Goal: Entertainment & Leisure: Browse casually

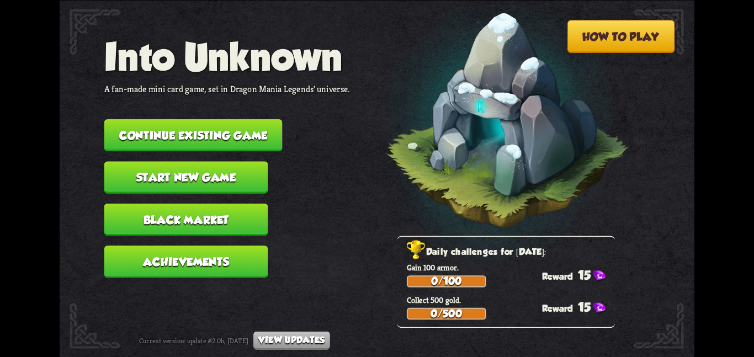
click at [254, 140] on button "Continue existing game" at bounding box center [193, 135] width 178 height 32
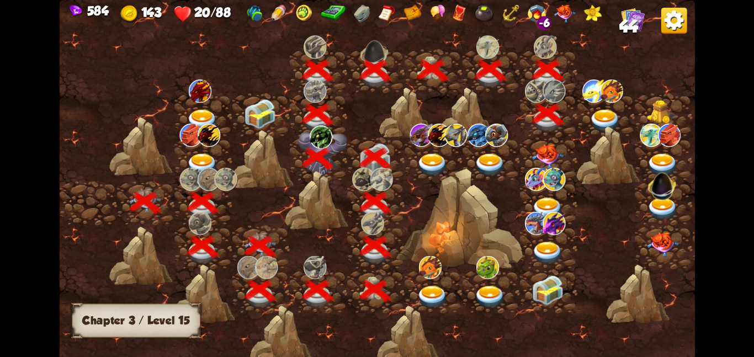
scroll to position [0, 168]
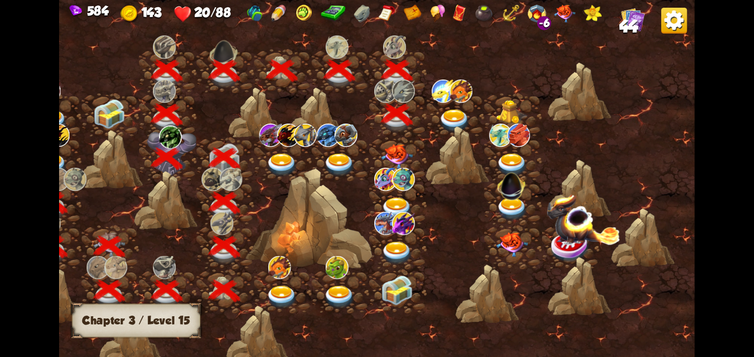
click at [465, 121] on img at bounding box center [454, 120] width 32 height 23
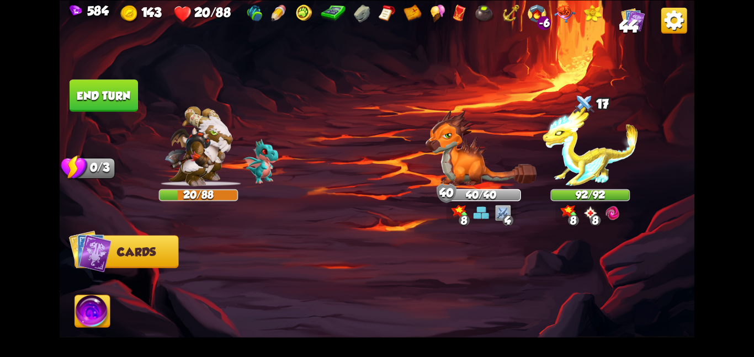
click at [621, 18] on img at bounding box center [633, 19] width 24 height 24
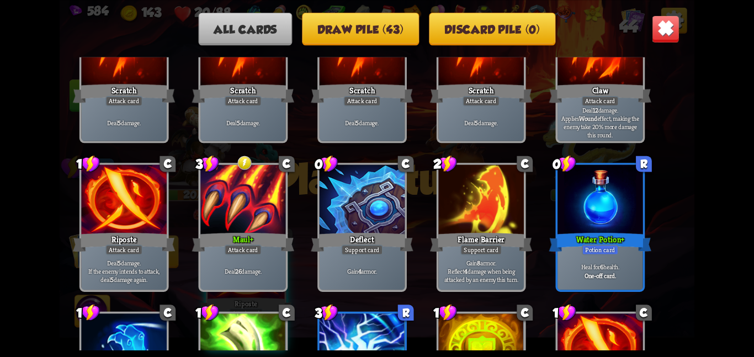
scroll to position [83, 0]
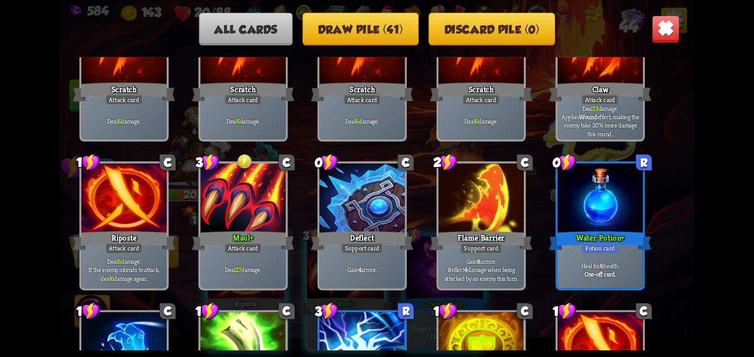
click at [655, 35] on img at bounding box center [666, 29] width 28 height 28
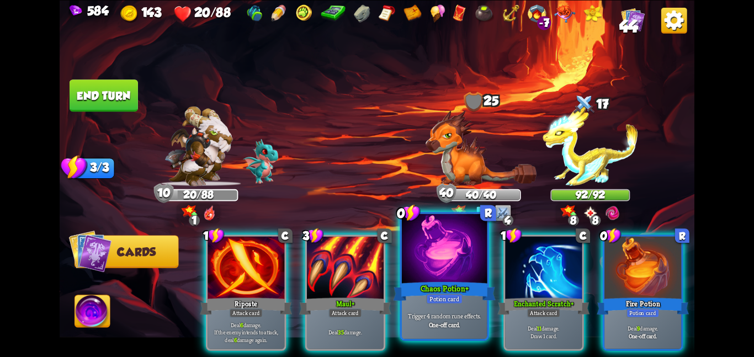
click at [458, 260] on div at bounding box center [445, 250] width 86 height 72
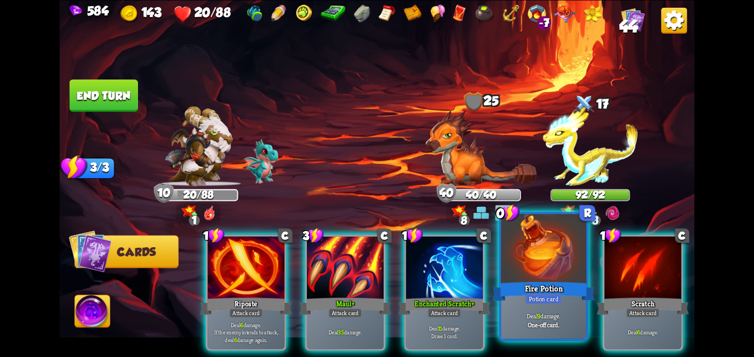
click at [508, 262] on div at bounding box center [544, 250] width 86 height 72
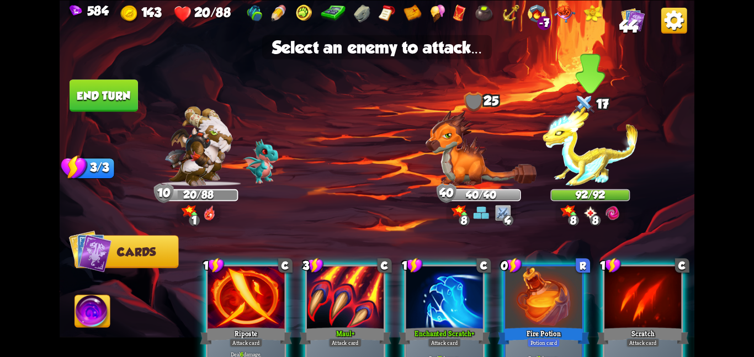
click at [564, 163] on img at bounding box center [590, 146] width 95 height 79
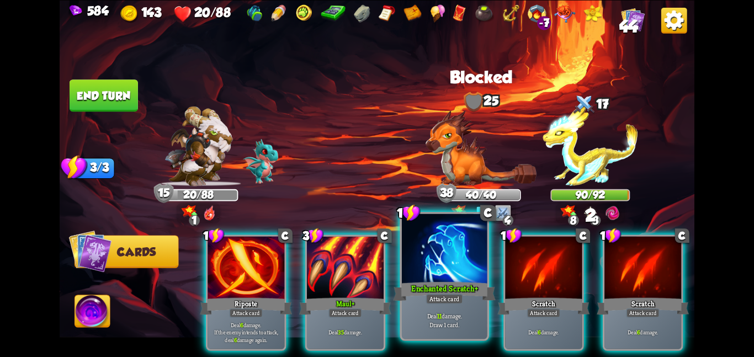
click at [456, 289] on div "Enchanted Scratch+" at bounding box center [444, 291] width 102 height 23
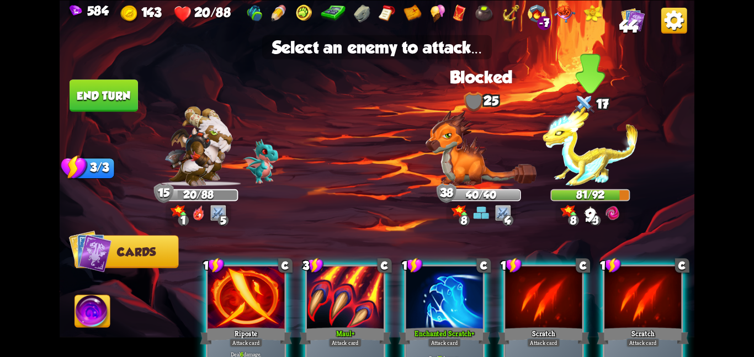
click at [580, 147] on img at bounding box center [590, 146] width 95 height 79
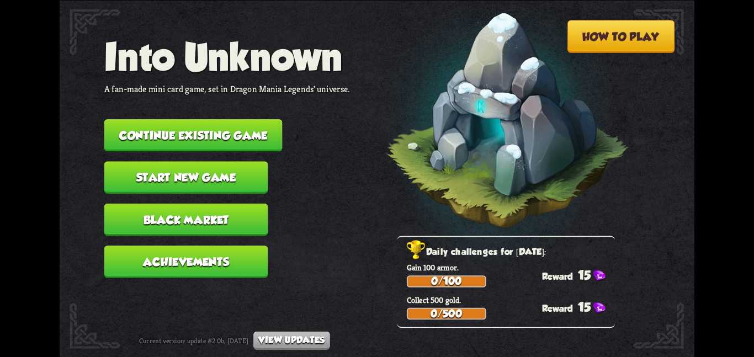
click at [168, 119] on button "Continue existing game" at bounding box center [193, 135] width 178 height 32
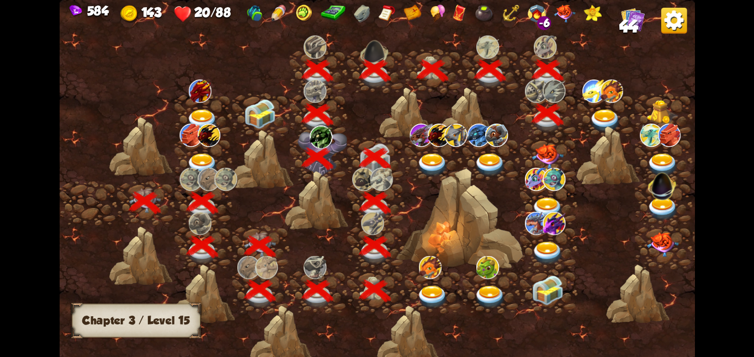
scroll to position [0, 168]
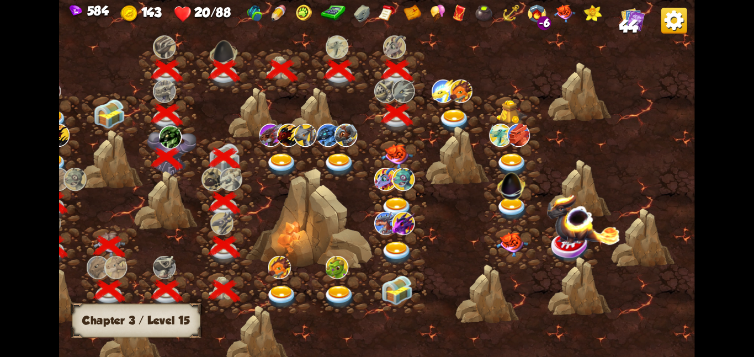
click at [453, 107] on div at bounding box center [455, 115] width 57 height 44
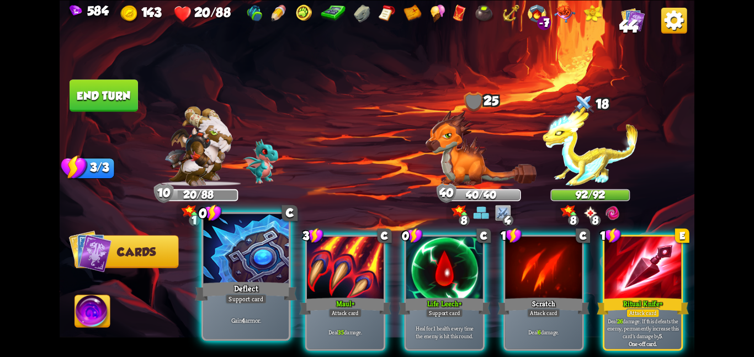
click at [271, 272] on div at bounding box center [246, 250] width 86 height 72
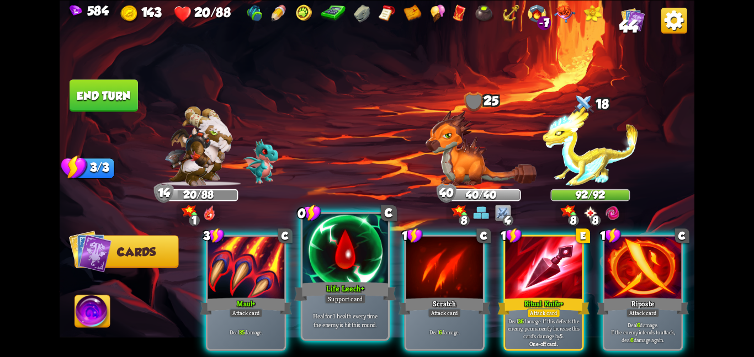
click at [329, 267] on div at bounding box center [345, 250] width 86 height 72
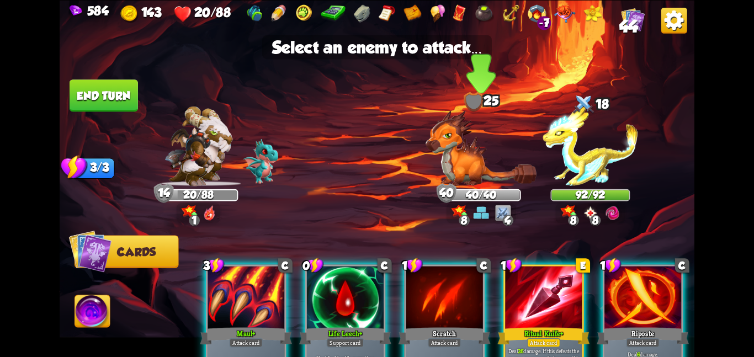
click at [440, 151] on img at bounding box center [481, 148] width 111 height 76
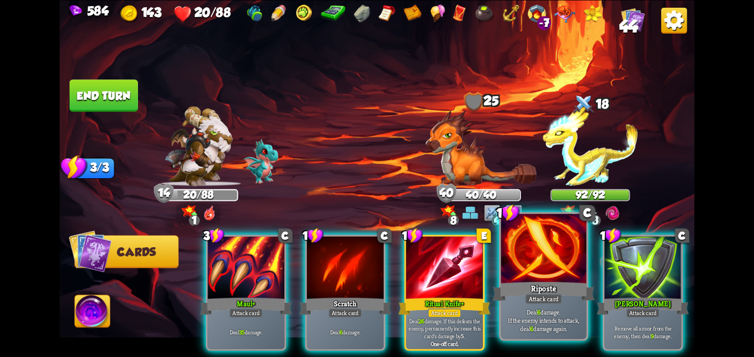
click at [516, 272] on div at bounding box center [544, 250] width 86 height 72
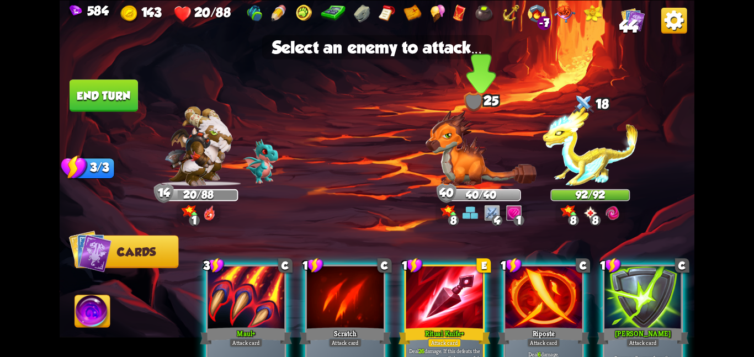
click at [463, 177] on img at bounding box center [481, 148] width 111 height 76
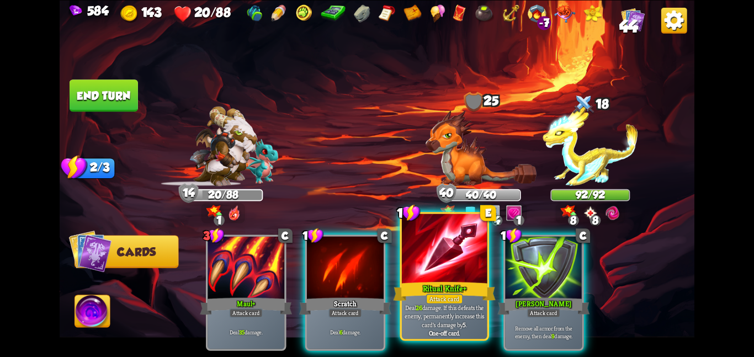
click at [429, 252] on div at bounding box center [445, 250] width 86 height 72
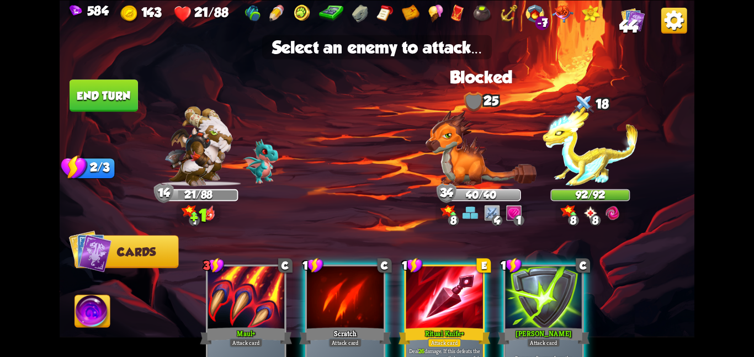
click at [453, 270] on div at bounding box center [444, 298] width 77 height 65
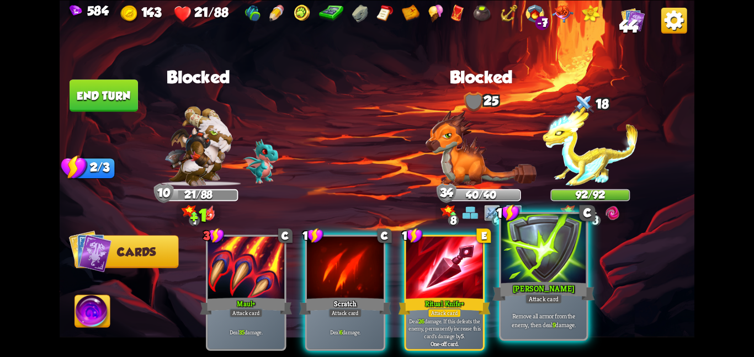
click at [509, 263] on div at bounding box center [544, 250] width 86 height 72
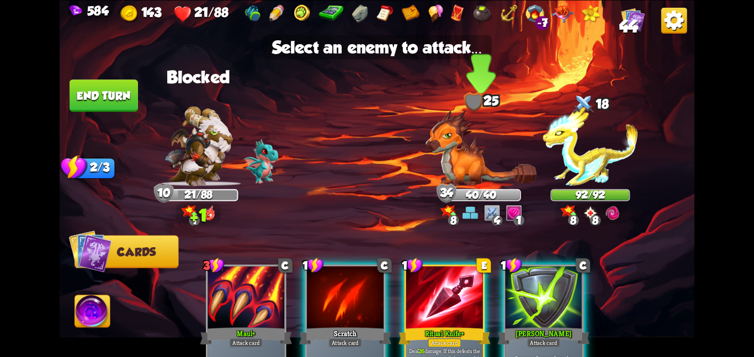
click at [474, 167] on img at bounding box center [481, 148] width 111 height 76
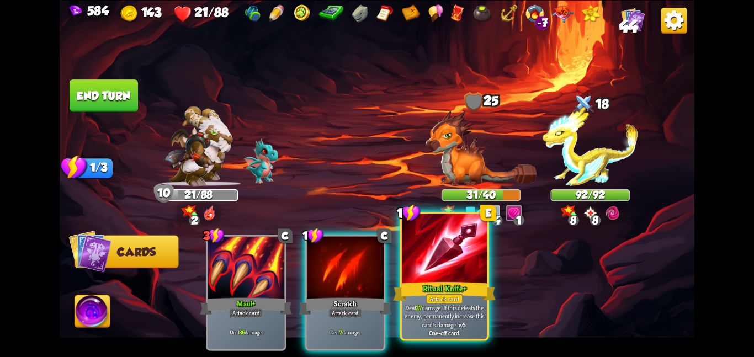
click at [444, 250] on div at bounding box center [445, 250] width 86 height 72
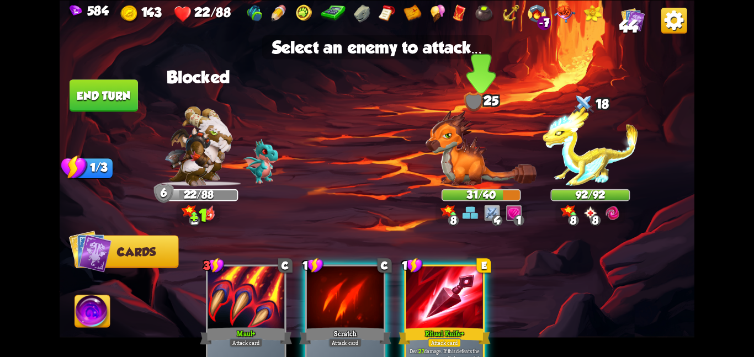
click at [450, 163] on img at bounding box center [481, 148] width 111 height 76
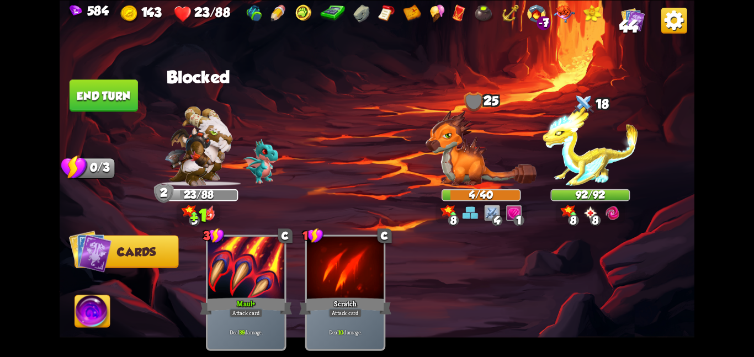
click at [108, 90] on button "End turn" at bounding box center [104, 95] width 68 height 32
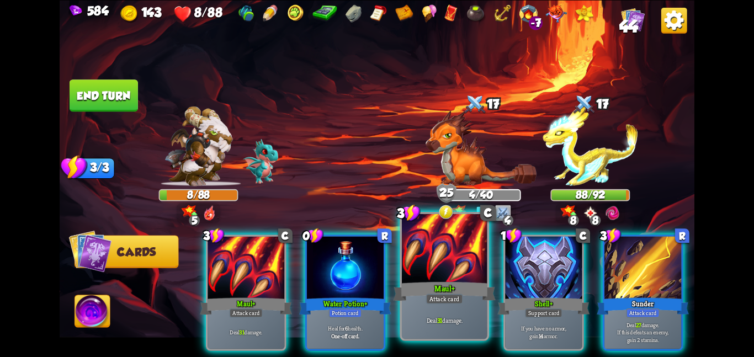
click at [432, 265] on div at bounding box center [445, 250] width 86 height 72
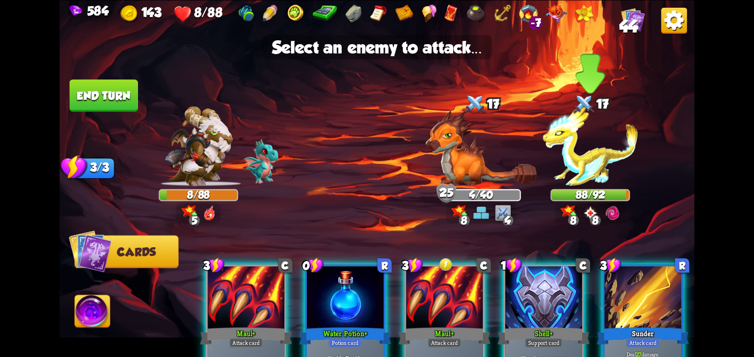
click at [606, 157] on img at bounding box center [590, 146] width 95 height 79
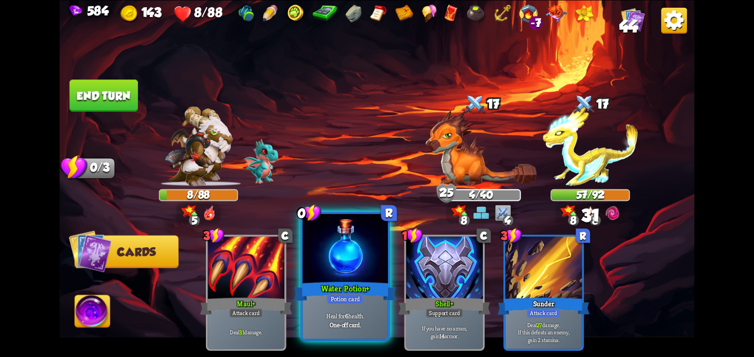
click at [329, 269] on div at bounding box center [345, 250] width 86 height 72
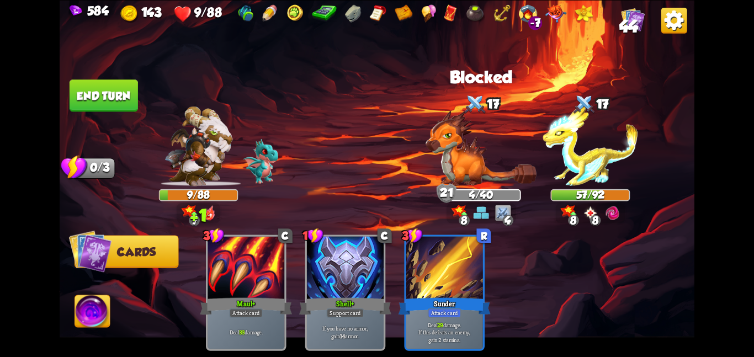
click at [72, 320] on img at bounding box center [377, 178] width 635 height 357
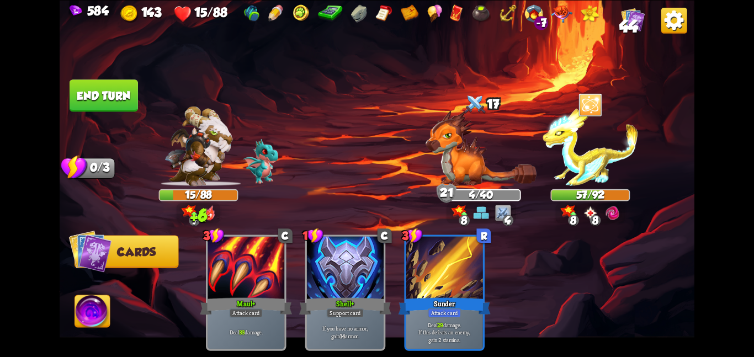
click at [80, 310] on img at bounding box center [92, 313] width 35 height 36
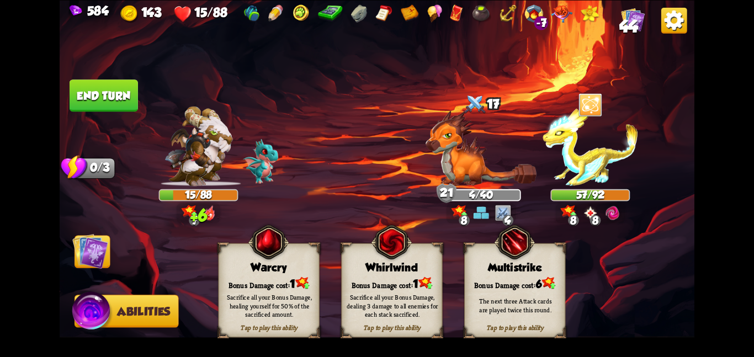
click at [427, 289] on div "Sacrifice all your Bonus Damage, dealing 3 damage to all enemies for each stack…" at bounding box center [392, 306] width 101 height 40
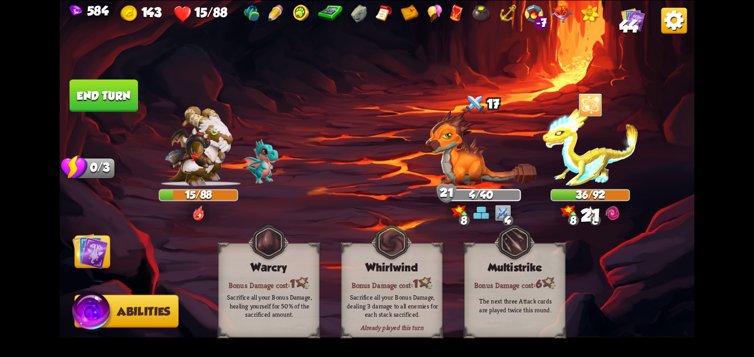
click at [90, 248] on img at bounding box center [90, 251] width 36 height 36
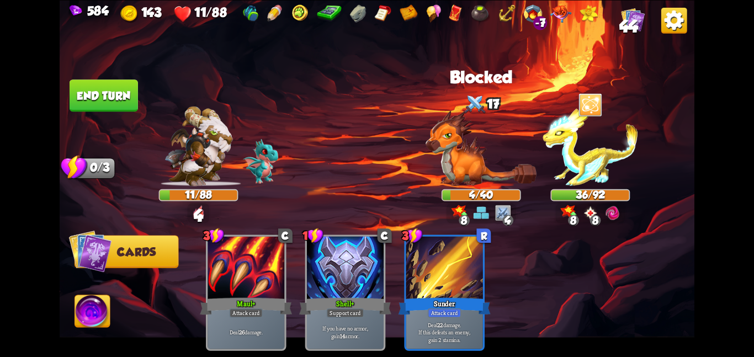
click at [114, 102] on button "End turn" at bounding box center [104, 95] width 68 height 32
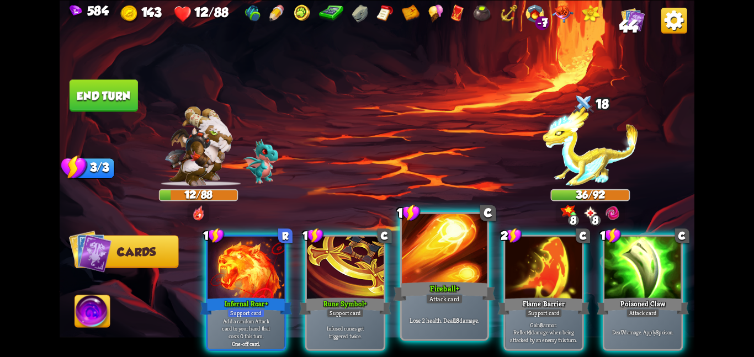
click at [434, 298] on div "Attack card" at bounding box center [444, 299] width 37 height 10
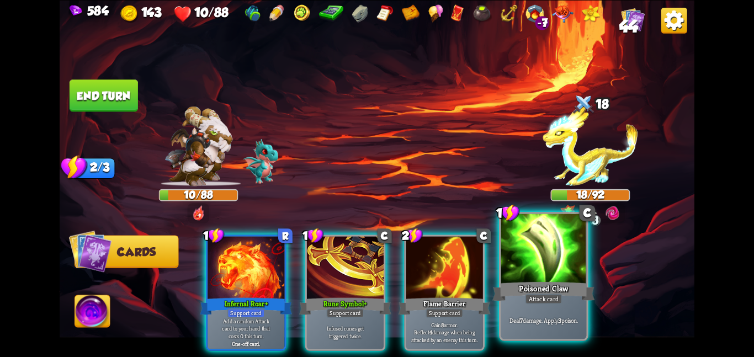
click at [502, 240] on div at bounding box center [544, 250] width 86 height 72
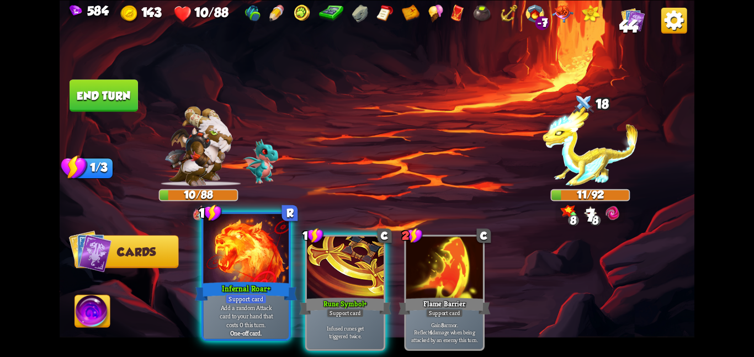
click at [256, 261] on div at bounding box center [246, 250] width 86 height 72
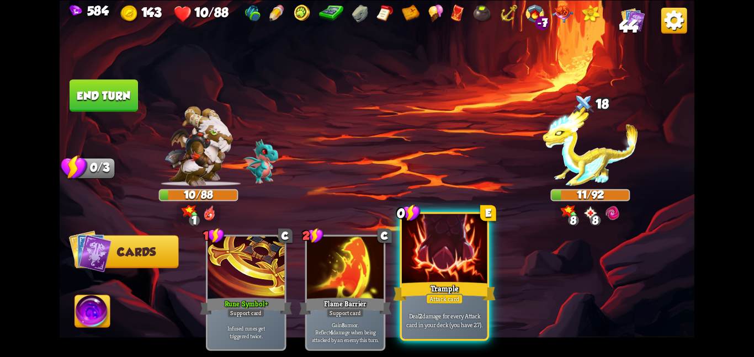
click at [422, 266] on div at bounding box center [445, 250] width 86 height 72
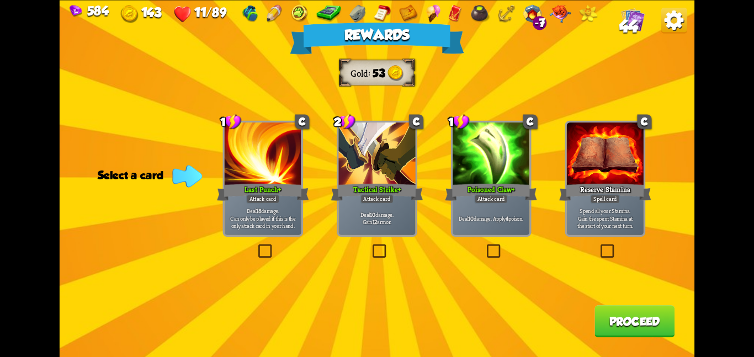
click at [335, 176] on div "Rewards Gold 53 Select a card 1 C Last Punch+ Attack card Deal 18 damage. Can o…" at bounding box center [377, 178] width 635 height 357
click at [395, 192] on div "Tactical Strike+" at bounding box center [377, 192] width 92 height 20
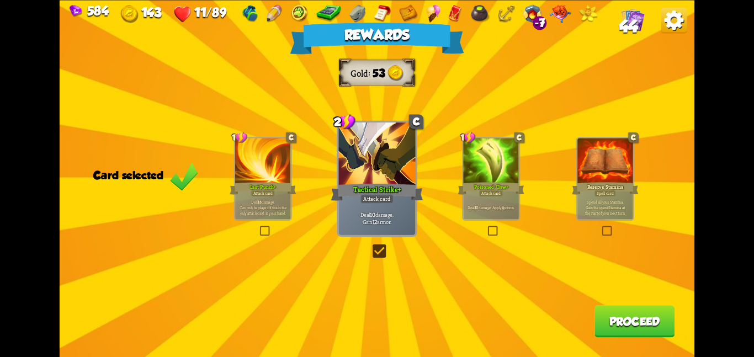
click at [591, 316] on div "Rewards Gold 53 Card selected 1 C Last Punch+ Attack card Deal 18 damage. Can o…" at bounding box center [377, 178] width 635 height 357
click at [603, 315] on button "Proceed" at bounding box center [634, 321] width 80 height 32
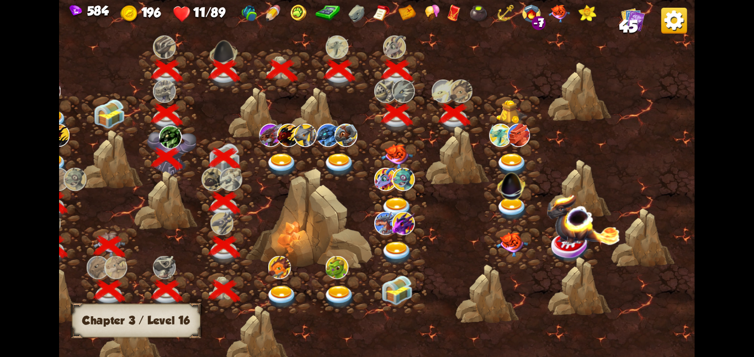
click at [491, 114] on div at bounding box center [512, 115] width 57 height 44
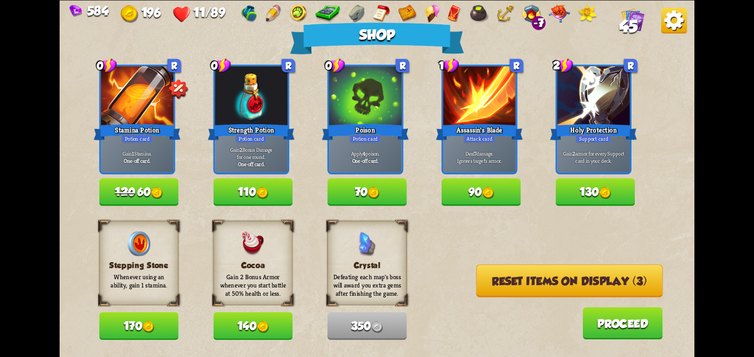
click at [485, 274] on button "Reset items on display (3)" at bounding box center [569, 280] width 187 height 33
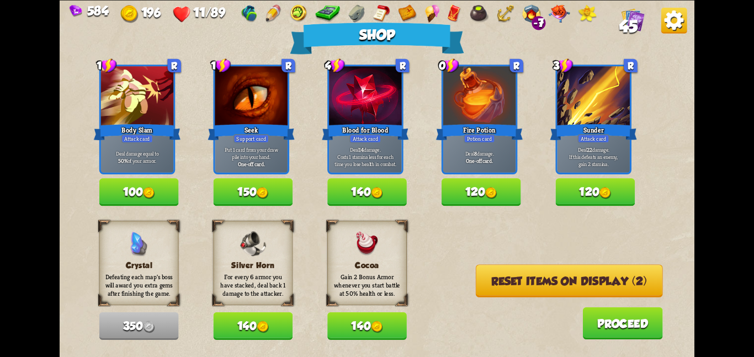
click at [485, 274] on button "Reset items on display (2)" at bounding box center [569, 280] width 187 height 33
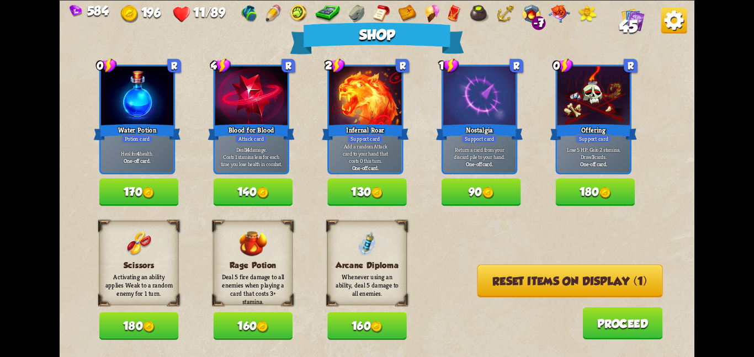
click at [145, 196] on img at bounding box center [148, 193] width 12 height 12
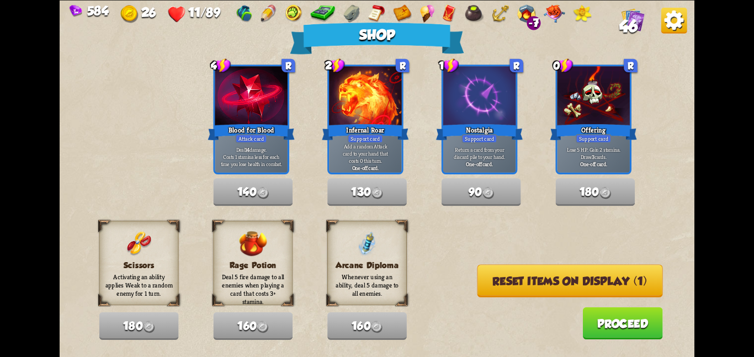
click at [546, 285] on button "Reset items on display (1)" at bounding box center [569, 280] width 185 height 33
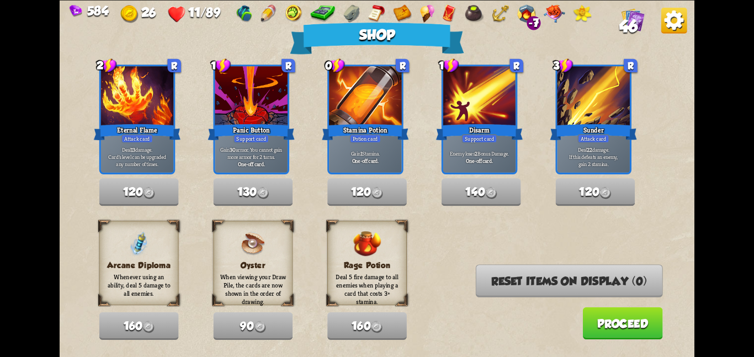
click at [618, 326] on button "Proceed" at bounding box center [622, 323] width 80 height 32
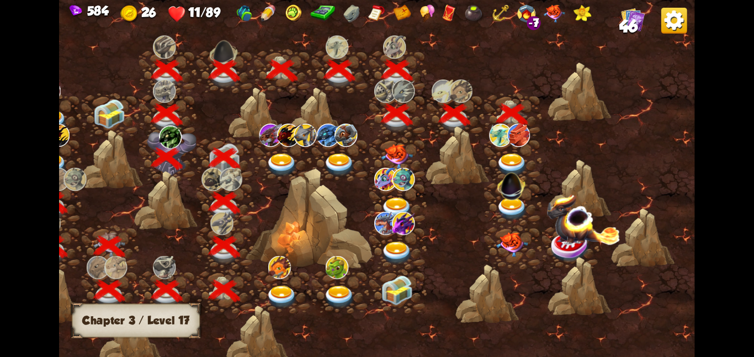
click at [519, 142] on img at bounding box center [518, 134] width 23 height 23
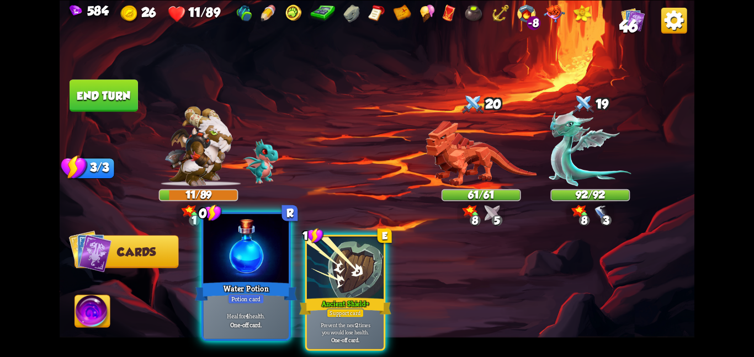
click at [258, 237] on div at bounding box center [246, 250] width 86 height 72
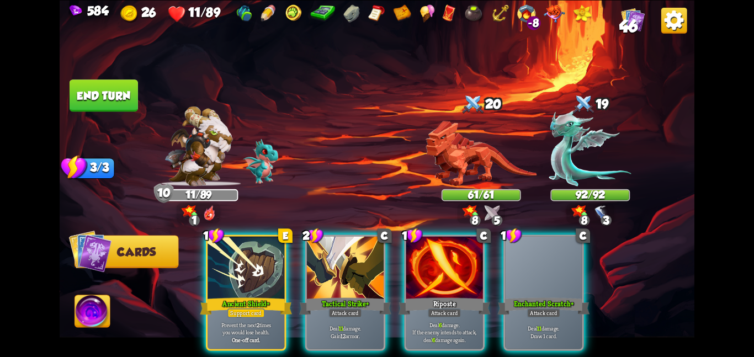
click at [258, 237] on div at bounding box center [246, 268] width 77 height 65
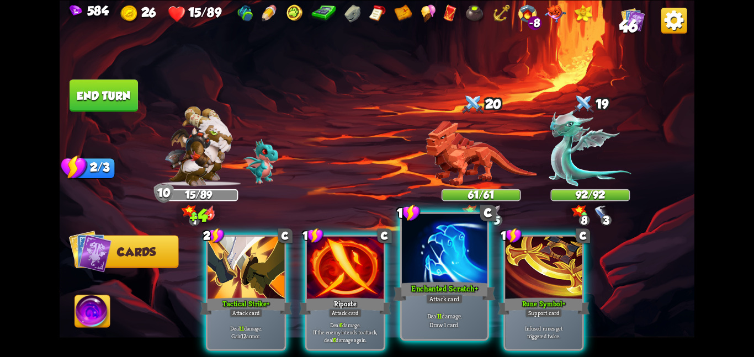
click at [427, 244] on div at bounding box center [445, 250] width 86 height 72
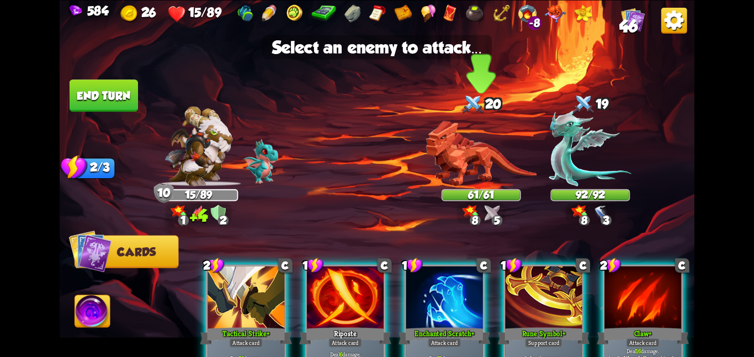
click at [450, 172] on img at bounding box center [481, 153] width 111 height 66
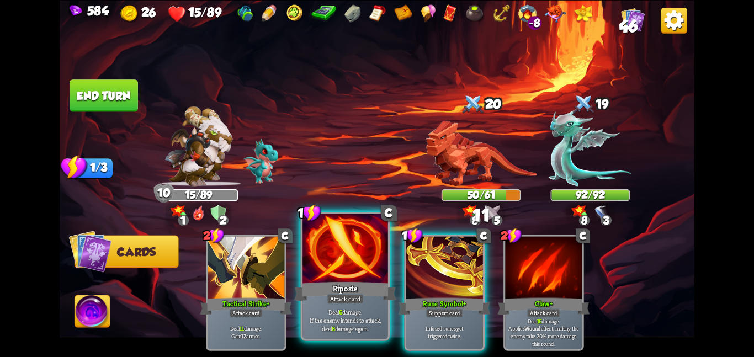
click at [357, 296] on div "Attack card" at bounding box center [345, 299] width 37 height 10
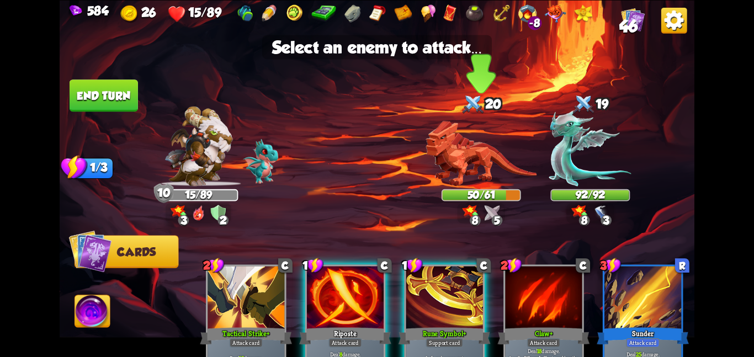
click at [453, 175] on img at bounding box center [481, 153] width 111 height 66
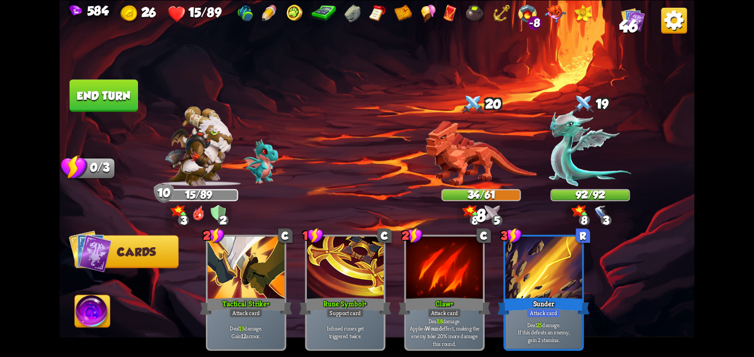
click at [95, 89] on button "End turn" at bounding box center [104, 95] width 68 height 32
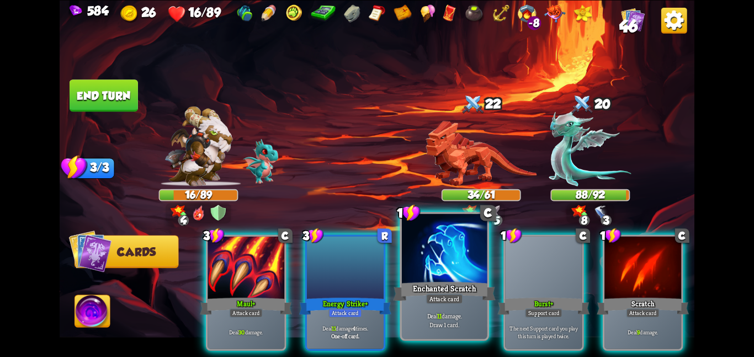
click at [456, 291] on div "Enchanted Scratch" at bounding box center [444, 291] width 102 height 23
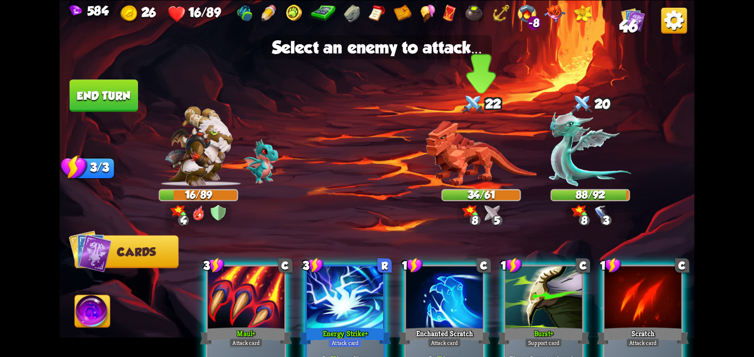
click at [471, 195] on div "34/61" at bounding box center [481, 195] width 77 height 10
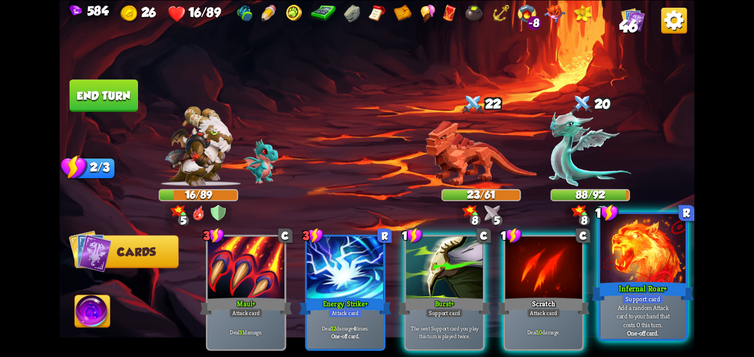
click at [670, 264] on div at bounding box center [643, 250] width 86 height 72
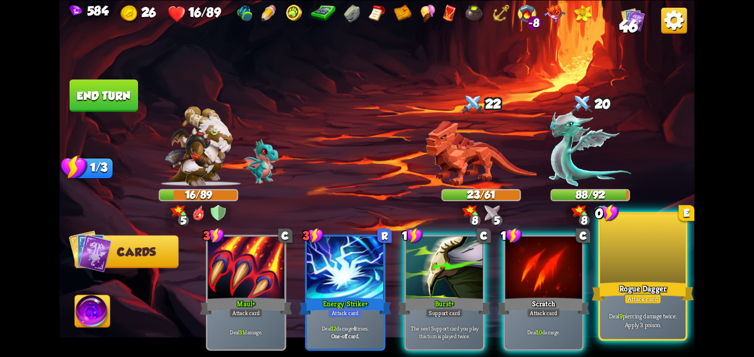
click at [668, 268] on div at bounding box center [643, 250] width 86 height 72
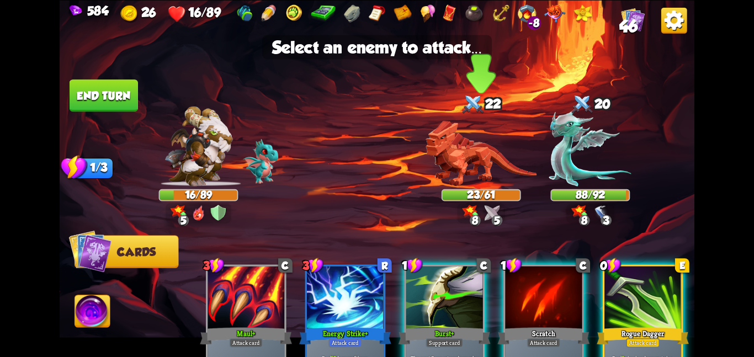
click at [492, 153] on img at bounding box center [481, 153] width 111 height 66
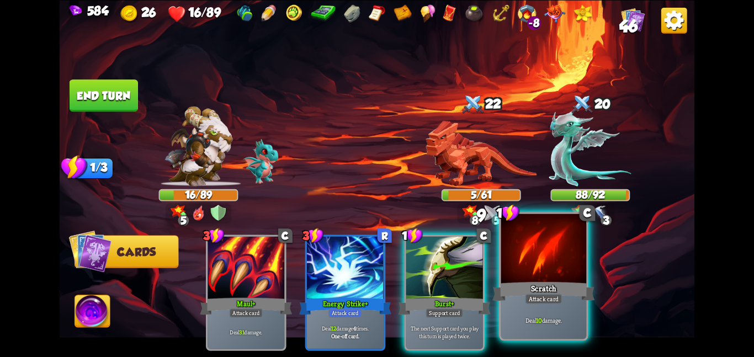
click at [521, 257] on div at bounding box center [544, 250] width 86 height 72
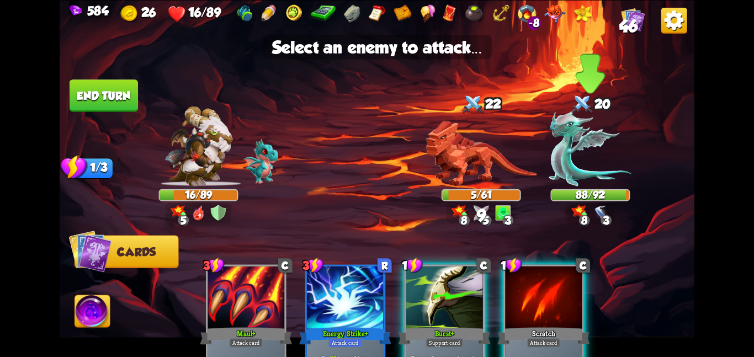
click at [554, 164] on img at bounding box center [590, 148] width 82 height 76
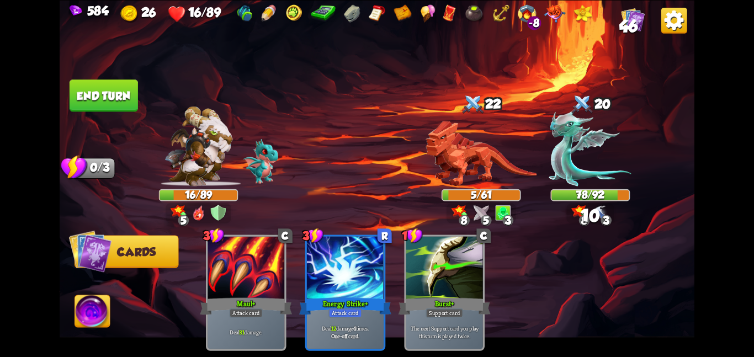
click at [115, 86] on button "End turn" at bounding box center [104, 95] width 68 height 32
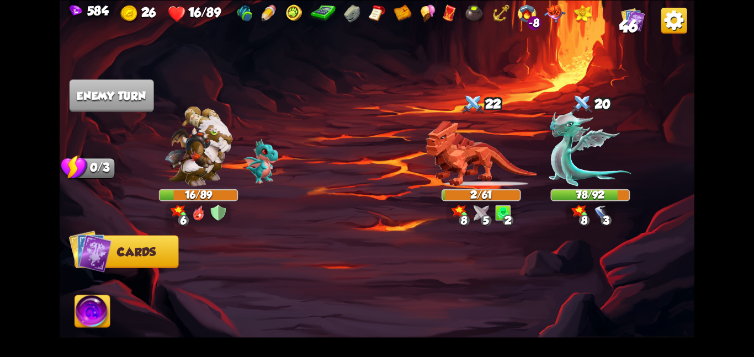
click at [0, 0] on div "Player turn" at bounding box center [0, 0] width 0 height 0
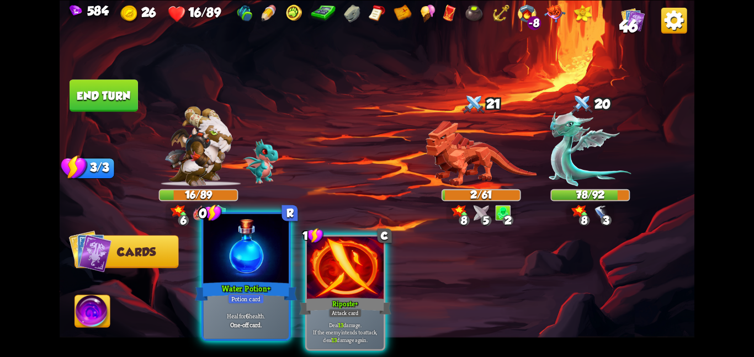
click at [241, 280] on div "Water Potion+" at bounding box center [246, 291] width 102 height 23
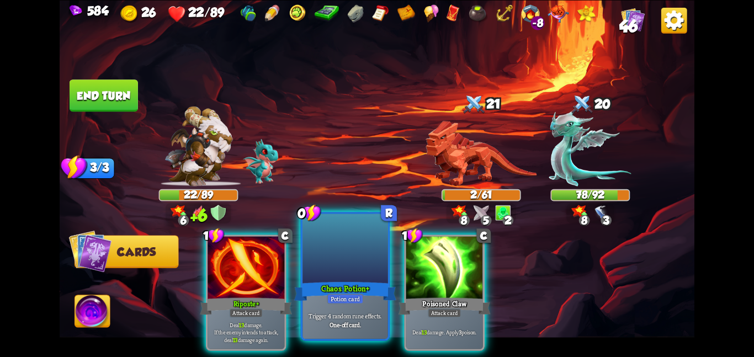
click at [322, 266] on div at bounding box center [345, 250] width 86 height 72
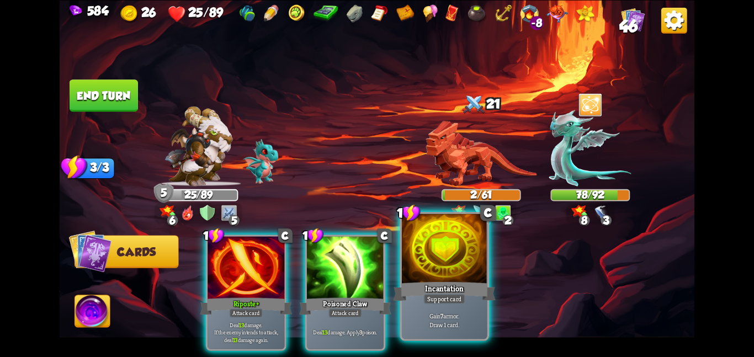
click at [407, 245] on div at bounding box center [445, 250] width 86 height 72
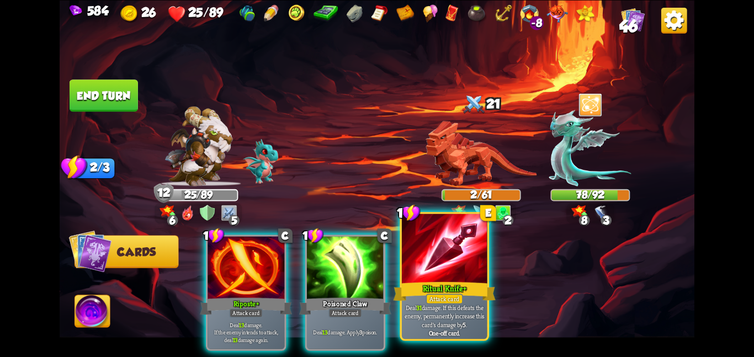
click at [455, 246] on div at bounding box center [445, 250] width 86 height 72
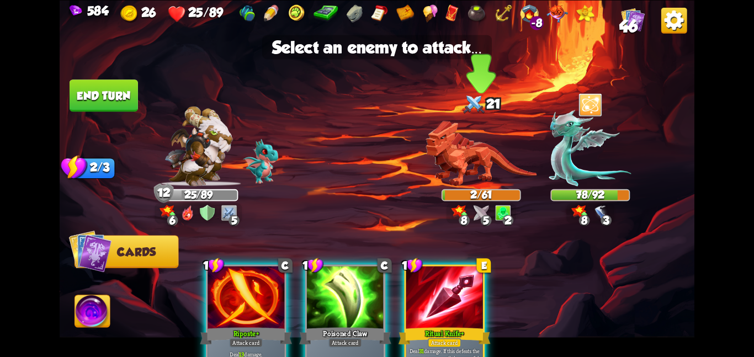
click at [469, 155] on img at bounding box center [481, 153] width 111 height 66
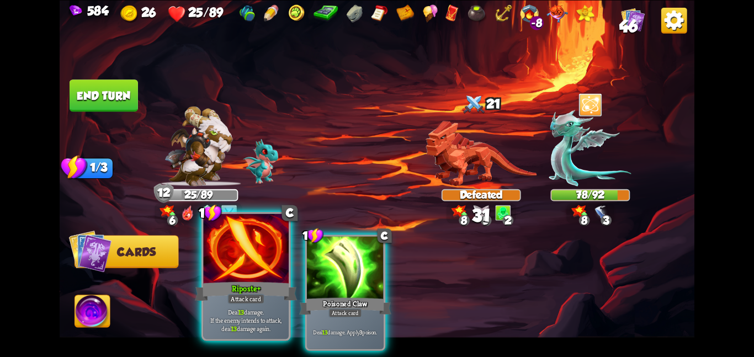
click at [278, 247] on div at bounding box center [246, 250] width 86 height 72
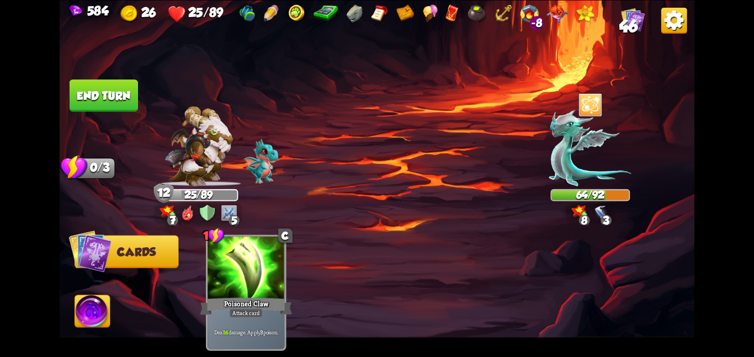
click at [109, 96] on button "End turn" at bounding box center [104, 95] width 68 height 32
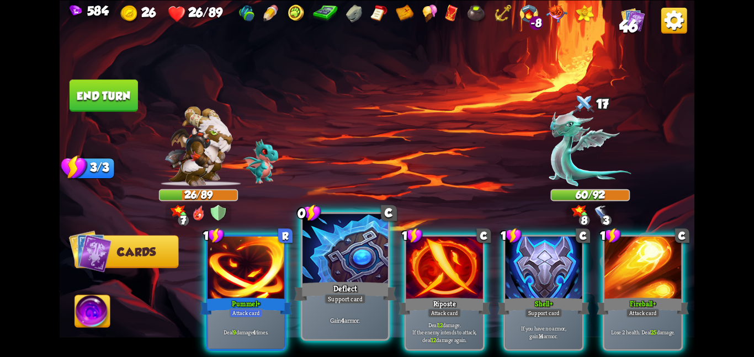
click at [341, 257] on div at bounding box center [345, 250] width 86 height 72
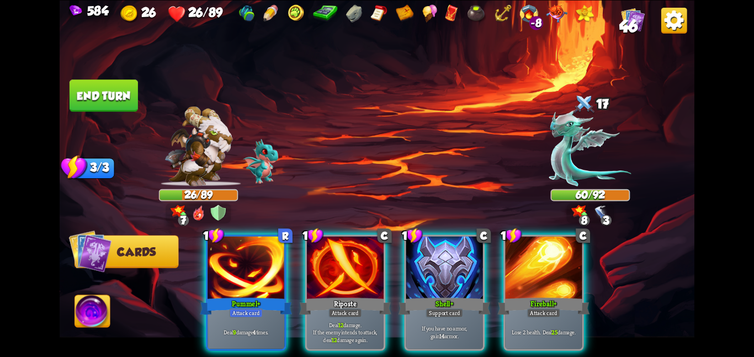
click at [341, 257] on div at bounding box center [345, 268] width 77 height 65
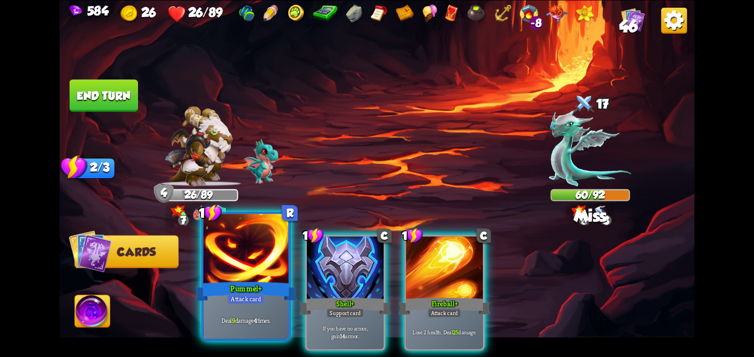
click at [263, 258] on div at bounding box center [246, 250] width 86 height 72
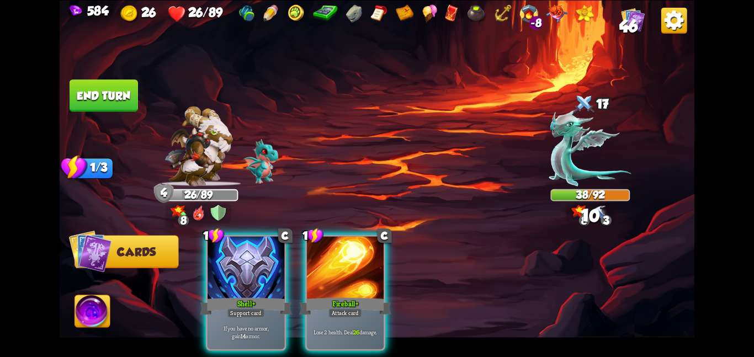
click at [127, 98] on button "End turn" at bounding box center [104, 95] width 68 height 32
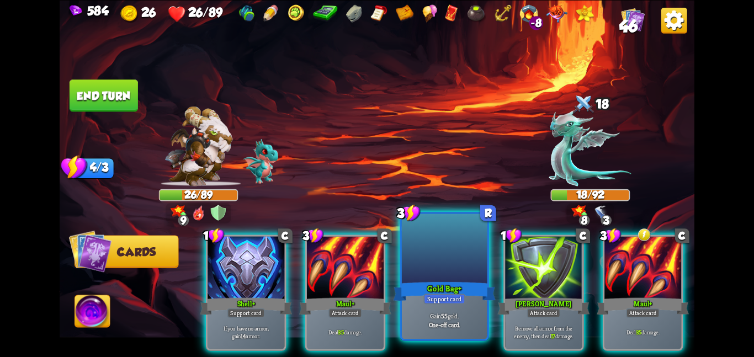
click at [475, 269] on div at bounding box center [445, 250] width 86 height 72
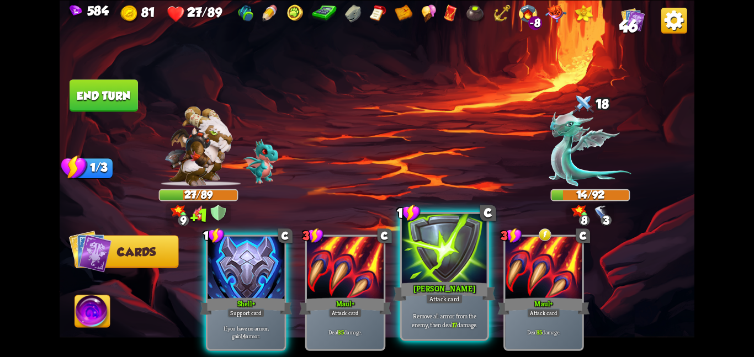
click at [421, 253] on div at bounding box center [445, 250] width 86 height 72
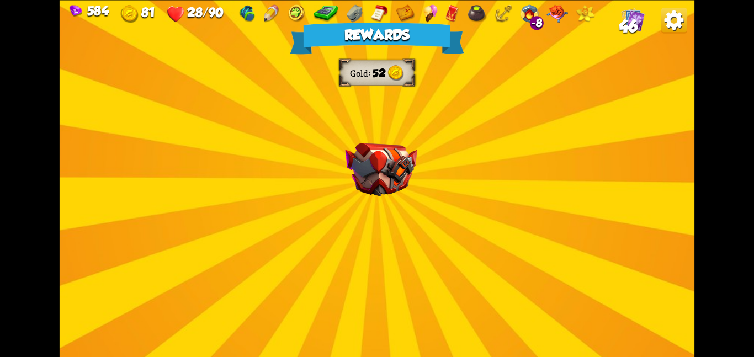
click at [350, 166] on img at bounding box center [381, 170] width 72 height 54
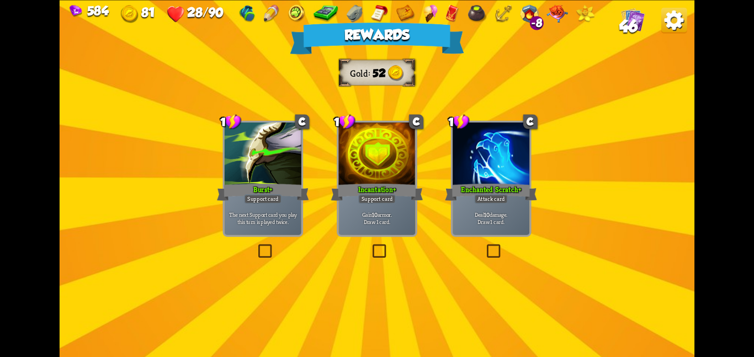
click at [350, 166] on div at bounding box center [376, 155] width 77 height 65
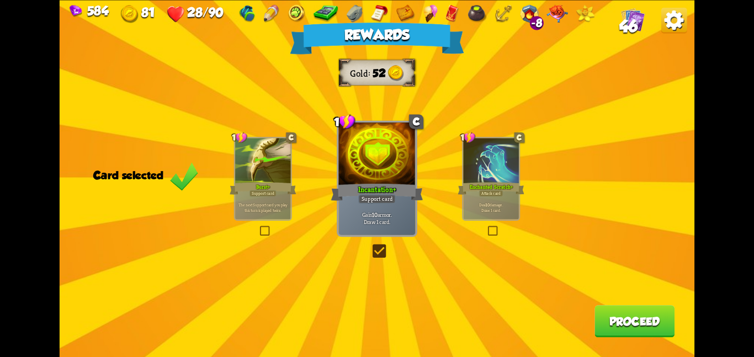
click at [609, 316] on button "Proceed" at bounding box center [634, 321] width 80 height 32
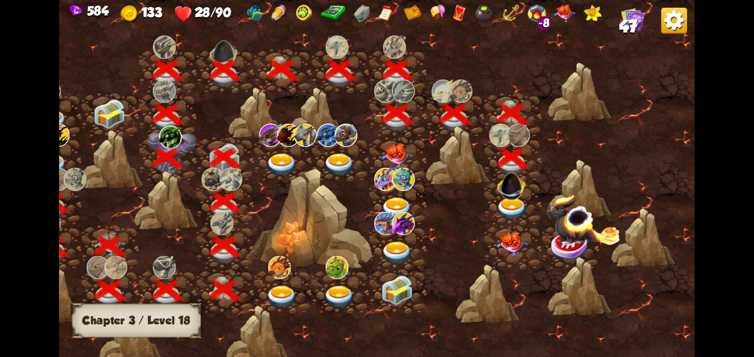
click at [506, 203] on img at bounding box center [512, 208] width 32 height 23
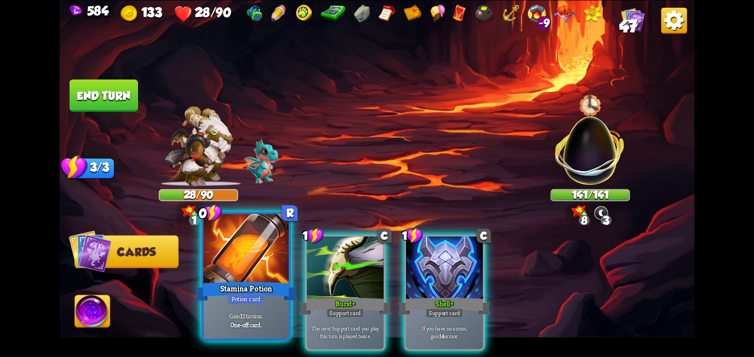
click at [257, 250] on div at bounding box center [246, 250] width 86 height 72
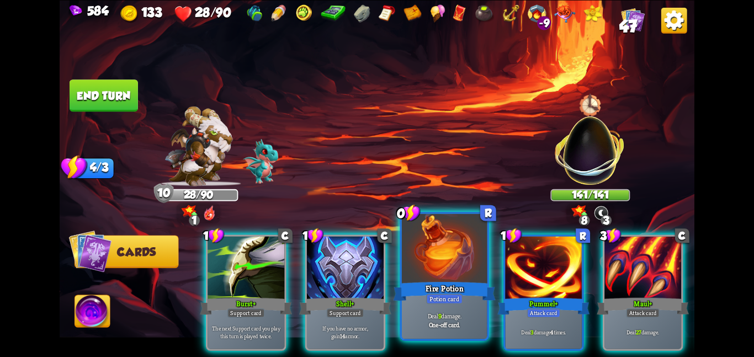
click at [437, 246] on div at bounding box center [445, 250] width 86 height 72
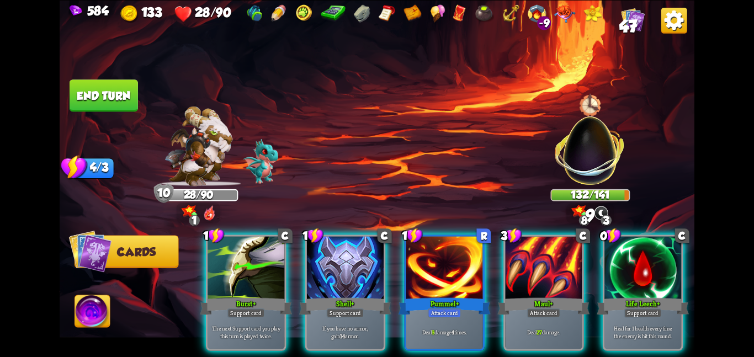
click at [437, 246] on div at bounding box center [444, 268] width 77 height 65
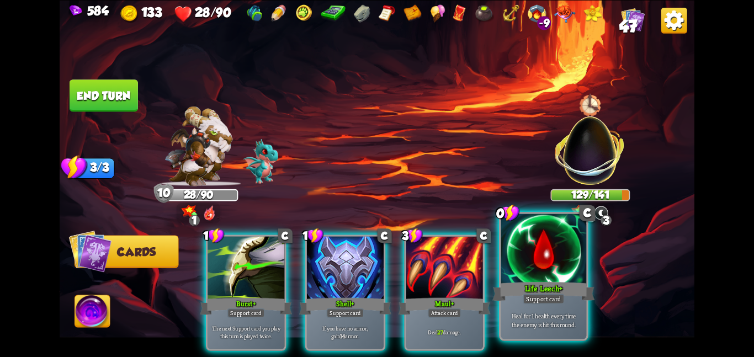
click at [567, 256] on div at bounding box center [544, 250] width 86 height 72
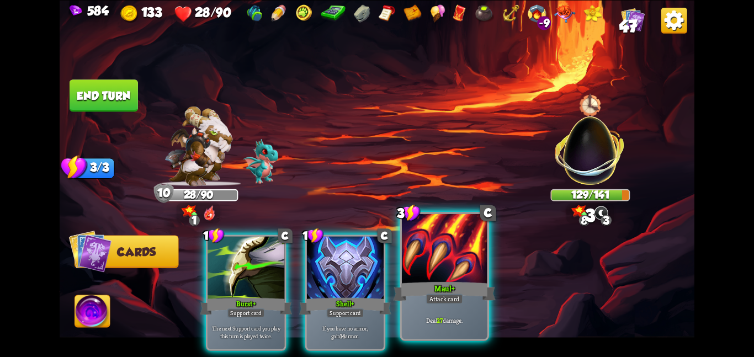
click at [460, 255] on div at bounding box center [445, 250] width 86 height 72
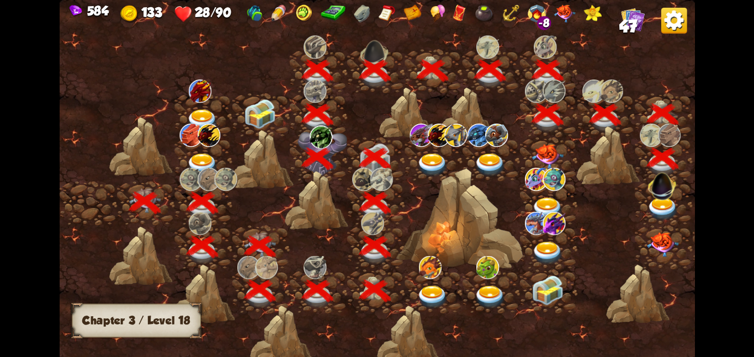
scroll to position [0, 168]
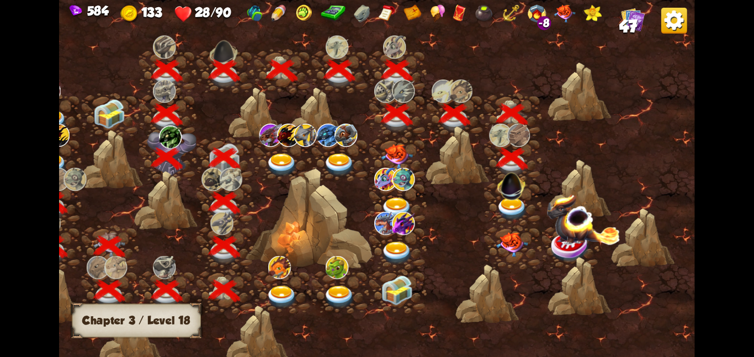
click at [513, 209] on img at bounding box center [512, 208] width 32 height 23
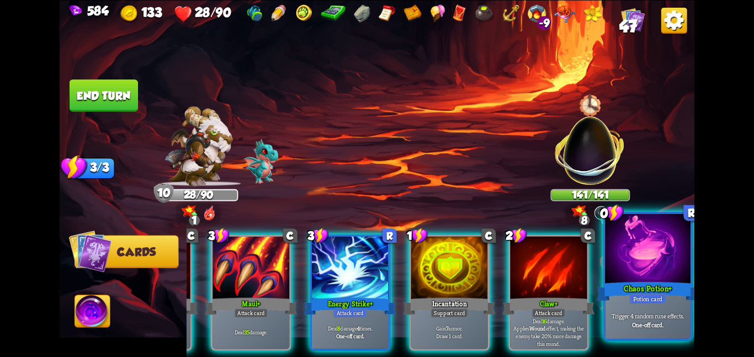
click at [623, 254] on div at bounding box center [648, 250] width 86 height 72
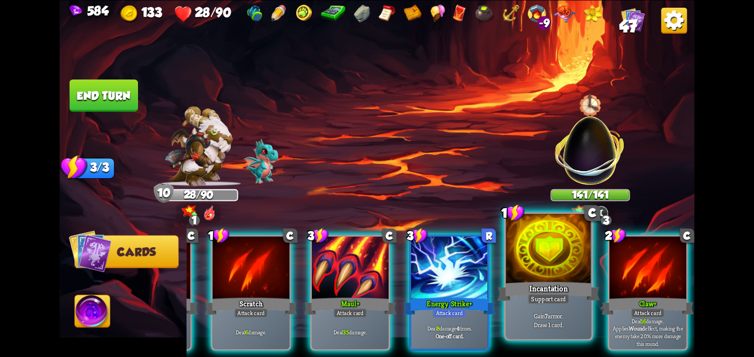
click at [556, 261] on div at bounding box center [549, 250] width 86 height 72
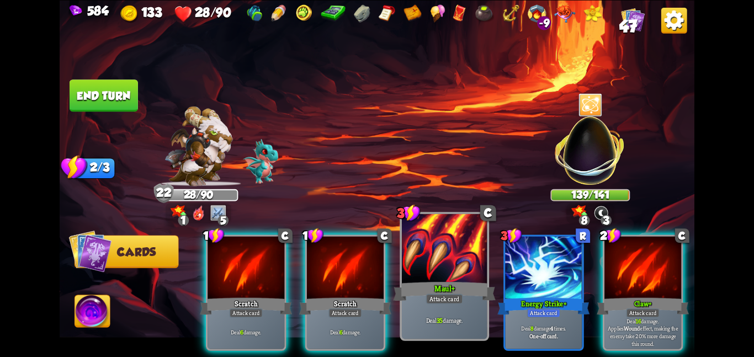
scroll to position [0, 105]
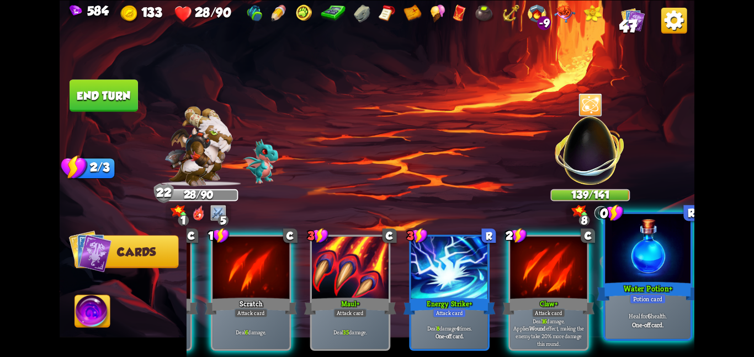
click at [618, 262] on div at bounding box center [648, 250] width 86 height 72
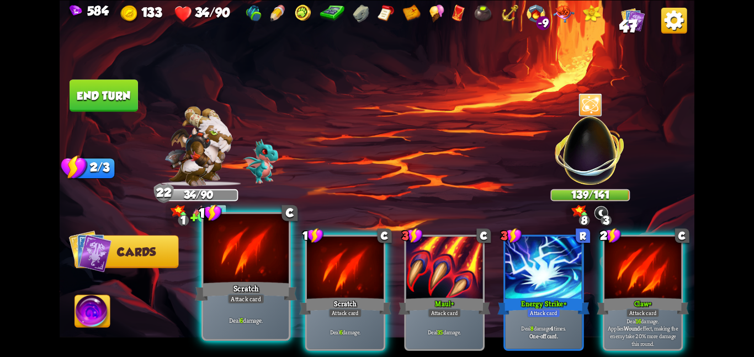
click at [263, 238] on div at bounding box center [246, 250] width 86 height 72
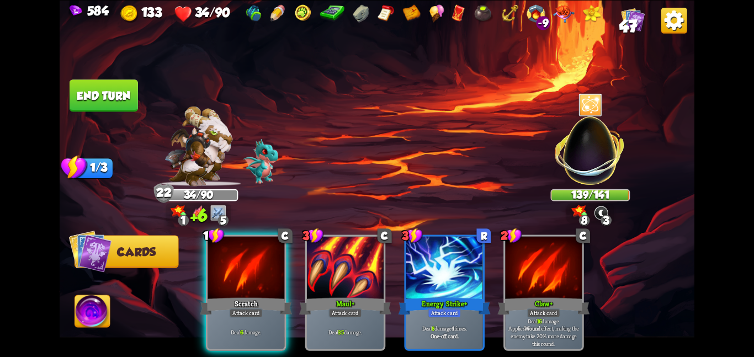
click at [263, 238] on div at bounding box center [246, 268] width 77 height 65
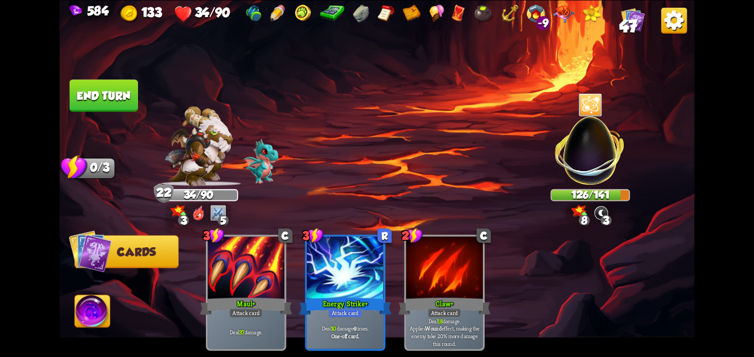
click at [120, 105] on button "End turn" at bounding box center [104, 95] width 68 height 32
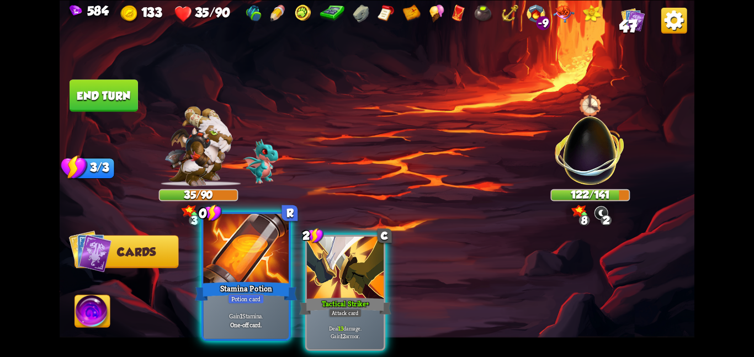
click at [251, 278] on div at bounding box center [246, 250] width 86 height 72
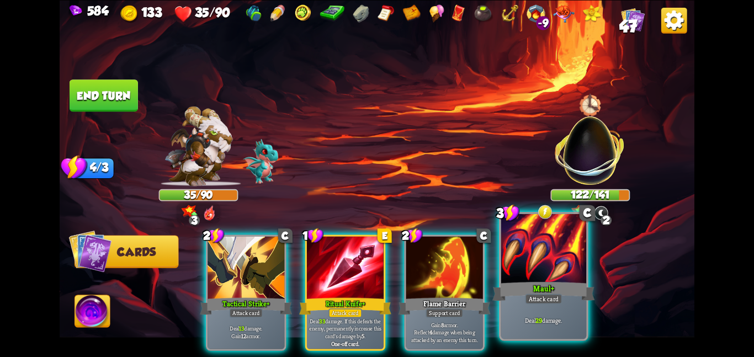
click at [518, 244] on div at bounding box center [544, 250] width 86 height 72
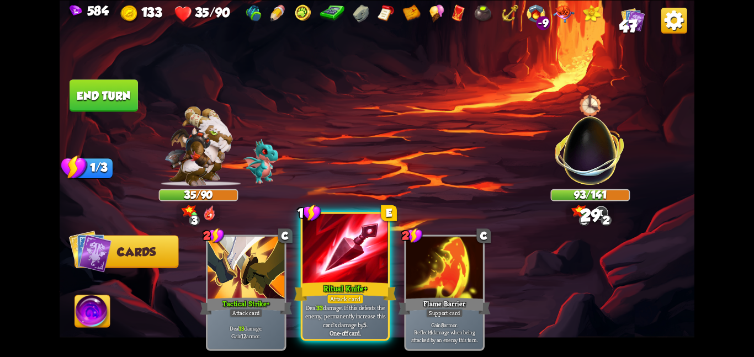
click at [337, 270] on div at bounding box center [345, 250] width 86 height 72
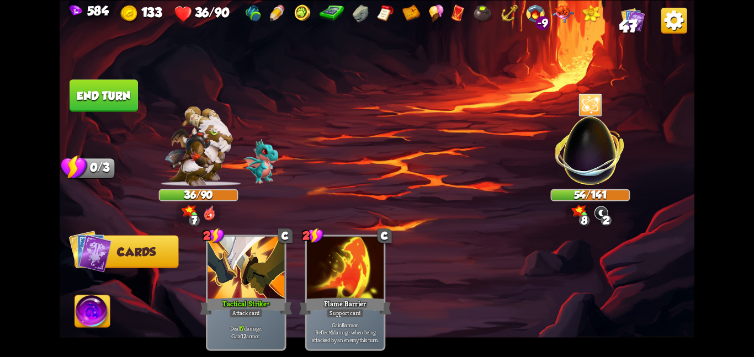
click at [100, 105] on button "End turn" at bounding box center [104, 95] width 68 height 32
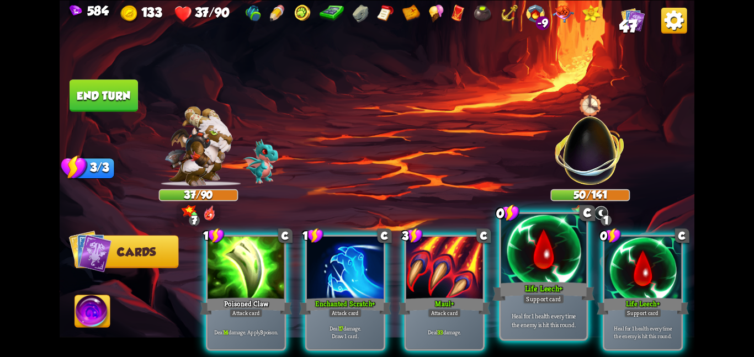
click at [573, 281] on div "Life Leech+" at bounding box center [543, 291] width 102 height 23
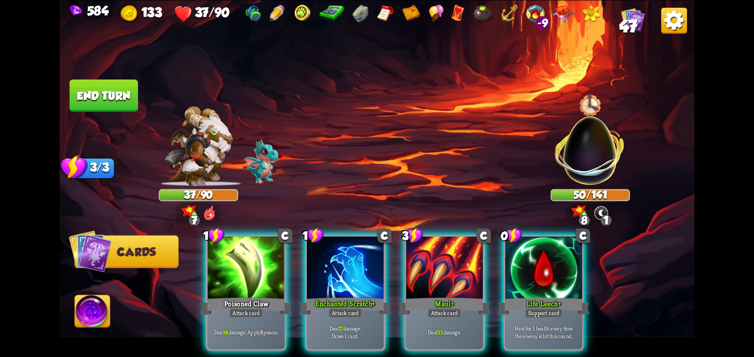
click at [573, 296] on div "Life Leech+" at bounding box center [543, 306] width 92 height 20
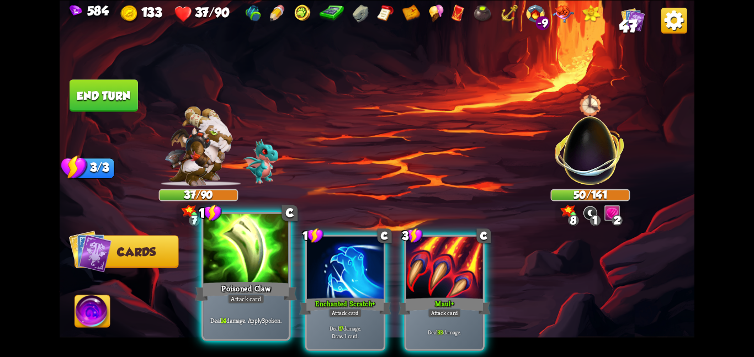
click at [239, 264] on div at bounding box center [246, 250] width 86 height 72
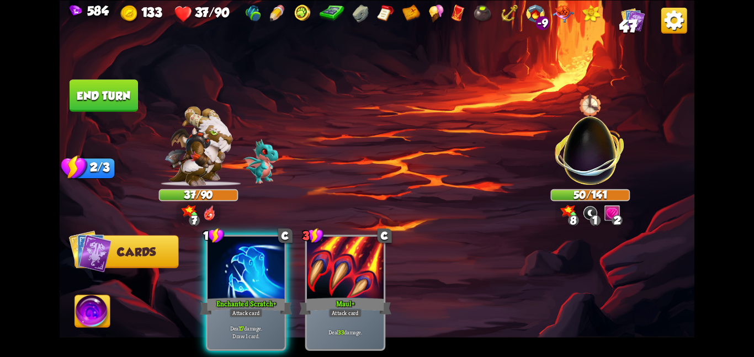
click at [239, 264] on div at bounding box center [246, 268] width 77 height 65
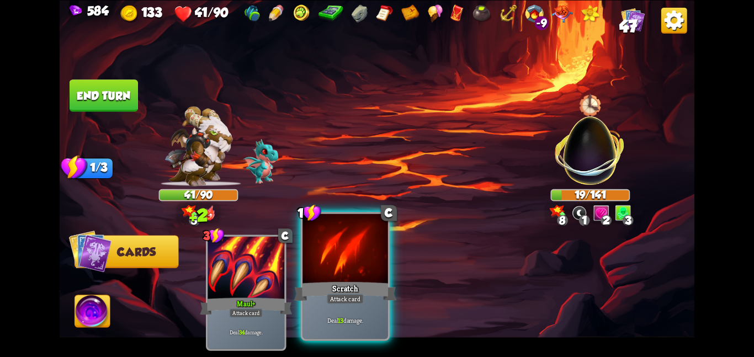
click at [348, 259] on div at bounding box center [345, 250] width 86 height 72
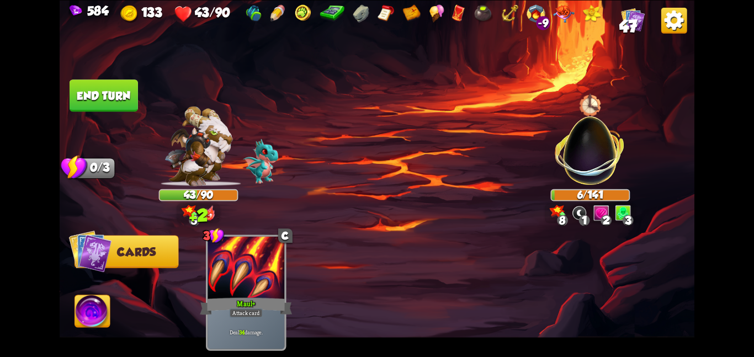
click at [103, 91] on button "End turn" at bounding box center [104, 95] width 68 height 32
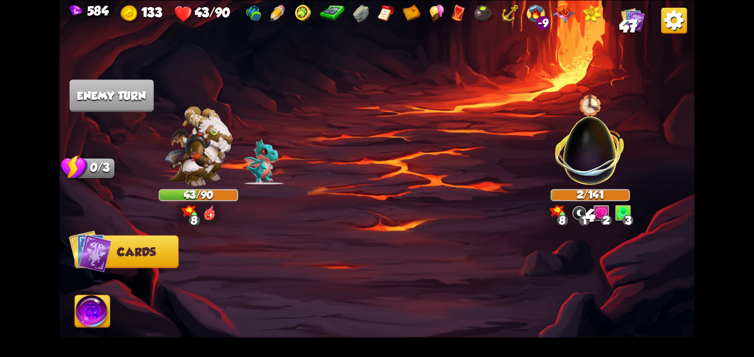
click at [85, 311] on img at bounding box center [92, 313] width 35 height 36
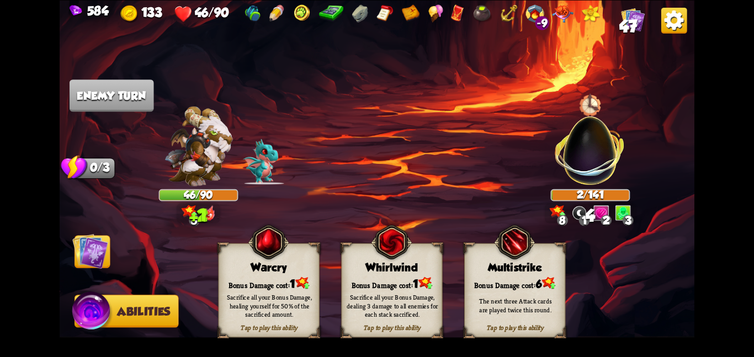
click at [415, 264] on div "Whirlwind" at bounding box center [392, 267] width 100 height 13
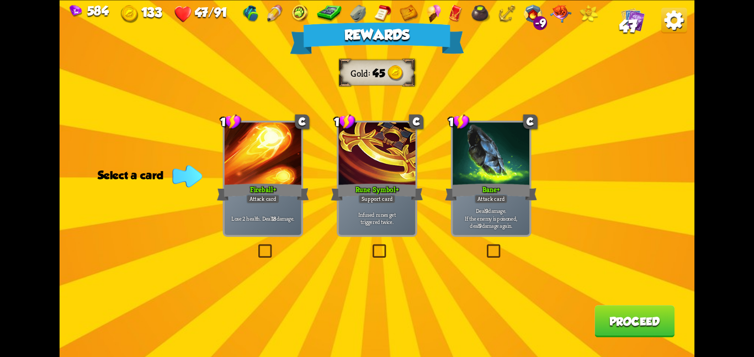
click at [510, 167] on div at bounding box center [491, 155] width 77 height 65
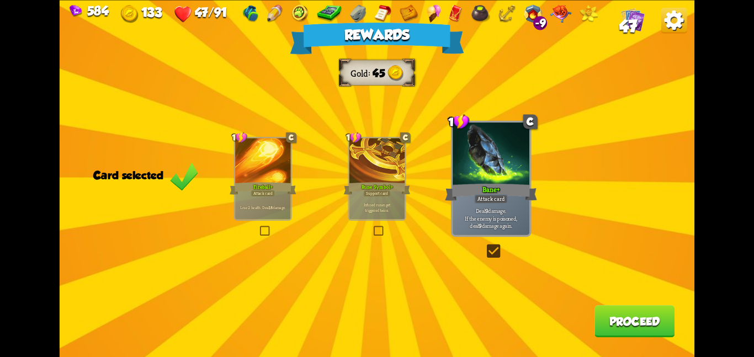
click at [602, 317] on button "Proceed" at bounding box center [634, 321] width 80 height 32
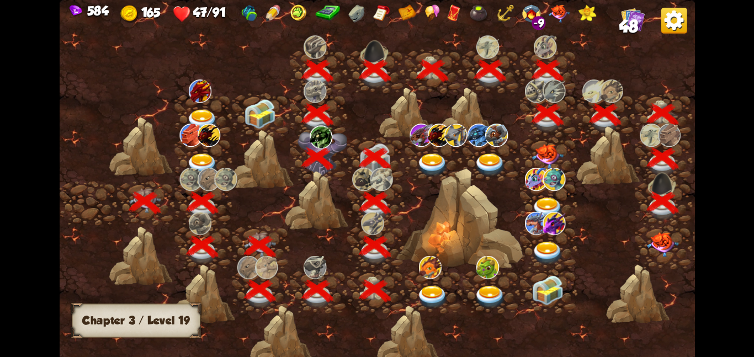
scroll to position [0, 168]
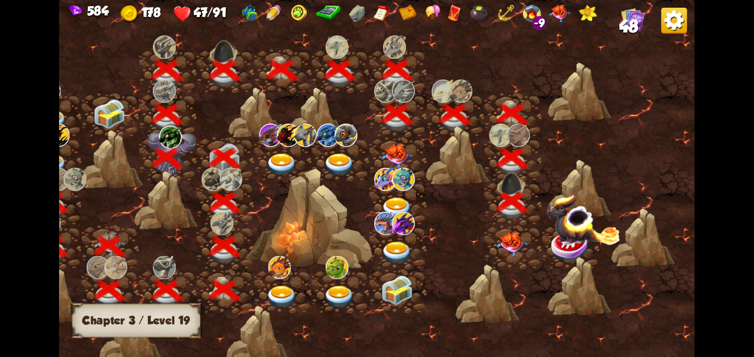
click at [503, 232] on img at bounding box center [512, 244] width 32 height 25
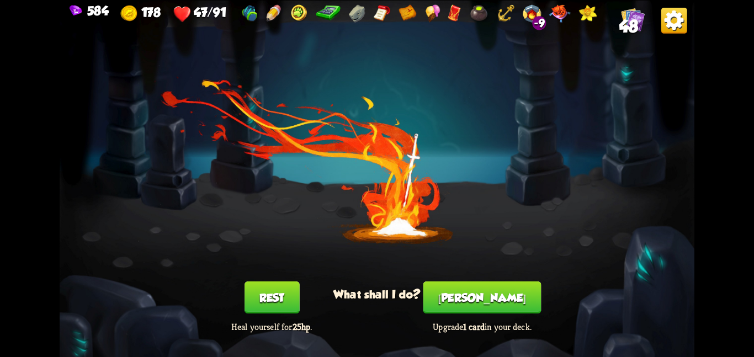
click at [468, 291] on button "[PERSON_NAME]" at bounding box center [482, 298] width 118 height 32
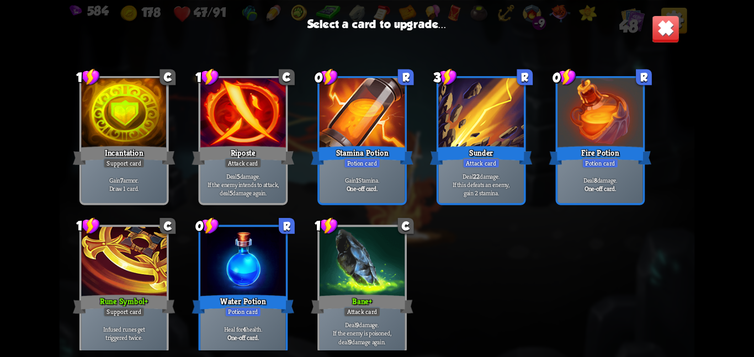
scroll to position [347, 0]
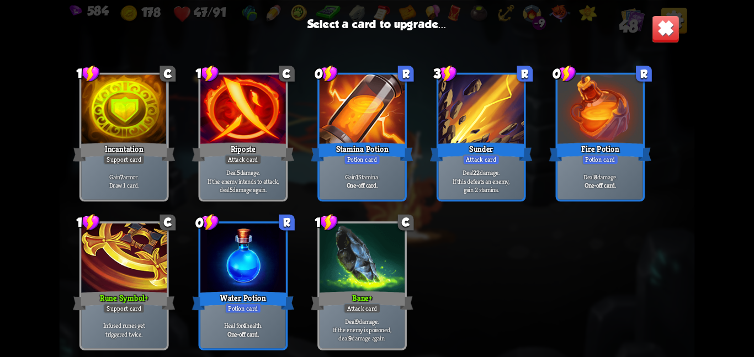
click at [119, 251] on div at bounding box center [124, 260] width 86 height 72
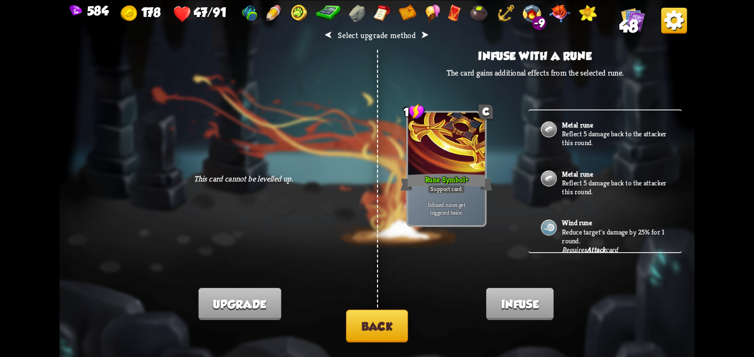
click at [544, 177] on img at bounding box center [549, 178] width 18 height 18
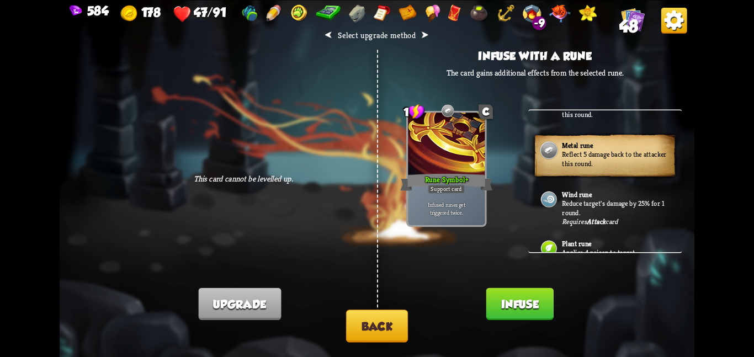
scroll to position [34, 0]
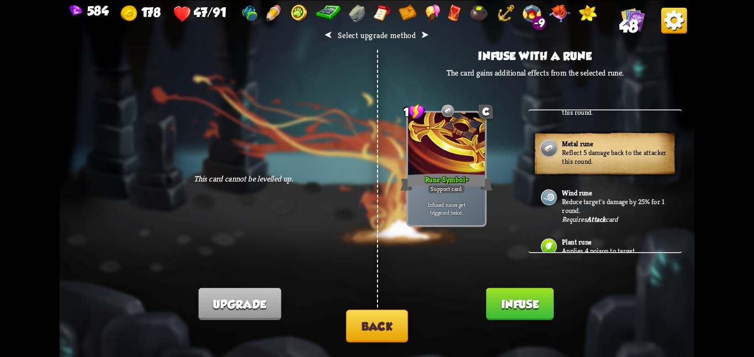
click at [544, 186] on div "Wind rune Reduce target's damage by 25% for 1 round. Requires Attack card" at bounding box center [605, 202] width 154 height 49
click at [558, 199] on img at bounding box center [549, 197] width 18 height 18
click at [580, 165] on p "Reflect 5 damage back to the attacker this round." at bounding box center [616, 157] width 108 height 18
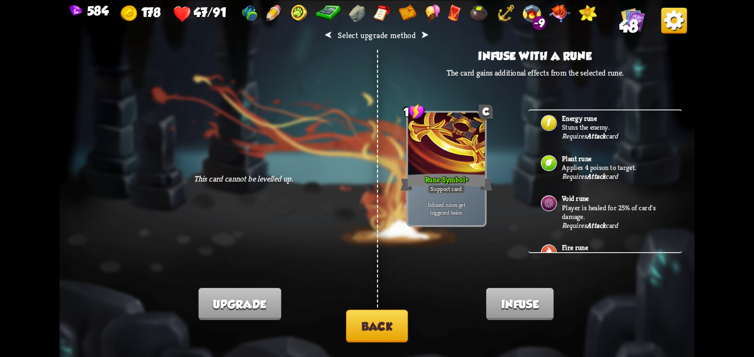
scroll to position [411, 0]
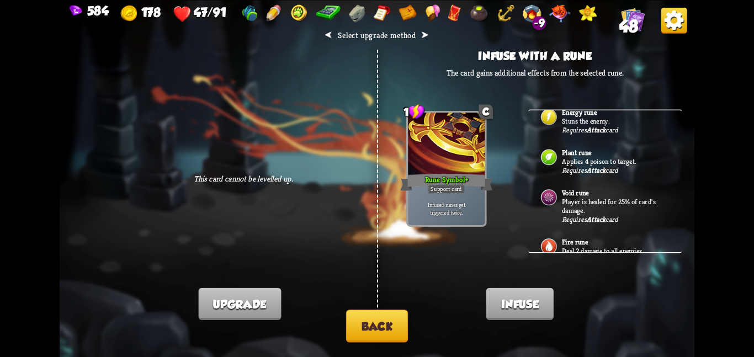
click at [603, 134] on b "Attack" at bounding box center [596, 129] width 19 height 9
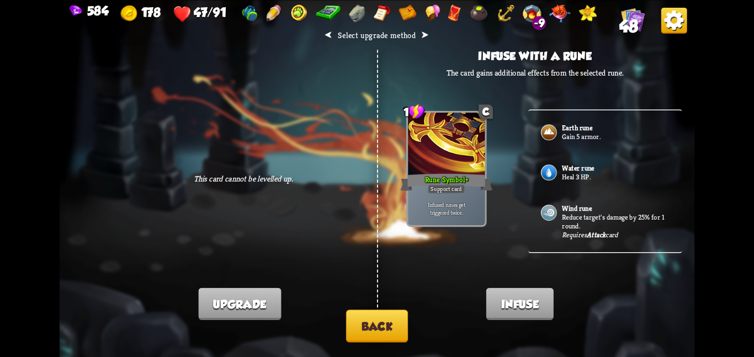
scroll to position [586, 0]
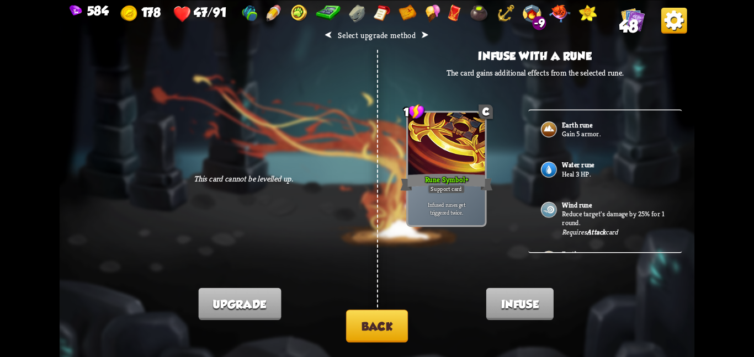
click at [606, 157] on div "Water rune Heal 3 HP." at bounding box center [605, 170] width 154 height 40
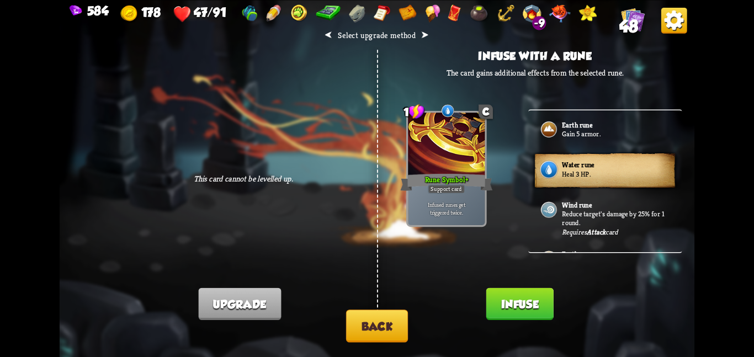
click at [606, 157] on div "Water rune Heal 3 HP." at bounding box center [605, 170] width 154 height 40
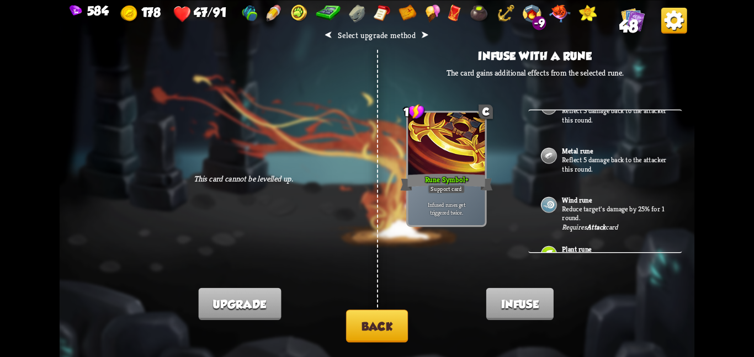
scroll to position [14, 0]
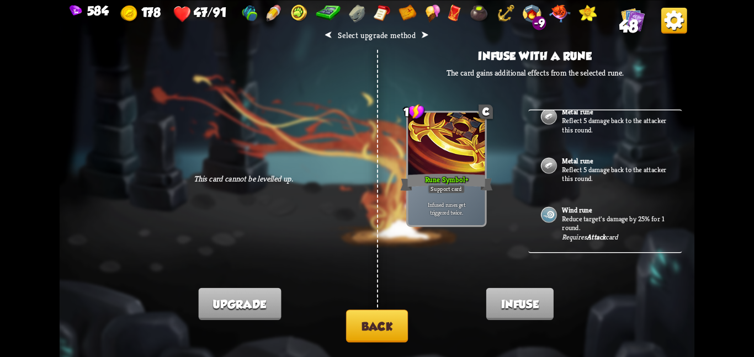
click at [612, 142] on div "Metal rune Reflect 5 damage back to the attacker this round." at bounding box center [605, 121] width 154 height 49
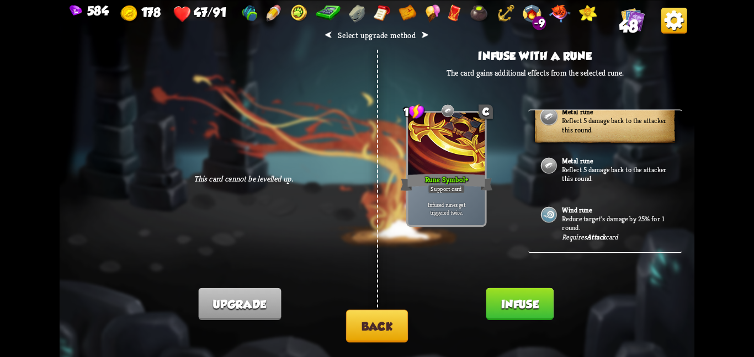
click at [524, 306] on button "Infuse" at bounding box center [519, 304] width 67 height 32
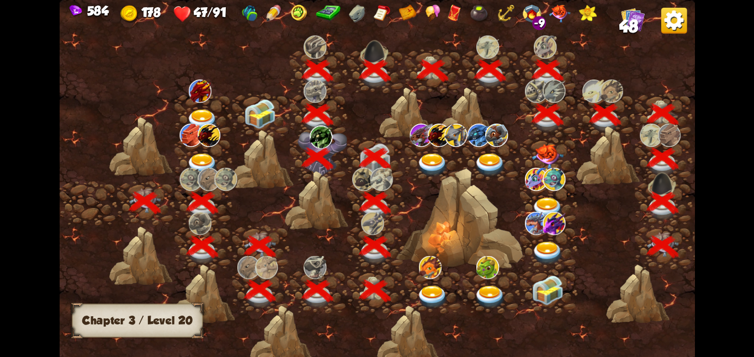
scroll to position [0, 168]
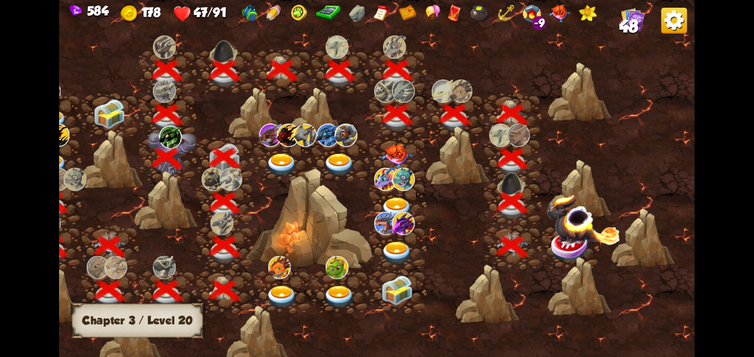
click at [553, 247] on img at bounding box center [571, 246] width 40 height 33
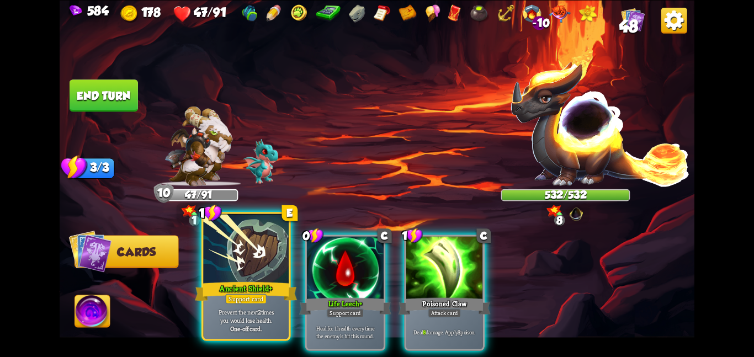
click at [272, 243] on div at bounding box center [246, 250] width 86 height 72
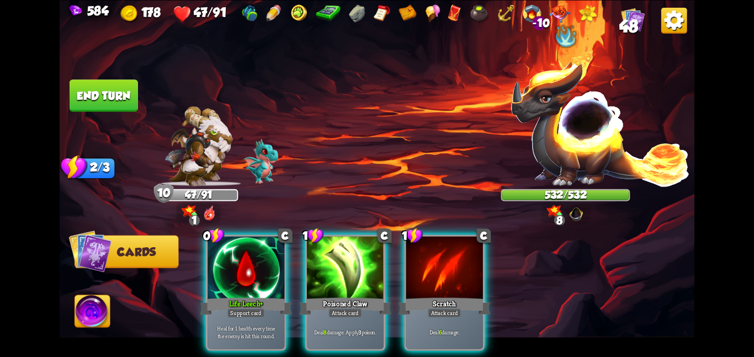
click at [272, 243] on div at bounding box center [246, 268] width 77 height 65
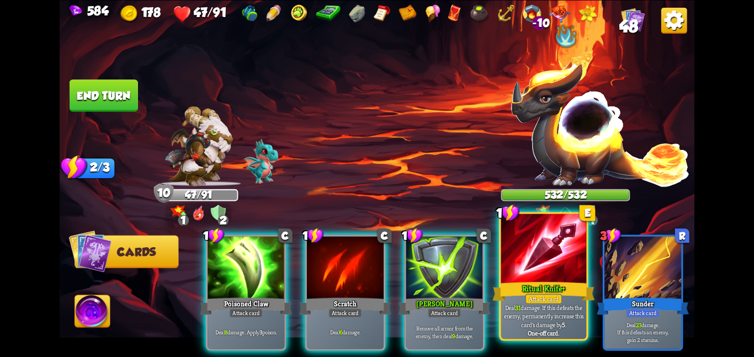
click at [553, 255] on div at bounding box center [544, 250] width 86 height 72
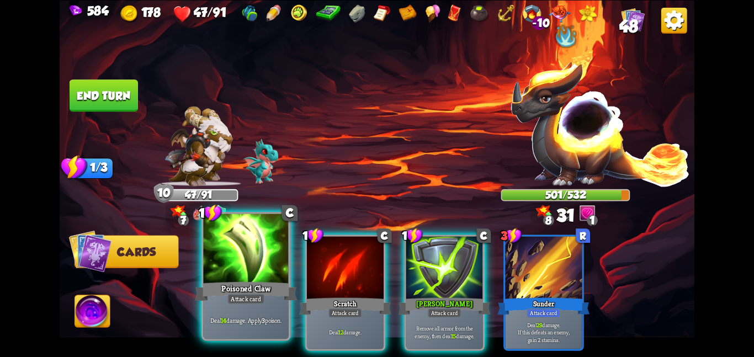
click at [274, 290] on div "Poisoned Claw" at bounding box center [246, 291] width 102 height 23
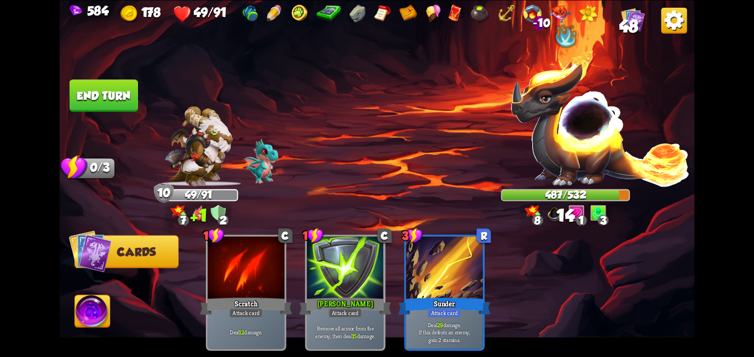
click at [115, 88] on button "End turn" at bounding box center [104, 95] width 68 height 32
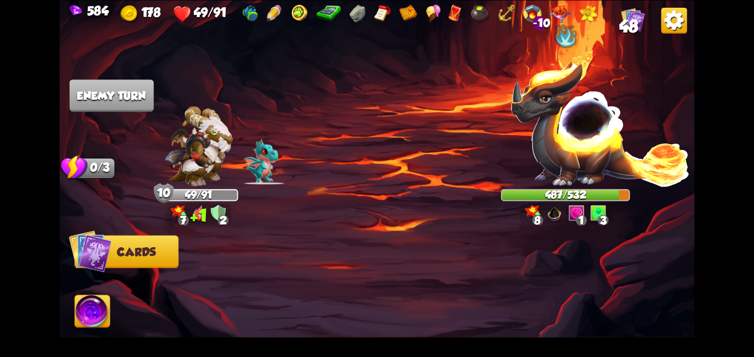
click at [541, 109] on img at bounding box center [600, 123] width 180 height 126
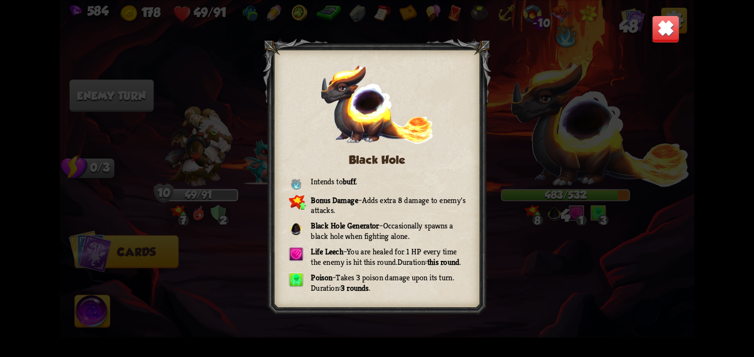
click at [662, 34] on img at bounding box center [666, 29] width 28 height 28
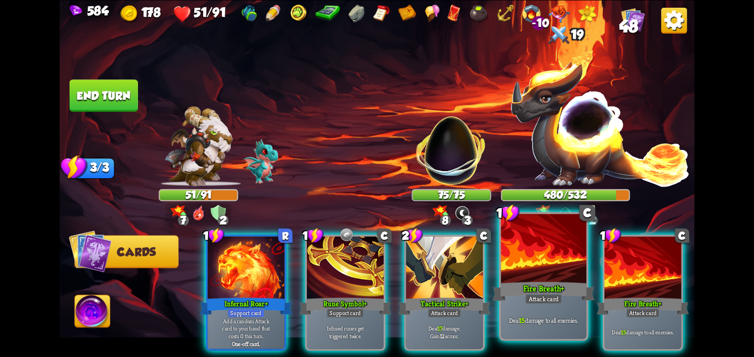
click at [574, 275] on div at bounding box center [544, 250] width 86 height 72
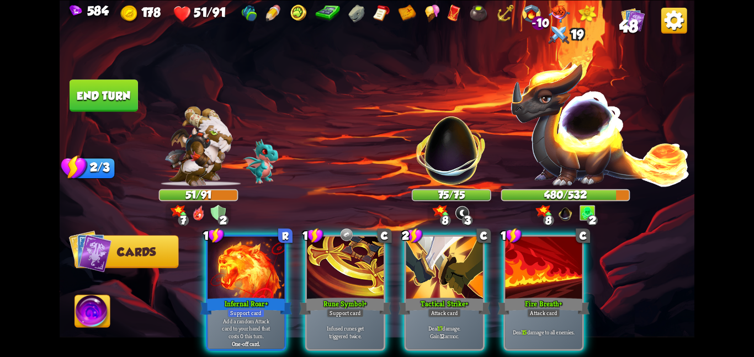
click at [574, 275] on div at bounding box center [543, 268] width 77 height 65
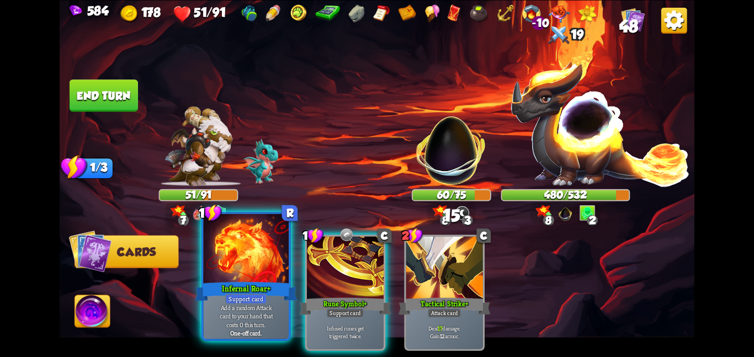
click at [279, 266] on div at bounding box center [246, 250] width 86 height 72
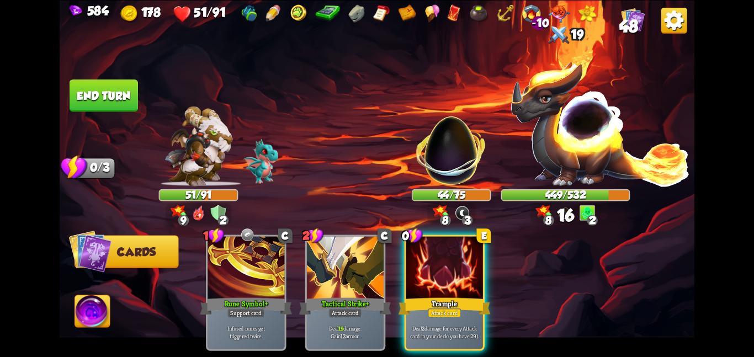
click at [449, 251] on div at bounding box center [444, 268] width 77 height 65
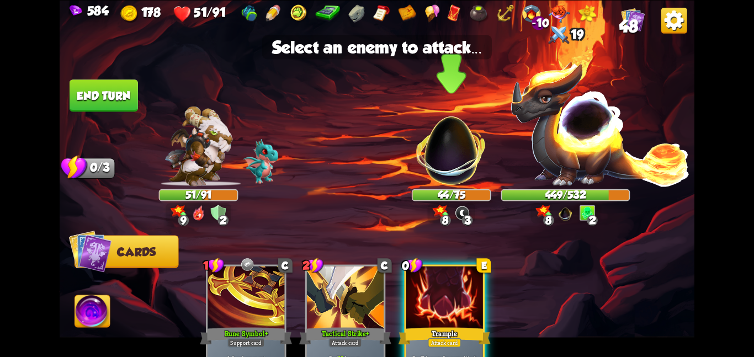
click at [445, 160] on img at bounding box center [451, 144] width 83 height 83
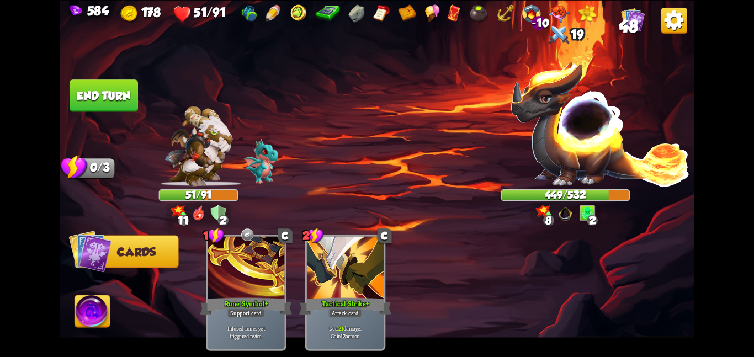
click at [98, 81] on button "End turn" at bounding box center [104, 95] width 68 height 32
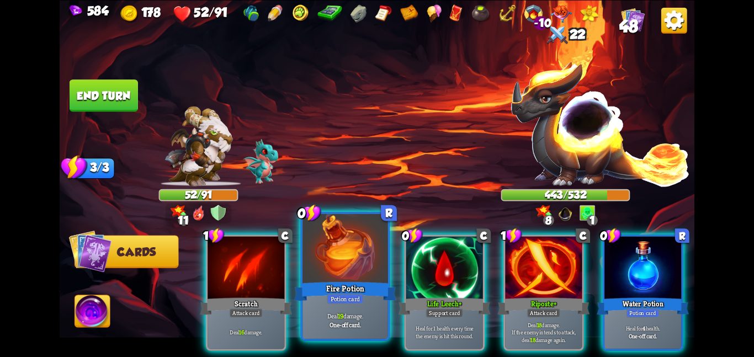
click at [351, 253] on div at bounding box center [345, 250] width 86 height 72
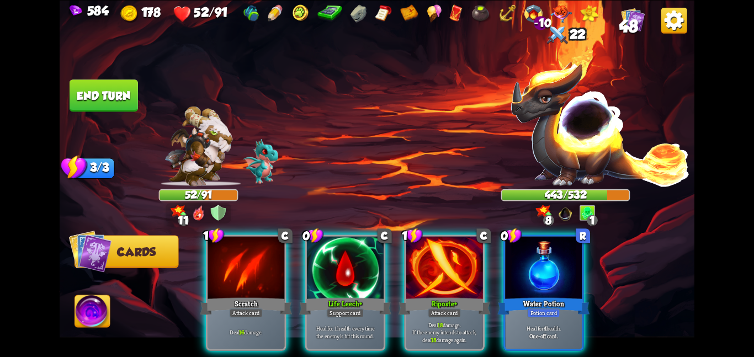
click at [351, 253] on div at bounding box center [345, 268] width 77 height 65
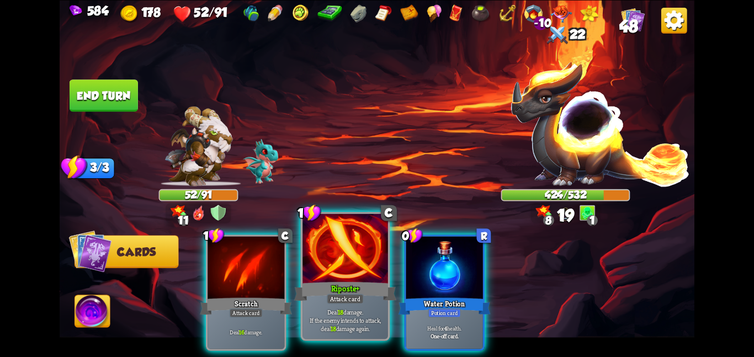
click at [371, 252] on div at bounding box center [345, 250] width 86 height 72
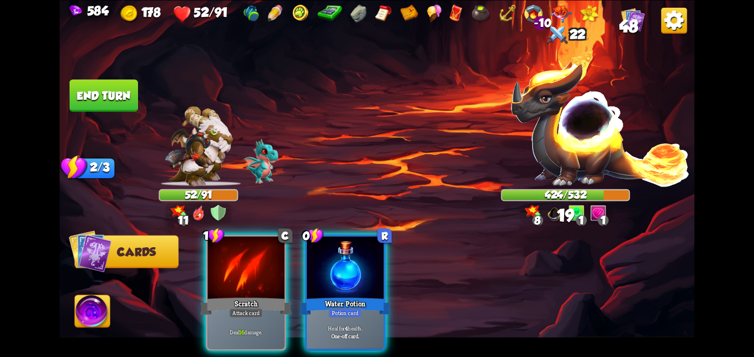
click at [371, 252] on div at bounding box center [345, 268] width 77 height 65
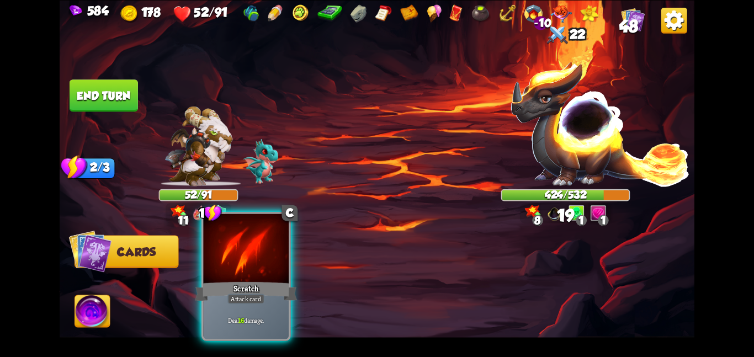
click at [261, 262] on div at bounding box center [246, 250] width 86 height 72
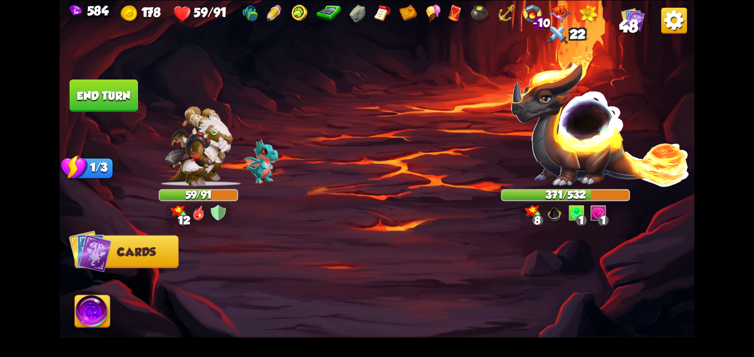
click at [110, 95] on button "End turn" at bounding box center [104, 95] width 68 height 32
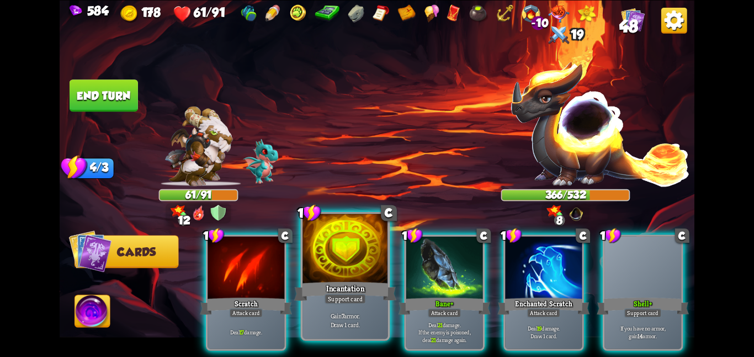
click at [380, 251] on div at bounding box center [345, 250] width 86 height 72
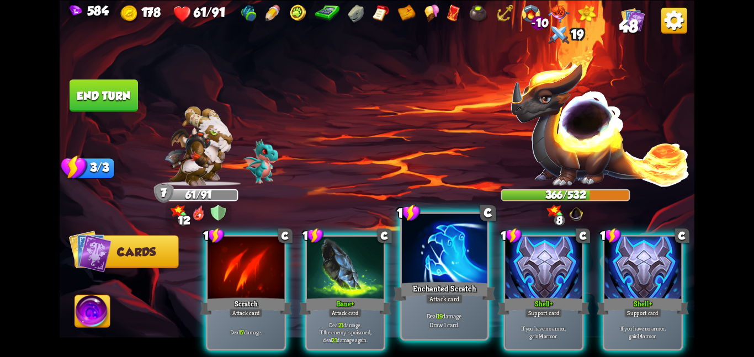
click at [426, 254] on div at bounding box center [445, 250] width 86 height 72
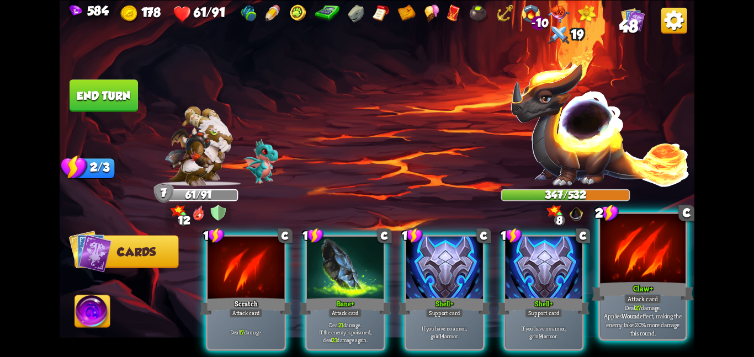
click at [638, 270] on div at bounding box center [643, 250] width 86 height 72
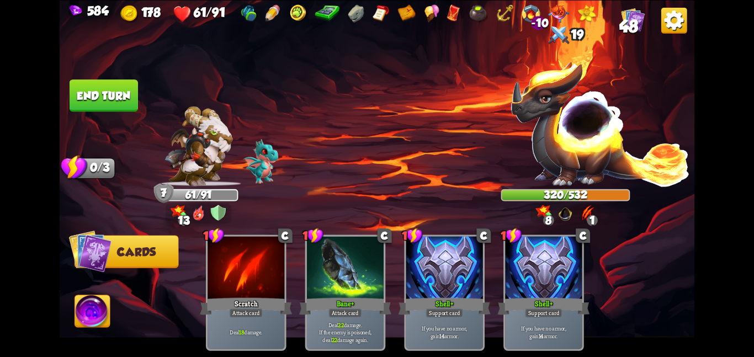
click at [127, 92] on button "End turn" at bounding box center [104, 95] width 68 height 32
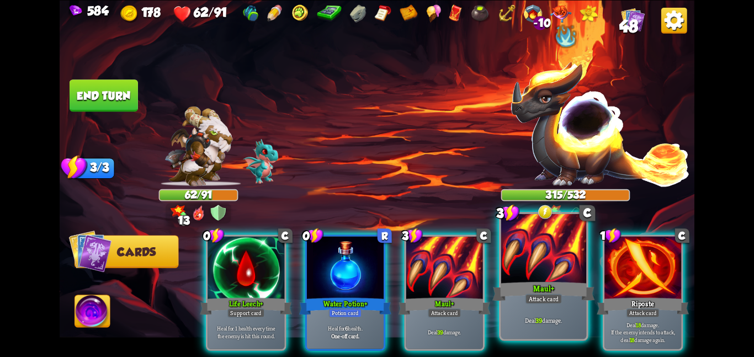
click at [511, 278] on div at bounding box center [544, 250] width 86 height 72
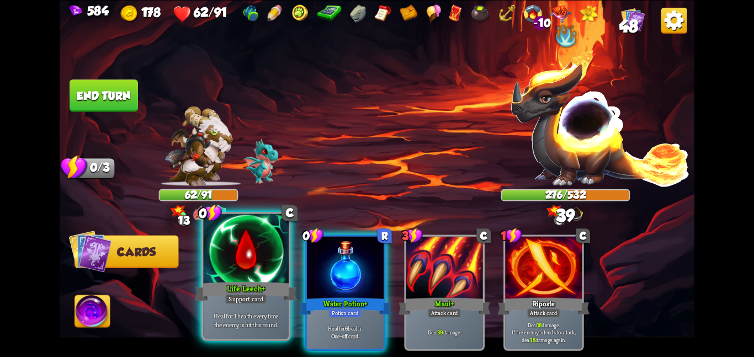
click at [253, 264] on div at bounding box center [246, 250] width 86 height 72
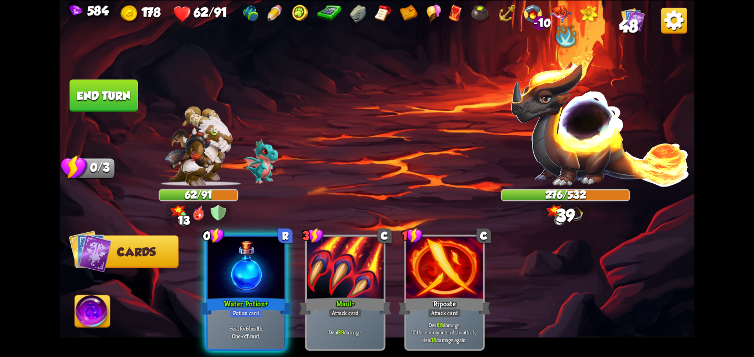
click at [253, 264] on div at bounding box center [246, 268] width 77 height 65
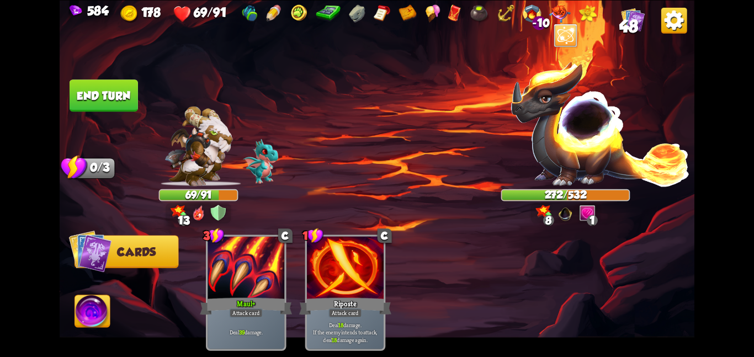
click at [111, 101] on button "End turn" at bounding box center [104, 95] width 68 height 32
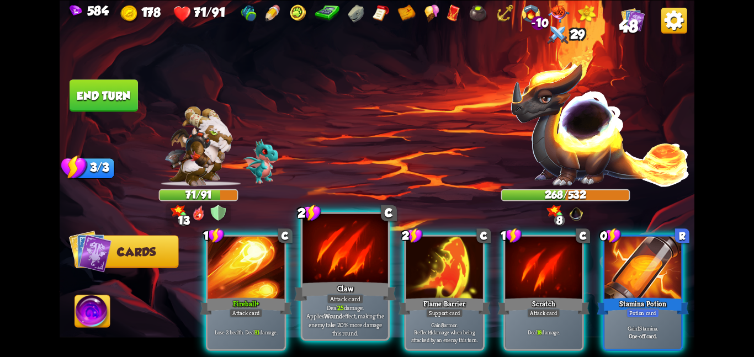
click at [330, 269] on div at bounding box center [345, 250] width 86 height 72
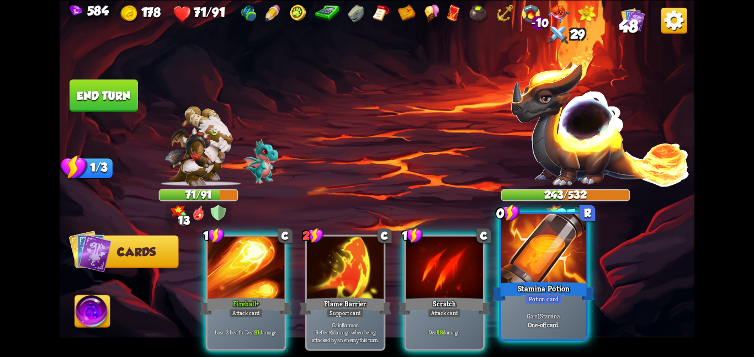
click at [507, 264] on div at bounding box center [544, 250] width 86 height 72
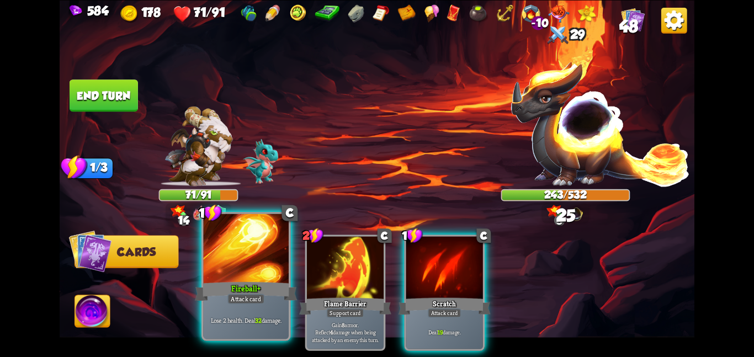
click at [224, 249] on div at bounding box center [246, 250] width 86 height 72
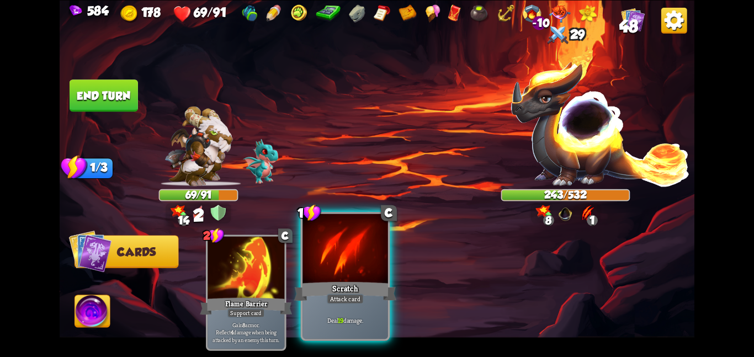
click at [311, 241] on div at bounding box center [345, 250] width 86 height 72
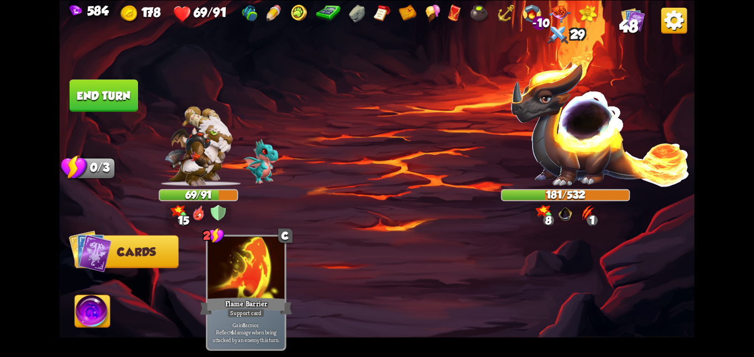
click at [111, 81] on button "End turn" at bounding box center [104, 95] width 68 height 32
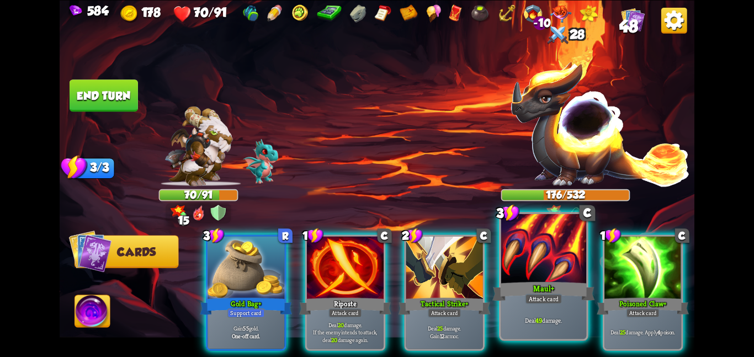
click at [519, 254] on div at bounding box center [544, 250] width 86 height 72
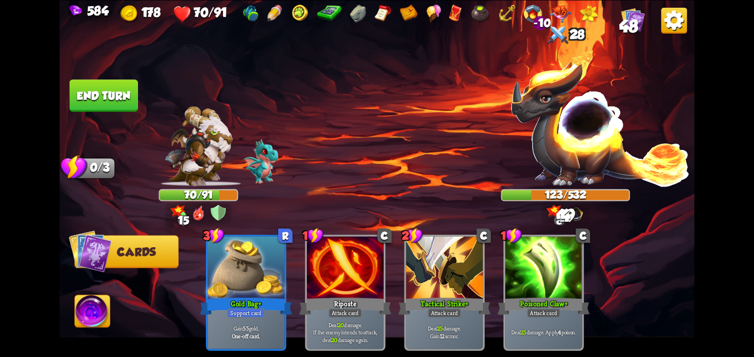
click at [117, 74] on img at bounding box center [377, 178] width 635 height 357
click at [118, 82] on button "End turn" at bounding box center [104, 95] width 68 height 32
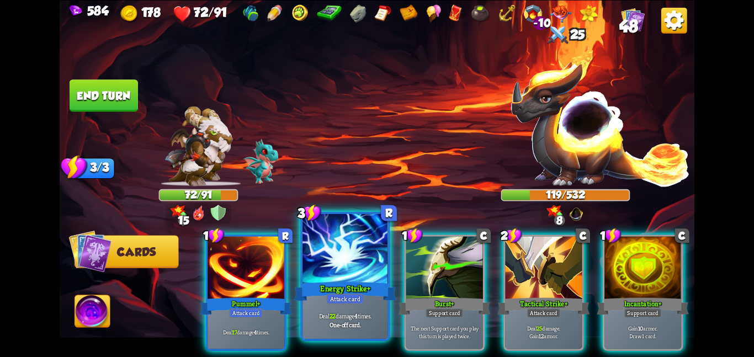
click at [325, 265] on div at bounding box center [345, 250] width 86 height 72
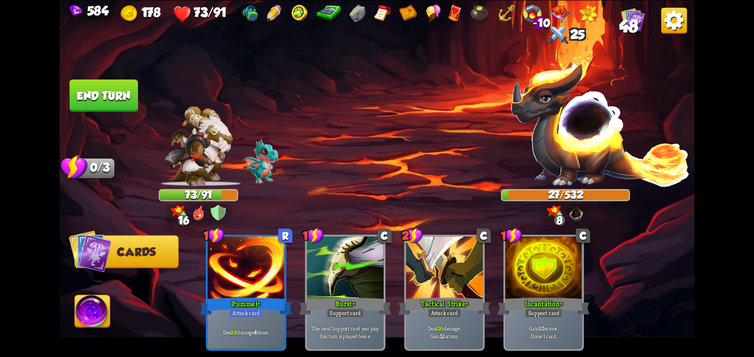
click at [81, 96] on button "End turn" at bounding box center [104, 95] width 68 height 32
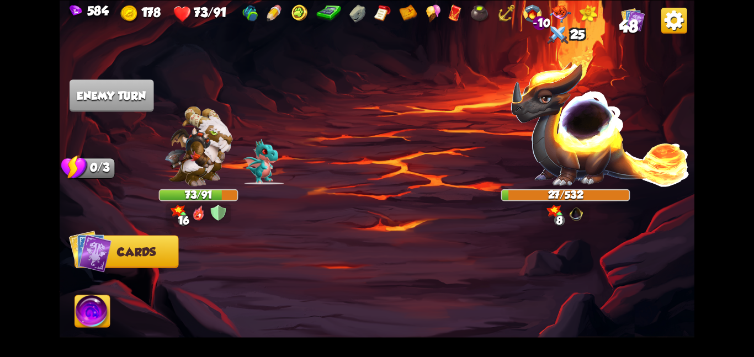
click at [100, 314] on img at bounding box center [92, 313] width 35 height 36
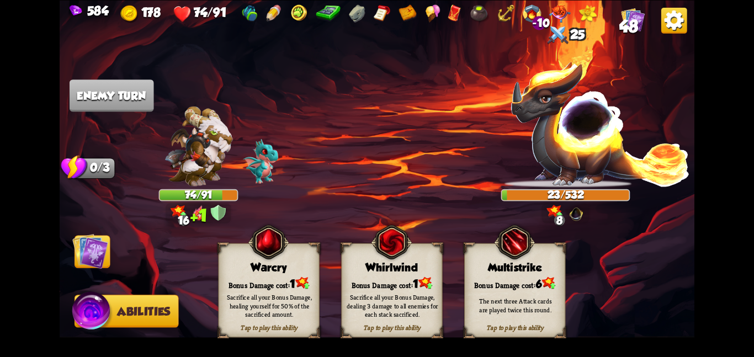
click at [100, 246] on img at bounding box center [90, 251] width 36 height 36
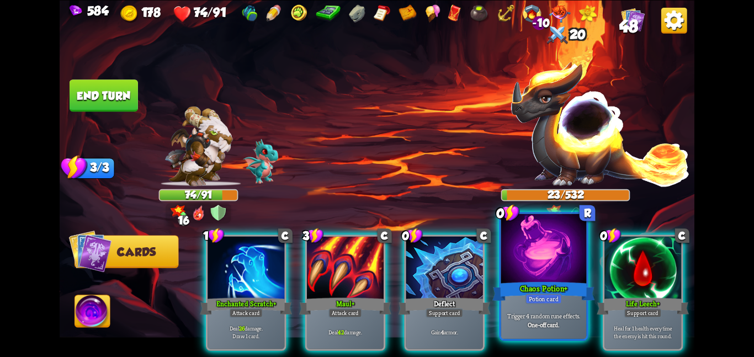
click at [507, 248] on div at bounding box center [544, 250] width 86 height 72
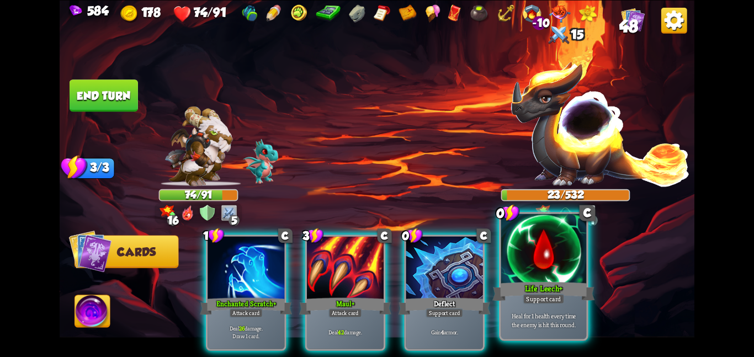
click at [577, 246] on div at bounding box center [544, 250] width 86 height 72
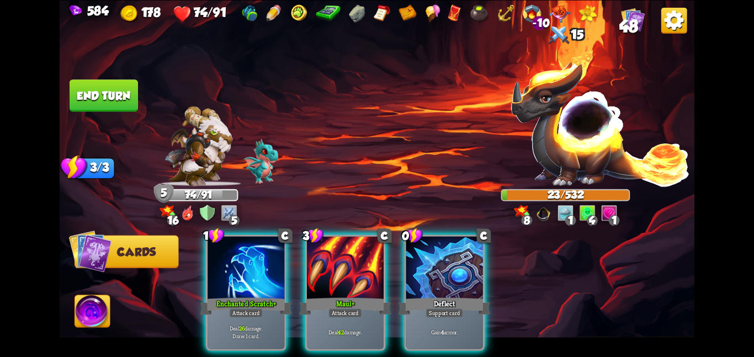
click at [84, 307] on img at bounding box center [92, 313] width 35 height 36
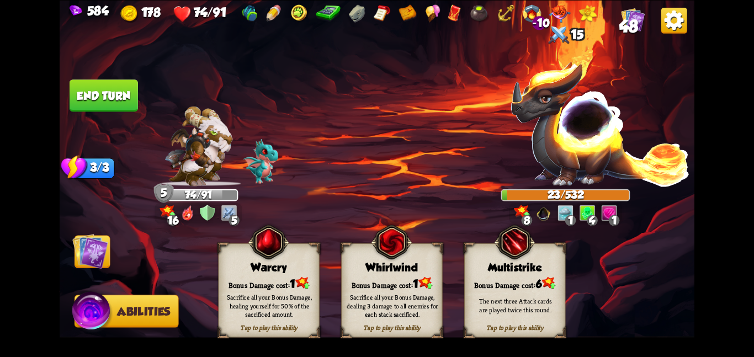
click at [544, 286] on div "The next three Attack cards are played twice this round." at bounding box center [515, 306] width 101 height 40
click at [94, 249] on img at bounding box center [90, 251] width 36 height 36
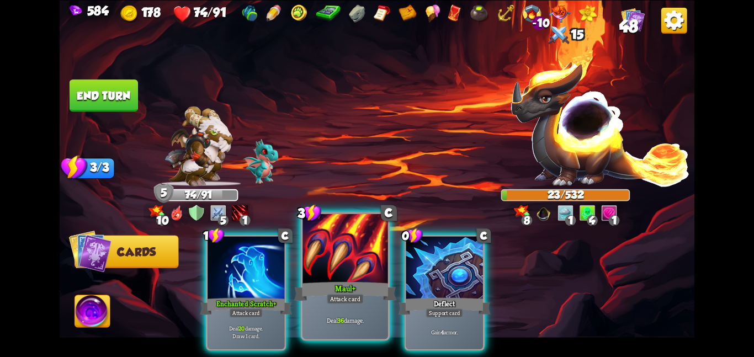
click at [349, 257] on div at bounding box center [345, 250] width 86 height 72
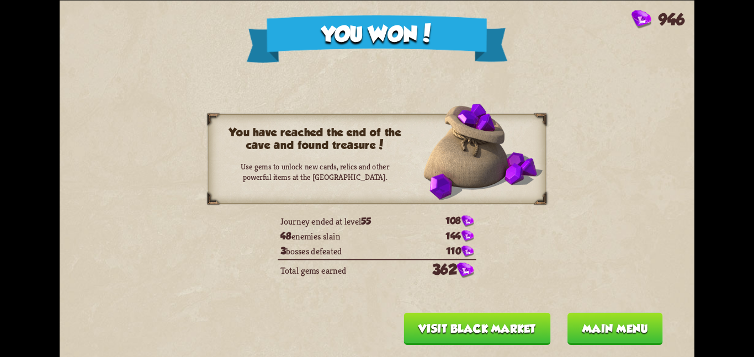
click at [578, 321] on button "Main menu" at bounding box center [614, 328] width 95 height 32
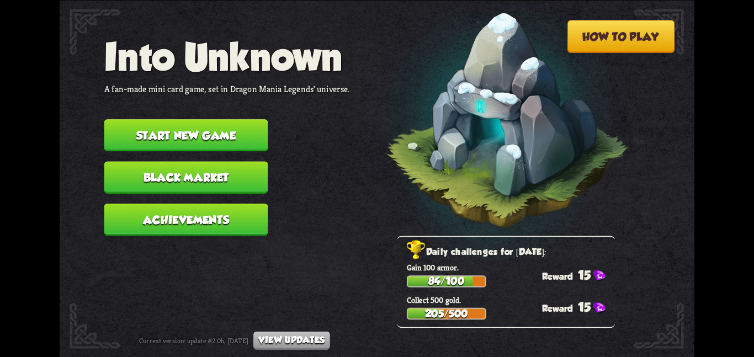
click at [198, 119] on button "Start new game" at bounding box center [186, 135] width 164 height 32
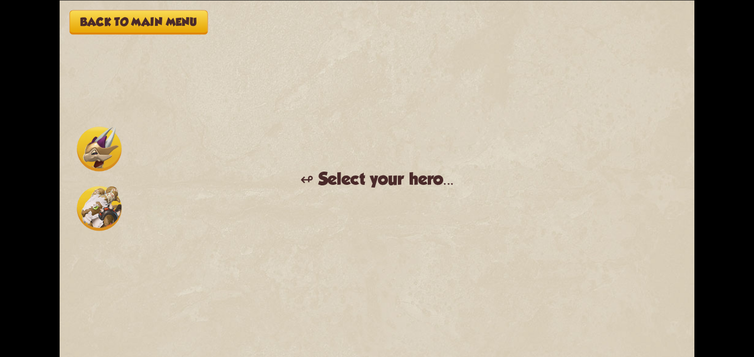
click at [109, 188] on img at bounding box center [99, 208] width 45 height 45
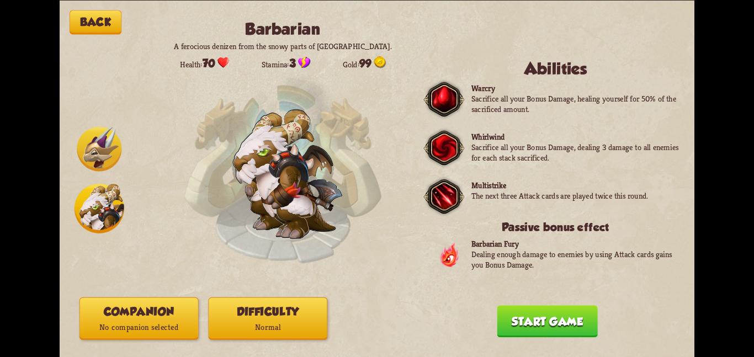
click at [169, 294] on div "Back Barbarian A ferocious denizen from the snowy parts of Northern Dragolandia…" at bounding box center [377, 178] width 635 height 357
click at [167, 307] on button "Companion No companion selected" at bounding box center [138, 318] width 119 height 43
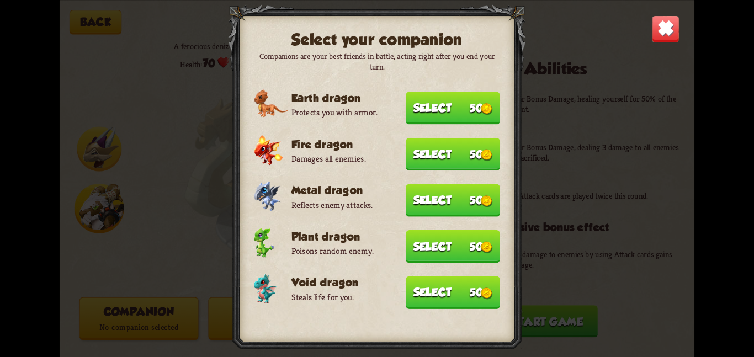
click at [473, 288] on button "Select 50" at bounding box center [453, 292] width 94 height 33
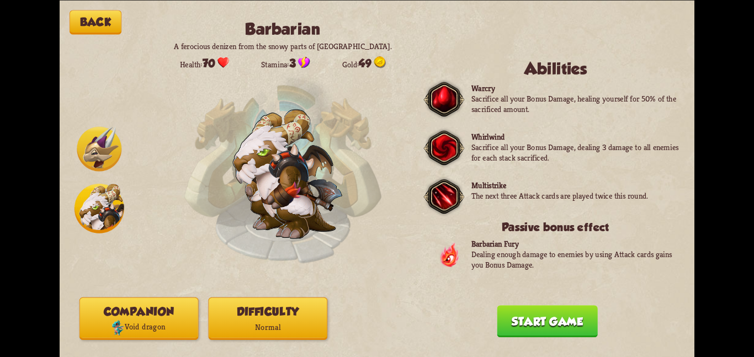
click at [250, 314] on button "Difficulty Normal" at bounding box center [267, 318] width 119 height 43
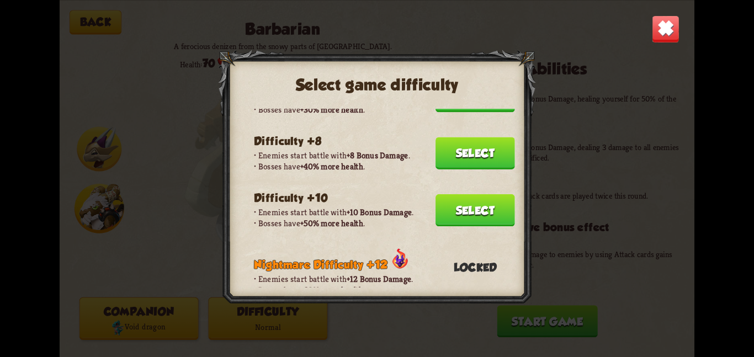
scroll to position [214, 0]
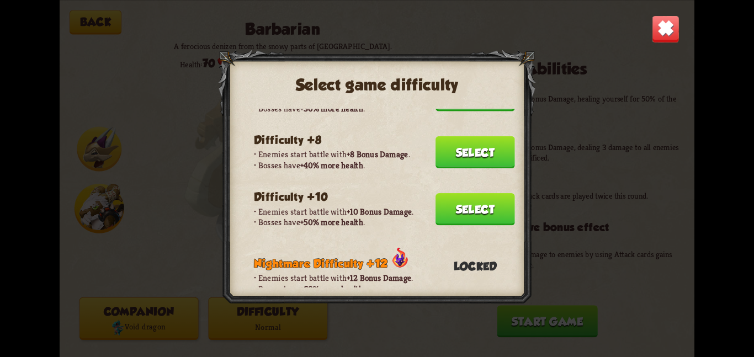
click at [470, 199] on button "Select" at bounding box center [475, 209] width 79 height 32
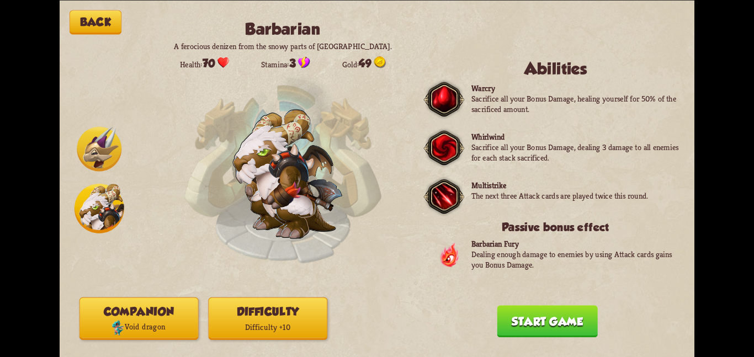
click at [561, 327] on button "Start game" at bounding box center [547, 321] width 100 height 32
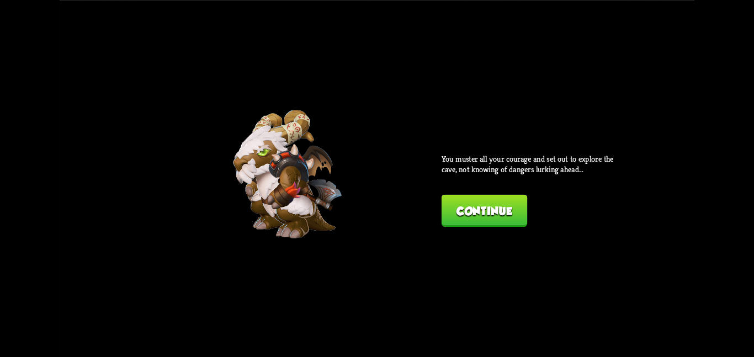
click at [448, 211] on button "Continue" at bounding box center [485, 210] width 86 height 32
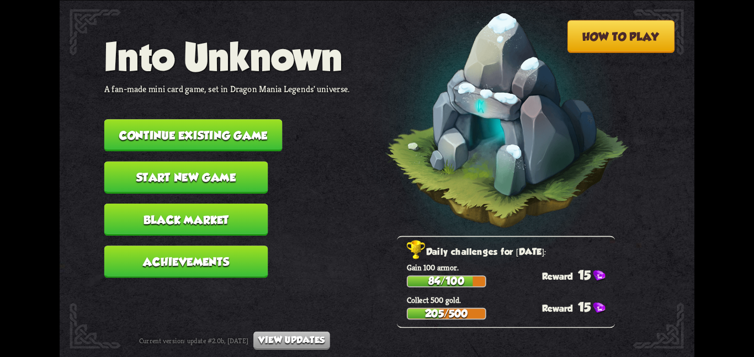
click at [130, 161] on button "Start new game" at bounding box center [186, 177] width 164 height 32
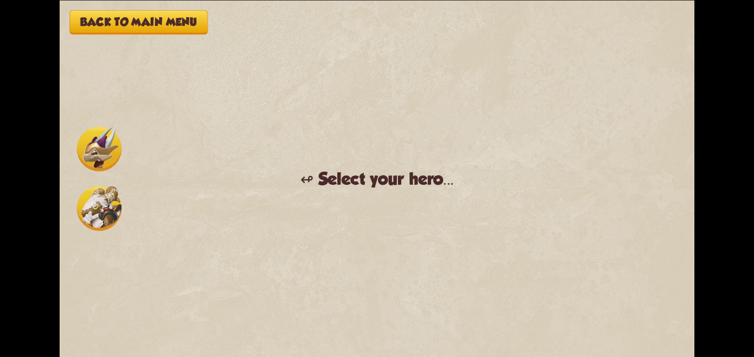
click at [111, 192] on img at bounding box center [99, 208] width 45 height 45
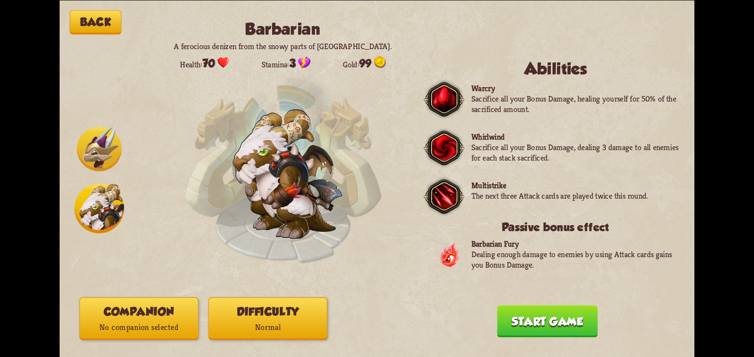
click at [164, 330] on p "No companion selected" at bounding box center [139, 328] width 118 height 16
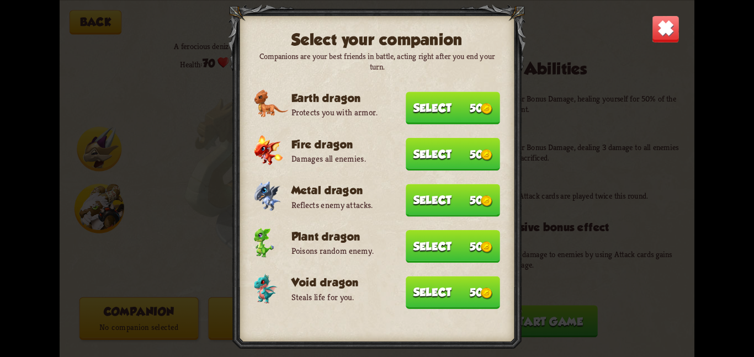
click at [489, 287] on img at bounding box center [487, 293] width 12 height 12
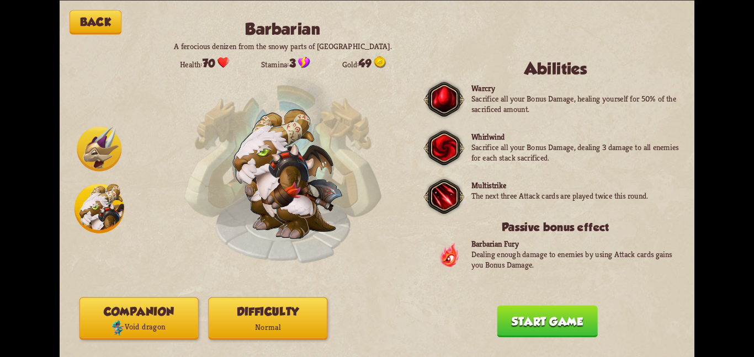
click at [201, 327] on div "Companion Void dragon Difficulty Normal" at bounding box center [267, 318] width 377 height 43
click at [253, 314] on button "Difficulty Normal" at bounding box center [267, 318] width 119 height 43
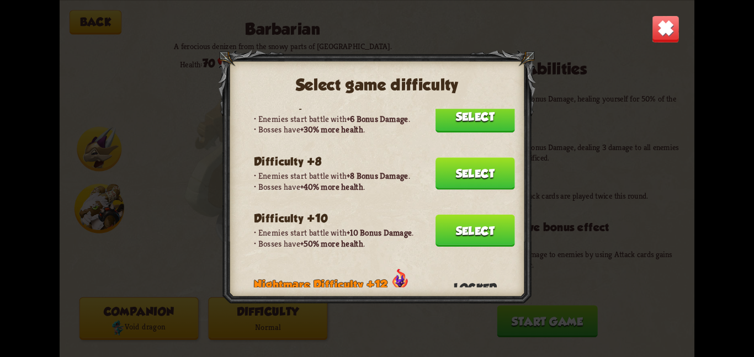
scroll to position [193, 0]
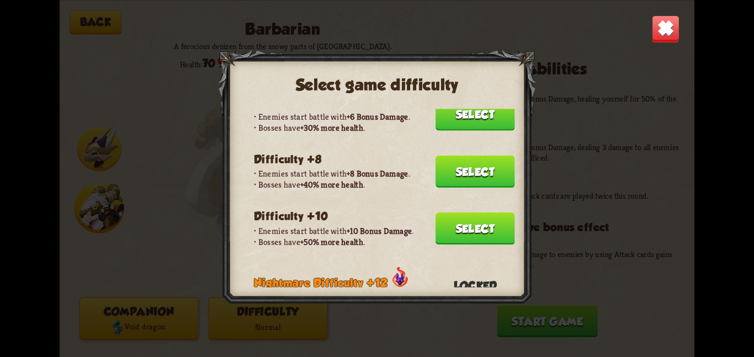
click at [459, 213] on button "Select" at bounding box center [475, 229] width 79 height 32
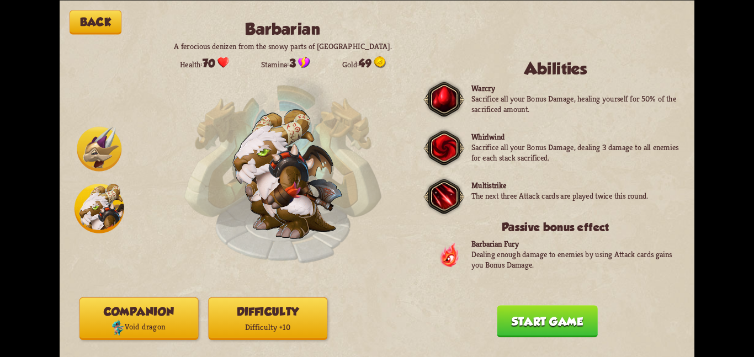
click at [508, 316] on button "Start game" at bounding box center [547, 321] width 100 height 32
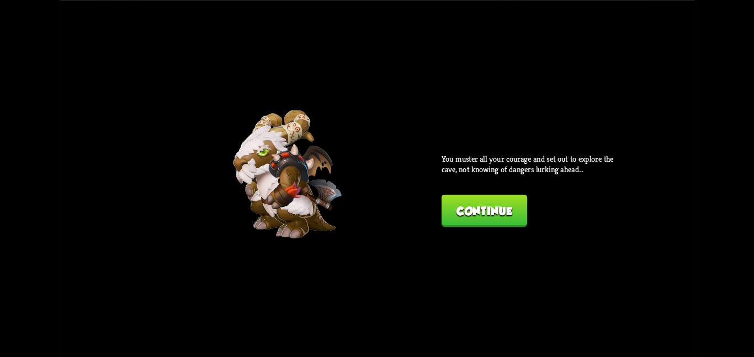
click at [447, 204] on button "Continue" at bounding box center [485, 210] width 86 height 32
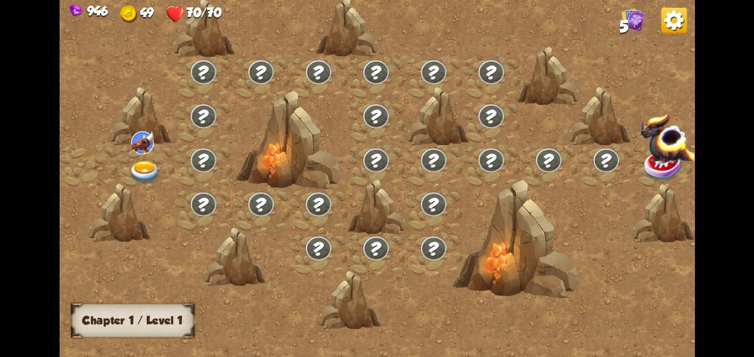
click at [158, 157] on div at bounding box center [145, 167] width 57 height 44
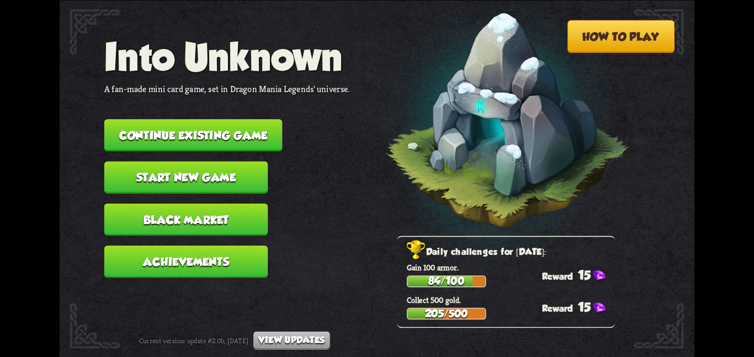
click at [149, 119] on button "Continue existing game" at bounding box center [193, 135] width 178 height 32
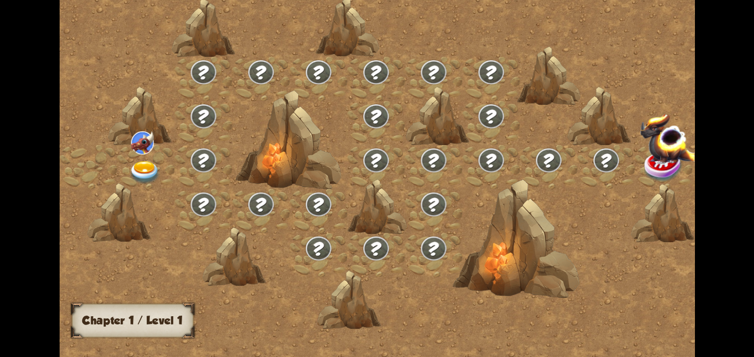
click at [158, 169] on img at bounding box center [145, 172] width 32 height 23
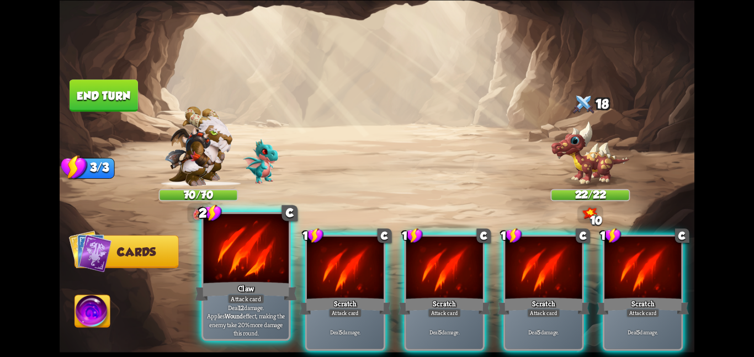
click at [275, 253] on div at bounding box center [246, 250] width 86 height 72
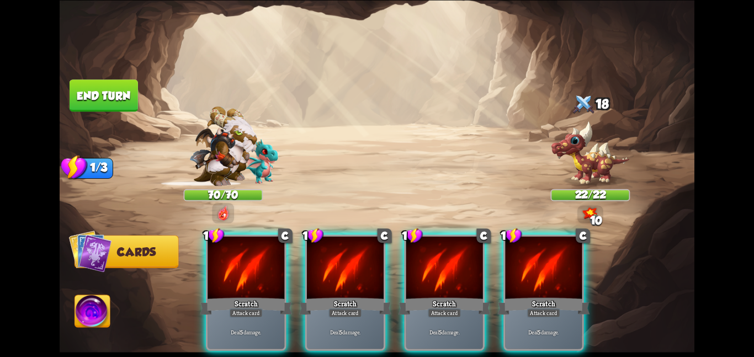
click at [275, 253] on div at bounding box center [246, 268] width 77 height 65
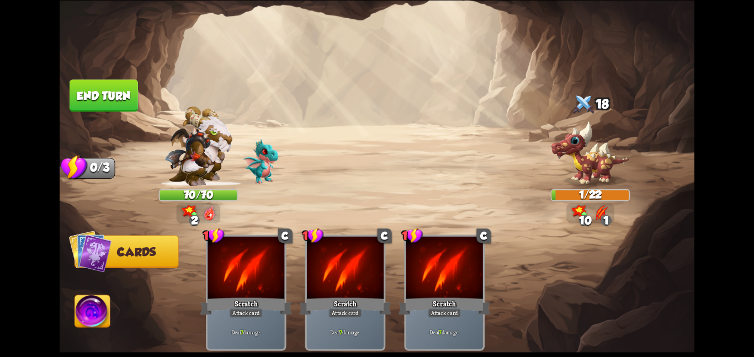
click at [66, 76] on img at bounding box center [377, 178] width 635 height 357
click at [123, 93] on button "End turn" at bounding box center [104, 95] width 68 height 32
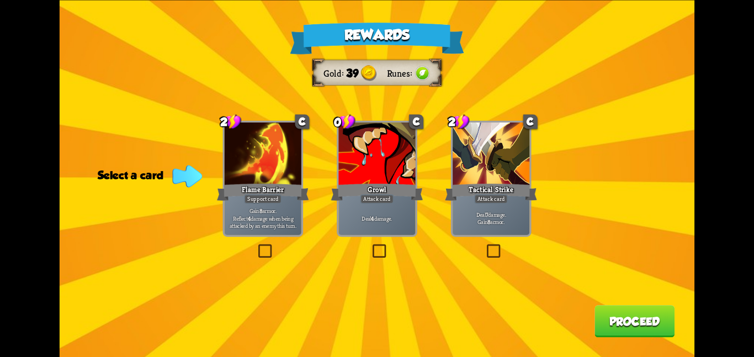
click at [491, 161] on div at bounding box center [491, 155] width 77 height 65
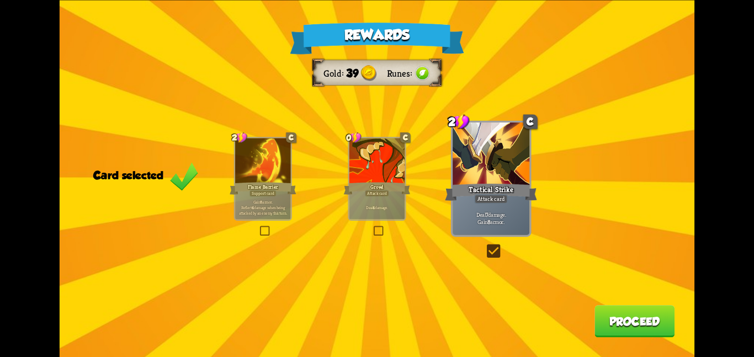
click at [603, 312] on button "Proceed" at bounding box center [634, 321] width 80 height 32
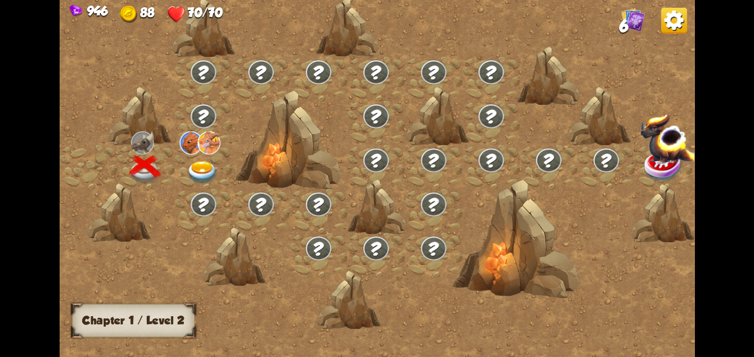
click at [211, 175] on img at bounding box center [203, 172] width 32 height 23
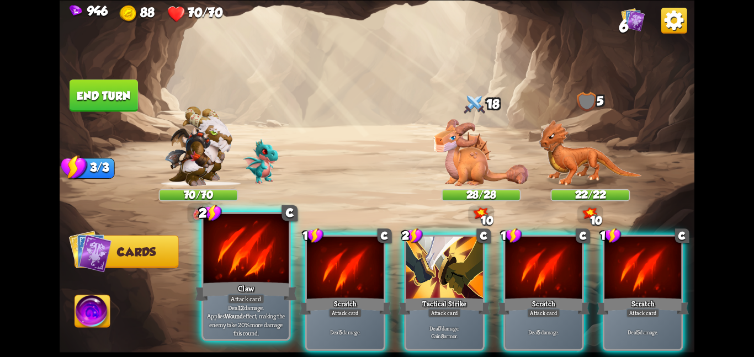
click at [222, 258] on div at bounding box center [246, 250] width 86 height 72
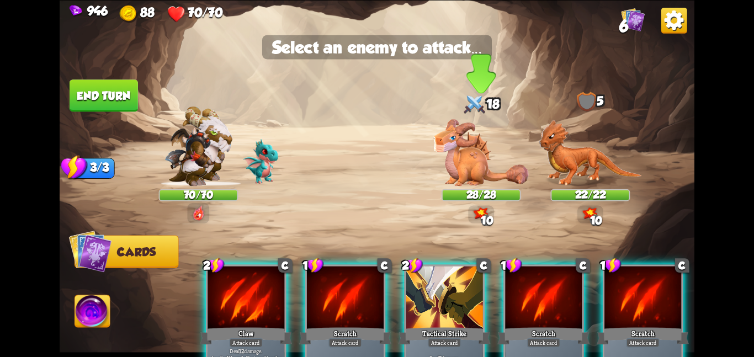
click at [486, 105] on div "18" at bounding box center [481, 105] width 79 height 26
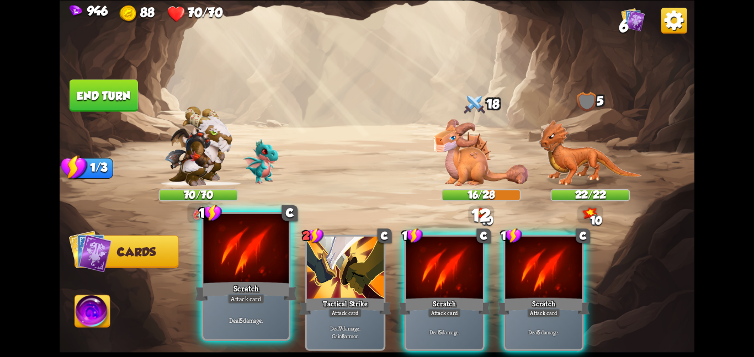
click at [247, 264] on div at bounding box center [246, 250] width 86 height 72
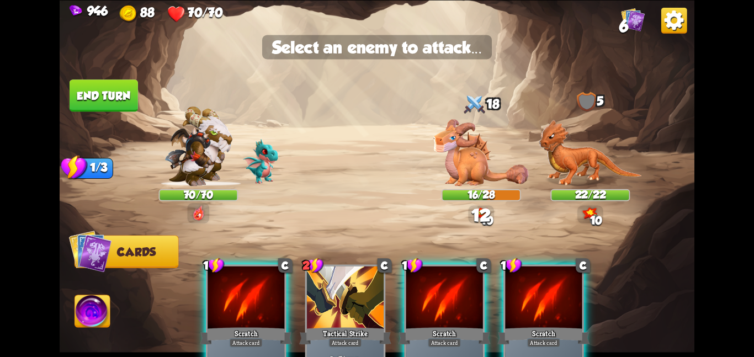
click at [418, 144] on img at bounding box center [377, 178] width 635 height 357
click at [440, 135] on img at bounding box center [480, 152] width 95 height 67
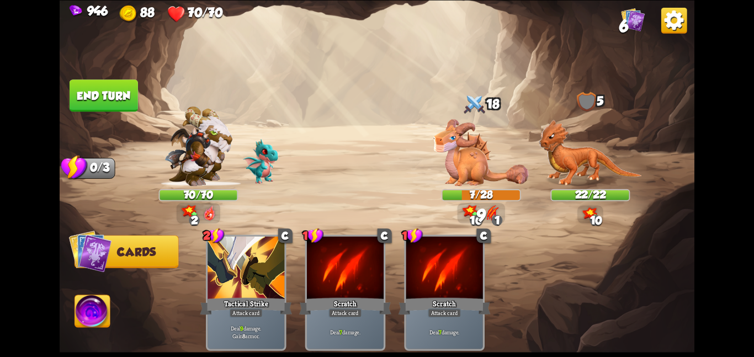
click at [95, 319] on img at bounding box center [92, 313] width 35 height 36
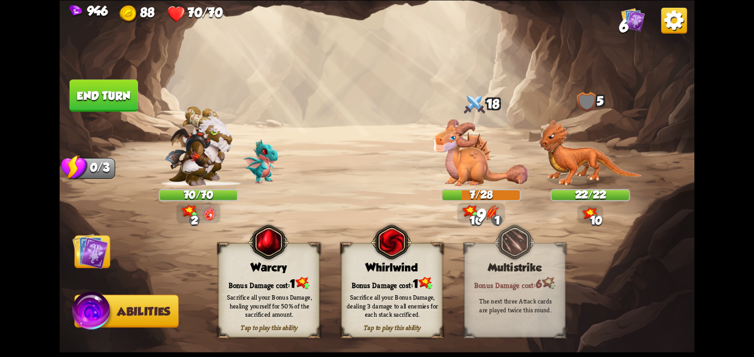
click at [346, 262] on div "Whirlwind" at bounding box center [392, 267] width 100 height 13
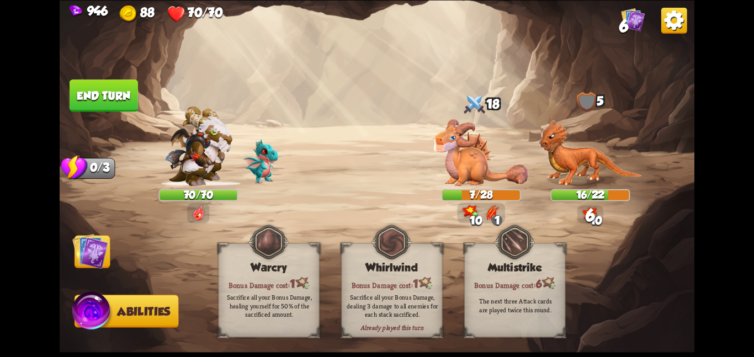
click at [87, 249] on img at bounding box center [90, 251] width 36 height 36
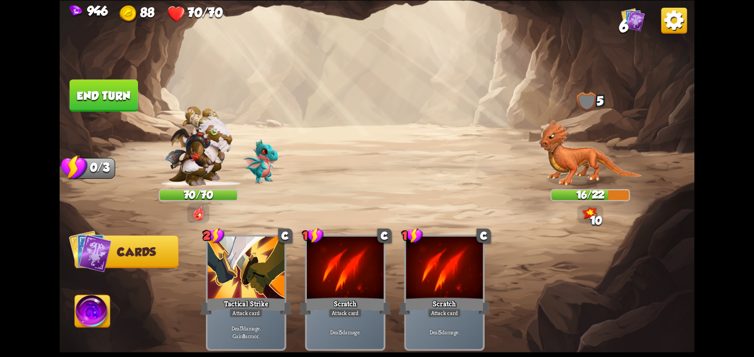
click at [108, 102] on button "End turn" at bounding box center [104, 95] width 70 height 33
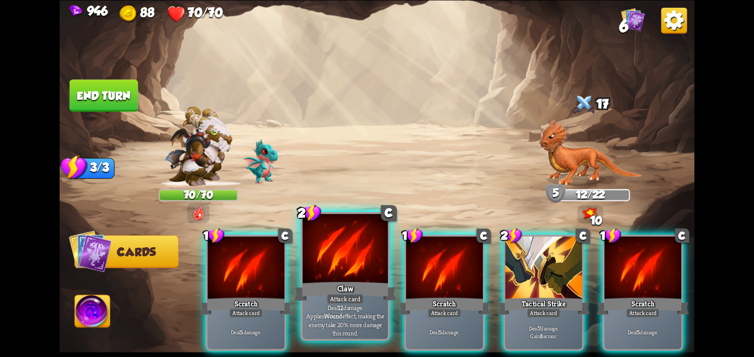
click at [352, 242] on div at bounding box center [345, 250] width 86 height 72
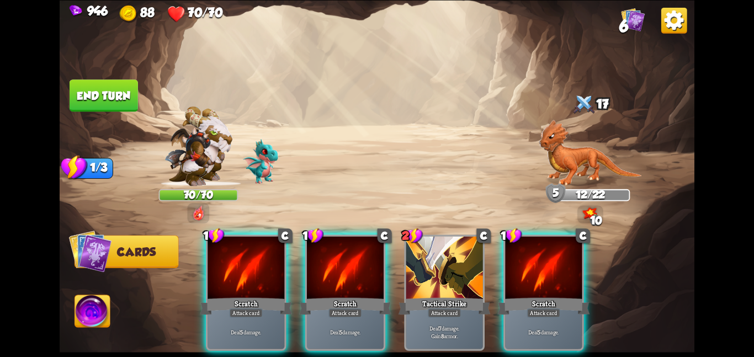
click at [352, 242] on div at bounding box center [345, 268] width 77 height 65
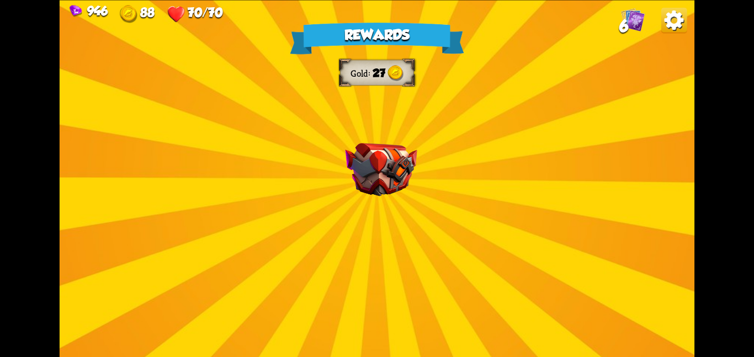
click at [389, 156] on img at bounding box center [381, 170] width 72 height 54
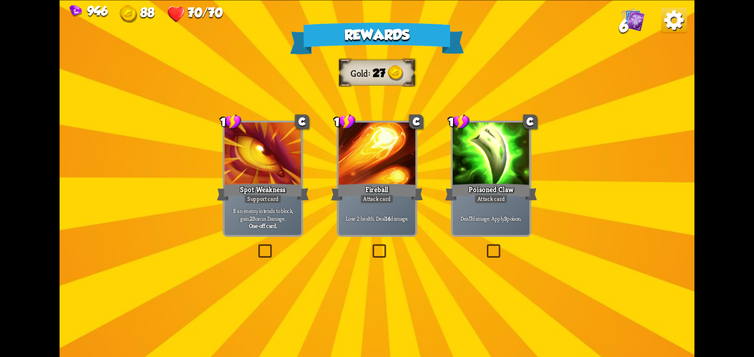
click at [464, 154] on div at bounding box center [491, 155] width 77 height 65
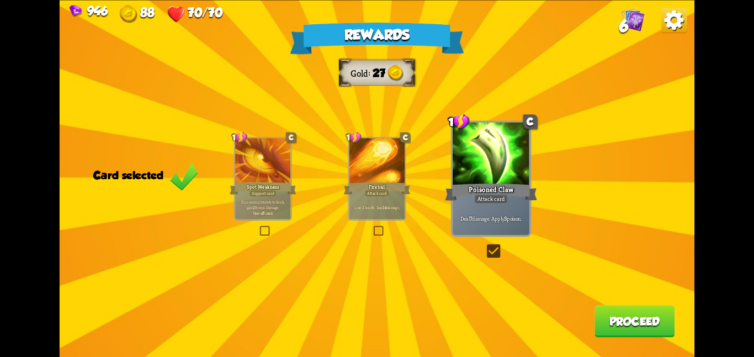
click at [599, 311] on button "Proceed" at bounding box center [634, 321] width 80 height 32
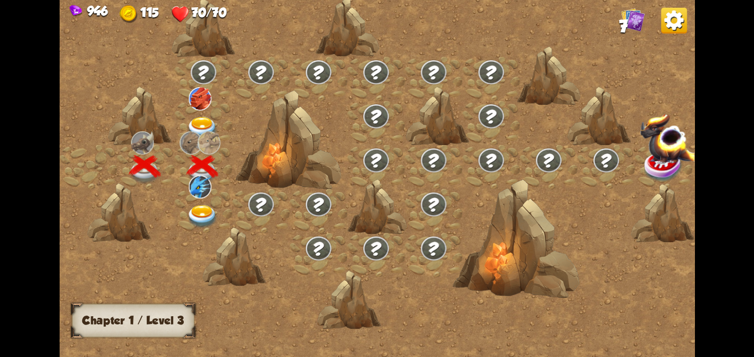
click at [198, 121] on img at bounding box center [203, 127] width 32 height 23
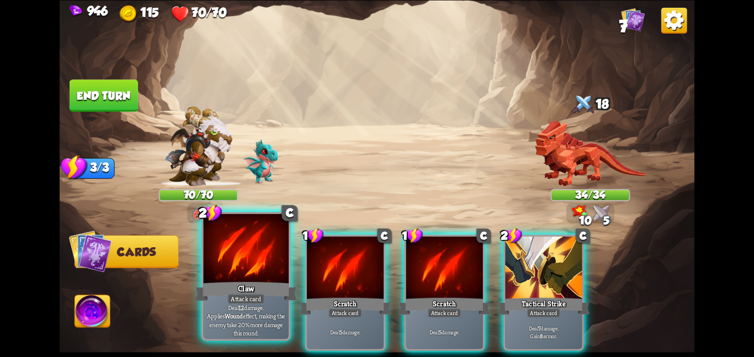
click at [261, 267] on div at bounding box center [246, 250] width 86 height 72
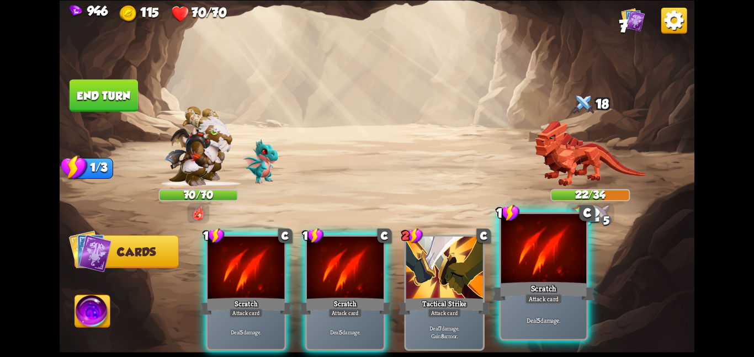
click at [544, 268] on div at bounding box center [544, 250] width 86 height 72
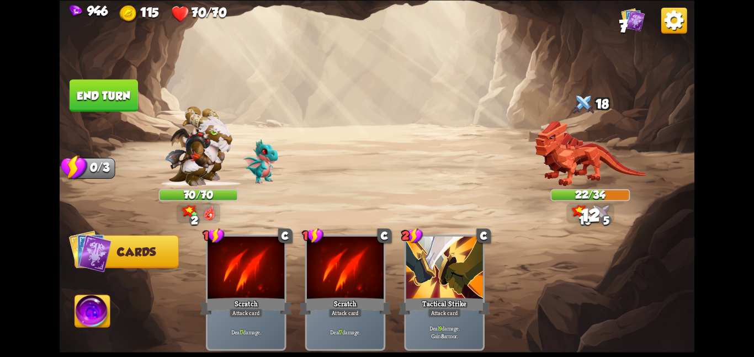
click at [81, 305] on img at bounding box center [92, 313] width 35 height 36
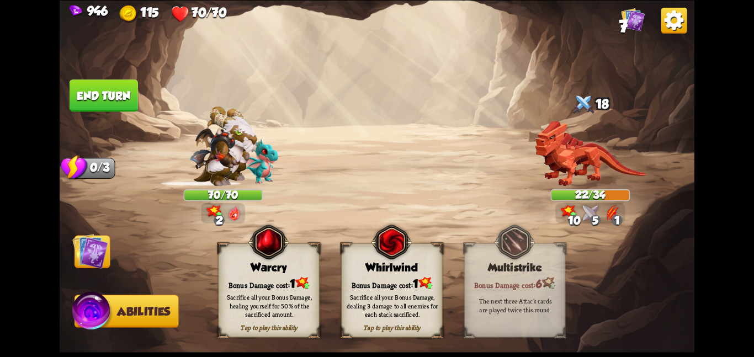
click at [406, 311] on div "Sacrifice all your Bonus Damage, dealing 3 damage to all enemies for each stack…" at bounding box center [392, 305] width 91 height 25
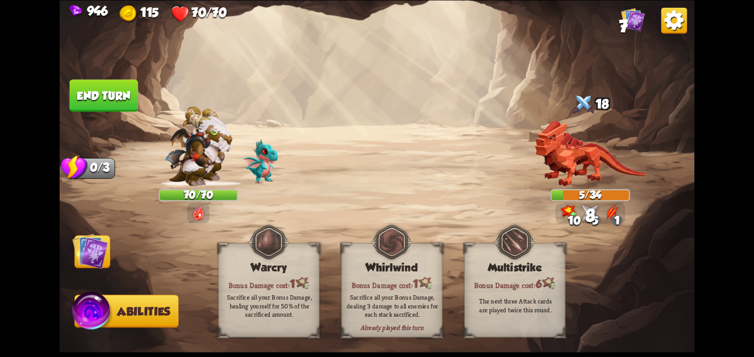
click at [93, 254] on img at bounding box center [90, 251] width 36 height 36
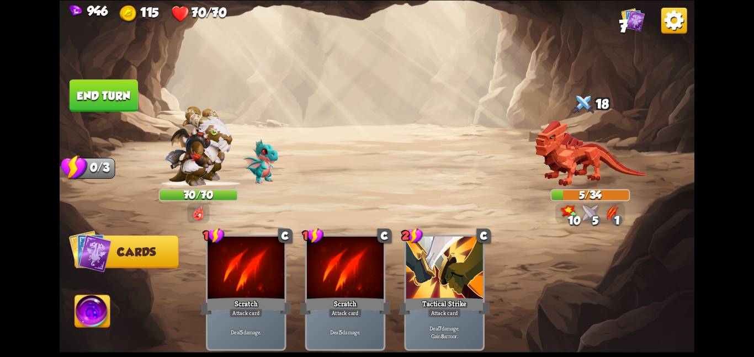
click at [120, 84] on button "End turn" at bounding box center [104, 95] width 68 height 32
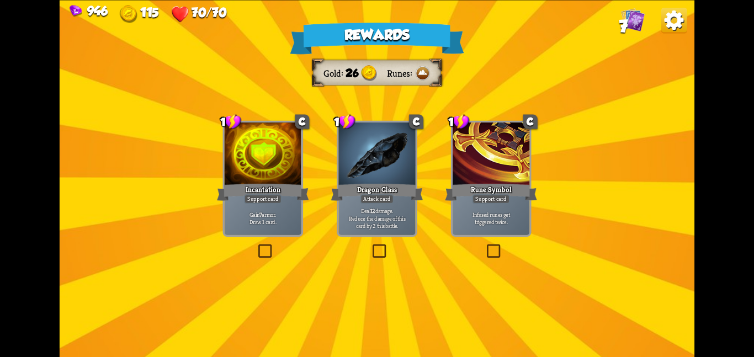
click at [295, 163] on div at bounding box center [263, 155] width 77 height 65
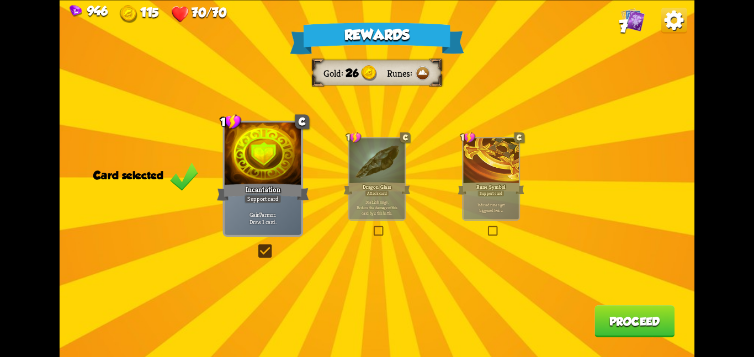
click at [607, 322] on button "Proceed" at bounding box center [634, 321] width 80 height 32
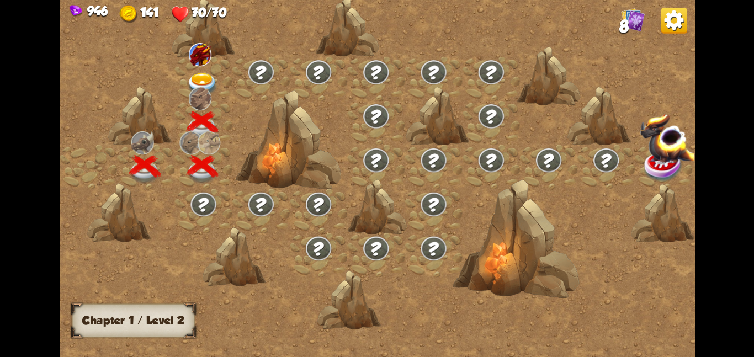
click at [179, 68] on div at bounding box center [202, 78] width 57 height 44
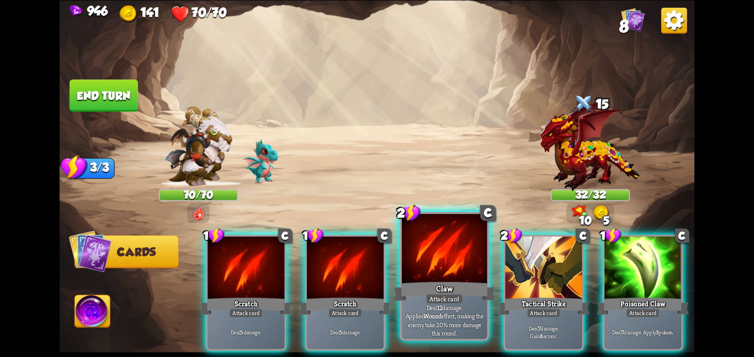
click at [423, 249] on div at bounding box center [445, 250] width 86 height 72
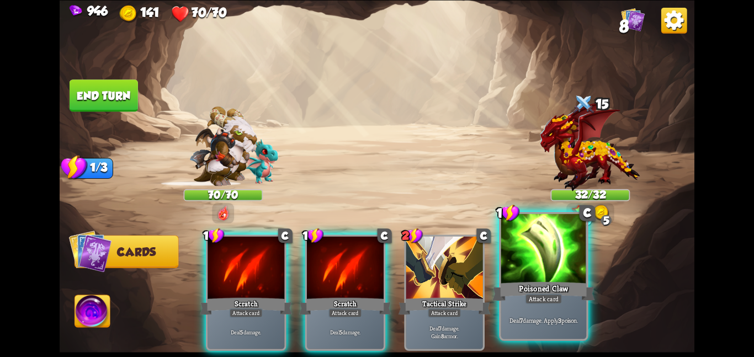
click at [516, 273] on div at bounding box center [544, 250] width 86 height 72
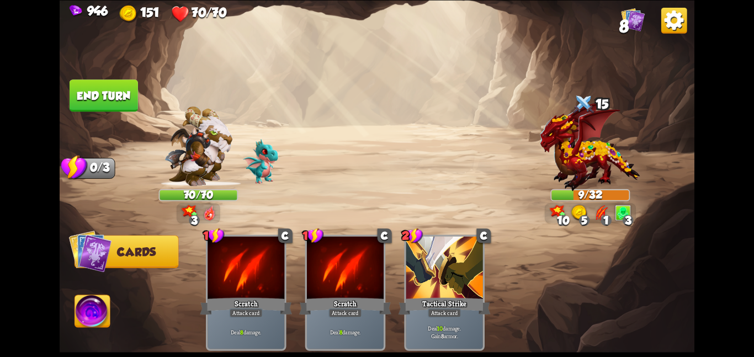
click at [81, 320] on img at bounding box center [92, 313] width 35 height 36
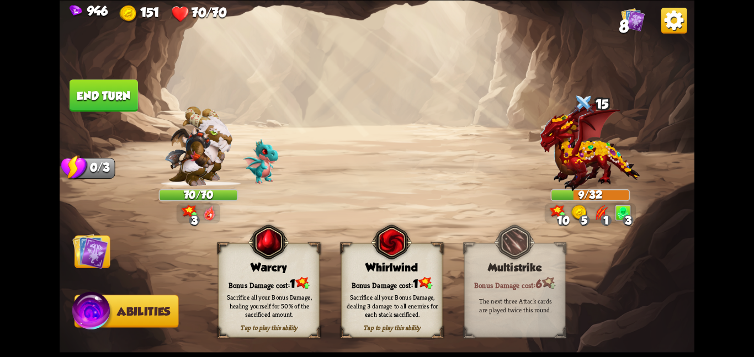
click at [390, 296] on div "Sacrifice all your Bonus Damage, dealing 3 damage to all enemies for each stack…" at bounding box center [392, 305] width 91 height 25
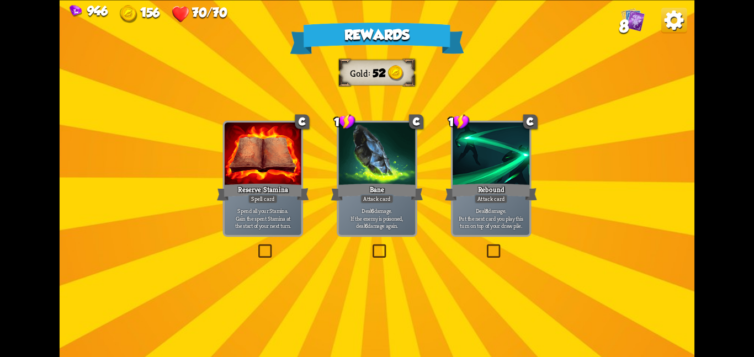
click at [354, 238] on div "Rewards Gold 52 Select a card C Reserve Stamina Spell card Spend all your Stami…" at bounding box center [377, 178] width 635 height 357
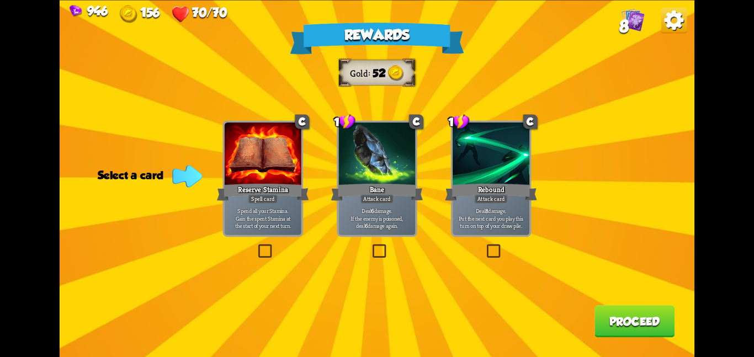
click at [367, 220] on p "Deal 6 damage. If the enemy is poisoned, deal 6 damage again." at bounding box center [377, 217] width 73 height 23
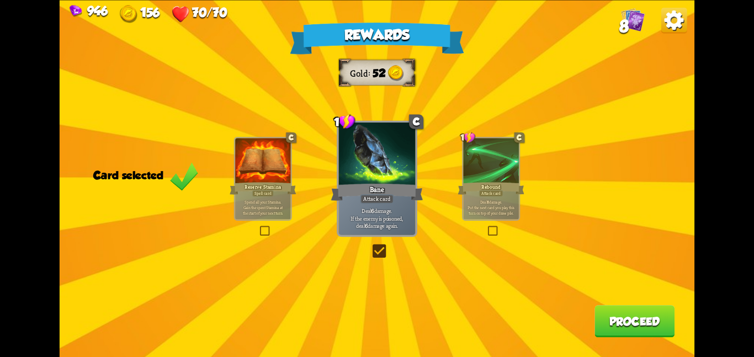
click at [667, 336] on button "Proceed" at bounding box center [634, 321] width 80 height 32
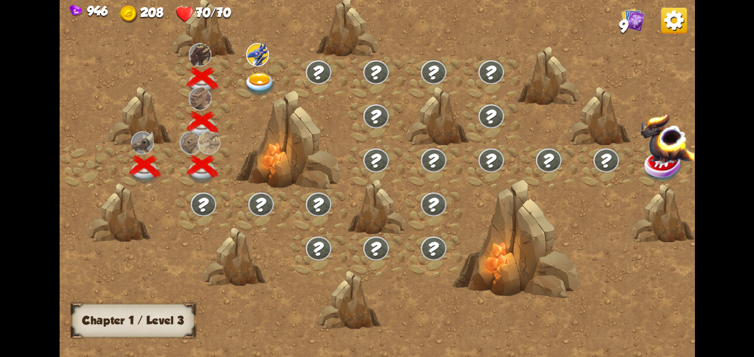
click at [262, 82] on img at bounding box center [260, 83] width 32 height 23
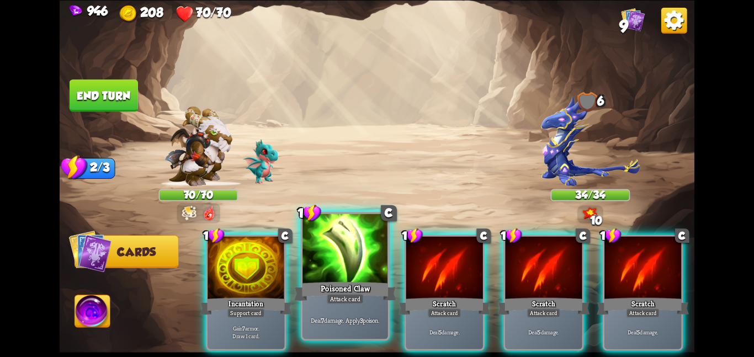
click at [340, 263] on div at bounding box center [345, 250] width 86 height 72
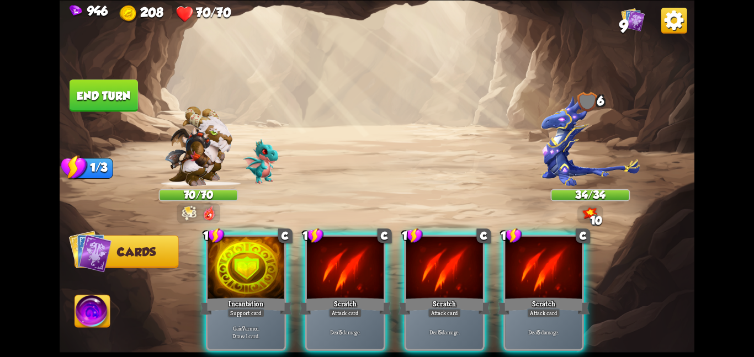
click at [340, 263] on div at bounding box center [345, 268] width 77 height 65
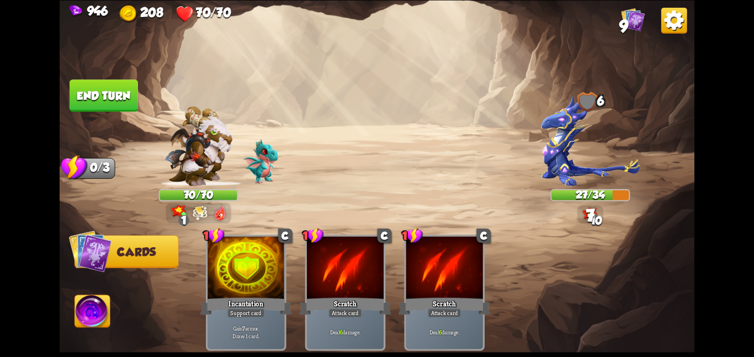
click at [95, 87] on button "End turn" at bounding box center [104, 95] width 68 height 32
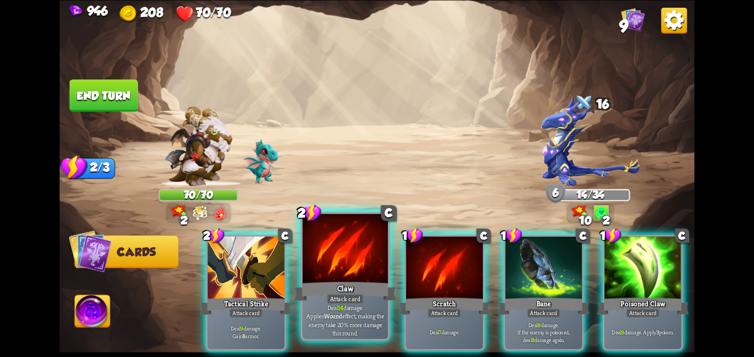
click at [331, 261] on div at bounding box center [345, 250] width 86 height 72
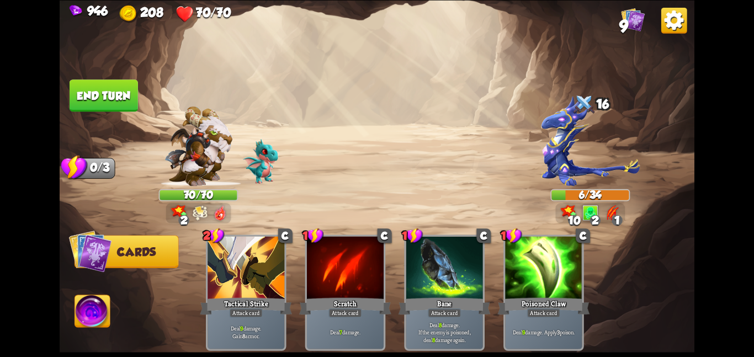
click at [69, 317] on img at bounding box center [377, 178] width 635 height 357
click at [82, 312] on img at bounding box center [92, 313] width 35 height 36
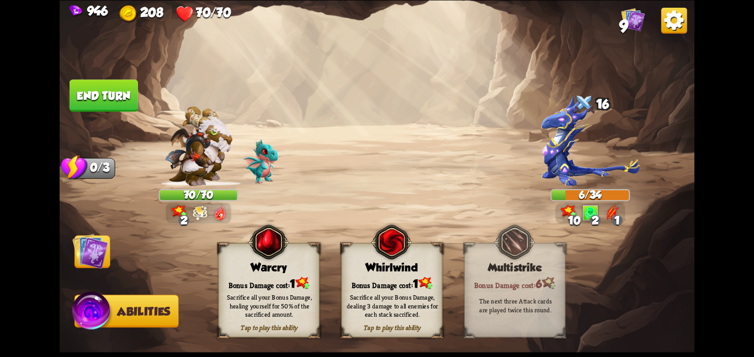
click at [387, 257] on img at bounding box center [391, 241] width 41 height 41
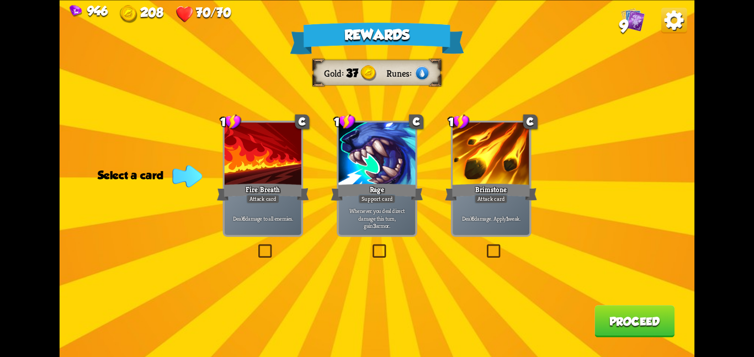
click at [470, 159] on div at bounding box center [491, 155] width 77 height 65
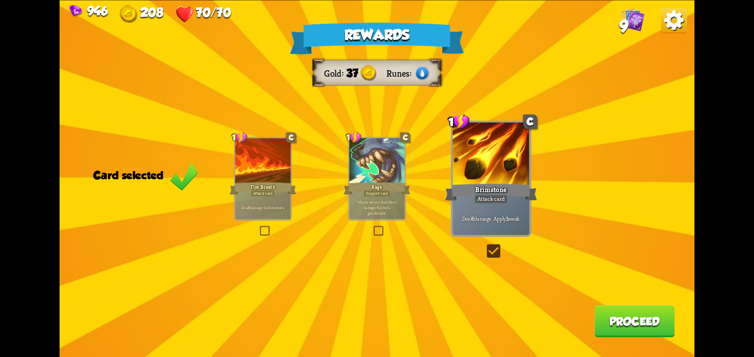
click at [608, 315] on button "Proceed" at bounding box center [634, 321] width 80 height 32
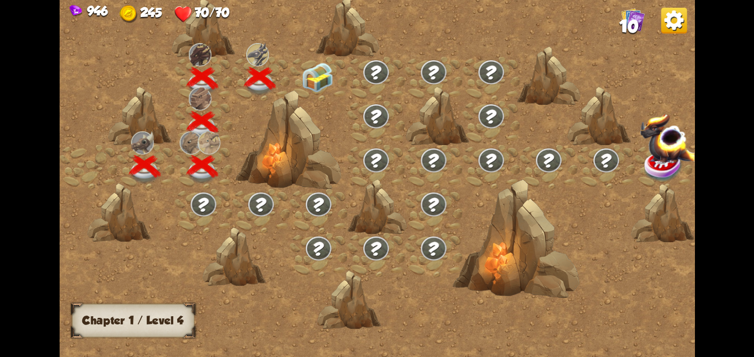
click at [324, 85] on img at bounding box center [317, 77] width 32 height 30
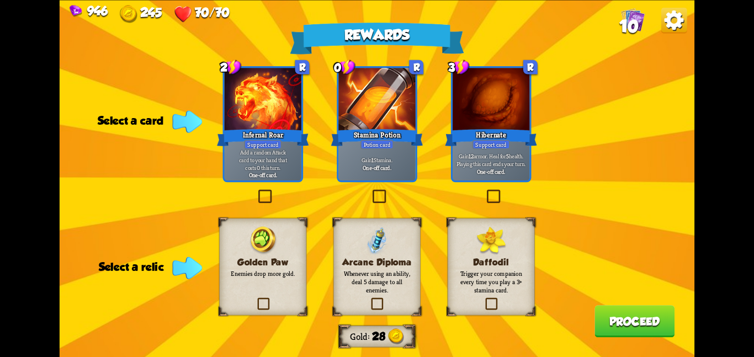
click at [468, 120] on div at bounding box center [491, 100] width 77 height 65
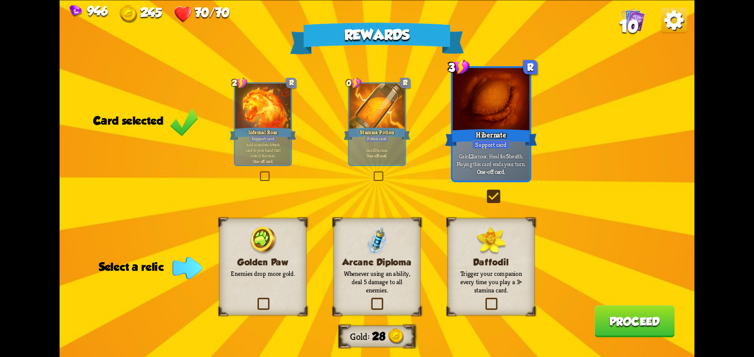
click at [482, 249] on img at bounding box center [491, 240] width 30 height 29
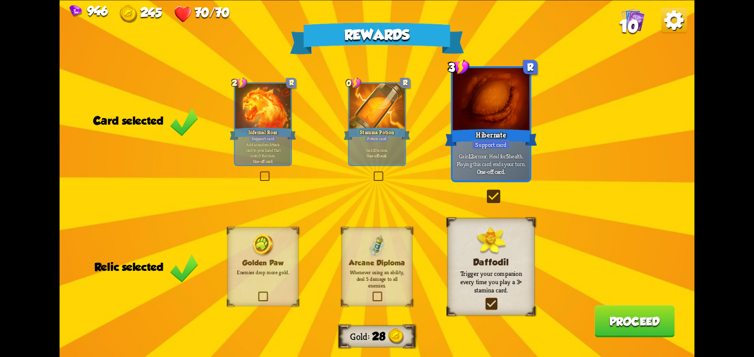
click at [618, 319] on button "Proceed" at bounding box center [634, 321] width 80 height 32
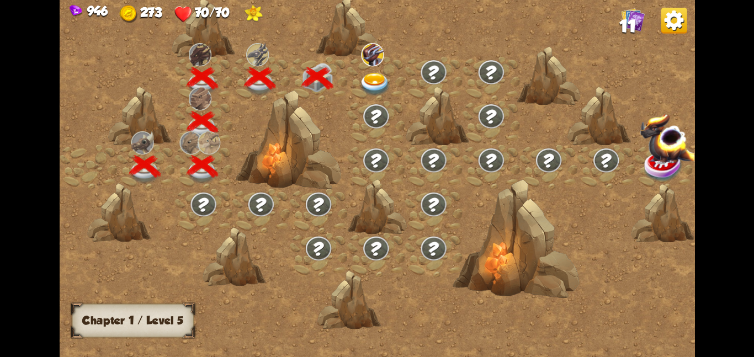
click at [365, 71] on div at bounding box center [375, 78] width 57 height 44
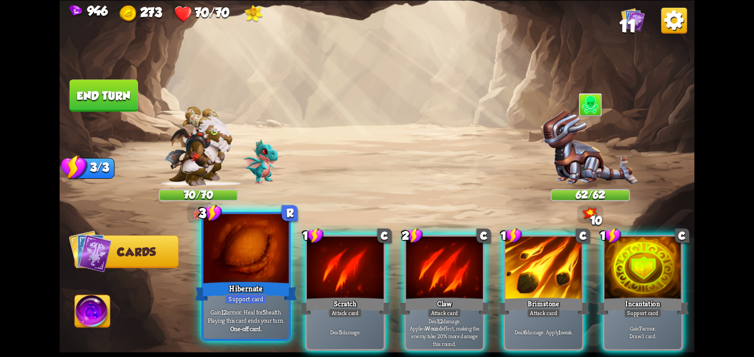
click at [276, 249] on div at bounding box center [246, 250] width 86 height 72
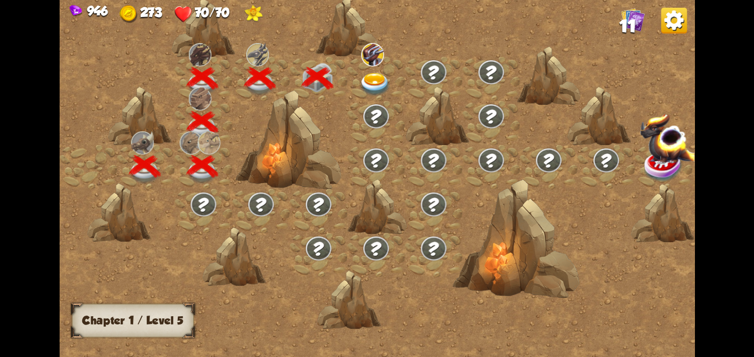
click at [376, 88] on img at bounding box center [375, 83] width 32 height 23
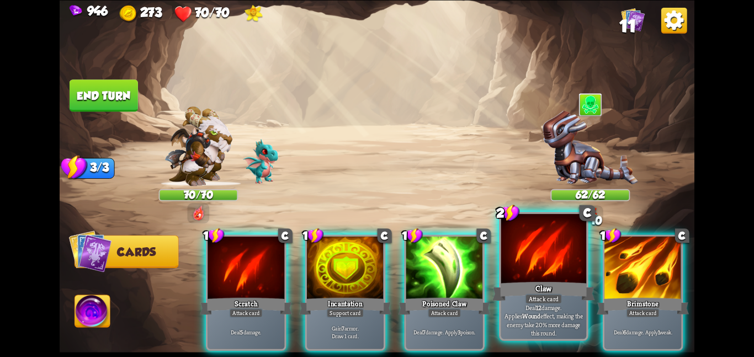
click at [535, 269] on div at bounding box center [544, 250] width 86 height 72
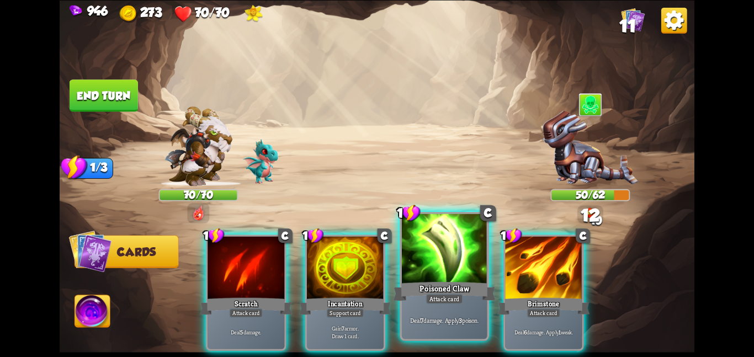
click at [449, 259] on div at bounding box center [445, 250] width 86 height 72
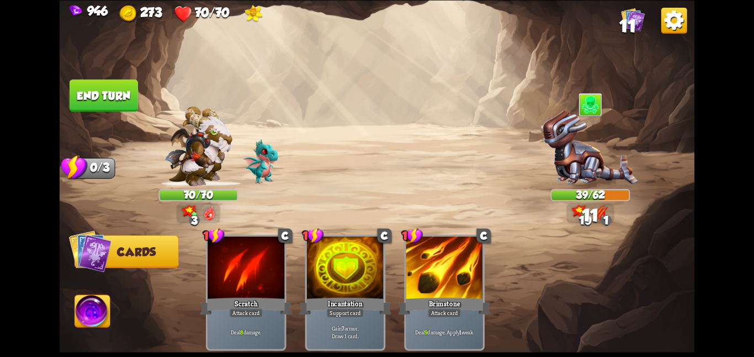
click at [118, 86] on button "End turn" at bounding box center [104, 95] width 68 height 32
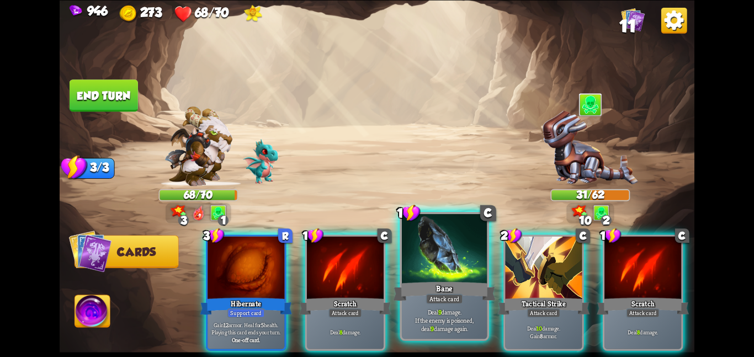
click at [418, 268] on div at bounding box center [445, 250] width 86 height 72
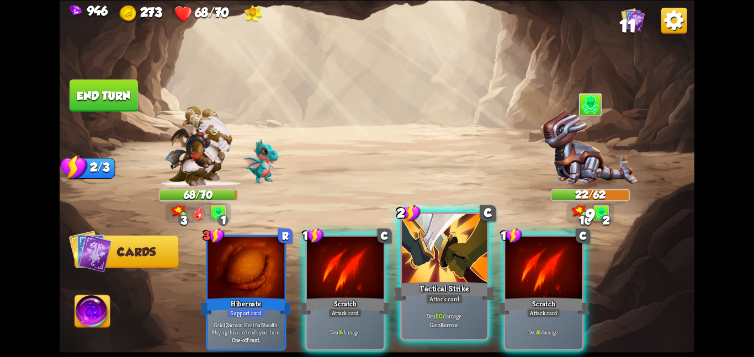
click at [458, 257] on div at bounding box center [445, 250] width 86 height 72
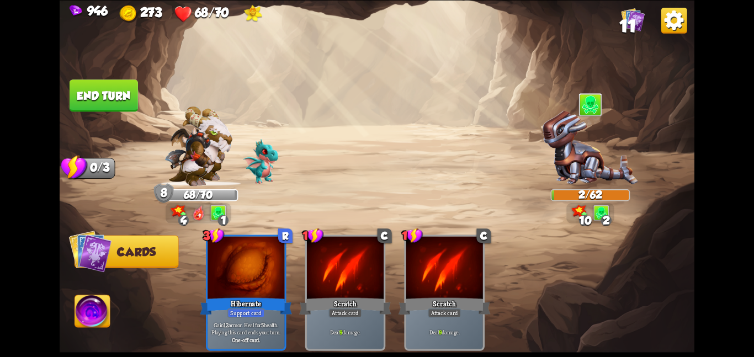
click at [103, 91] on button "End turn" at bounding box center [104, 95] width 68 height 32
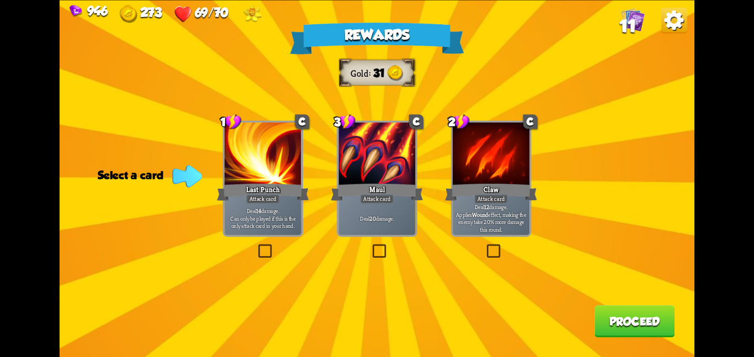
click at [347, 145] on div at bounding box center [376, 155] width 77 height 65
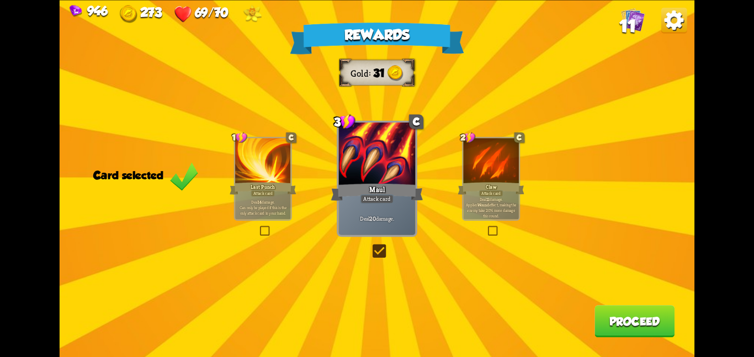
click at [618, 315] on button "Proceed" at bounding box center [634, 321] width 80 height 32
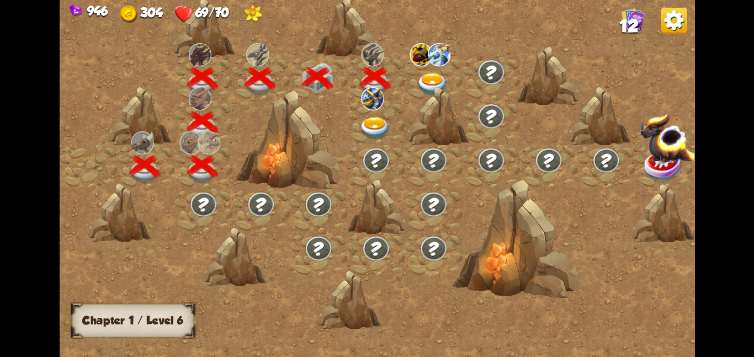
click at [427, 65] on img at bounding box center [421, 54] width 23 height 23
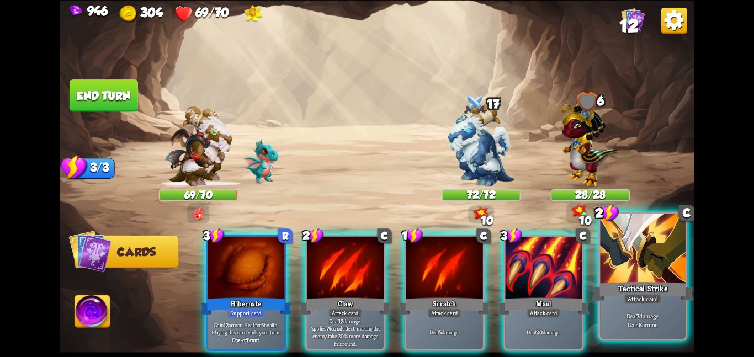
click at [630, 278] on div at bounding box center [643, 250] width 86 height 72
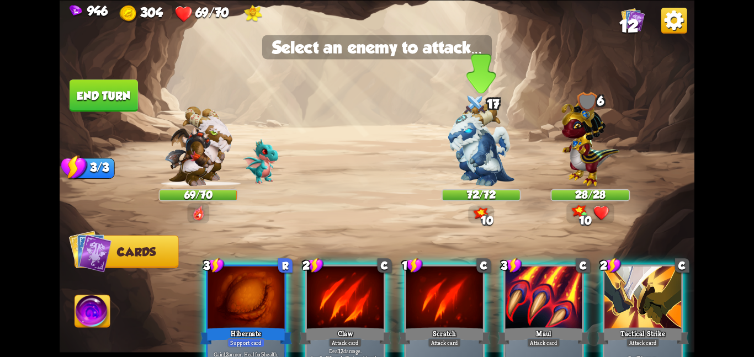
click at [503, 175] on img at bounding box center [481, 144] width 66 height 83
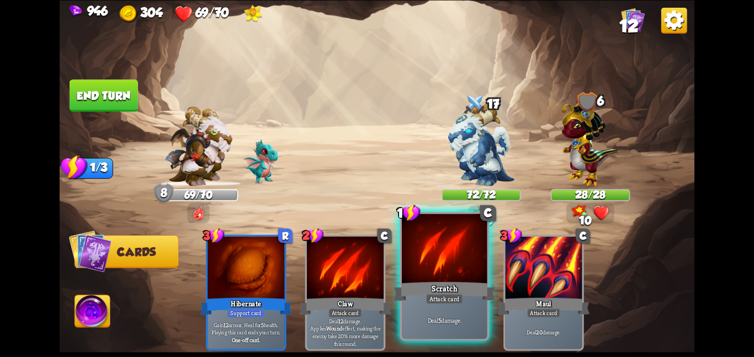
click at [439, 266] on div at bounding box center [445, 250] width 86 height 72
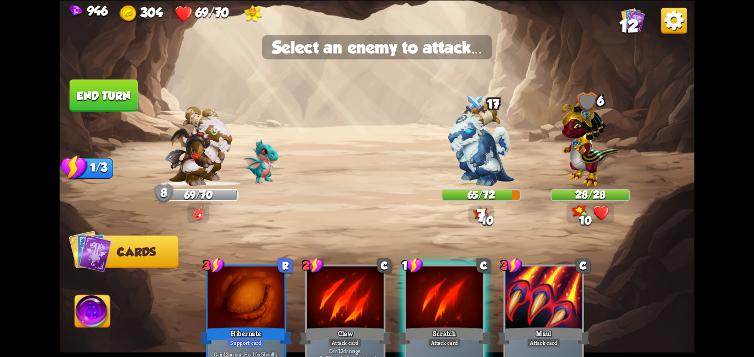
click at [474, 187] on img at bounding box center [377, 178] width 635 height 357
click at [476, 178] on img at bounding box center [481, 144] width 66 height 83
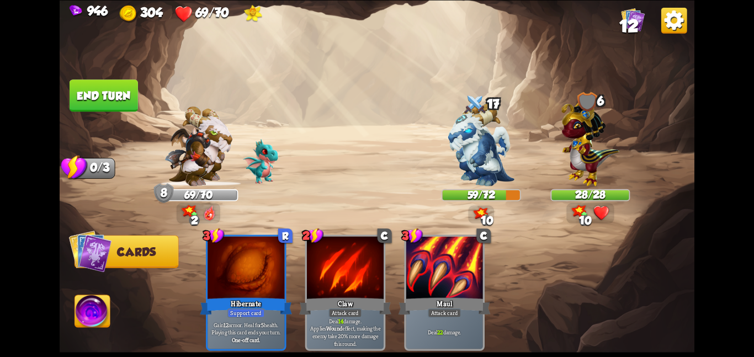
click at [102, 94] on button "End turn" at bounding box center [104, 95] width 68 height 32
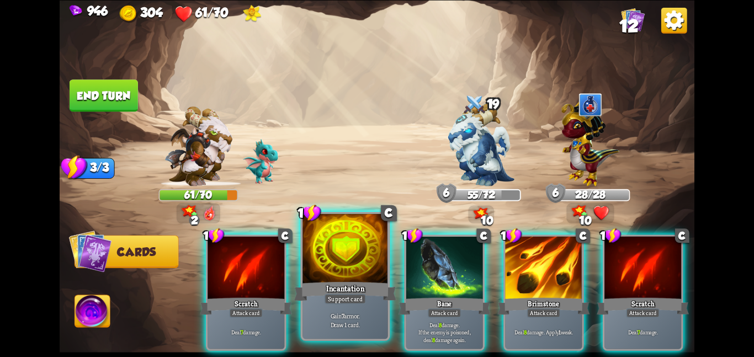
click at [352, 272] on div at bounding box center [345, 250] width 86 height 72
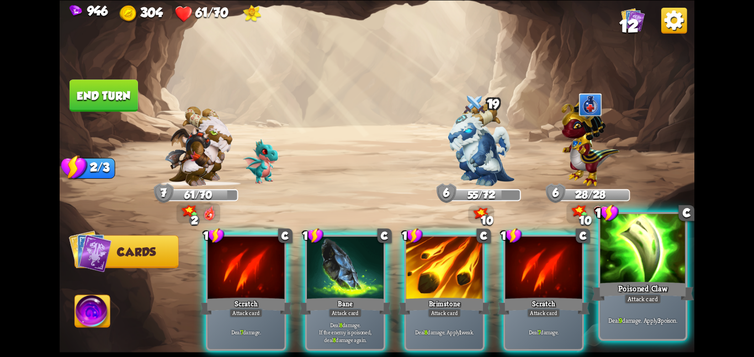
click at [627, 240] on div at bounding box center [643, 250] width 86 height 72
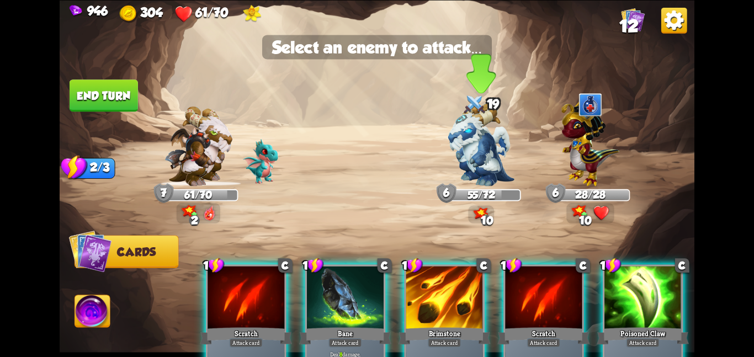
click at [491, 161] on img at bounding box center [481, 144] width 66 height 83
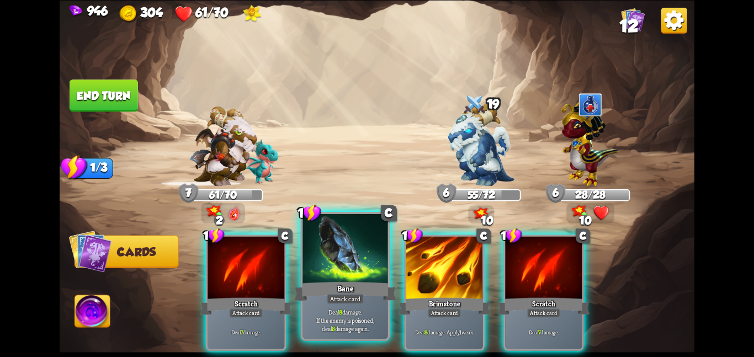
click at [378, 233] on div at bounding box center [345, 250] width 86 height 72
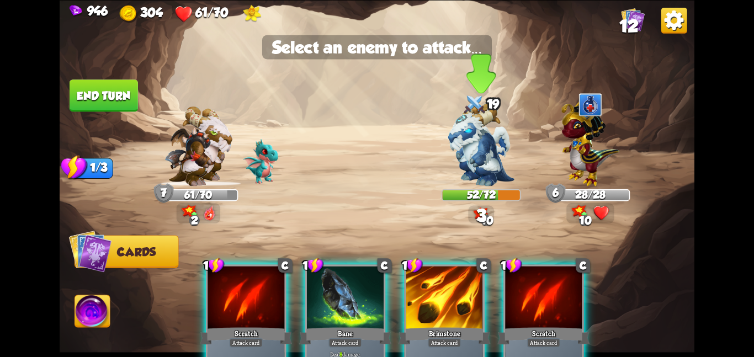
click at [455, 159] on img at bounding box center [481, 144] width 66 height 83
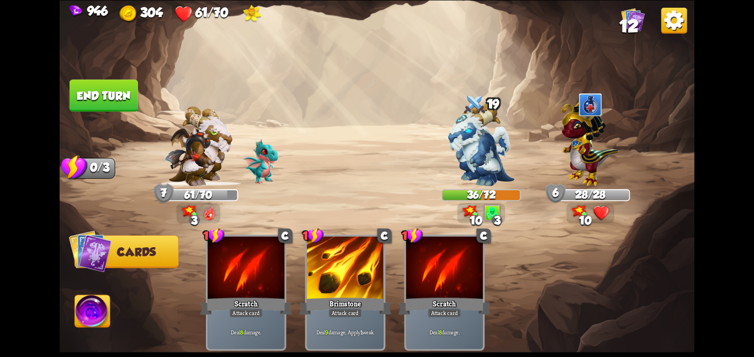
click at [120, 95] on button "End turn" at bounding box center [104, 95] width 68 height 32
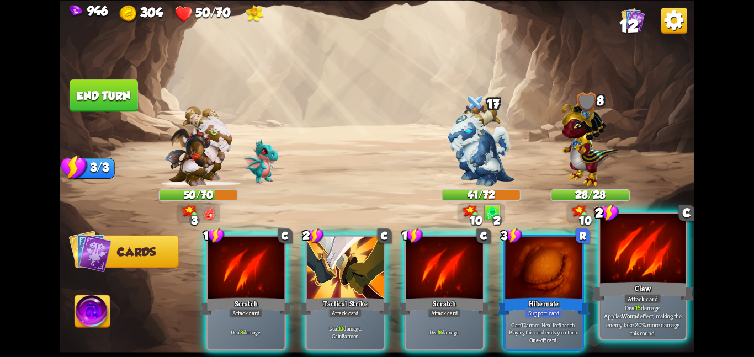
click at [627, 259] on div at bounding box center [643, 250] width 86 height 72
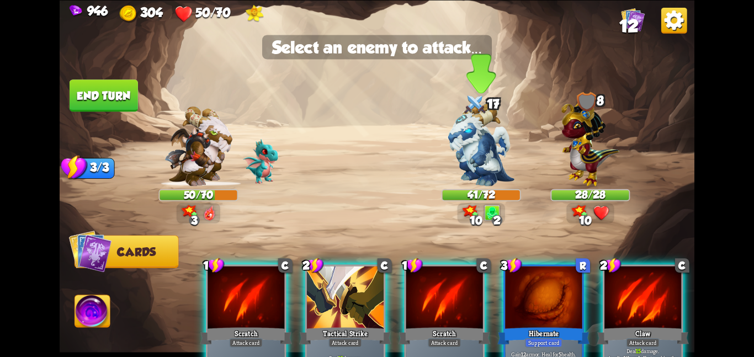
click at [487, 158] on img at bounding box center [481, 144] width 66 height 83
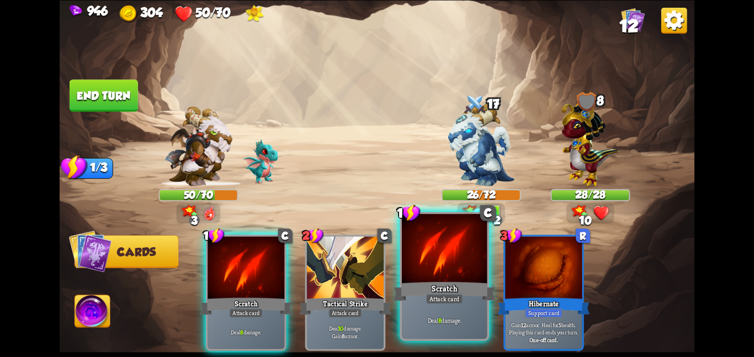
click at [430, 257] on div at bounding box center [445, 250] width 86 height 72
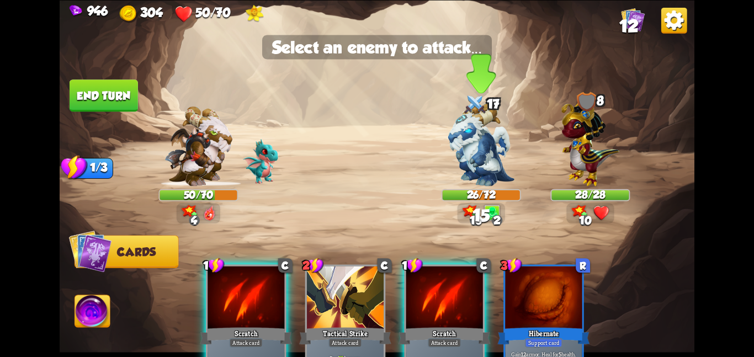
click at [459, 182] on img at bounding box center [481, 144] width 66 height 83
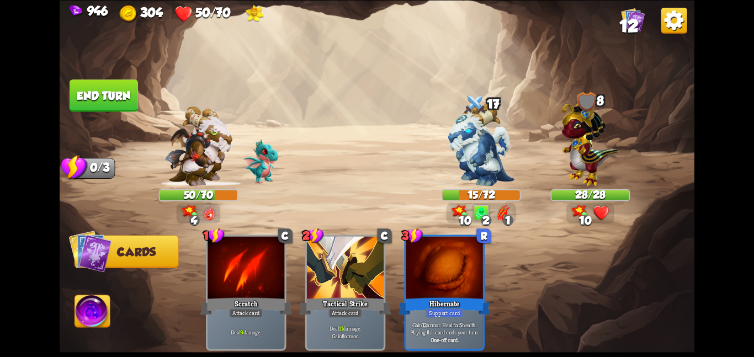
click at [92, 315] on img at bounding box center [92, 313] width 35 height 36
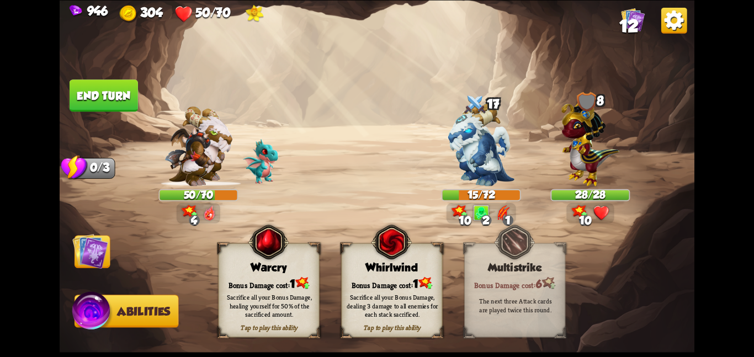
click at [386, 239] on img at bounding box center [391, 241] width 41 height 41
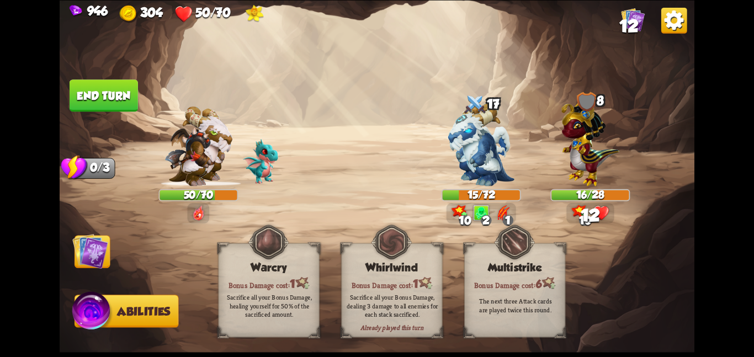
click at [88, 247] on img at bounding box center [90, 251] width 36 height 36
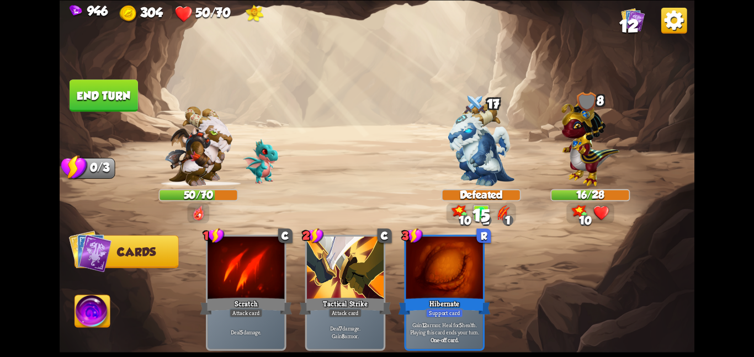
click at [96, 105] on button "End turn" at bounding box center [104, 95] width 68 height 33
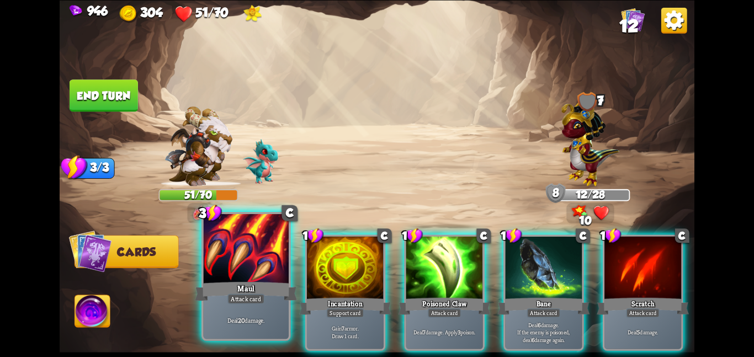
click at [233, 235] on div at bounding box center [246, 250] width 86 height 72
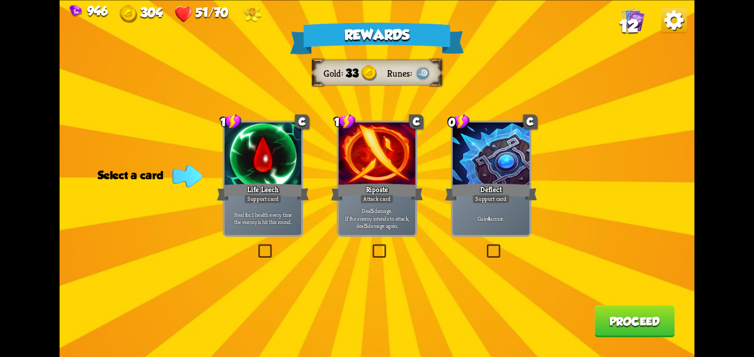
click at [275, 157] on div at bounding box center [263, 155] width 77 height 65
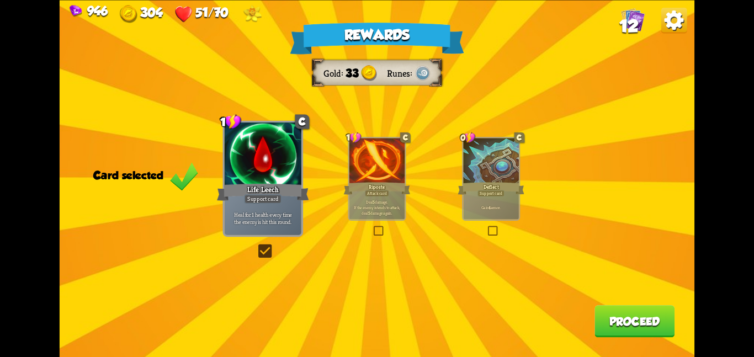
click at [598, 321] on button "Proceed" at bounding box center [634, 321] width 80 height 32
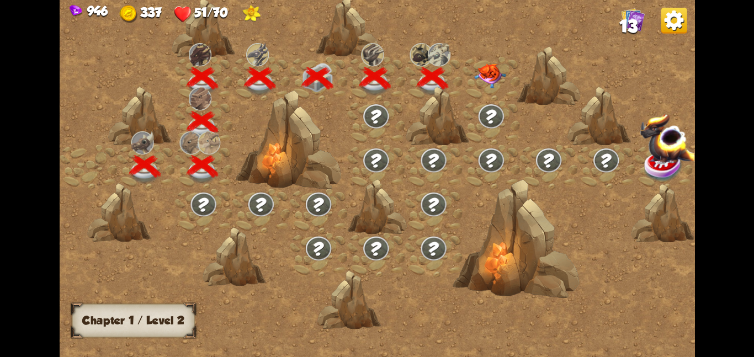
click at [486, 67] on img at bounding box center [490, 75] width 32 height 25
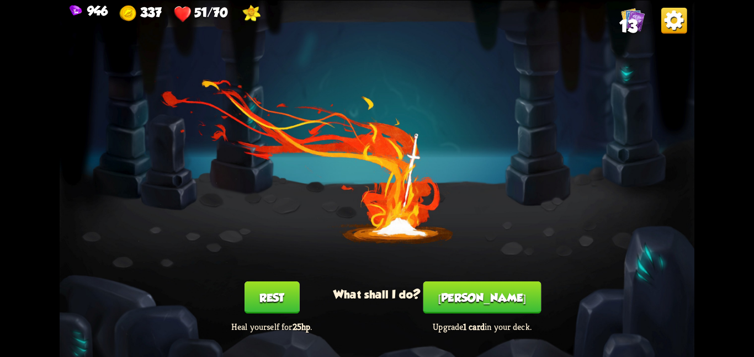
click at [474, 285] on button "Smith" at bounding box center [482, 298] width 118 height 32
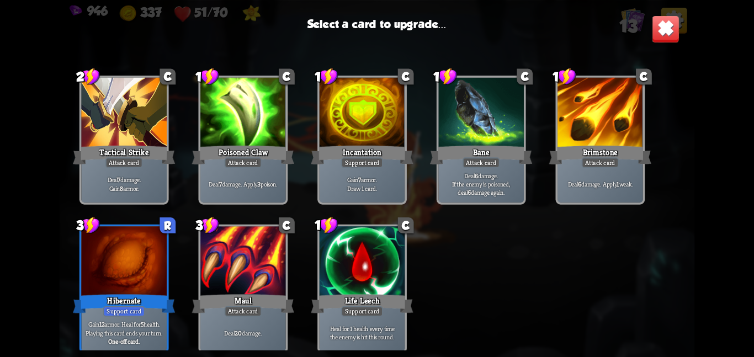
scroll to position [182, 0]
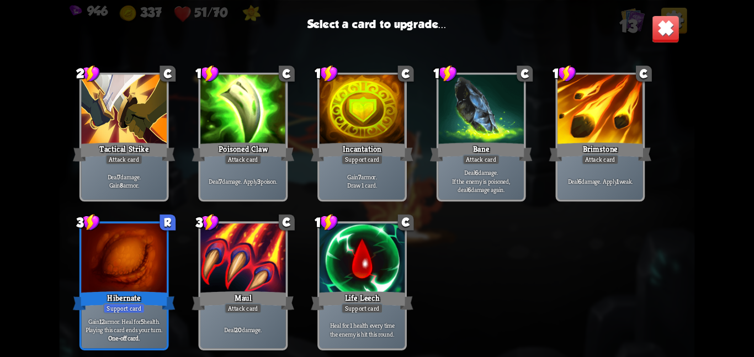
click at [227, 274] on div at bounding box center [243, 260] width 86 height 72
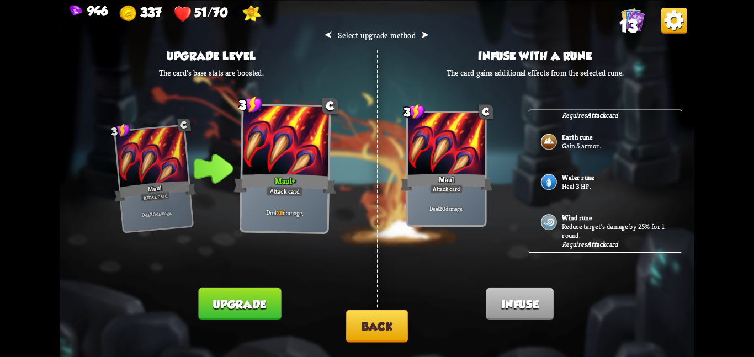
scroll to position [0, 0]
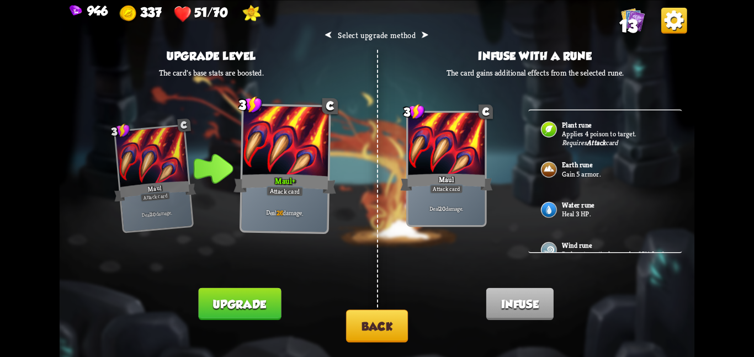
click at [375, 319] on button "Back" at bounding box center [377, 326] width 62 height 33
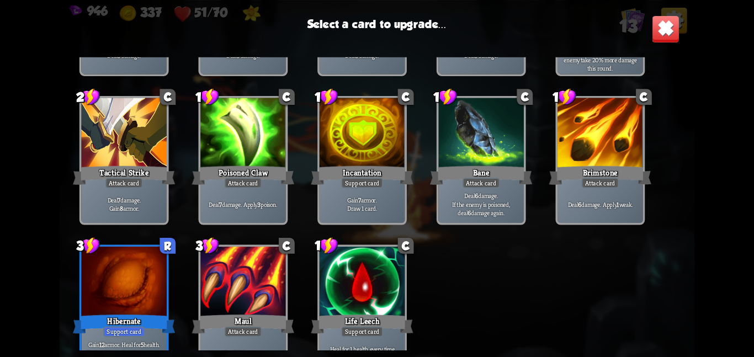
scroll to position [182, 0]
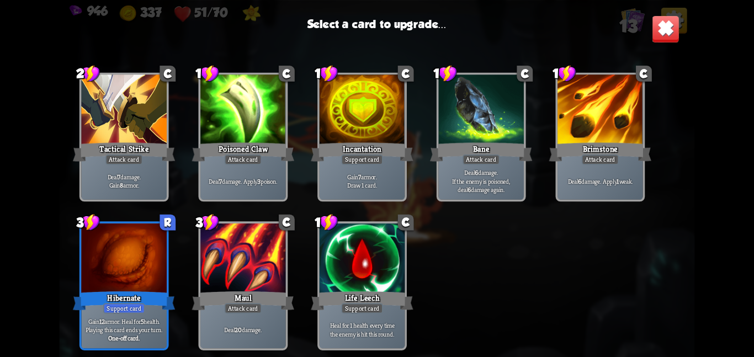
click at [167, 283] on div "3 R Hibernate Support card Gain 12 armor. Heal for 5 health. Playing this card …" at bounding box center [123, 285] width 89 height 129
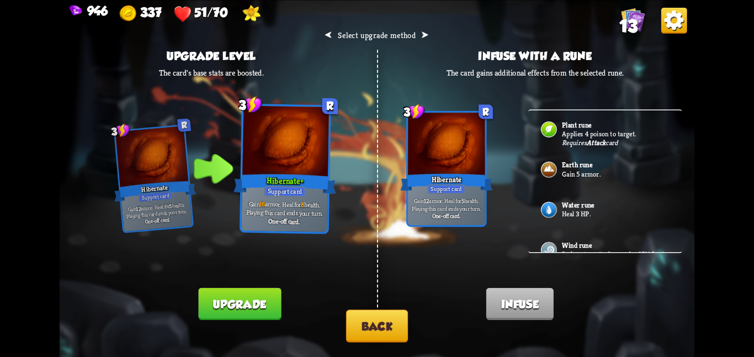
click at [224, 300] on button "Upgrade" at bounding box center [240, 304] width 83 height 32
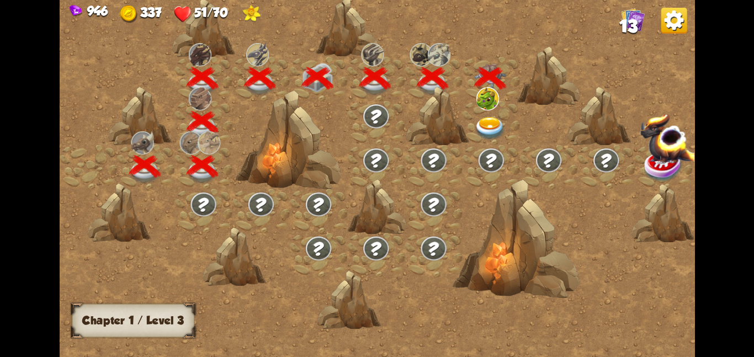
click at [486, 129] on img at bounding box center [490, 127] width 32 height 23
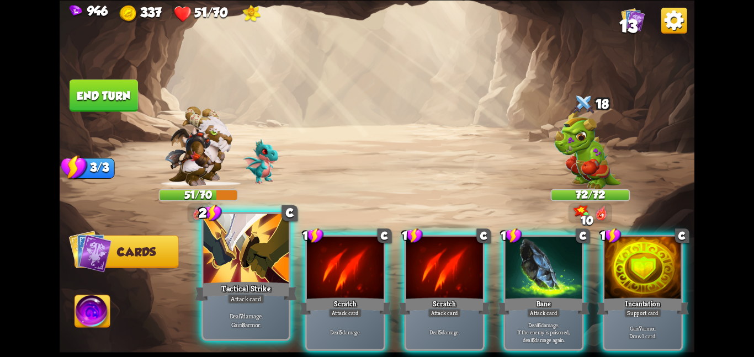
click at [249, 310] on div "Deal 7 damage. Gain 8 armor." at bounding box center [246, 319] width 86 height 37
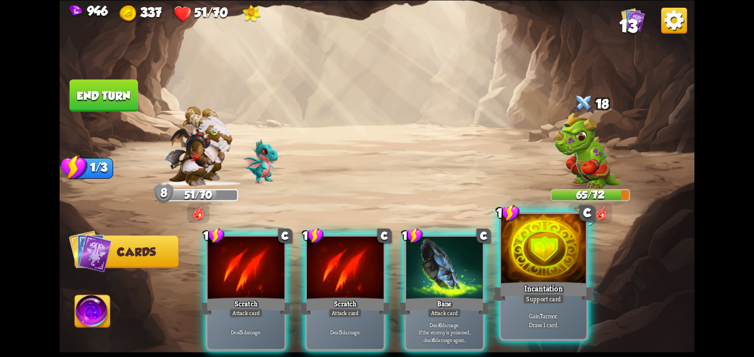
click at [512, 277] on div at bounding box center [544, 250] width 86 height 72
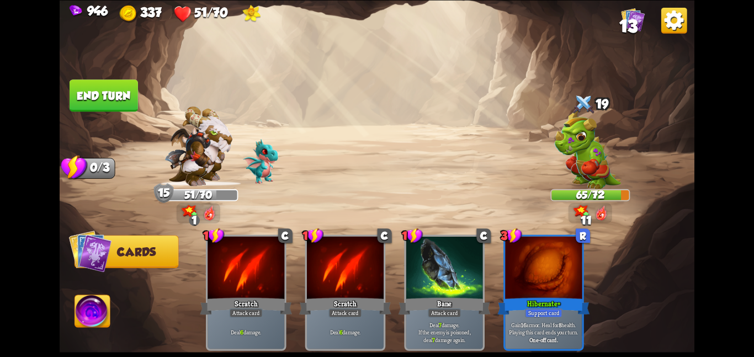
click at [100, 71] on img at bounding box center [377, 178] width 635 height 357
click at [108, 86] on button "End turn" at bounding box center [104, 95] width 68 height 32
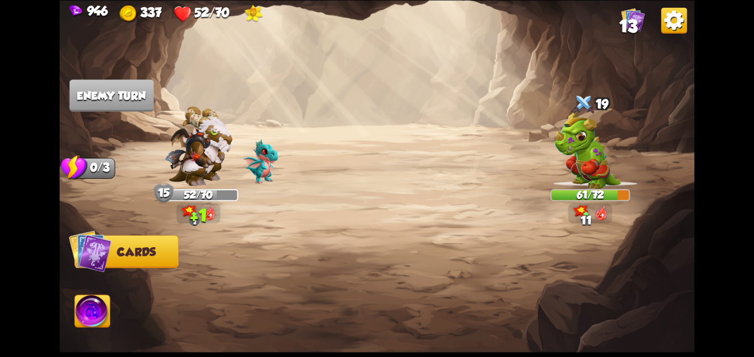
click at [562, 150] on img at bounding box center [587, 149] width 67 height 80
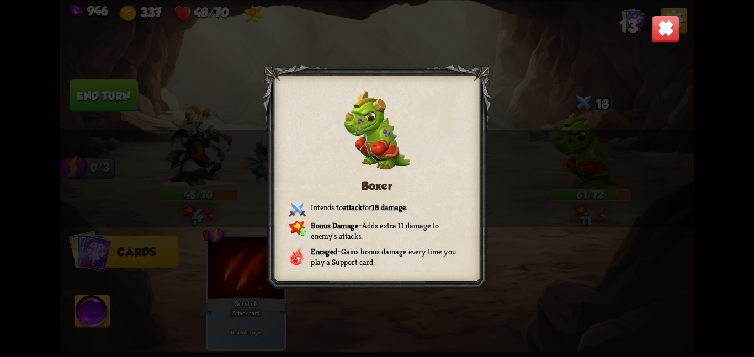
click at [660, 35] on img at bounding box center [666, 29] width 28 height 28
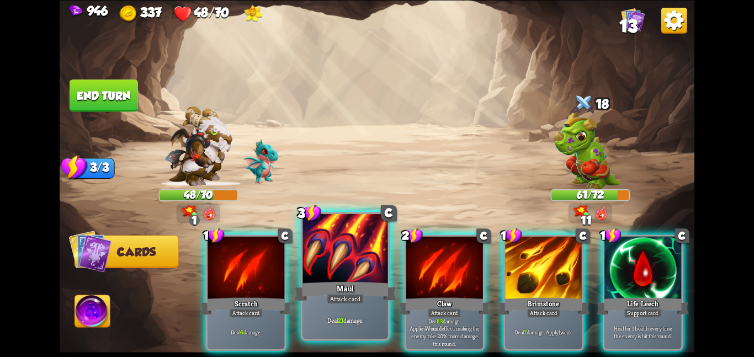
click at [336, 257] on div at bounding box center [345, 250] width 86 height 72
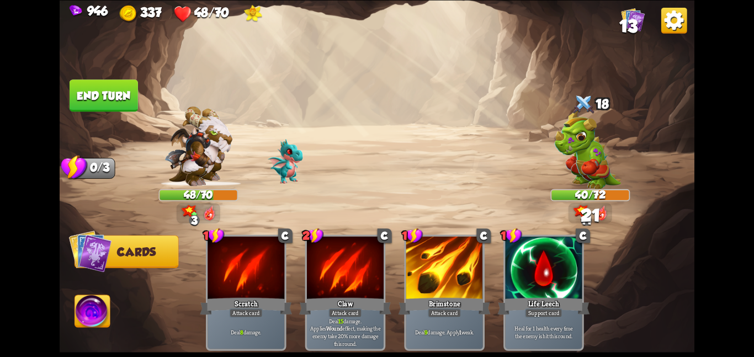
click at [103, 102] on button "End turn" at bounding box center [104, 95] width 68 height 32
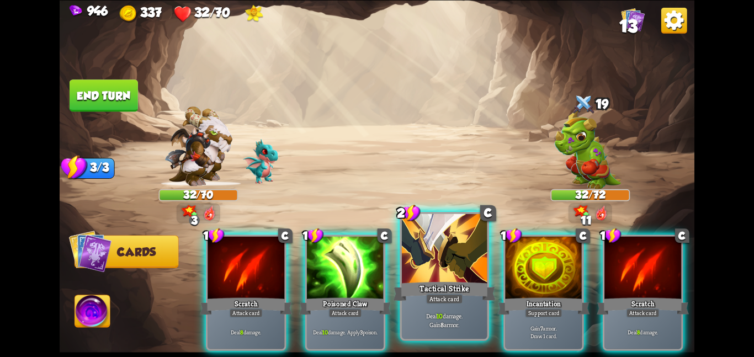
click at [438, 254] on div at bounding box center [445, 250] width 86 height 72
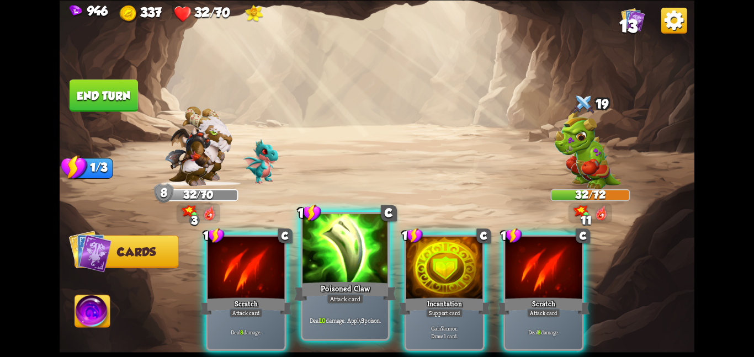
click at [364, 268] on div at bounding box center [345, 250] width 86 height 72
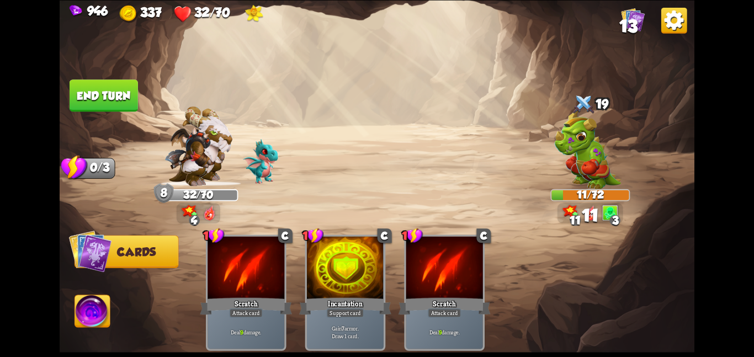
click at [97, 306] on img at bounding box center [92, 313] width 35 height 36
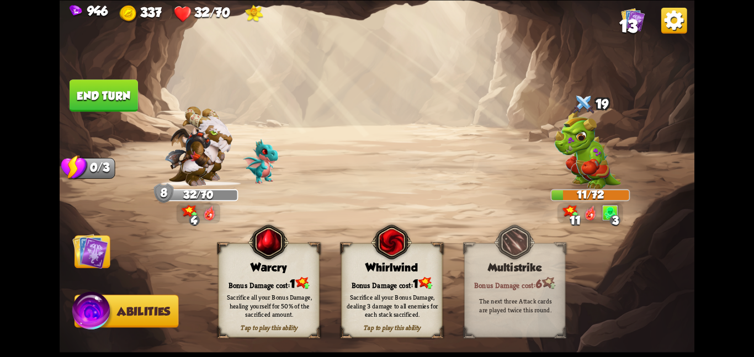
click at [355, 271] on div "Whirlwind" at bounding box center [392, 267] width 100 height 13
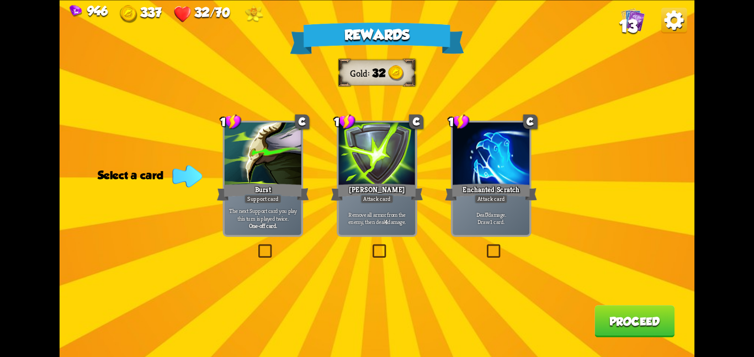
click at [373, 173] on div at bounding box center [376, 155] width 77 height 65
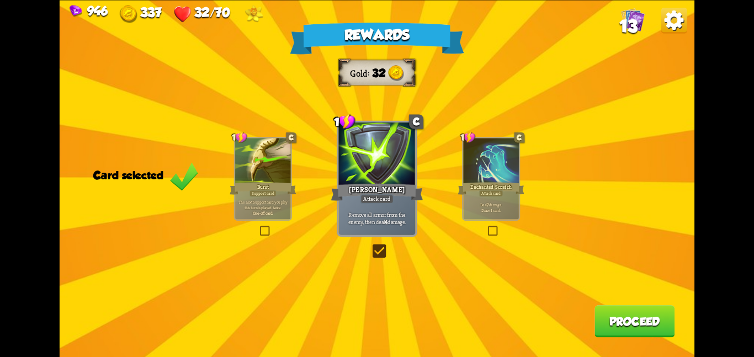
click at [599, 307] on button "Proceed" at bounding box center [634, 321] width 80 height 32
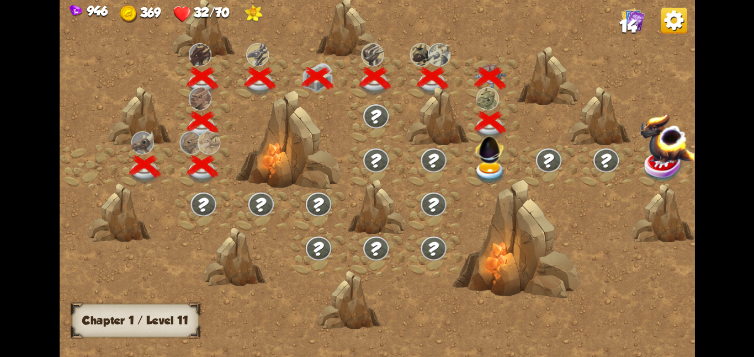
scroll to position [0, 168]
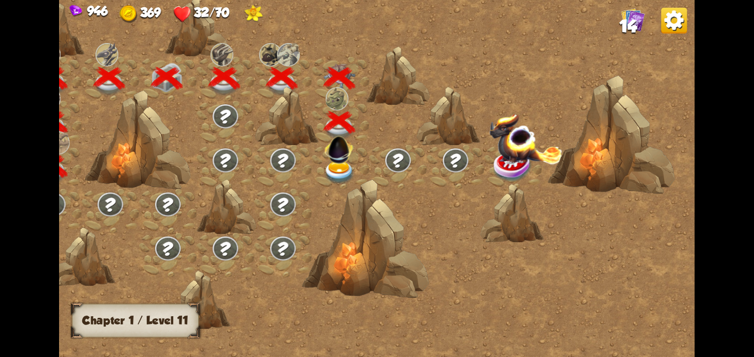
click at [342, 150] on img at bounding box center [339, 147] width 34 height 34
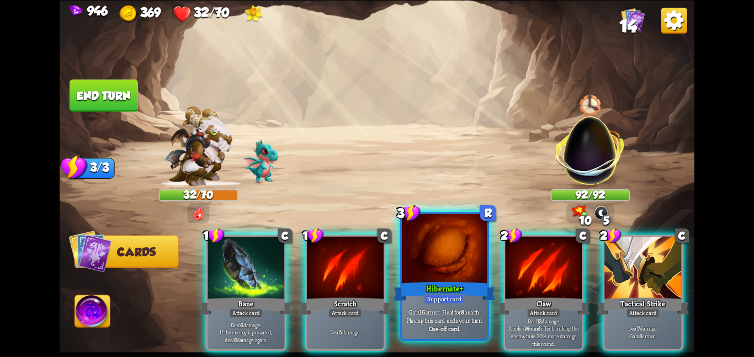
click at [463, 300] on div "Support card" at bounding box center [443, 299] width 41 height 10
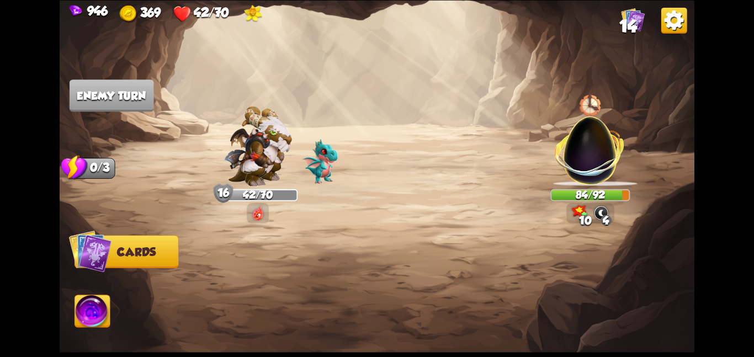
click at [569, 156] on img at bounding box center [590, 144] width 83 height 83
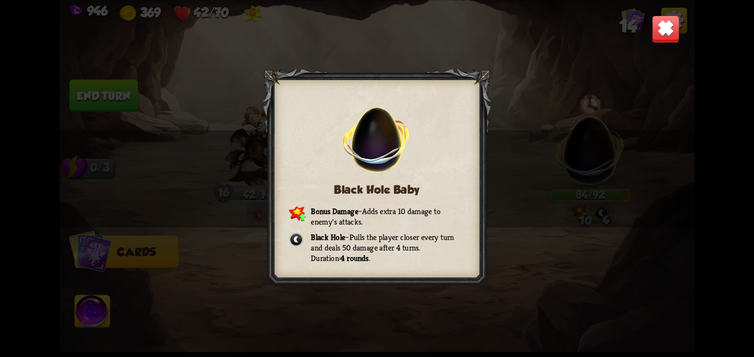
click at [661, 35] on img at bounding box center [666, 29] width 28 height 28
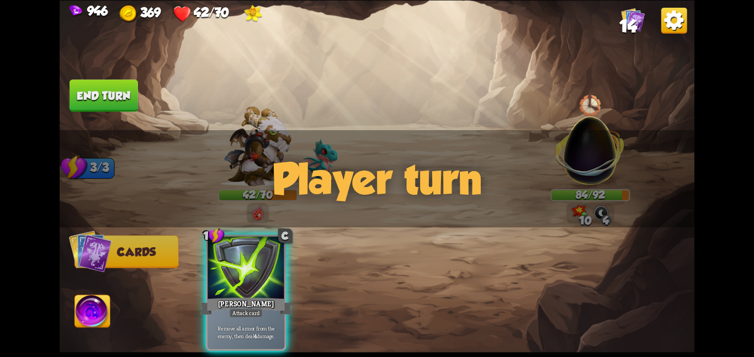
click at [604, 149] on div "Player turn" at bounding box center [377, 179] width 635 height 98
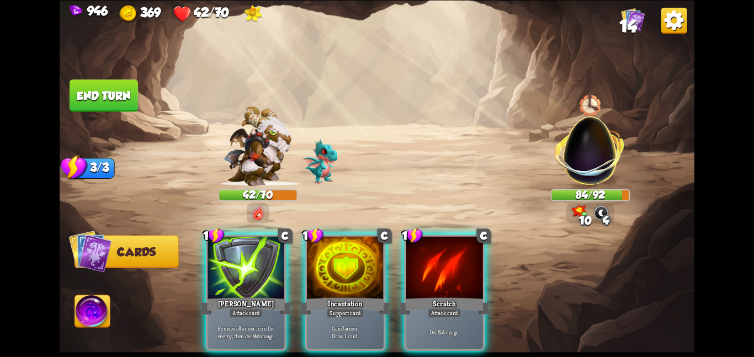
click at [604, 149] on div "Player turn" at bounding box center [377, 179] width 635 height 98
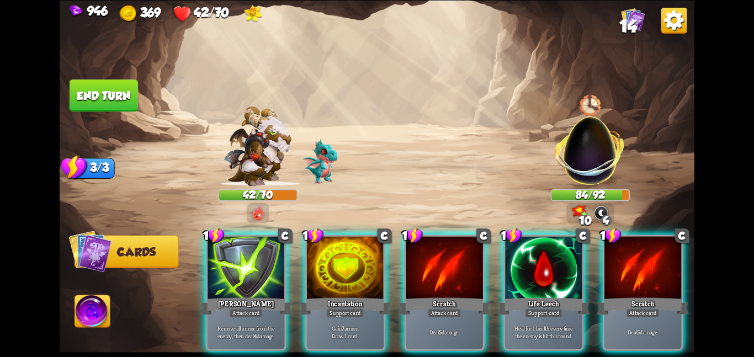
click at [604, 149] on img at bounding box center [590, 144] width 83 height 83
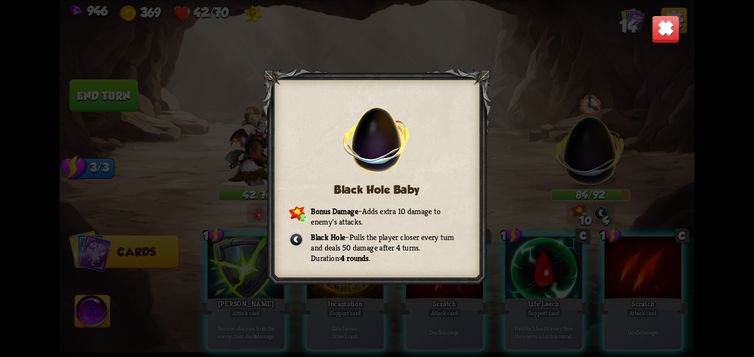
click at [666, 33] on img at bounding box center [666, 29] width 28 height 28
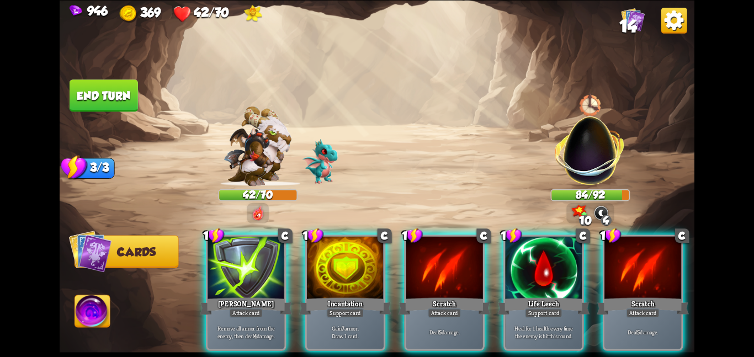
click at [537, 231] on div "1 C Pierce Attack card Remove all armor from the enemy, then deal 4 damage. 1 C…" at bounding box center [441, 277] width 508 height 159
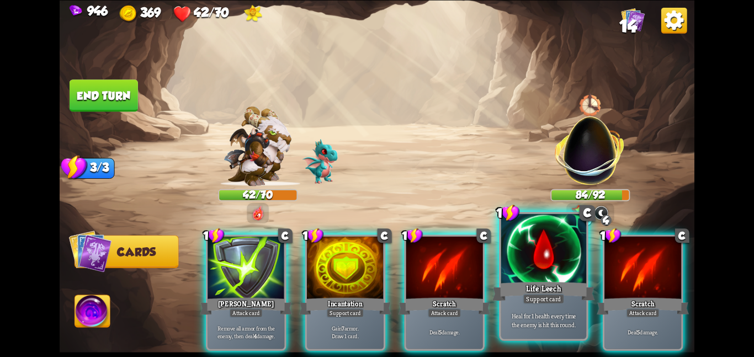
click at [529, 252] on div at bounding box center [544, 250] width 86 height 72
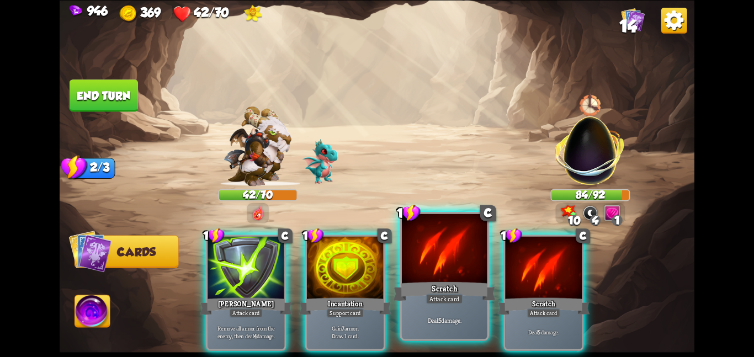
click at [468, 257] on div at bounding box center [445, 250] width 86 height 72
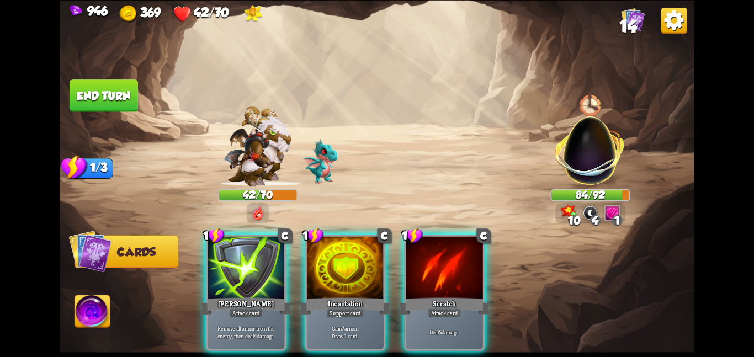
click at [468, 257] on div at bounding box center [444, 268] width 77 height 65
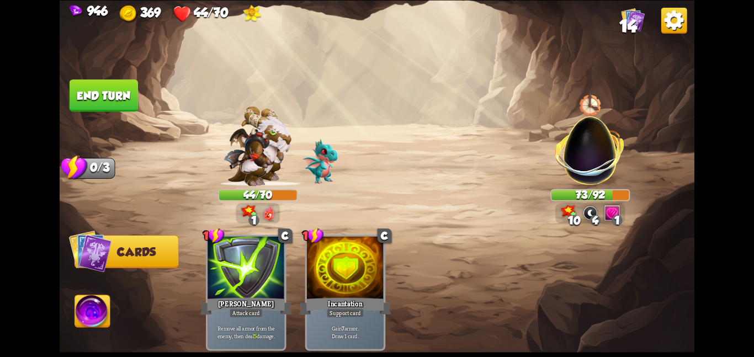
click at [104, 91] on button "End turn" at bounding box center [104, 95] width 68 height 33
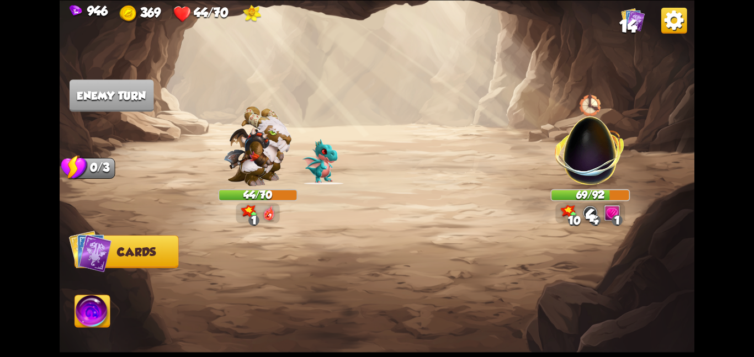
click at [99, 309] on img at bounding box center [92, 313] width 35 height 36
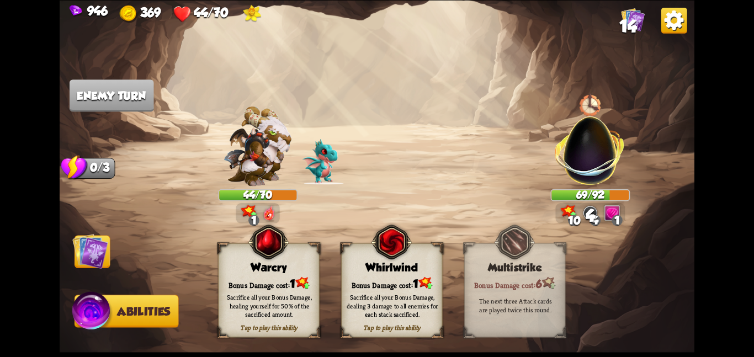
click at [231, 275] on div "Tap to play this ability Warcry Bonus Damage cost: 1 Sacrifice all your Bonus D…" at bounding box center [268, 290] width 101 height 94
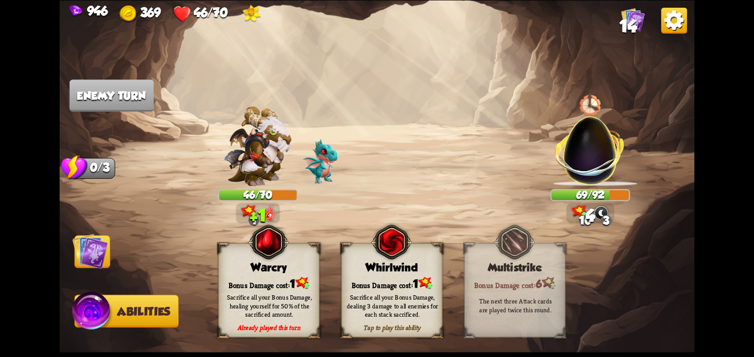
click at [97, 252] on img at bounding box center [90, 251] width 36 height 36
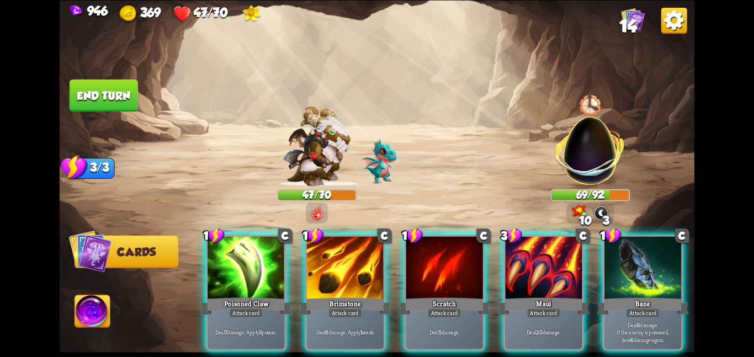
click at [111, 85] on button "End turn" at bounding box center [104, 95] width 68 height 32
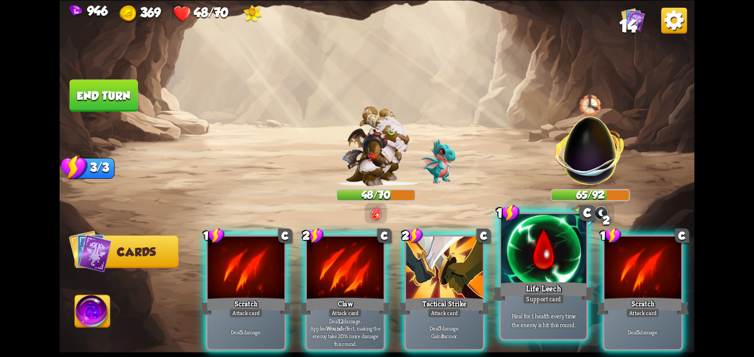
click at [536, 278] on div at bounding box center [544, 250] width 86 height 72
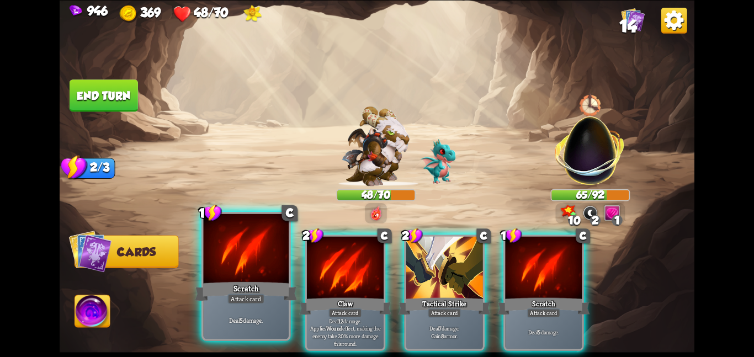
click at [269, 264] on div at bounding box center [246, 250] width 86 height 72
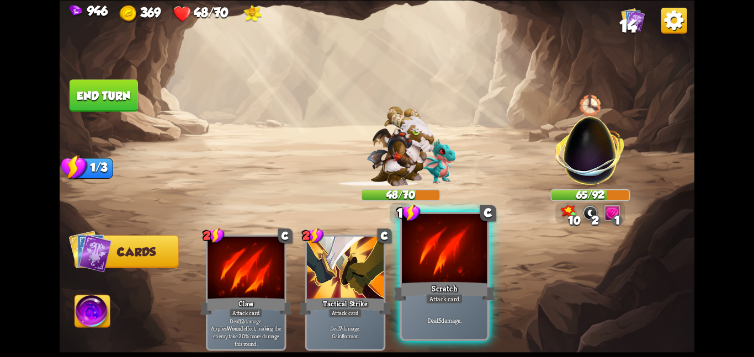
click at [428, 257] on div at bounding box center [445, 250] width 86 height 72
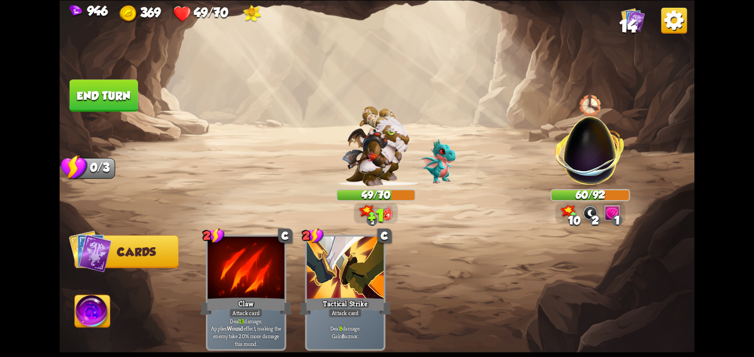
click at [103, 304] on img at bounding box center [92, 313] width 35 height 36
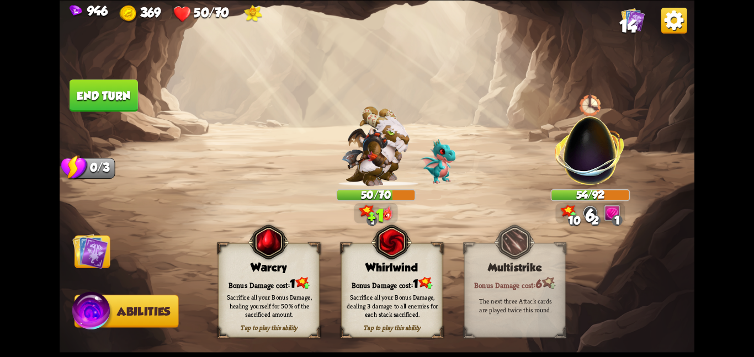
click at [247, 262] on div "Warcry" at bounding box center [269, 267] width 100 height 13
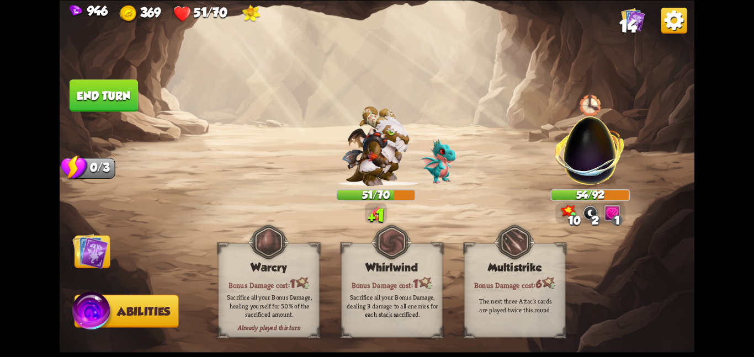
click at [83, 245] on img at bounding box center [90, 251] width 36 height 36
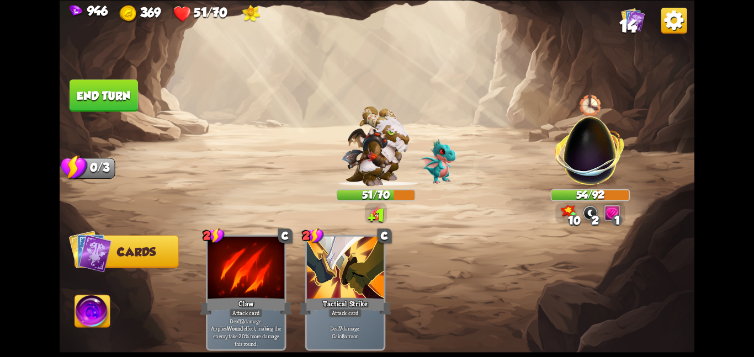
click at [78, 87] on button "End turn" at bounding box center [104, 95] width 68 height 32
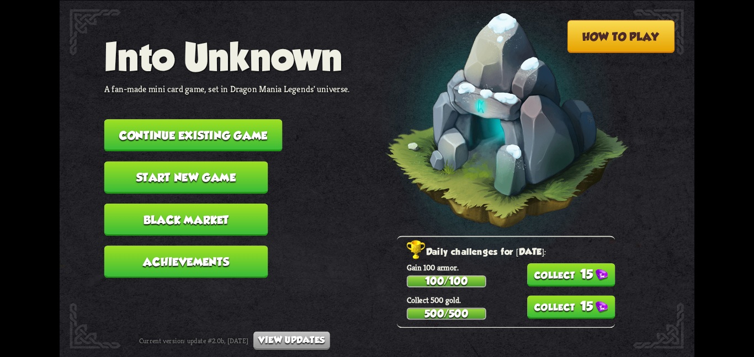
click at [135, 119] on button "Continue existing game" at bounding box center [193, 135] width 178 height 32
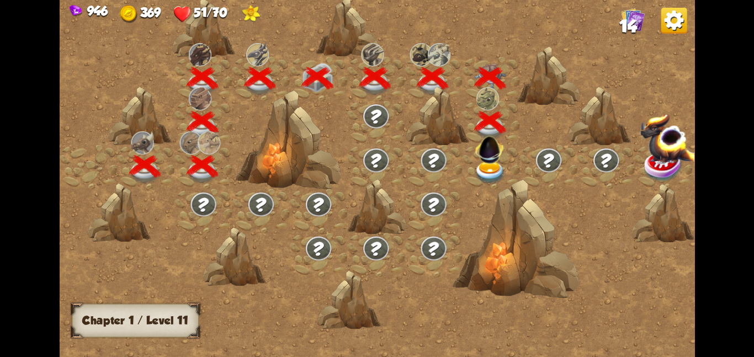
scroll to position [0, 168]
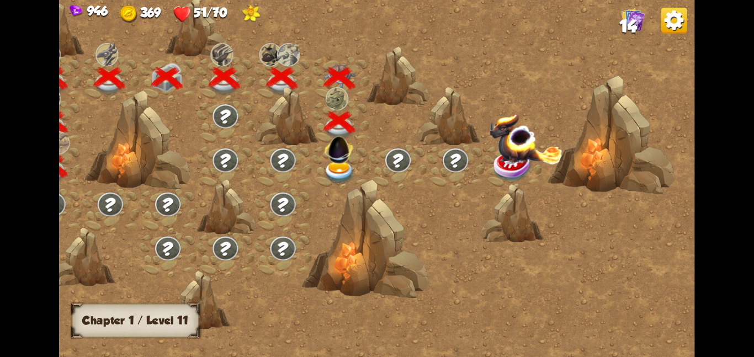
click at [342, 154] on img at bounding box center [339, 147] width 34 height 34
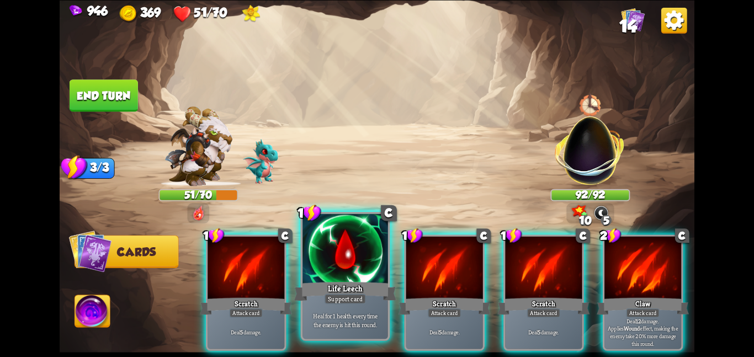
click at [338, 254] on div at bounding box center [345, 250] width 86 height 72
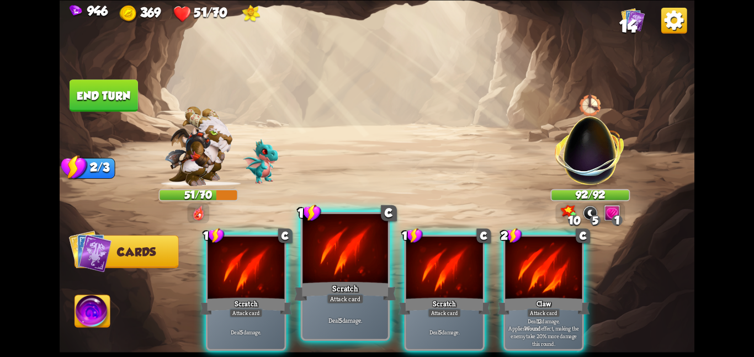
click at [364, 253] on div at bounding box center [345, 250] width 86 height 72
click at [406, 253] on div at bounding box center [444, 268] width 77 height 65
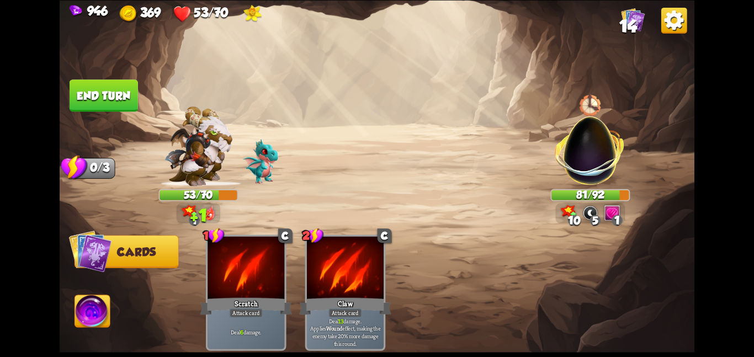
click at [131, 87] on button "End turn" at bounding box center [104, 95] width 68 height 32
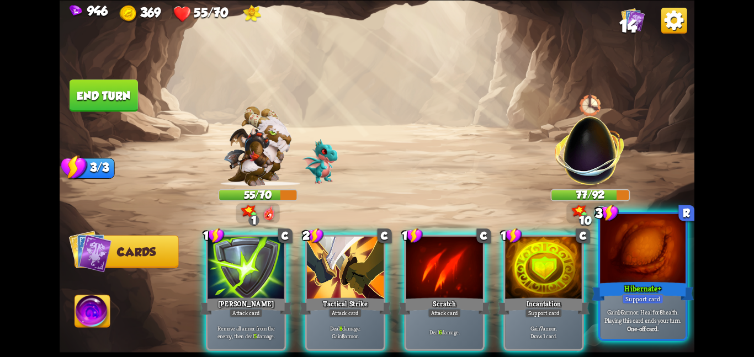
click at [602, 253] on div at bounding box center [643, 250] width 86 height 72
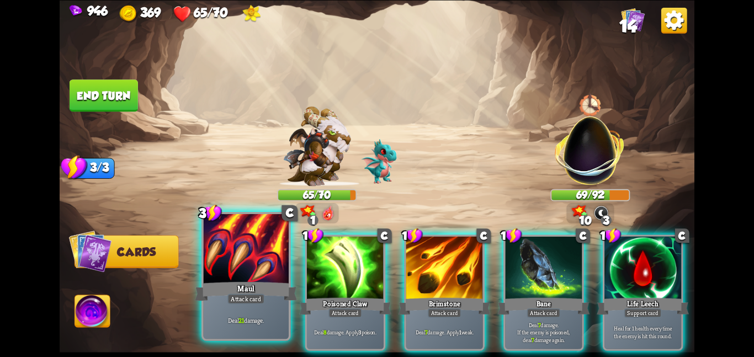
click at [235, 260] on div at bounding box center [246, 250] width 86 height 72
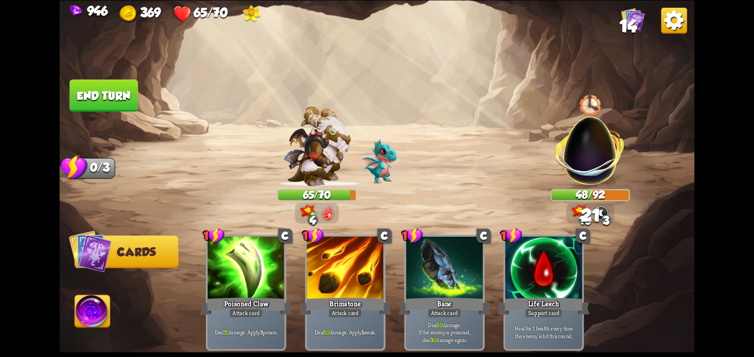
click at [89, 91] on button "End turn" at bounding box center [104, 95] width 68 height 32
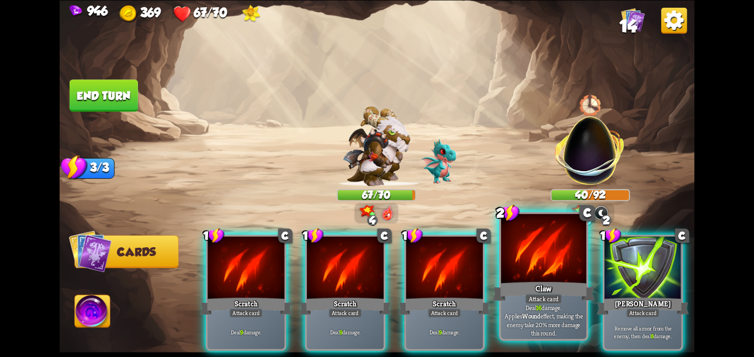
click at [525, 265] on div at bounding box center [544, 250] width 86 height 72
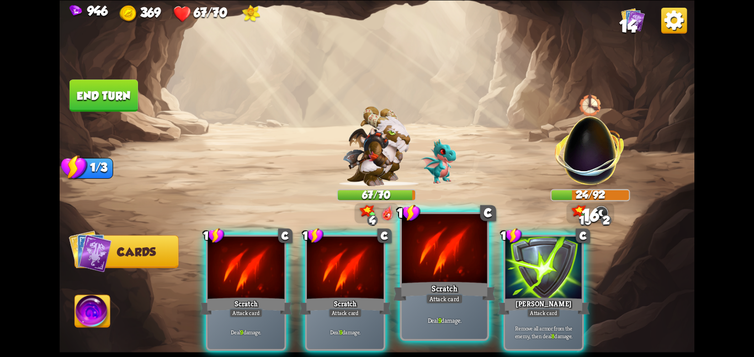
click at [443, 270] on div at bounding box center [445, 250] width 86 height 72
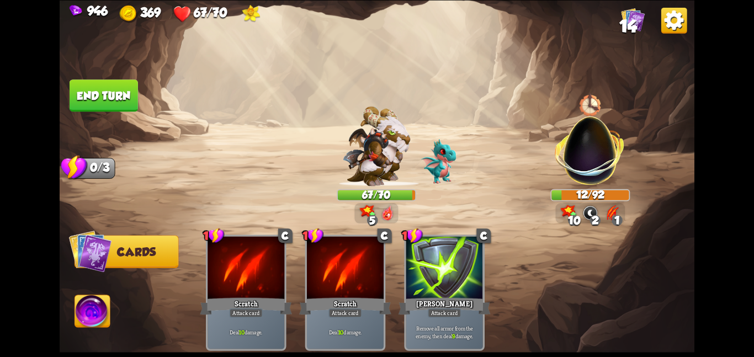
click at [85, 323] on img at bounding box center [92, 313] width 35 height 36
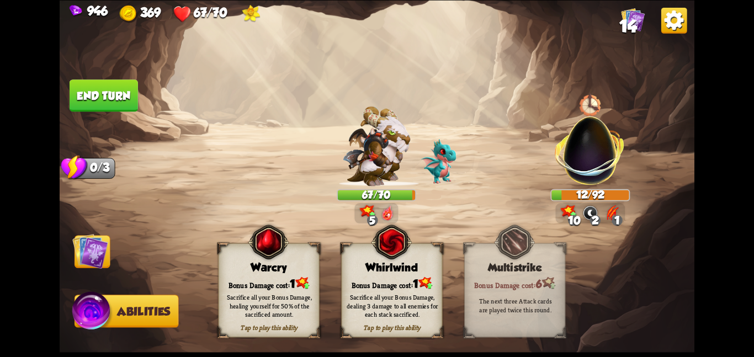
click at [254, 301] on div "Sacrifice all your Bonus Damage, healing yourself for 50% of the sacrificed amo…" at bounding box center [269, 305] width 91 height 25
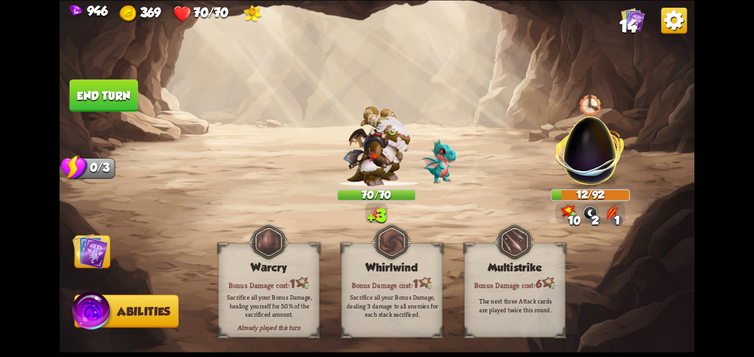
click at [97, 256] on img at bounding box center [90, 251] width 36 height 36
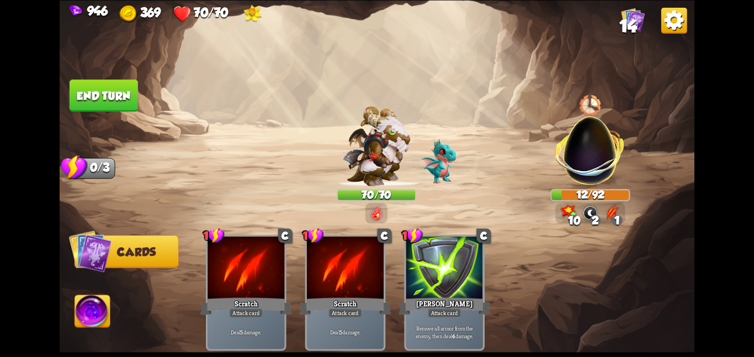
click at [110, 82] on button "End turn" at bounding box center [104, 95] width 68 height 32
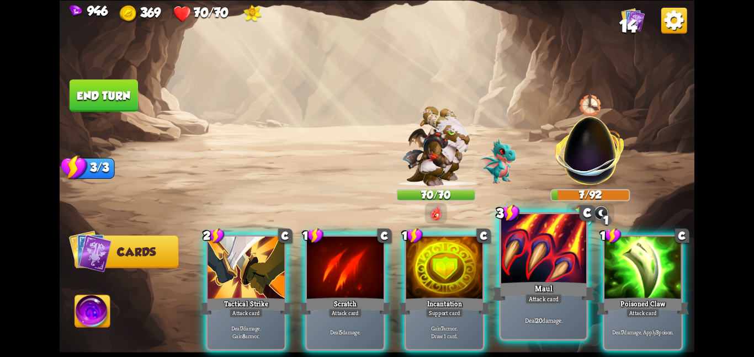
click at [524, 273] on div at bounding box center [544, 250] width 86 height 72
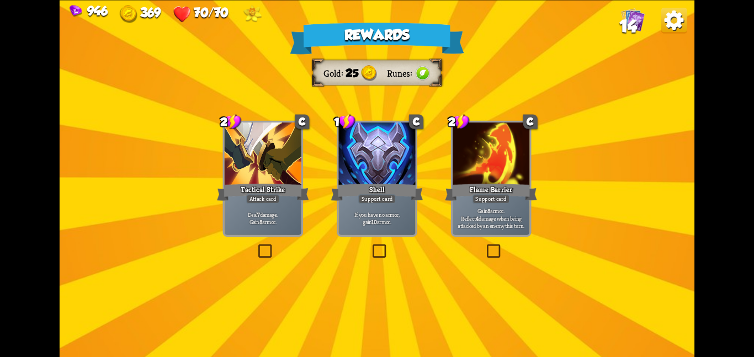
click at [269, 156] on div at bounding box center [263, 155] width 77 height 65
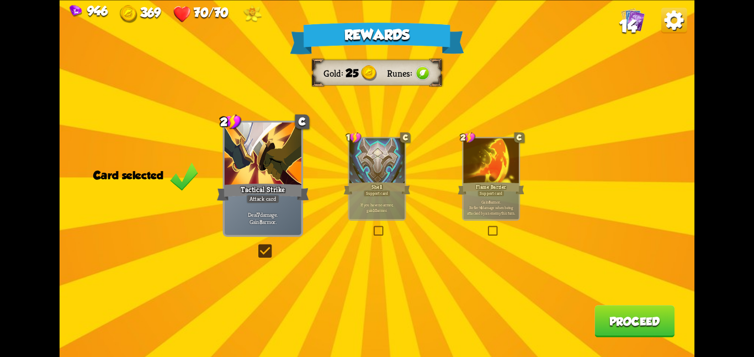
click at [353, 166] on div at bounding box center [376, 161] width 55 height 47
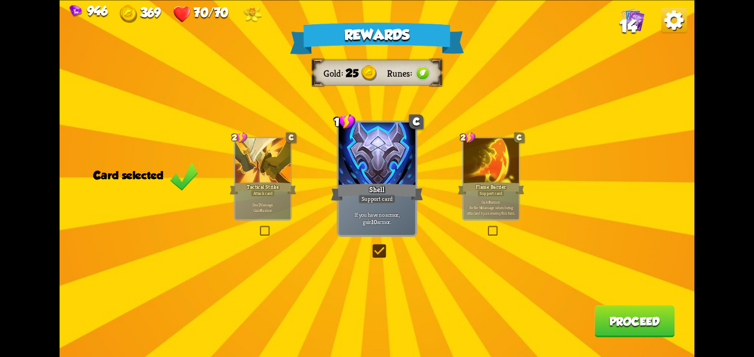
click at [621, 330] on button "Proceed" at bounding box center [634, 321] width 80 height 32
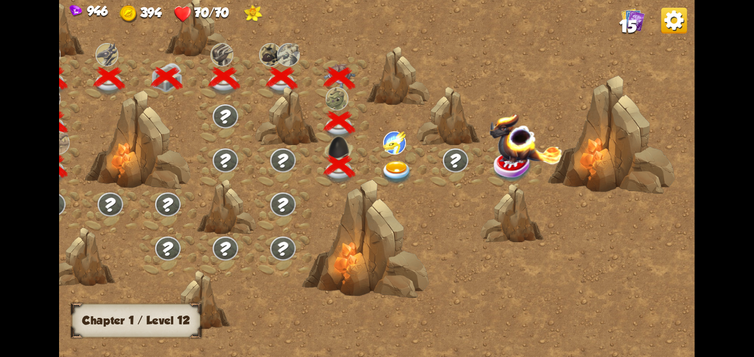
click at [408, 165] on img at bounding box center [397, 172] width 32 height 23
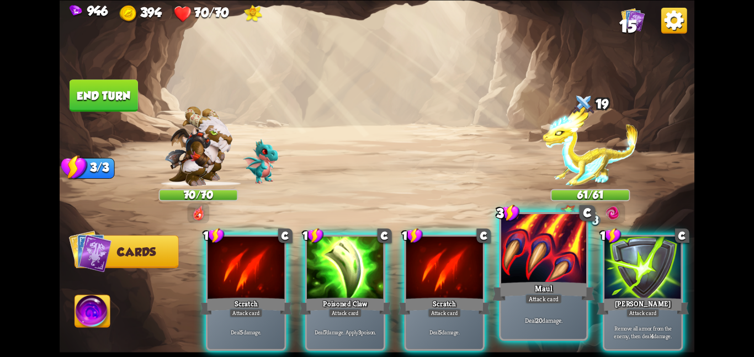
click at [526, 247] on div at bounding box center [544, 250] width 86 height 72
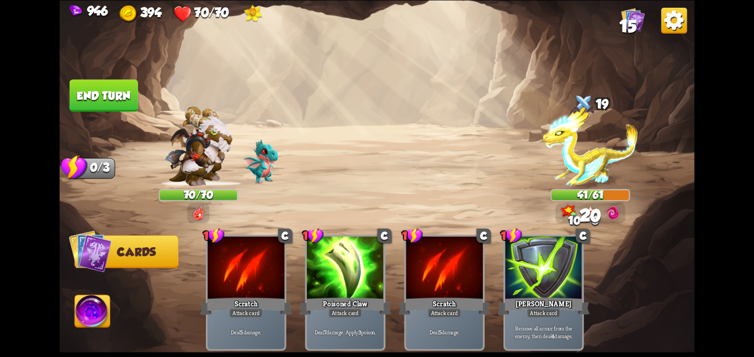
click at [120, 85] on button "End turn" at bounding box center [104, 95] width 68 height 32
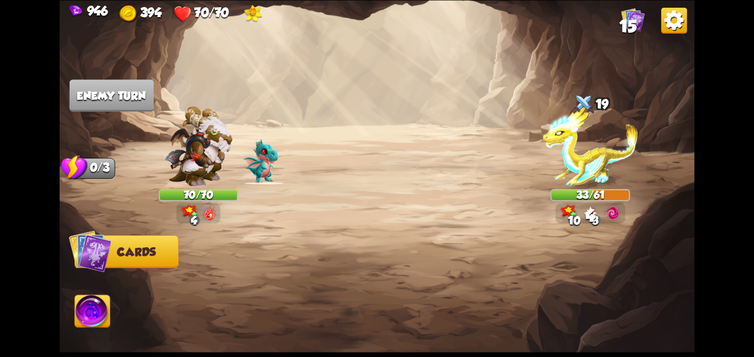
click at [343, 123] on img at bounding box center [377, 178] width 635 height 357
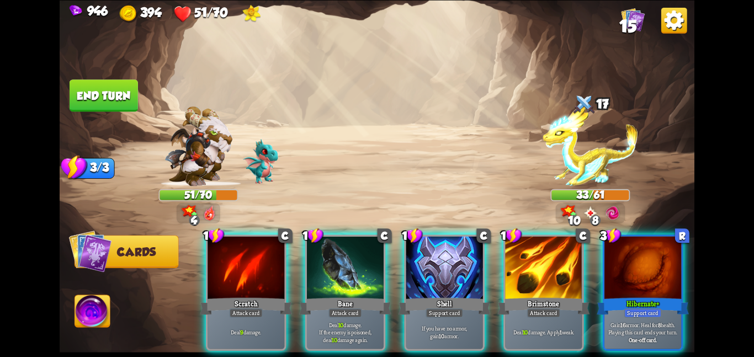
click at [599, 269] on div "1 C Scratch Attack card Deal 9 damage. 1 C Bane Attack card Deal 10 damage. If …" at bounding box center [441, 277] width 508 height 159
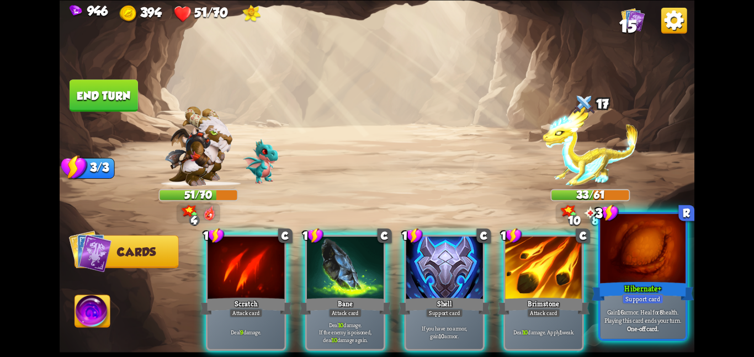
click at [618, 264] on div at bounding box center [643, 250] width 86 height 72
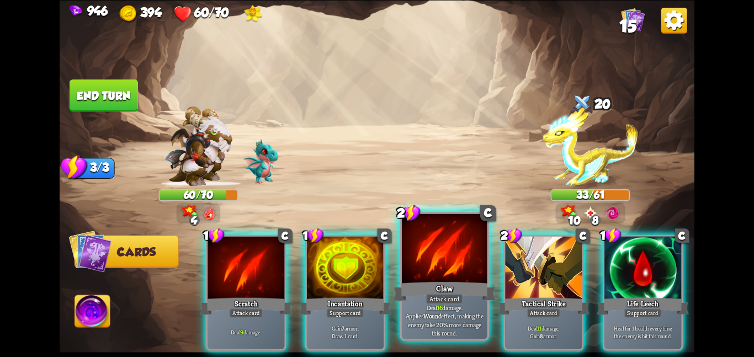
click at [438, 267] on div at bounding box center [445, 250] width 86 height 72
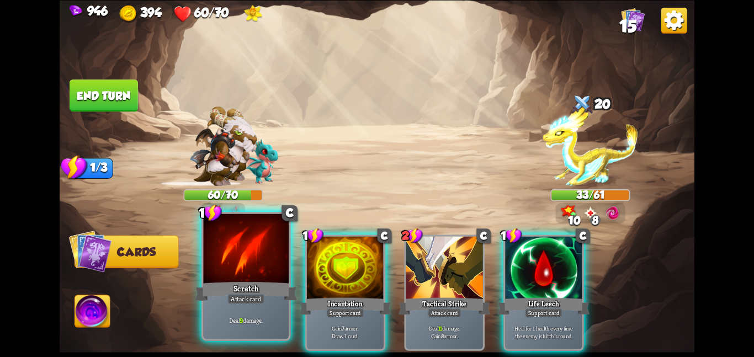
click at [231, 262] on div at bounding box center [246, 250] width 86 height 72
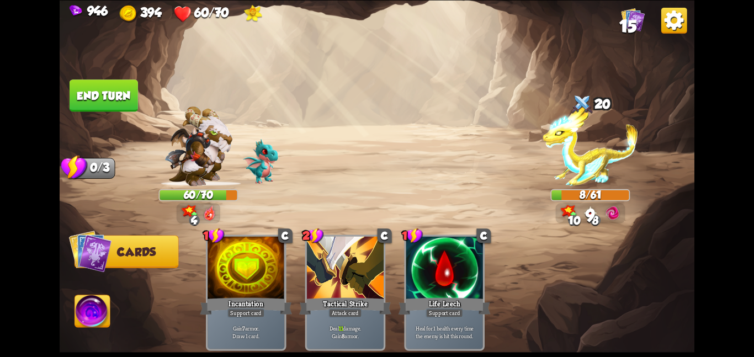
click at [77, 309] on img at bounding box center [92, 313] width 35 height 36
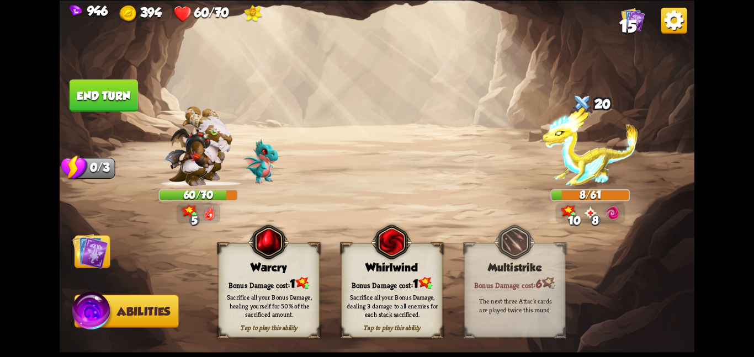
click at [368, 267] on div "Whirlwind" at bounding box center [392, 267] width 100 height 13
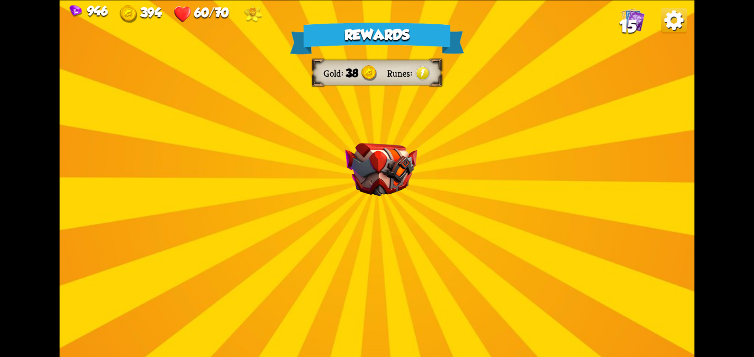
click at [371, 185] on img at bounding box center [381, 170] width 72 height 54
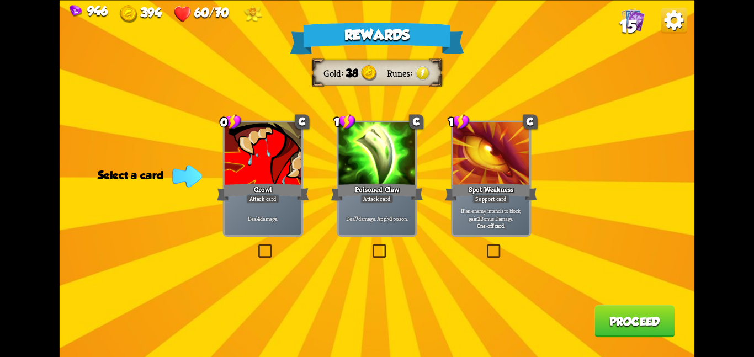
click at [392, 194] on div "Attack card" at bounding box center [377, 198] width 34 height 9
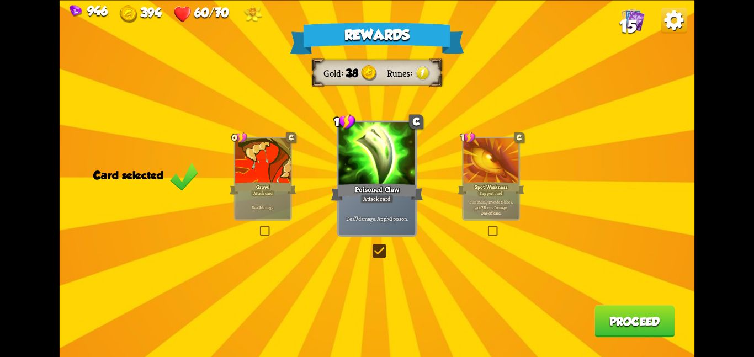
click at [628, 328] on button "Proceed" at bounding box center [634, 321] width 80 height 32
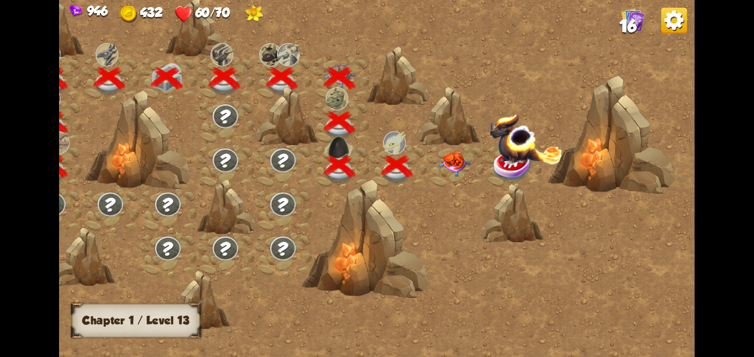
click at [440, 162] on img at bounding box center [454, 163] width 32 height 25
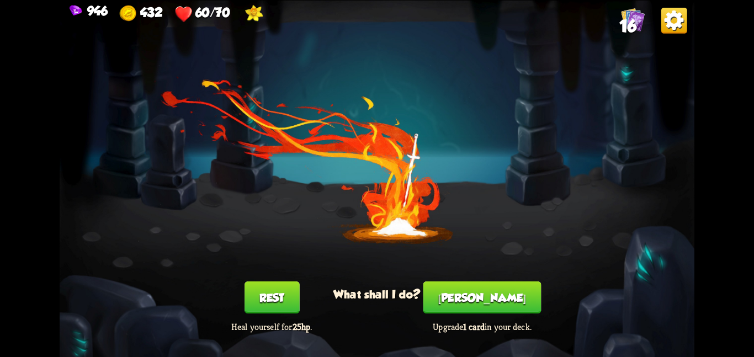
click at [452, 291] on button "[PERSON_NAME]" at bounding box center [482, 298] width 118 height 32
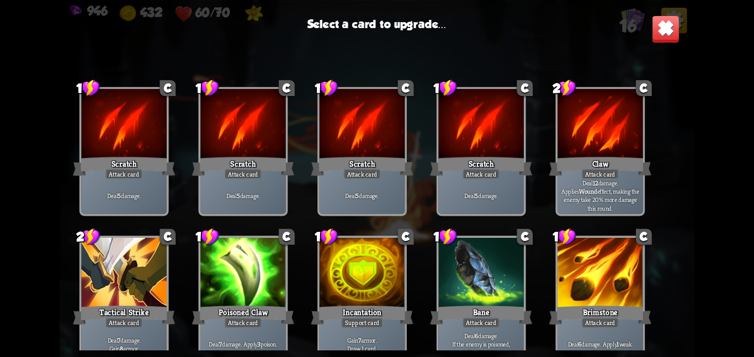
scroll to position [182, 0]
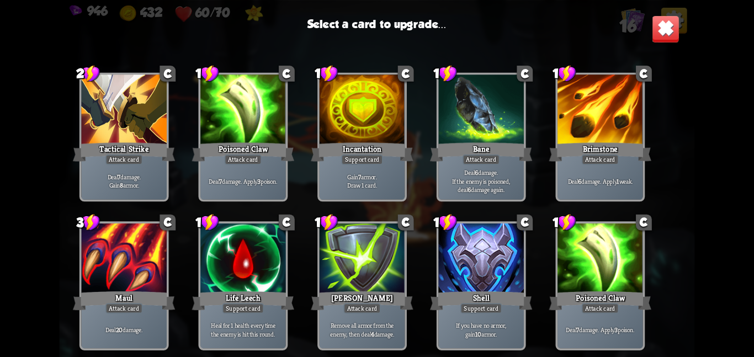
click at [162, 274] on div at bounding box center [124, 260] width 86 height 72
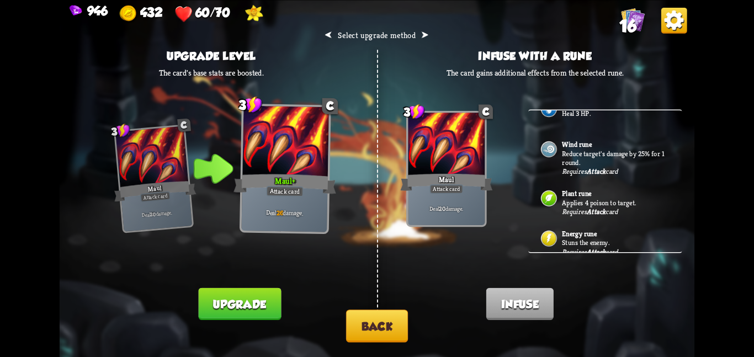
scroll to position [120, 0]
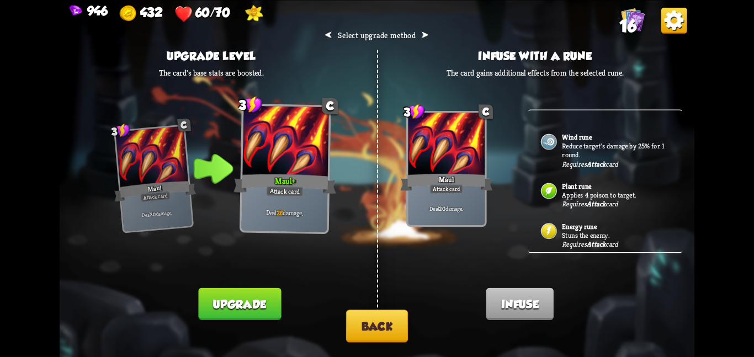
click at [556, 237] on img at bounding box center [549, 231] width 18 height 18
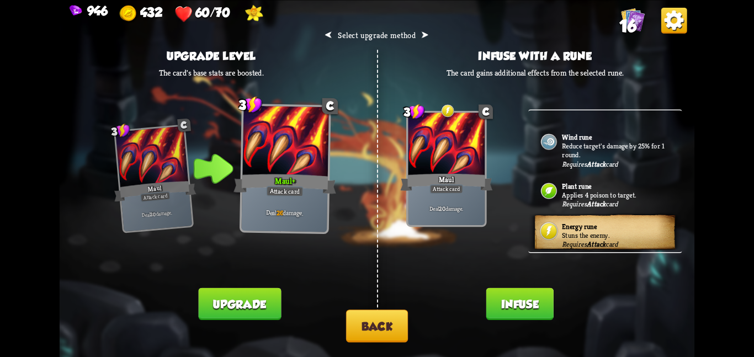
click at [522, 305] on button "Infuse" at bounding box center [519, 304] width 67 height 32
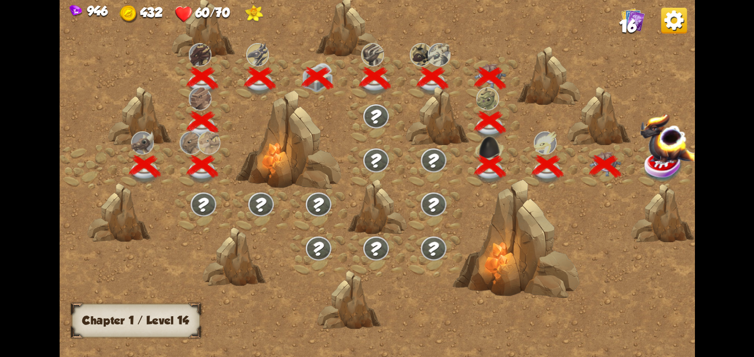
scroll to position [0, 168]
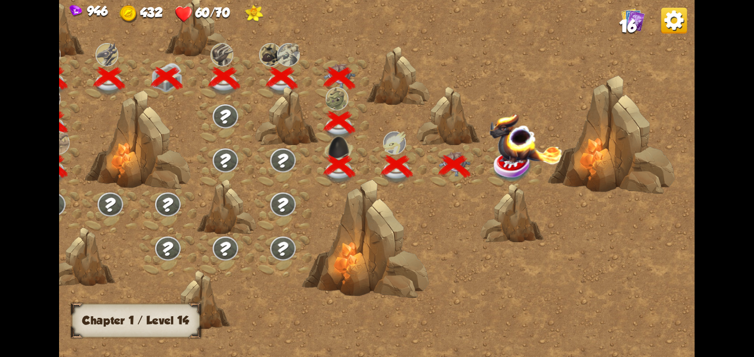
click at [622, 21] on span "16" at bounding box center [627, 26] width 17 height 19
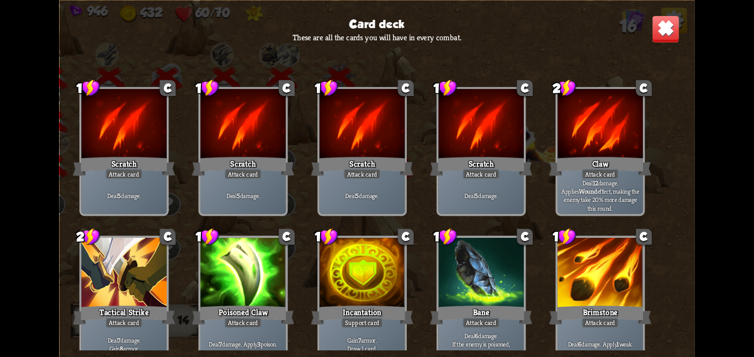
click at [655, 35] on img at bounding box center [666, 29] width 28 height 28
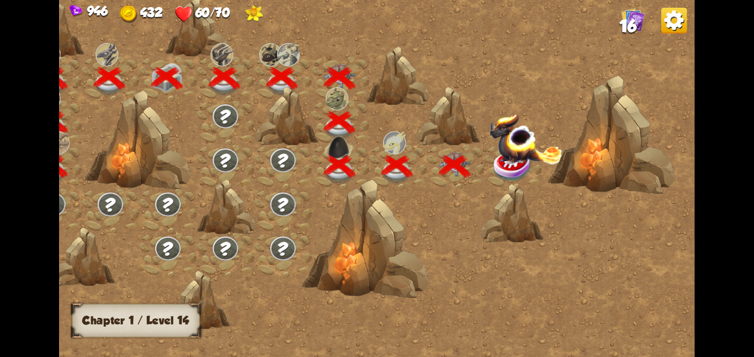
click at [513, 155] on img at bounding box center [525, 138] width 73 height 51
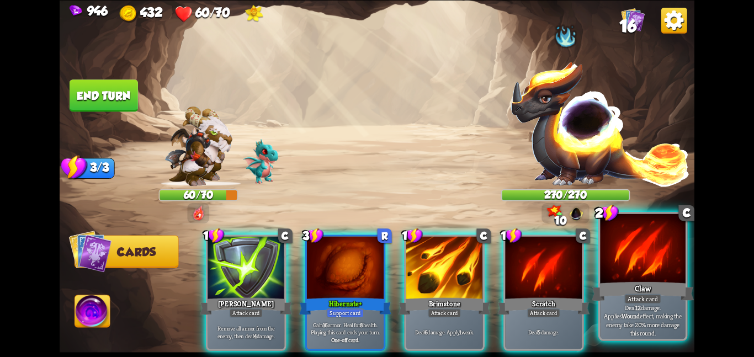
click at [633, 283] on div "Claw" at bounding box center [643, 291] width 102 height 23
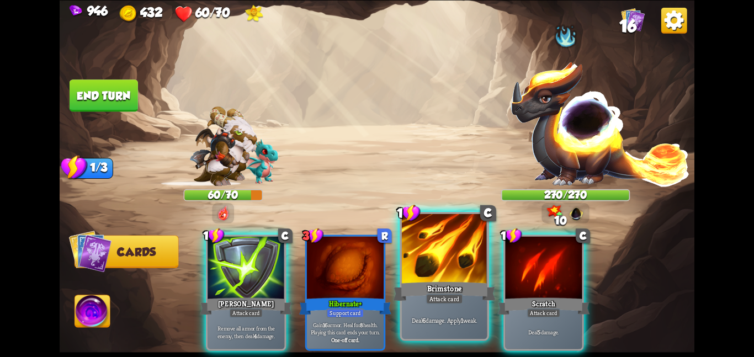
click at [442, 257] on div at bounding box center [445, 250] width 86 height 72
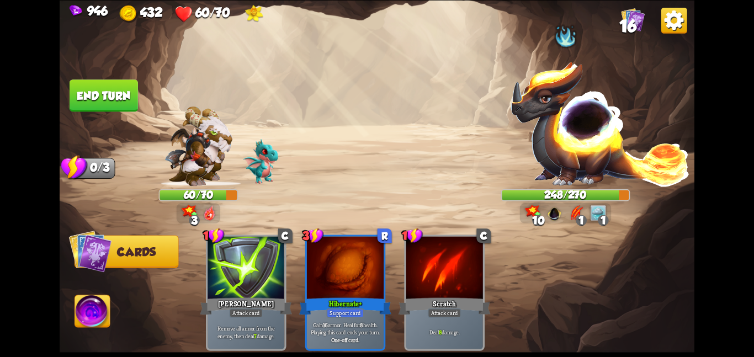
click at [99, 94] on button "End turn" at bounding box center [104, 95] width 68 height 32
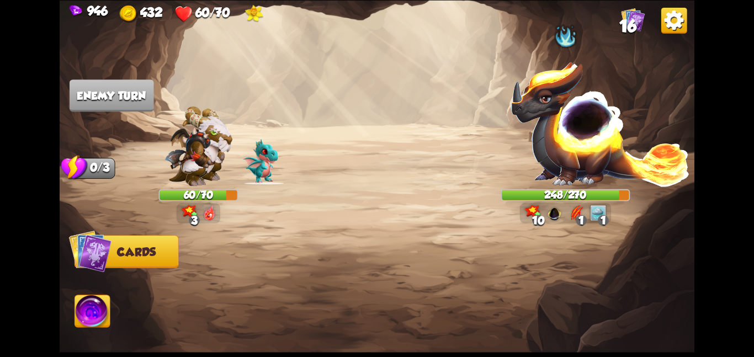
click at [280, 78] on img at bounding box center [377, 178] width 635 height 357
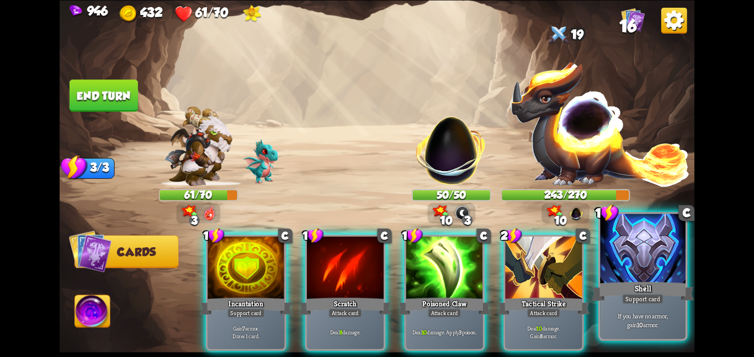
click at [627, 273] on div at bounding box center [643, 250] width 86 height 72
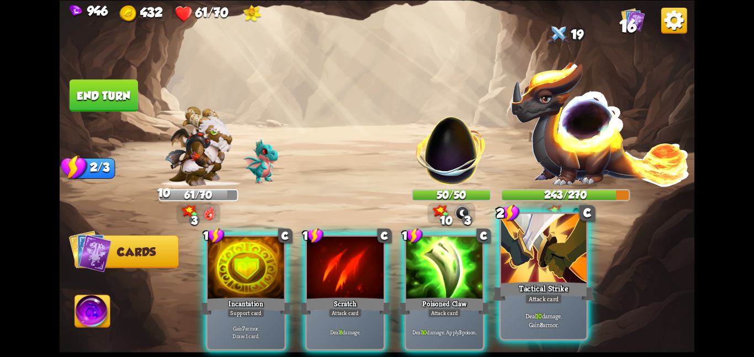
click at [555, 267] on div at bounding box center [544, 250] width 86 height 72
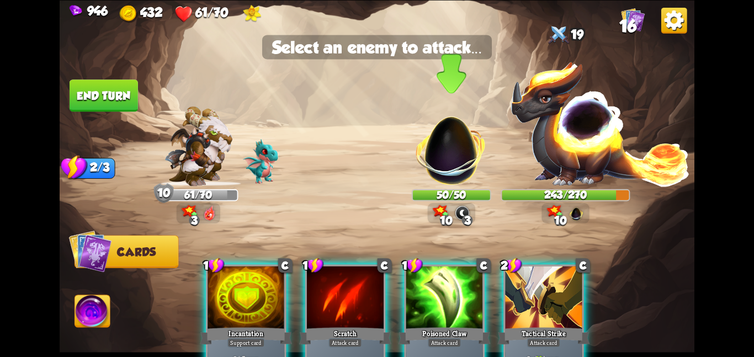
click at [471, 168] on img at bounding box center [451, 144] width 83 height 83
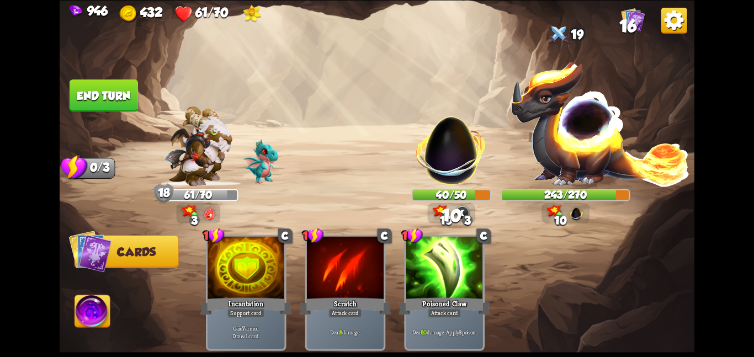
click at [120, 86] on button "End turn" at bounding box center [104, 95] width 68 height 32
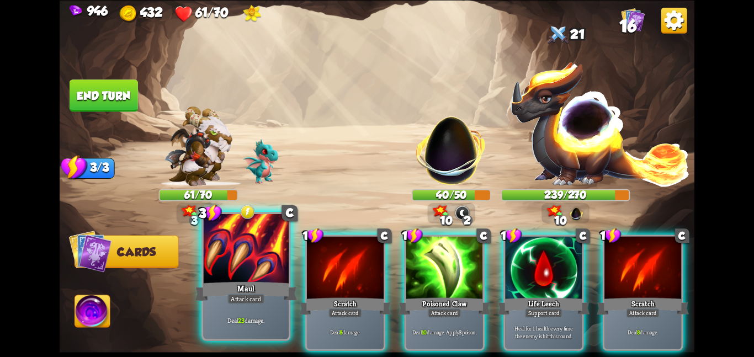
click at [247, 243] on div at bounding box center [246, 250] width 86 height 72
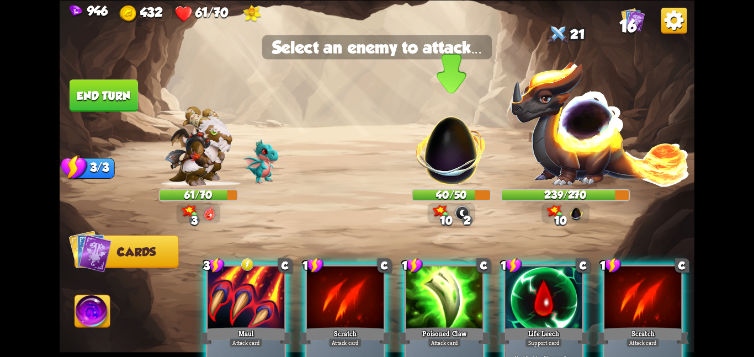
click at [415, 145] on img at bounding box center [451, 144] width 83 height 83
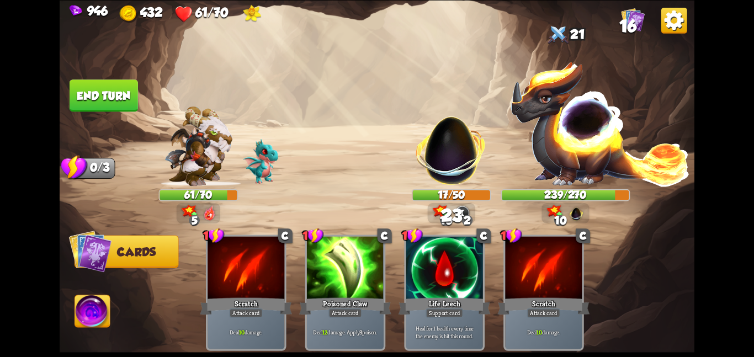
click at [115, 85] on button "End turn" at bounding box center [104, 95] width 68 height 32
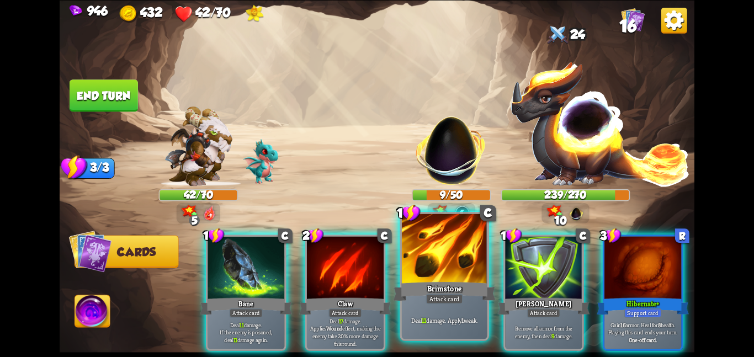
click at [419, 262] on div at bounding box center [445, 250] width 86 height 72
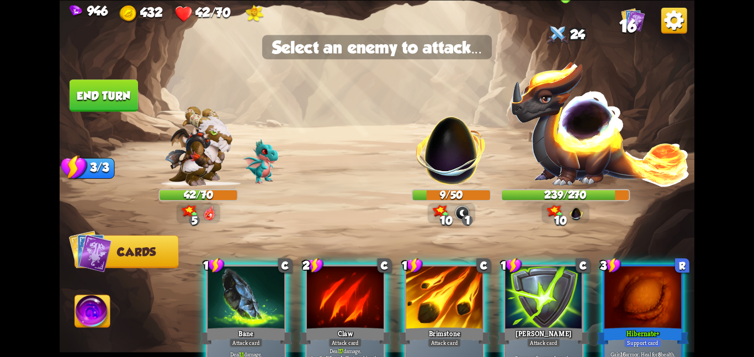
click at [544, 158] on img at bounding box center [600, 123] width 180 height 126
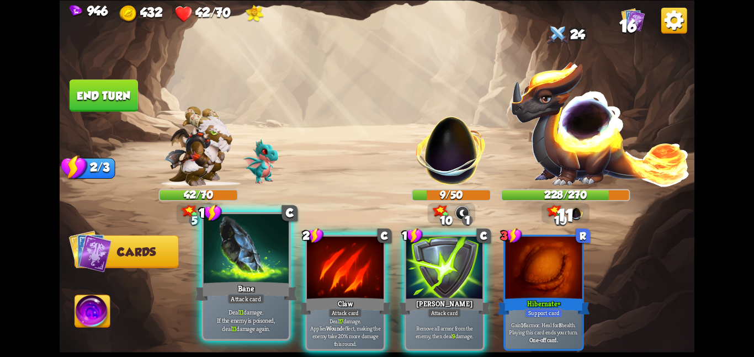
click at [257, 286] on div "Bane" at bounding box center [246, 291] width 102 height 23
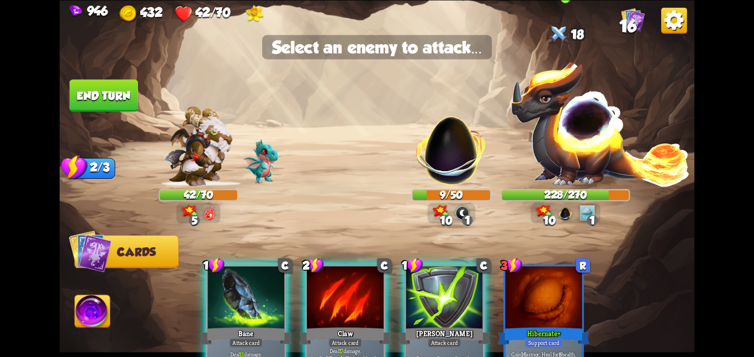
click at [576, 153] on img at bounding box center [600, 123] width 180 height 126
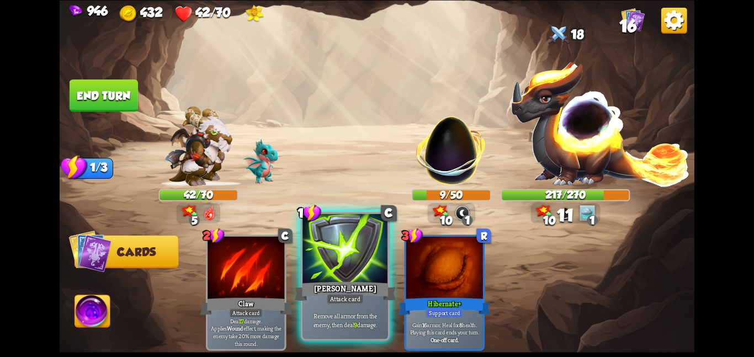
click at [359, 252] on div at bounding box center [345, 250] width 86 height 72
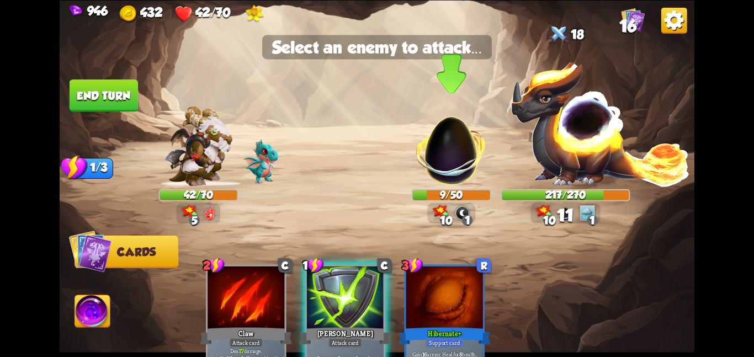
click at [426, 191] on div "9/50" at bounding box center [451, 195] width 77 height 10
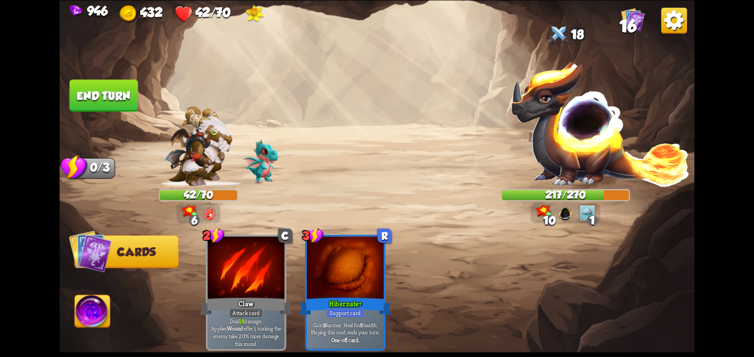
click at [104, 79] on button "End turn" at bounding box center [104, 95] width 68 height 32
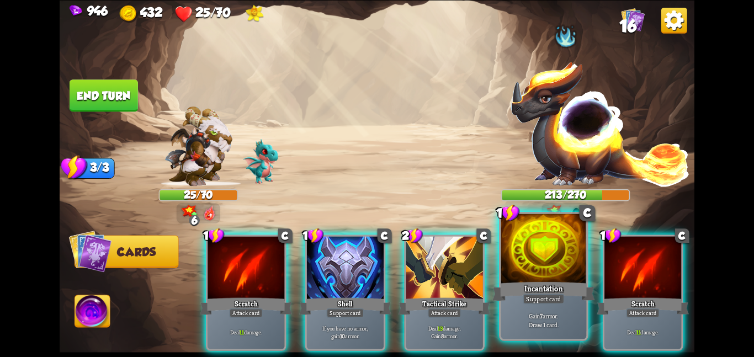
click at [527, 237] on div at bounding box center [544, 250] width 86 height 72
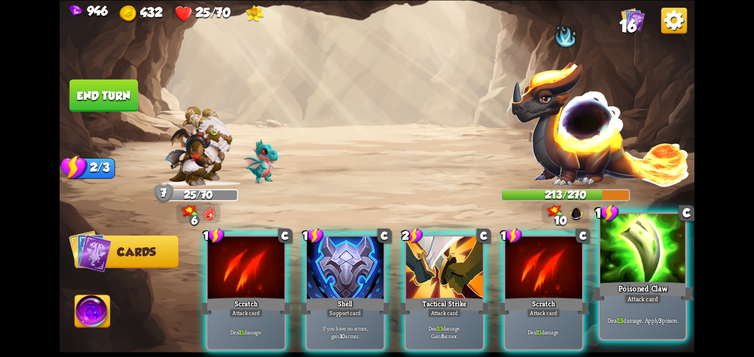
click at [648, 249] on div at bounding box center [643, 250] width 86 height 72
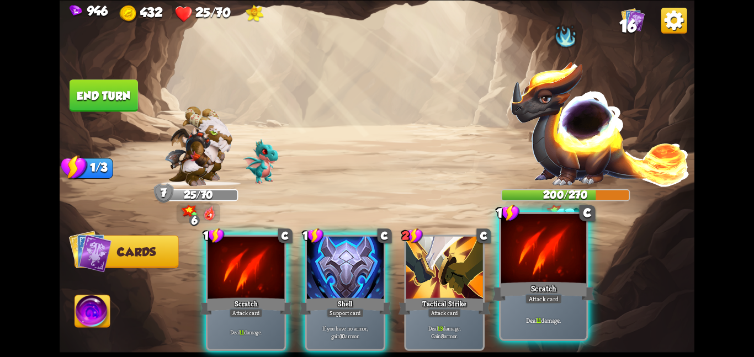
click at [533, 265] on div at bounding box center [544, 250] width 86 height 72
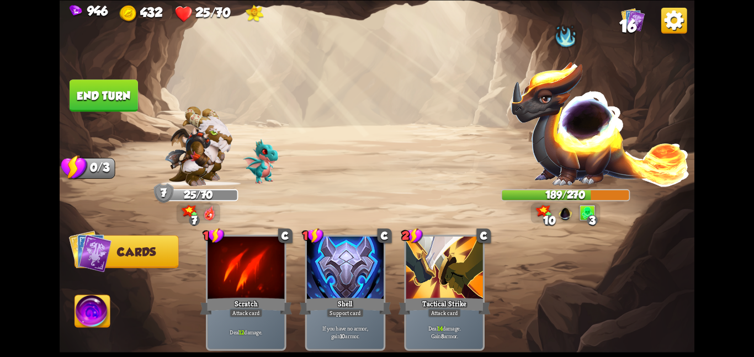
click at [115, 92] on button "End turn" at bounding box center [104, 95] width 68 height 32
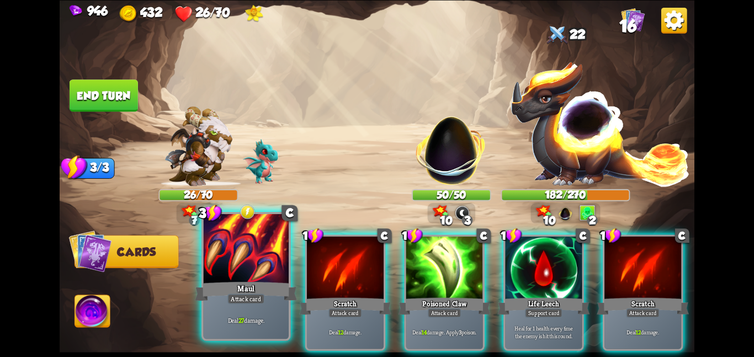
click at [216, 297] on div "Maul" at bounding box center [246, 291] width 102 height 23
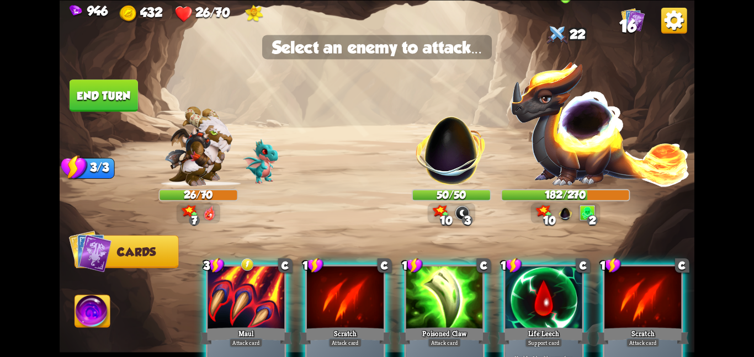
click at [543, 161] on img at bounding box center [600, 123] width 180 height 126
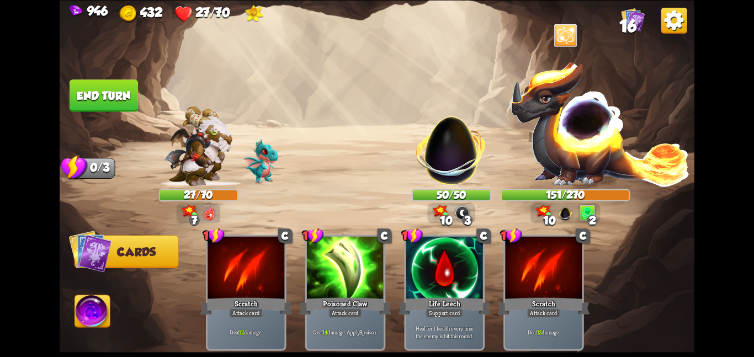
click at [115, 103] on button "End turn" at bounding box center [104, 95] width 68 height 32
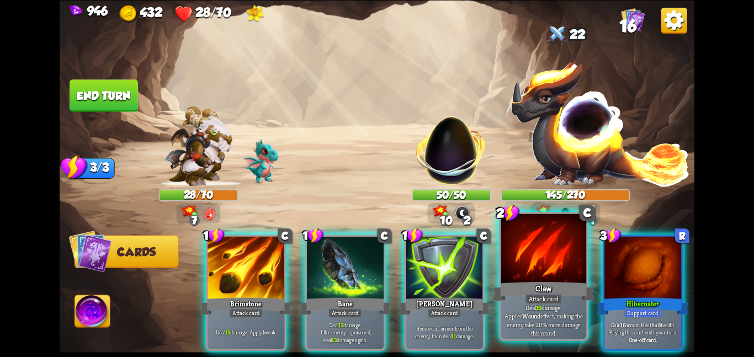
click at [523, 290] on div "Claw" at bounding box center [543, 291] width 102 height 23
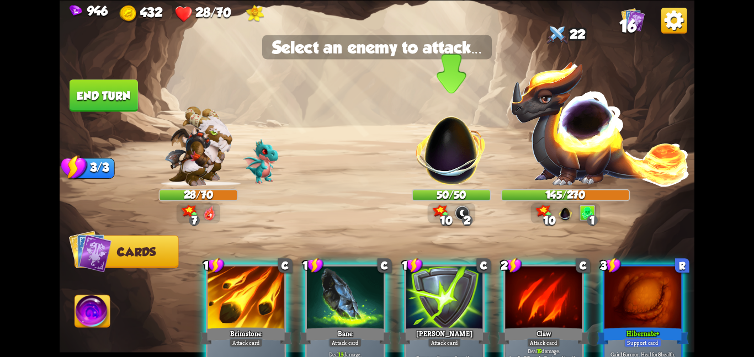
click at [438, 168] on img at bounding box center [451, 144] width 83 height 83
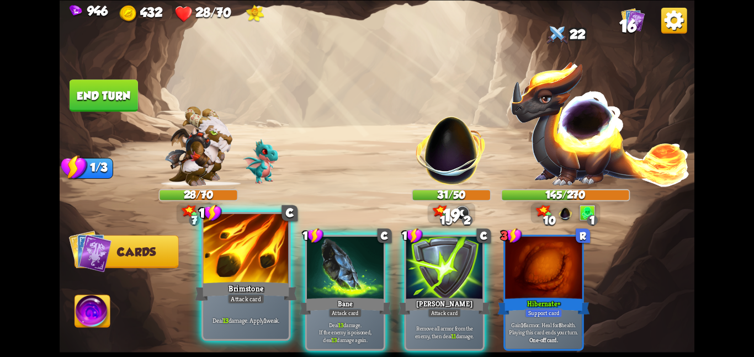
click at [260, 288] on div "Brimstone" at bounding box center [246, 291] width 102 height 23
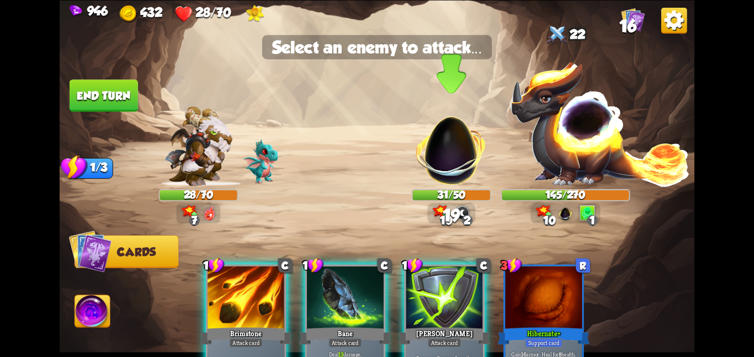
click at [439, 168] on img at bounding box center [451, 144] width 83 height 83
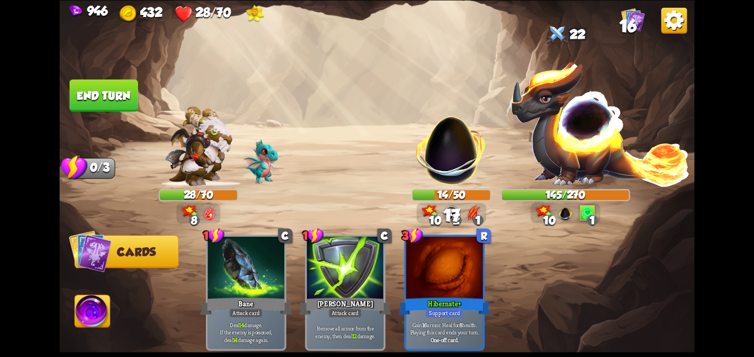
click at [108, 98] on button "End turn" at bounding box center [104, 95] width 68 height 32
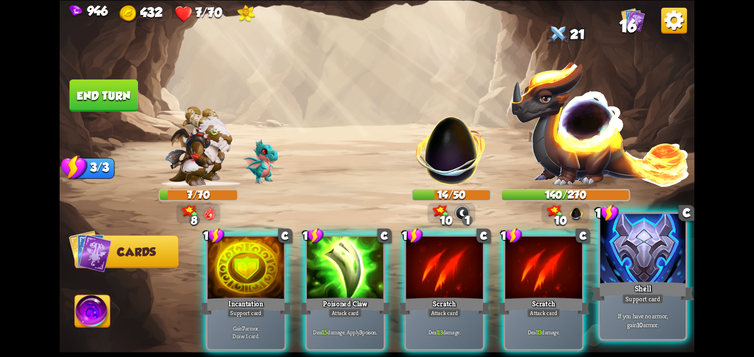
click at [615, 264] on div at bounding box center [643, 250] width 86 height 72
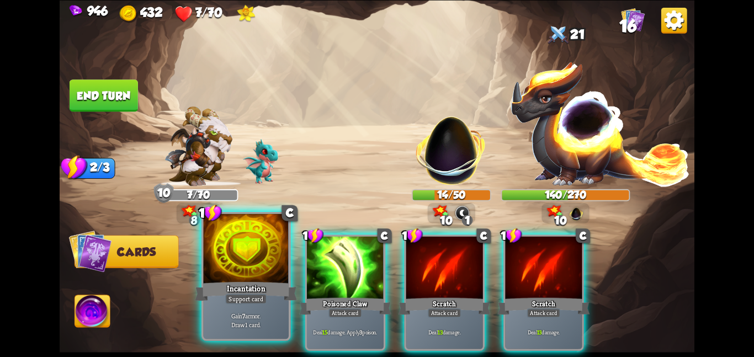
click at [268, 272] on div at bounding box center [246, 250] width 86 height 72
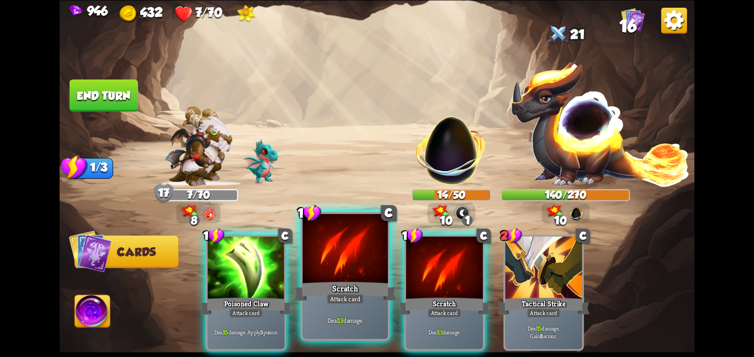
click at [331, 270] on div at bounding box center [345, 250] width 86 height 72
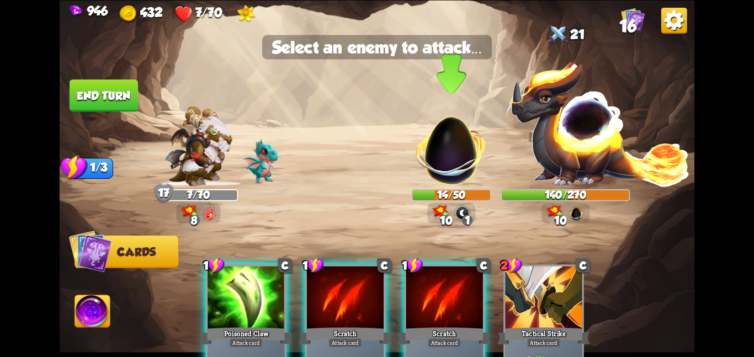
click at [432, 178] on img at bounding box center [451, 144] width 83 height 83
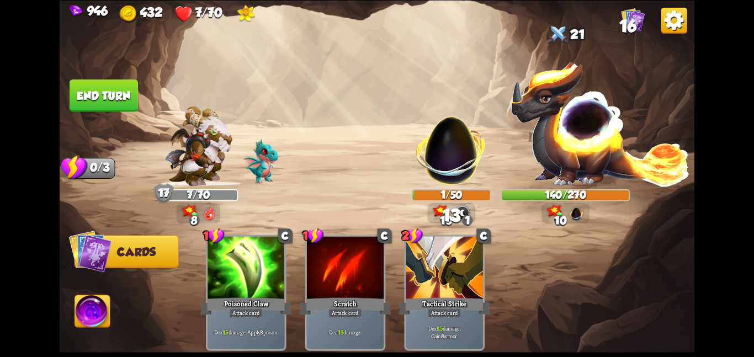
click at [112, 95] on button "End turn" at bounding box center [104, 95] width 68 height 32
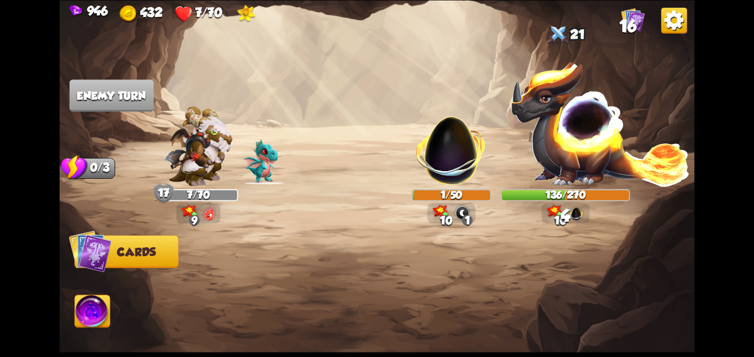
click at [78, 312] on img at bounding box center [92, 313] width 35 height 36
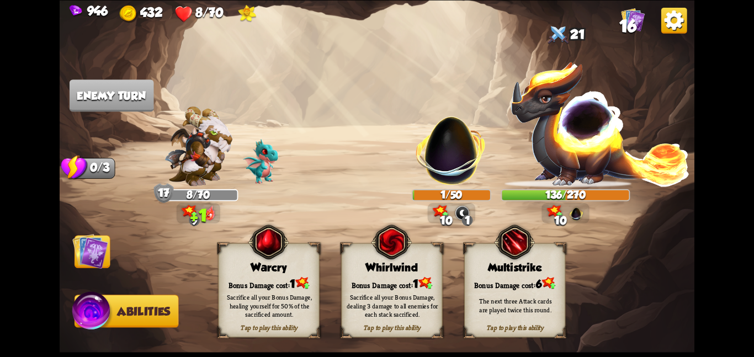
click at [373, 268] on div "Whirlwind" at bounding box center [392, 267] width 100 height 13
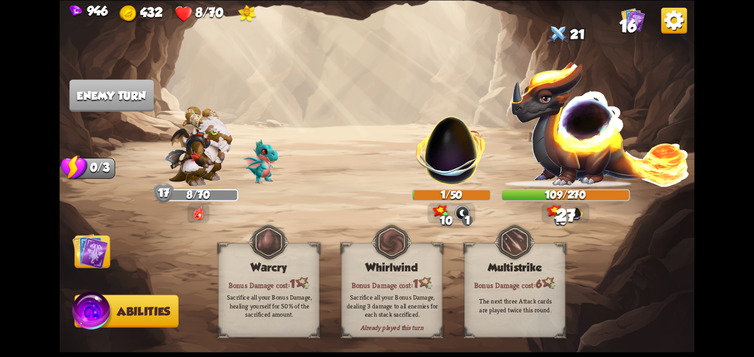
click at [94, 253] on img at bounding box center [90, 251] width 36 height 36
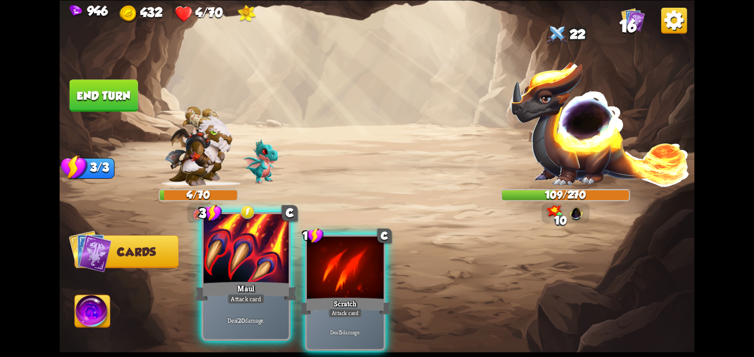
click at [265, 248] on div at bounding box center [246, 250] width 86 height 72
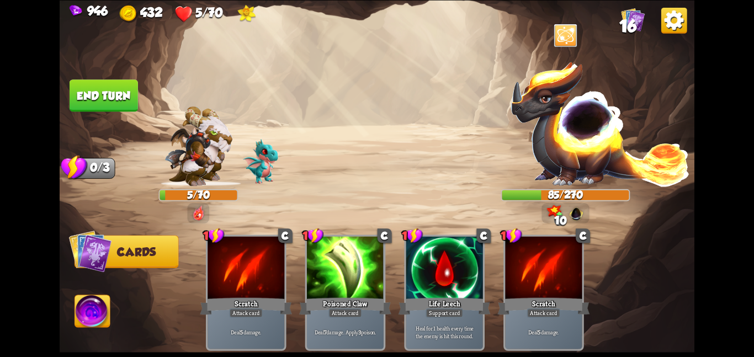
click at [93, 95] on button "End turn" at bounding box center [104, 95] width 68 height 32
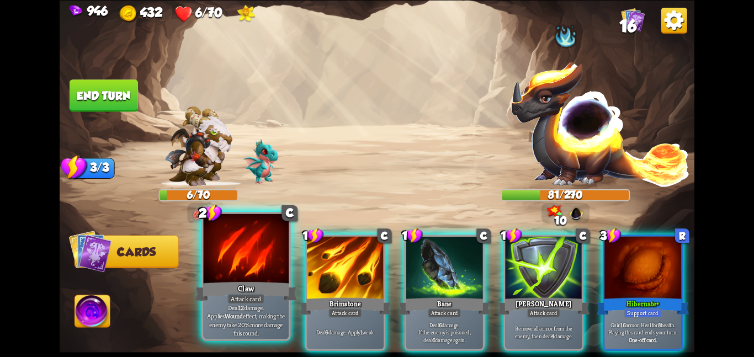
click at [233, 296] on div "Attack card" at bounding box center [245, 299] width 37 height 10
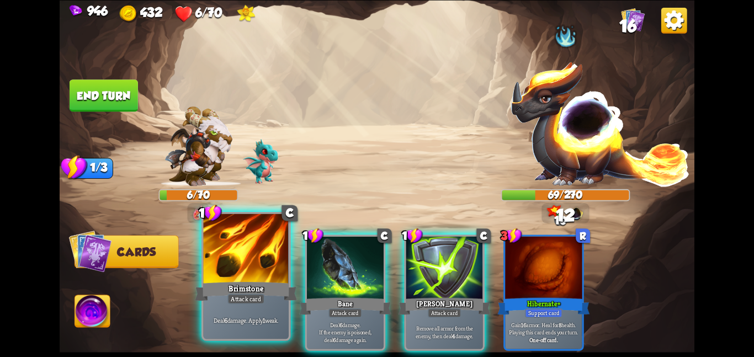
click at [242, 291] on div "Brimstone" at bounding box center [246, 291] width 102 height 23
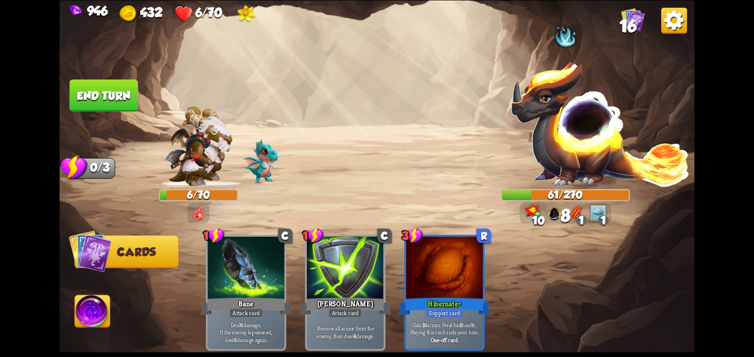
click at [120, 94] on button "End turn" at bounding box center [104, 95] width 68 height 32
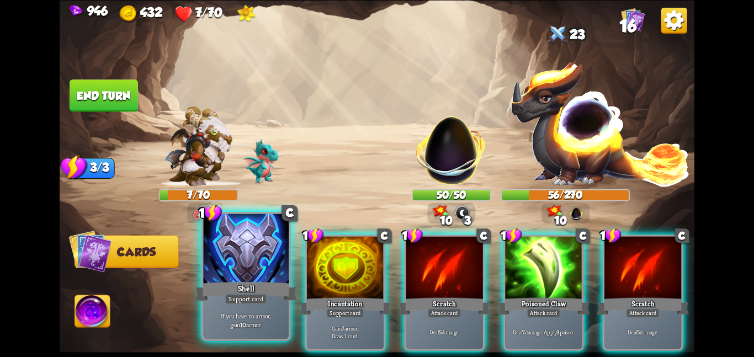
click at [251, 276] on div at bounding box center [246, 250] width 86 height 72
click at [307, 276] on div at bounding box center [345, 268] width 77 height 65
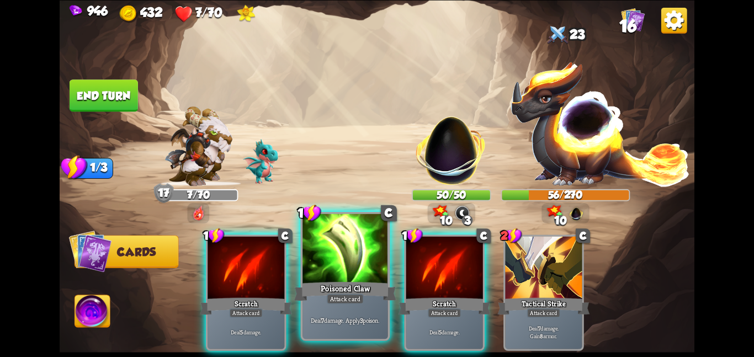
click at [390, 253] on div "1 C Poisoned Claw Attack card Deal 7 damage. Apply 3 poison." at bounding box center [345, 276] width 89 height 129
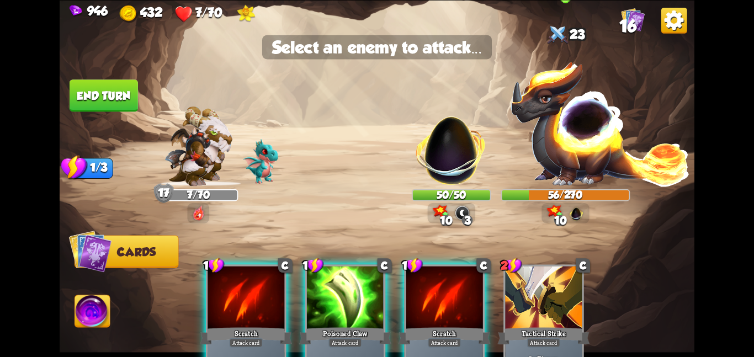
click at [621, 167] on img at bounding box center [600, 123] width 180 height 126
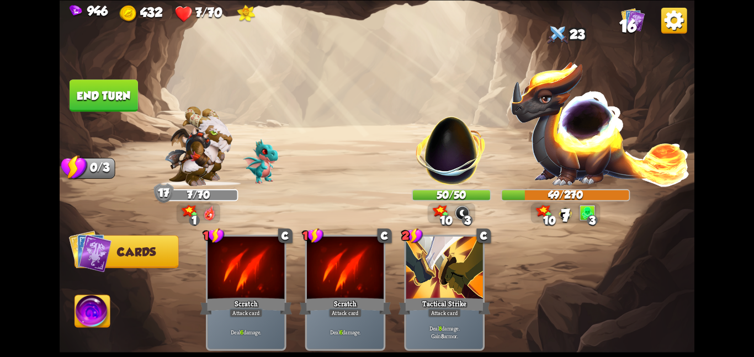
click at [106, 93] on button "End turn" at bounding box center [104, 95] width 68 height 32
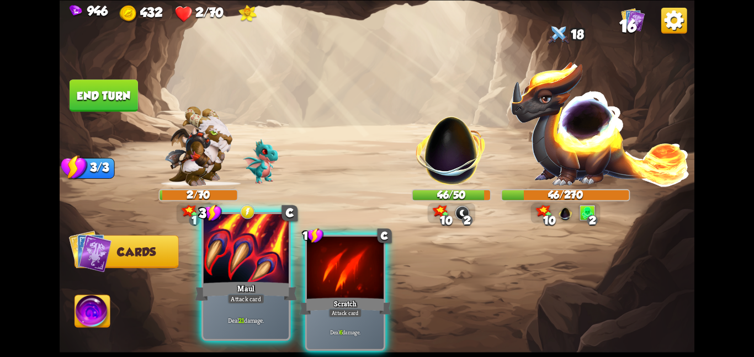
click at [233, 259] on div at bounding box center [246, 250] width 86 height 72
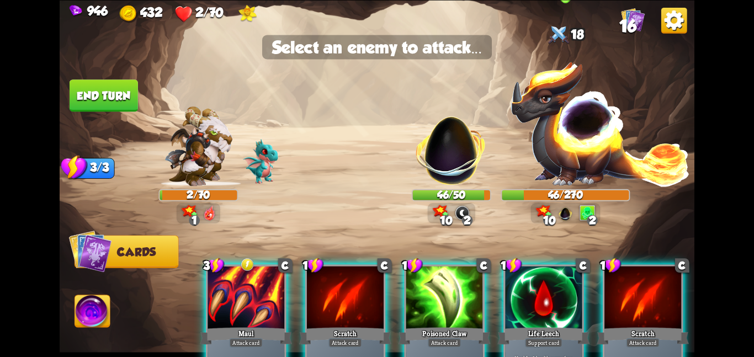
click at [558, 151] on img at bounding box center [600, 123] width 180 height 126
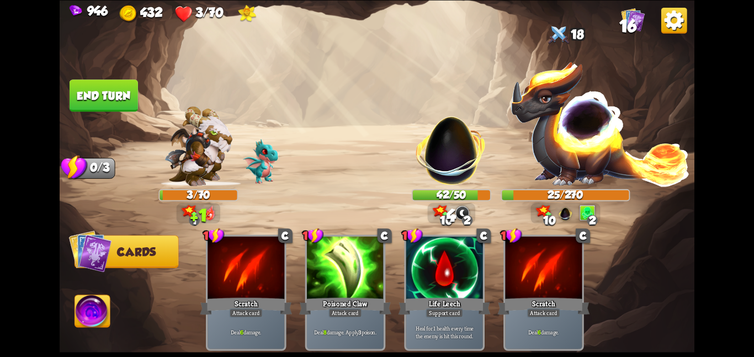
click at [115, 98] on button "End turn" at bounding box center [104, 95] width 68 height 32
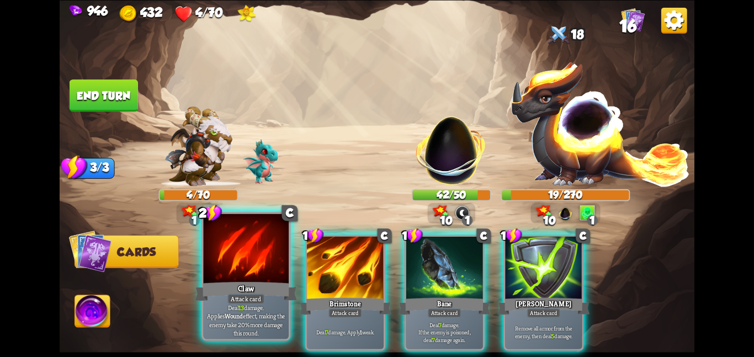
click at [257, 262] on div at bounding box center [246, 250] width 86 height 72
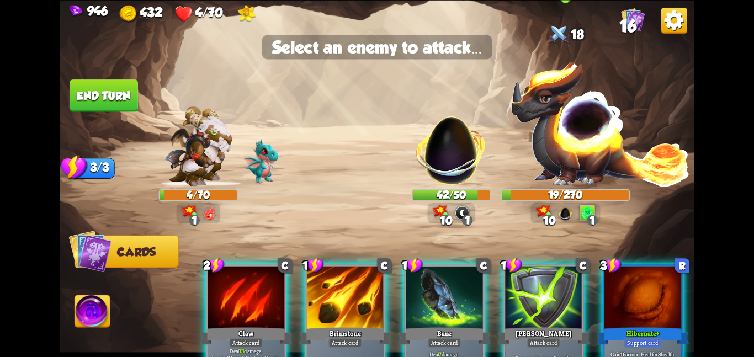
click at [572, 156] on img at bounding box center [600, 123] width 180 height 126
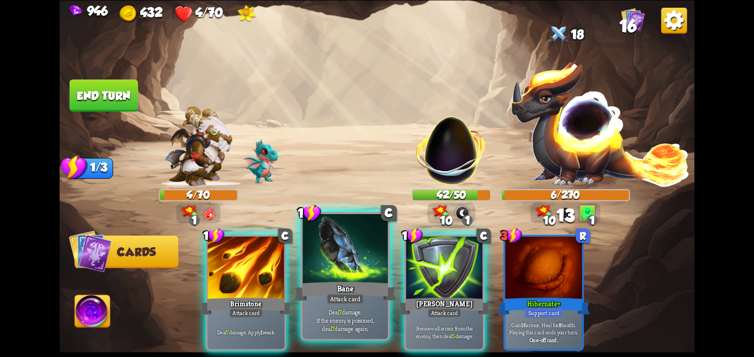
click at [334, 274] on div at bounding box center [345, 250] width 86 height 72
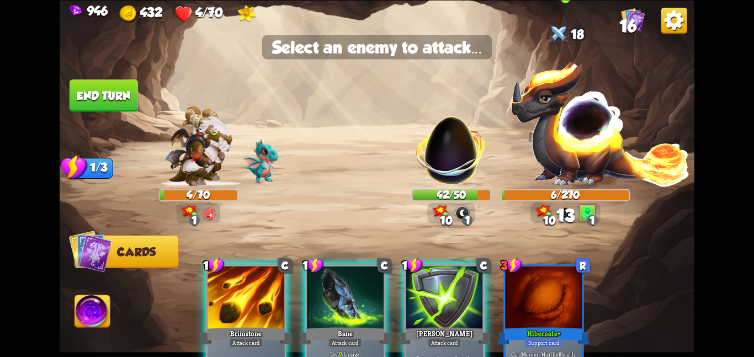
click at [544, 163] on img at bounding box center [600, 123] width 180 height 126
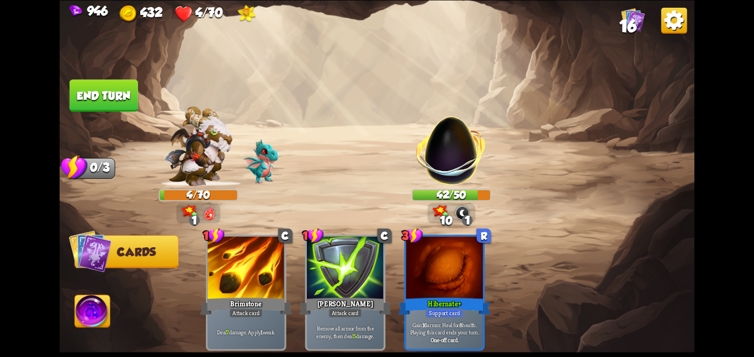
click at [95, 306] on img at bounding box center [92, 313] width 35 height 36
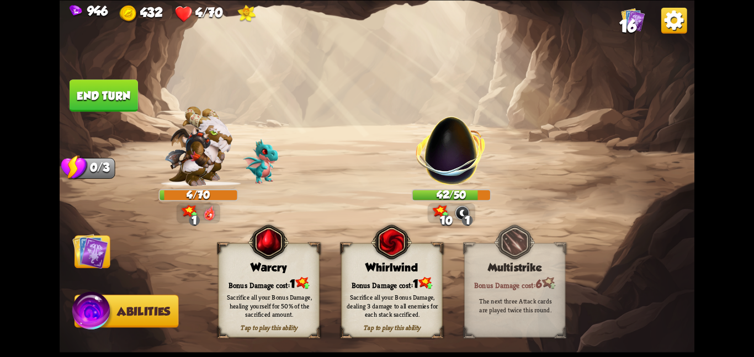
click at [279, 269] on div "Warcry" at bounding box center [269, 267] width 100 height 13
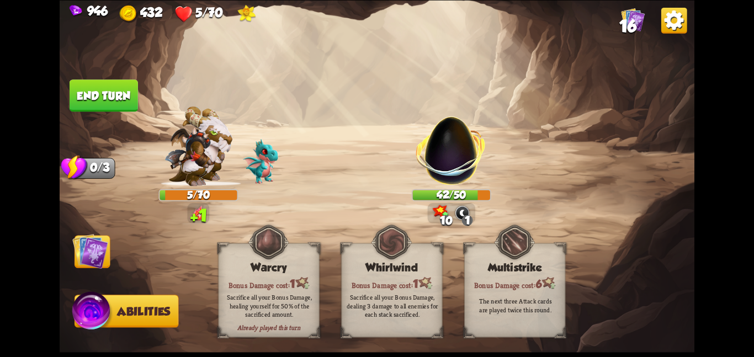
click at [101, 255] on img at bounding box center [90, 251] width 36 height 36
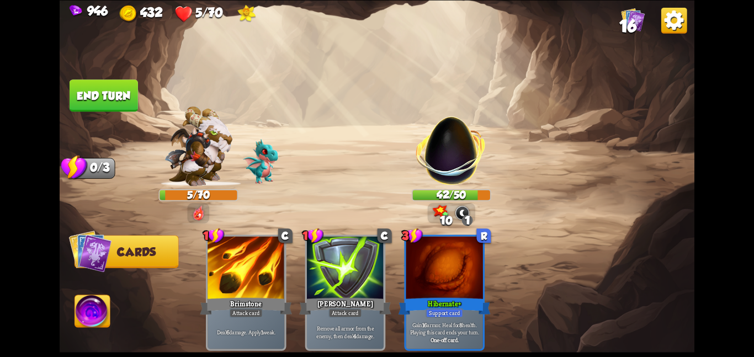
click at [114, 88] on button "End turn" at bounding box center [104, 95] width 68 height 32
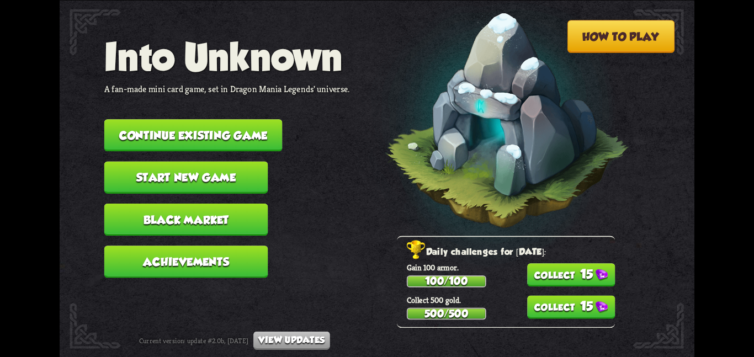
click at [549, 275] on button "15" at bounding box center [571, 274] width 88 height 23
click at [541, 307] on button "15" at bounding box center [571, 306] width 88 height 23
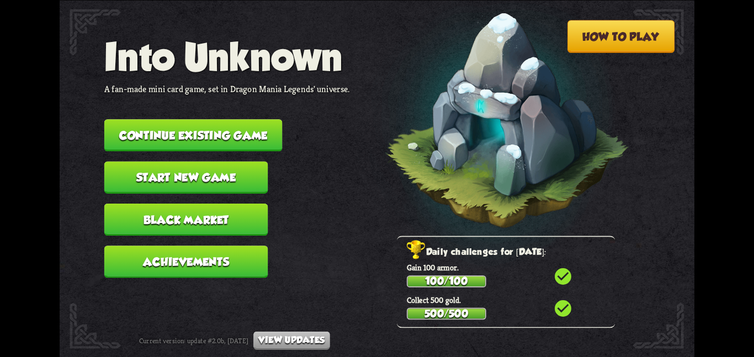
click at [249, 141] on button "Continue existing game" at bounding box center [193, 135] width 178 height 32
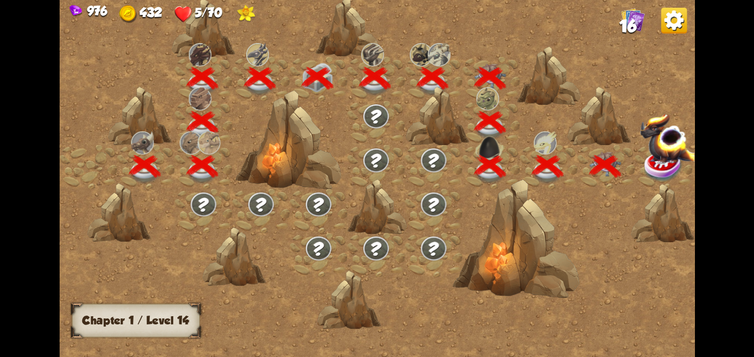
scroll to position [0, 168]
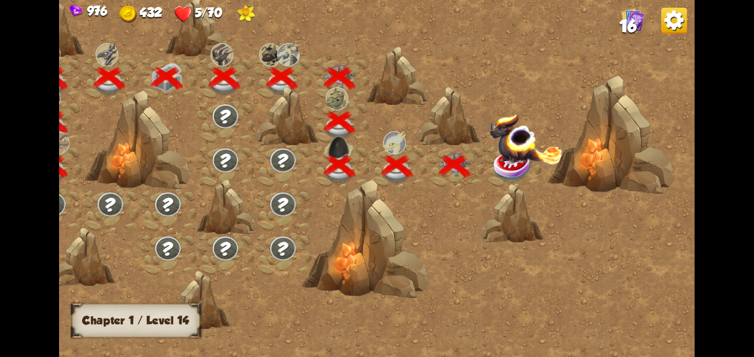
click at [508, 156] on img at bounding box center [525, 138] width 73 height 51
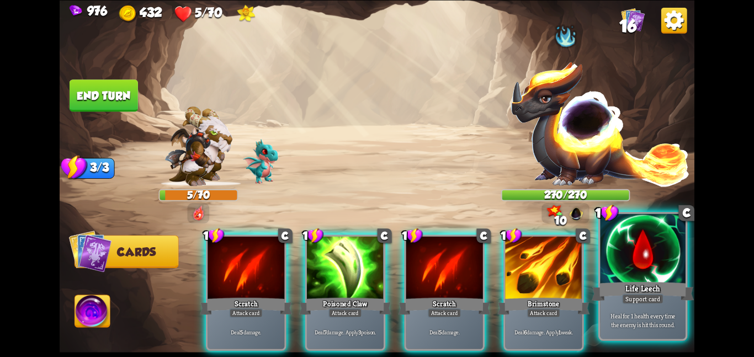
click at [612, 259] on div at bounding box center [643, 250] width 86 height 72
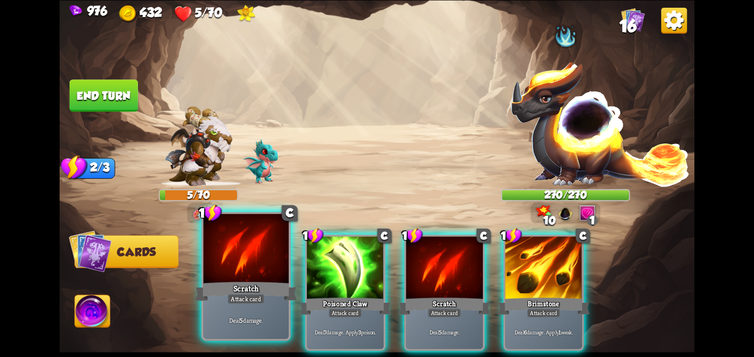
click at [256, 254] on div at bounding box center [246, 250] width 86 height 72
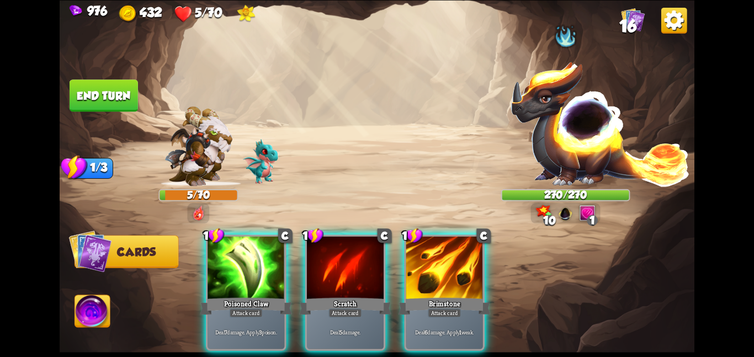
click at [256, 254] on div at bounding box center [246, 268] width 77 height 65
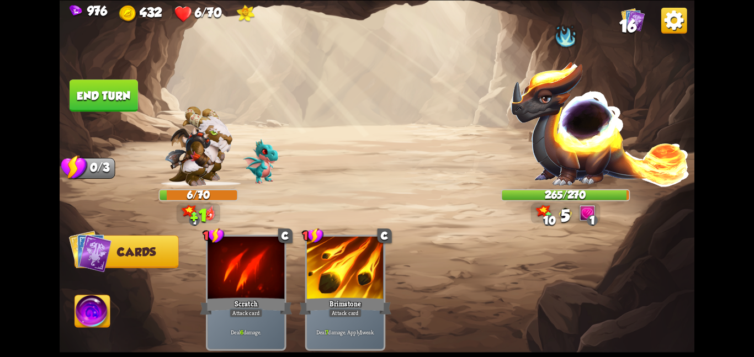
click at [104, 315] on img at bounding box center [92, 313] width 35 height 36
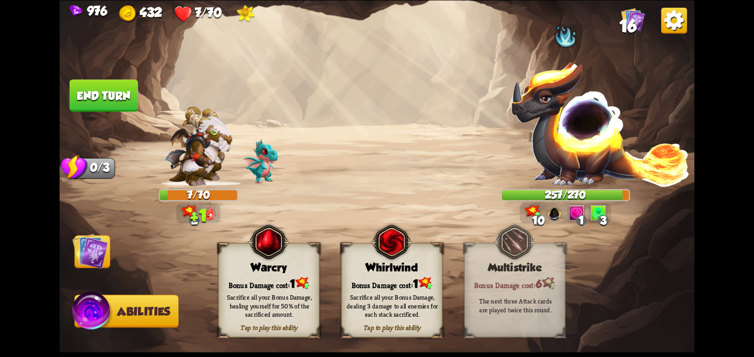
click at [251, 274] on div "Tap to play this ability Warcry Bonus Damage cost: 1 Sacrifice all your Bonus D…" at bounding box center [268, 290] width 101 height 94
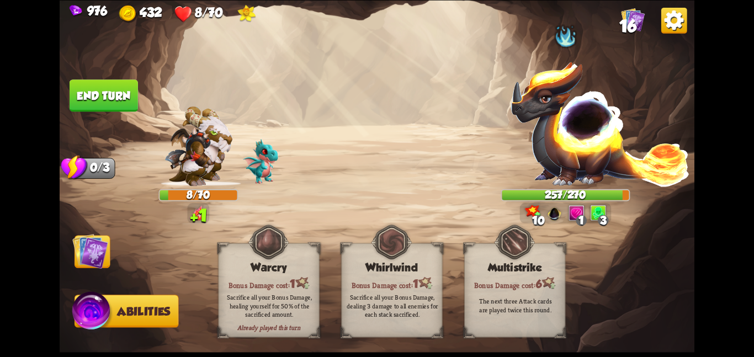
click at [98, 250] on img at bounding box center [90, 251] width 36 height 36
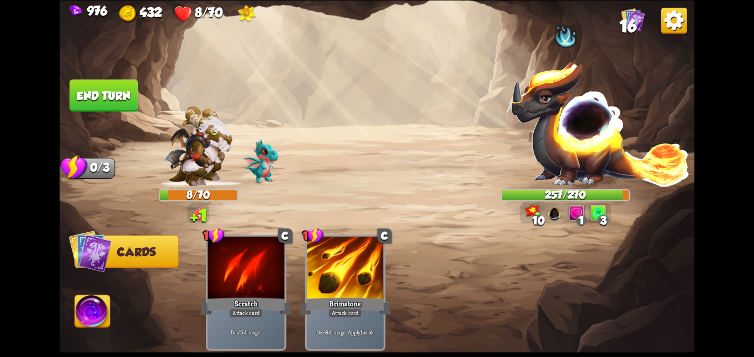
click at [100, 102] on button "End turn" at bounding box center [104, 95] width 68 height 32
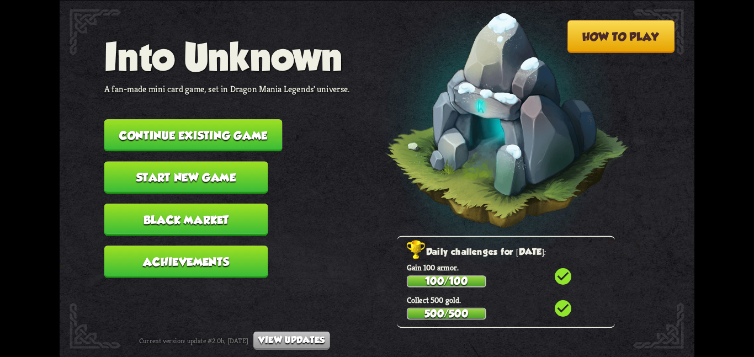
click at [142, 123] on button "Continue existing game" at bounding box center [193, 135] width 178 height 32
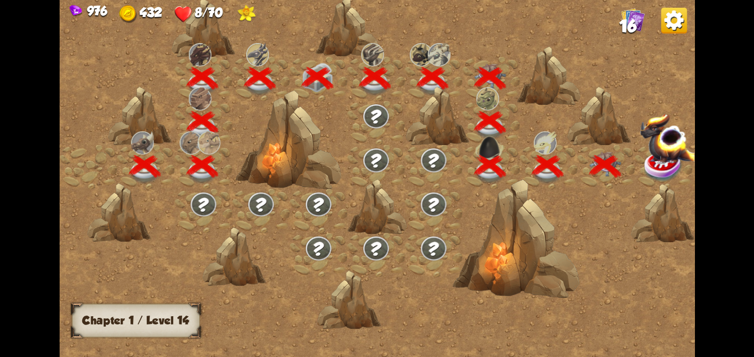
scroll to position [0, 168]
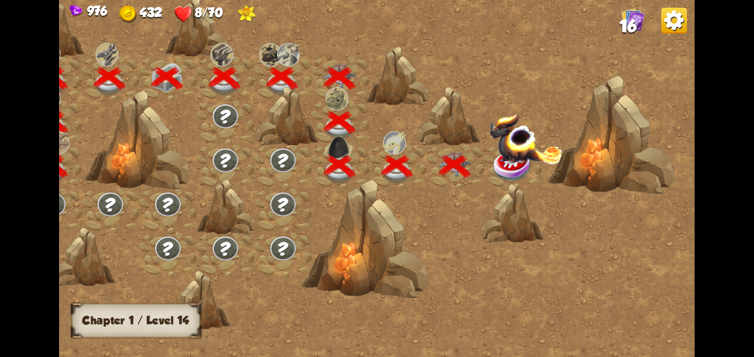
click at [498, 158] on img at bounding box center [525, 138] width 73 height 51
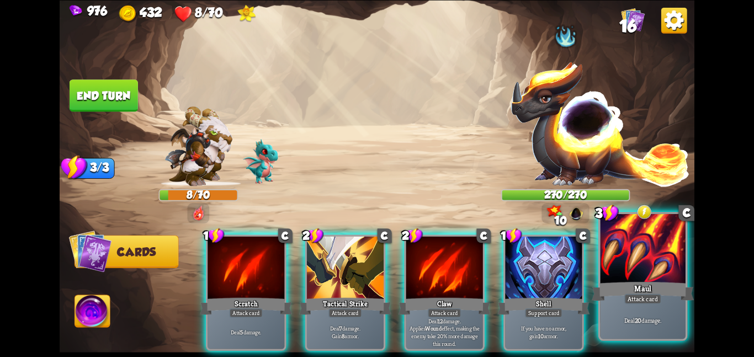
click at [615, 256] on div at bounding box center [643, 250] width 86 height 72
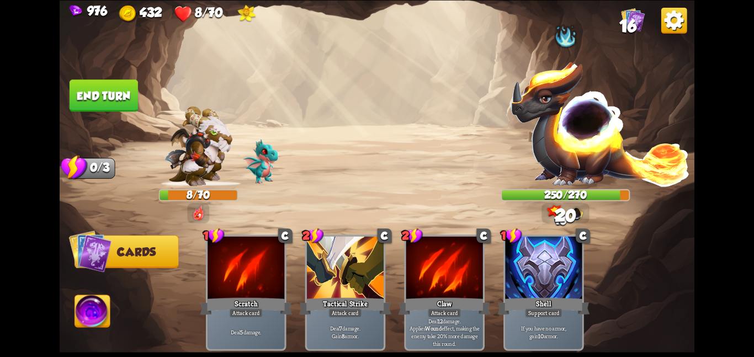
click at [81, 308] on img at bounding box center [92, 313] width 35 height 36
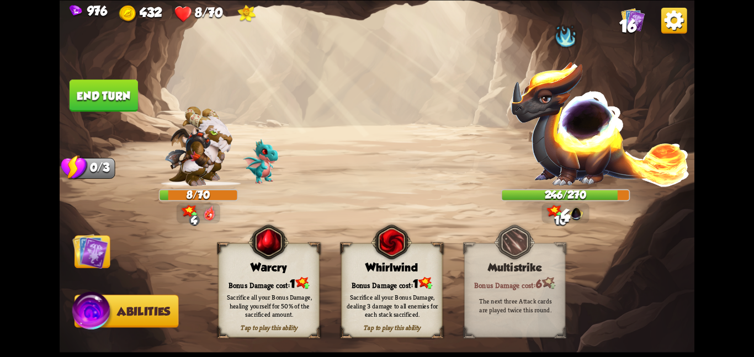
click at [226, 275] on div "Tap to play this ability Warcry Bonus Damage cost: 1 Sacrifice all your Bonus D…" at bounding box center [268, 290] width 101 height 94
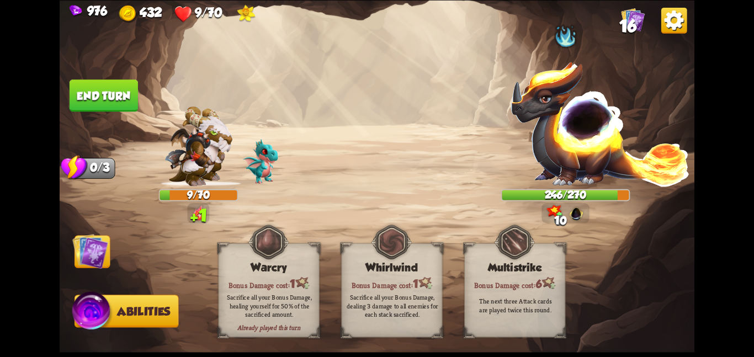
click at [95, 259] on img at bounding box center [90, 251] width 36 height 36
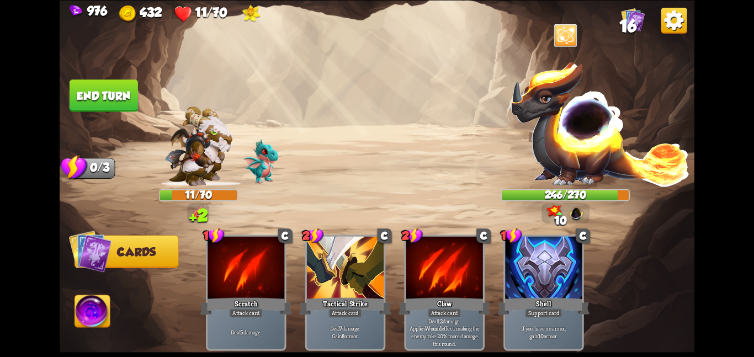
click at [111, 103] on button "End turn" at bounding box center [104, 95] width 68 height 32
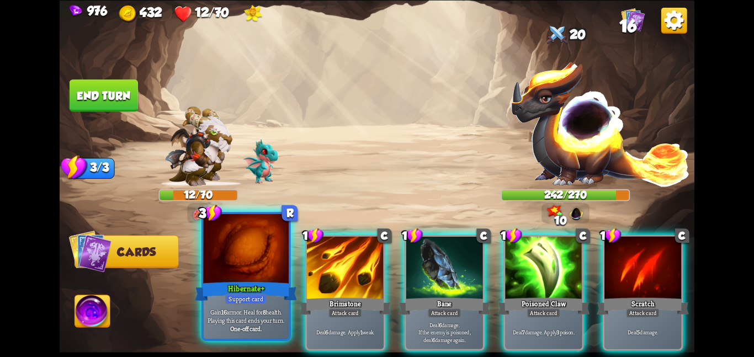
click at [228, 290] on div "Hibernate+" at bounding box center [246, 291] width 102 height 23
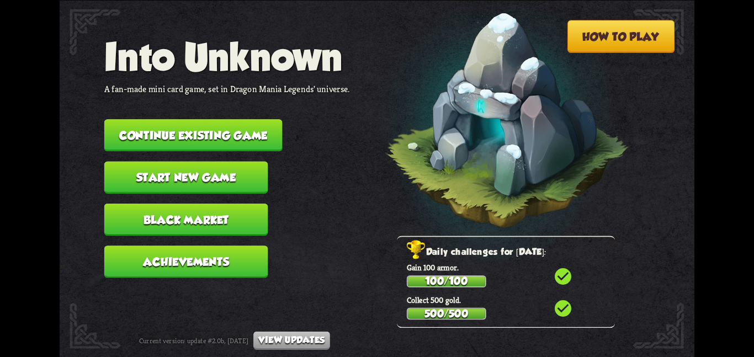
click at [148, 130] on button "Continue existing game" at bounding box center [193, 135] width 178 height 32
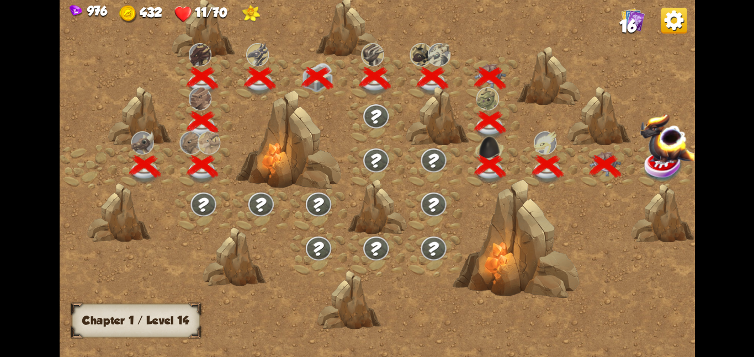
scroll to position [0, 168]
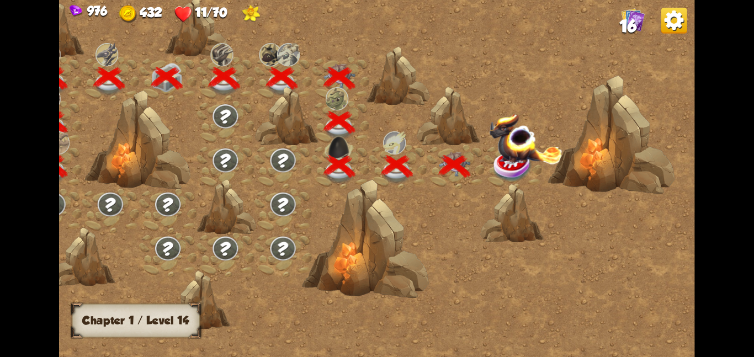
click at [498, 156] on img at bounding box center [525, 138] width 73 height 51
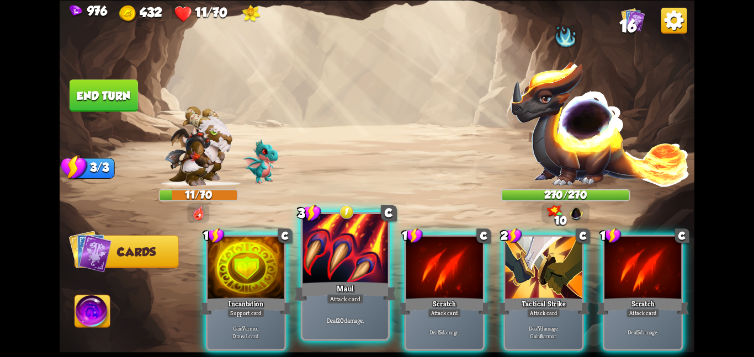
click at [343, 275] on div at bounding box center [345, 250] width 86 height 72
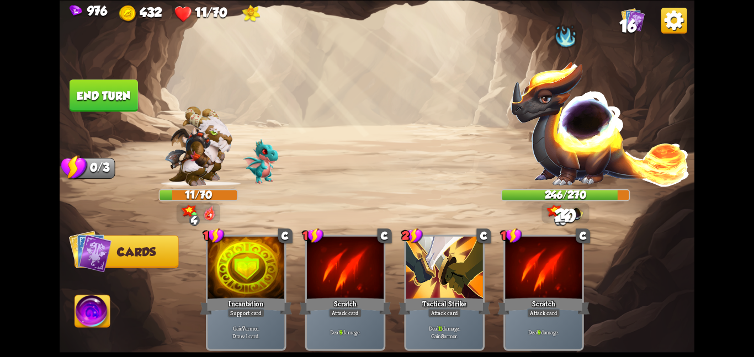
click at [110, 89] on button "End turn" at bounding box center [104, 95] width 68 height 32
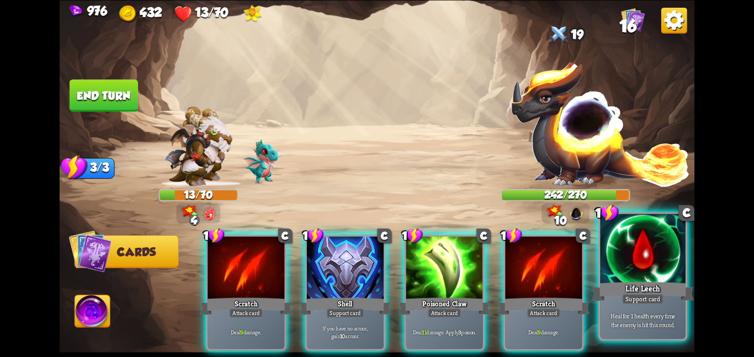
click at [645, 262] on div at bounding box center [643, 250] width 86 height 72
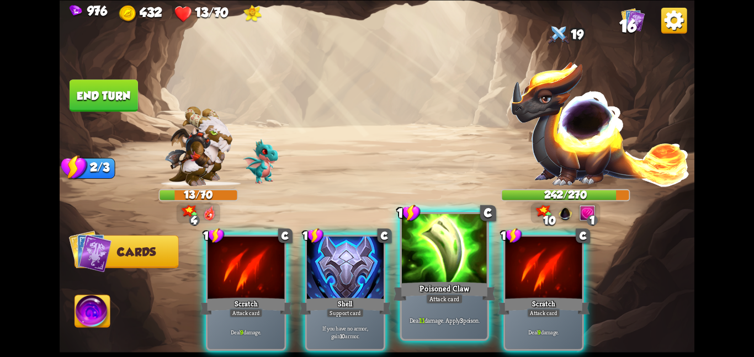
click at [457, 275] on div at bounding box center [445, 250] width 86 height 72
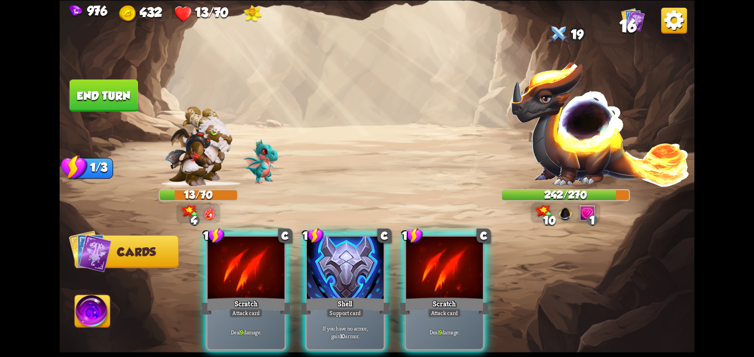
click at [457, 275] on div at bounding box center [444, 268] width 77 height 65
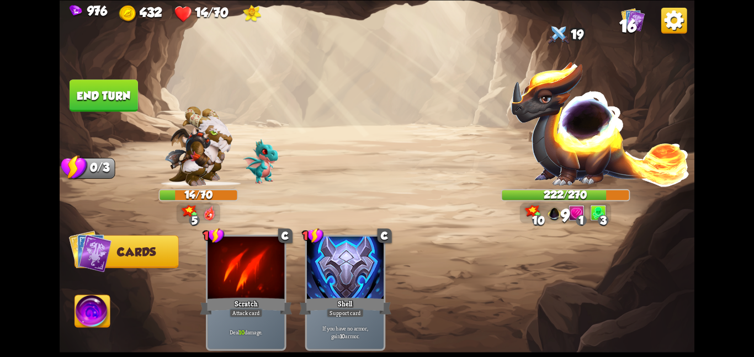
click at [99, 302] on img at bounding box center [92, 313] width 35 height 36
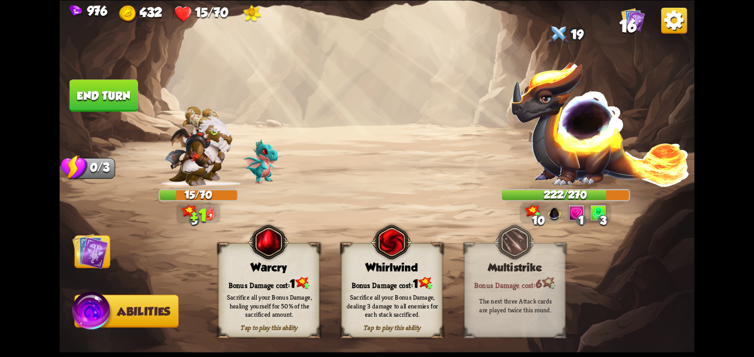
click at [225, 277] on div "Bonus Damage cost: 1" at bounding box center [269, 283] width 100 height 14
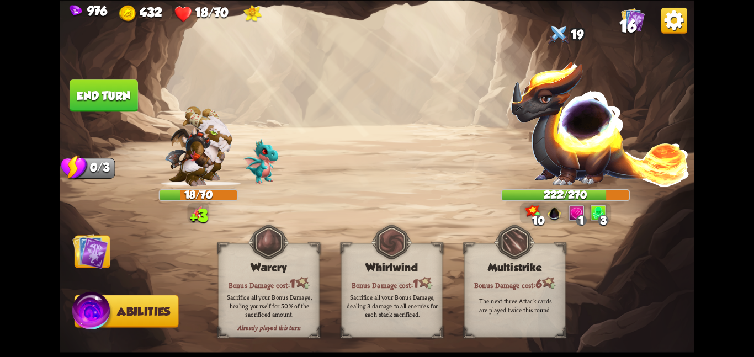
click at [106, 260] on img at bounding box center [90, 251] width 36 height 36
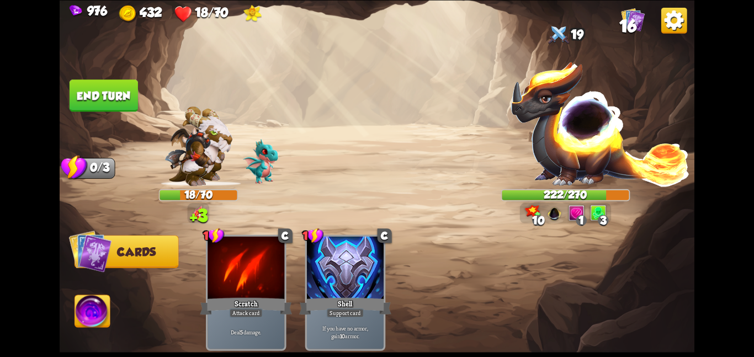
click at [107, 101] on button "End turn" at bounding box center [104, 95] width 68 height 32
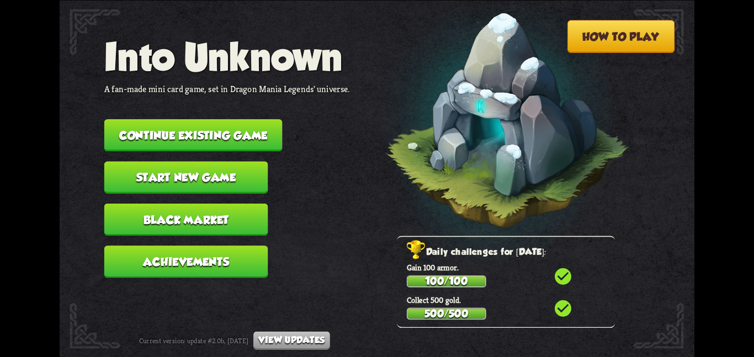
click at [135, 119] on button "Continue existing game" at bounding box center [193, 135] width 178 height 32
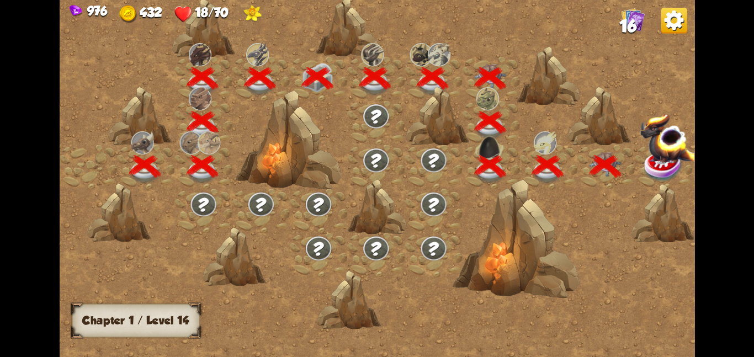
scroll to position [0, 168]
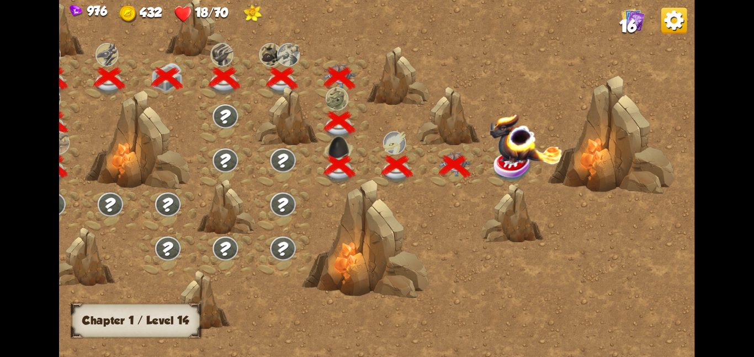
click at [525, 166] on img at bounding box center [513, 166] width 40 height 33
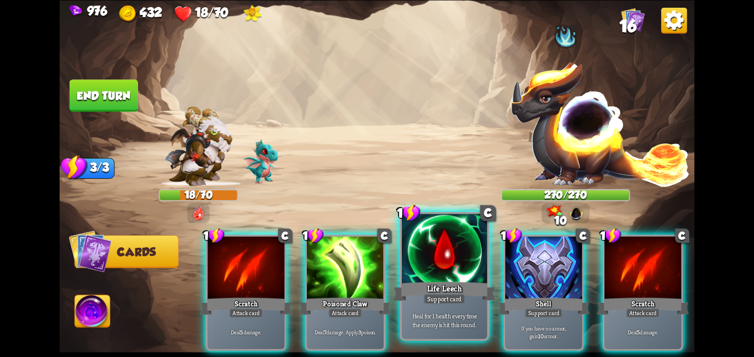
click at [438, 261] on div at bounding box center [445, 250] width 86 height 72
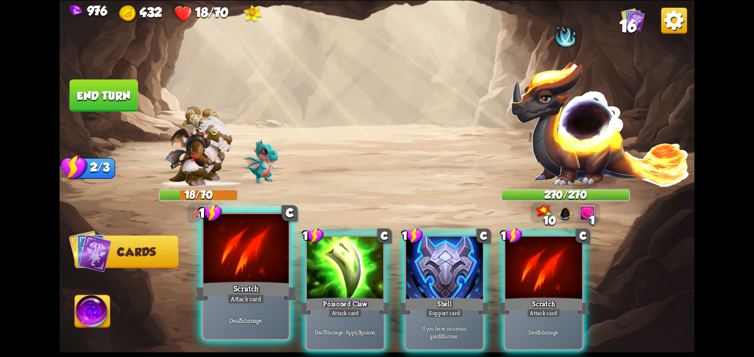
click at [261, 273] on div at bounding box center [246, 250] width 86 height 72
click at [307, 273] on div at bounding box center [345, 268] width 77 height 65
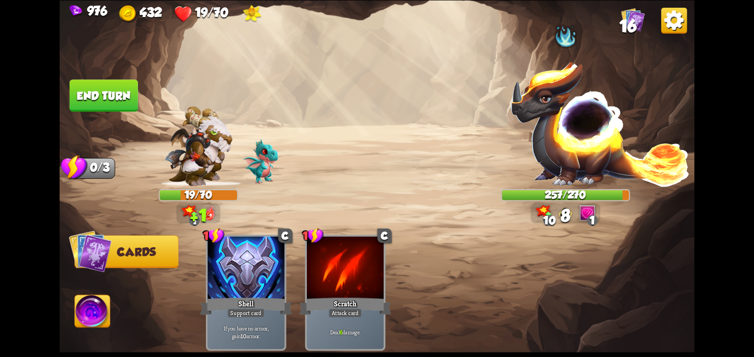
click at [104, 98] on button "End turn" at bounding box center [104, 95] width 68 height 32
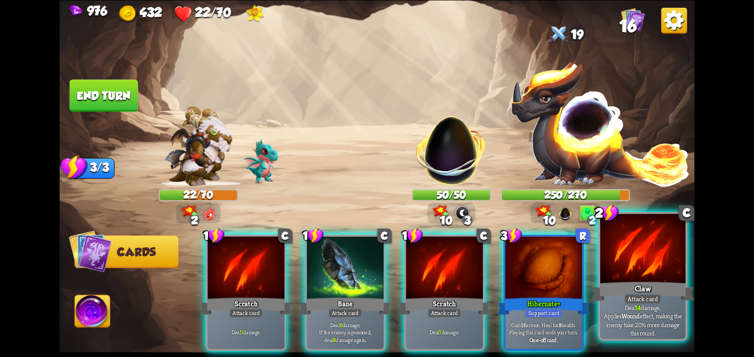
click at [639, 286] on div "Claw" at bounding box center [643, 291] width 102 height 23
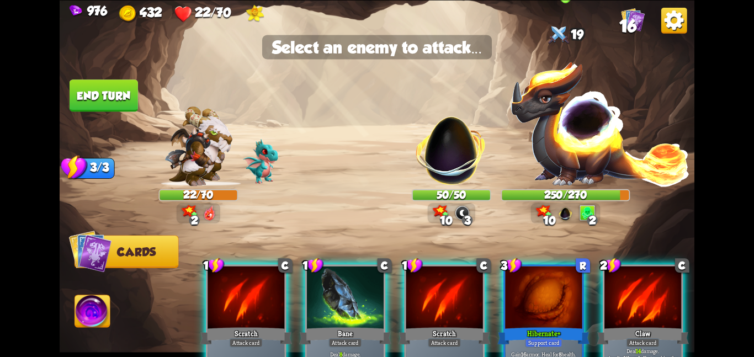
click at [550, 142] on img at bounding box center [600, 123] width 180 height 126
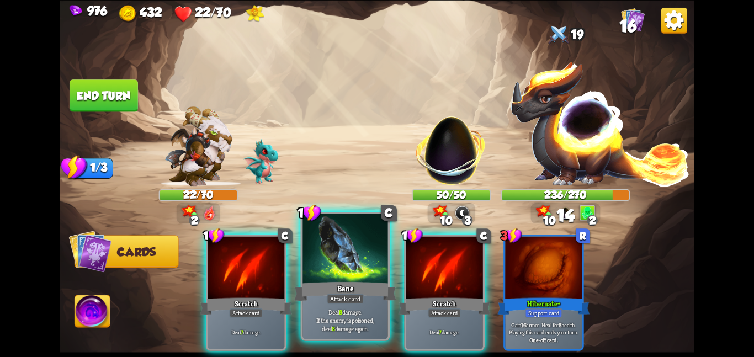
click at [357, 253] on div at bounding box center [345, 250] width 86 height 72
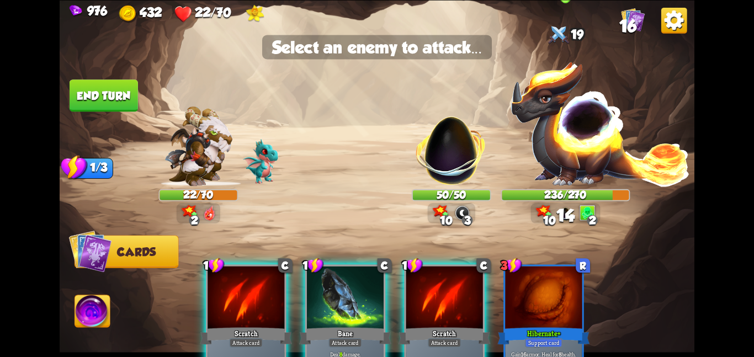
click at [597, 169] on img at bounding box center [600, 123] width 180 height 126
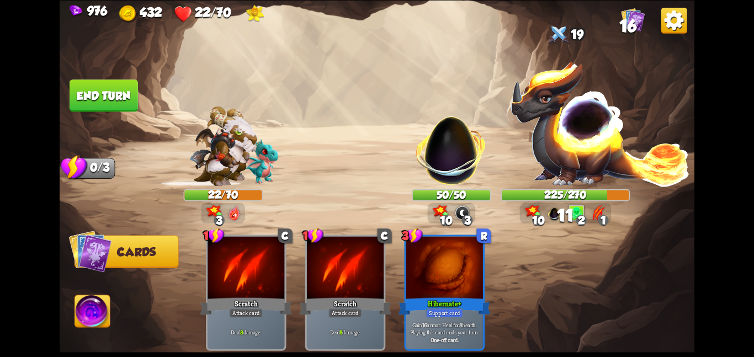
click at [100, 321] on img at bounding box center [92, 313] width 35 height 36
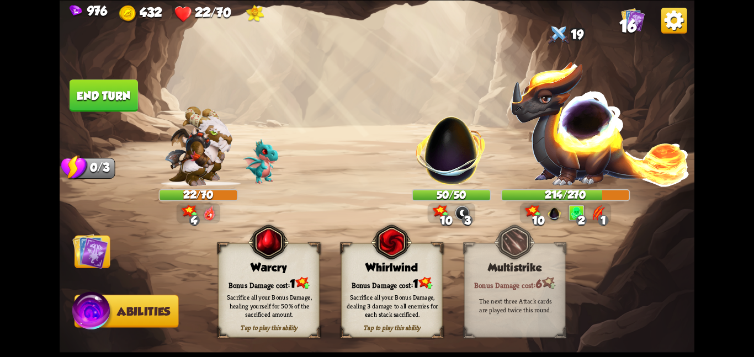
click at [248, 284] on div "Bonus Damage cost: 1" at bounding box center [269, 283] width 100 height 14
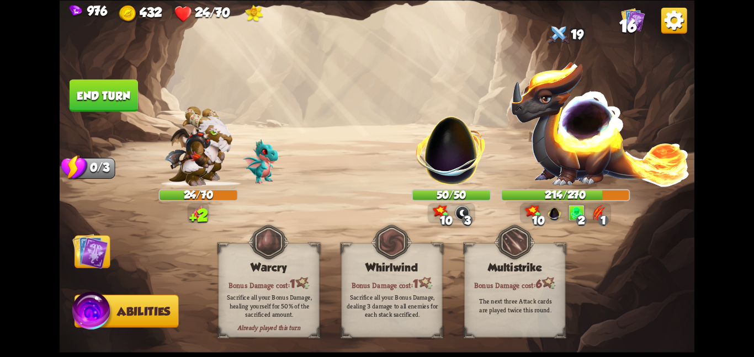
click at [98, 250] on img at bounding box center [90, 251] width 36 height 36
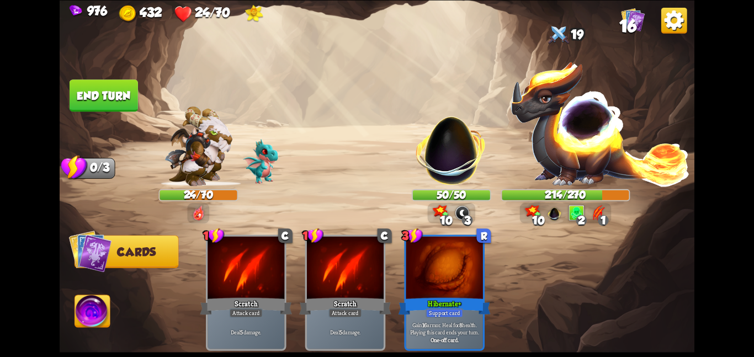
click at [93, 103] on button "End turn" at bounding box center [104, 95] width 68 height 32
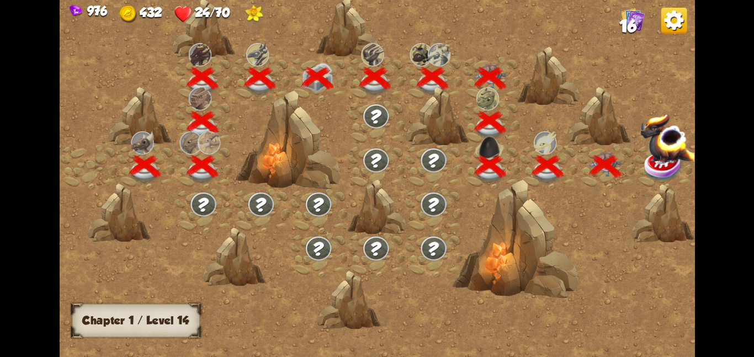
scroll to position [0, 168]
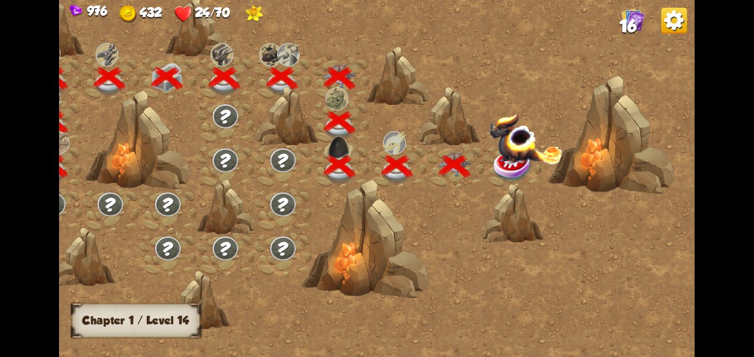
click at [508, 161] on img at bounding box center [525, 138] width 73 height 51
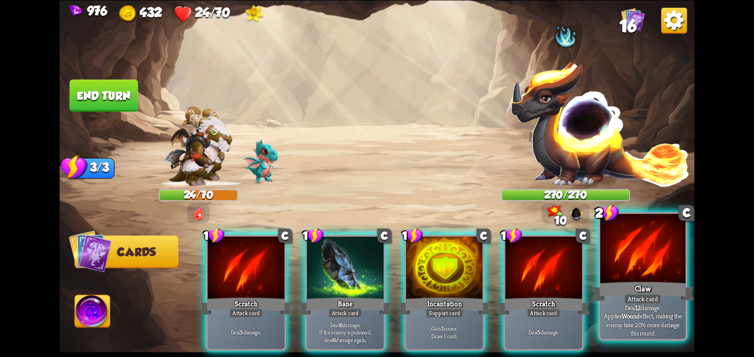
click at [608, 254] on div at bounding box center [643, 250] width 86 height 72
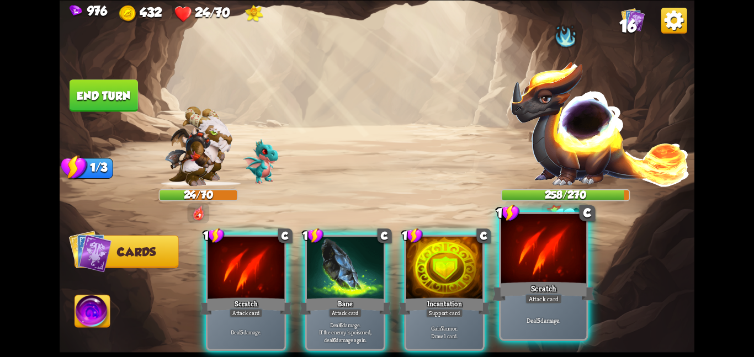
click at [523, 264] on div at bounding box center [544, 250] width 86 height 72
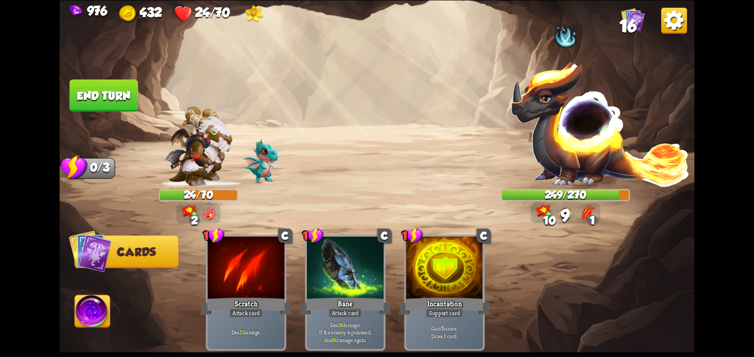
click at [97, 307] on img at bounding box center [92, 313] width 35 height 36
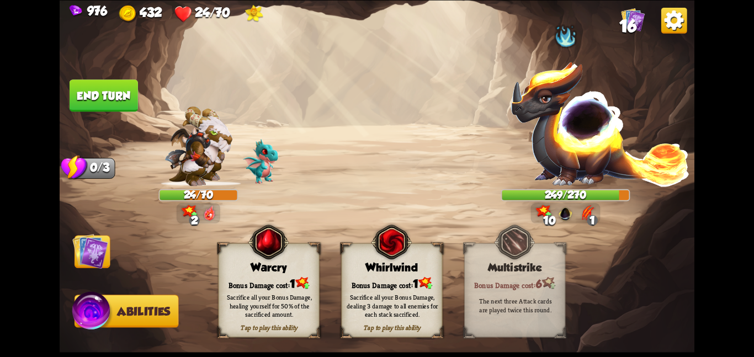
click at [246, 278] on div "Bonus Damage cost: 1" at bounding box center [269, 283] width 100 height 14
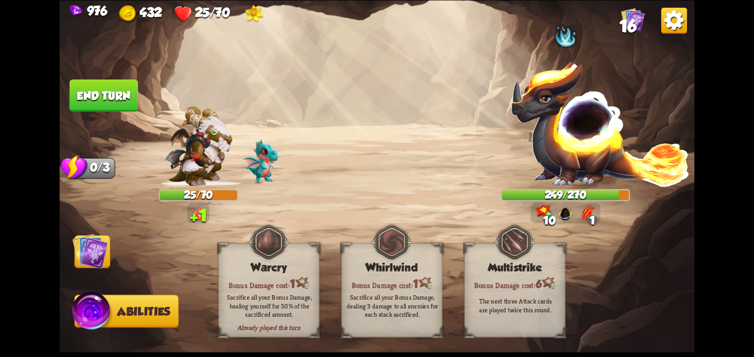
click at [110, 253] on span "Cards" at bounding box center [94, 252] width 39 height 13
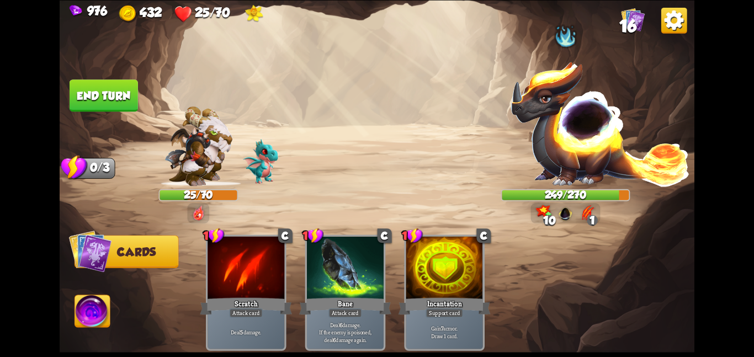
click at [91, 91] on button "End turn" at bounding box center [104, 95] width 68 height 32
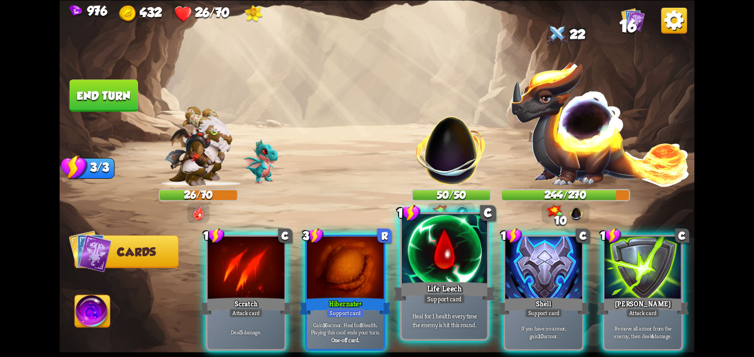
click at [424, 275] on div at bounding box center [445, 250] width 86 height 72
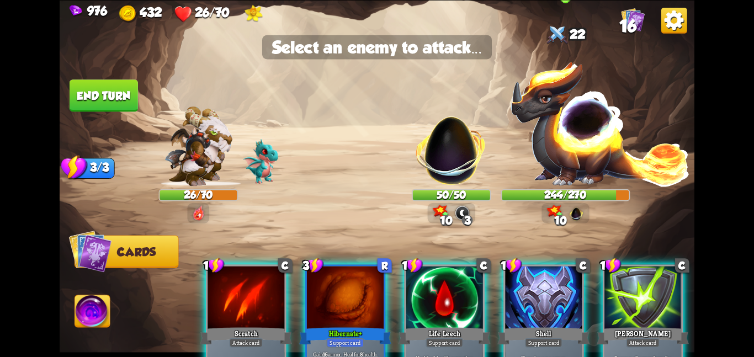
click at [581, 166] on img at bounding box center [600, 123] width 180 height 126
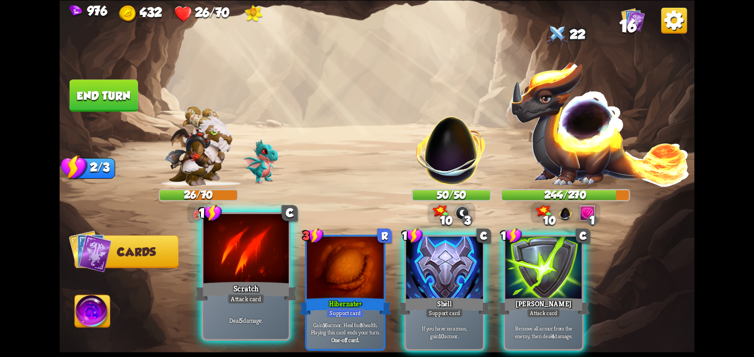
click at [269, 268] on div at bounding box center [246, 250] width 86 height 72
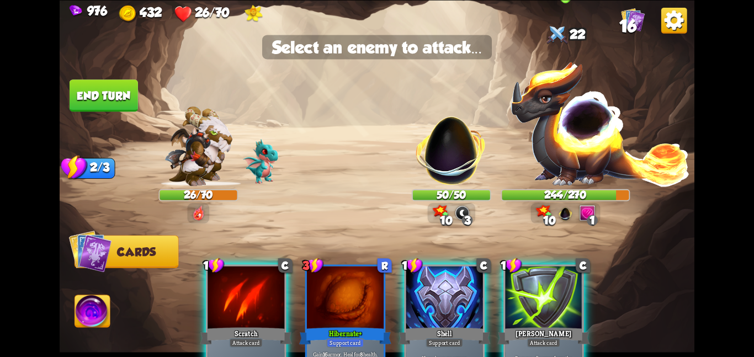
click at [567, 169] on img at bounding box center [600, 123] width 180 height 126
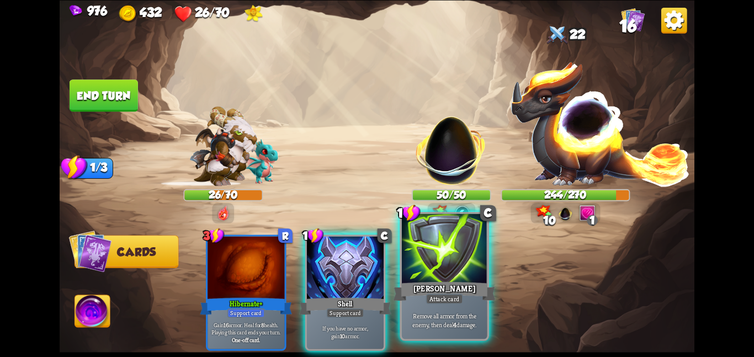
click at [428, 260] on div at bounding box center [445, 250] width 86 height 72
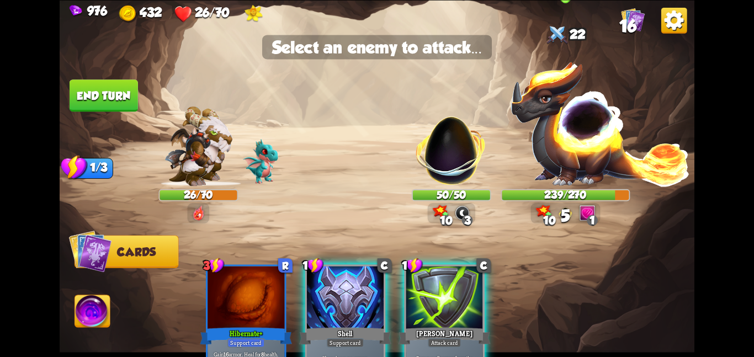
click at [558, 159] on img at bounding box center [600, 123] width 180 height 126
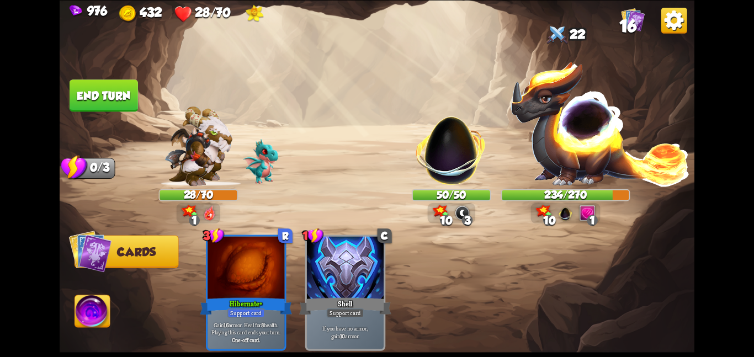
click at [98, 91] on button "End turn" at bounding box center [104, 95] width 68 height 32
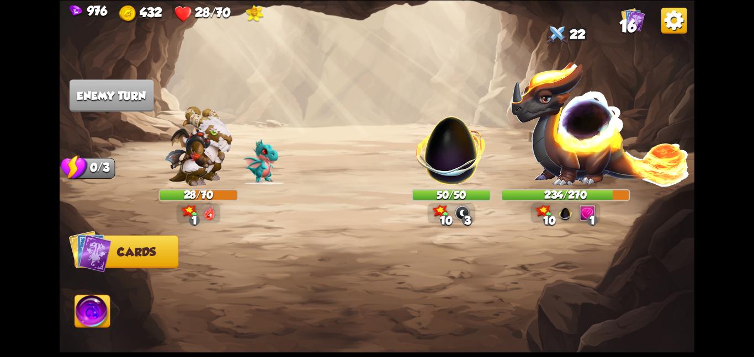
click at [96, 300] on img at bounding box center [92, 313] width 35 height 36
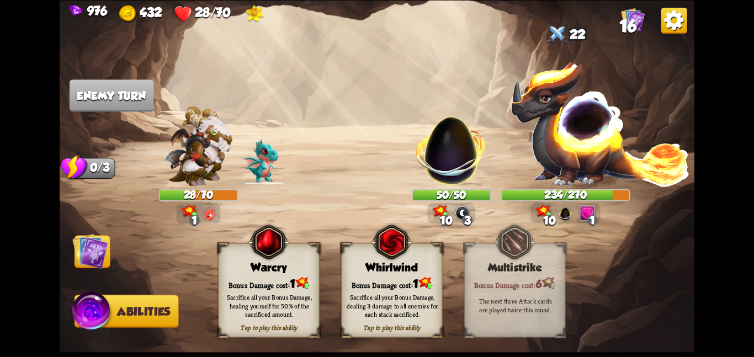
click at [237, 283] on div "Bonus Damage cost: 1" at bounding box center [269, 283] width 100 height 14
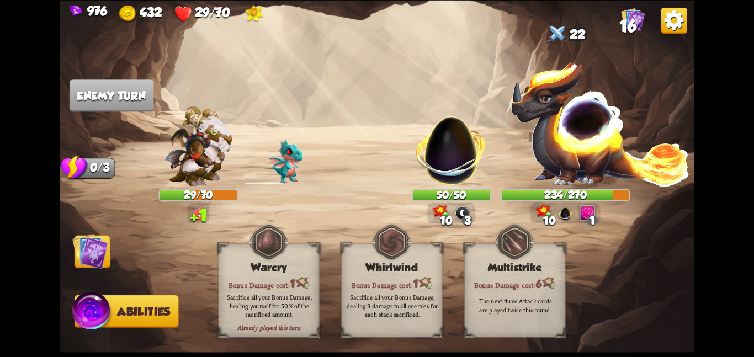
click at [98, 249] on img at bounding box center [90, 251] width 36 height 36
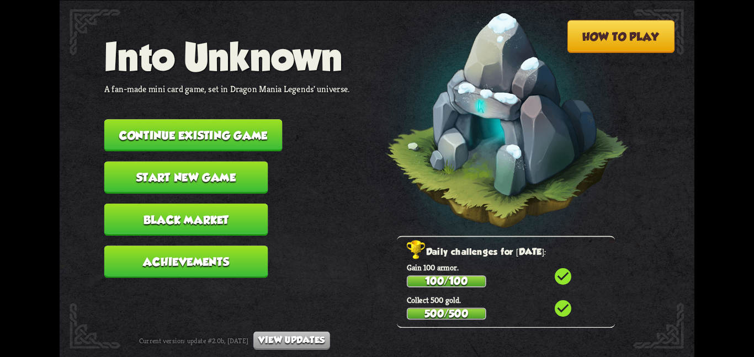
click at [248, 124] on button "Continue existing game" at bounding box center [193, 135] width 178 height 32
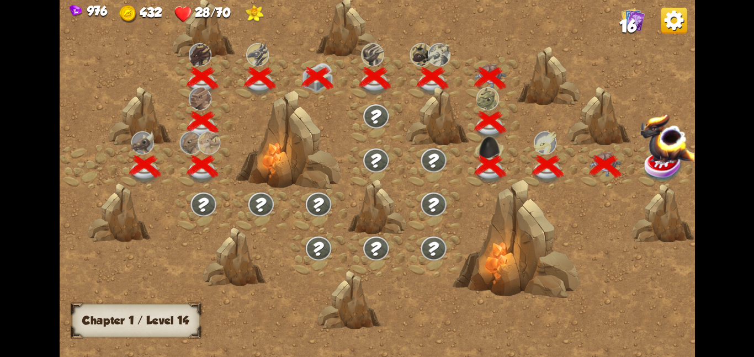
scroll to position [0, 168]
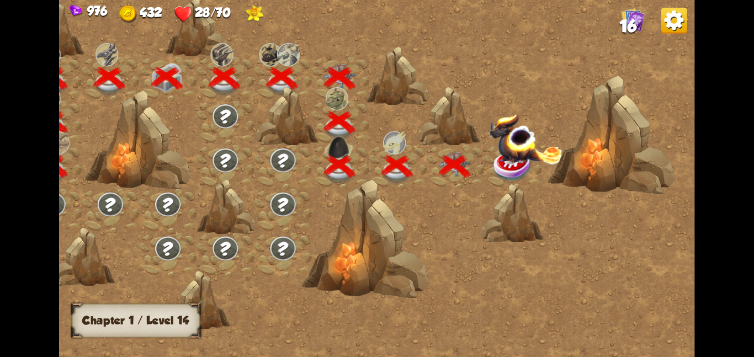
click at [492, 152] on img at bounding box center [525, 138] width 73 height 51
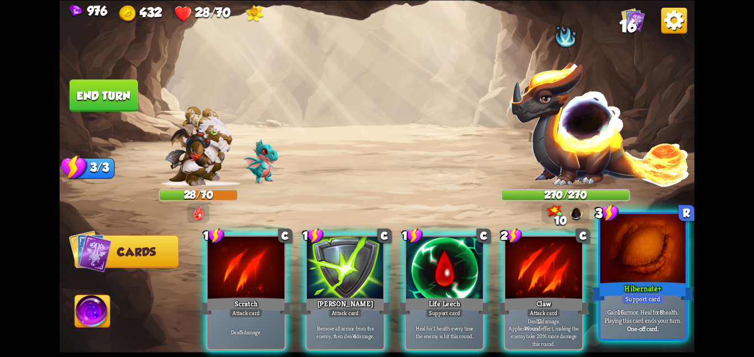
click at [627, 266] on div at bounding box center [643, 250] width 86 height 72
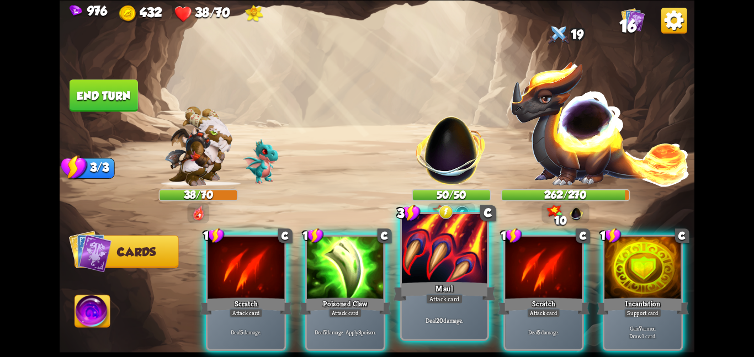
click at [416, 237] on div at bounding box center [445, 250] width 86 height 72
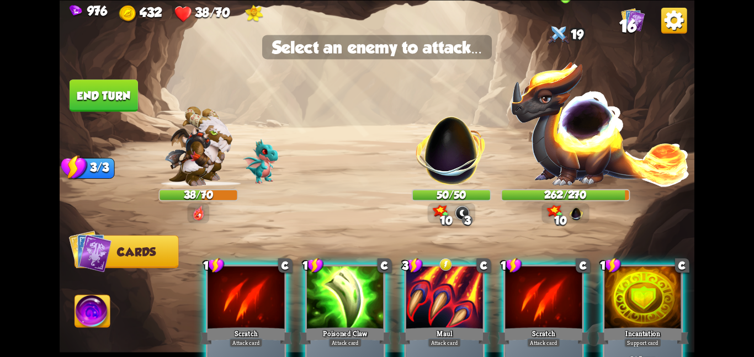
click at [561, 180] on img at bounding box center [600, 123] width 180 height 126
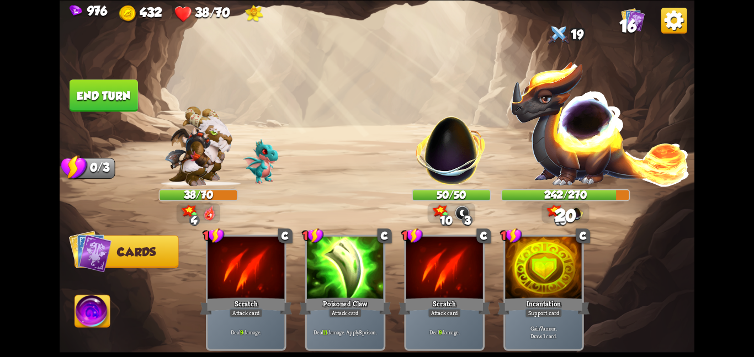
click at [98, 100] on button "End turn" at bounding box center [104, 95] width 68 height 32
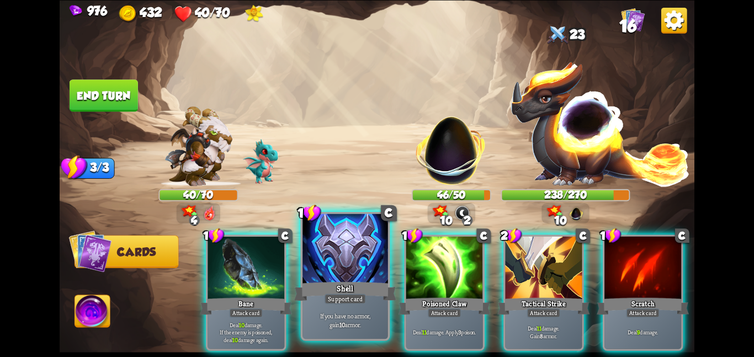
click at [333, 266] on div at bounding box center [345, 250] width 86 height 72
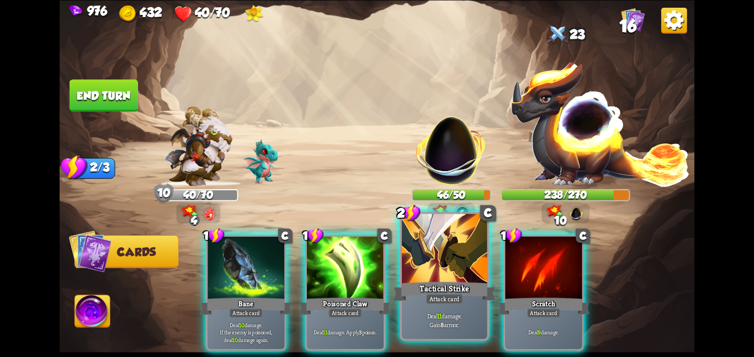
click at [408, 252] on div at bounding box center [445, 250] width 86 height 72
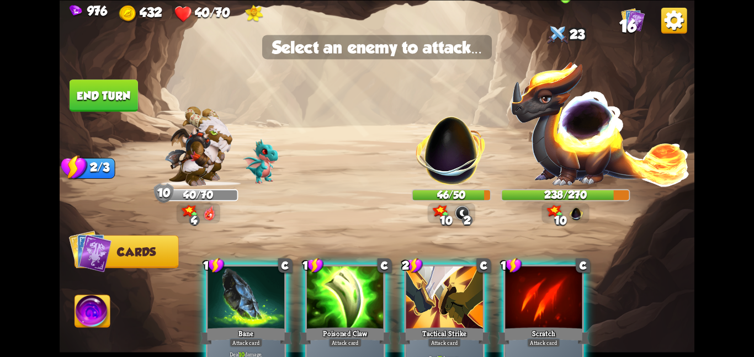
click at [539, 160] on img at bounding box center [600, 123] width 180 height 126
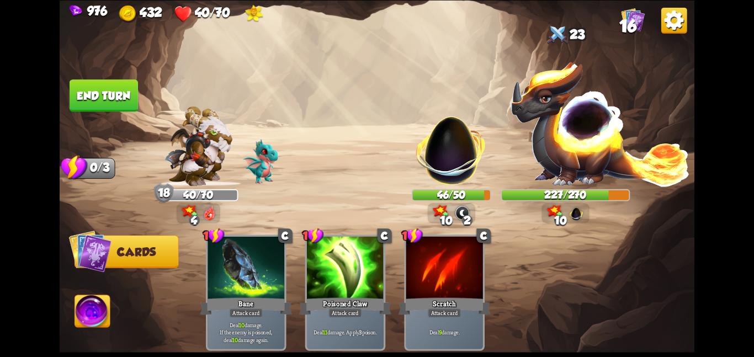
click at [104, 312] on img at bounding box center [92, 313] width 35 height 36
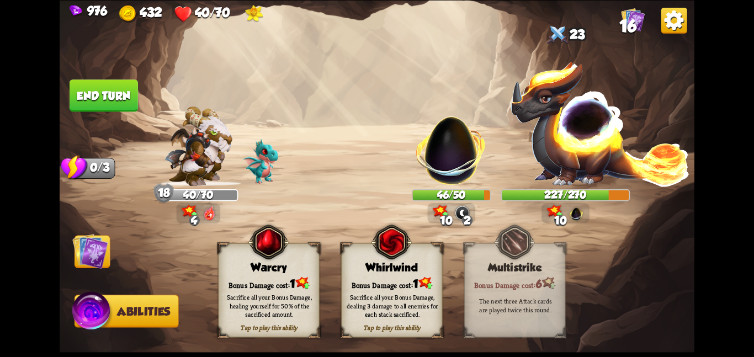
click at [258, 267] on div "Warcry" at bounding box center [269, 267] width 100 height 13
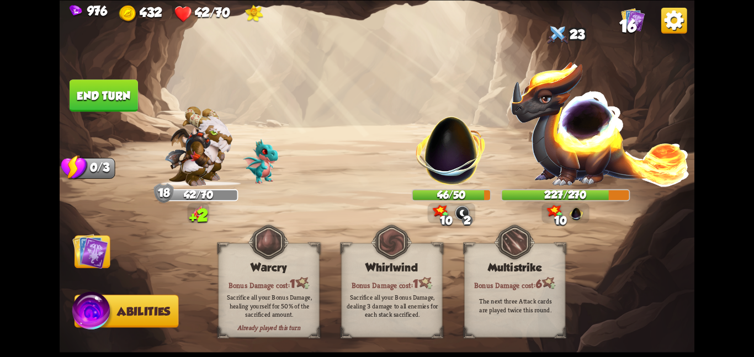
click at [105, 257] on img at bounding box center [90, 251] width 36 height 36
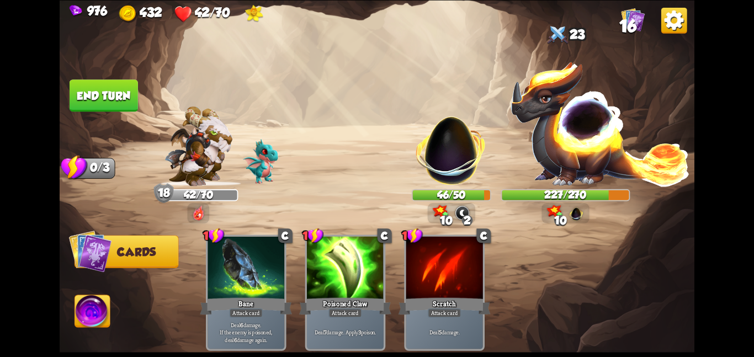
click at [104, 94] on button "End turn" at bounding box center [103, 95] width 70 height 33
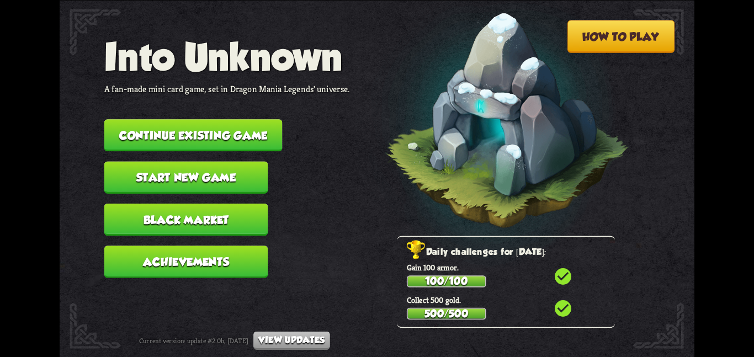
click at [147, 119] on button "Continue existing game" at bounding box center [193, 135] width 178 height 32
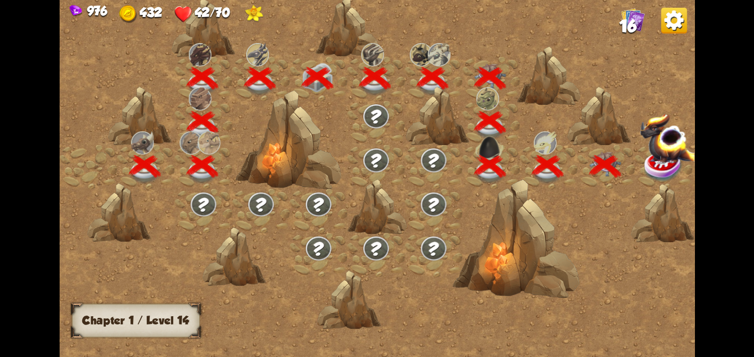
scroll to position [0, 168]
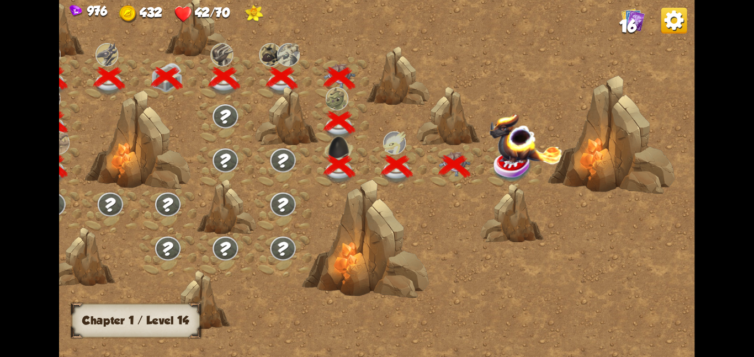
click at [497, 158] on img at bounding box center [525, 138] width 73 height 51
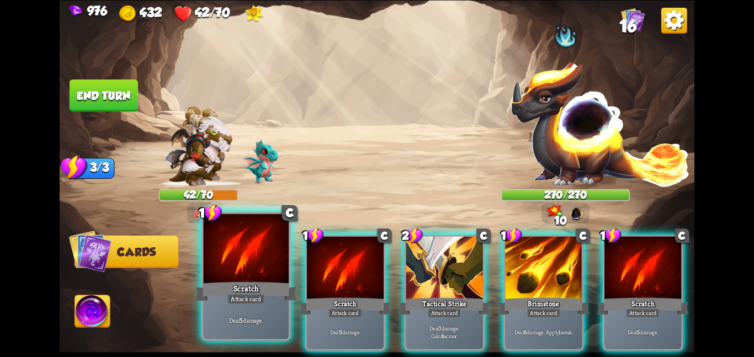
click at [264, 257] on div at bounding box center [246, 250] width 86 height 72
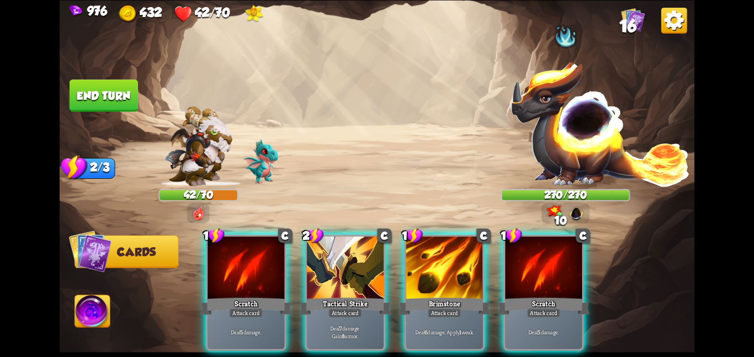
click at [264, 257] on div at bounding box center [246, 268] width 77 height 65
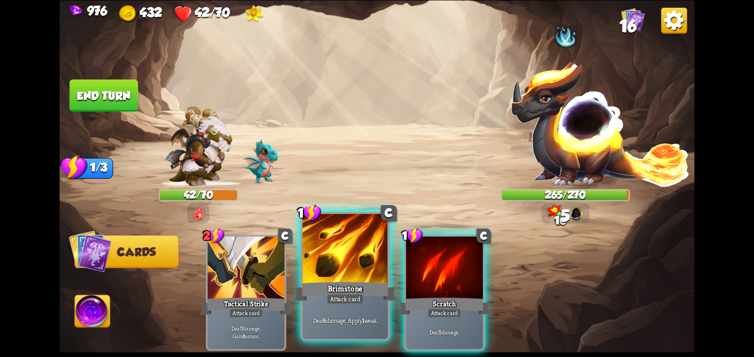
click at [329, 264] on div at bounding box center [345, 250] width 86 height 72
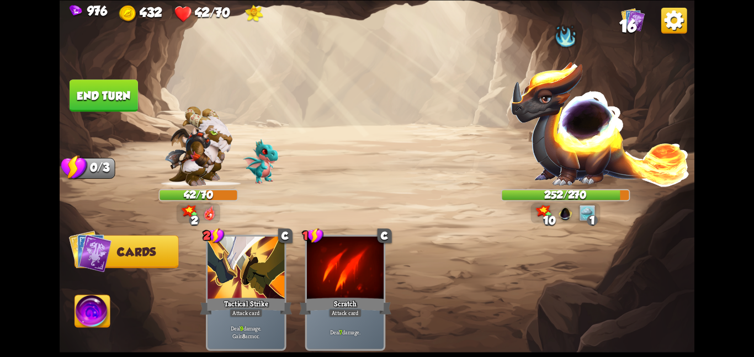
click at [95, 95] on button "End turn" at bounding box center [104, 95] width 68 height 32
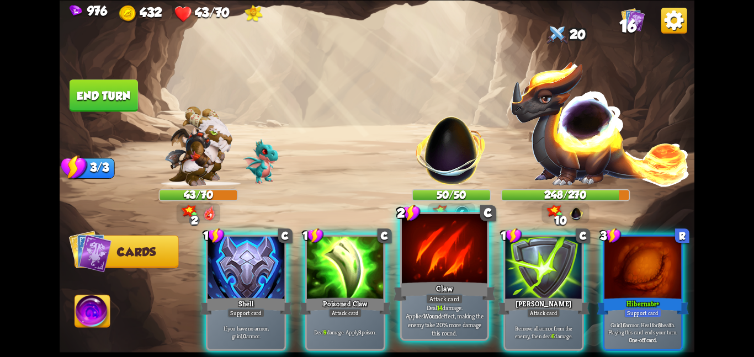
click at [433, 270] on div at bounding box center [445, 250] width 86 height 72
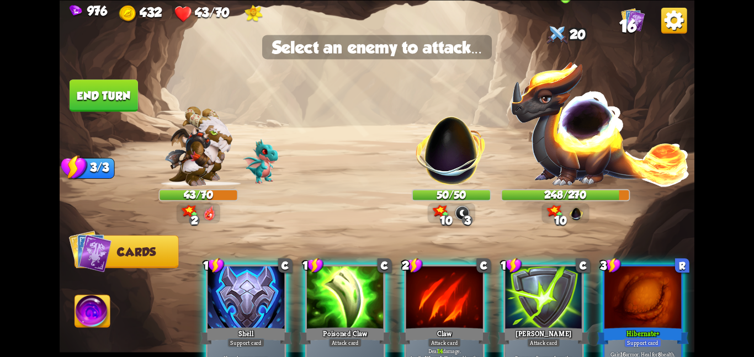
click at [561, 151] on img at bounding box center [600, 123] width 180 height 126
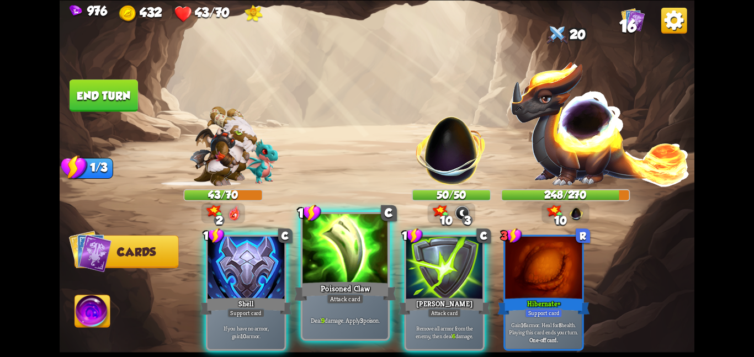
click at [352, 245] on div at bounding box center [345, 250] width 86 height 72
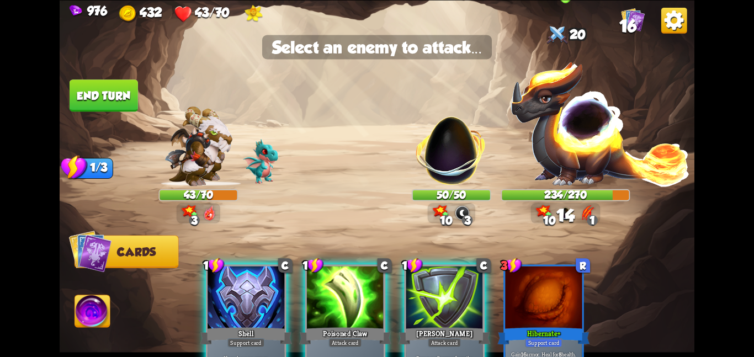
click at [546, 124] on img at bounding box center [600, 123] width 180 height 126
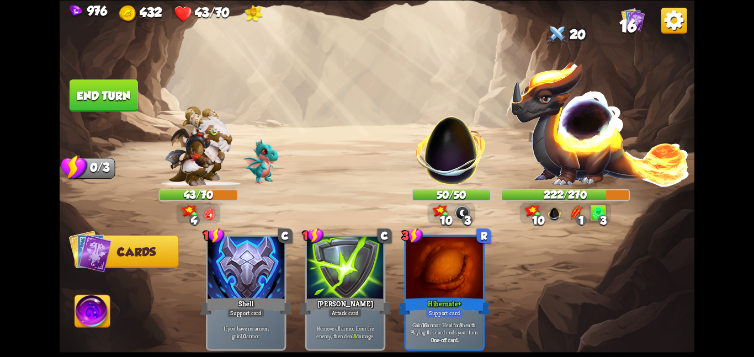
click at [93, 300] on img at bounding box center [92, 313] width 35 height 36
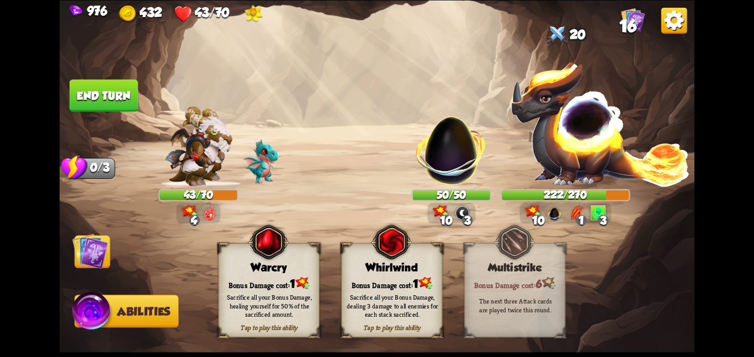
click at [248, 279] on div "Bonus Damage cost: 1" at bounding box center [269, 283] width 100 height 14
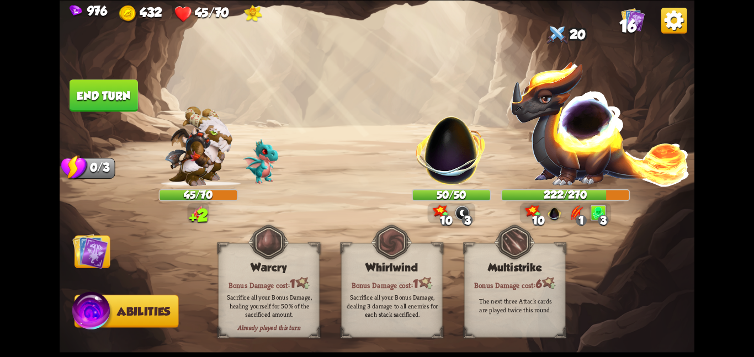
click at [89, 259] on img at bounding box center [90, 251] width 36 height 36
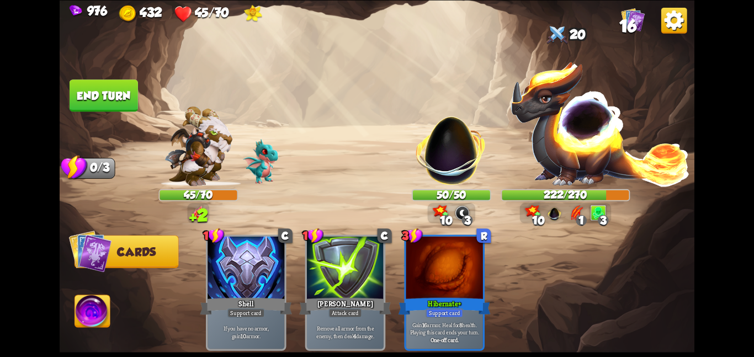
click at [110, 94] on button "End turn" at bounding box center [104, 95] width 68 height 32
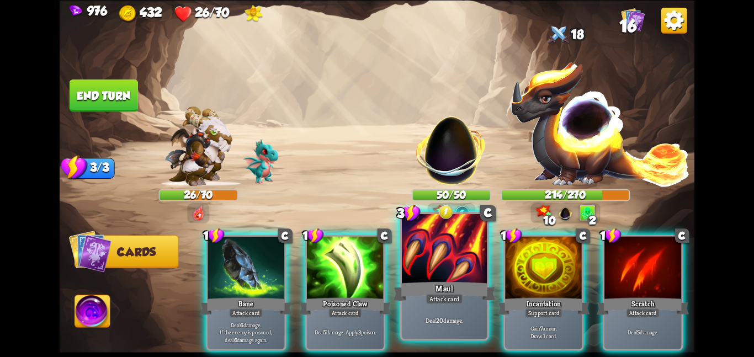
click at [414, 317] on p "Deal 20 damage." at bounding box center [444, 320] width 81 height 8
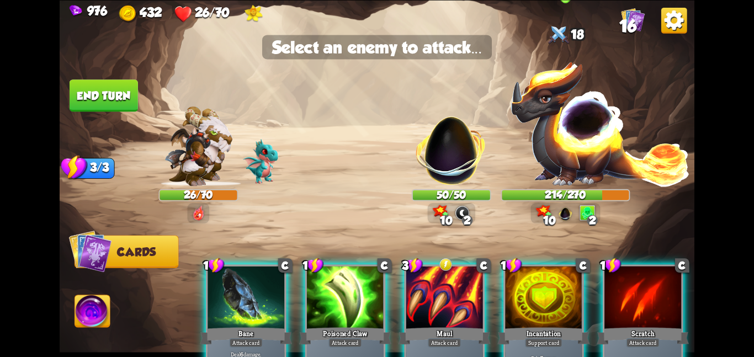
click at [543, 138] on img at bounding box center [600, 123] width 180 height 126
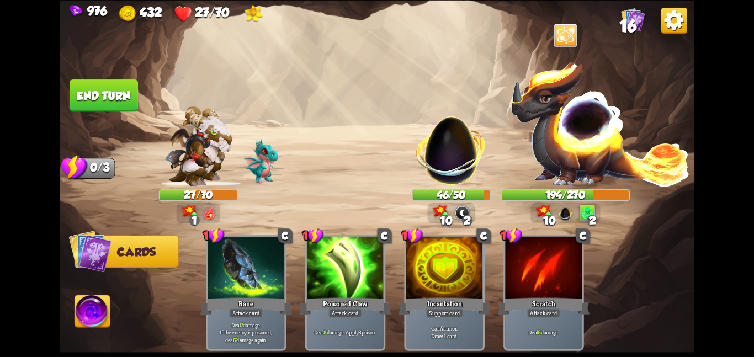
click at [97, 92] on button "End turn" at bounding box center [104, 95] width 68 height 32
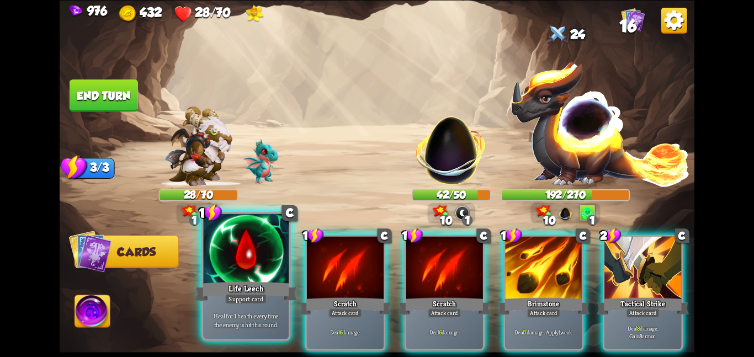
click at [262, 270] on div at bounding box center [246, 250] width 86 height 72
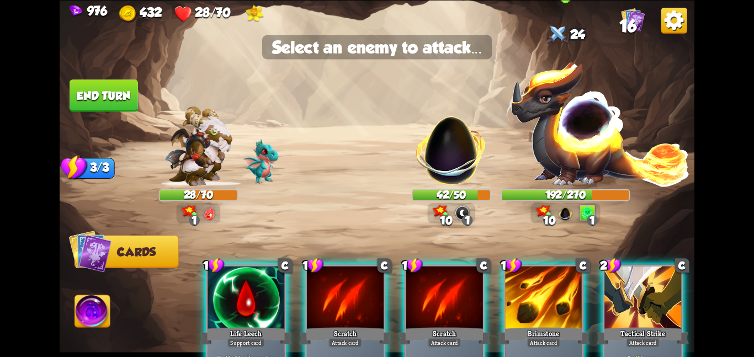
click at [599, 172] on img at bounding box center [600, 123] width 180 height 126
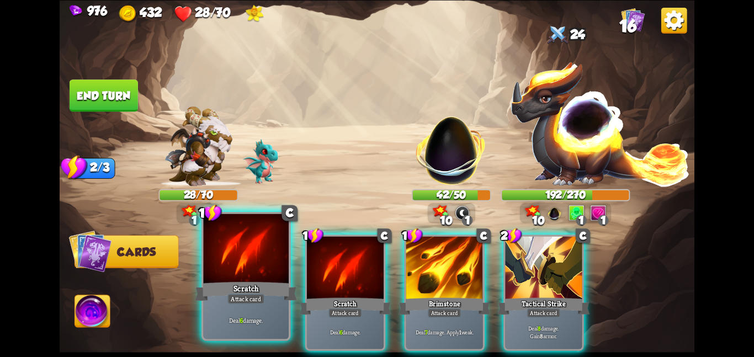
click at [241, 310] on div "Deal 6 damage." at bounding box center [246, 319] width 86 height 37
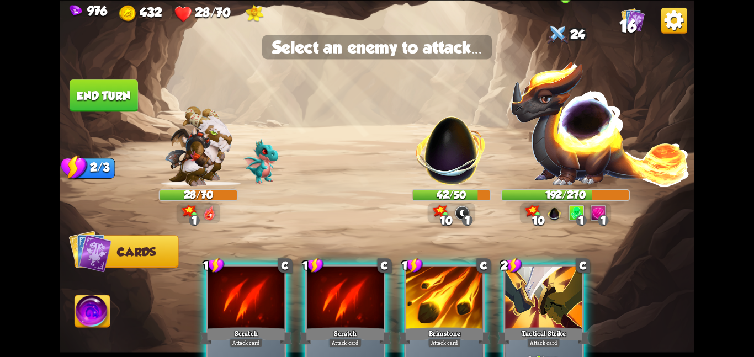
click at [604, 164] on img at bounding box center [600, 123] width 180 height 126
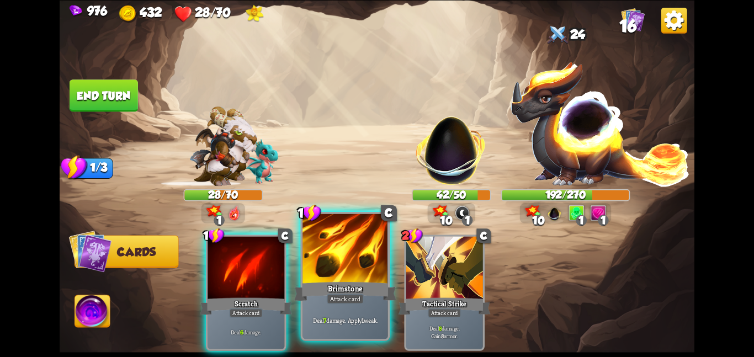
click at [367, 262] on div at bounding box center [345, 250] width 86 height 72
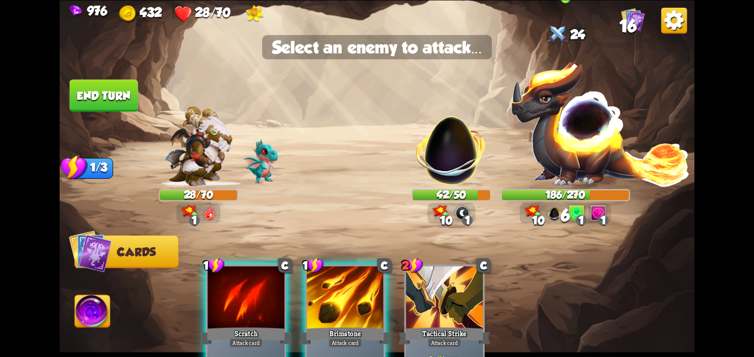
click at [596, 150] on img at bounding box center [600, 123] width 180 height 126
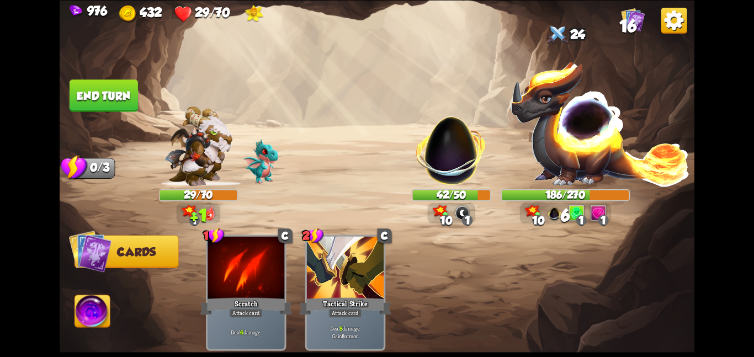
click at [118, 94] on button "End turn" at bounding box center [104, 95] width 68 height 32
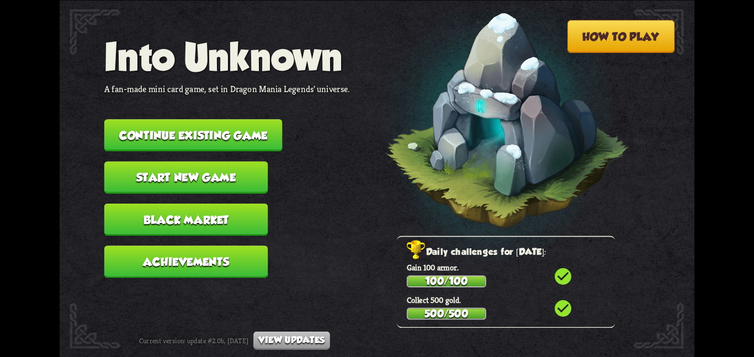
click at [160, 130] on button "Continue existing game" at bounding box center [193, 135] width 178 height 32
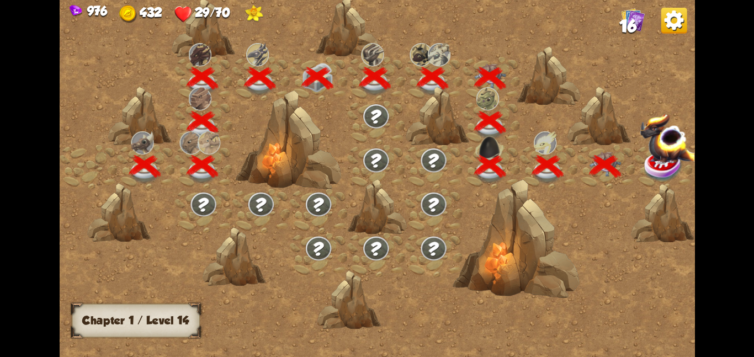
scroll to position [0, 168]
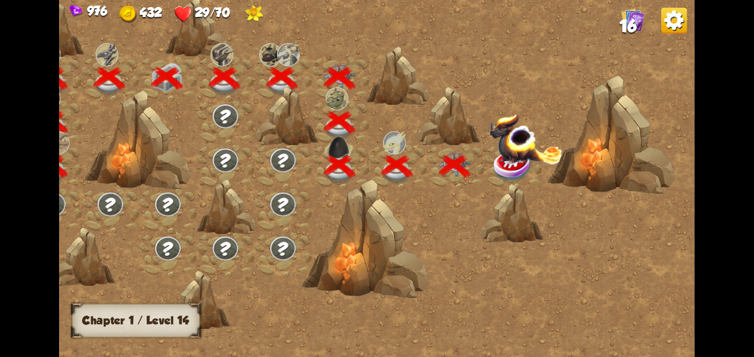
click at [521, 173] on img at bounding box center [513, 166] width 40 height 33
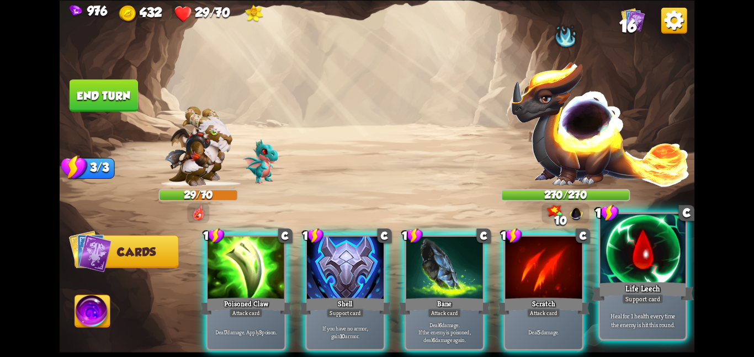
click at [613, 294] on div "Life Leech" at bounding box center [643, 291] width 102 height 23
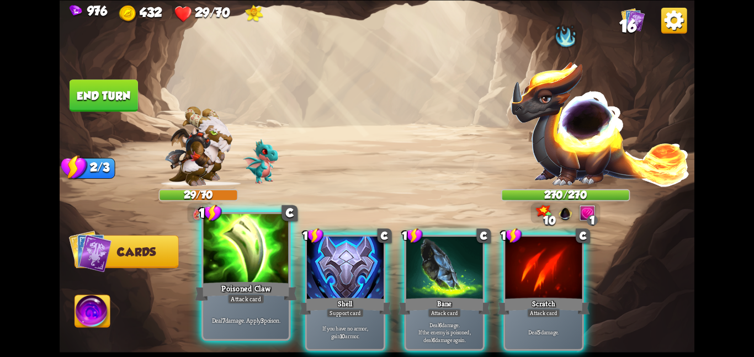
click at [254, 273] on div at bounding box center [246, 250] width 86 height 72
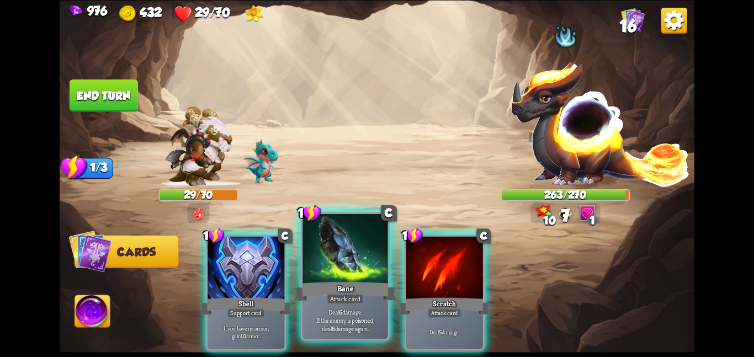
click at [347, 258] on div at bounding box center [345, 250] width 86 height 72
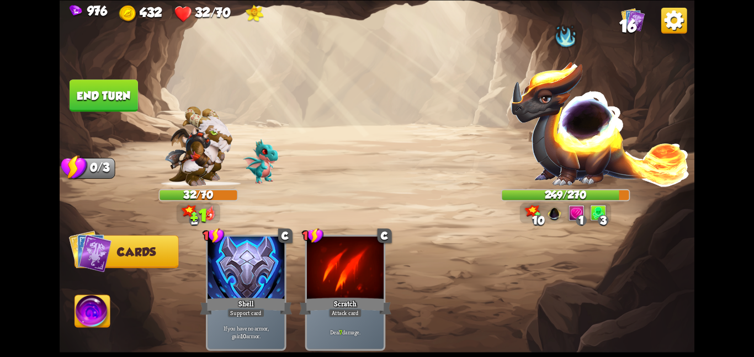
click at [95, 91] on button "End turn" at bounding box center [103, 95] width 70 height 33
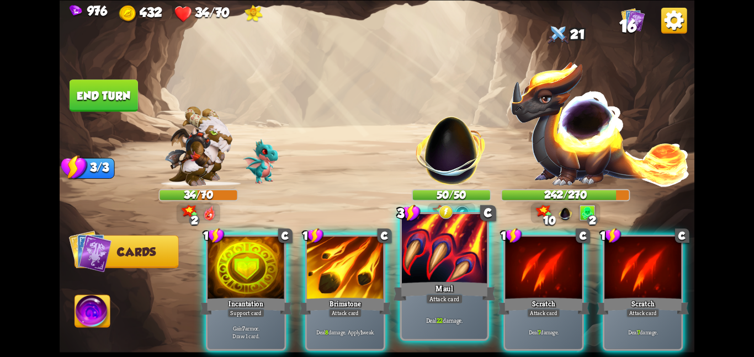
click at [431, 248] on div at bounding box center [445, 250] width 86 height 72
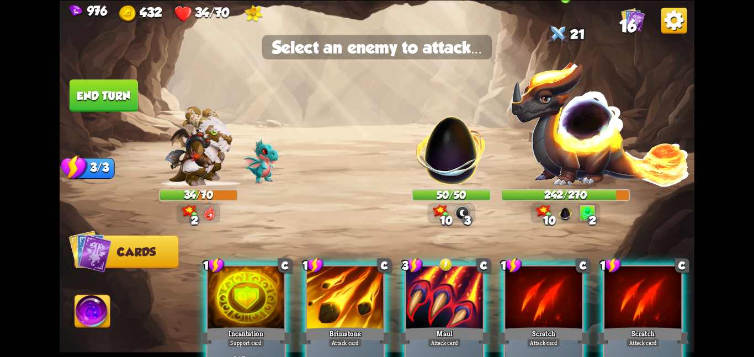
click at [533, 151] on img at bounding box center [600, 123] width 180 height 126
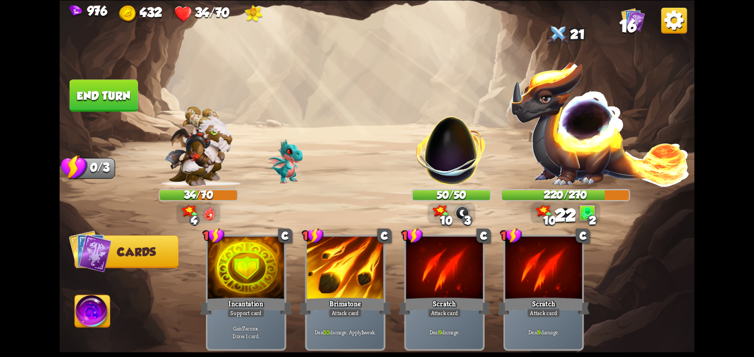
click at [119, 79] on button "End turn" at bounding box center [104, 95] width 68 height 32
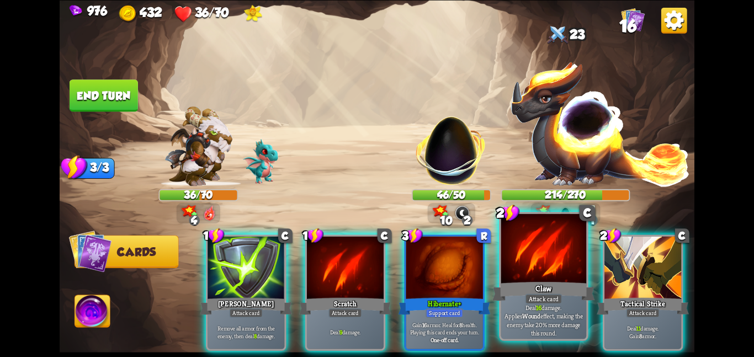
click at [508, 256] on div at bounding box center [544, 250] width 86 height 72
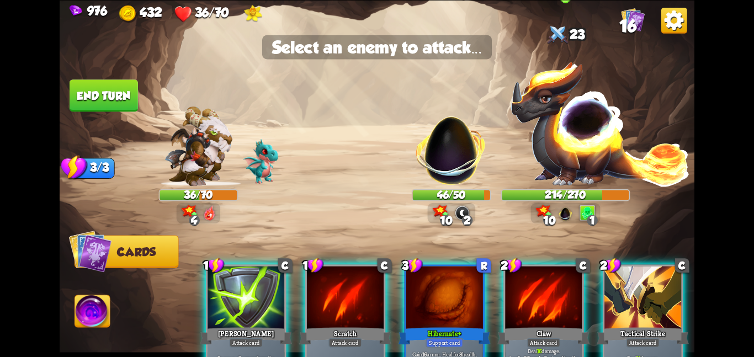
click at [551, 139] on img at bounding box center [600, 123] width 180 height 126
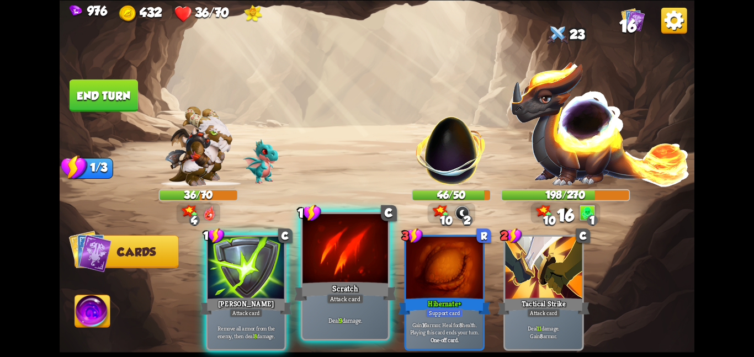
click at [378, 247] on div at bounding box center [345, 250] width 86 height 72
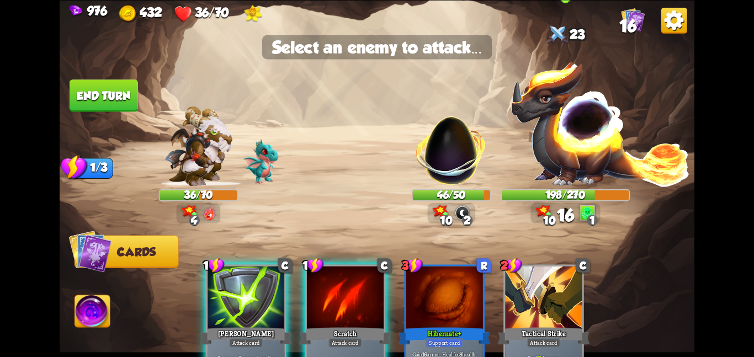
click at [569, 148] on img at bounding box center [600, 123] width 180 height 126
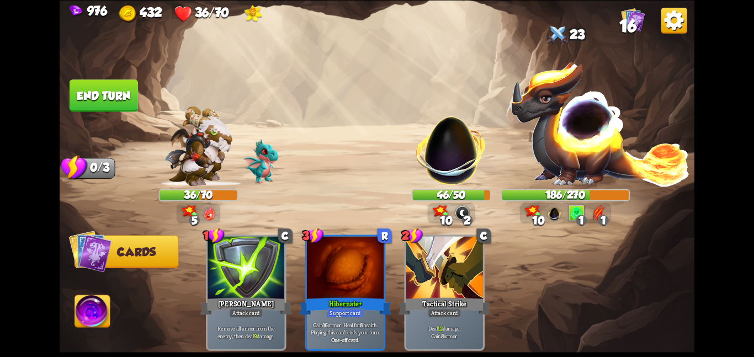
click at [83, 305] on img at bounding box center [92, 313] width 35 height 36
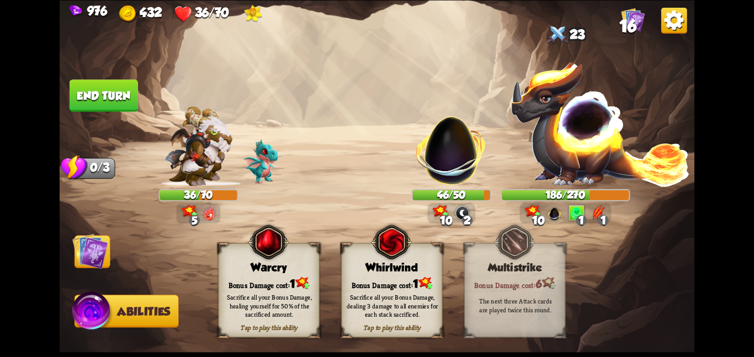
click at [268, 258] on img at bounding box center [268, 241] width 41 height 41
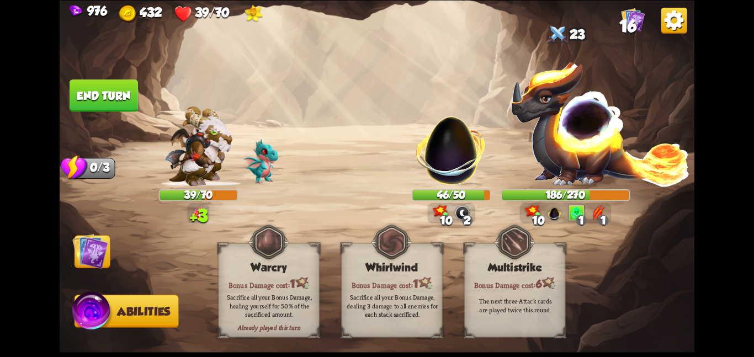
click at [98, 255] on img at bounding box center [90, 251] width 36 height 36
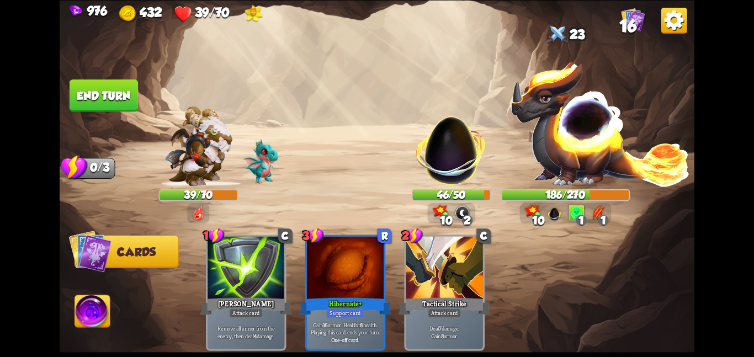
click at [99, 95] on button "End turn" at bounding box center [103, 95] width 70 height 33
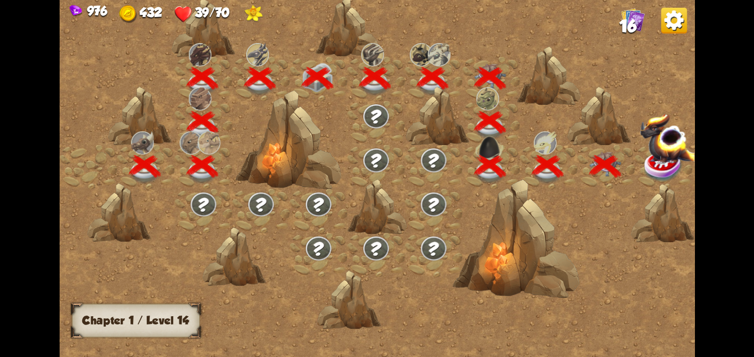
scroll to position [0, 168]
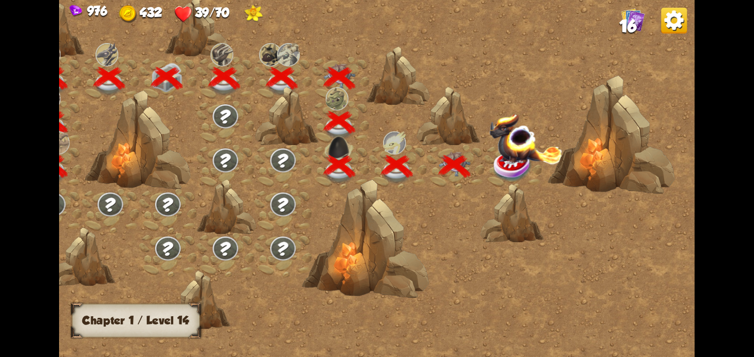
click at [492, 145] on img at bounding box center [525, 138] width 73 height 51
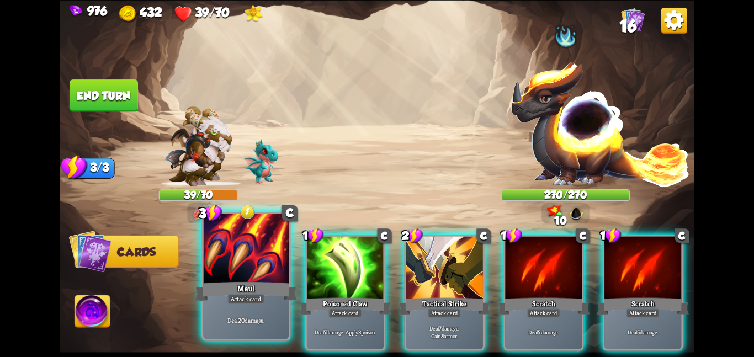
click at [263, 232] on div at bounding box center [246, 250] width 86 height 72
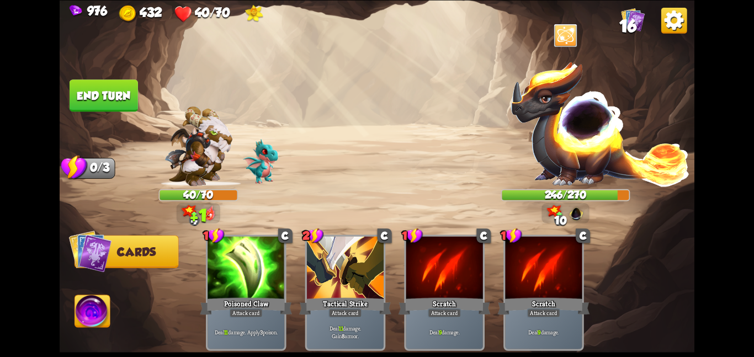
click at [81, 92] on button "End turn" at bounding box center [104, 95] width 68 height 32
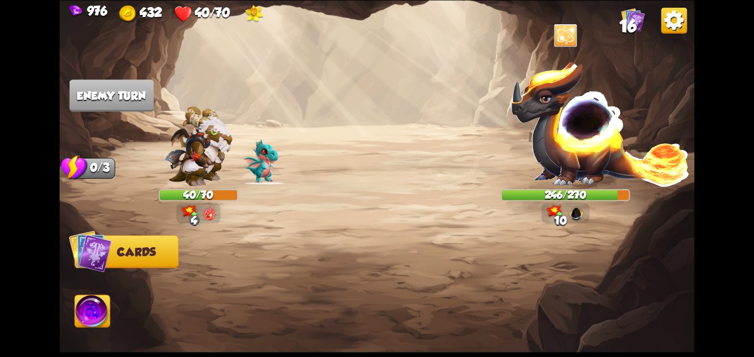
click at [554, 97] on img at bounding box center [600, 123] width 180 height 126
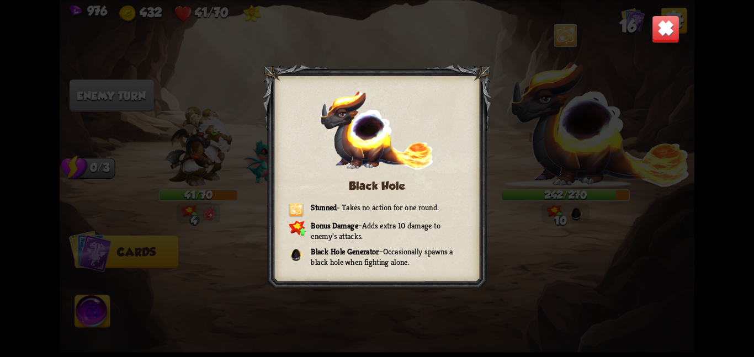
click at [663, 34] on img at bounding box center [666, 29] width 28 height 28
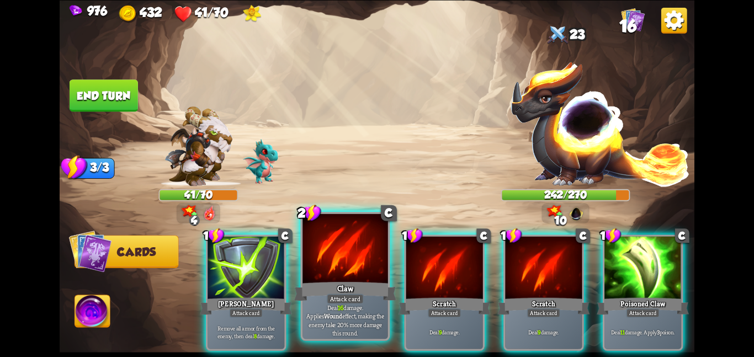
click at [365, 258] on div at bounding box center [345, 250] width 86 height 72
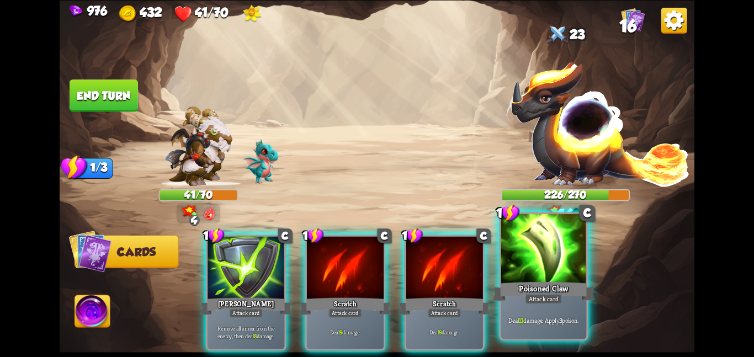
click at [519, 241] on div at bounding box center [544, 250] width 86 height 72
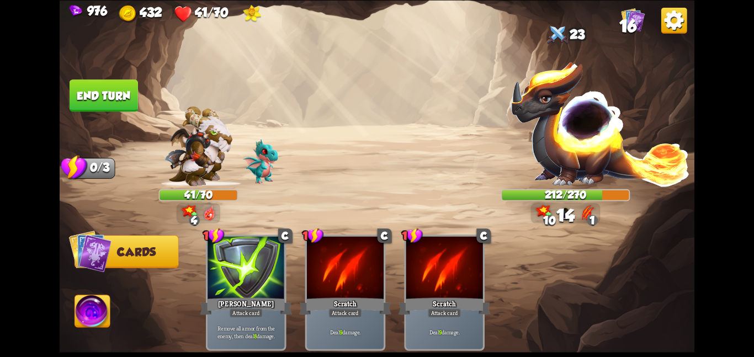
click at [88, 325] on img at bounding box center [92, 313] width 35 height 36
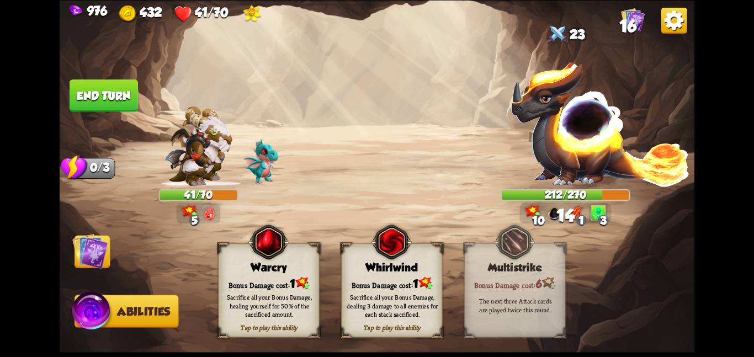
click at [262, 269] on div "Warcry" at bounding box center [269, 267] width 100 height 13
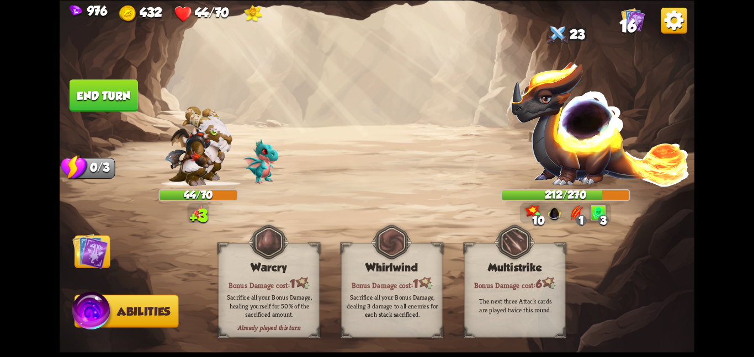
click at [104, 248] on img at bounding box center [90, 251] width 36 height 36
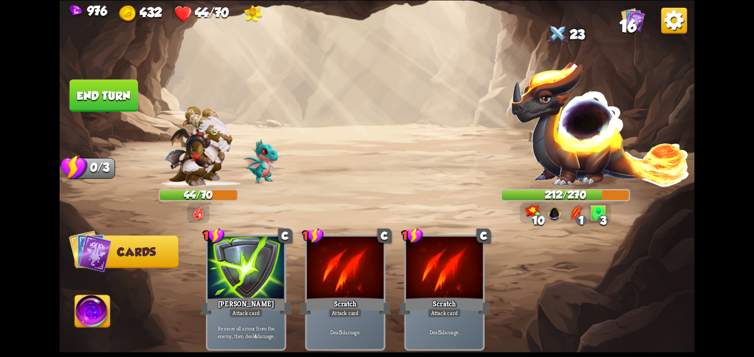
click at [110, 104] on button "End turn" at bounding box center [104, 95] width 68 height 32
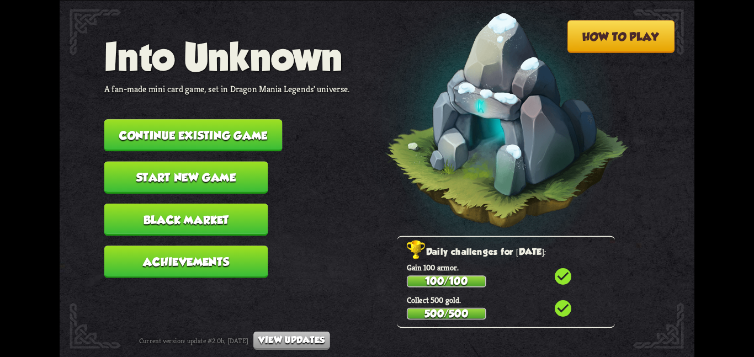
click at [161, 139] on button "Continue existing game" at bounding box center [193, 135] width 178 height 32
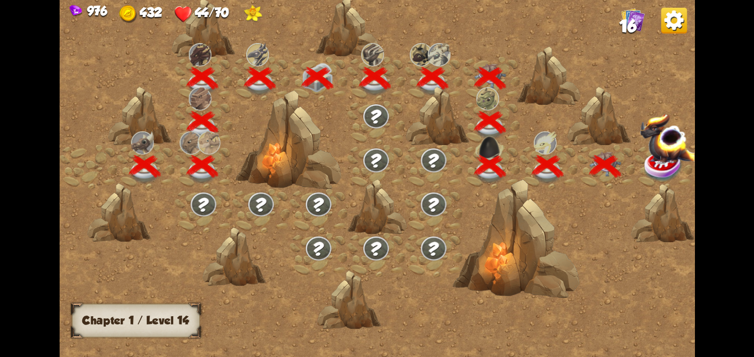
scroll to position [0, 168]
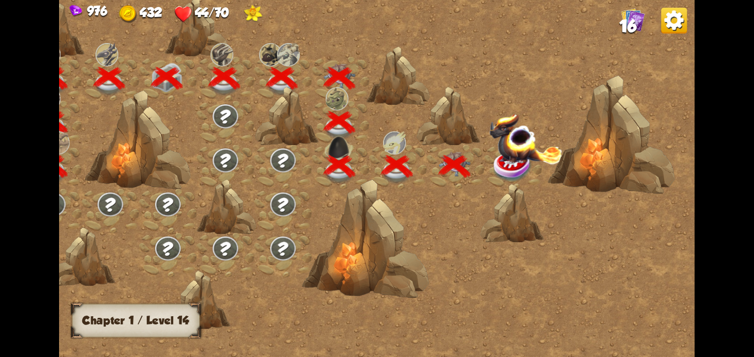
click at [485, 146] on div at bounding box center [512, 167] width 57 height 44
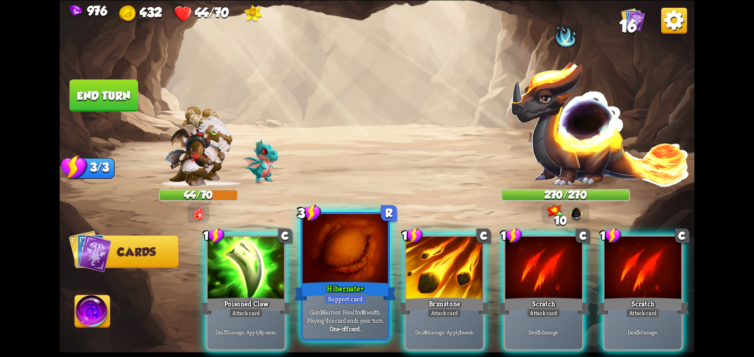
click at [354, 252] on div at bounding box center [345, 250] width 86 height 72
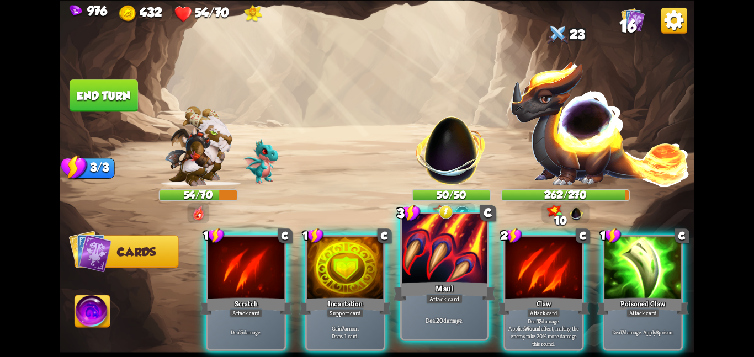
click at [409, 291] on div "Maul" at bounding box center [444, 291] width 102 height 23
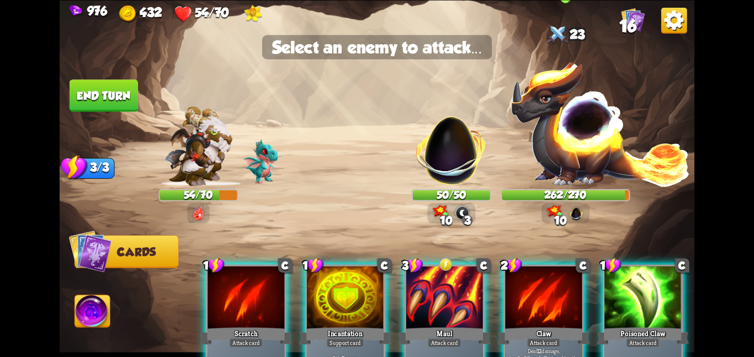
click at [550, 138] on img at bounding box center [600, 123] width 180 height 126
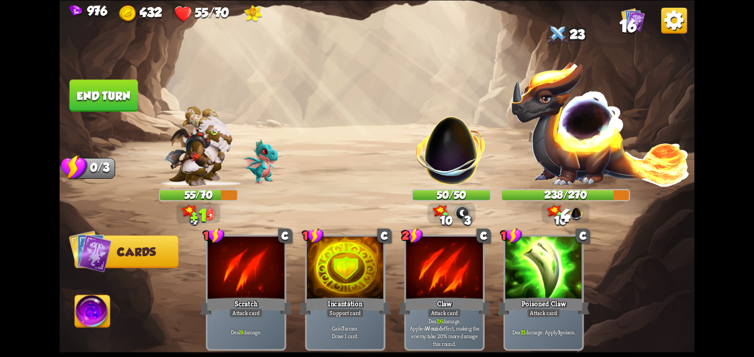
click at [107, 98] on button "End turn" at bounding box center [104, 95] width 68 height 32
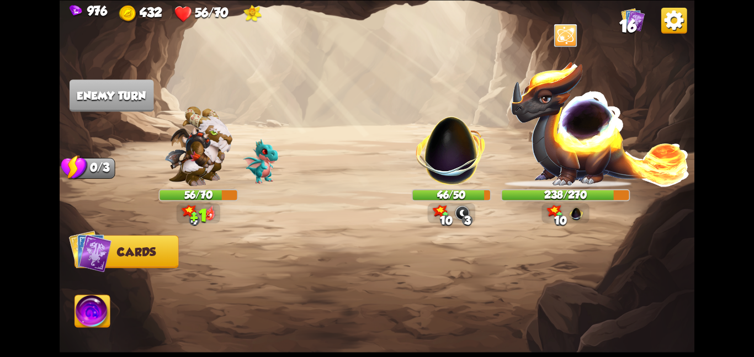
click at [283, 108] on img at bounding box center [377, 178] width 635 height 357
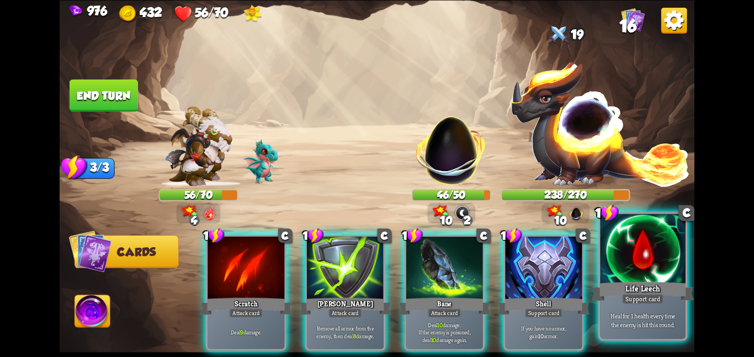
click at [619, 259] on div at bounding box center [643, 250] width 86 height 72
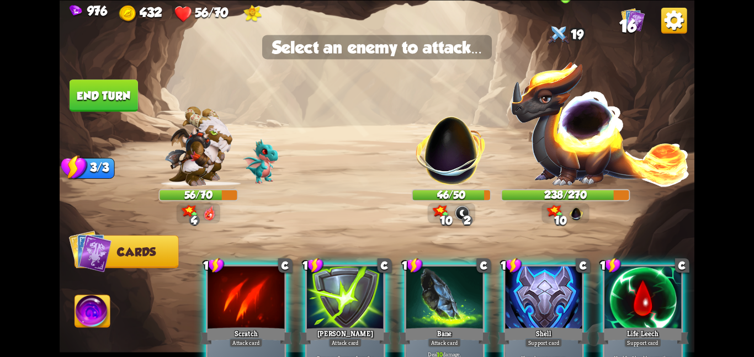
click at [570, 124] on img at bounding box center [600, 123] width 180 height 126
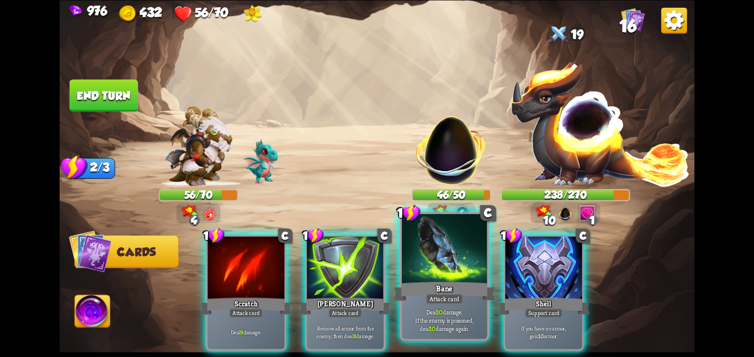
click at [466, 262] on div at bounding box center [445, 250] width 86 height 72
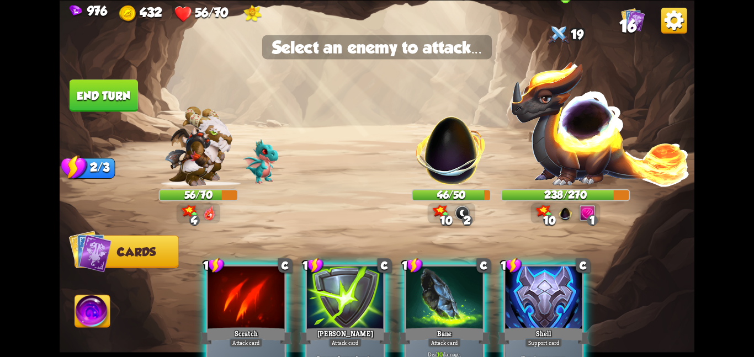
click at [532, 174] on img at bounding box center [600, 123] width 180 height 126
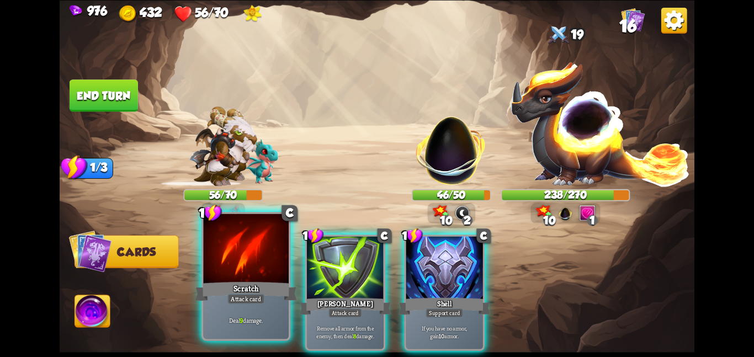
click at [246, 262] on div at bounding box center [246, 250] width 86 height 72
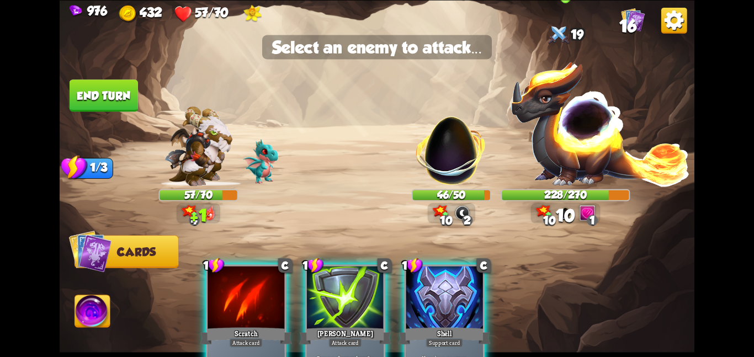
click at [547, 156] on img at bounding box center [600, 123] width 180 height 126
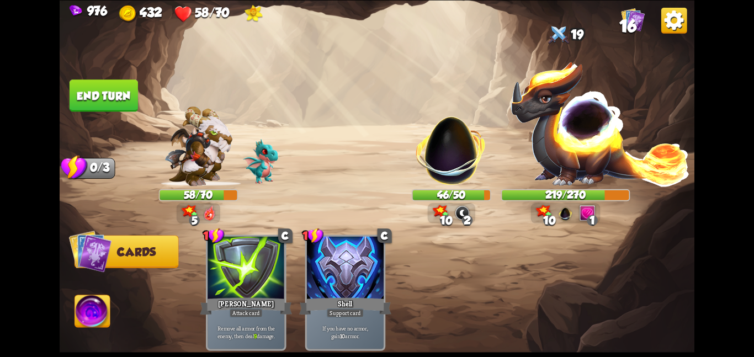
click at [105, 95] on button "End turn" at bounding box center [104, 95] width 68 height 32
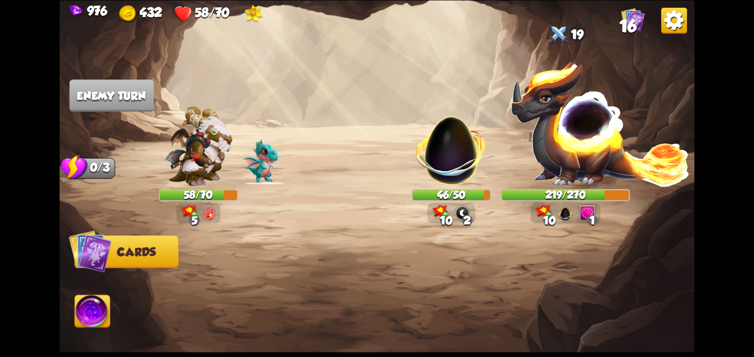
click at [100, 319] on img at bounding box center [92, 313] width 35 height 36
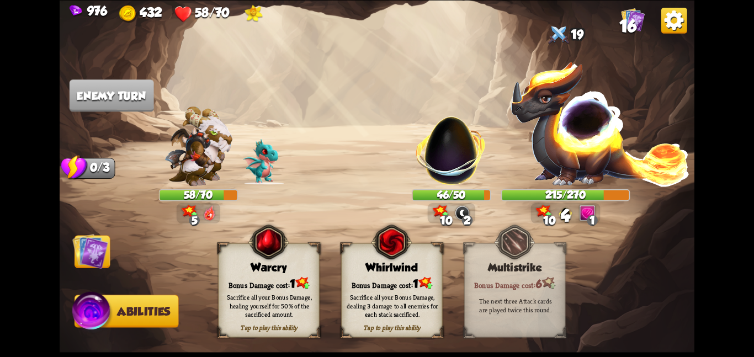
click at [227, 270] on div "Warcry" at bounding box center [269, 267] width 100 height 13
click at [97, 250] on img at bounding box center [90, 251] width 36 height 36
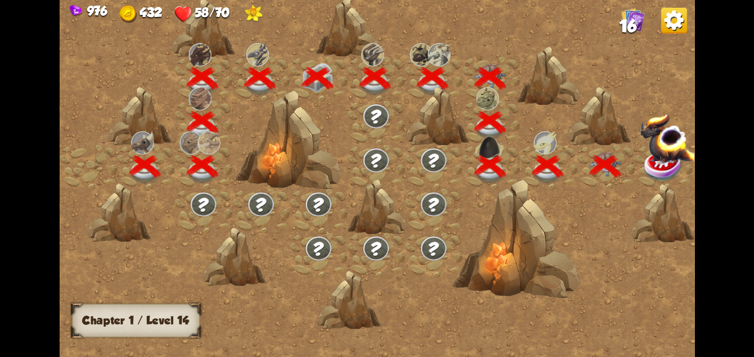
scroll to position [0, 168]
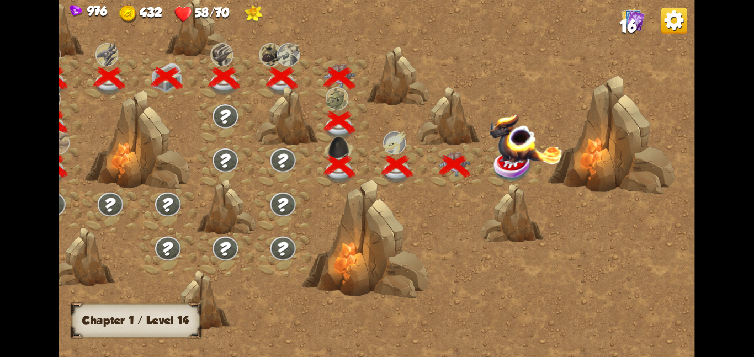
click at [513, 156] on img at bounding box center [525, 138] width 73 height 51
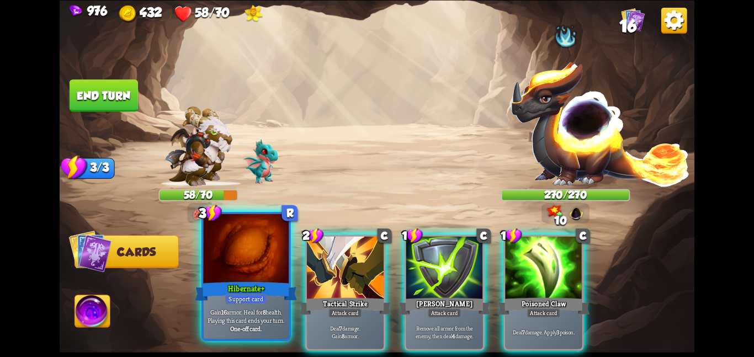
click at [242, 257] on div at bounding box center [246, 250] width 86 height 72
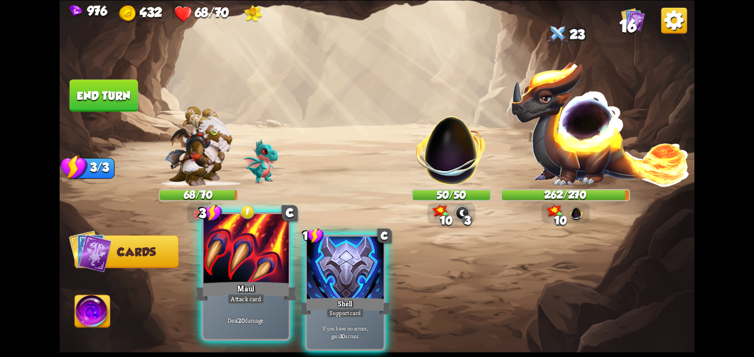
click at [268, 269] on div at bounding box center [246, 250] width 86 height 72
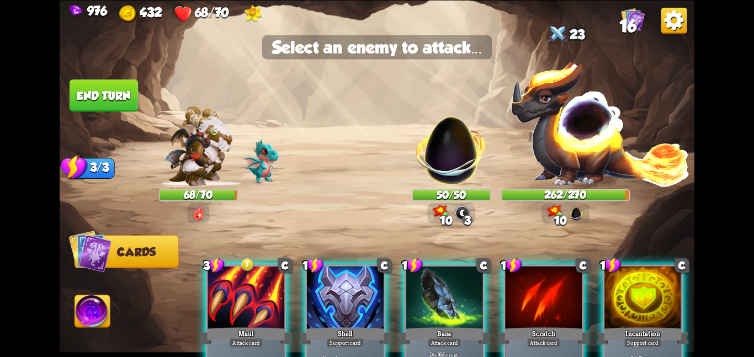
click at [572, 149] on img at bounding box center [600, 123] width 180 height 126
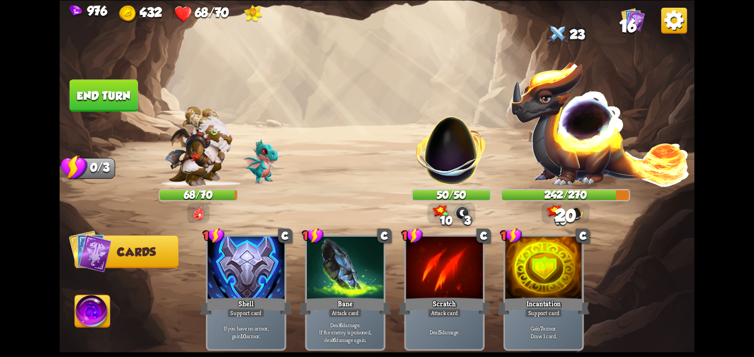
click at [93, 312] on img at bounding box center [92, 313] width 35 height 36
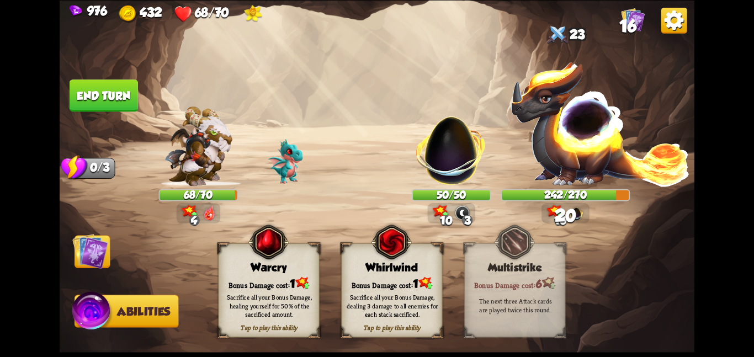
click at [287, 290] on div "Sacrifice all your Bonus Damage, healing yourself for 50% of the sacrificed amo…" at bounding box center [269, 306] width 101 height 40
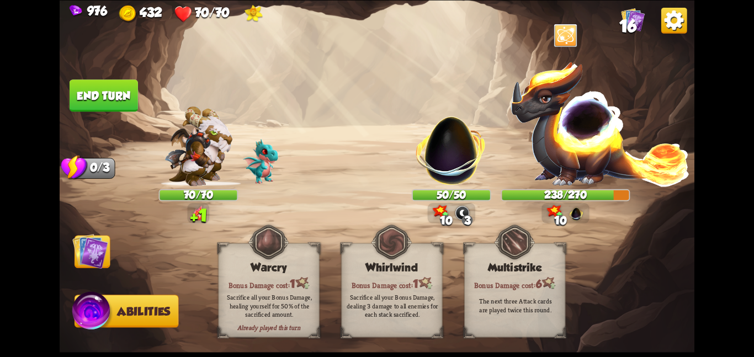
click at [121, 88] on button "End turn" at bounding box center [104, 95] width 68 height 32
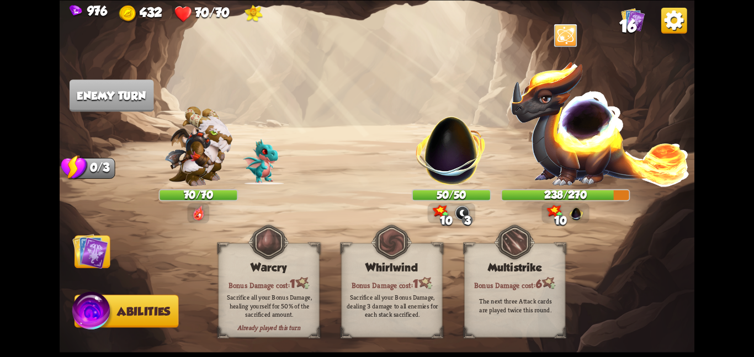
click at [86, 247] on img at bounding box center [90, 251] width 36 height 36
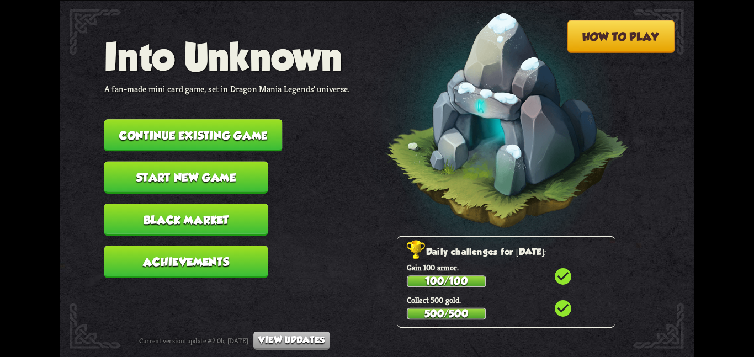
click at [178, 119] on button "Continue existing game" at bounding box center [193, 135] width 178 height 32
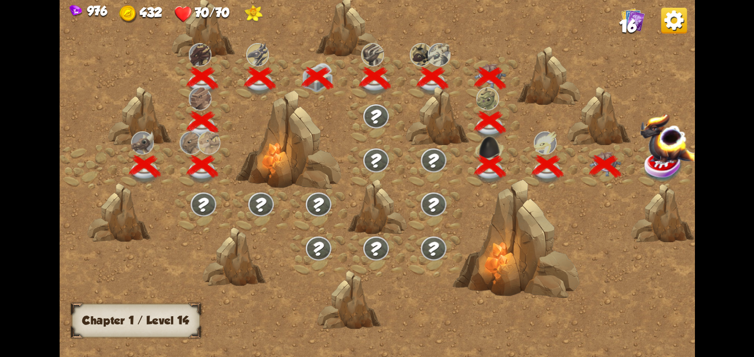
scroll to position [0, 168]
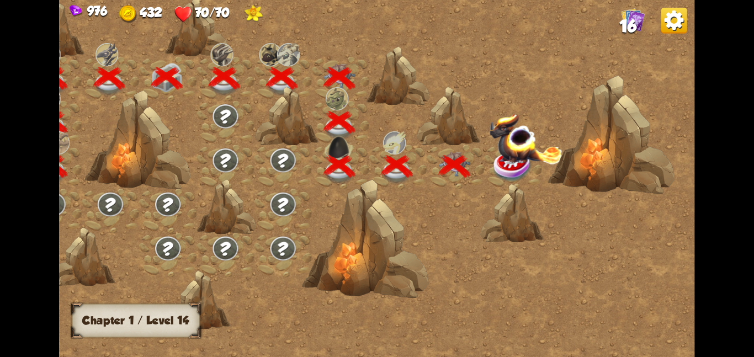
click at [486, 162] on div at bounding box center [512, 167] width 57 height 44
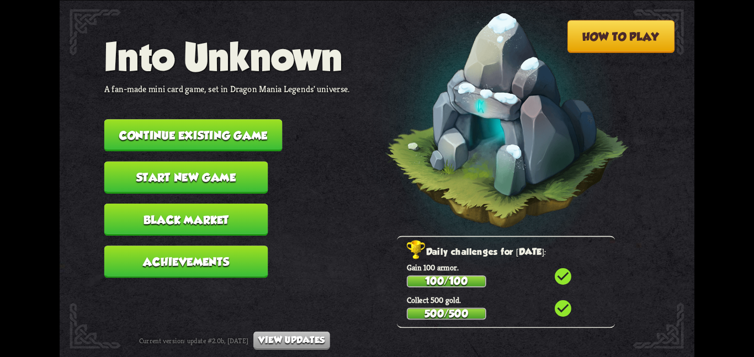
click at [167, 132] on button "Continue existing game" at bounding box center [193, 135] width 178 height 32
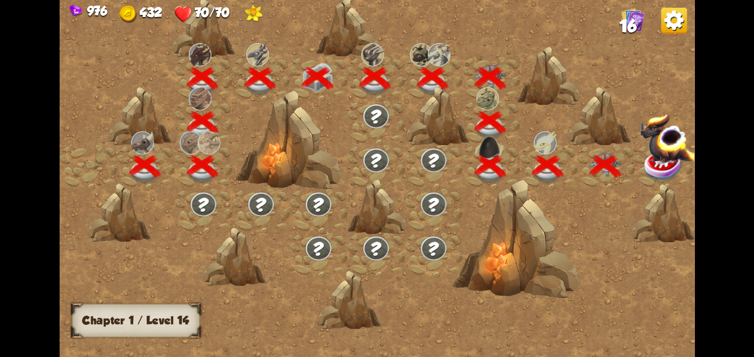
scroll to position [0, 168]
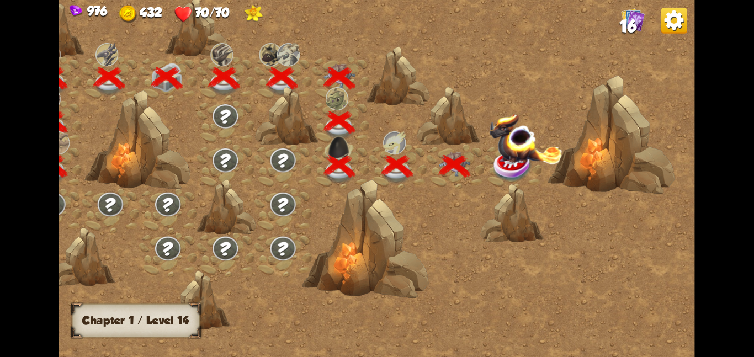
click at [507, 158] on img at bounding box center [525, 138] width 73 height 51
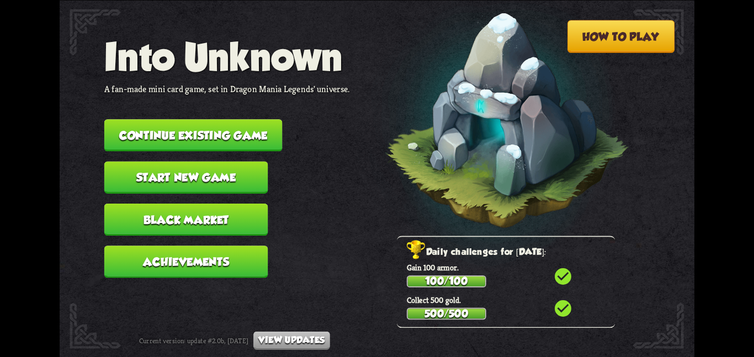
click at [259, 125] on button "Continue existing game" at bounding box center [193, 135] width 178 height 32
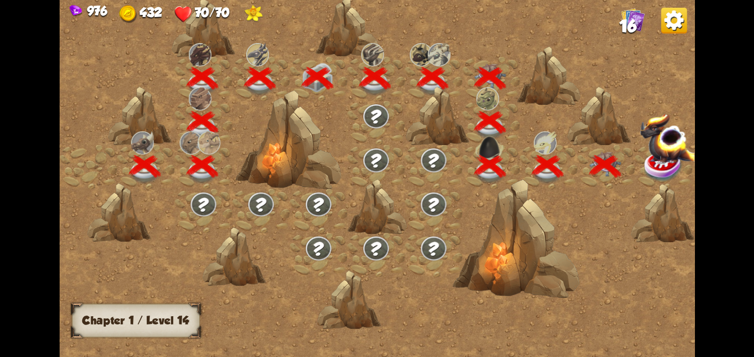
scroll to position [0, 168]
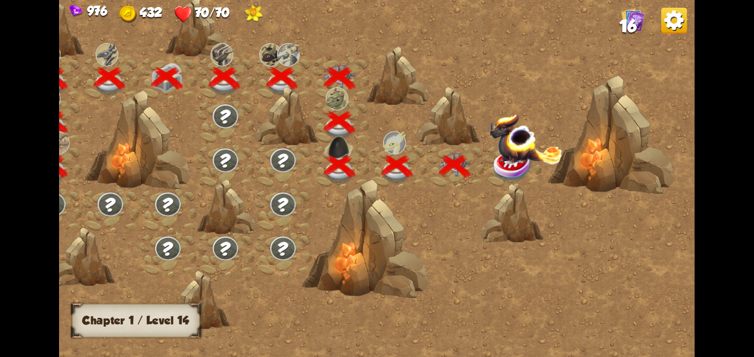
click at [507, 158] on img at bounding box center [525, 138] width 73 height 51
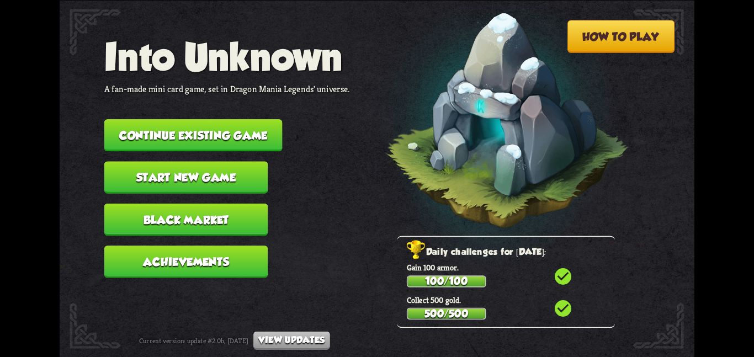
click at [257, 123] on button "Continue existing game" at bounding box center [193, 135] width 178 height 32
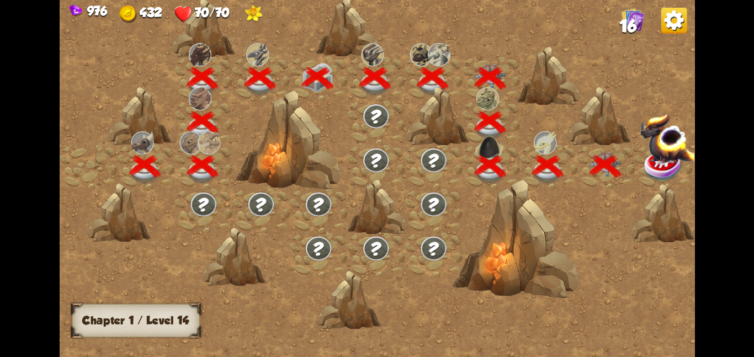
scroll to position [0, 168]
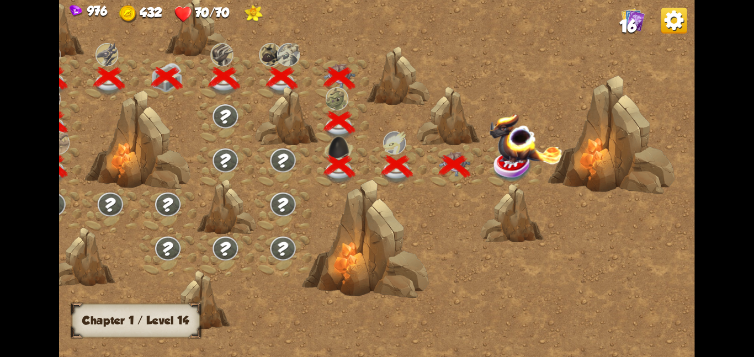
click at [502, 152] on img at bounding box center [525, 138] width 73 height 51
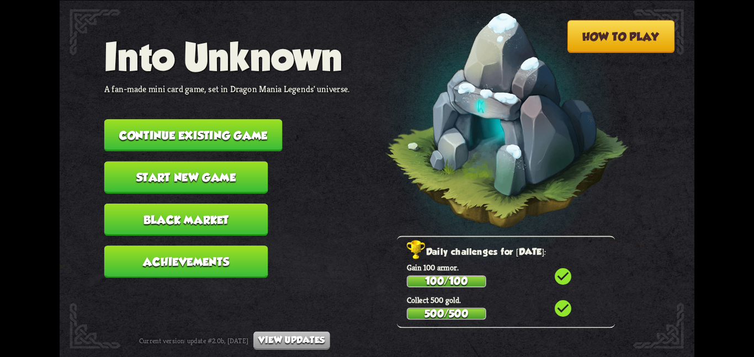
click at [264, 134] on button "Continue existing game" at bounding box center [193, 135] width 178 height 32
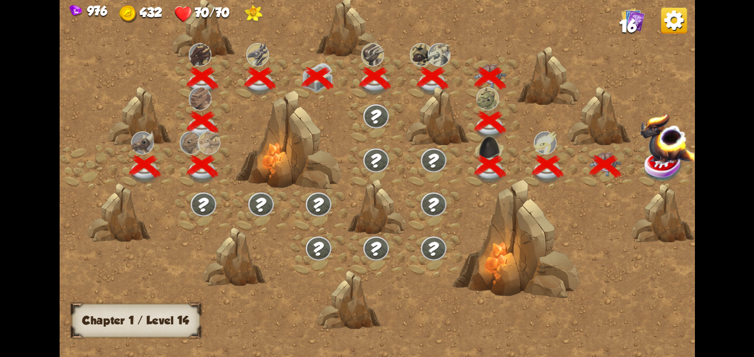
scroll to position [0, 168]
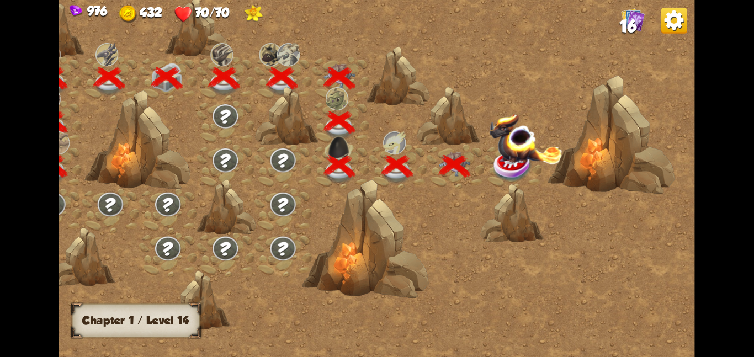
click at [526, 164] on img at bounding box center [513, 166] width 40 height 33
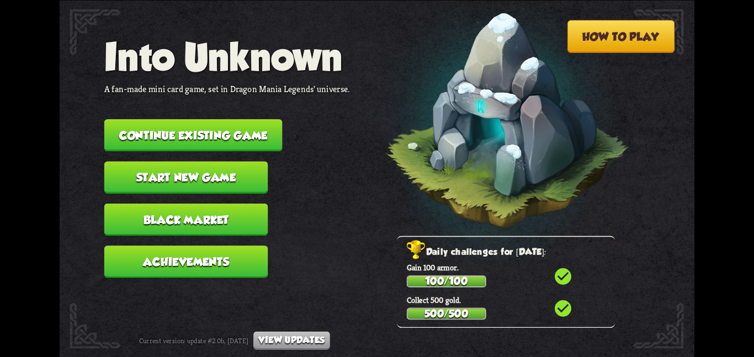
click at [263, 119] on button "Continue existing game" at bounding box center [193, 135] width 178 height 32
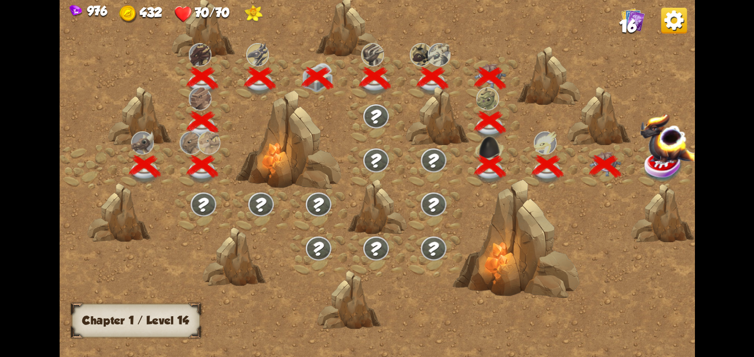
scroll to position [0, 168]
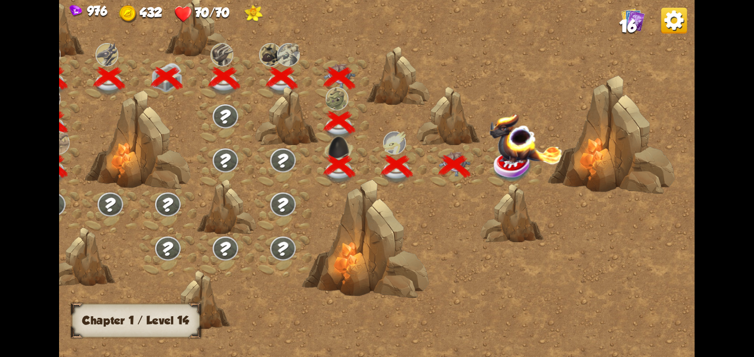
click at [519, 160] on img at bounding box center [525, 138] width 73 height 51
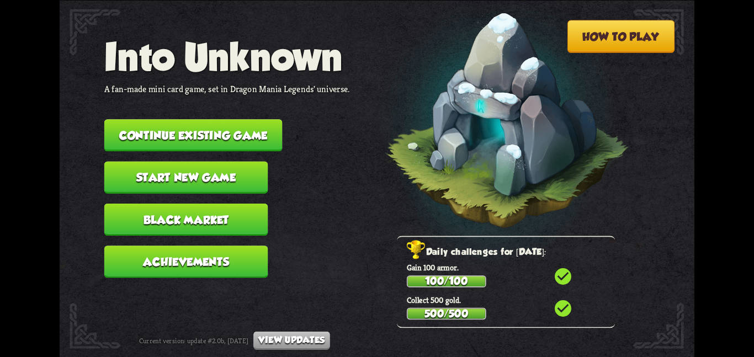
click at [265, 131] on button "Continue existing game" at bounding box center [193, 135] width 178 height 32
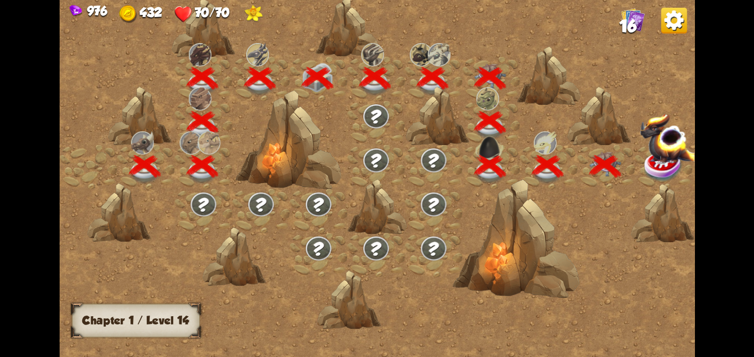
scroll to position [0, 168]
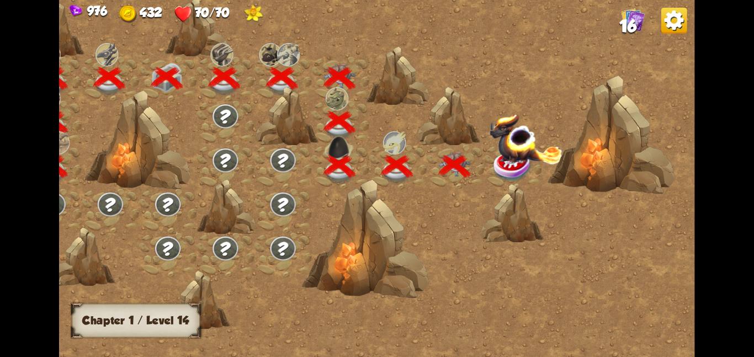
click at [532, 141] on img at bounding box center [525, 138] width 73 height 51
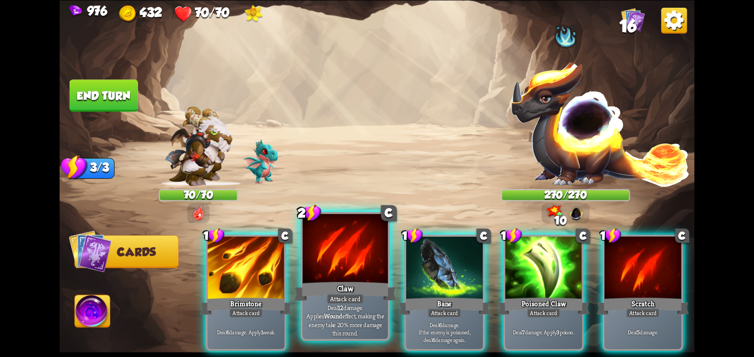
click at [333, 247] on div at bounding box center [345, 250] width 86 height 72
click at [333, 247] on div "1 C Brimstone Attack card Deal 6 damage. Apply 1 weak. 2 C Claw Attack card Dea…" at bounding box center [441, 277] width 508 height 159
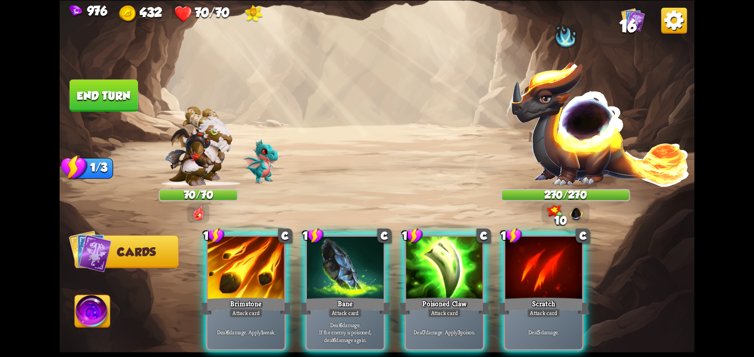
click at [333, 247] on div at bounding box center [345, 268] width 77 height 65
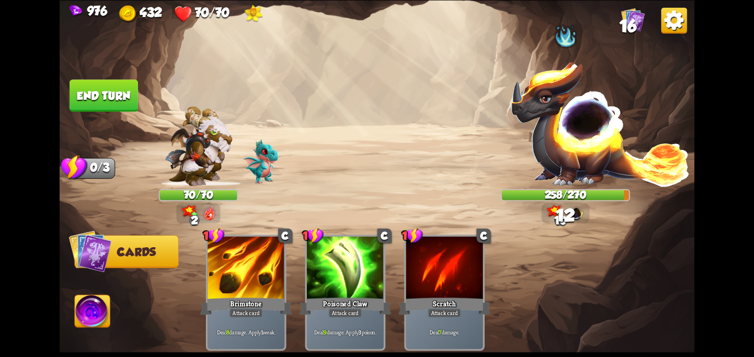
click at [78, 84] on button "End turn" at bounding box center [104, 95] width 68 height 32
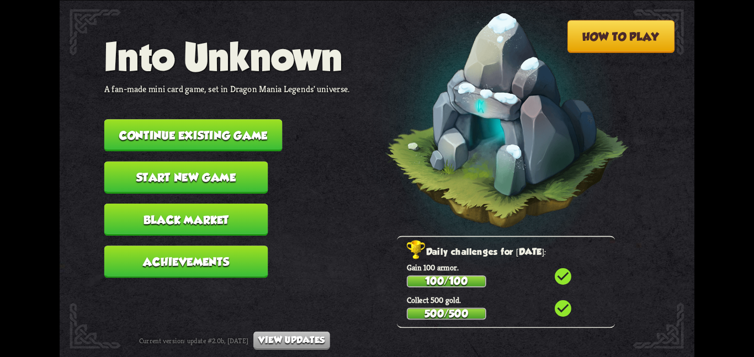
click at [197, 124] on button "Continue existing game" at bounding box center [193, 135] width 178 height 32
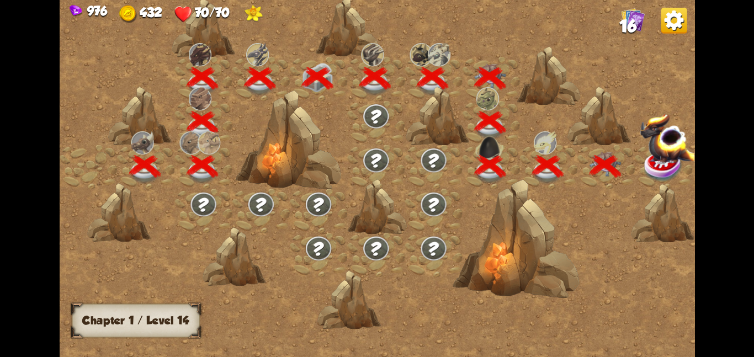
scroll to position [0, 168]
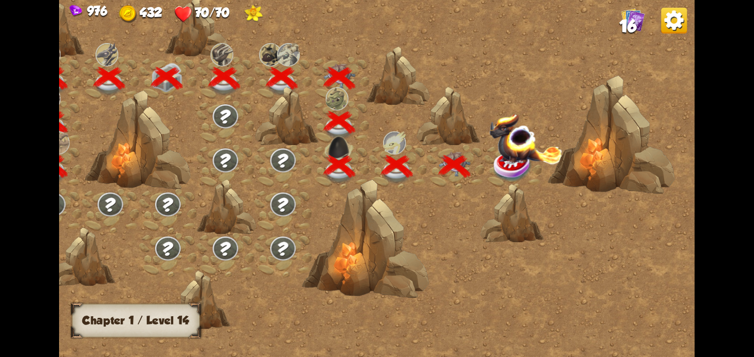
click at [507, 155] on img at bounding box center [525, 138] width 73 height 51
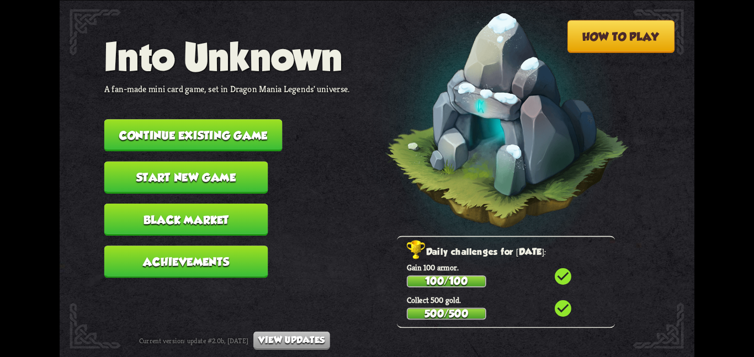
click at [200, 123] on button "Continue existing game" at bounding box center [193, 135] width 178 height 32
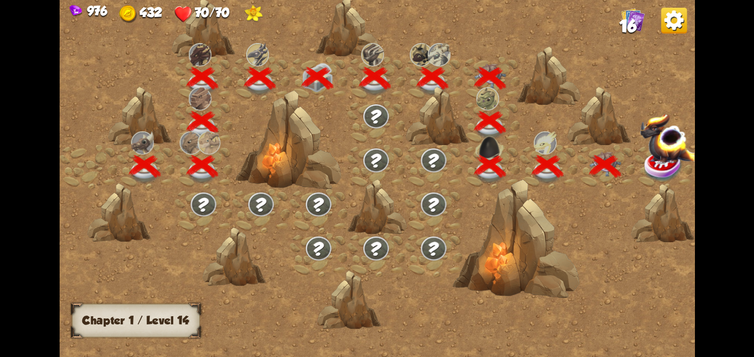
scroll to position [0, 168]
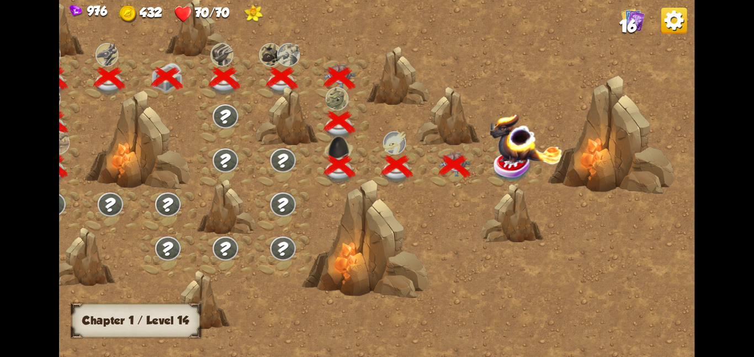
click at [532, 161] on img at bounding box center [525, 138] width 73 height 51
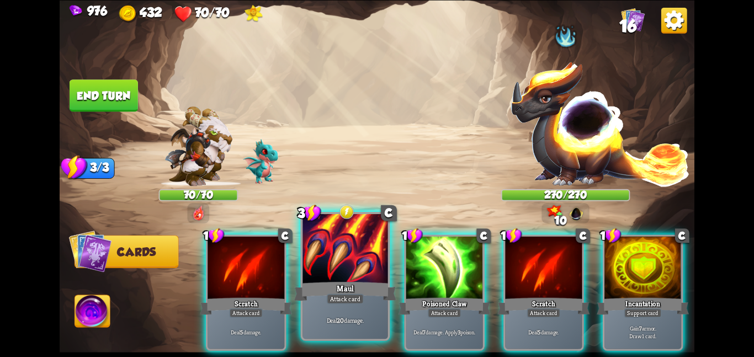
click at [325, 264] on div at bounding box center [345, 250] width 86 height 72
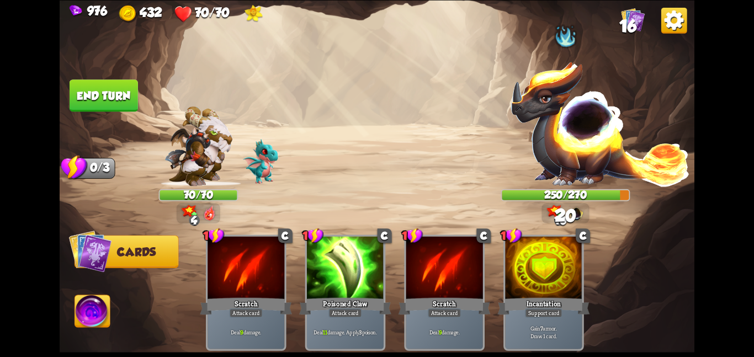
click at [105, 81] on button "End turn" at bounding box center [104, 95] width 68 height 32
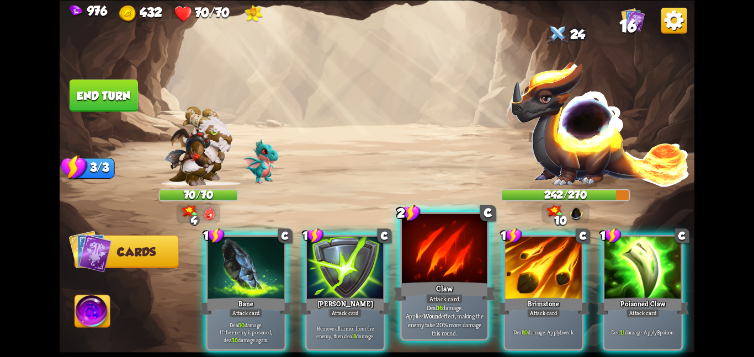
click at [413, 270] on div at bounding box center [445, 250] width 86 height 72
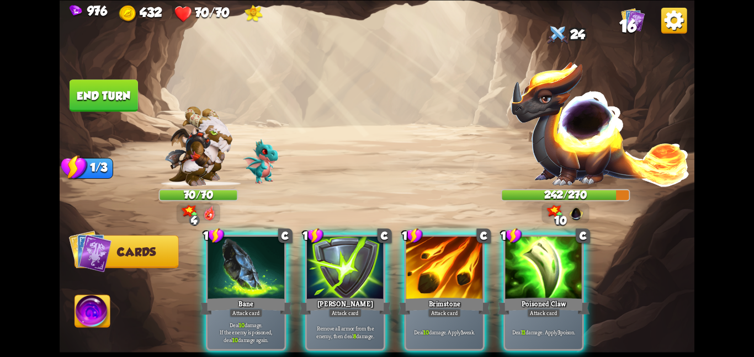
click at [413, 270] on div "1 C Bane Attack card Deal 10 damage. If the enemy is poisoned, deal 10 damage a…" at bounding box center [441, 277] width 508 height 159
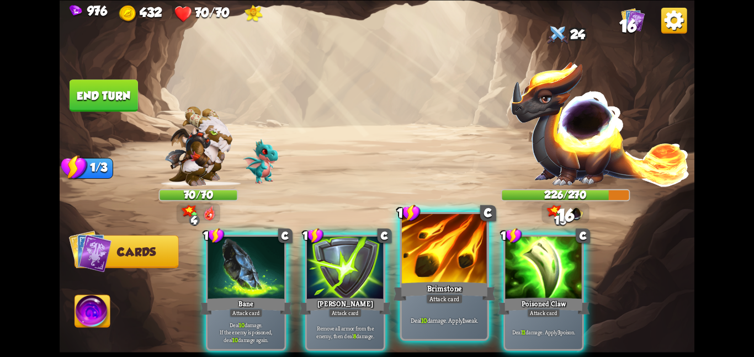
click at [412, 265] on div at bounding box center [445, 250] width 86 height 72
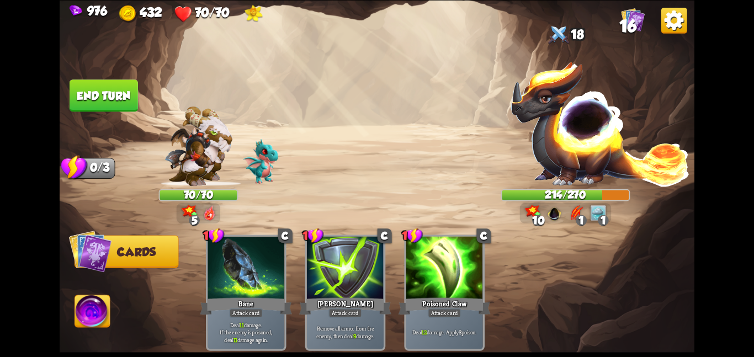
click at [119, 78] on img at bounding box center [377, 178] width 635 height 357
click at [122, 85] on button "End turn" at bounding box center [104, 95] width 68 height 32
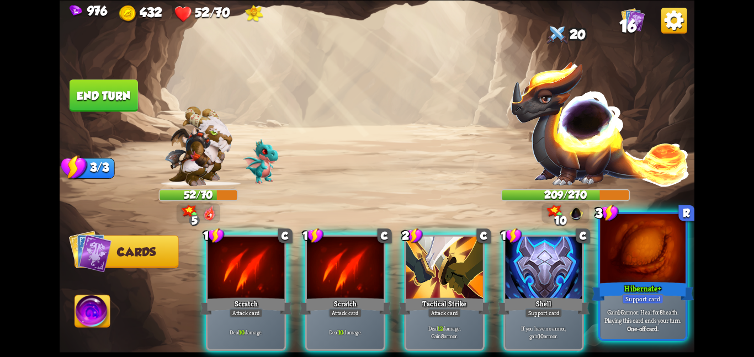
click at [643, 259] on div at bounding box center [643, 250] width 86 height 72
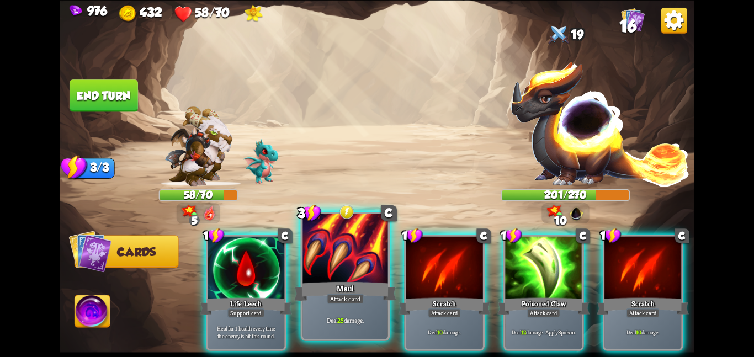
click at [333, 261] on div at bounding box center [345, 250] width 86 height 72
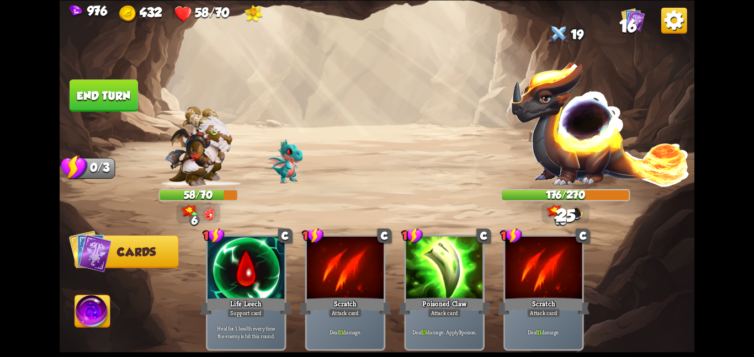
click at [111, 97] on button "End turn" at bounding box center [104, 95] width 68 height 32
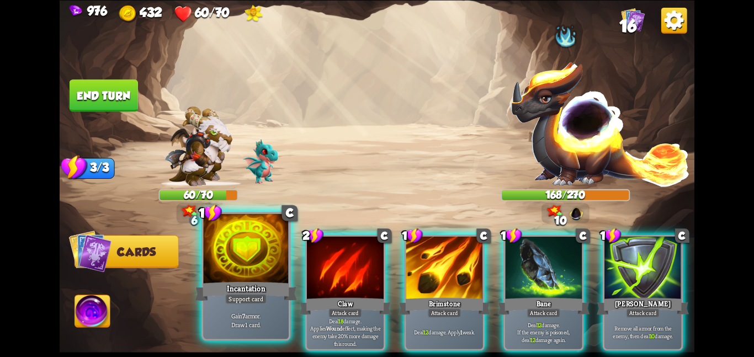
click at [246, 246] on div at bounding box center [246, 250] width 86 height 72
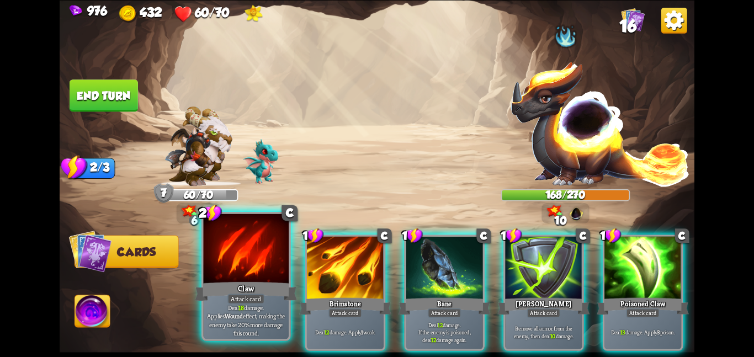
click at [250, 261] on div at bounding box center [246, 250] width 86 height 72
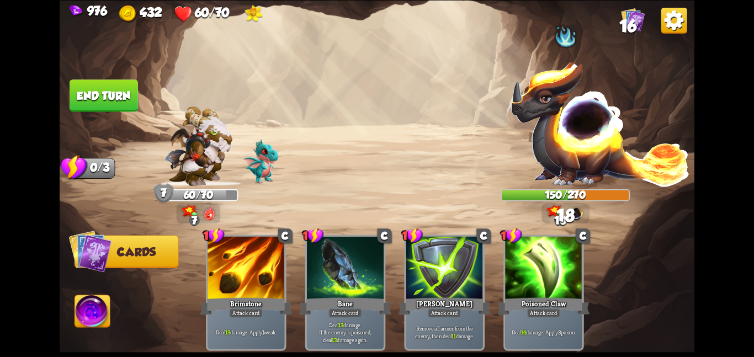
click at [109, 79] on button "End turn" at bounding box center [104, 95] width 68 height 32
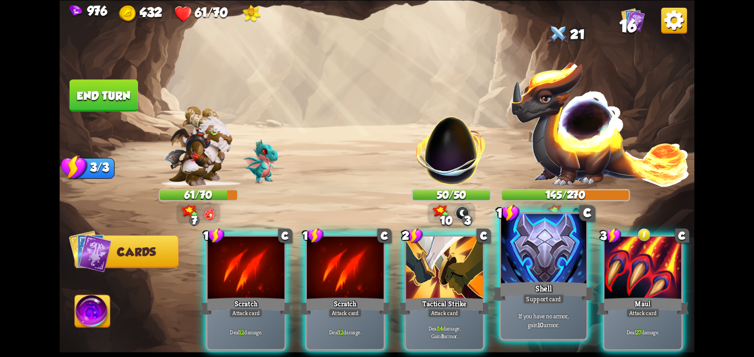
click at [510, 245] on div at bounding box center [544, 250] width 86 height 72
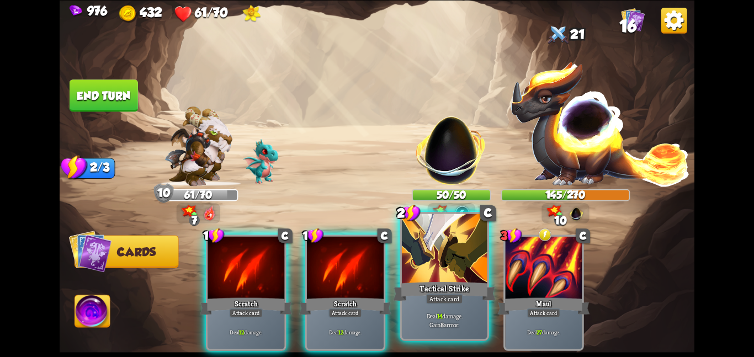
click at [424, 277] on div at bounding box center [445, 250] width 86 height 72
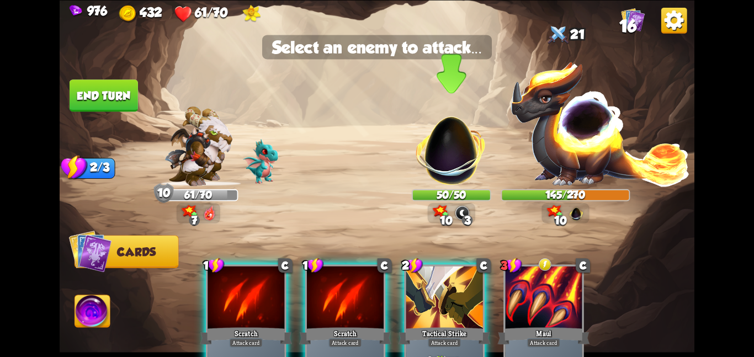
click at [433, 158] on img at bounding box center [451, 144] width 83 height 83
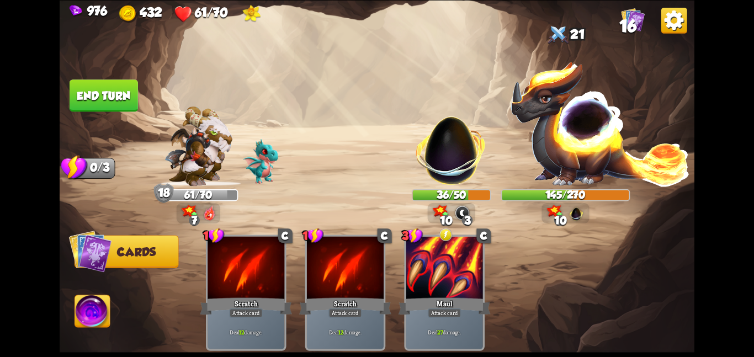
click at [112, 87] on button "End turn" at bounding box center [104, 95] width 68 height 32
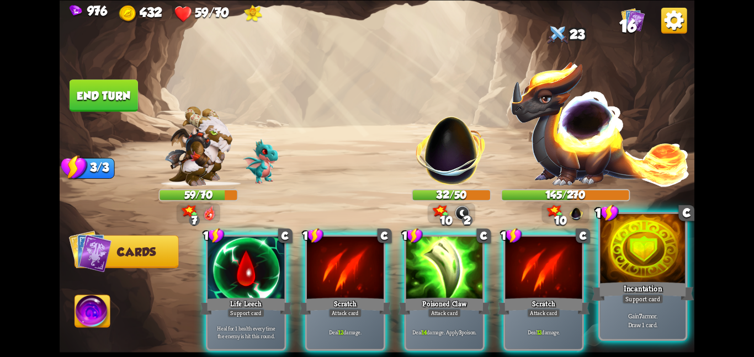
click at [623, 264] on div at bounding box center [643, 250] width 86 height 72
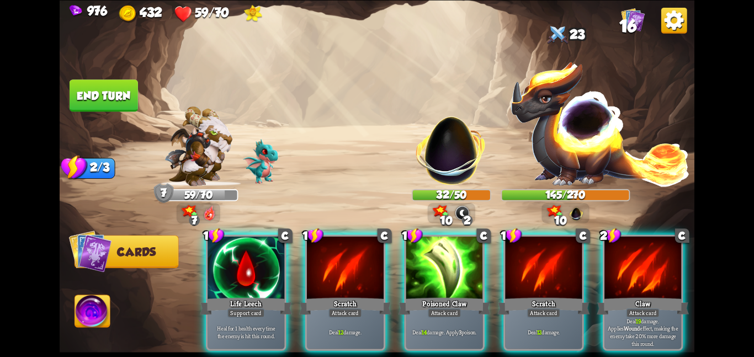
click at [623, 264] on div at bounding box center [642, 268] width 77 height 65
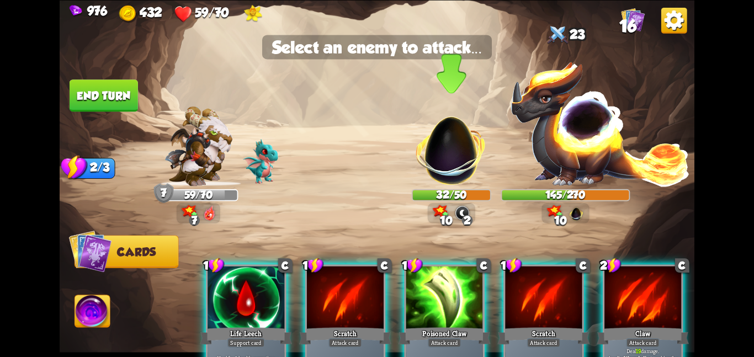
click at [436, 140] on img at bounding box center [451, 144] width 83 height 83
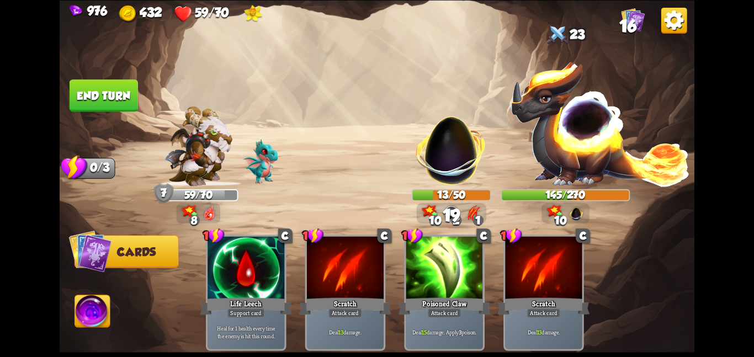
click at [93, 89] on button "End turn" at bounding box center [104, 95] width 68 height 32
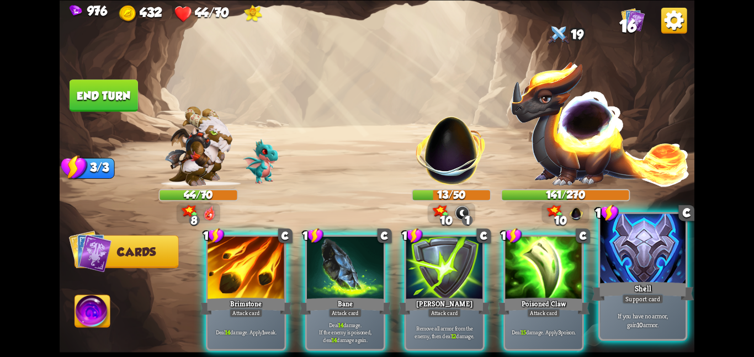
click at [649, 289] on div "Shell" at bounding box center [643, 291] width 102 height 23
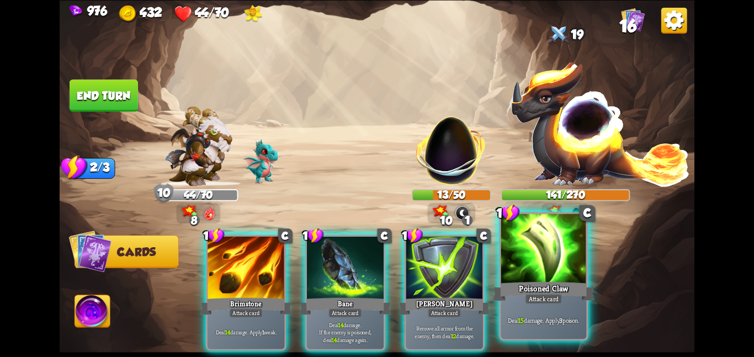
click at [575, 281] on div "Poisoned Claw" at bounding box center [543, 291] width 102 height 23
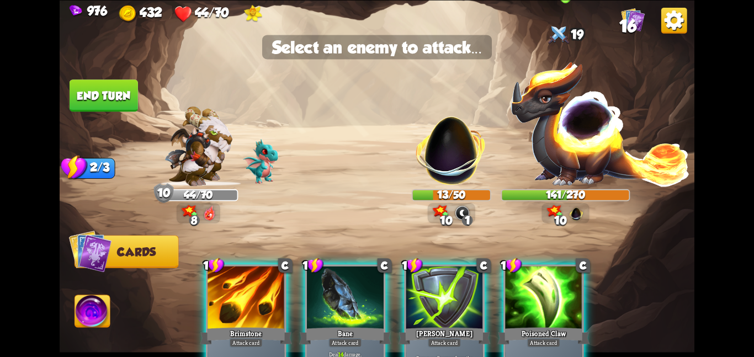
click at [562, 176] on img at bounding box center [600, 123] width 180 height 126
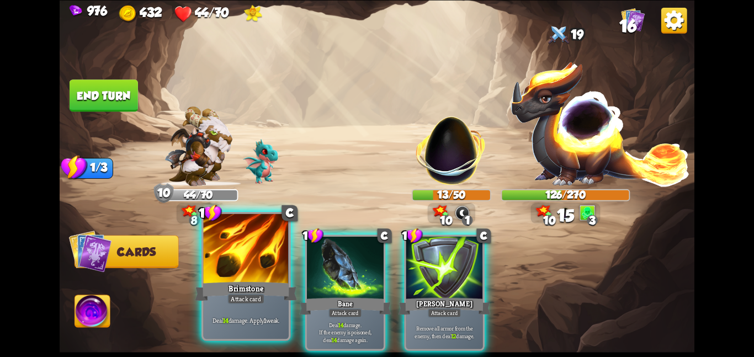
click at [262, 265] on div at bounding box center [246, 250] width 86 height 72
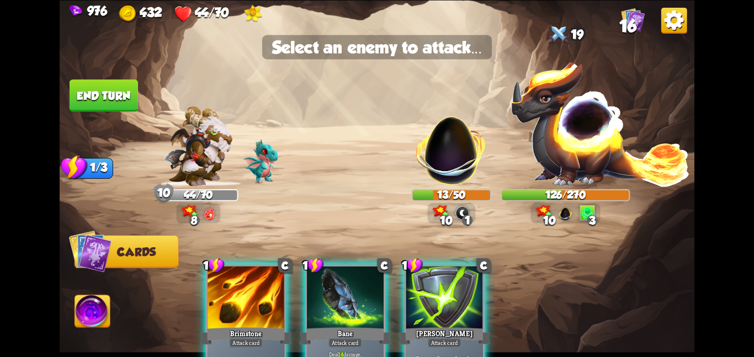
click at [259, 300] on div at bounding box center [246, 298] width 77 height 65
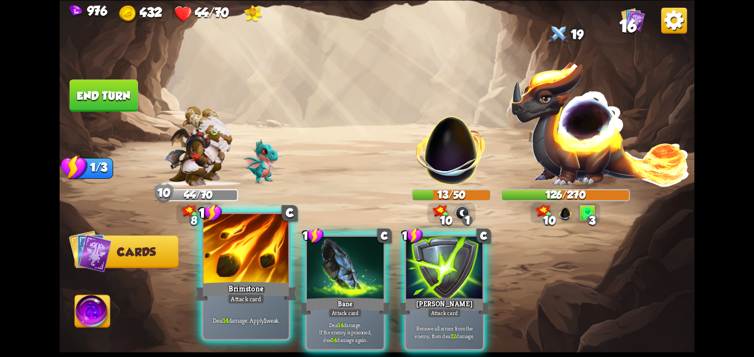
click at [259, 300] on div "Attack card" at bounding box center [245, 299] width 37 height 10
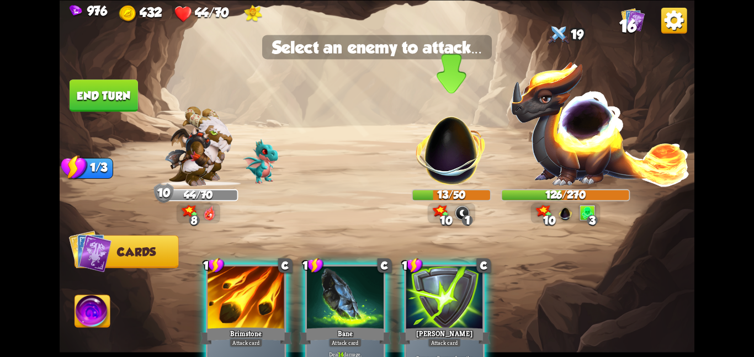
click at [437, 176] on img at bounding box center [451, 144] width 83 height 83
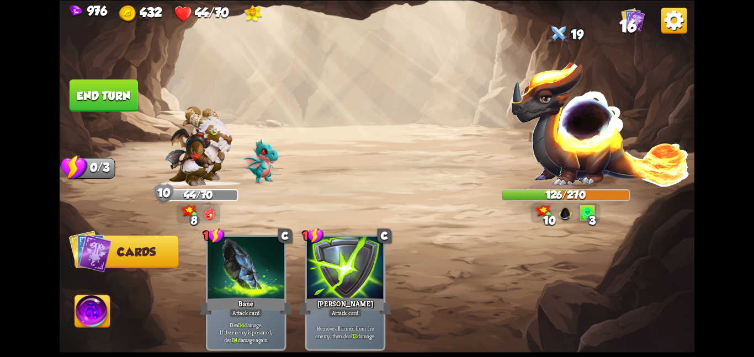
click at [88, 83] on button "End turn" at bounding box center [104, 95] width 68 height 32
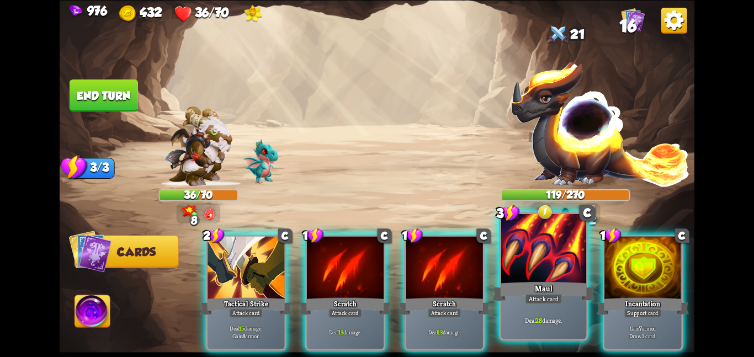
click at [550, 283] on div "Maul" at bounding box center [543, 291] width 102 height 23
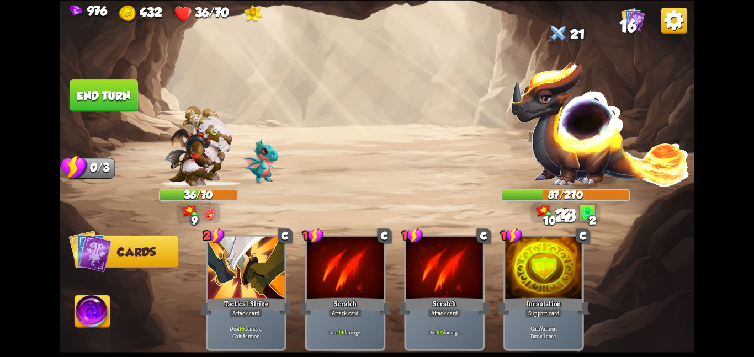
click at [103, 89] on button "End turn" at bounding box center [104, 95] width 68 height 32
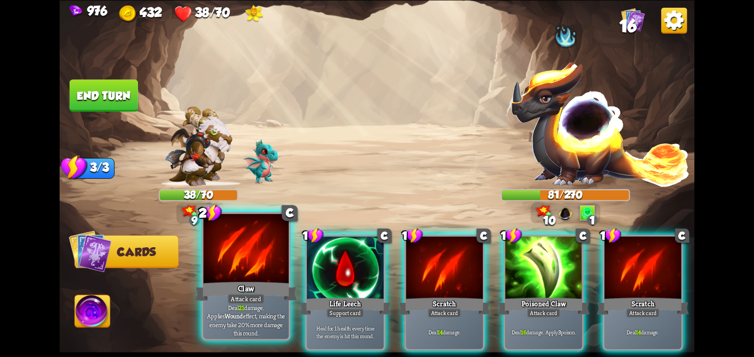
click at [241, 258] on div at bounding box center [246, 250] width 86 height 72
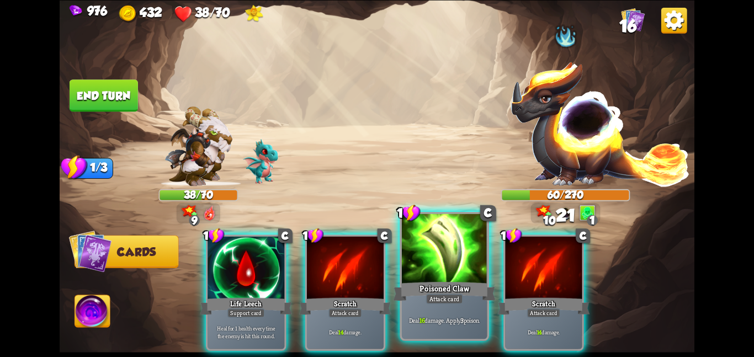
click at [426, 257] on div at bounding box center [445, 250] width 86 height 72
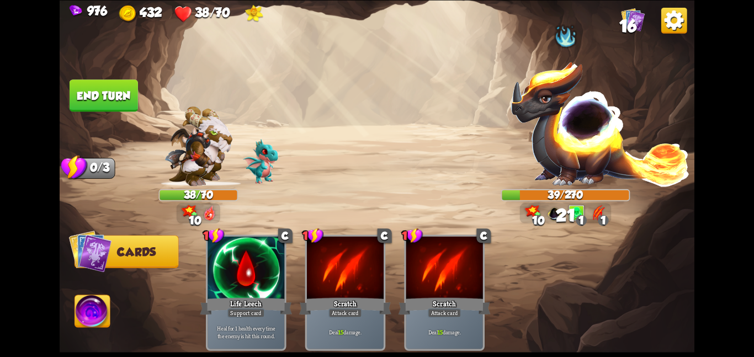
click at [89, 293] on img at bounding box center [377, 178] width 635 height 357
click at [91, 302] on img at bounding box center [92, 313] width 35 height 36
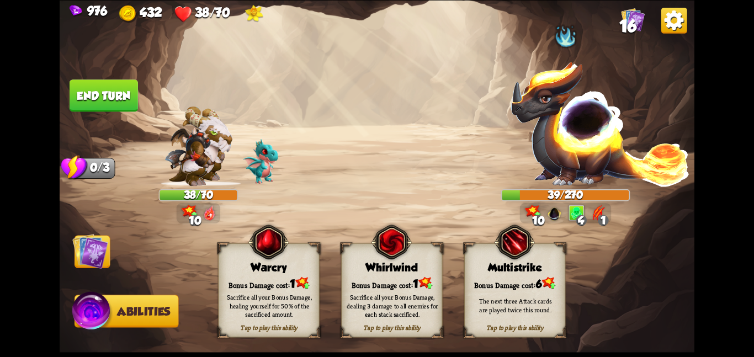
click at [368, 262] on div "Whirlwind" at bounding box center [392, 267] width 100 height 13
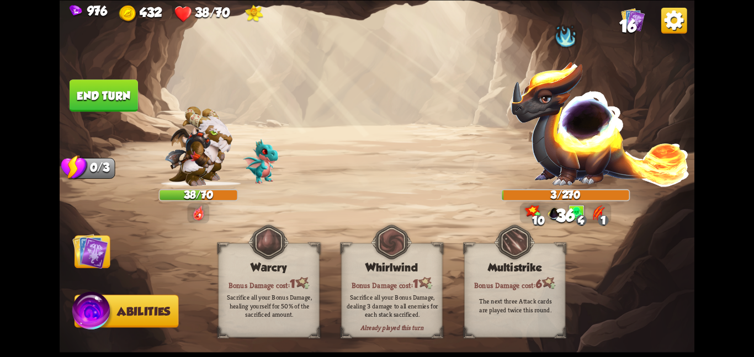
click at [97, 242] on img at bounding box center [90, 251] width 36 height 36
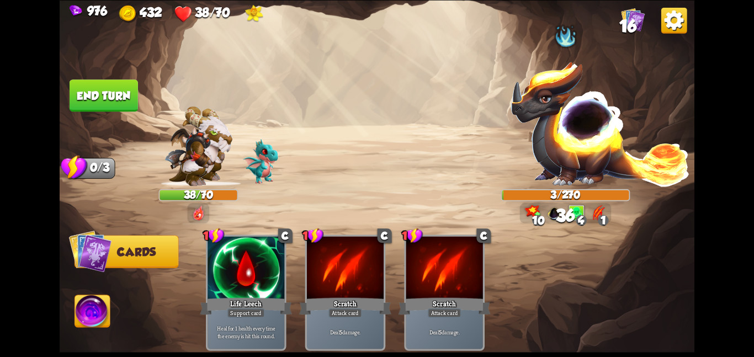
click at [99, 78] on img at bounding box center [377, 178] width 635 height 357
click at [101, 91] on button "End turn" at bounding box center [104, 95] width 68 height 32
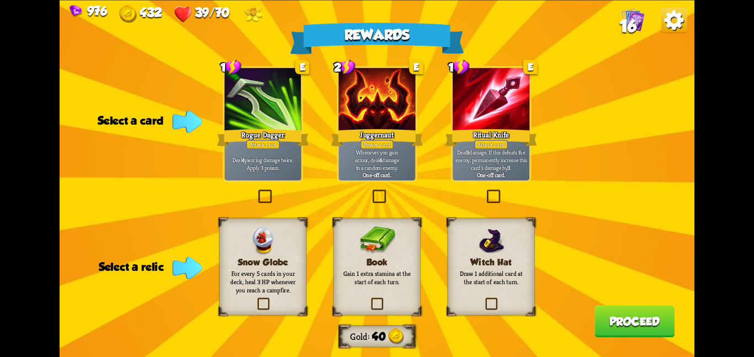
click at [405, 230] on div "Book Gain 1 extra stamina at the start of each turn." at bounding box center [376, 266] width 87 height 97
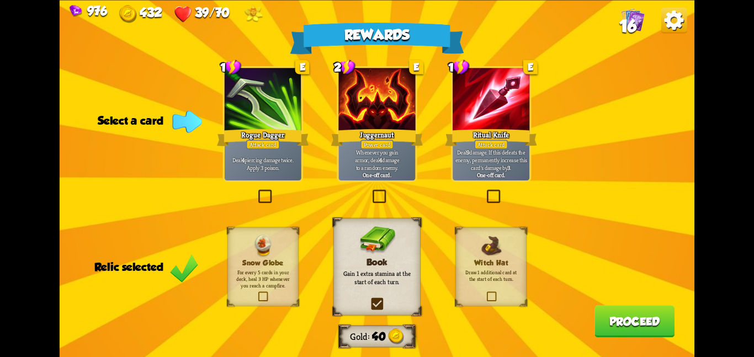
click at [494, 118] on div at bounding box center [491, 100] width 77 height 65
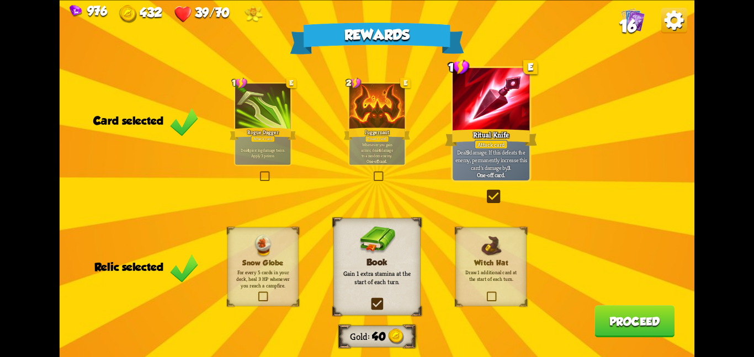
click at [594, 311] on button "Proceed" at bounding box center [634, 321] width 80 height 32
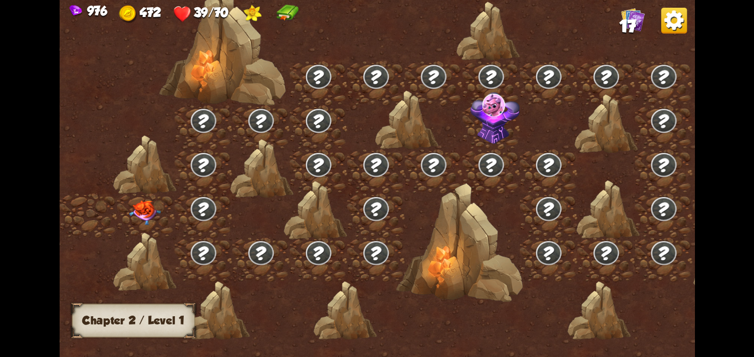
click at [129, 205] on img at bounding box center [145, 212] width 32 height 25
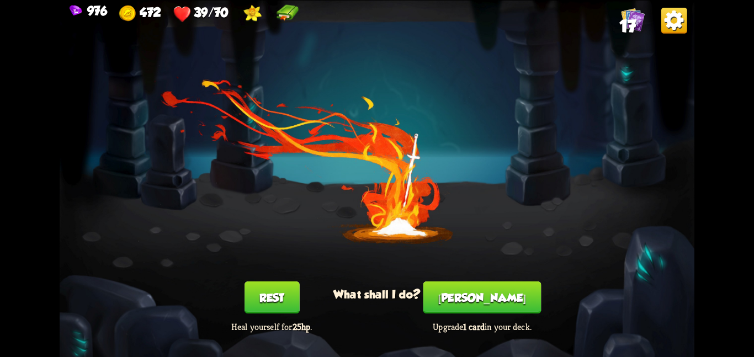
click at [475, 301] on button "Smith" at bounding box center [482, 298] width 118 height 32
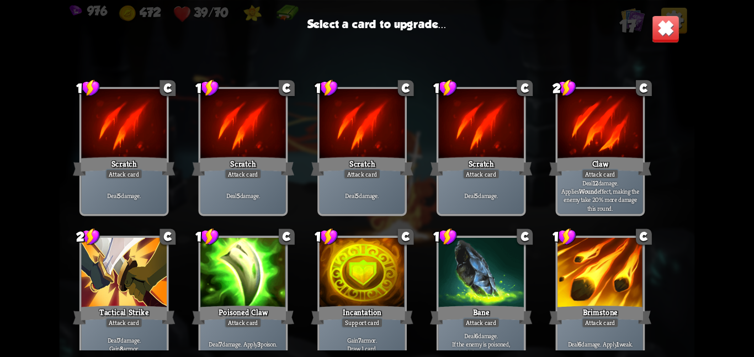
scroll to position [182, 0]
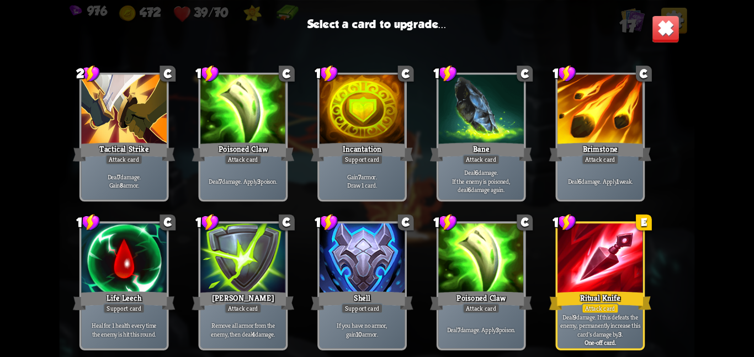
click at [560, 239] on div at bounding box center [601, 260] width 86 height 72
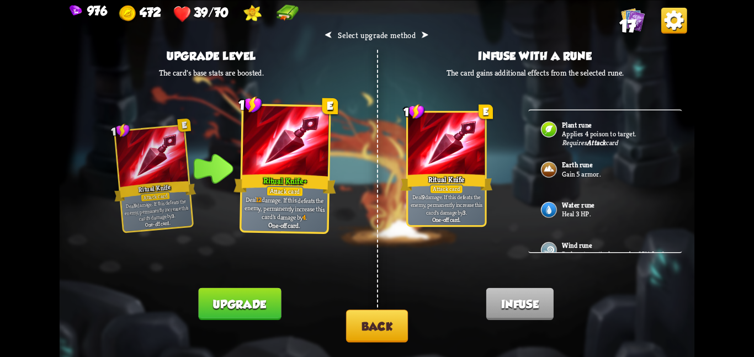
click at [237, 304] on button "Upgrade" at bounding box center [240, 304] width 83 height 32
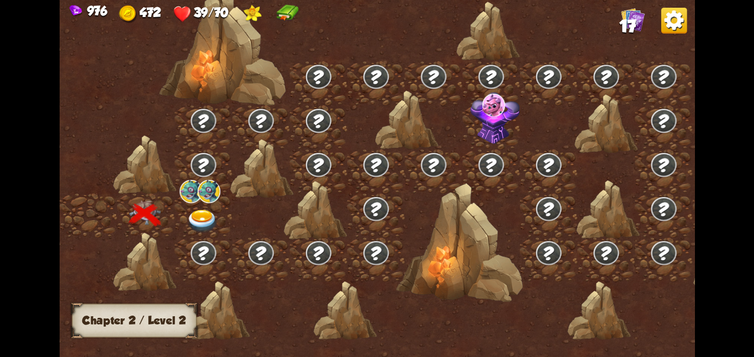
click at [205, 216] on img at bounding box center [203, 220] width 32 height 23
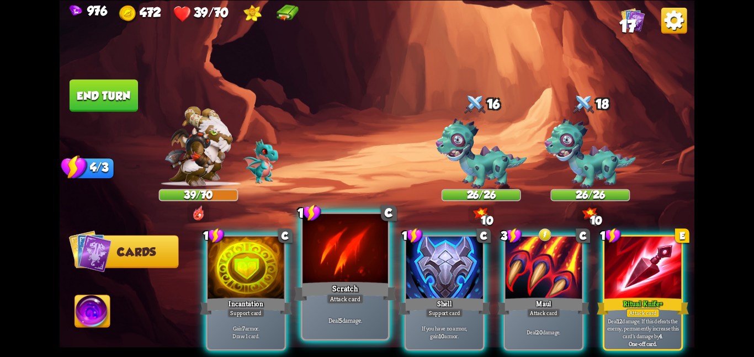
click at [371, 272] on div at bounding box center [345, 250] width 86 height 72
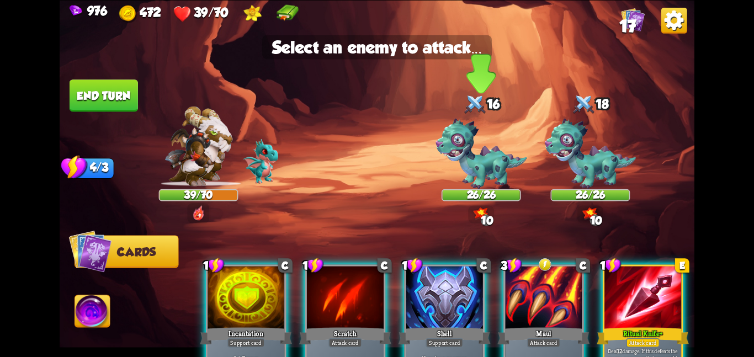
click at [453, 187] on img at bounding box center [481, 153] width 91 height 71
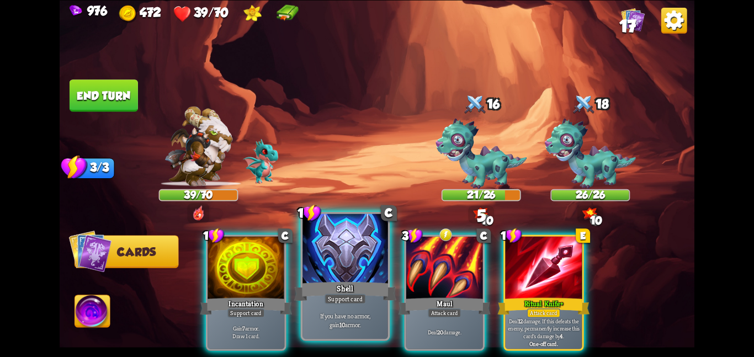
click at [328, 261] on div at bounding box center [345, 250] width 86 height 72
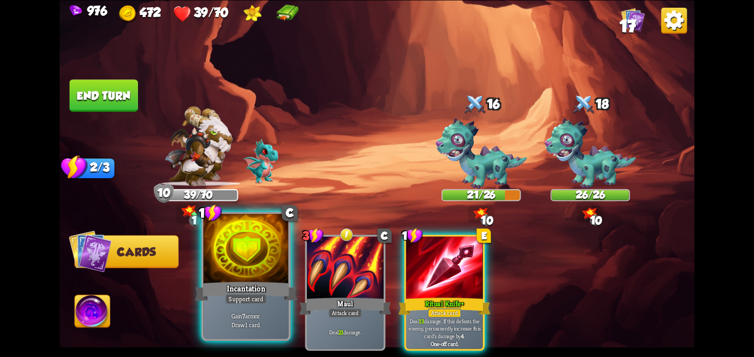
click at [270, 275] on div at bounding box center [246, 250] width 86 height 72
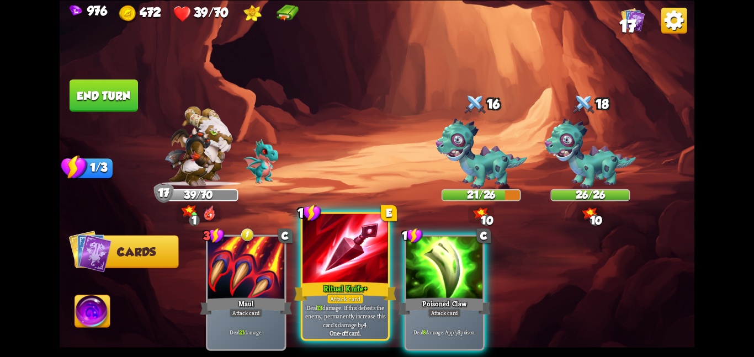
click at [353, 264] on div at bounding box center [345, 250] width 86 height 72
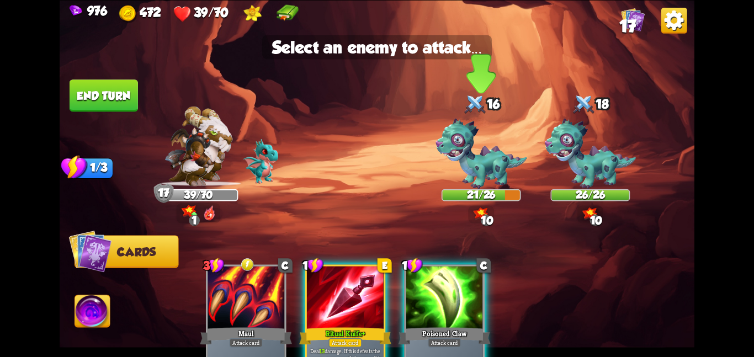
click at [451, 160] on img at bounding box center [481, 153] width 91 height 71
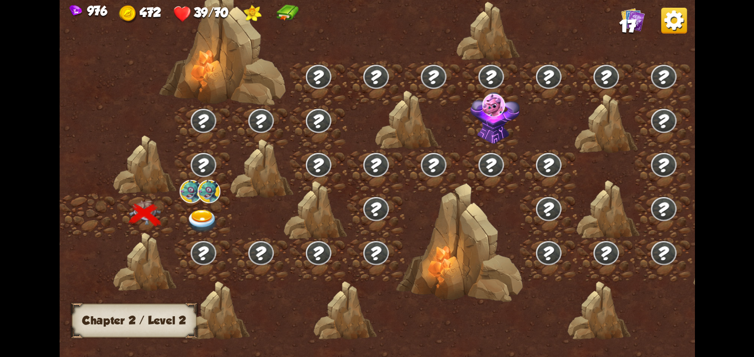
click at [217, 196] on img at bounding box center [209, 190] width 23 height 23
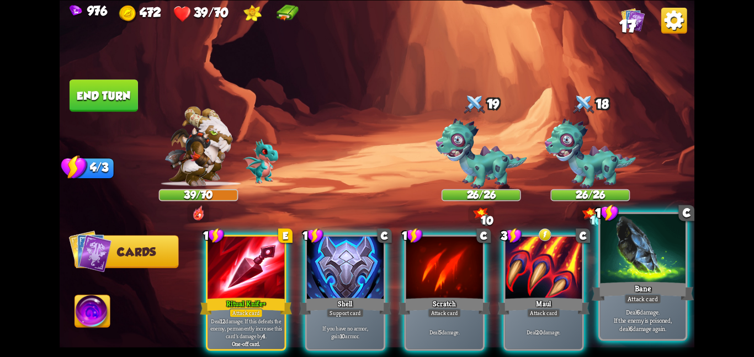
click at [620, 278] on div at bounding box center [643, 250] width 86 height 72
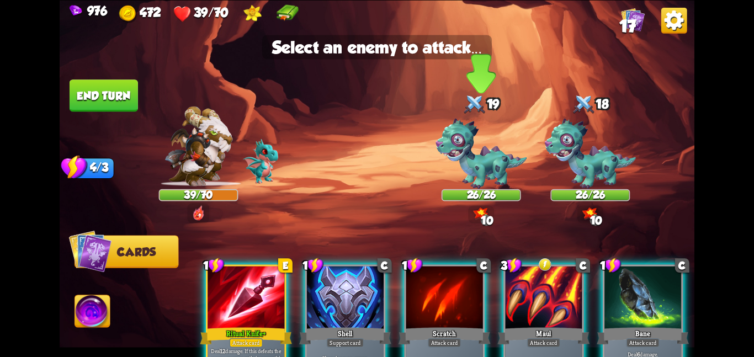
click at [495, 169] on img at bounding box center [481, 153] width 91 height 71
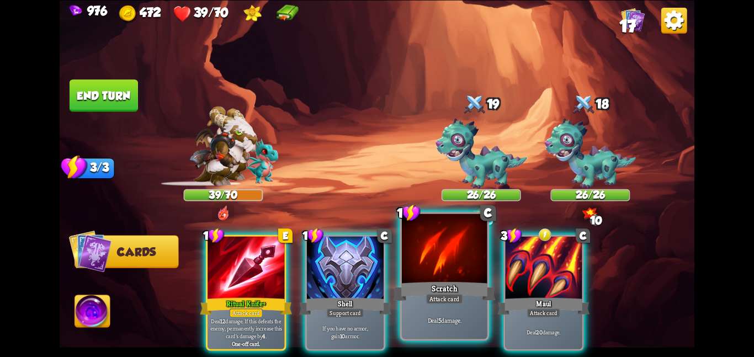
click at [444, 295] on div "Attack card" at bounding box center [444, 299] width 37 height 10
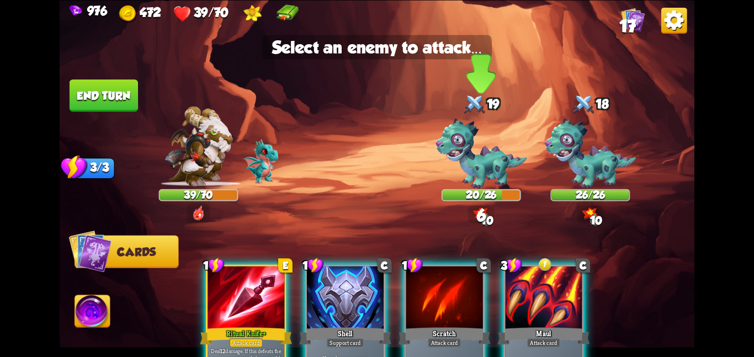
click at [467, 184] on img at bounding box center [481, 153] width 91 height 71
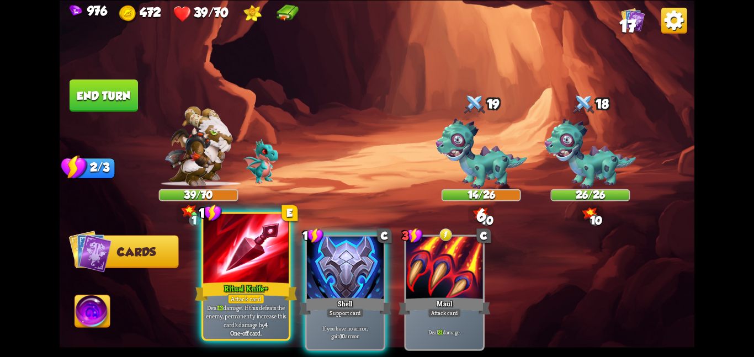
click at [259, 245] on div at bounding box center [246, 250] width 86 height 72
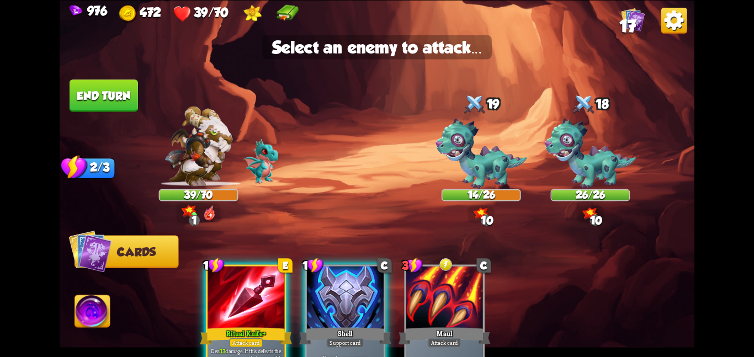
click at [242, 296] on div at bounding box center [246, 298] width 77 height 65
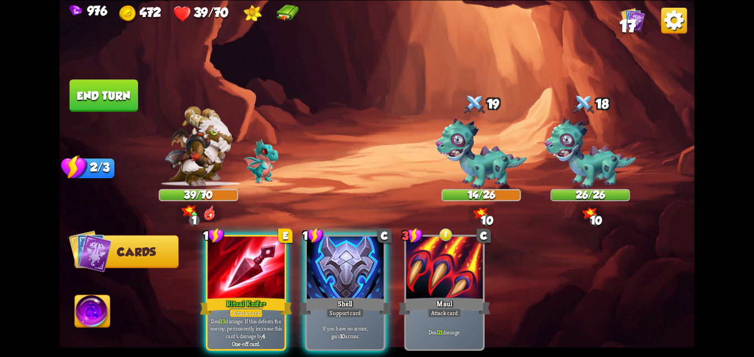
click at [99, 318] on img at bounding box center [92, 313] width 35 height 36
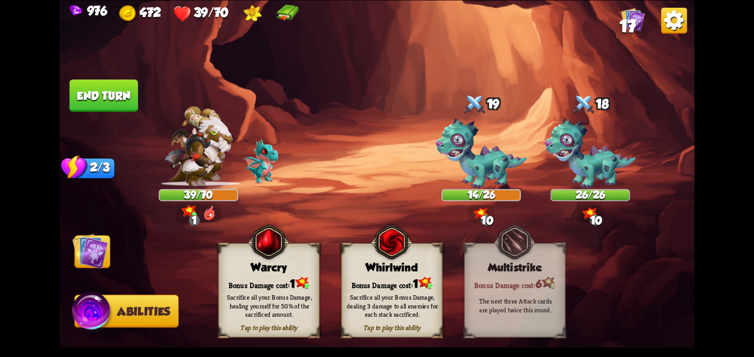
click at [380, 275] on div "Tap to play this ability Whirlwind Bonus Damage cost: 1 Sacrifice all your Bonu…" at bounding box center [391, 290] width 101 height 94
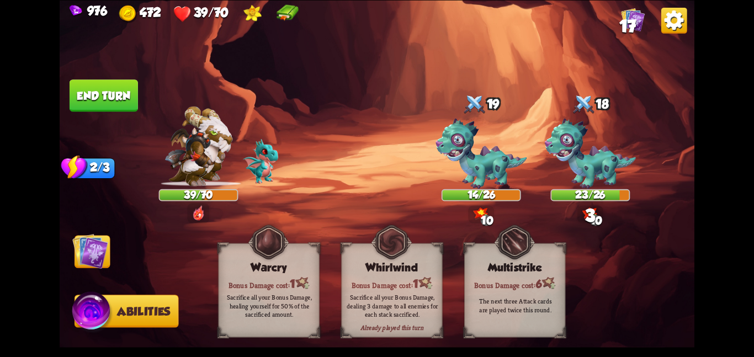
click at [105, 243] on img at bounding box center [90, 251] width 36 height 36
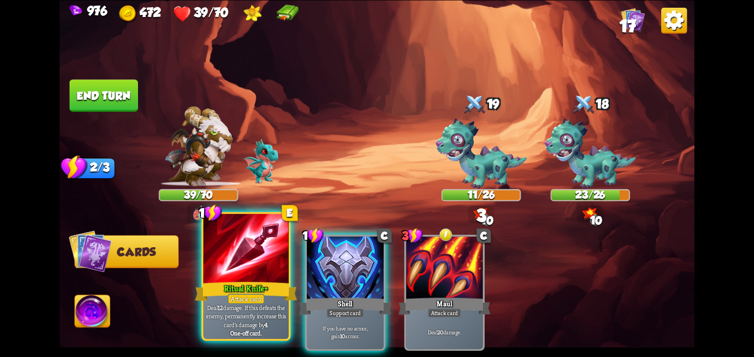
click at [258, 259] on div at bounding box center [246, 250] width 86 height 72
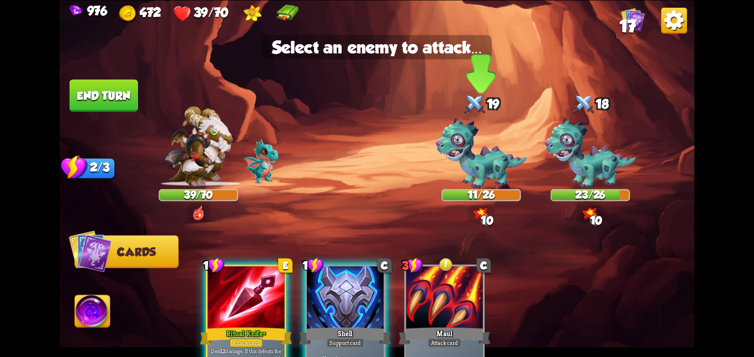
click at [445, 180] on img at bounding box center [481, 153] width 91 height 71
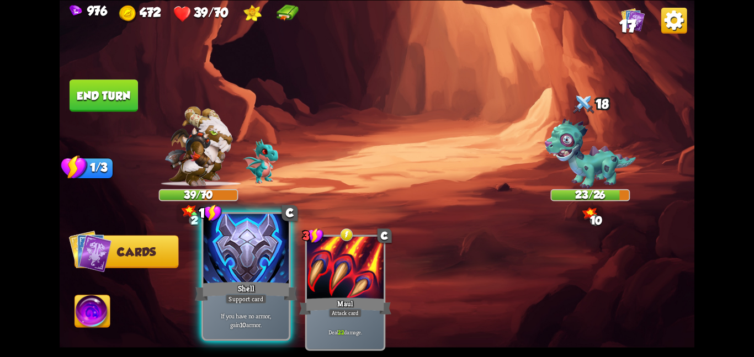
click at [222, 263] on div at bounding box center [246, 250] width 86 height 72
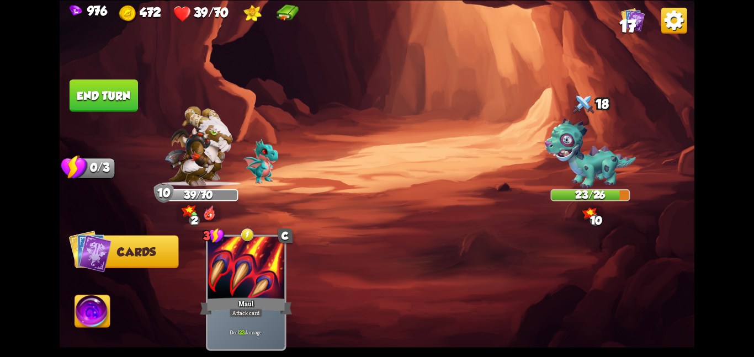
click at [108, 99] on button "End turn" at bounding box center [104, 95] width 68 height 32
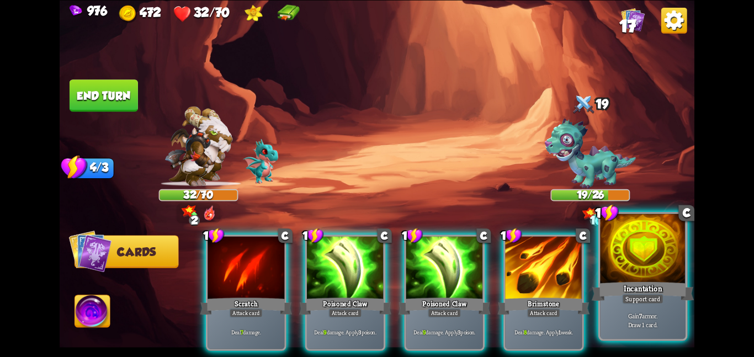
click at [638, 284] on div "Incantation" at bounding box center [643, 291] width 102 height 23
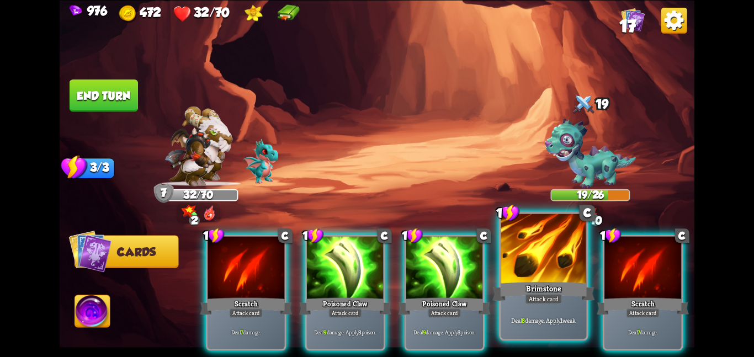
click at [550, 275] on div at bounding box center [544, 250] width 86 height 72
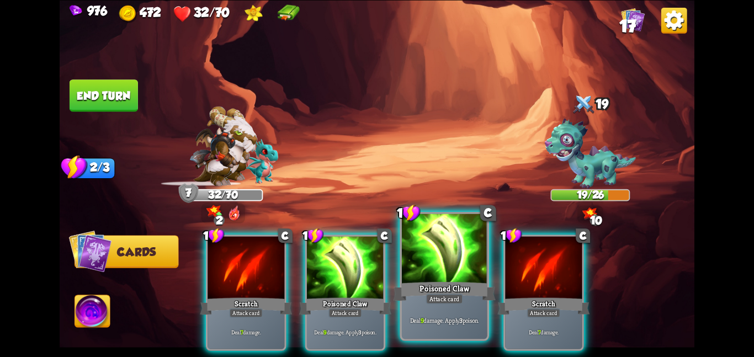
click at [400, 278] on div "1 C Poisoned Claw Attack card Deal 9 damage. Apply 3 poison." at bounding box center [444, 276] width 89 height 129
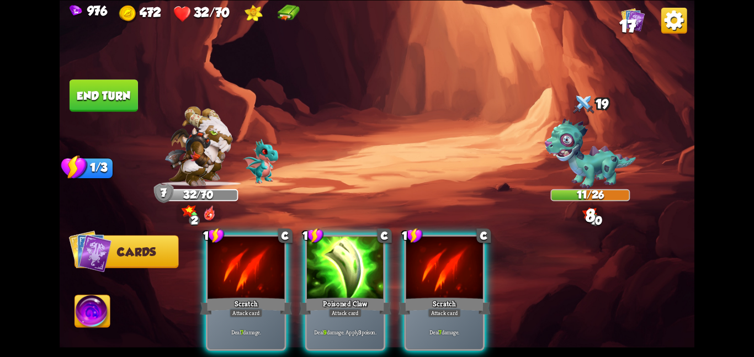
click at [400, 278] on div "1 C Scratch Attack card Deal 7 damage. 1 C Poisoned Claw Attack card Deal 9 dam…" at bounding box center [441, 277] width 508 height 159
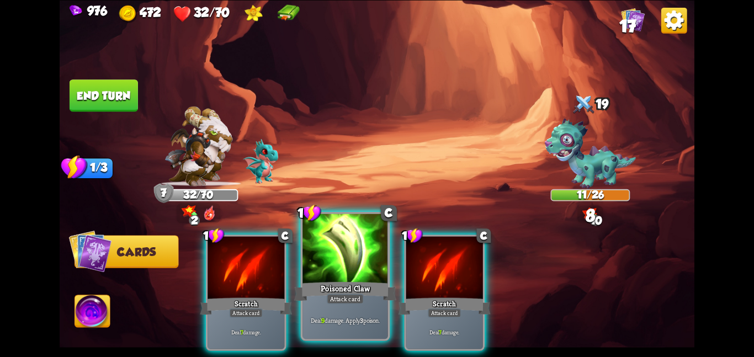
click at [344, 272] on div at bounding box center [345, 250] width 86 height 72
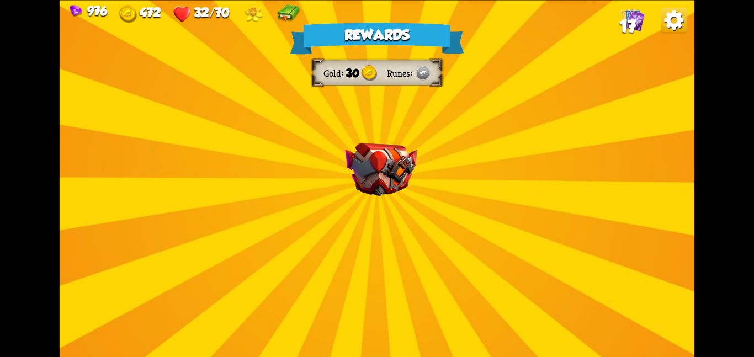
click at [386, 203] on div "Rewards Gold 30 Runes Select a card 2 C Flame Barrier Support card Gain 8 armor…" at bounding box center [377, 178] width 635 height 357
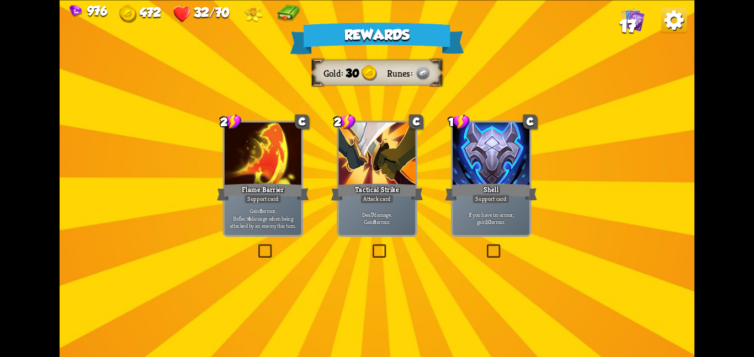
click at [495, 188] on div "Shell" at bounding box center [491, 192] width 92 height 20
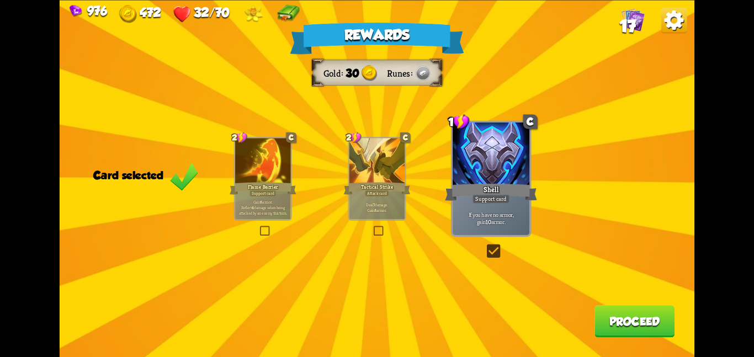
click at [597, 314] on button "Proceed" at bounding box center [634, 321] width 80 height 32
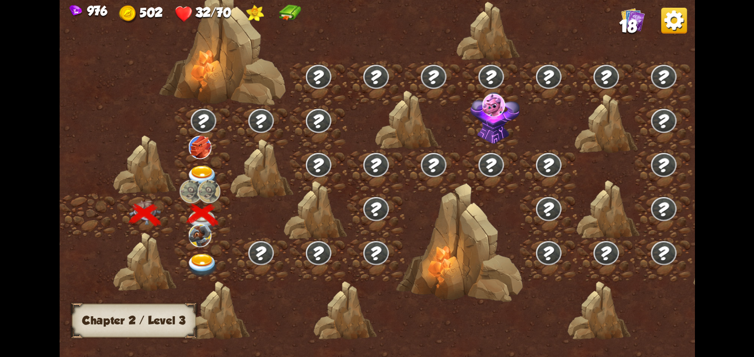
click at [203, 235] on img at bounding box center [200, 235] width 23 height 23
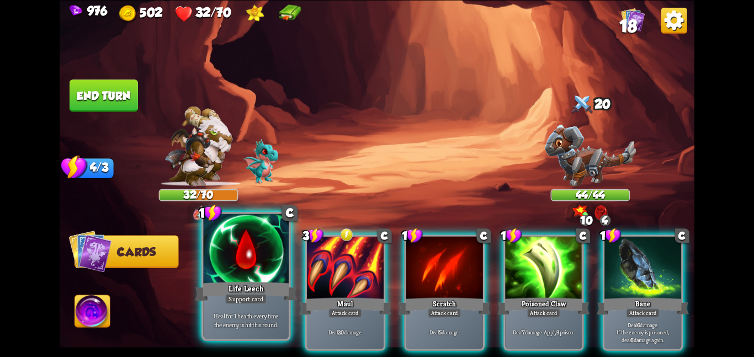
click at [260, 264] on div at bounding box center [246, 250] width 86 height 72
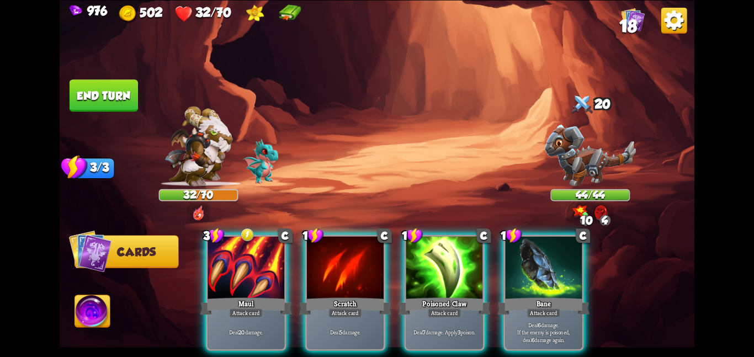
click at [260, 264] on div at bounding box center [246, 268] width 77 height 65
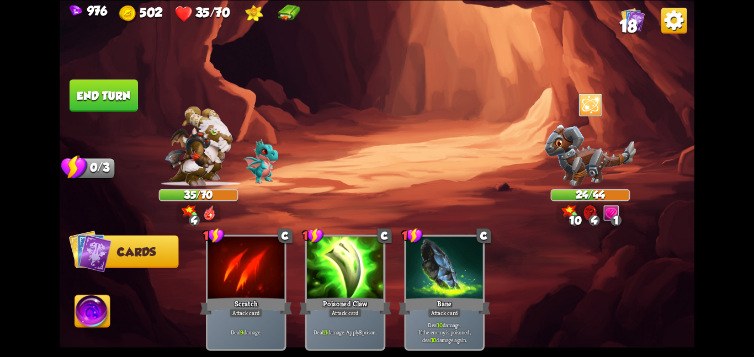
click at [100, 98] on button "End turn" at bounding box center [104, 95] width 68 height 32
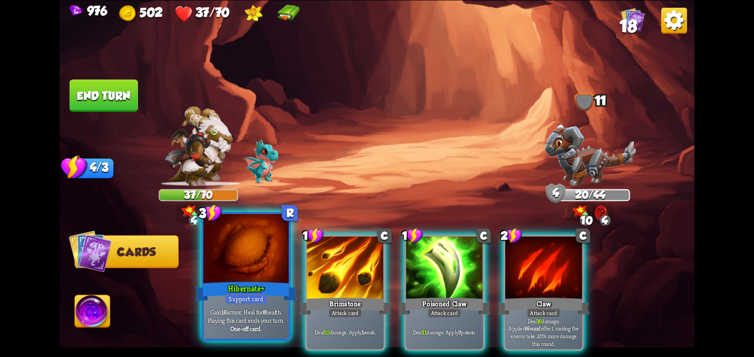
click at [229, 266] on div at bounding box center [246, 250] width 86 height 72
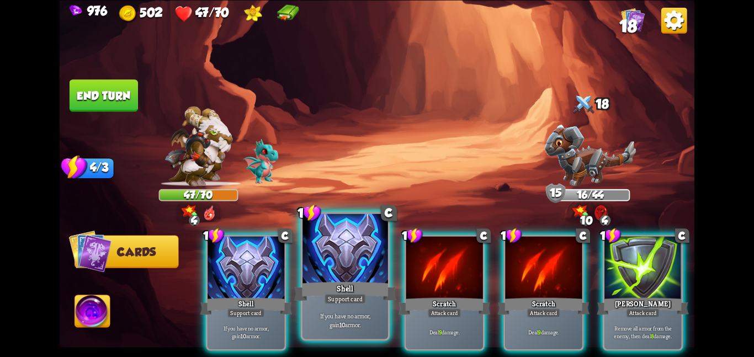
click at [339, 272] on div at bounding box center [345, 250] width 86 height 72
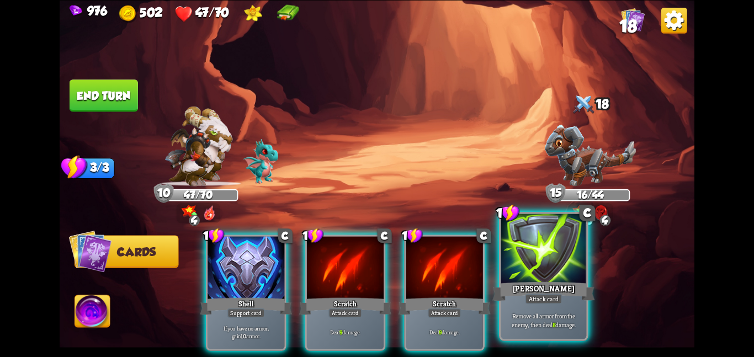
click at [555, 253] on div at bounding box center [544, 250] width 86 height 72
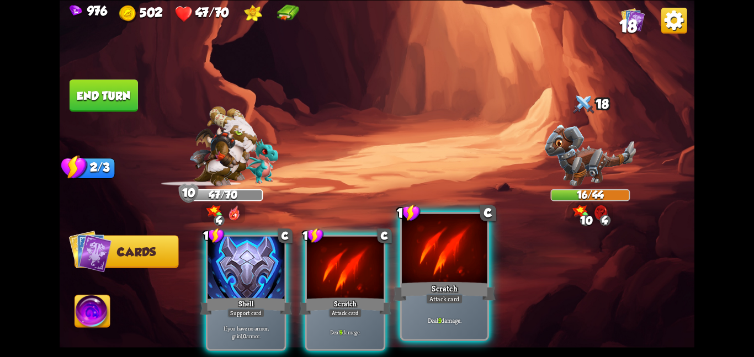
click at [433, 278] on div at bounding box center [445, 250] width 86 height 72
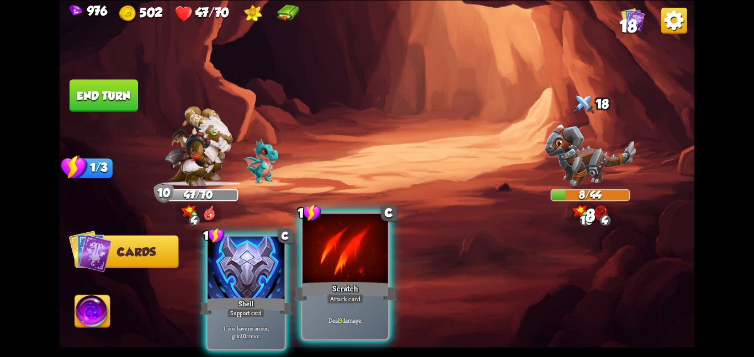
click at [370, 274] on div at bounding box center [345, 250] width 86 height 72
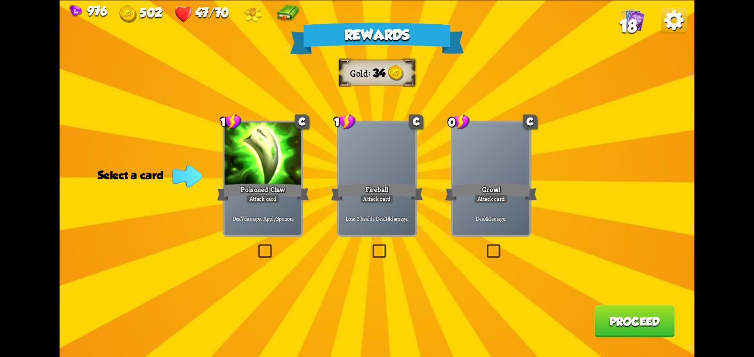
click at [241, 146] on div at bounding box center [263, 155] width 77 height 65
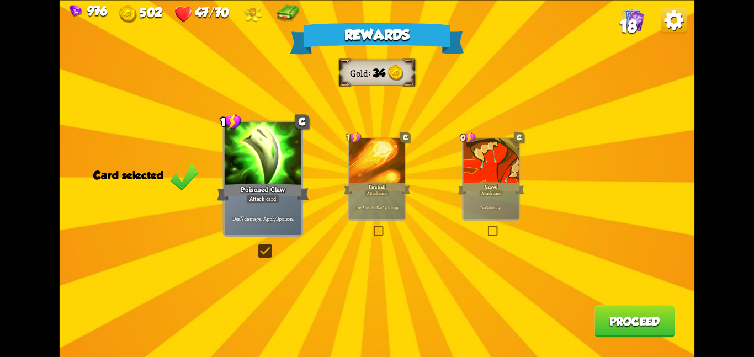
click at [663, 336] on button "Proceed" at bounding box center [634, 321] width 80 height 32
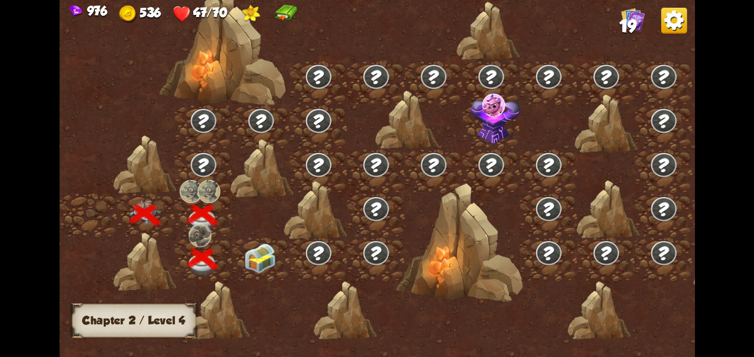
click at [267, 252] on img at bounding box center [260, 258] width 32 height 30
click at [257, 268] on img at bounding box center [260, 258] width 32 height 30
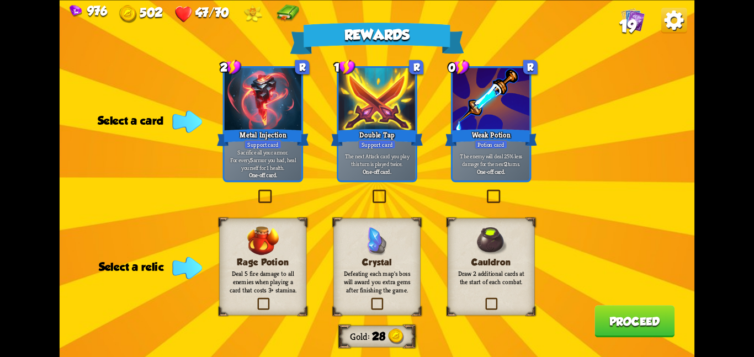
click at [280, 289] on p "Deal 5 fire damage to all enemies when playing a card that costs 3+ stamina." at bounding box center [262, 281] width 71 height 25
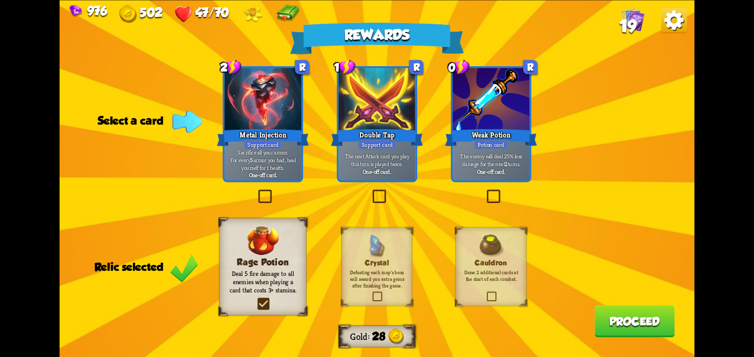
click at [465, 229] on div "Cauldron Draw 2 additional cards at the start of each combat." at bounding box center [490, 266] width 71 height 79
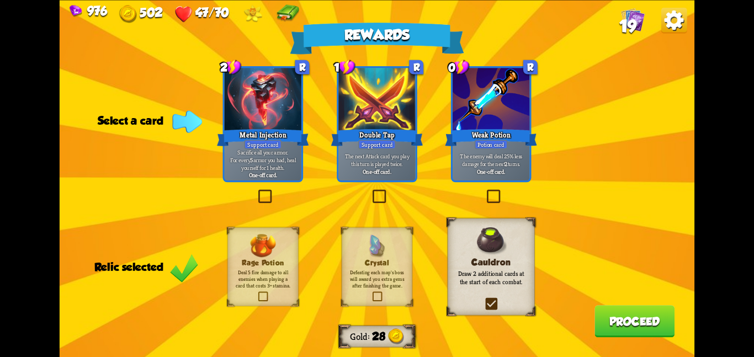
click at [473, 154] on p "The enemy will deal 25% less damage for the next 2 turns." at bounding box center [491, 159] width 73 height 15
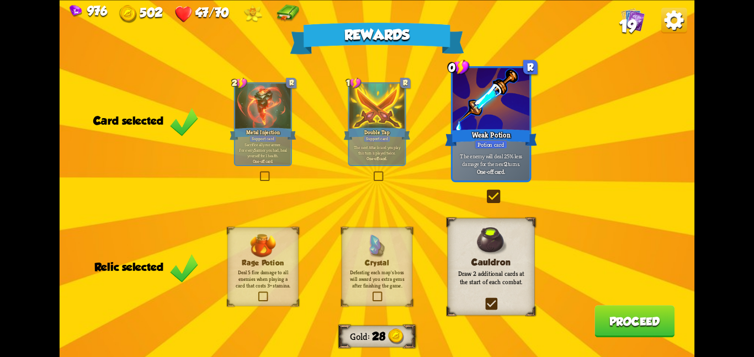
click at [609, 322] on button "Proceed" at bounding box center [634, 321] width 80 height 32
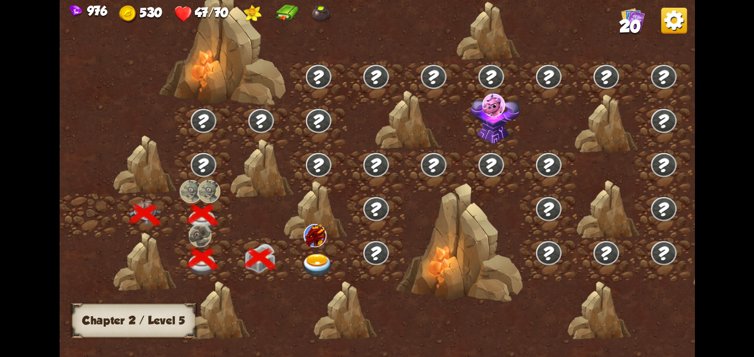
click at [325, 249] on div at bounding box center [318, 259] width 57 height 44
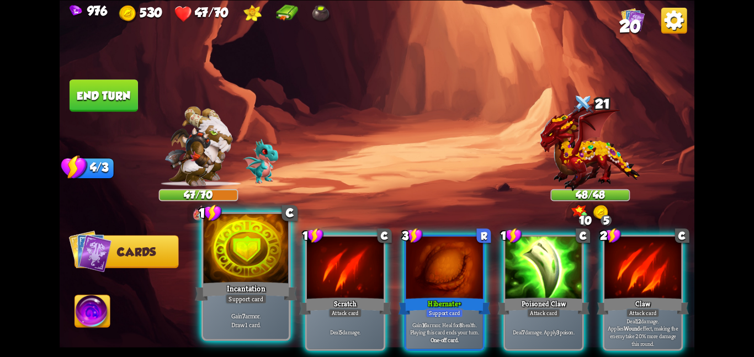
click at [264, 257] on div at bounding box center [246, 250] width 86 height 72
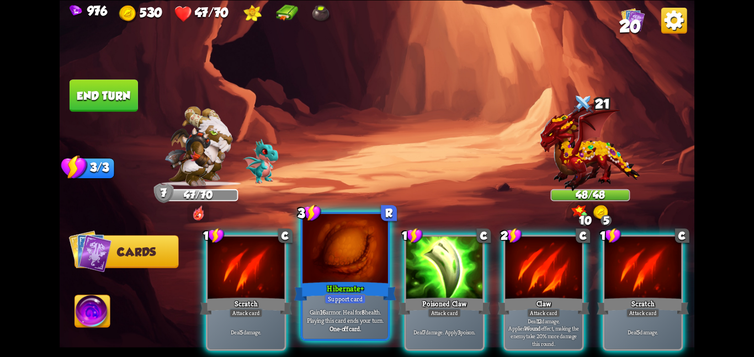
click at [322, 259] on div at bounding box center [345, 250] width 86 height 72
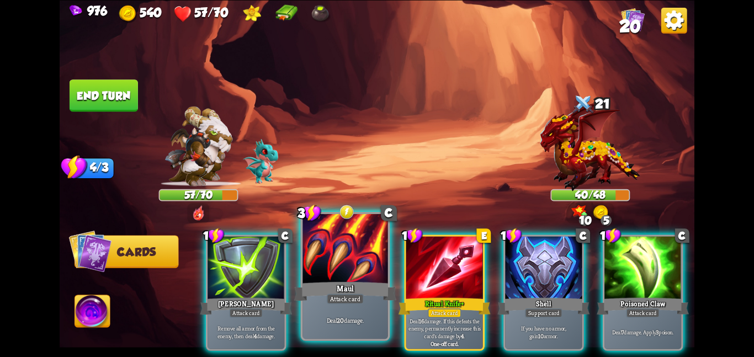
click at [372, 266] on div at bounding box center [345, 250] width 86 height 72
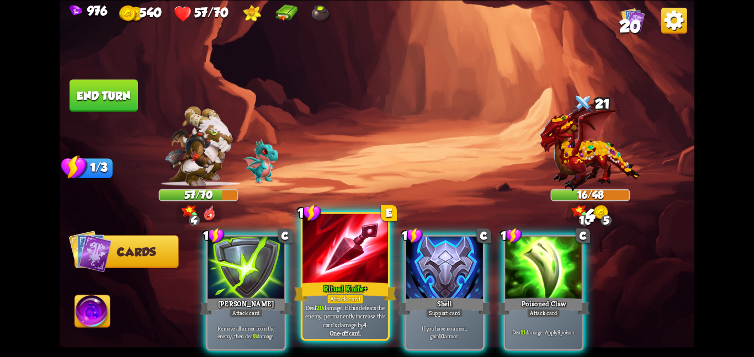
click at [327, 313] on p "Deal 20 damage. If this defeats the enemy, permanently increase this card's dam…" at bounding box center [345, 316] width 81 height 25
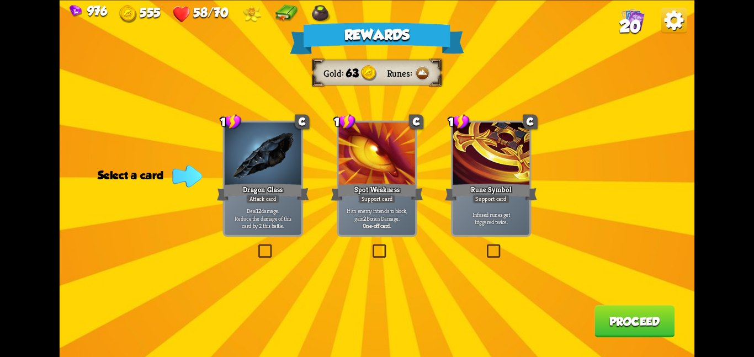
click at [214, 145] on div "Rewards Gold 63 Runes Select a card 1 C Dragon Glass Attack card Deal 12 damage…" at bounding box center [377, 178] width 635 height 357
click at [231, 147] on div at bounding box center [263, 155] width 77 height 65
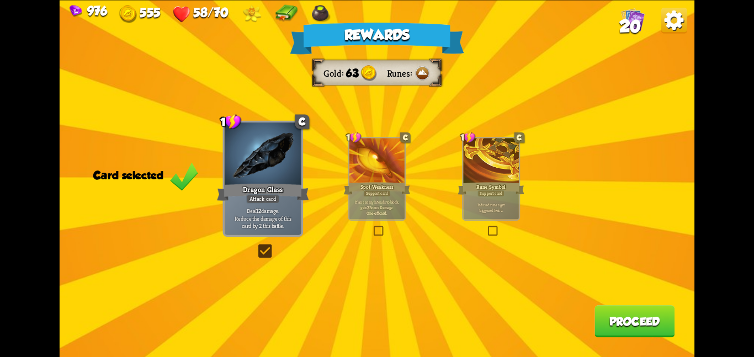
click at [605, 314] on button "Proceed" at bounding box center [634, 321] width 80 height 32
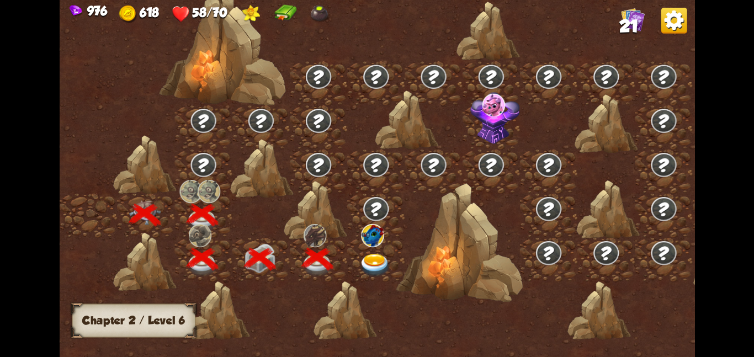
click at [401, 262] on div at bounding box center [459, 242] width 127 height 119
click at [394, 258] on div at bounding box center [375, 259] width 57 height 44
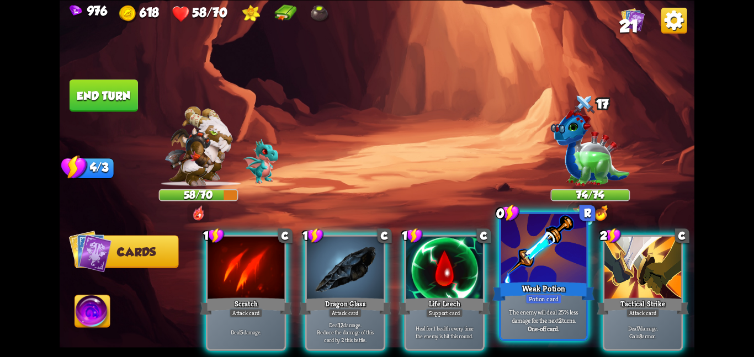
click at [503, 250] on div at bounding box center [544, 250] width 86 height 72
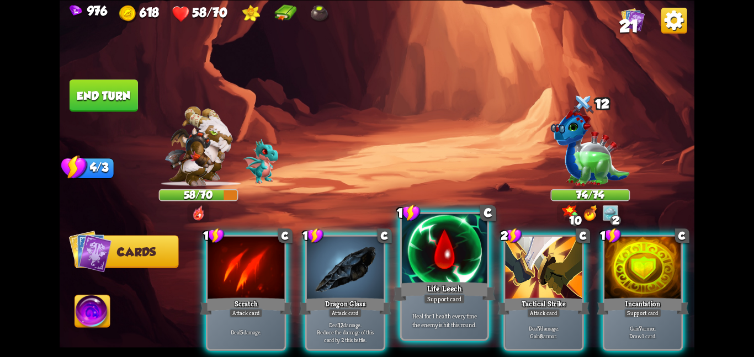
click at [444, 261] on div at bounding box center [445, 250] width 86 height 72
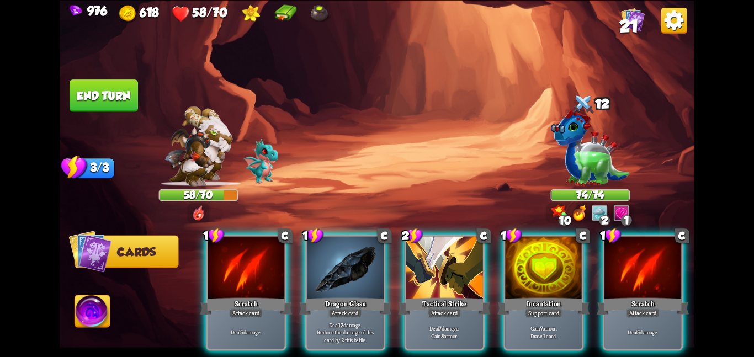
click at [444, 261] on div at bounding box center [444, 268] width 77 height 65
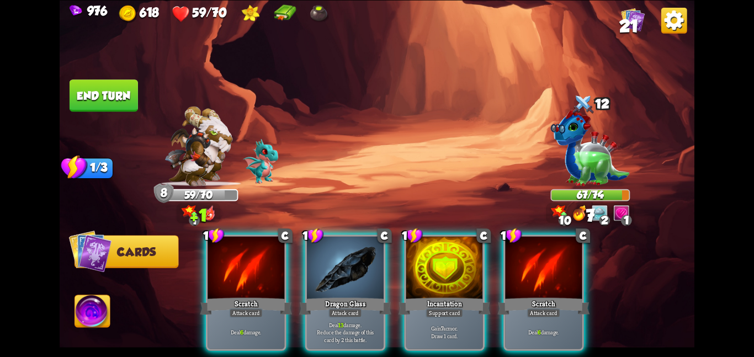
click at [444, 261] on div at bounding box center [444, 268] width 77 height 65
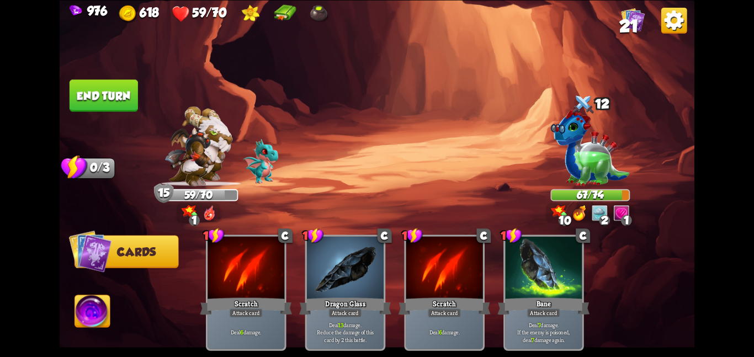
click at [95, 84] on button "End turn" at bounding box center [104, 95] width 68 height 32
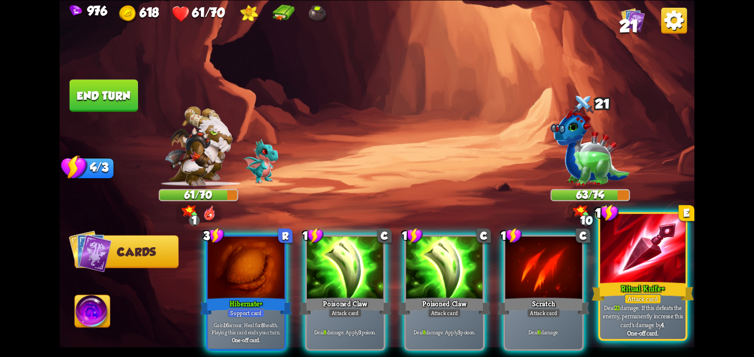
click at [616, 255] on div at bounding box center [643, 250] width 86 height 72
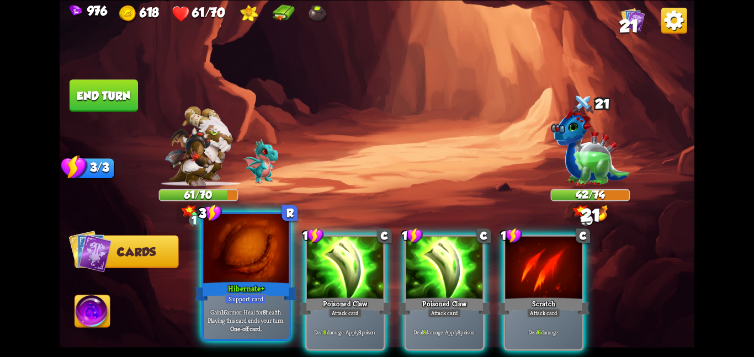
click at [232, 252] on div at bounding box center [246, 250] width 86 height 72
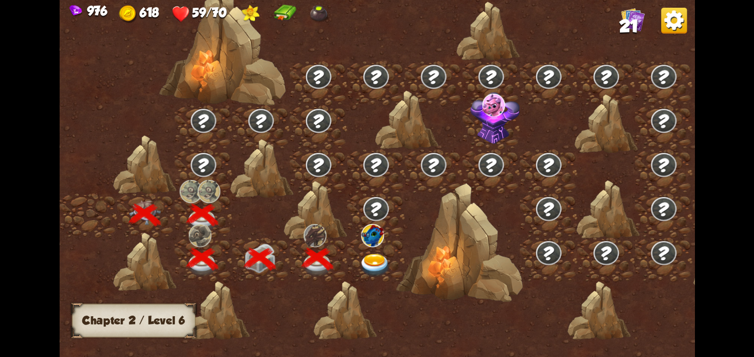
click at [354, 254] on div at bounding box center [375, 259] width 57 height 44
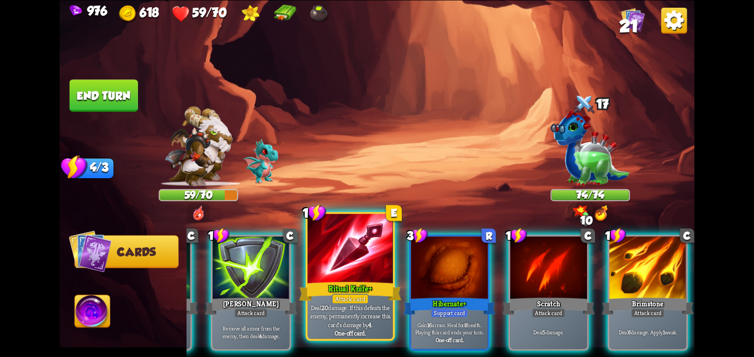
click at [367, 277] on div at bounding box center [350, 250] width 86 height 72
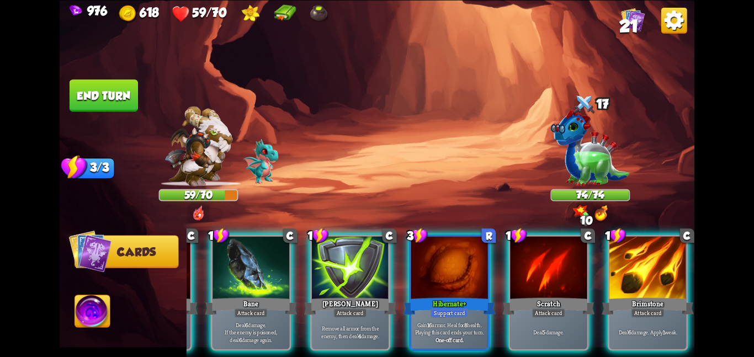
click at [367, 277] on div "1 C Scratch Attack card Deal 5 damage. 1 C Bane Attack card Deal 6 damage. If t…" at bounding box center [441, 277] width 508 height 159
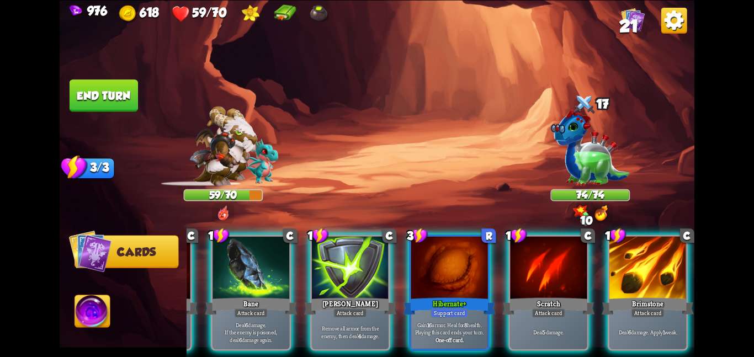
scroll to position [0, 105]
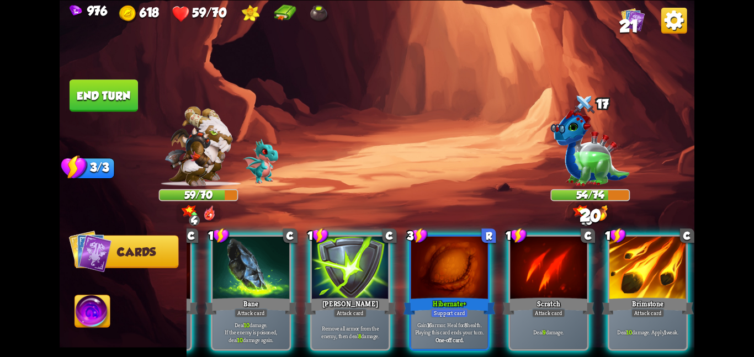
click at [83, 312] on img at bounding box center [92, 313] width 35 height 36
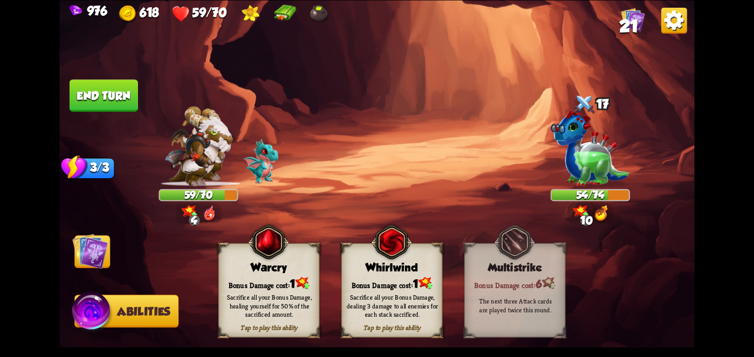
click at [256, 274] on div "Tap to play this ability Warcry Bonus Damage cost: 1 Sacrifice all your Bonus D…" at bounding box center [268, 290] width 101 height 94
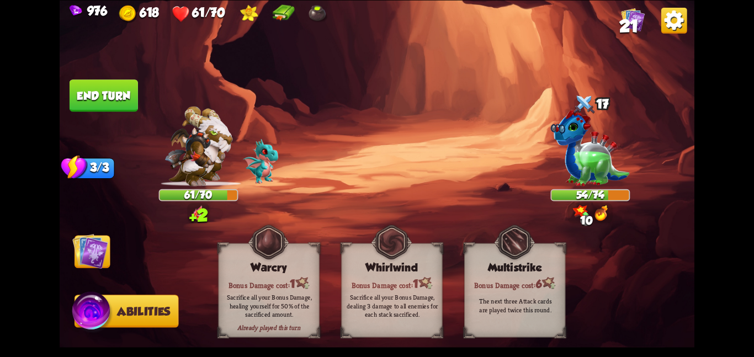
click at [100, 253] on img at bounding box center [90, 251] width 36 height 36
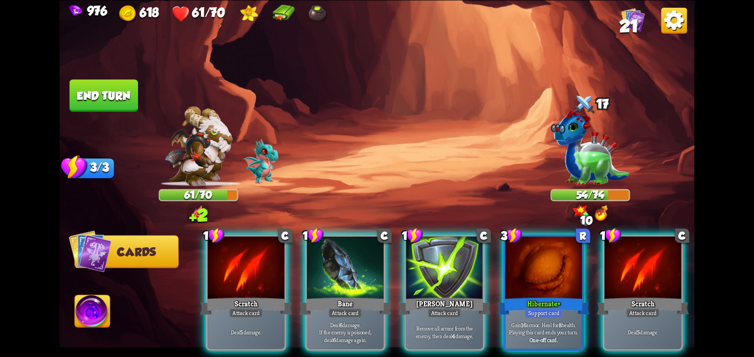
click at [500, 275] on div "1 C Scratch Attack card Deal 5 damage. 1 C Bane Attack card Deal 6 damage. If t…" at bounding box center [441, 277] width 508 height 159
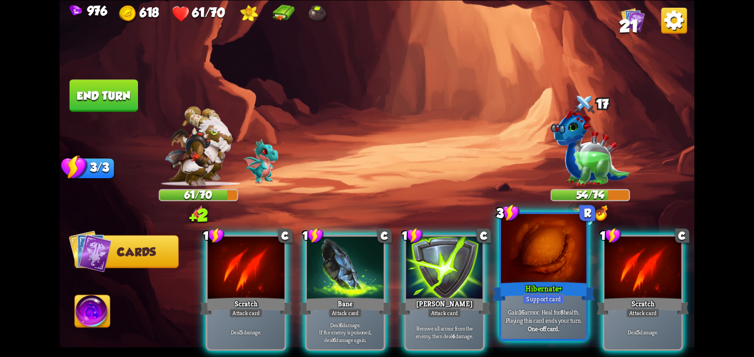
click at [528, 271] on div at bounding box center [544, 250] width 86 height 72
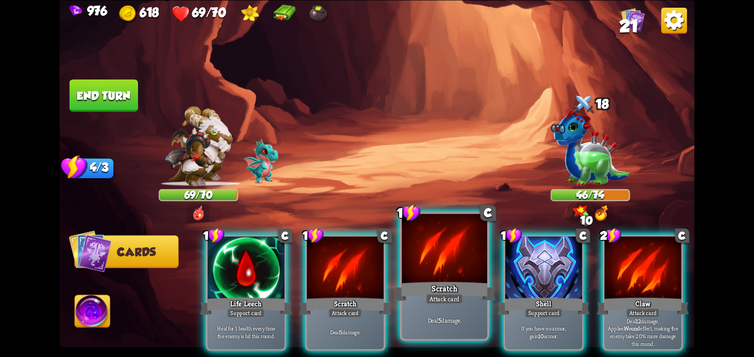
click at [527, 266] on div at bounding box center [543, 268] width 77 height 65
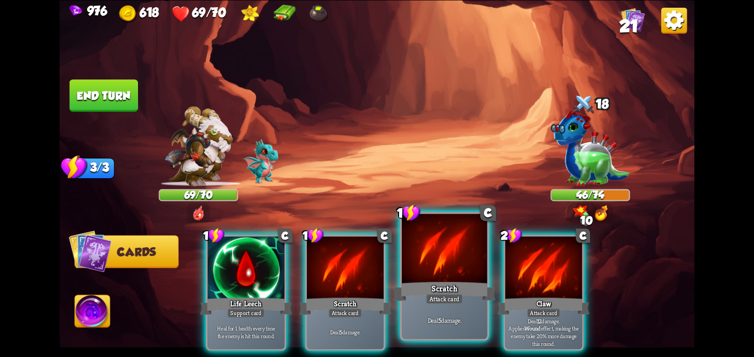
click at [527, 266] on div at bounding box center [543, 268] width 77 height 65
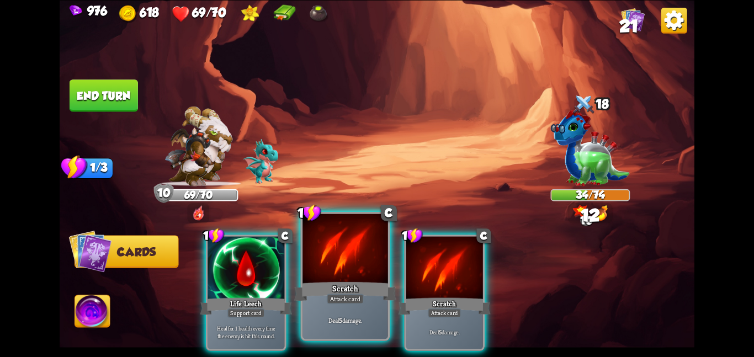
click at [333, 244] on div at bounding box center [345, 250] width 86 height 72
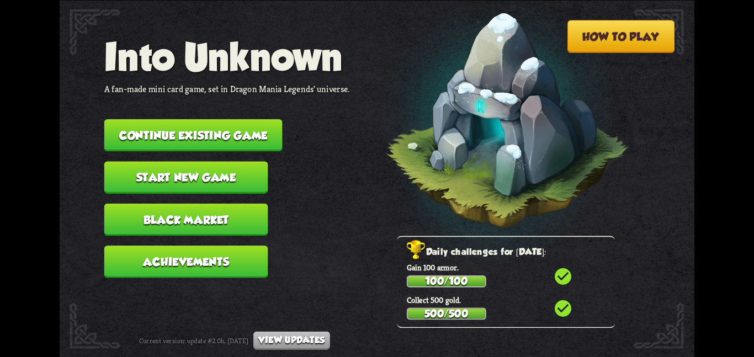
click at [251, 132] on button "Continue existing game" at bounding box center [193, 135] width 178 height 32
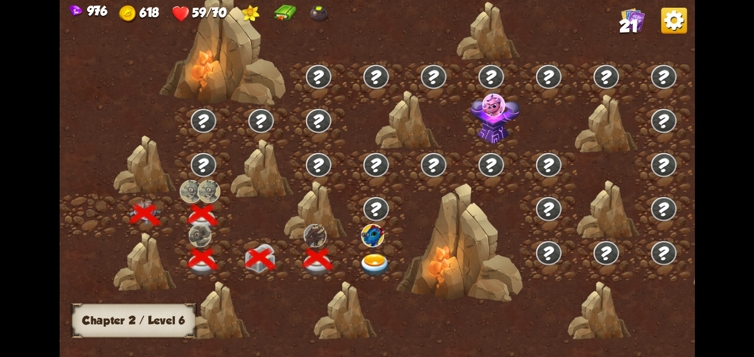
click at [362, 264] on img at bounding box center [375, 264] width 32 height 23
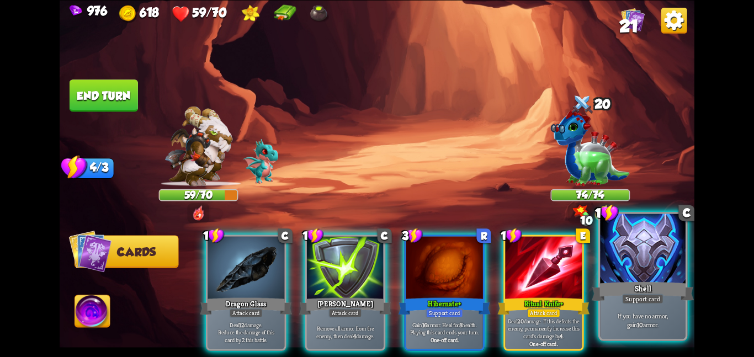
click at [665, 331] on div "If you have no armor, gain 10 armor." at bounding box center [643, 319] width 86 height 37
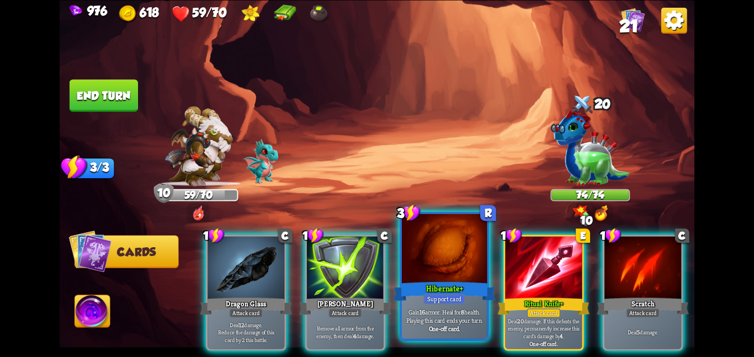
click at [448, 276] on div at bounding box center [445, 250] width 86 height 72
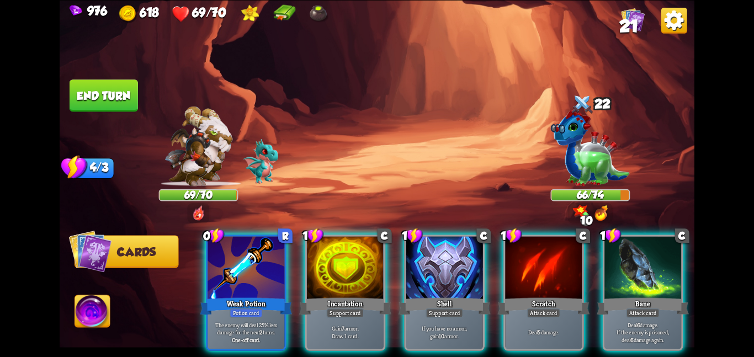
click at [448, 276] on div at bounding box center [444, 268] width 77 height 65
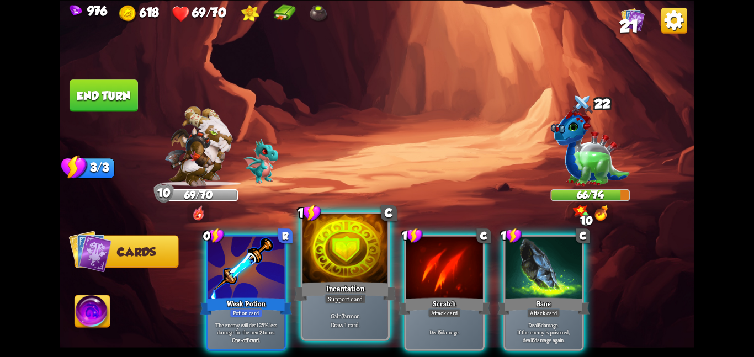
click at [334, 262] on div at bounding box center [345, 250] width 86 height 72
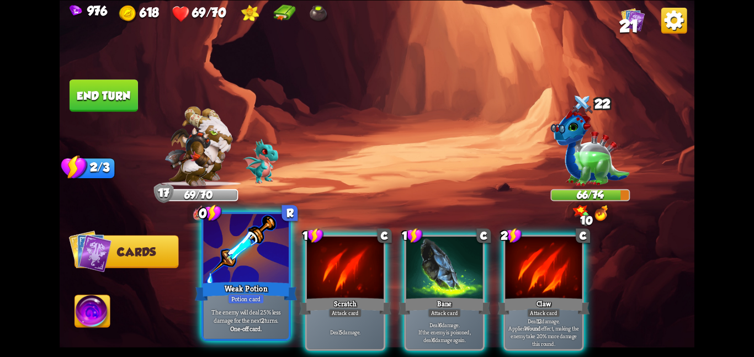
click at [235, 272] on div at bounding box center [246, 250] width 86 height 72
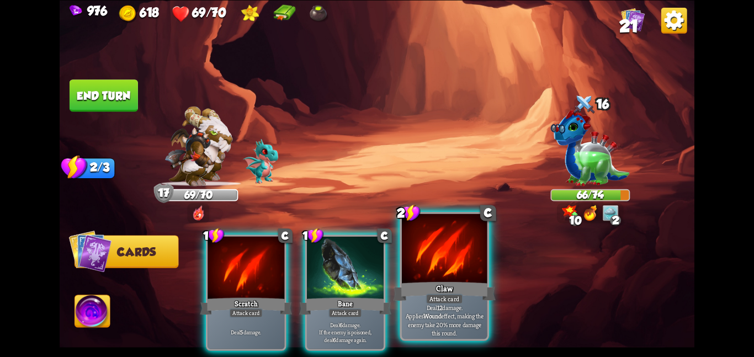
click at [421, 278] on div at bounding box center [445, 250] width 86 height 72
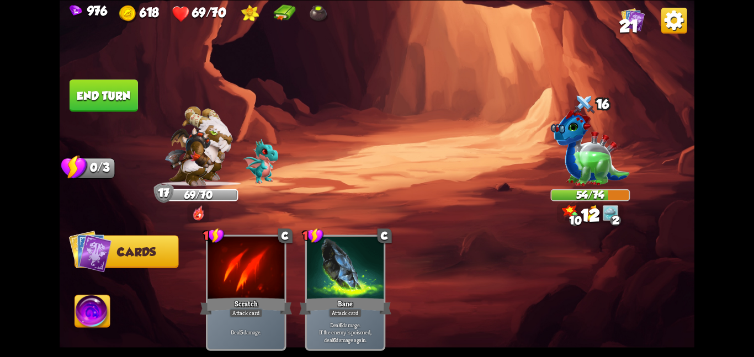
click at [131, 94] on button "End turn" at bounding box center [104, 95] width 68 height 32
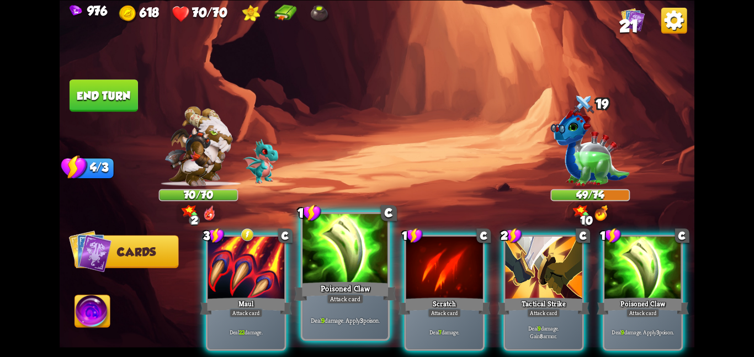
click at [362, 269] on div at bounding box center [345, 250] width 86 height 72
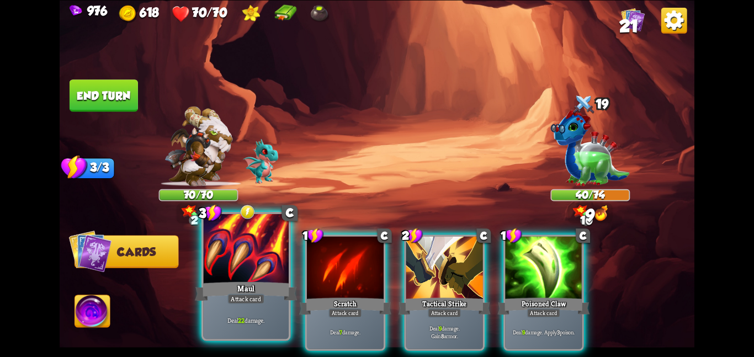
click at [220, 256] on div at bounding box center [246, 250] width 86 height 72
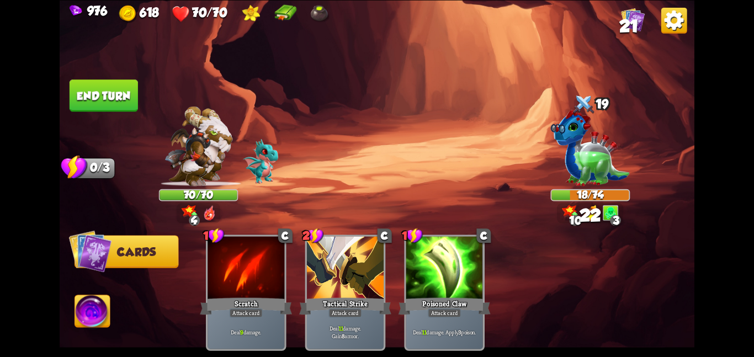
click at [97, 79] on button "End turn" at bounding box center [104, 95] width 68 height 32
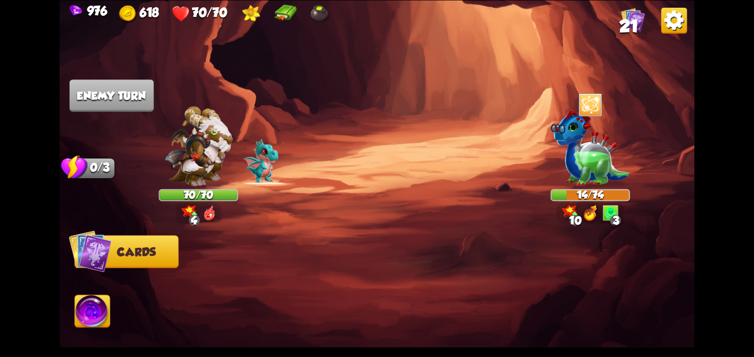
click at [89, 315] on img at bounding box center [92, 313] width 35 height 36
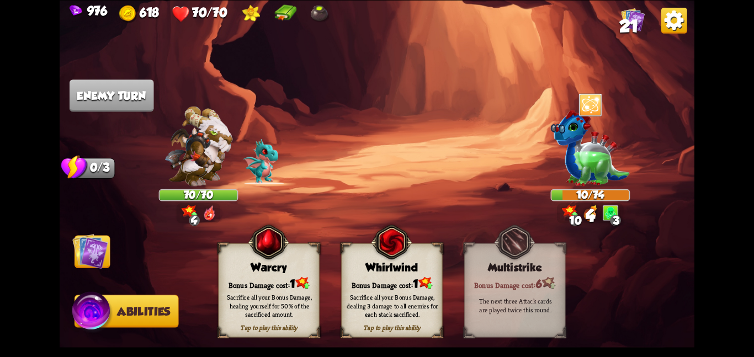
click at [89, 243] on img at bounding box center [90, 251] width 36 height 36
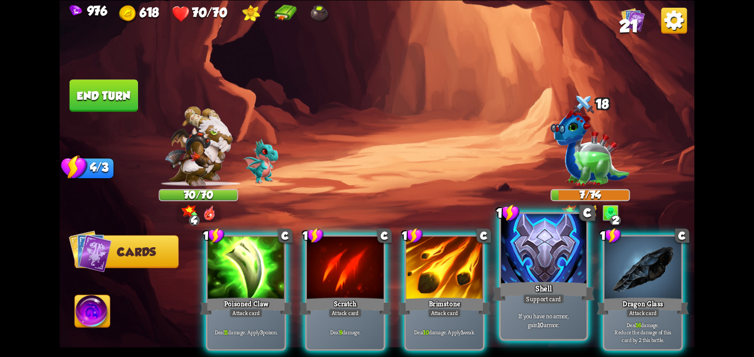
click at [508, 252] on div at bounding box center [544, 250] width 86 height 72
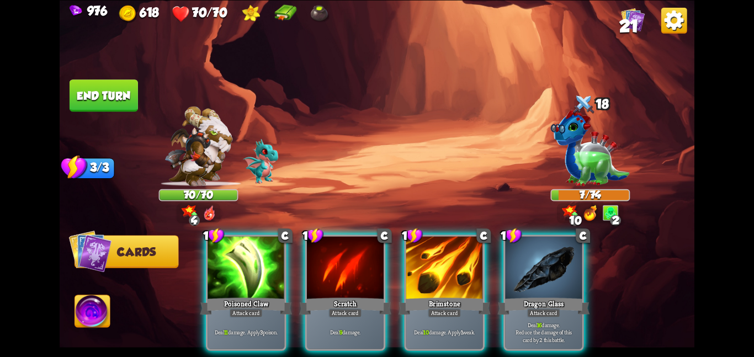
click at [508, 252] on div at bounding box center [543, 268] width 77 height 65
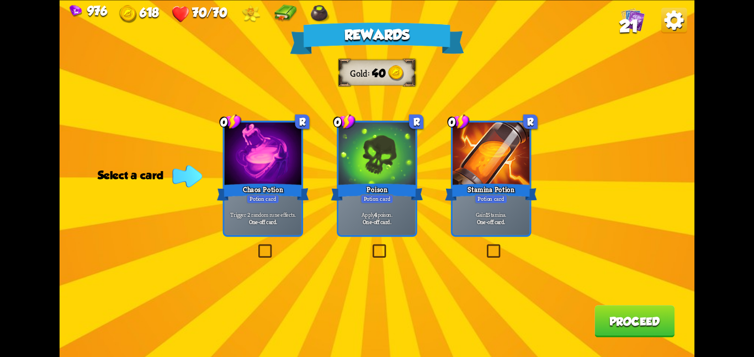
click at [289, 144] on div at bounding box center [263, 155] width 77 height 65
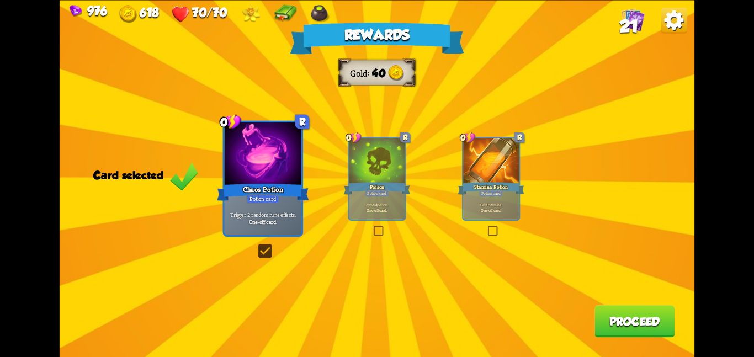
click at [618, 322] on button "Proceed" at bounding box center [634, 321] width 80 height 32
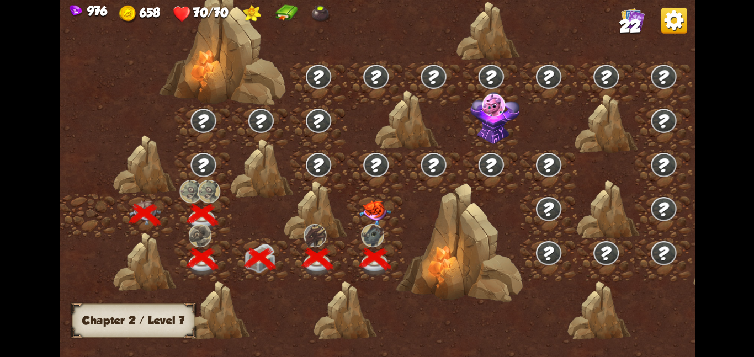
click at [369, 209] on img at bounding box center [375, 212] width 32 height 25
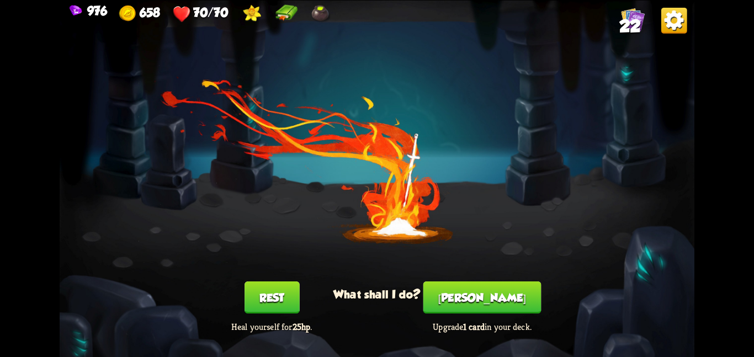
click at [458, 292] on button "Smith" at bounding box center [482, 298] width 118 height 32
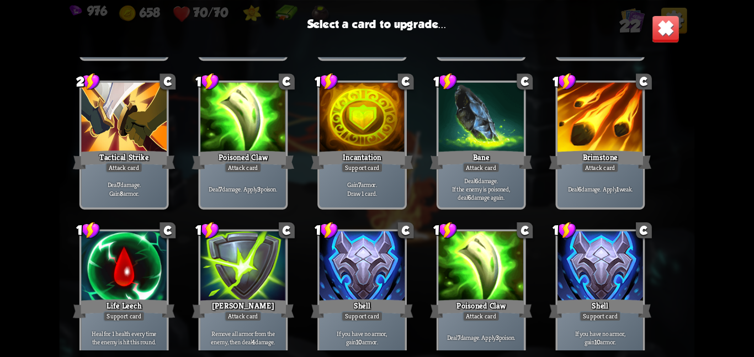
scroll to position [347, 0]
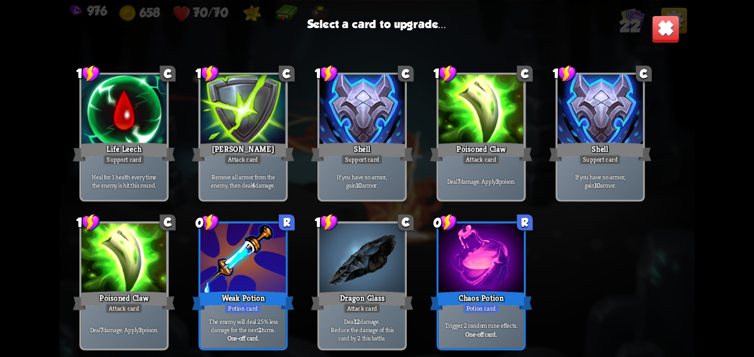
click at [467, 270] on div at bounding box center [481, 260] width 86 height 72
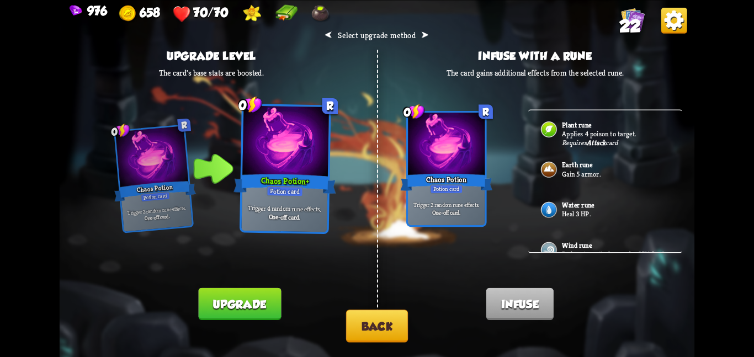
click at [272, 293] on button "Upgrade" at bounding box center [240, 304] width 83 height 32
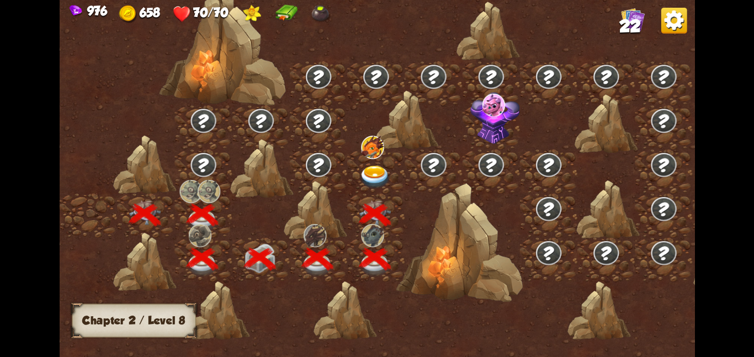
click at [367, 157] on img at bounding box center [372, 146] width 23 height 23
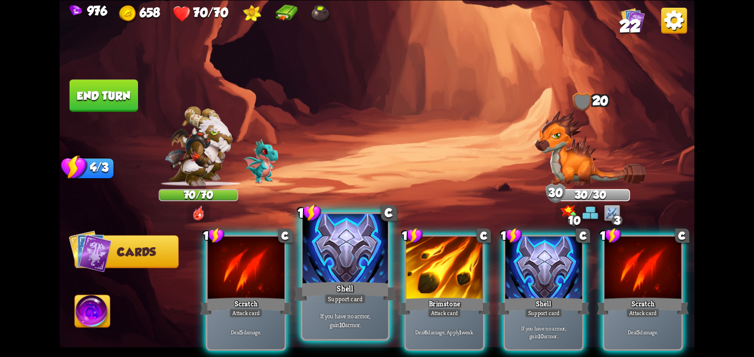
click at [366, 255] on div at bounding box center [345, 250] width 86 height 72
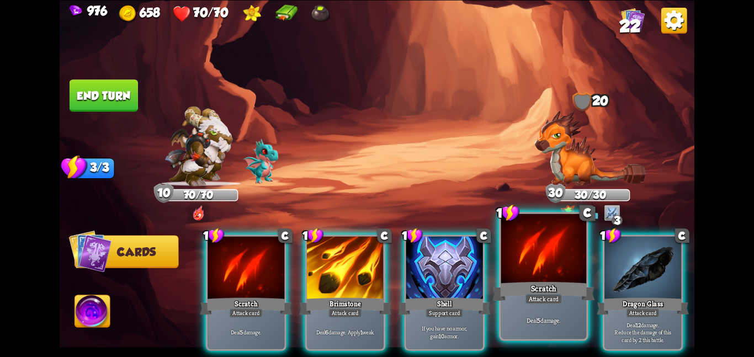
scroll to position [0, 105]
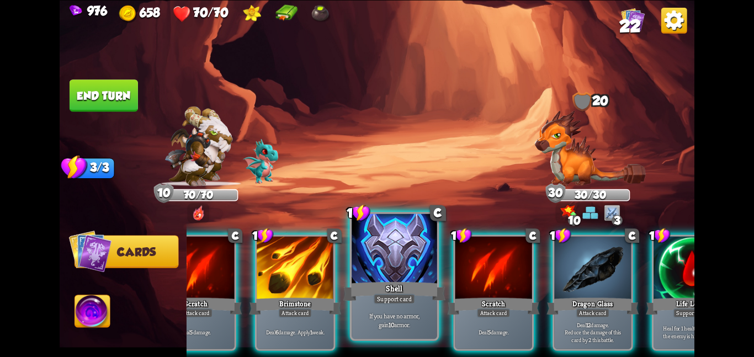
click at [320, 272] on div at bounding box center [295, 268] width 77 height 65
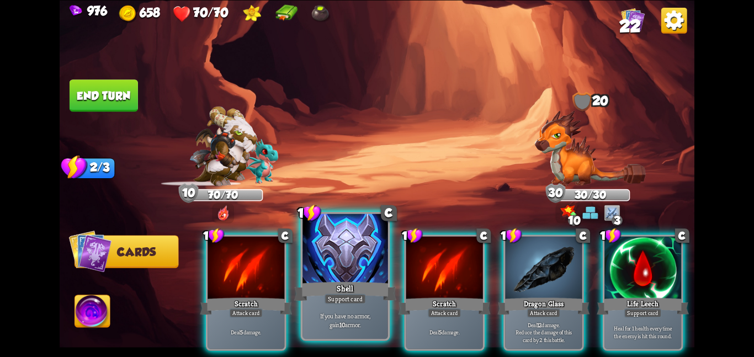
scroll to position [0, 0]
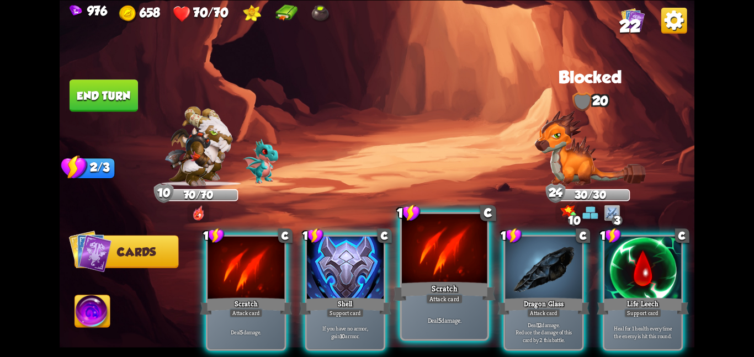
click at [473, 263] on div at bounding box center [445, 250] width 86 height 72
click at [505, 263] on div at bounding box center [543, 268] width 77 height 65
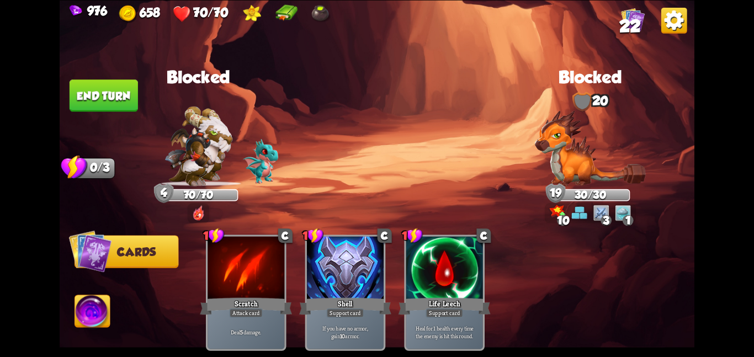
click at [101, 82] on button "End turn" at bounding box center [104, 95] width 68 height 32
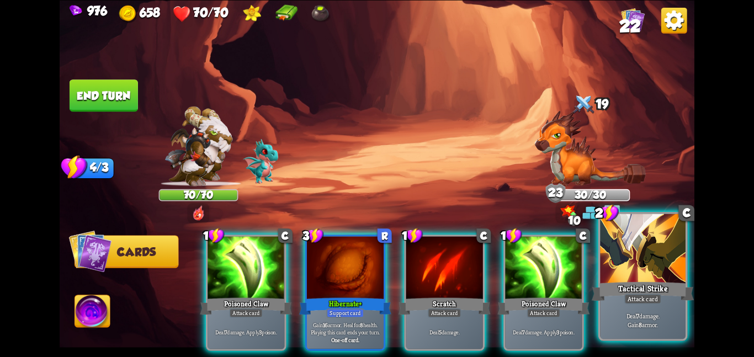
click at [643, 235] on div at bounding box center [643, 250] width 86 height 72
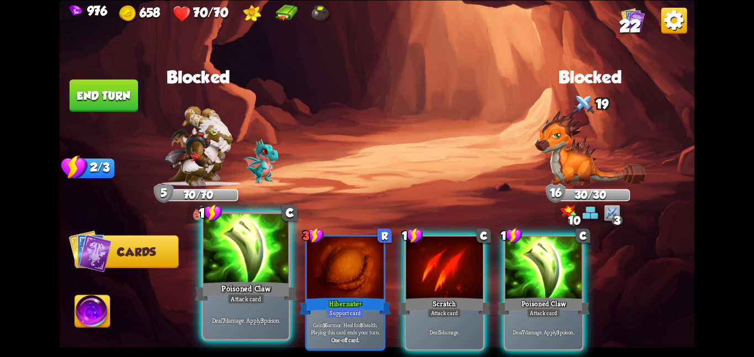
click at [276, 246] on div at bounding box center [246, 250] width 86 height 72
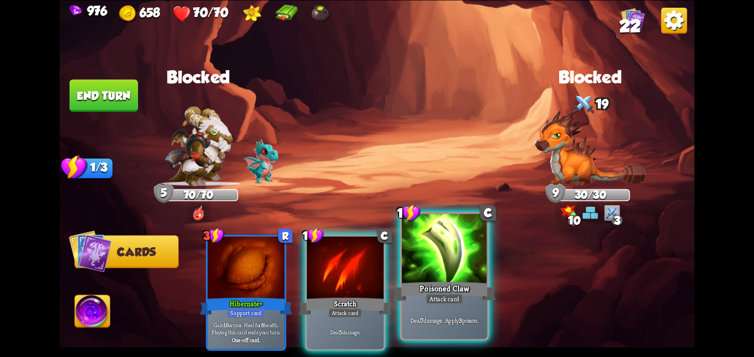
click at [441, 248] on div at bounding box center [445, 250] width 86 height 72
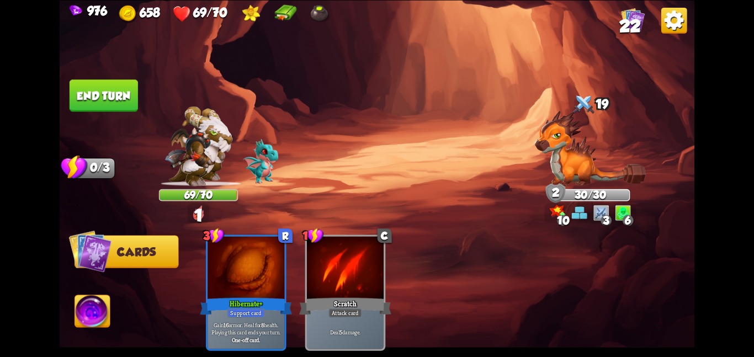
click at [125, 82] on button "End turn" at bounding box center [104, 95] width 68 height 32
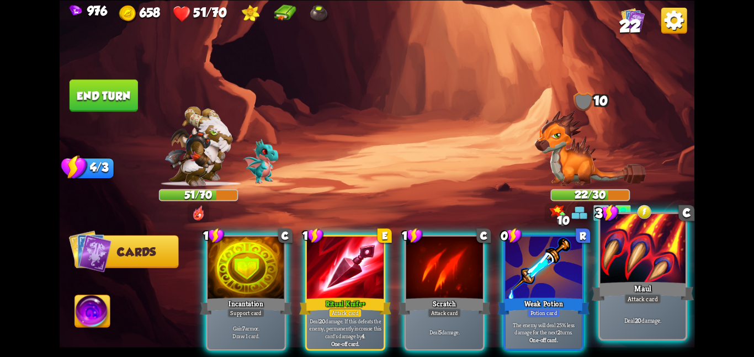
click at [615, 295] on div "Maul" at bounding box center [643, 291] width 102 height 23
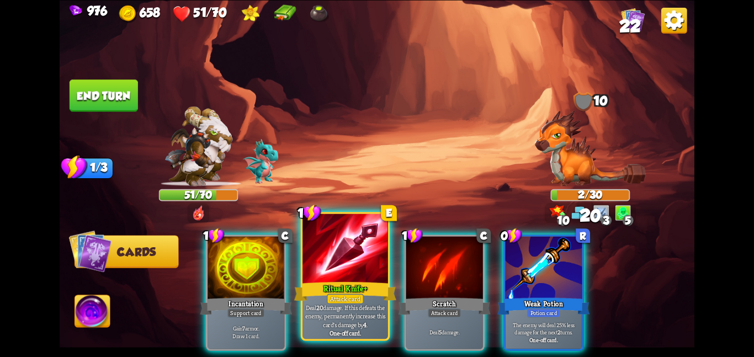
click at [348, 275] on div at bounding box center [345, 250] width 86 height 72
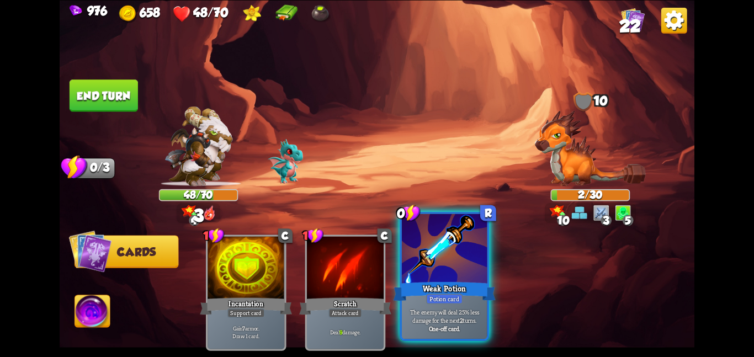
click at [423, 254] on div at bounding box center [445, 250] width 86 height 72
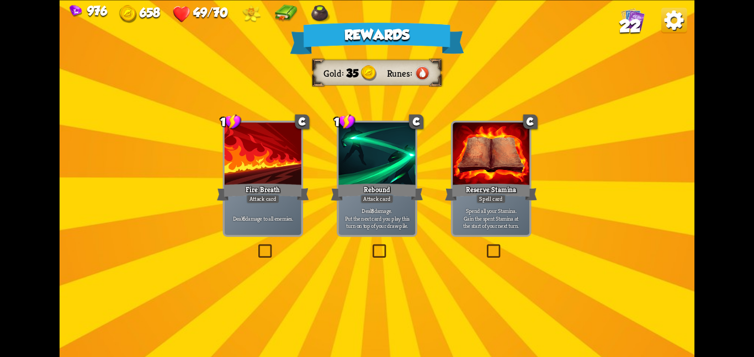
click at [259, 170] on div at bounding box center [263, 155] width 77 height 65
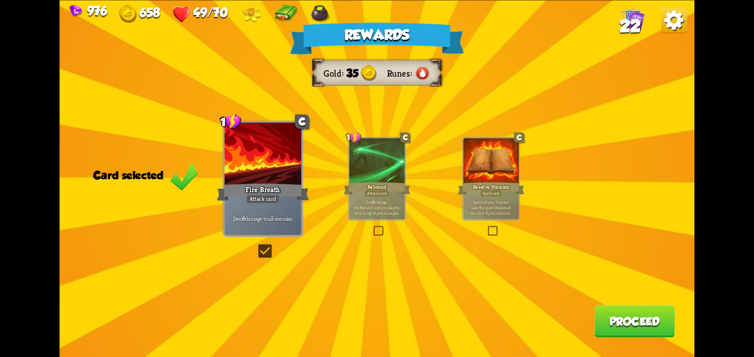
click at [605, 320] on button "Proceed" at bounding box center [634, 321] width 80 height 32
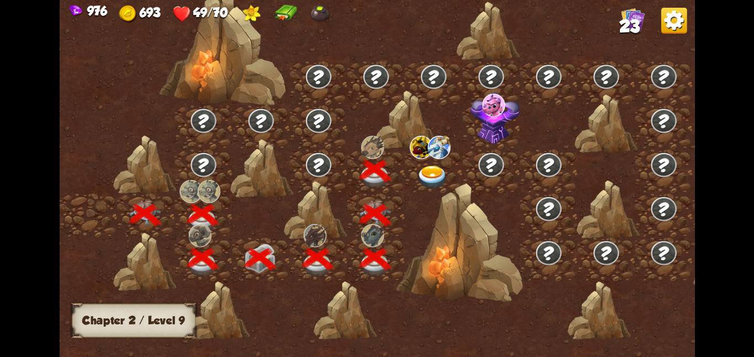
click at [431, 176] on img at bounding box center [433, 176] width 32 height 23
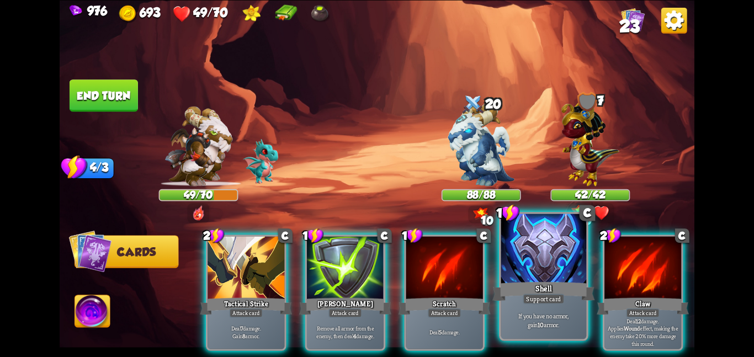
click at [506, 257] on div at bounding box center [544, 250] width 86 height 72
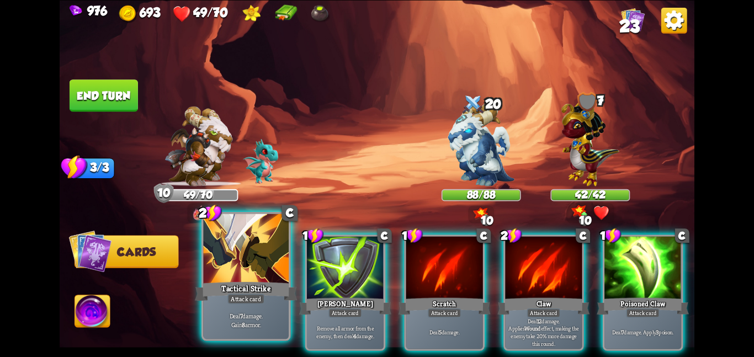
click at [283, 268] on div at bounding box center [246, 250] width 86 height 72
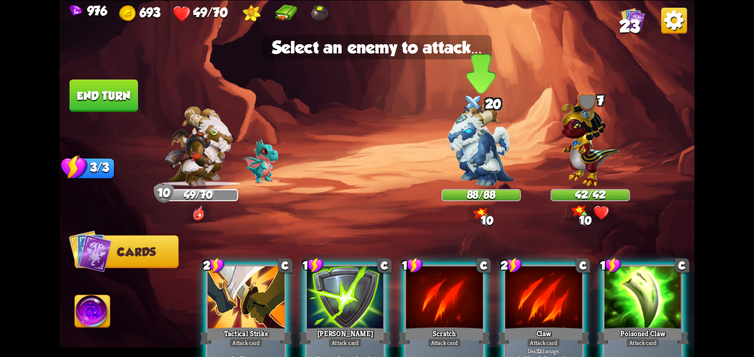
click at [495, 137] on img at bounding box center [481, 144] width 66 height 83
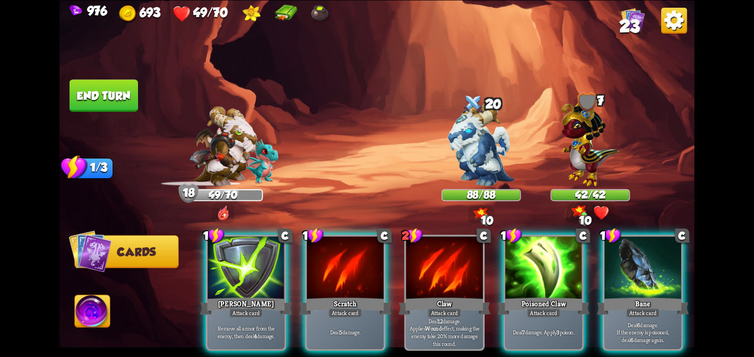
click at [493, 262] on div "1 C Pierce Attack card Remove all armor from the enemy, then deal 4 damage. 1 C…" at bounding box center [441, 277] width 508 height 159
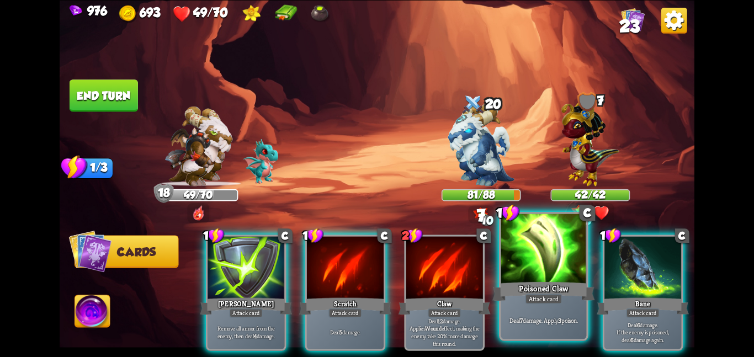
click at [511, 250] on div at bounding box center [544, 250] width 86 height 72
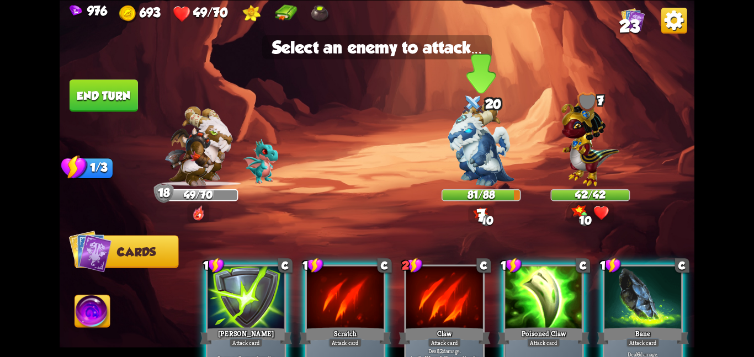
click at [467, 156] on img at bounding box center [481, 144] width 66 height 83
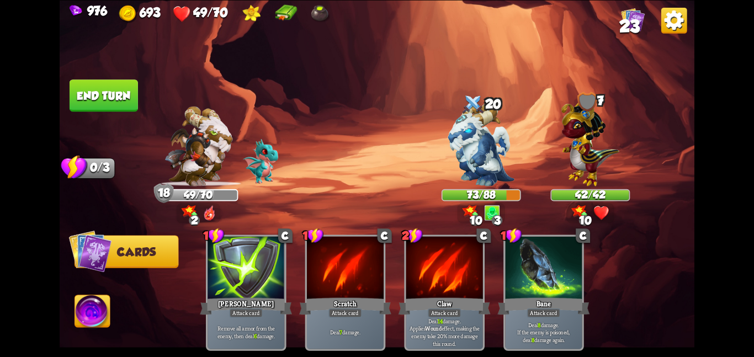
click at [128, 105] on button "End turn" at bounding box center [104, 95] width 68 height 32
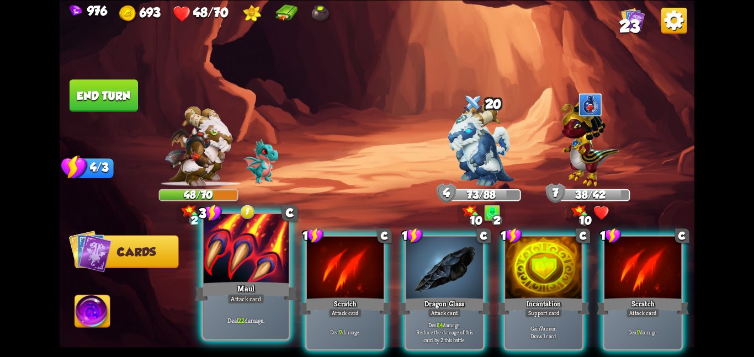
click at [245, 272] on div at bounding box center [246, 250] width 86 height 72
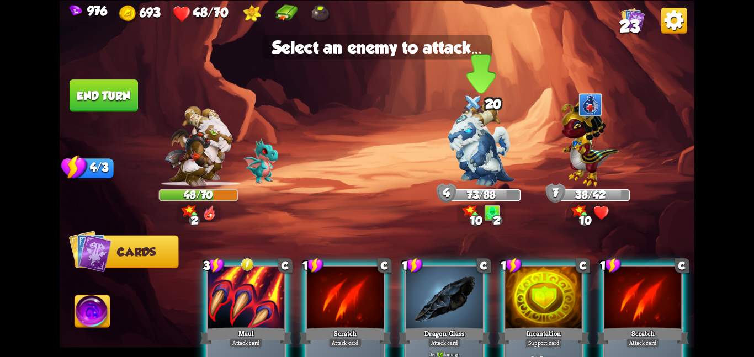
click at [465, 157] on img at bounding box center [481, 144] width 66 height 83
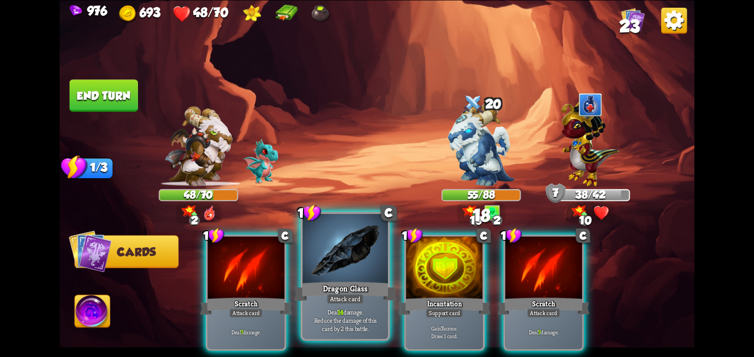
click at [354, 245] on div at bounding box center [345, 250] width 86 height 72
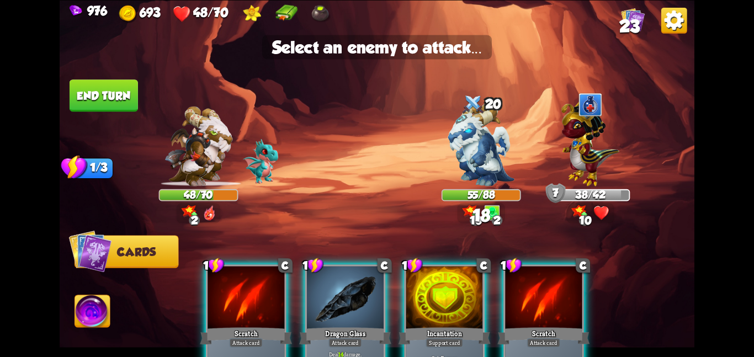
click at [440, 172] on img at bounding box center [377, 178] width 635 height 357
click at [460, 164] on img at bounding box center [481, 144] width 66 height 83
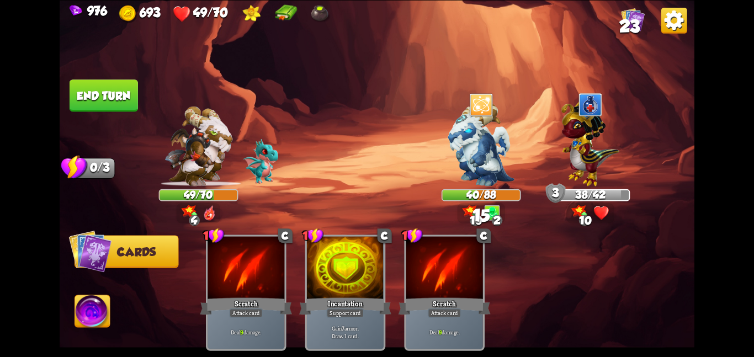
click at [88, 83] on button "End turn" at bounding box center [104, 95] width 68 height 32
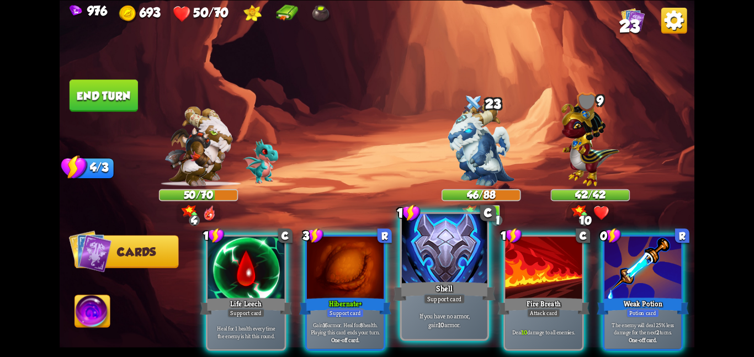
click at [417, 257] on div at bounding box center [445, 250] width 86 height 72
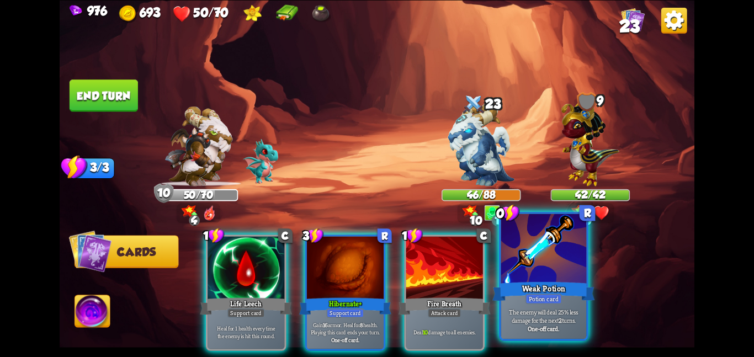
click at [514, 269] on div at bounding box center [544, 250] width 86 height 72
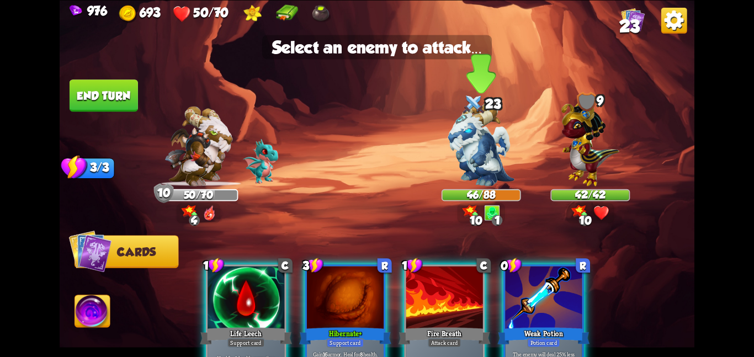
click at [474, 151] on img at bounding box center [481, 144] width 66 height 83
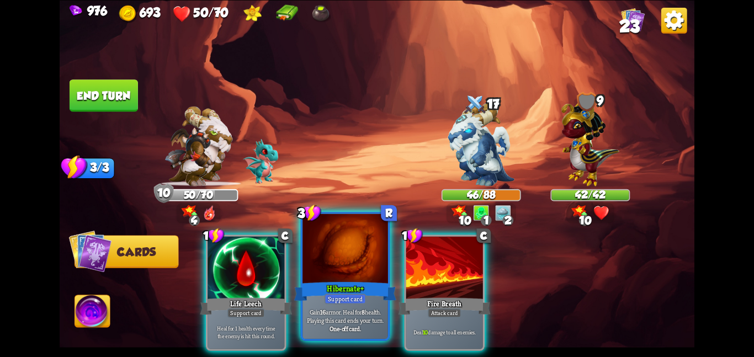
click at [376, 261] on div at bounding box center [345, 250] width 86 height 72
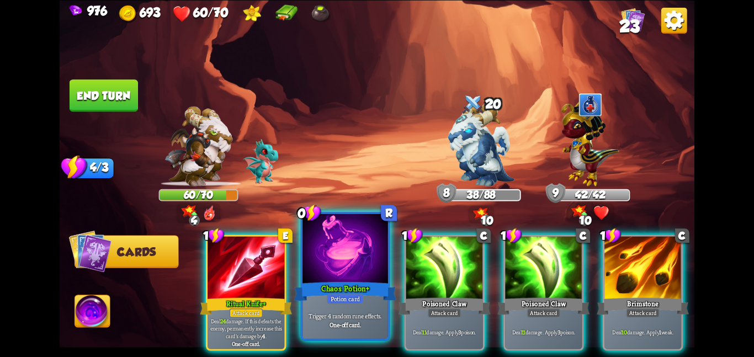
click at [341, 255] on div at bounding box center [345, 250] width 86 height 72
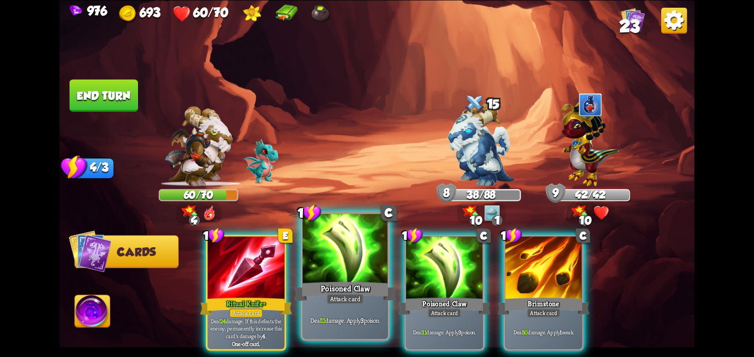
click at [343, 289] on div "Poisoned Claw" at bounding box center [345, 291] width 102 height 23
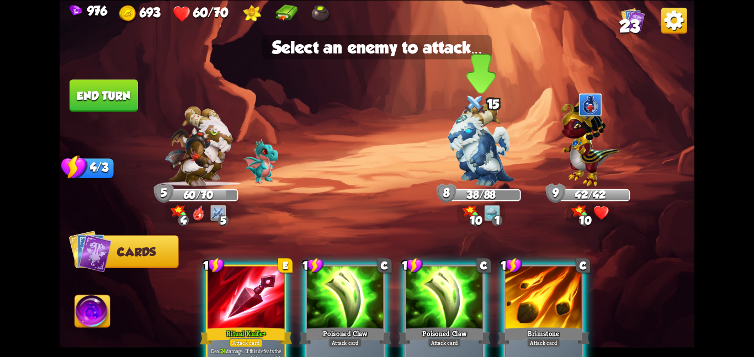
click at [458, 169] on img at bounding box center [481, 144] width 66 height 83
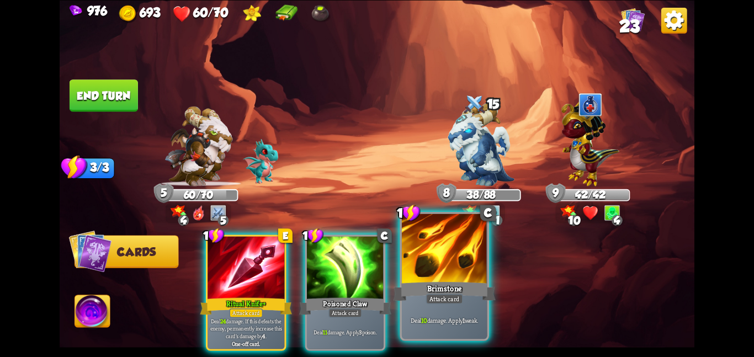
click at [400, 256] on div "1 C Brimstone Attack card Deal 10 damage. Apply 1 weak." at bounding box center [444, 276] width 89 height 129
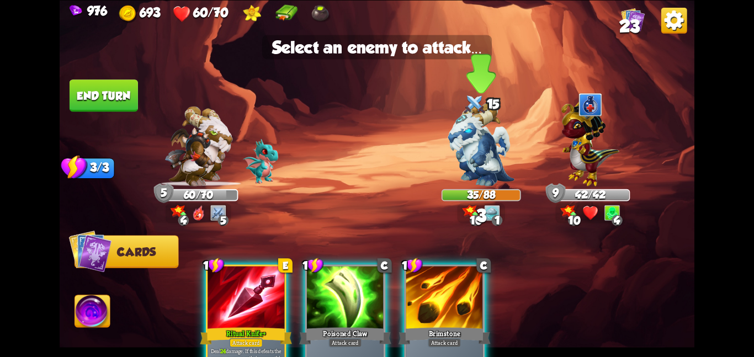
click at [450, 184] on img at bounding box center [481, 144] width 66 height 83
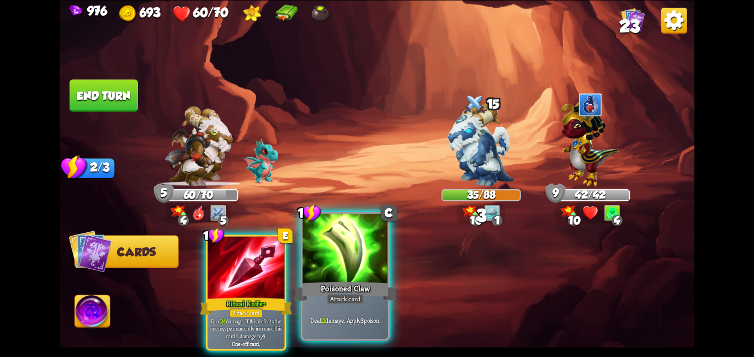
click at [370, 253] on div at bounding box center [345, 250] width 86 height 72
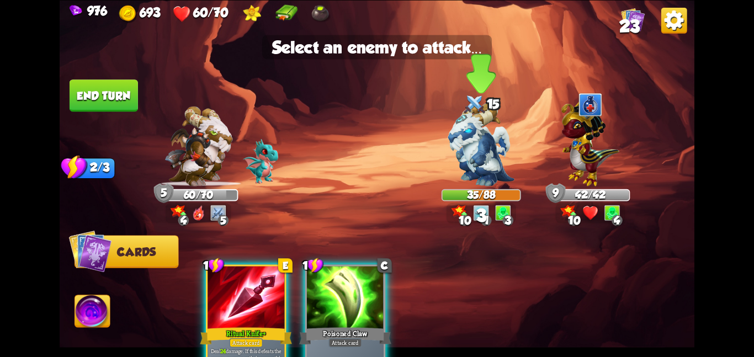
click at [471, 175] on img at bounding box center [481, 144] width 66 height 83
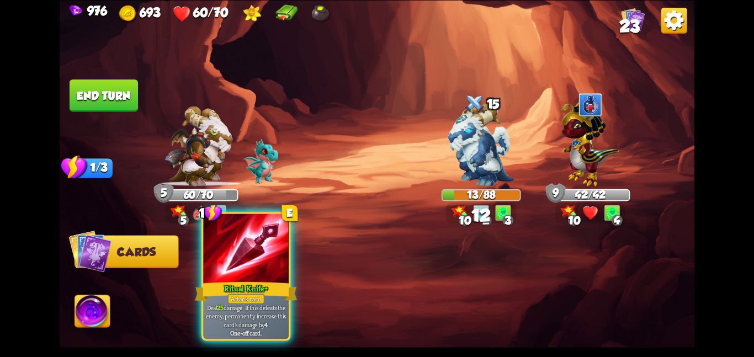
click at [278, 263] on div at bounding box center [246, 250] width 86 height 72
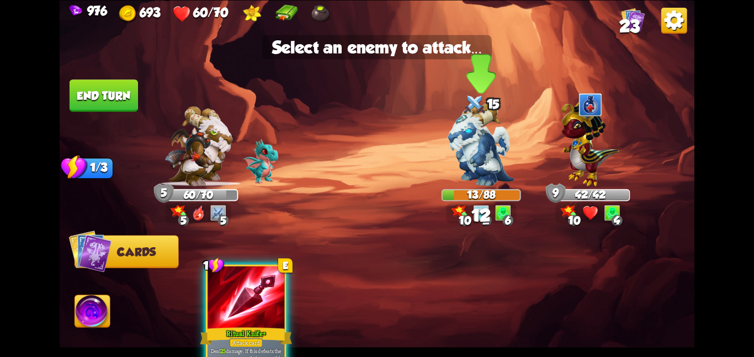
click at [444, 182] on div at bounding box center [481, 151] width 79 height 70
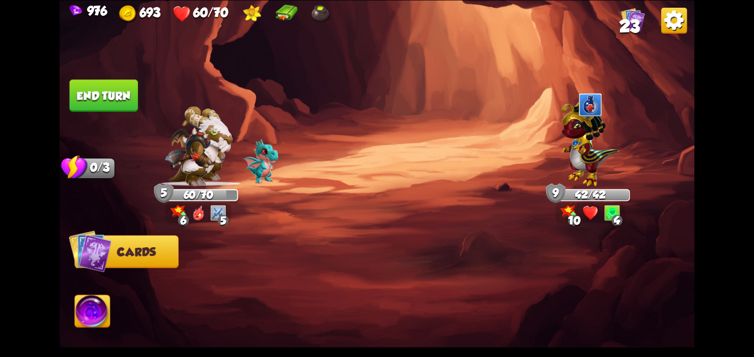
click at [132, 95] on button "End turn" at bounding box center [104, 95] width 68 height 32
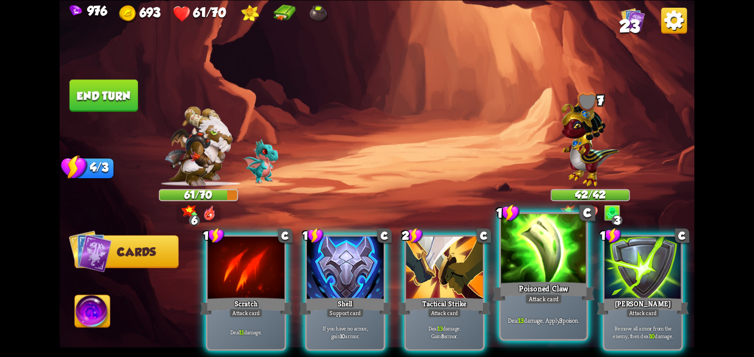
click at [550, 275] on div at bounding box center [544, 250] width 86 height 72
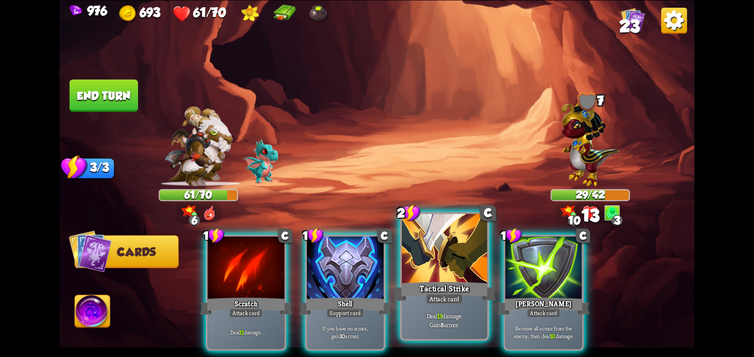
click at [410, 257] on div at bounding box center [445, 250] width 86 height 72
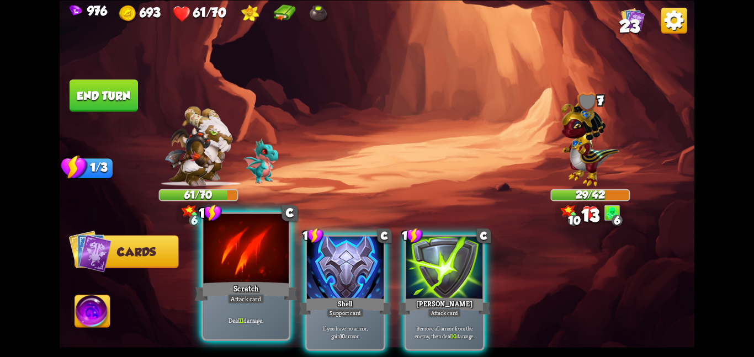
click at [232, 261] on div at bounding box center [246, 250] width 86 height 72
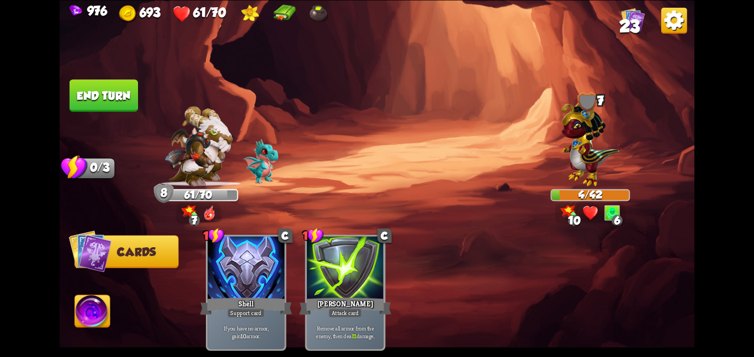
click at [121, 95] on button "End turn" at bounding box center [104, 95] width 68 height 32
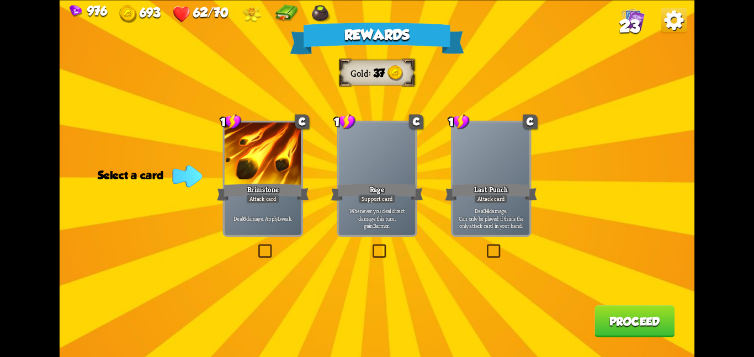
click at [276, 166] on div at bounding box center [263, 155] width 77 height 65
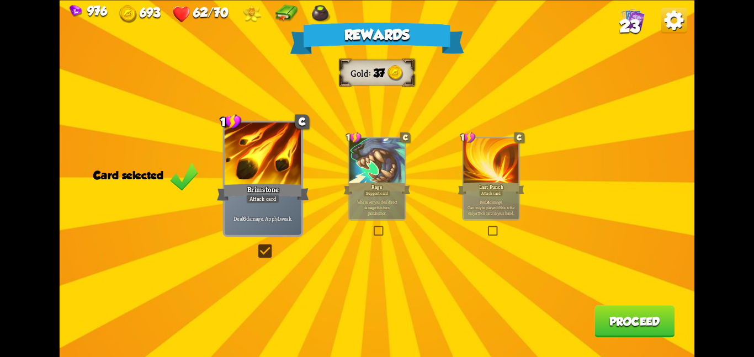
click at [598, 315] on button "Proceed" at bounding box center [634, 321] width 80 height 32
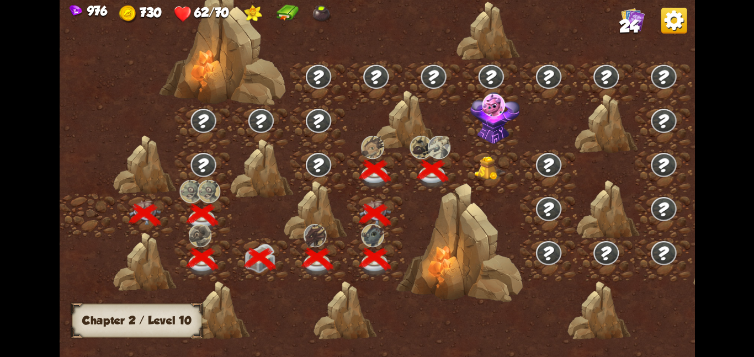
click at [501, 172] on img at bounding box center [490, 168] width 32 height 24
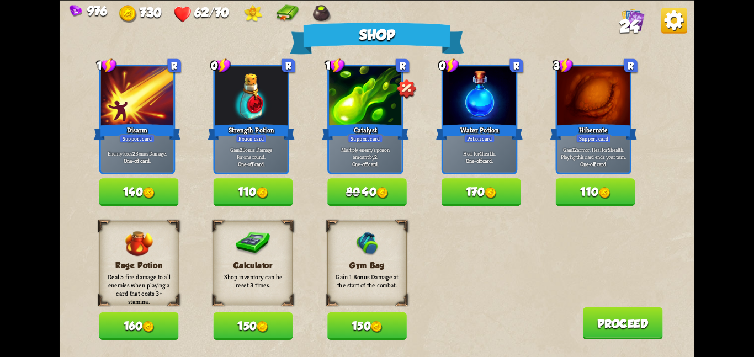
click at [501, 172] on div "Heal for 4 health. One-off card." at bounding box center [479, 156] width 72 height 31
click at [349, 319] on button "150" at bounding box center [366, 326] width 79 height 28
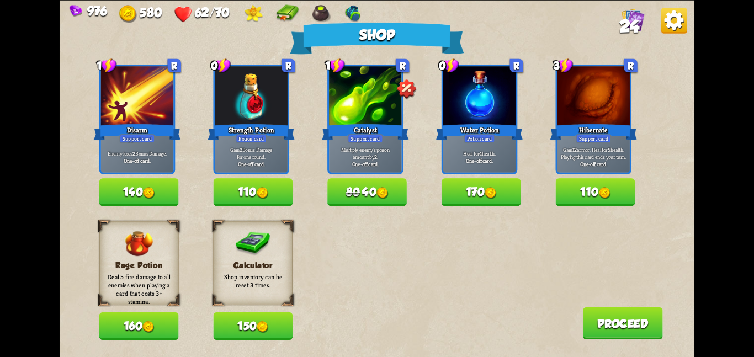
click at [262, 320] on button "150" at bounding box center [252, 326] width 79 height 28
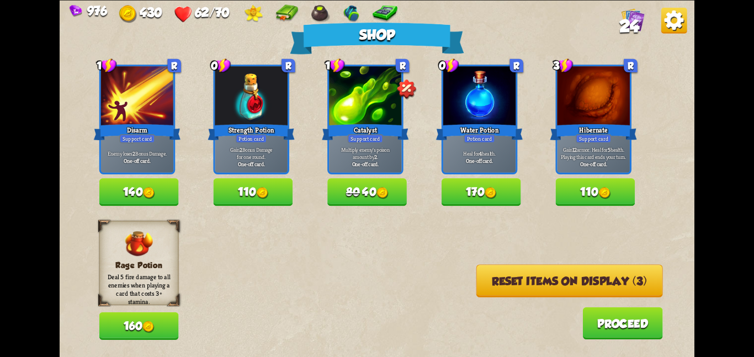
click at [381, 193] on img at bounding box center [382, 193] width 12 height 12
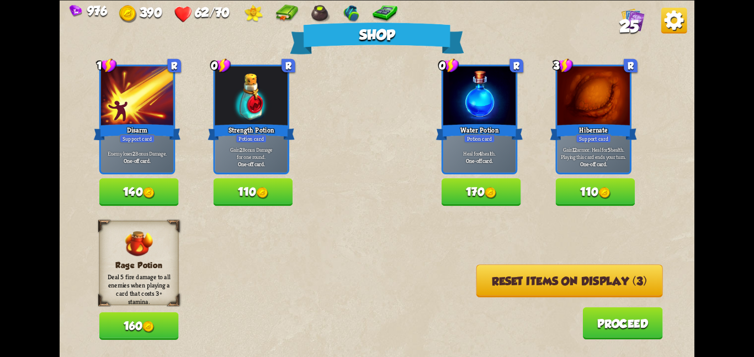
click at [473, 188] on button "170" at bounding box center [481, 192] width 79 height 28
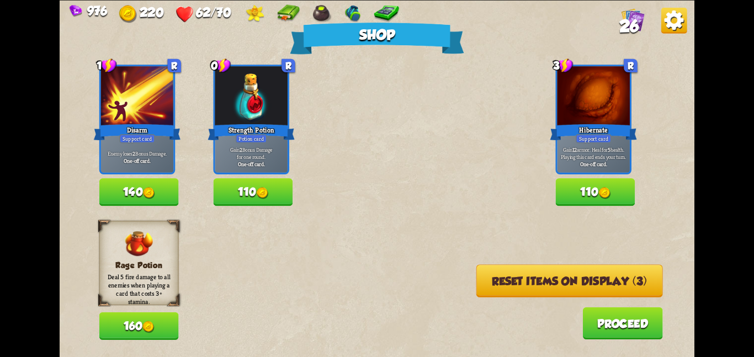
click at [481, 280] on button "Reset items on display (3)" at bounding box center [569, 280] width 187 height 33
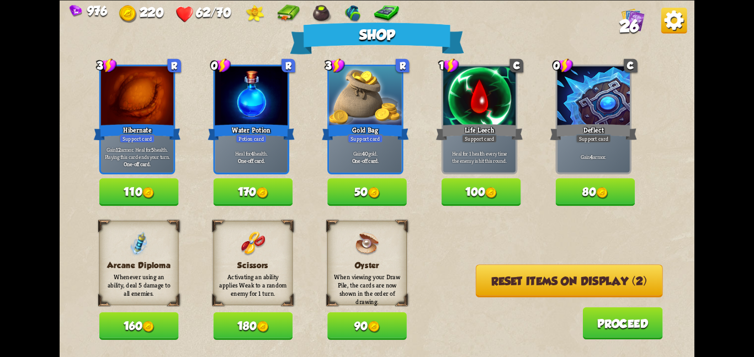
click at [382, 187] on button "50" at bounding box center [366, 192] width 79 height 28
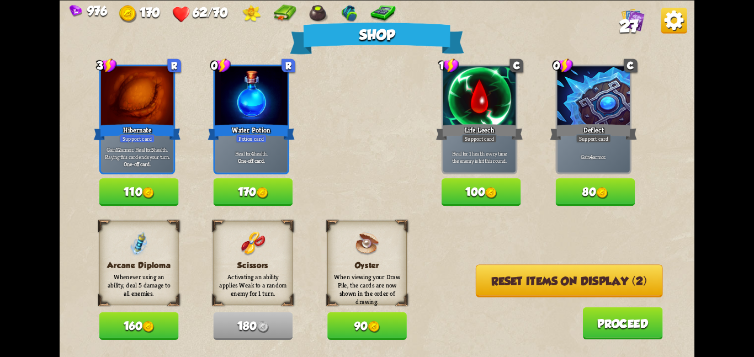
click at [482, 278] on button "Reset items on display (2)" at bounding box center [569, 280] width 187 height 33
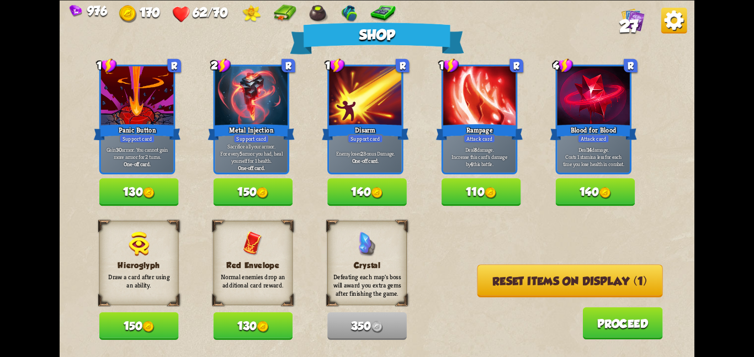
click at [275, 320] on button "130" at bounding box center [252, 326] width 79 height 28
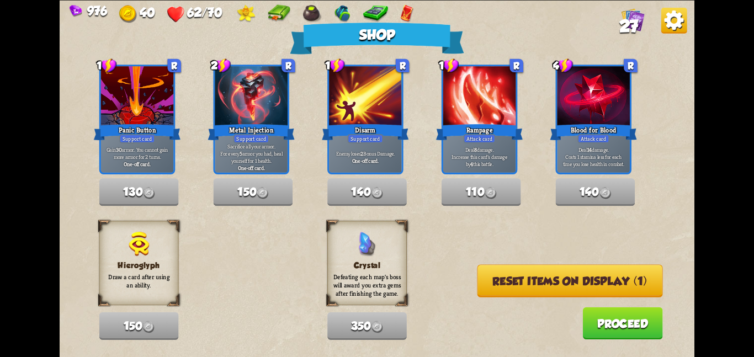
click at [496, 279] on button "Reset items on display (1)" at bounding box center [569, 280] width 185 height 33
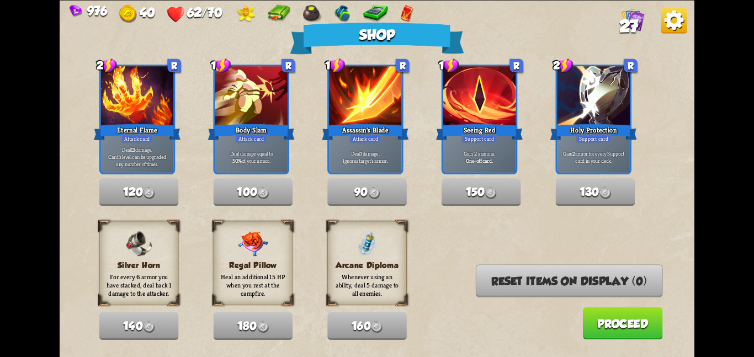
click at [624, 328] on button "Proceed" at bounding box center [622, 323] width 80 height 32
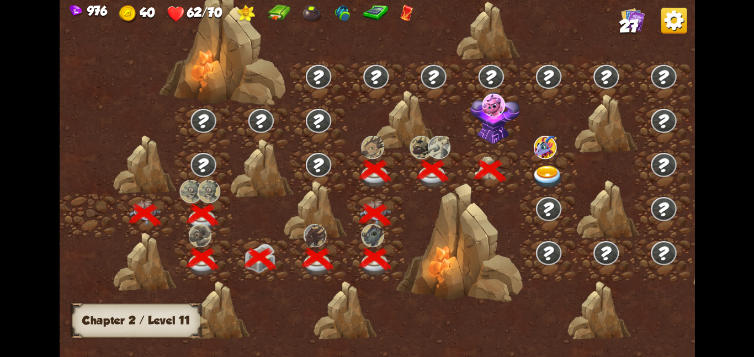
scroll to position [0, 168]
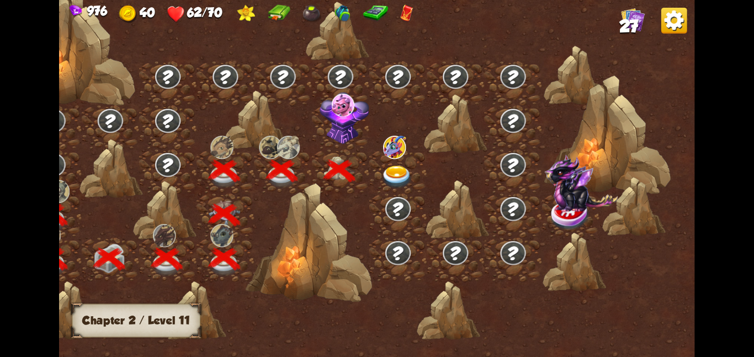
click at [340, 137] on img at bounding box center [345, 118] width 50 height 52
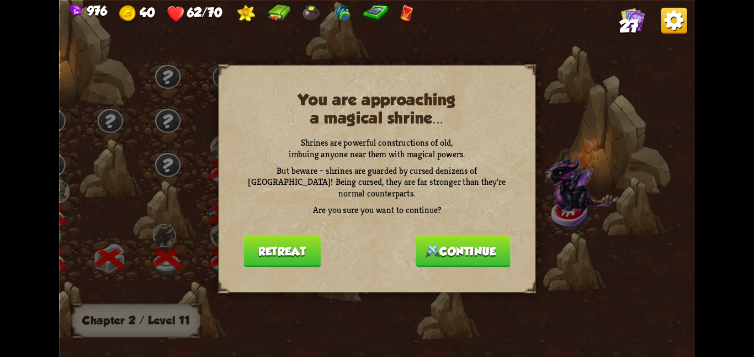
click at [436, 225] on div "You are approaching a magical shrine... Shrines are powerful constructions of o…" at bounding box center [376, 178] width 317 height 227
click at [436, 235] on button "Continue" at bounding box center [463, 251] width 95 height 32
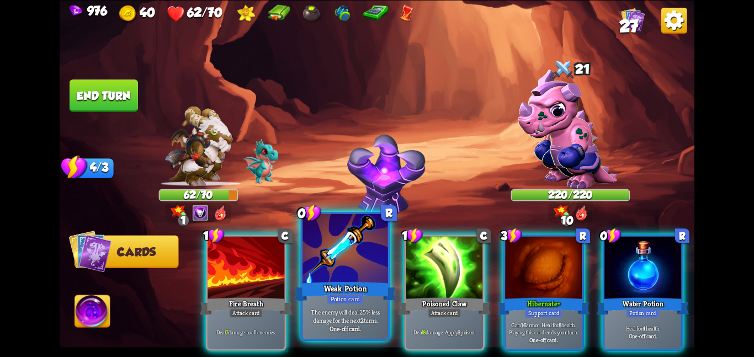
click at [375, 252] on div at bounding box center [345, 250] width 86 height 72
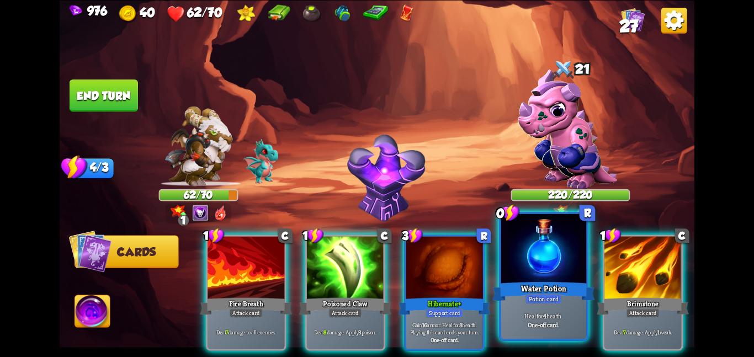
click at [532, 273] on div at bounding box center [544, 250] width 86 height 72
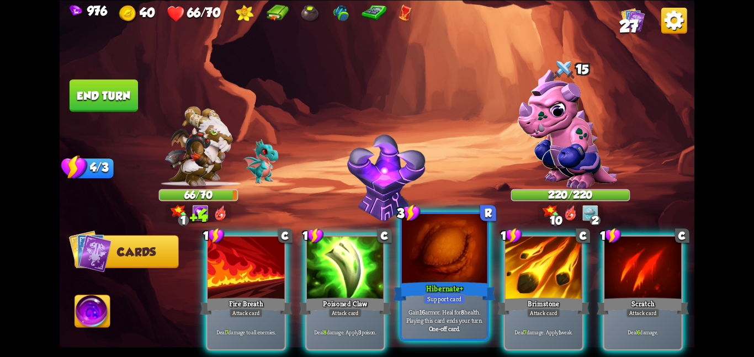
click at [468, 268] on div at bounding box center [445, 250] width 86 height 72
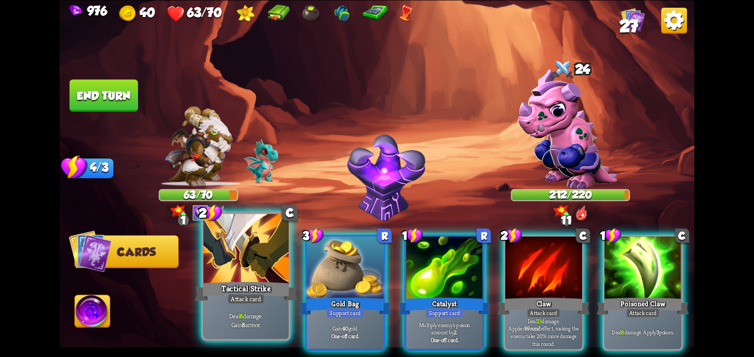
click at [232, 249] on div at bounding box center [246, 250] width 86 height 72
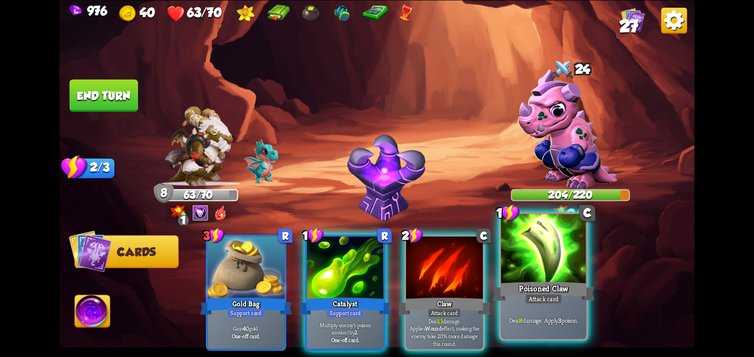
click at [507, 256] on div at bounding box center [544, 250] width 86 height 72
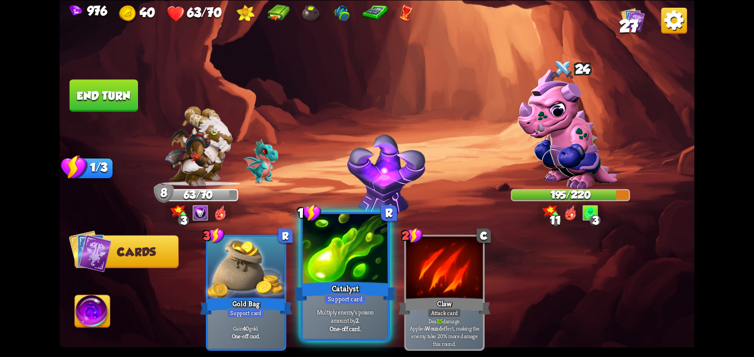
click at [342, 273] on div at bounding box center [345, 250] width 86 height 72
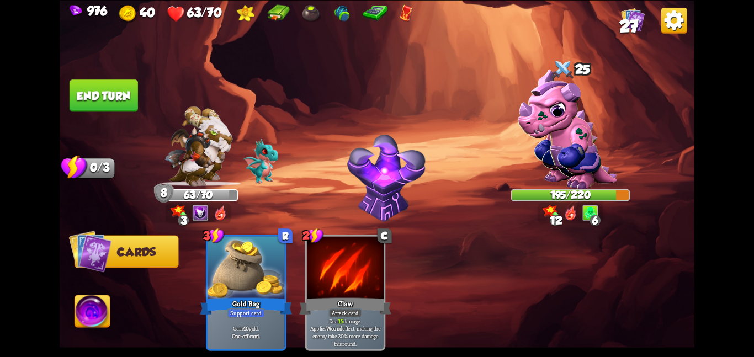
click at [102, 85] on button "End turn" at bounding box center [104, 95] width 68 height 32
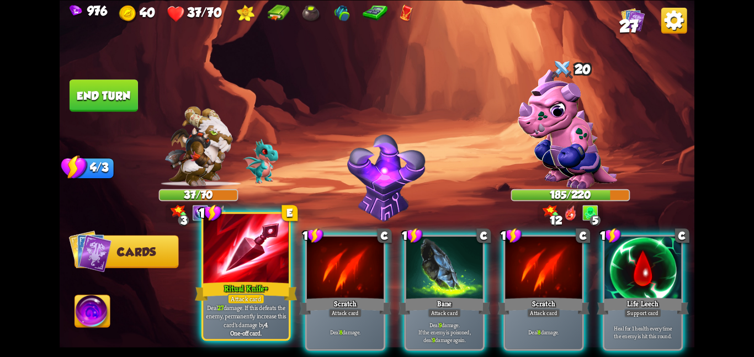
click at [237, 310] on p "Deal 27 damage. If this defeats the enemy, permanently increase this card's dam…" at bounding box center [245, 316] width 81 height 25
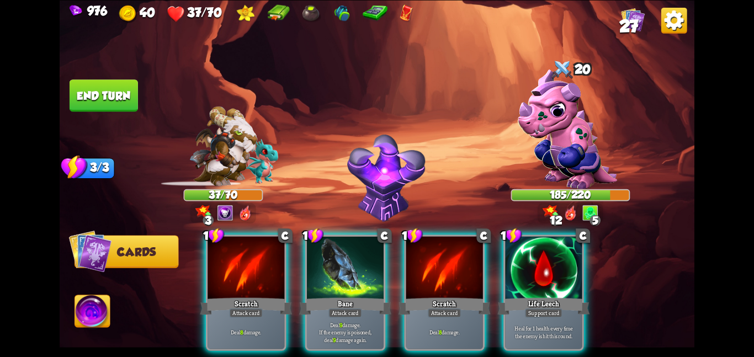
click at [237, 315] on div "Deal 8 damage." at bounding box center [246, 332] width 77 height 34
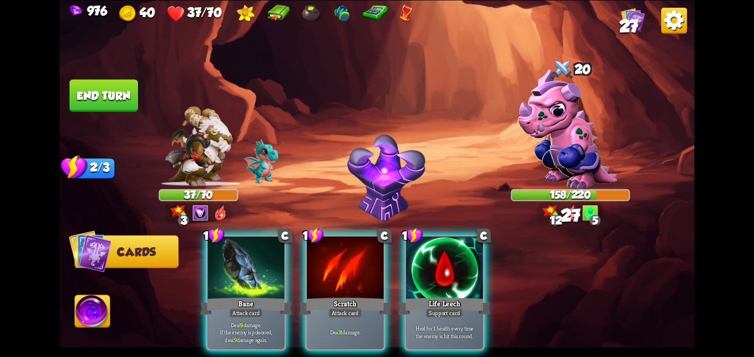
click at [237, 321] on p "Deal 9 damage. If the enemy is poisoned, deal 9 damage again." at bounding box center [246, 332] width 73 height 23
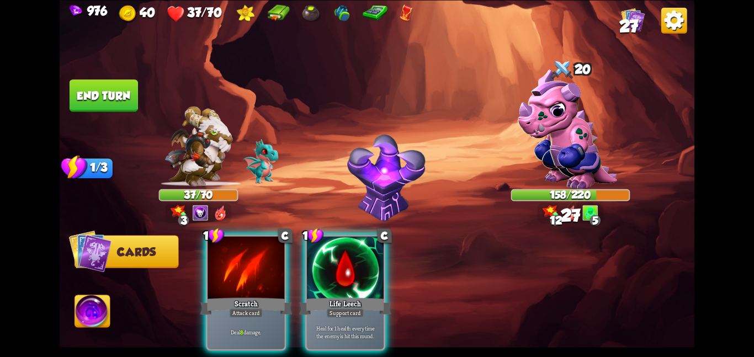
click at [237, 315] on div "Deal 8 damage." at bounding box center [246, 332] width 77 height 34
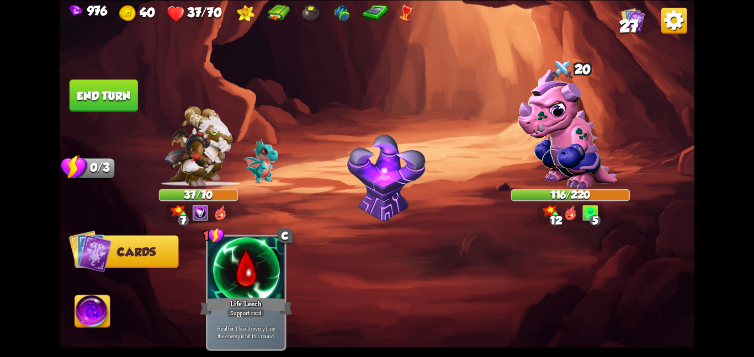
click at [118, 90] on button "End turn" at bounding box center [104, 95] width 68 height 32
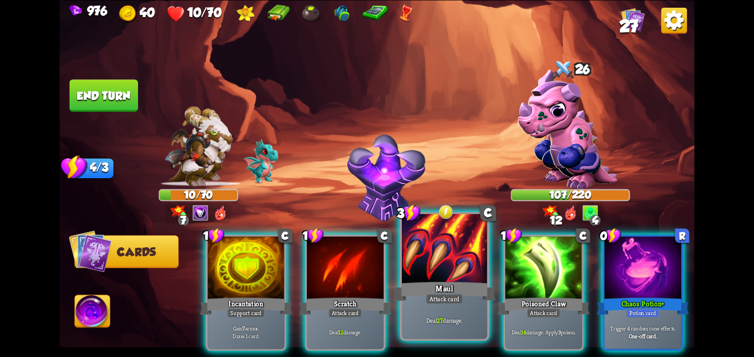
click at [458, 253] on div at bounding box center [445, 250] width 86 height 72
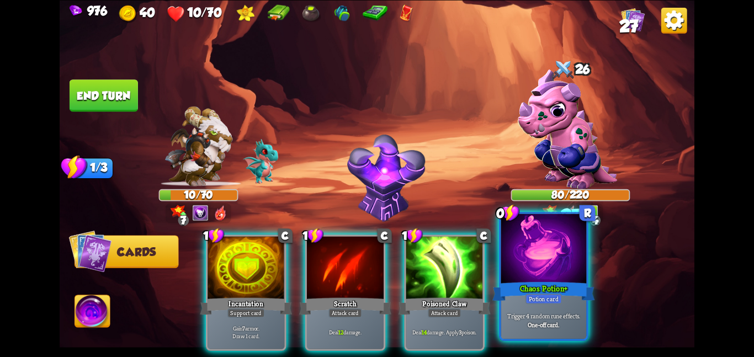
click at [560, 268] on div at bounding box center [544, 250] width 86 height 72
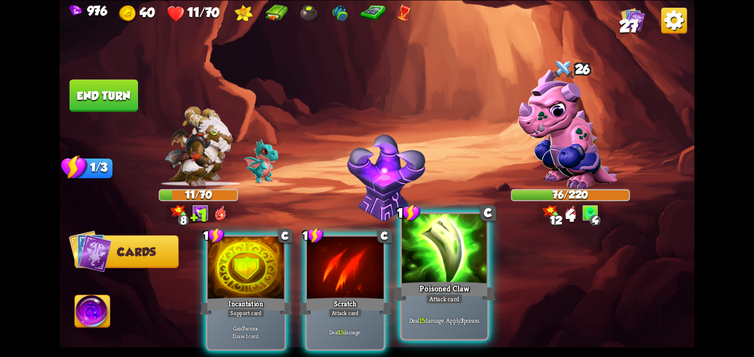
click at [450, 249] on div at bounding box center [445, 250] width 86 height 72
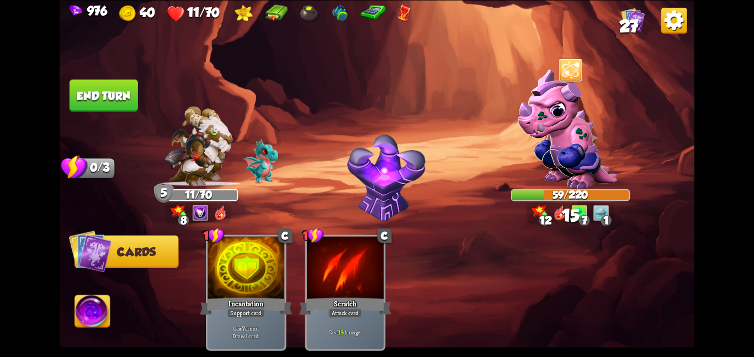
click at [93, 91] on button "End turn" at bounding box center [104, 95] width 68 height 32
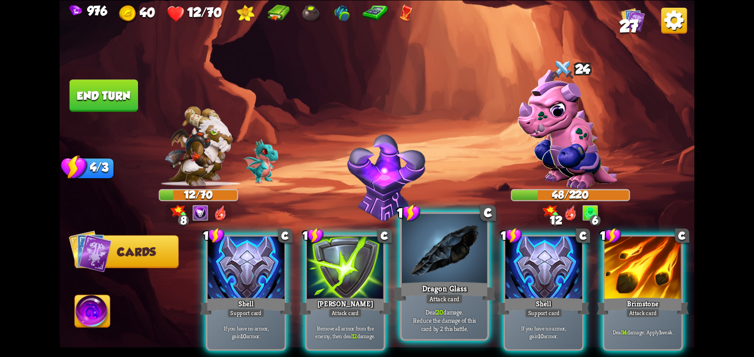
click at [461, 264] on div at bounding box center [445, 250] width 86 height 72
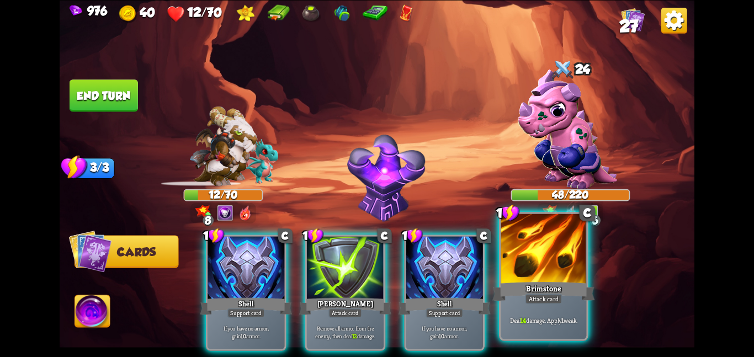
click at [583, 253] on div at bounding box center [544, 250] width 86 height 72
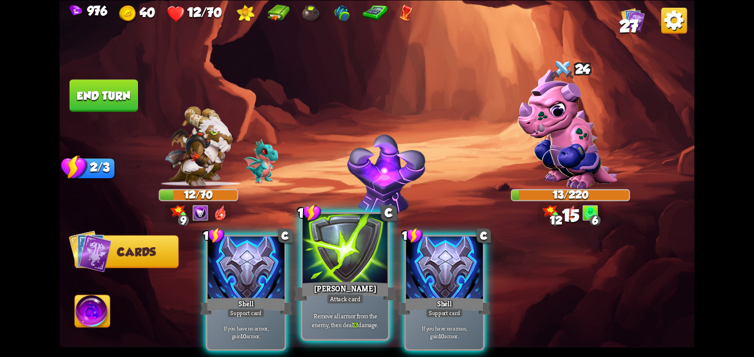
click at [352, 277] on div at bounding box center [345, 250] width 86 height 72
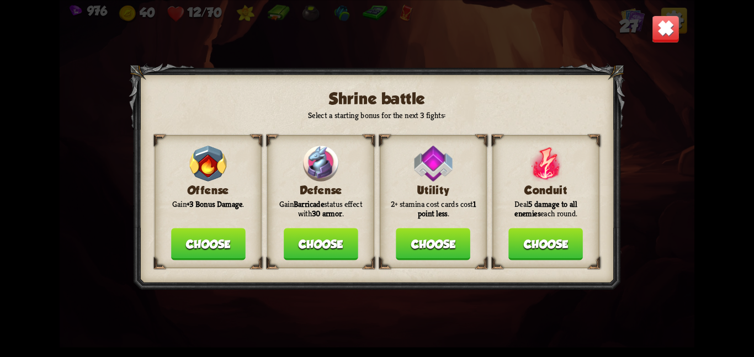
click at [201, 241] on button "Choose" at bounding box center [208, 244] width 75 height 32
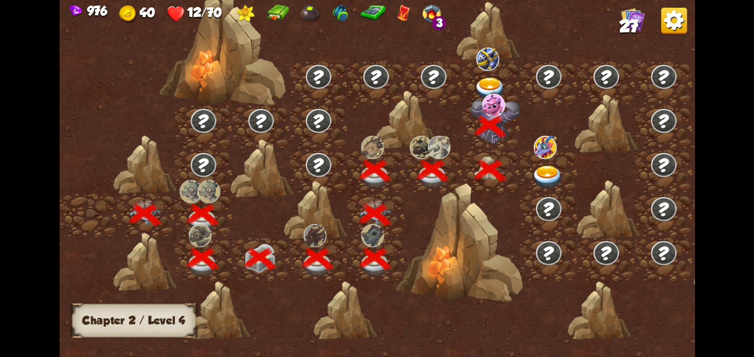
click at [538, 155] on img at bounding box center [545, 146] width 23 height 23
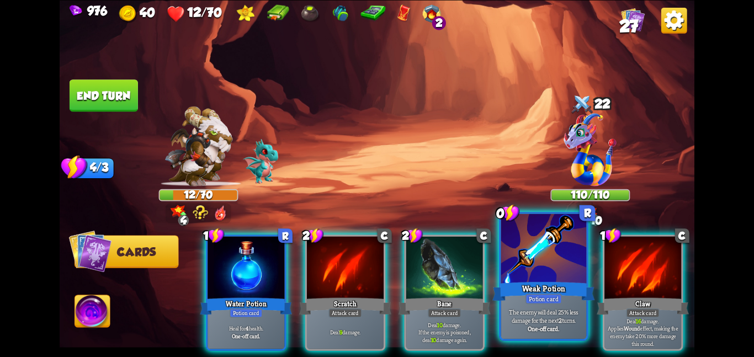
click at [522, 246] on div at bounding box center [544, 250] width 86 height 72
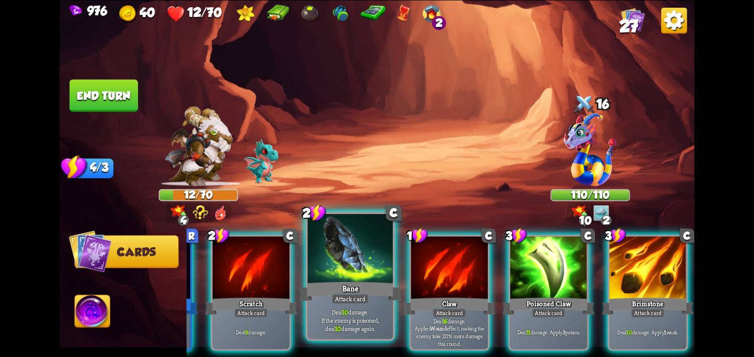
scroll to position [0, 0]
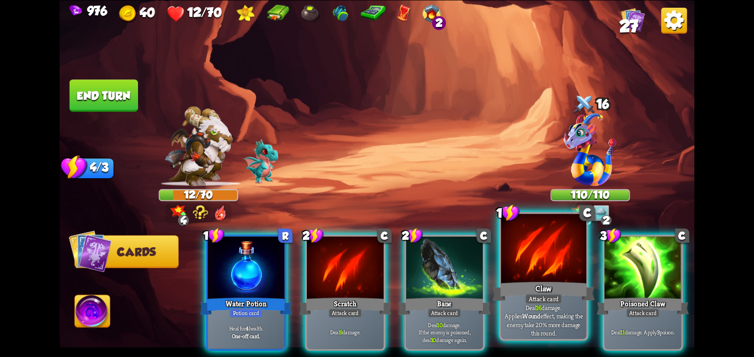
click at [550, 257] on div at bounding box center [544, 250] width 86 height 72
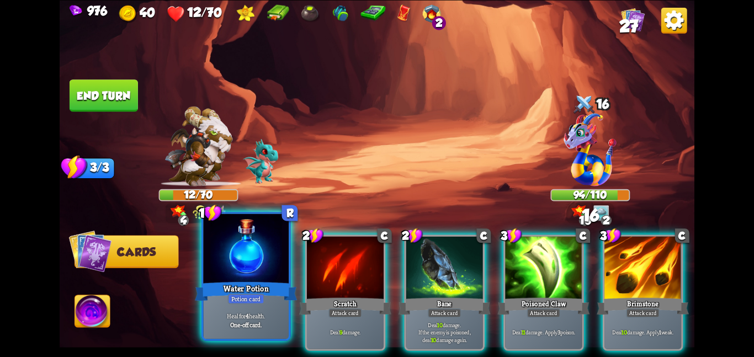
click at [262, 266] on div at bounding box center [246, 250] width 86 height 72
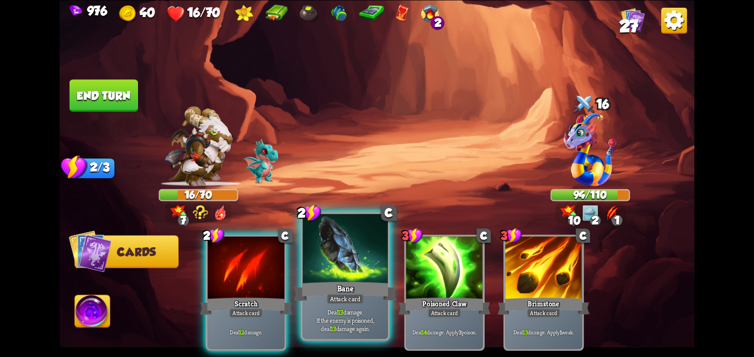
click at [338, 276] on div at bounding box center [345, 250] width 86 height 72
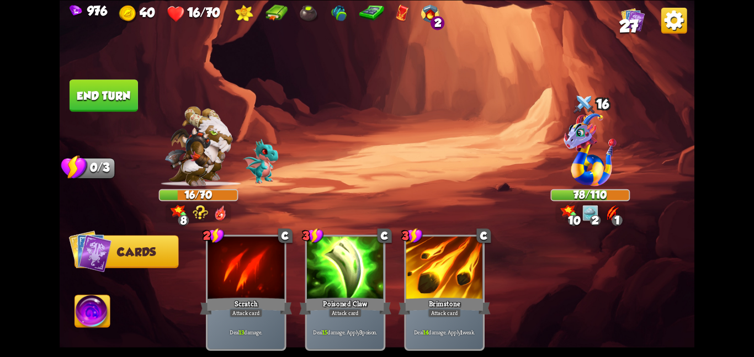
click at [128, 104] on button "End turn" at bounding box center [104, 95] width 68 height 32
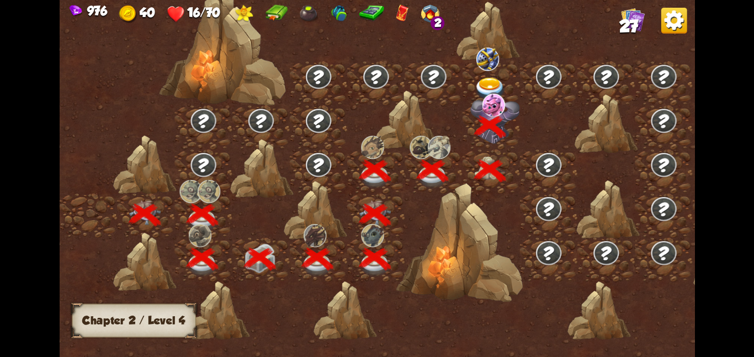
click at [475, 84] on img at bounding box center [490, 88] width 32 height 23
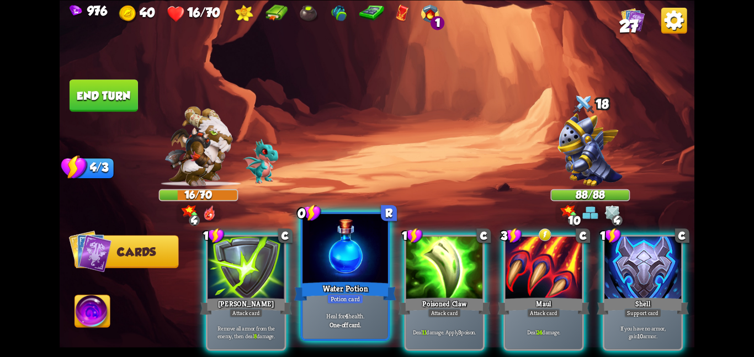
click at [341, 261] on div at bounding box center [345, 250] width 86 height 72
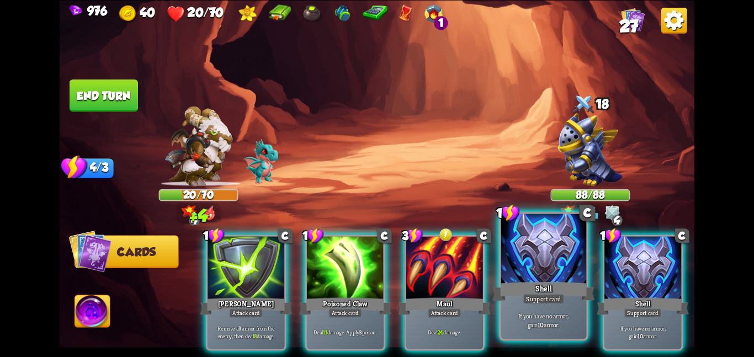
scroll to position [0, 105]
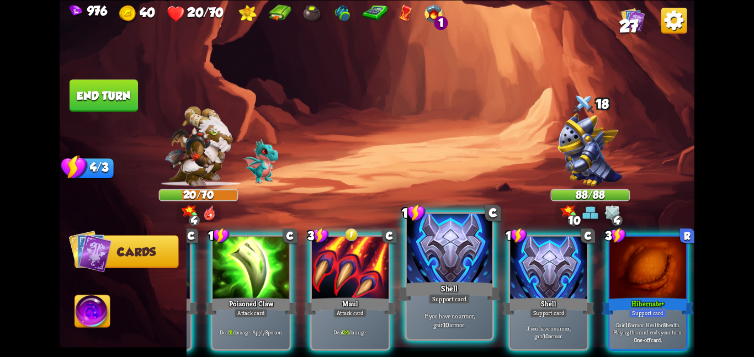
click at [426, 280] on div "Shell" at bounding box center [449, 291] width 102 height 23
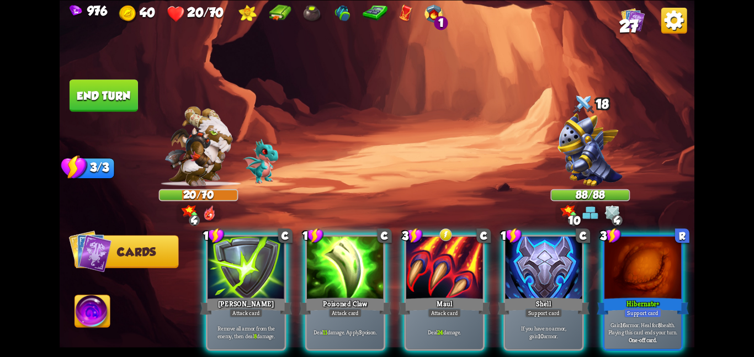
scroll to position [0, 0]
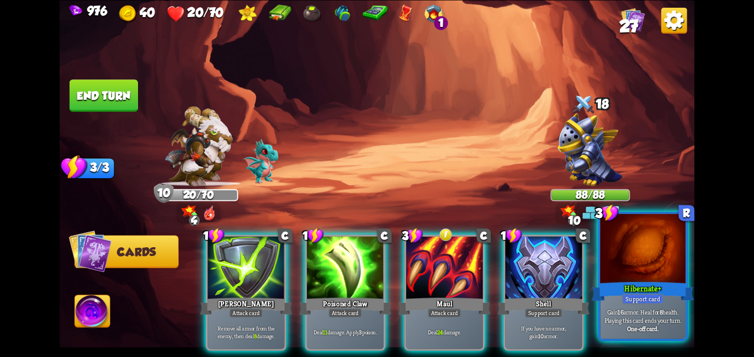
click at [638, 245] on div at bounding box center [643, 250] width 86 height 72
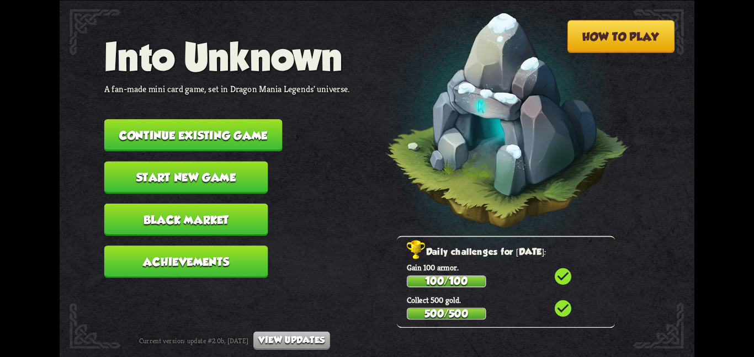
click at [258, 129] on button "Continue existing game" at bounding box center [193, 135] width 178 height 32
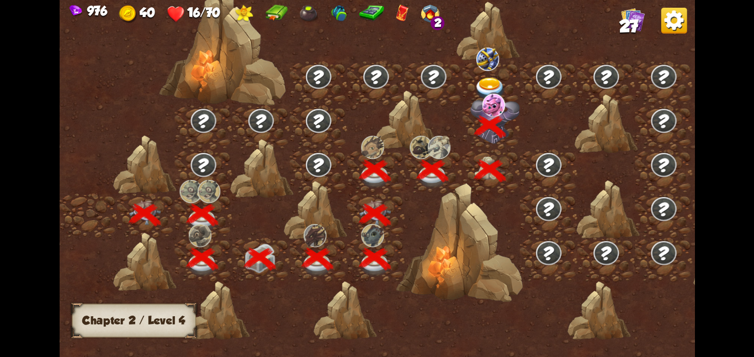
click at [485, 81] on img at bounding box center [490, 88] width 32 height 23
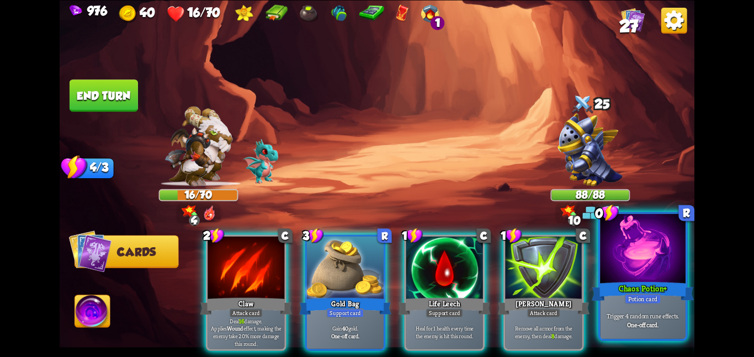
click at [659, 331] on div "Trigger 4 random rune effects. One-off card." at bounding box center [643, 319] width 86 height 37
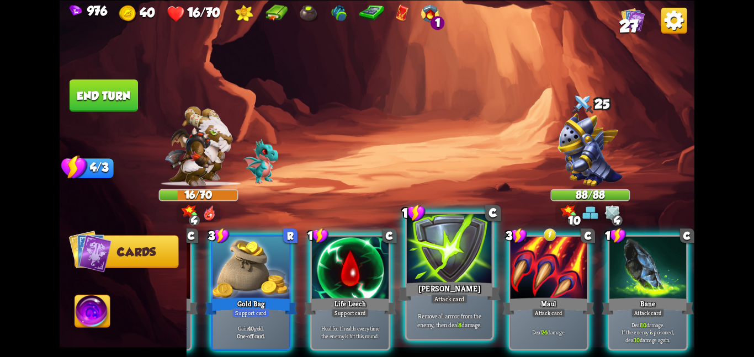
scroll to position [0, 104]
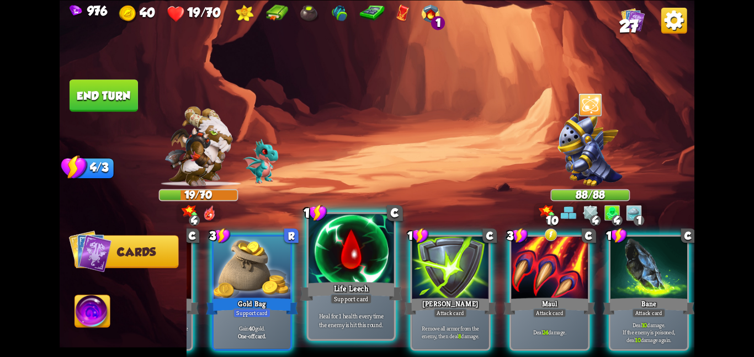
click at [367, 248] on div at bounding box center [352, 250] width 86 height 72
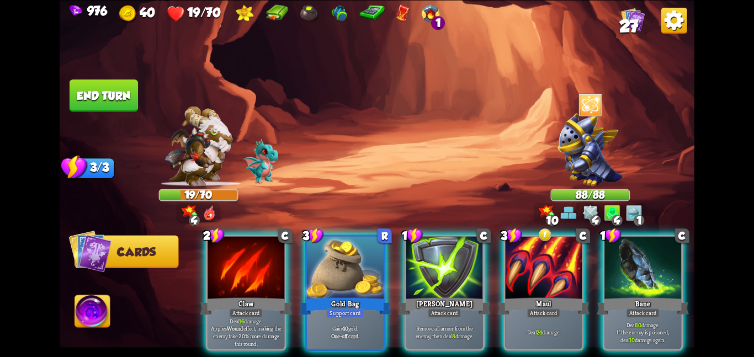
scroll to position [0, 0]
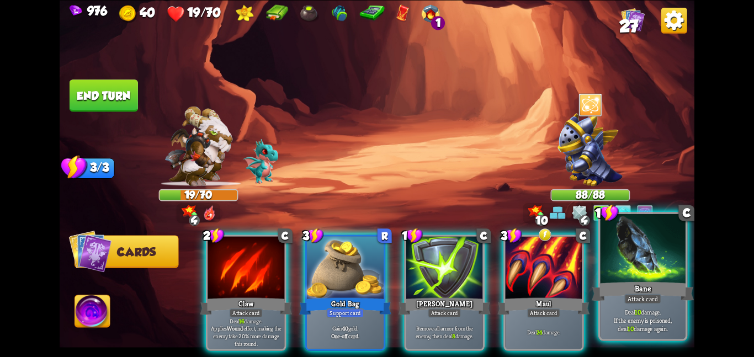
click at [609, 259] on div at bounding box center [643, 250] width 86 height 72
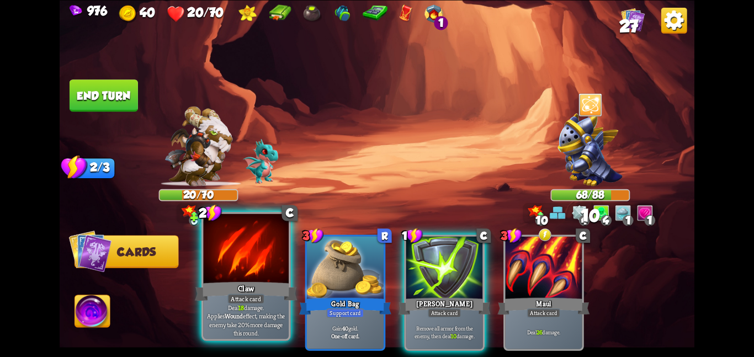
click at [237, 244] on div at bounding box center [246, 250] width 86 height 72
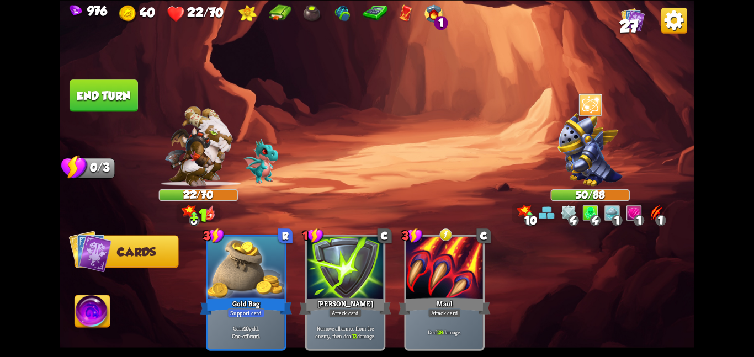
click at [105, 97] on button "End turn" at bounding box center [104, 95] width 68 height 32
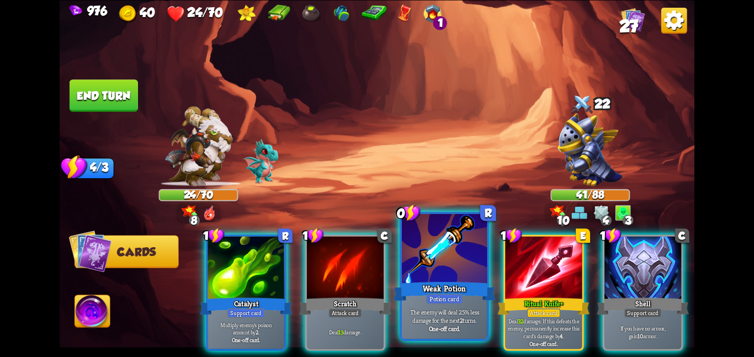
click at [411, 240] on div at bounding box center [445, 250] width 86 height 72
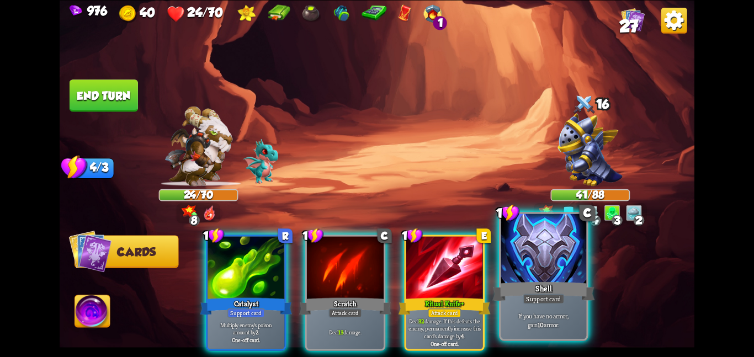
click at [509, 244] on div at bounding box center [544, 250] width 86 height 72
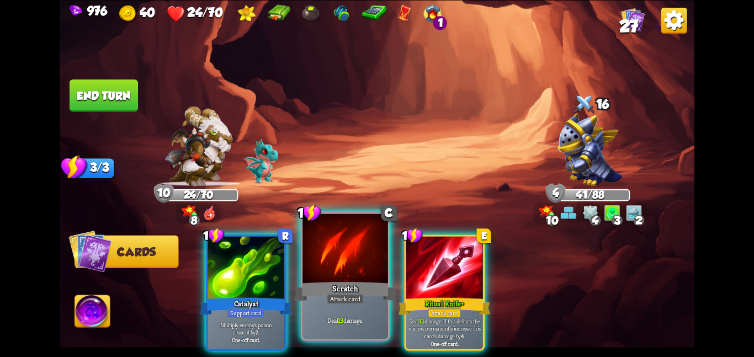
click at [330, 268] on div at bounding box center [345, 250] width 86 height 72
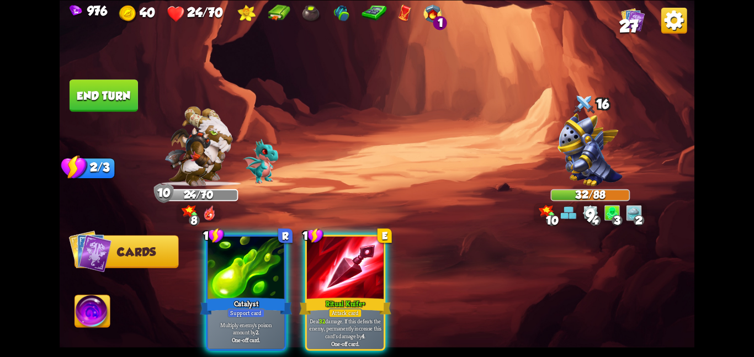
click at [76, 325] on img at bounding box center [92, 313] width 35 height 36
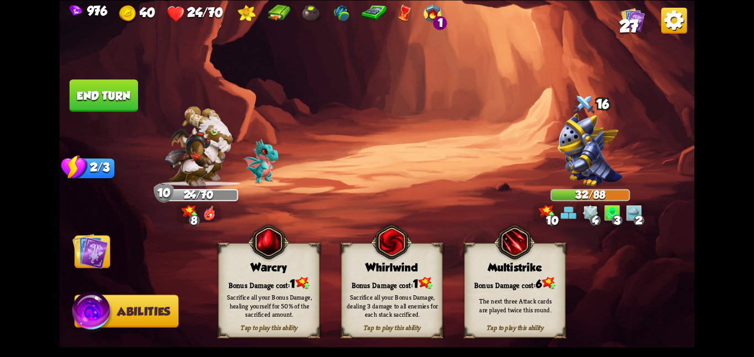
click at [363, 261] on div "Whirlwind" at bounding box center [392, 267] width 100 height 13
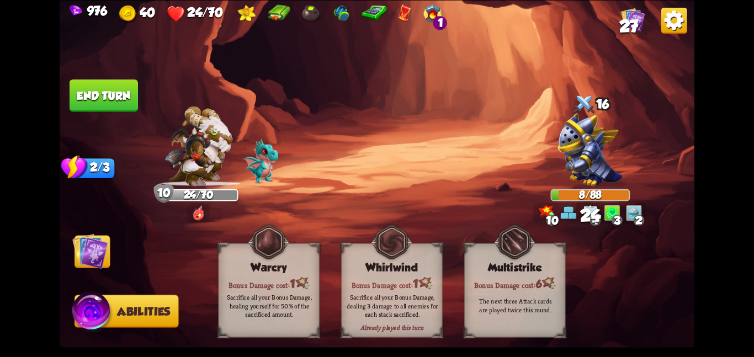
click at [94, 258] on img at bounding box center [90, 251] width 36 height 36
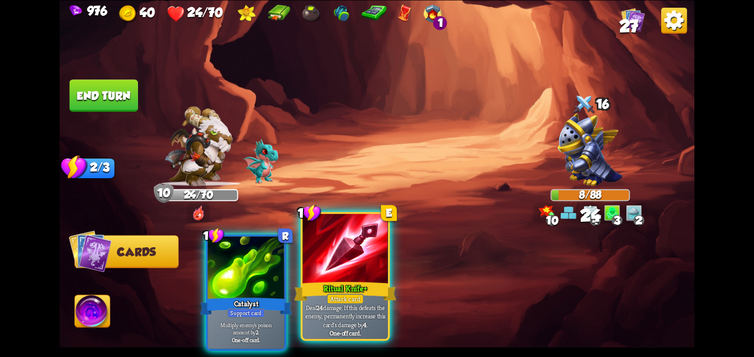
click at [312, 230] on div at bounding box center [345, 250] width 86 height 72
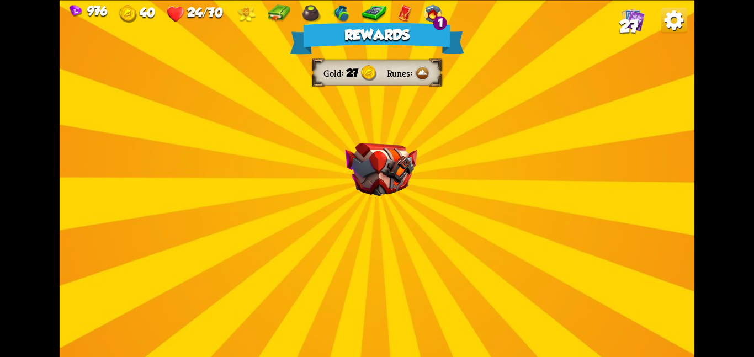
click at [390, 145] on img at bounding box center [381, 170] width 72 height 54
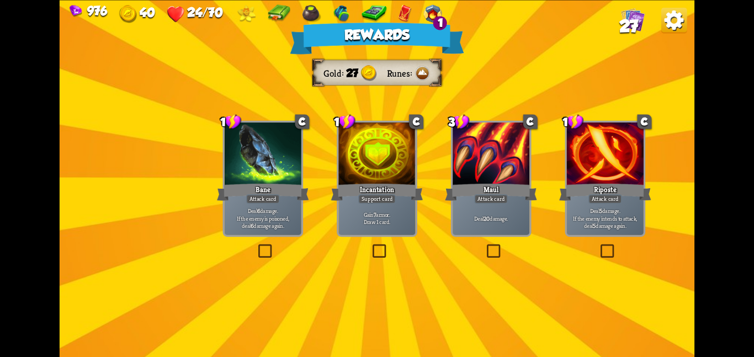
click at [346, 151] on div at bounding box center [376, 155] width 77 height 65
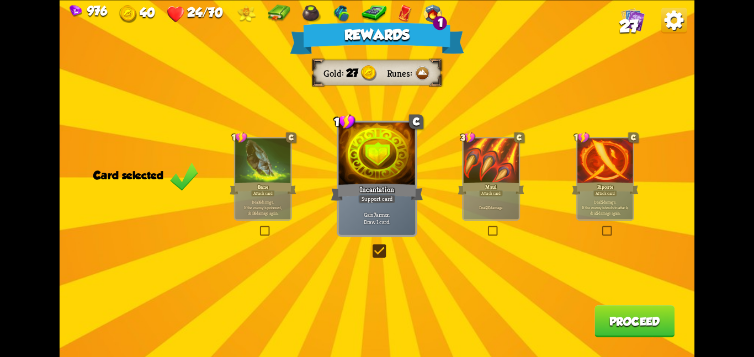
click at [502, 167] on div at bounding box center [490, 161] width 55 height 47
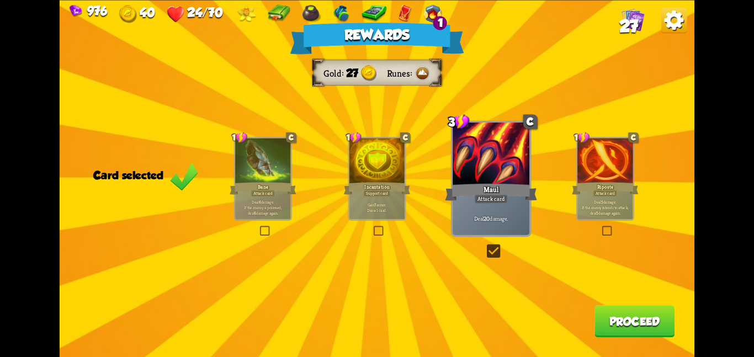
click at [638, 318] on button "Proceed" at bounding box center [634, 321] width 80 height 32
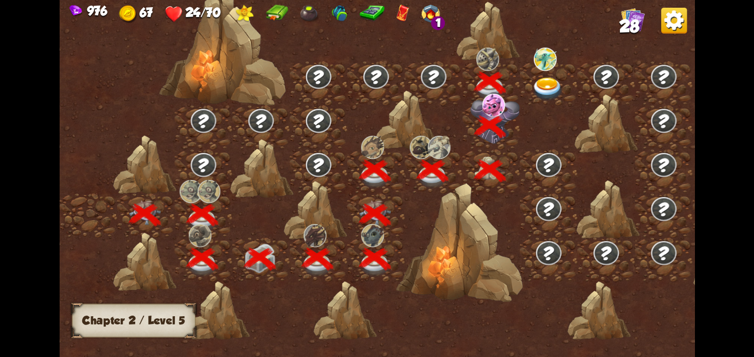
click at [536, 79] on img at bounding box center [548, 88] width 32 height 23
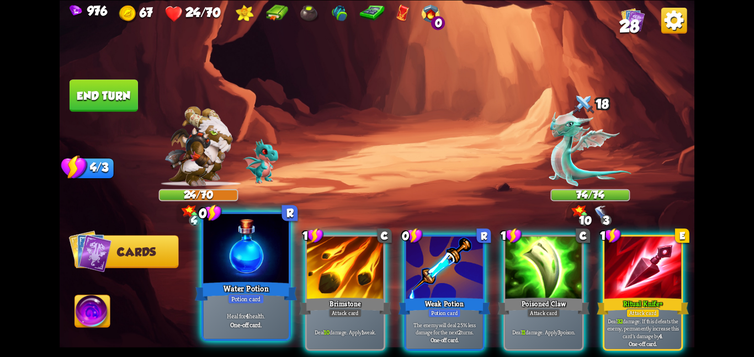
click at [253, 268] on div at bounding box center [246, 250] width 86 height 72
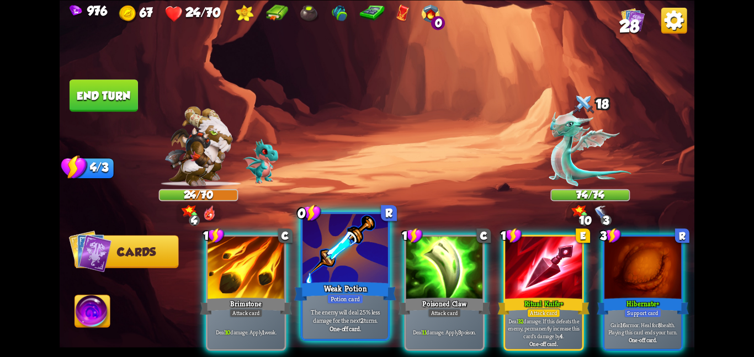
click at [332, 257] on div at bounding box center [345, 250] width 86 height 72
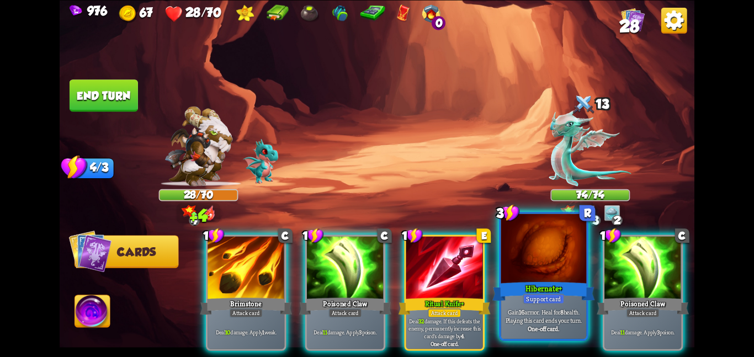
click at [560, 259] on div at bounding box center [544, 250] width 86 height 72
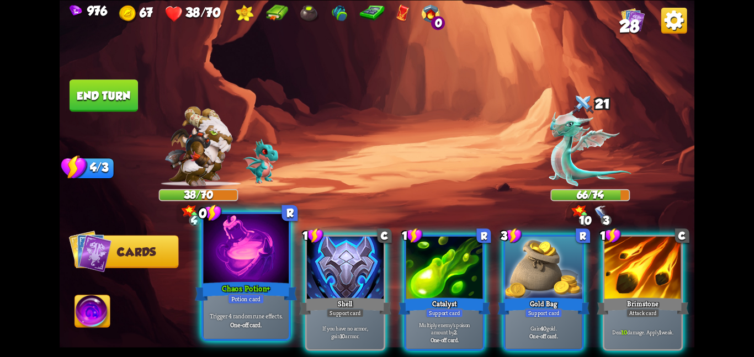
click at [233, 256] on div at bounding box center [246, 250] width 86 height 72
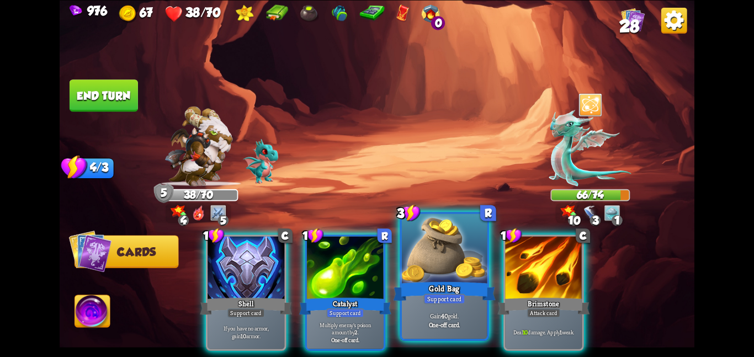
click at [420, 278] on div at bounding box center [445, 250] width 86 height 72
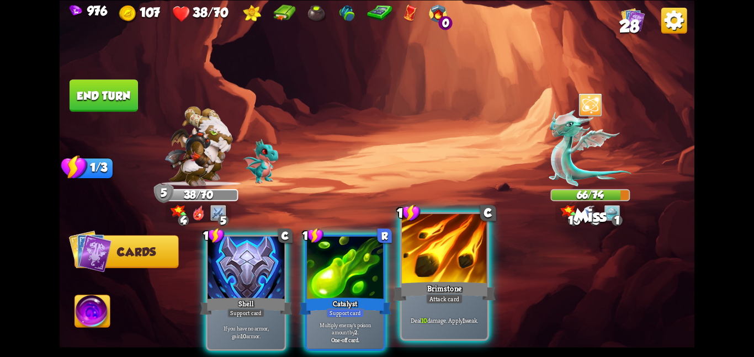
click at [421, 266] on div at bounding box center [445, 250] width 86 height 72
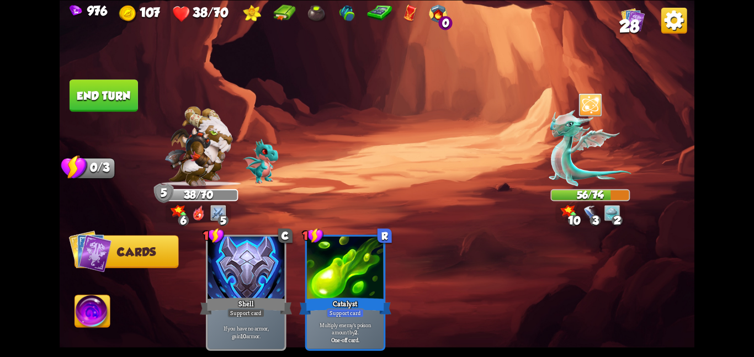
click at [115, 81] on button "End turn" at bounding box center [104, 95] width 68 height 32
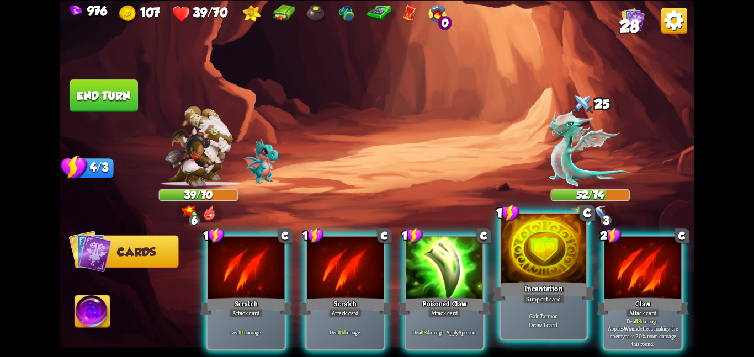
click at [513, 272] on div at bounding box center [544, 250] width 86 height 72
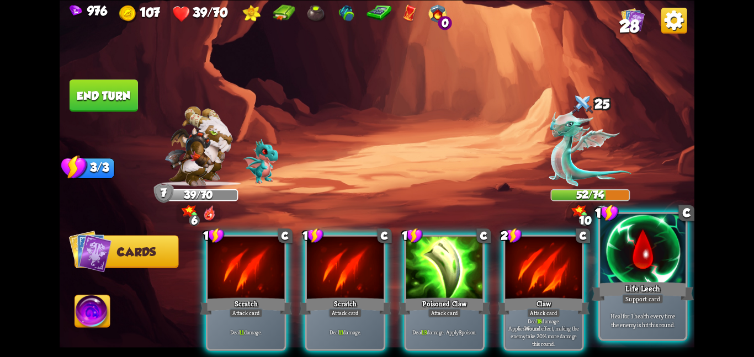
click at [632, 274] on div at bounding box center [643, 250] width 86 height 72
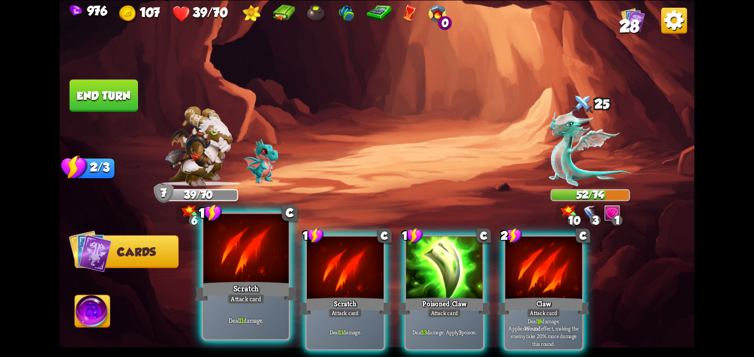
click at [268, 272] on div at bounding box center [246, 250] width 86 height 72
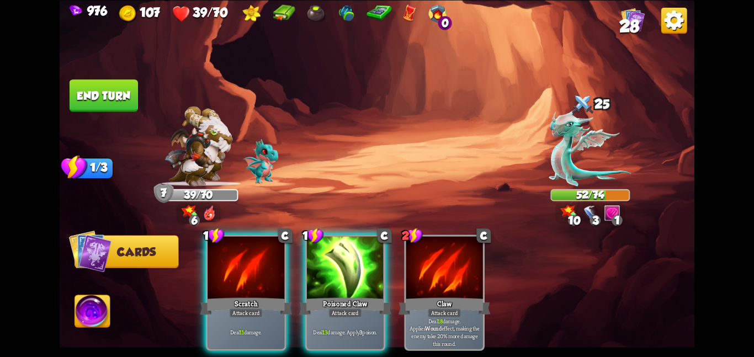
click at [268, 272] on div at bounding box center [246, 268] width 77 height 65
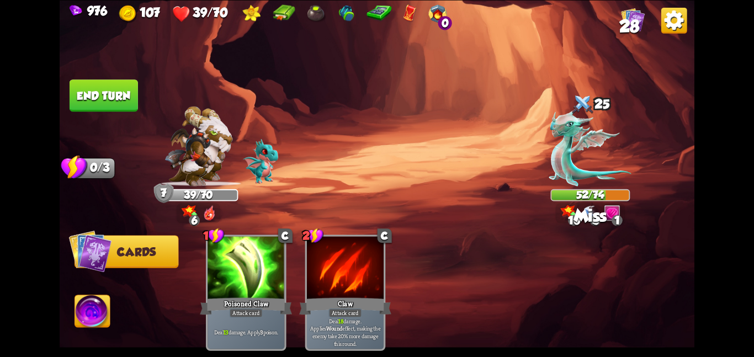
click at [268, 272] on div at bounding box center [246, 268] width 77 height 65
click at [94, 307] on img at bounding box center [92, 313] width 35 height 36
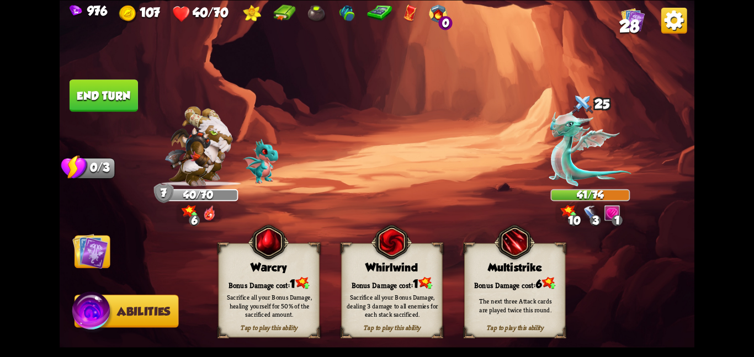
click at [270, 239] on img at bounding box center [268, 241] width 41 height 41
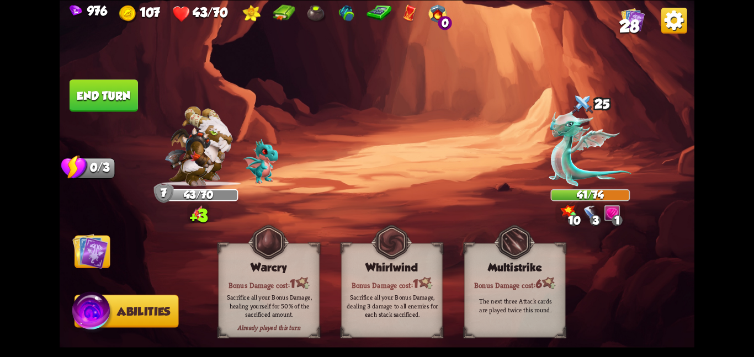
click at [84, 247] on img at bounding box center [90, 251] width 36 height 36
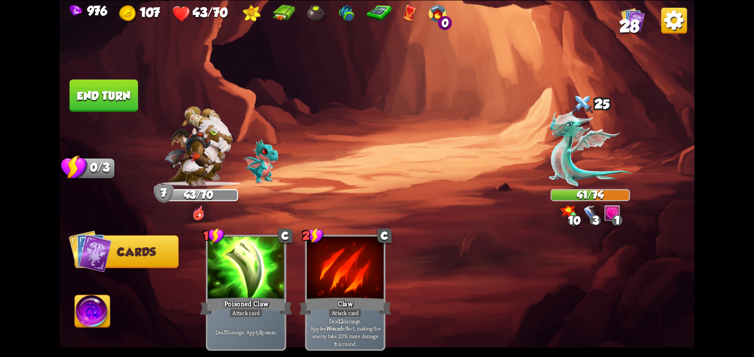
click at [98, 101] on button "End turn" at bounding box center [104, 95] width 68 height 32
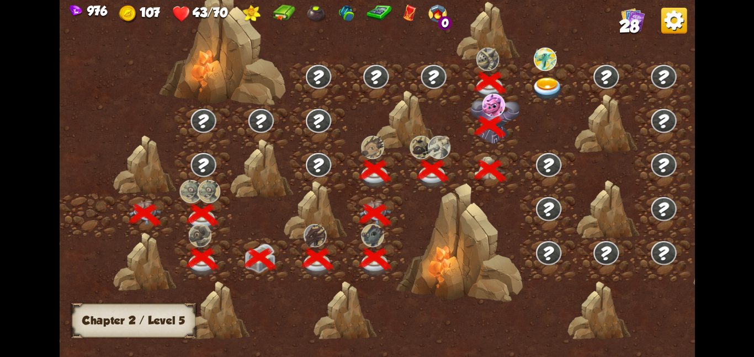
click at [546, 71] on div at bounding box center [548, 83] width 57 height 44
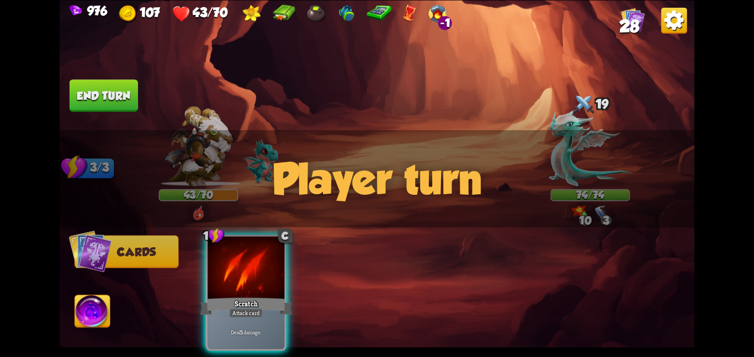
click at [327, 114] on img at bounding box center [377, 178] width 635 height 357
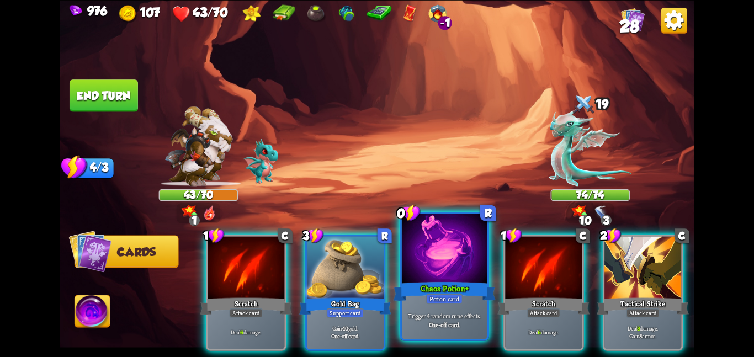
click at [474, 336] on div "Trigger 4 random rune effects. One-off card." at bounding box center [445, 319] width 86 height 37
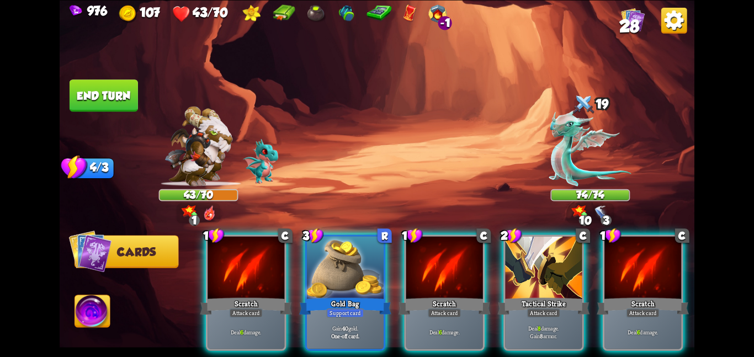
scroll to position [0, 105]
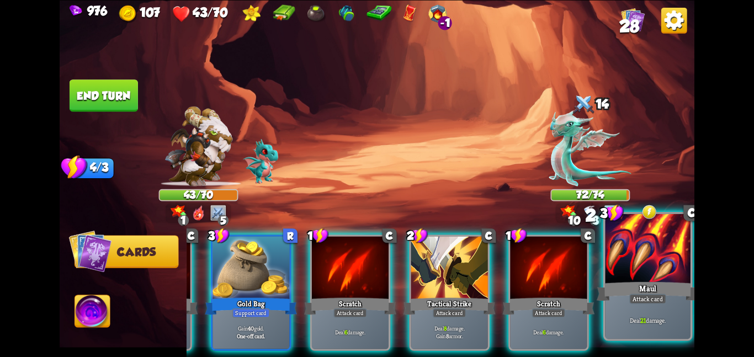
click at [652, 267] on div at bounding box center [648, 250] width 86 height 72
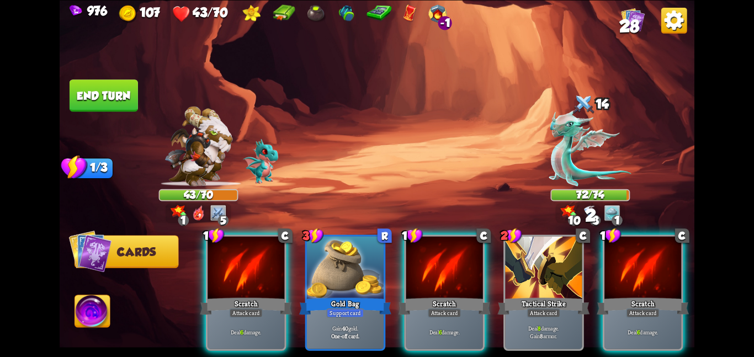
scroll to position [0, 0]
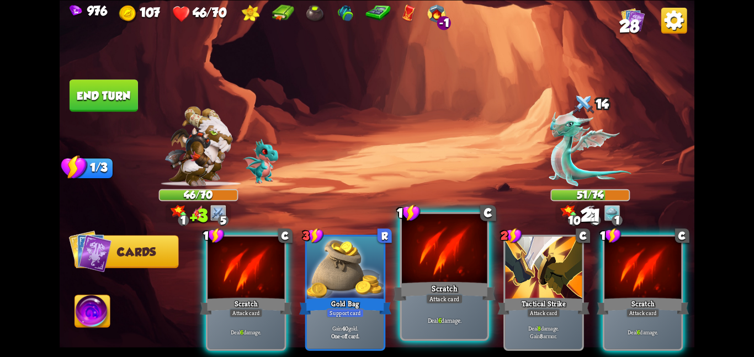
click at [429, 286] on div "Scratch" at bounding box center [444, 291] width 102 height 23
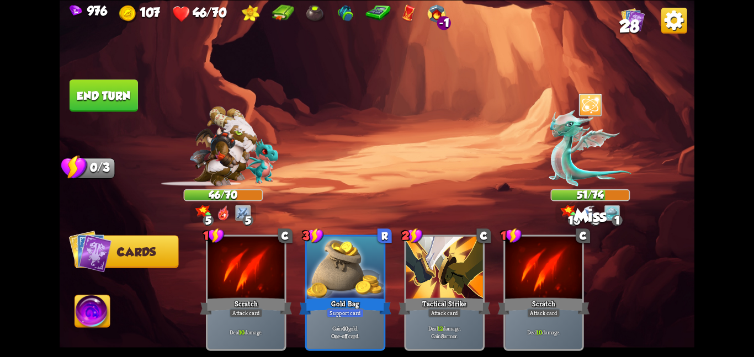
click at [119, 99] on button "End turn" at bounding box center [104, 95] width 68 height 32
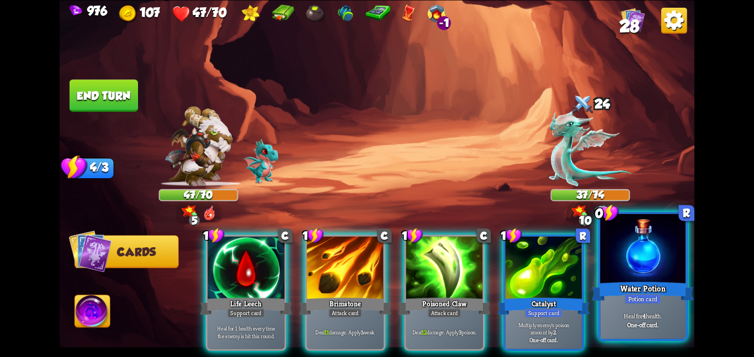
click at [658, 305] on div "Heal for 4 health. One-off card." at bounding box center [643, 319] width 86 height 37
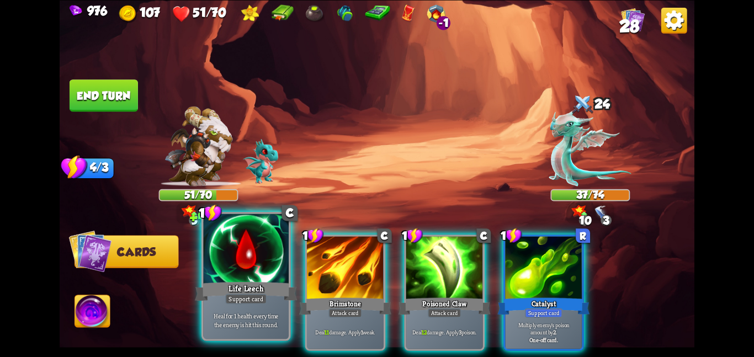
click at [263, 248] on div at bounding box center [246, 250] width 86 height 72
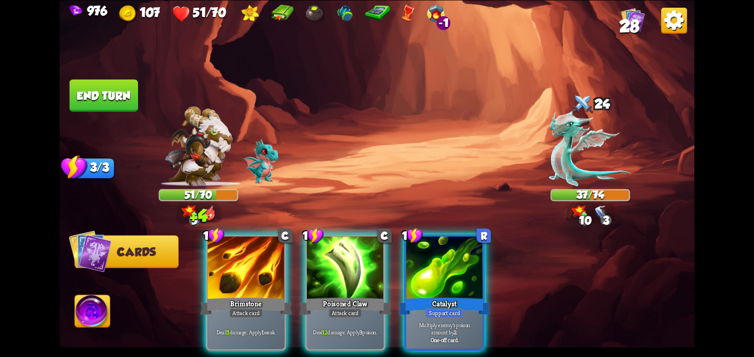
click at [263, 248] on div at bounding box center [246, 268] width 77 height 65
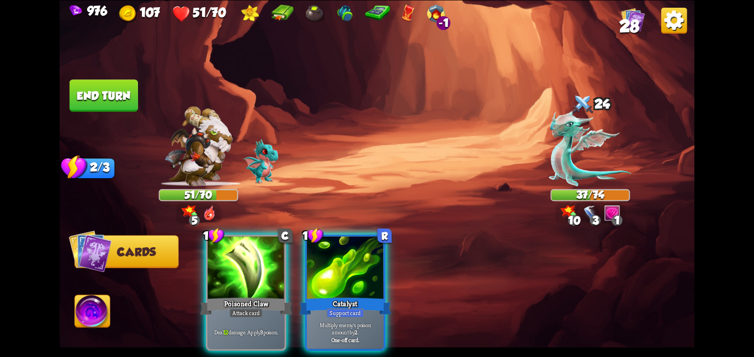
click at [263, 248] on div at bounding box center [246, 268] width 77 height 65
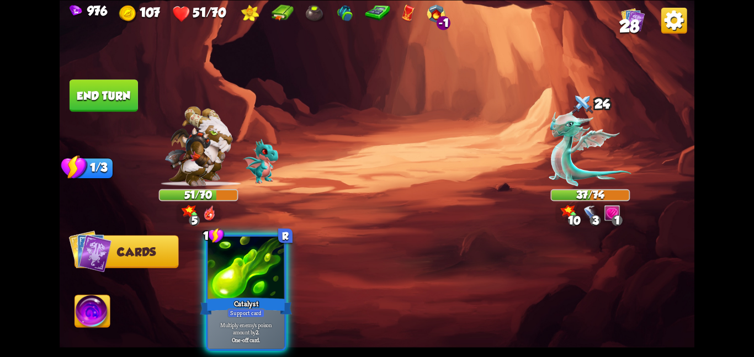
click at [263, 248] on div at bounding box center [246, 268] width 77 height 65
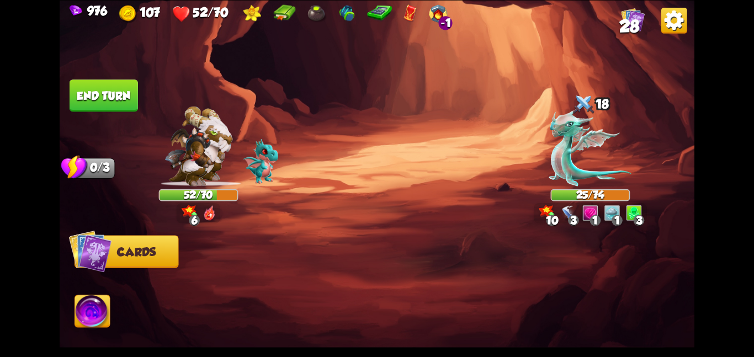
click at [116, 302] on img at bounding box center [377, 178] width 635 height 357
click at [107, 304] on img at bounding box center [92, 313] width 35 height 36
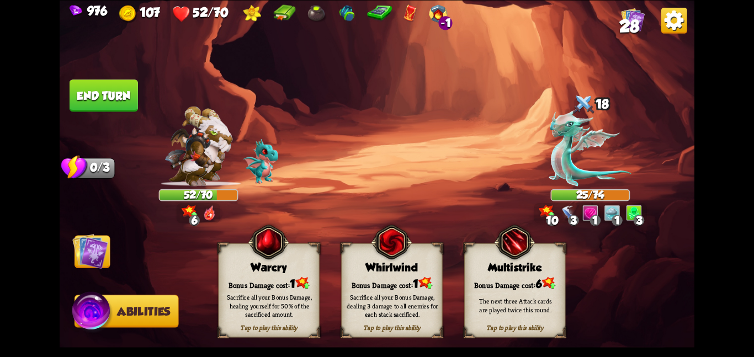
click at [253, 266] on div "Warcry" at bounding box center [269, 267] width 100 height 13
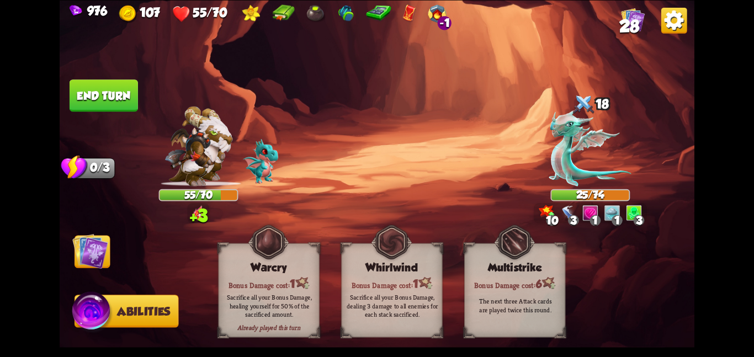
click at [81, 256] on img at bounding box center [90, 251] width 36 height 36
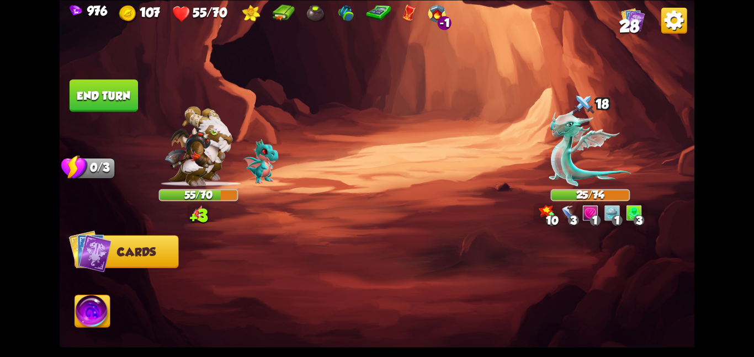
click at [98, 90] on button "End turn" at bounding box center [104, 95] width 68 height 32
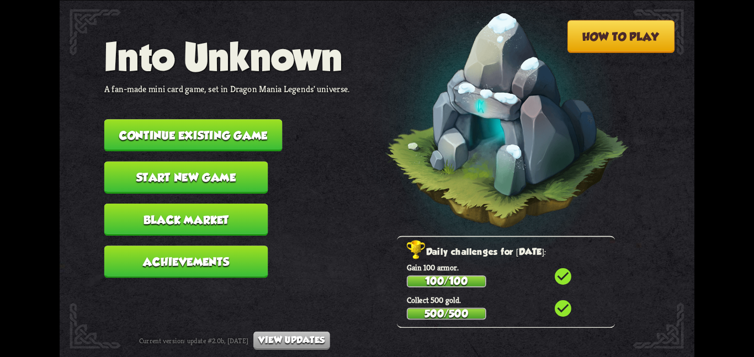
click at [252, 129] on button "Continue existing game" at bounding box center [193, 135] width 178 height 32
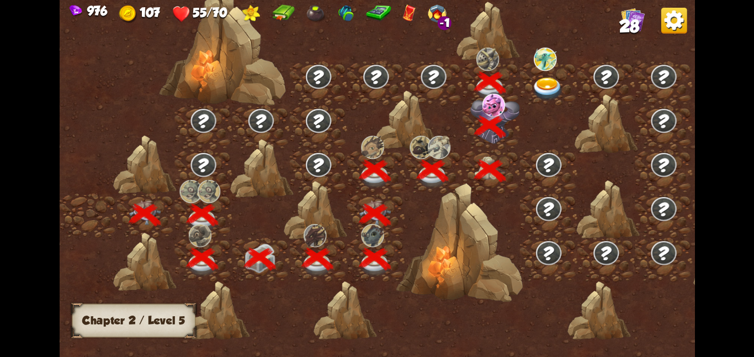
click at [535, 86] on img at bounding box center [548, 88] width 32 height 23
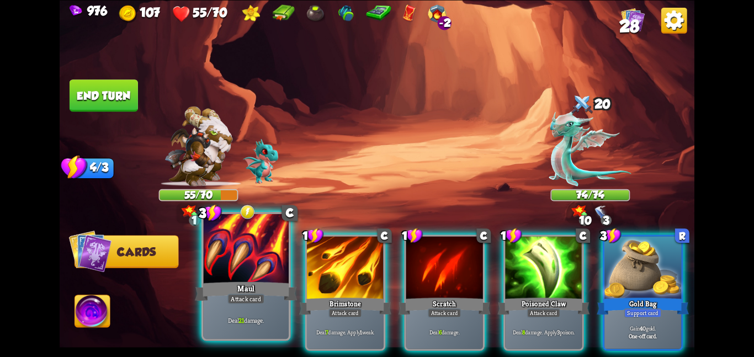
click at [281, 248] on div at bounding box center [246, 250] width 86 height 72
click at [307, 248] on div at bounding box center [345, 268] width 77 height 65
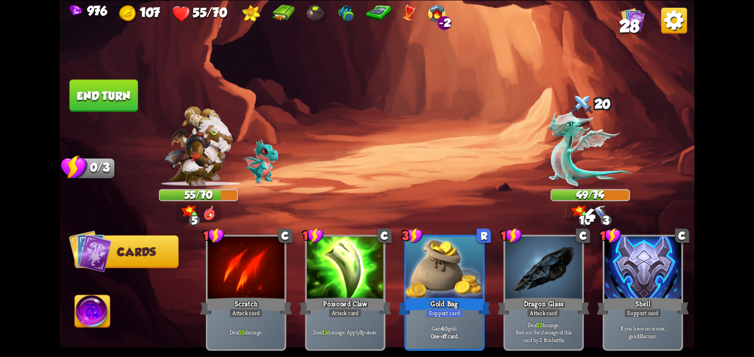
click at [126, 104] on button "End turn" at bounding box center [103, 95] width 70 height 33
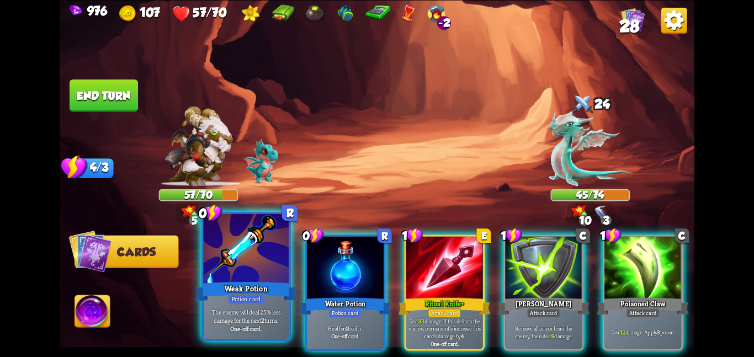
click at [237, 328] on b "One-off card." at bounding box center [245, 329] width 31 height 8
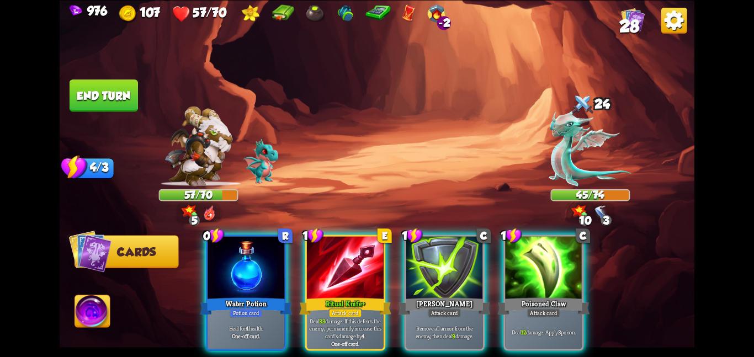
click at [237, 332] on div "One-off card." at bounding box center [246, 336] width 73 height 8
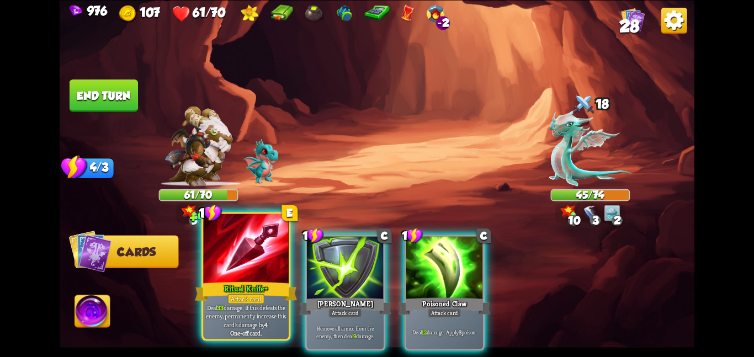
click at [249, 283] on div "Ritual Knife+" at bounding box center [246, 291] width 102 height 23
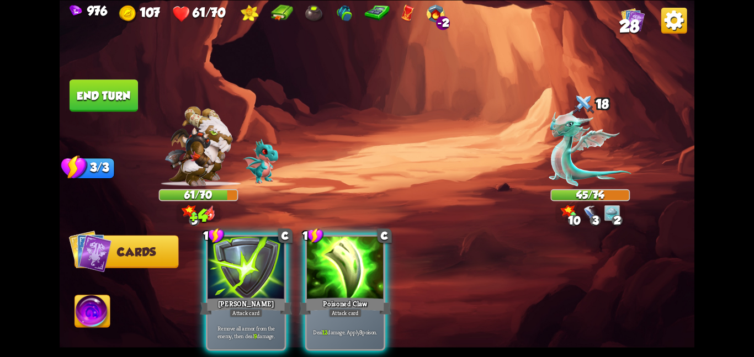
click at [249, 296] on div "Pierce" at bounding box center [246, 306] width 92 height 20
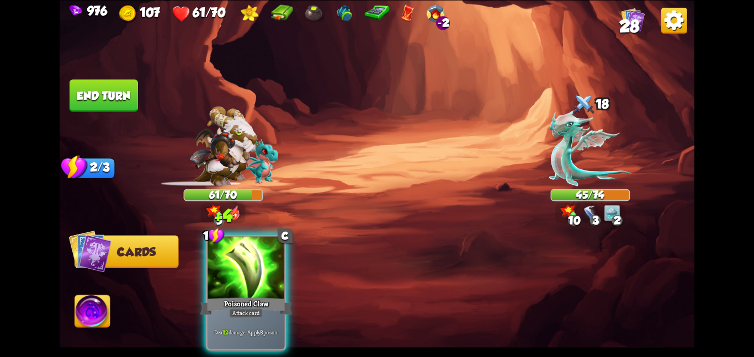
click at [249, 296] on div "Poisoned Claw" at bounding box center [246, 306] width 92 height 20
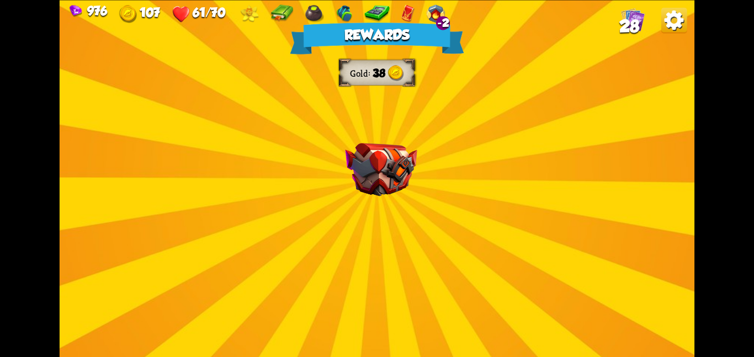
click at [360, 233] on div "Rewards Gold 38 Select a card 1 C Enchanted Scratch Attack card Deal 7 damage. …" at bounding box center [377, 178] width 635 height 357
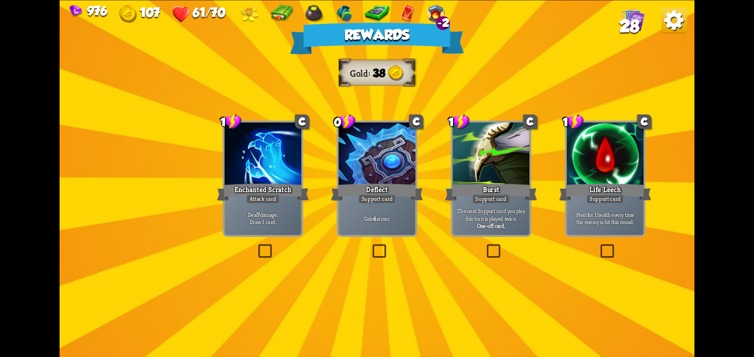
click at [277, 157] on div at bounding box center [263, 155] width 77 height 65
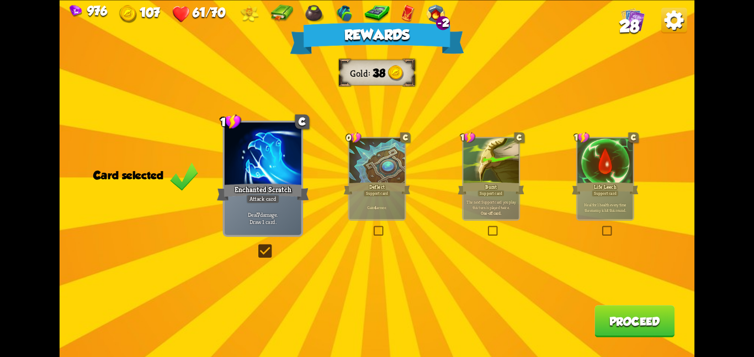
click at [606, 308] on button "Proceed" at bounding box center [634, 321] width 80 height 32
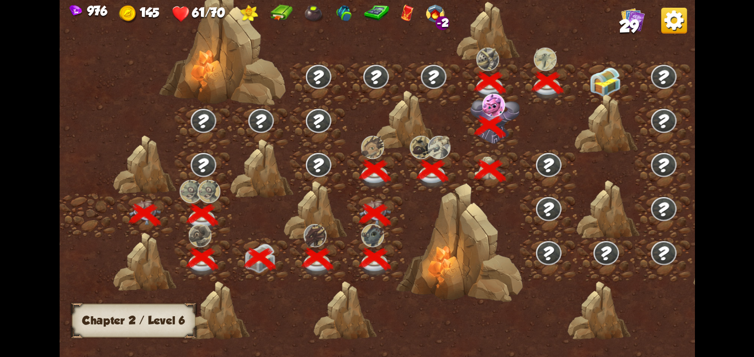
click at [607, 84] on img at bounding box center [606, 82] width 32 height 30
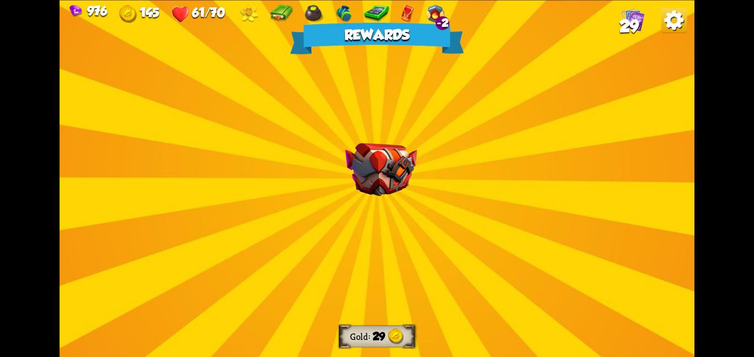
click at [396, 183] on img at bounding box center [381, 170] width 72 height 54
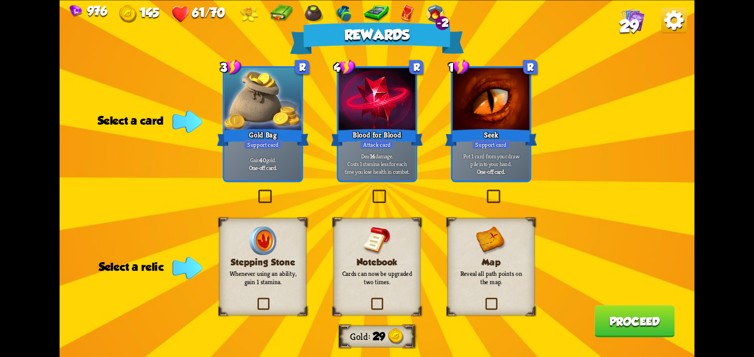
click at [387, 272] on p "Cards can now be upgraded two times." at bounding box center [377, 277] width 71 height 17
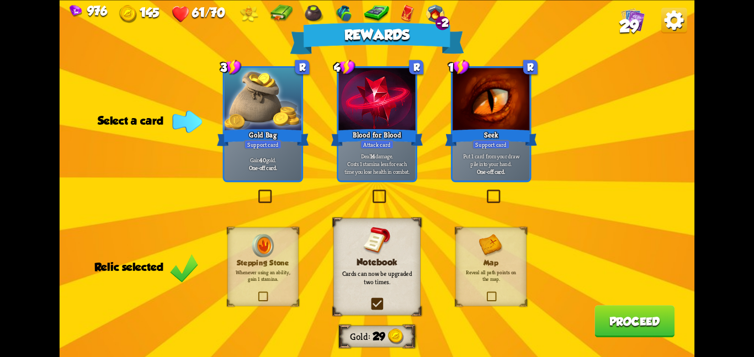
click at [387, 97] on div at bounding box center [376, 100] width 77 height 65
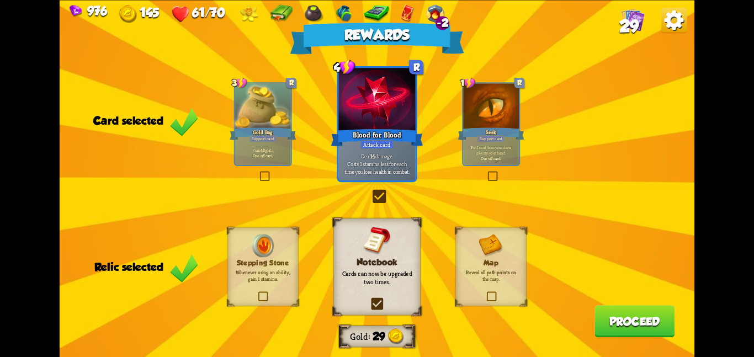
click at [291, 126] on div "Gold Bag" at bounding box center [263, 133] width 67 height 15
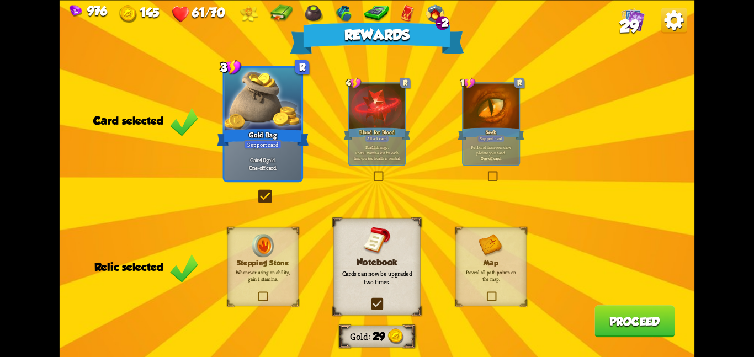
click at [618, 316] on button "Proceed" at bounding box center [634, 321] width 80 height 32
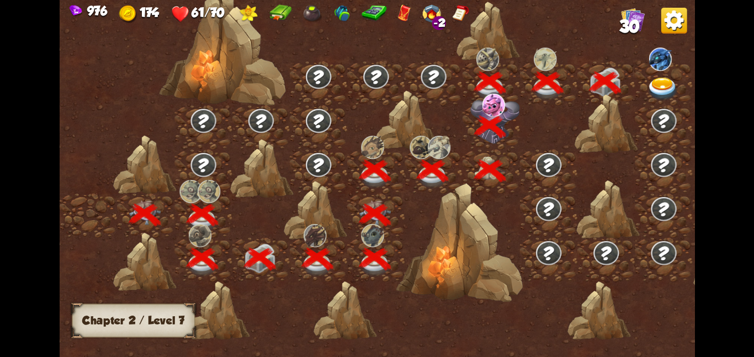
click at [655, 81] on img at bounding box center [663, 88] width 32 height 23
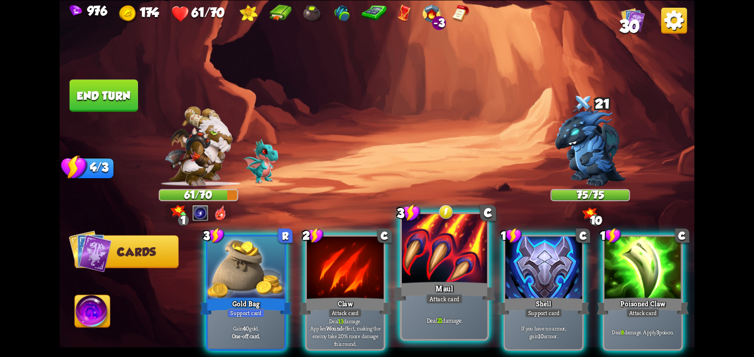
click at [436, 248] on div at bounding box center [445, 250] width 86 height 72
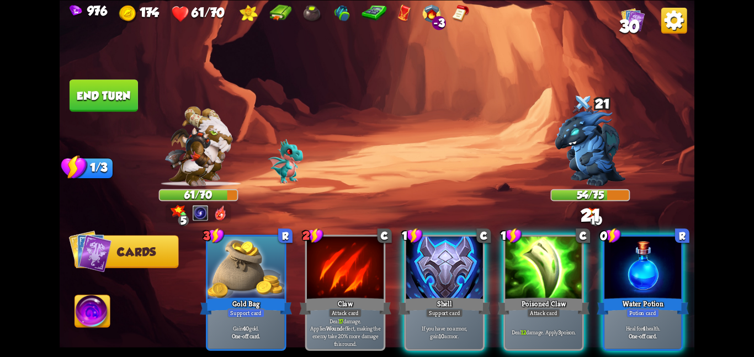
click at [436, 248] on div at bounding box center [444, 268] width 77 height 65
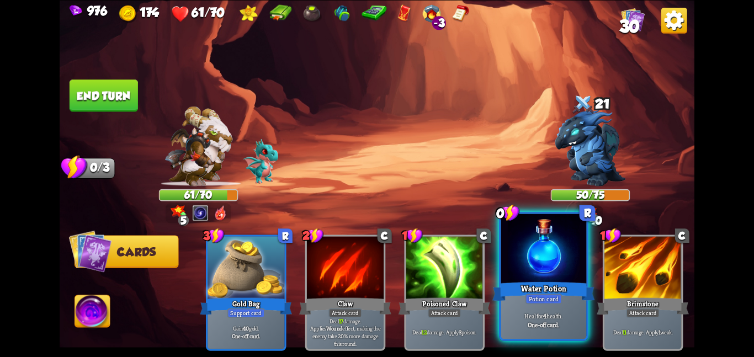
click at [562, 239] on div at bounding box center [544, 250] width 86 height 72
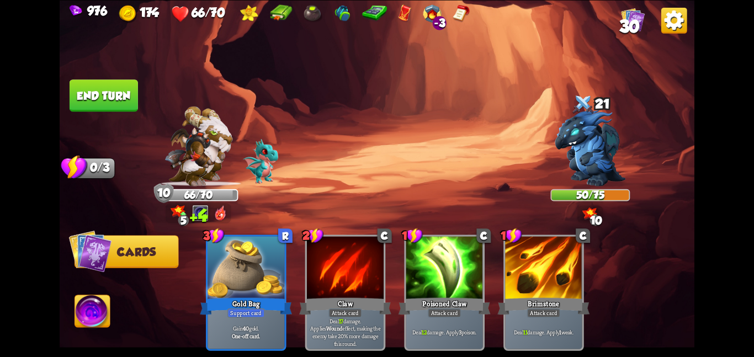
click at [103, 93] on button "End turn" at bounding box center [104, 95] width 68 height 32
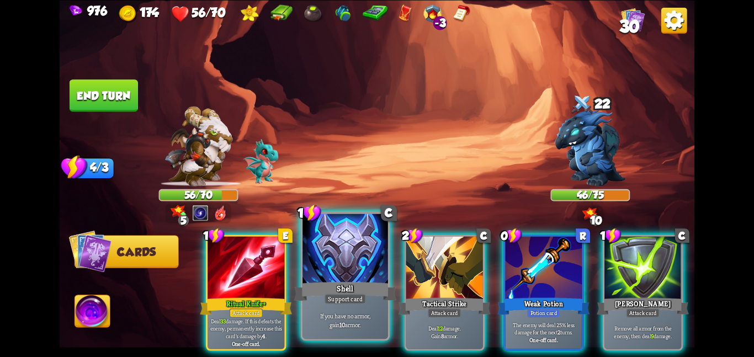
click at [368, 245] on div at bounding box center [345, 250] width 86 height 72
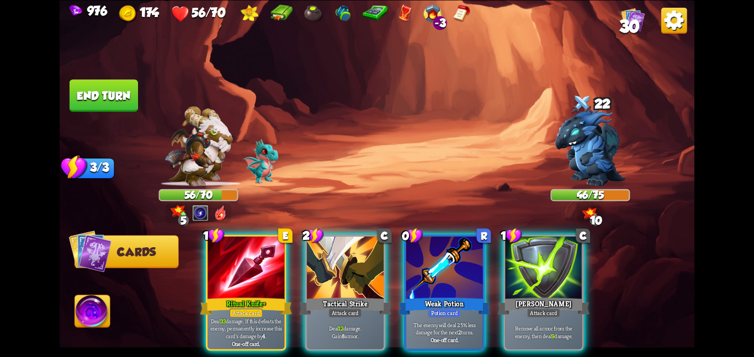
click at [368, 245] on div at bounding box center [345, 268] width 77 height 65
click at [406, 245] on div at bounding box center [444, 268] width 77 height 65
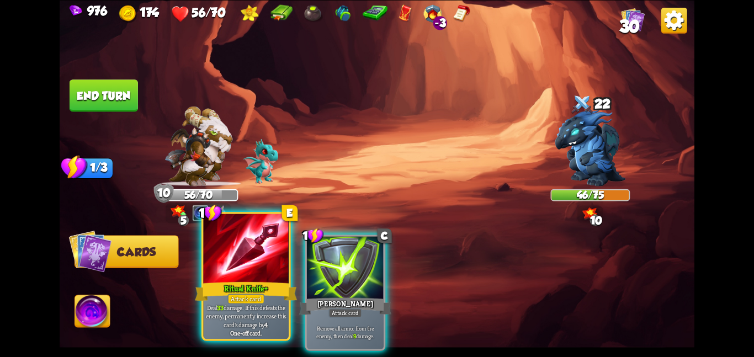
click at [280, 264] on div at bounding box center [246, 250] width 86 height 72
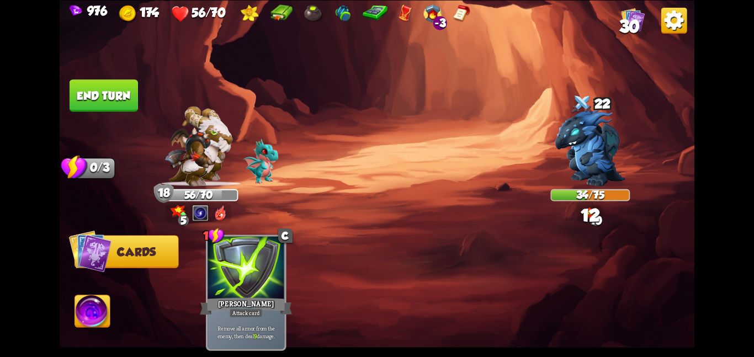
click at [119, 99] on button "End turn" at bounding box center [104, 95] width 68 height 32
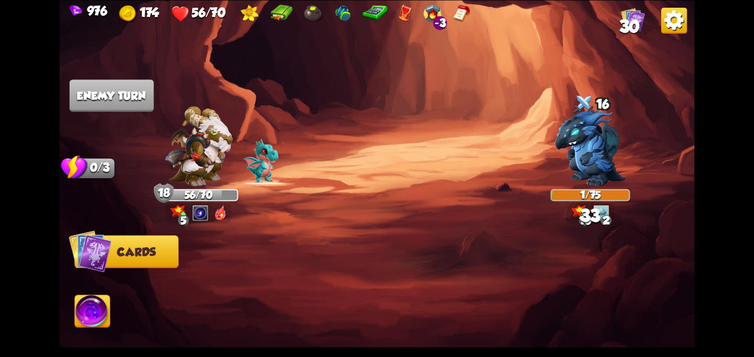
click at [98, 308] on img at bounding box center [92, 313] width 35 height 36
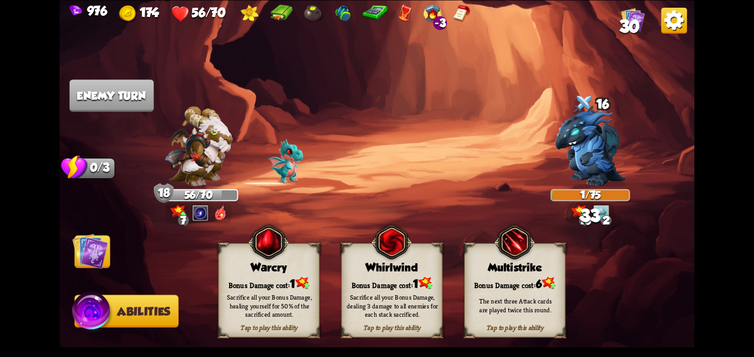
click at [402, 248] on img at bounding box center [391, 241] width 41 height 41
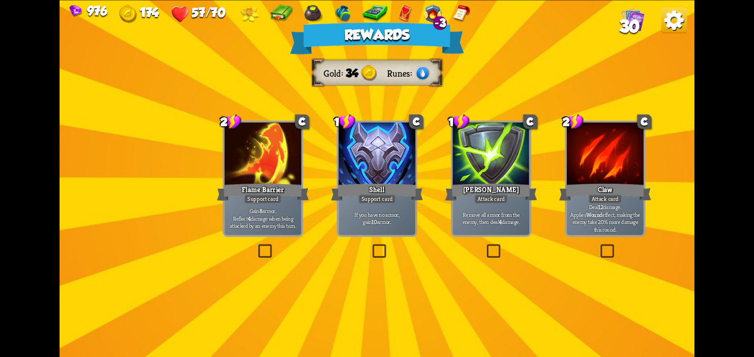
click at [363, 199] on div "Support card" at bounding box center [377, 198] width 38 height 9
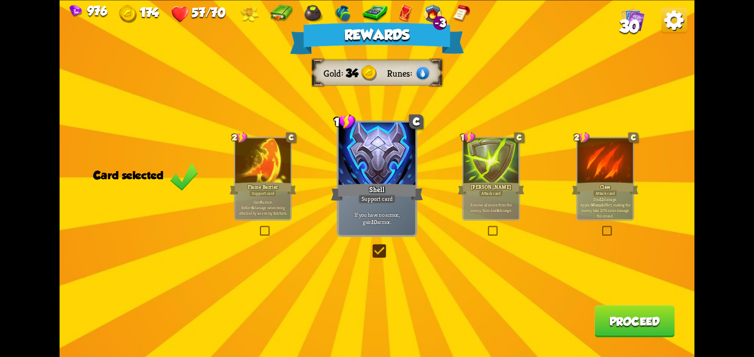
click at [667, 323] on button "Proceed" at bounding box center [634, 321] width 80 height 32
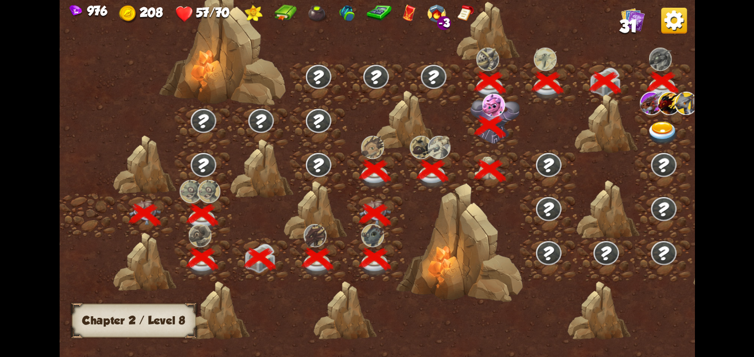
click at [654, 121] on img at bounding box center [663, 132] width 32 height 23
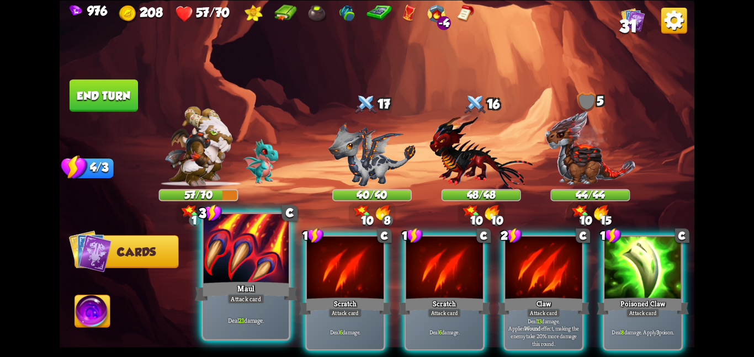
click at [248, 316] on p "Deal 21 damage." at bounding box center [245, 320] width 81 height 8
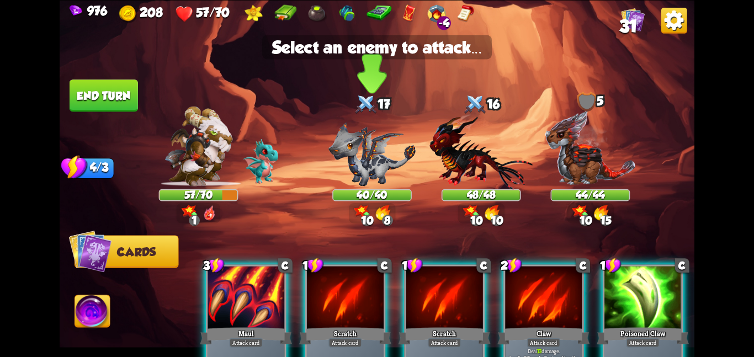
click at [359, 189] on div "40/40" at bounding box center [371, 195] width 79 height 12
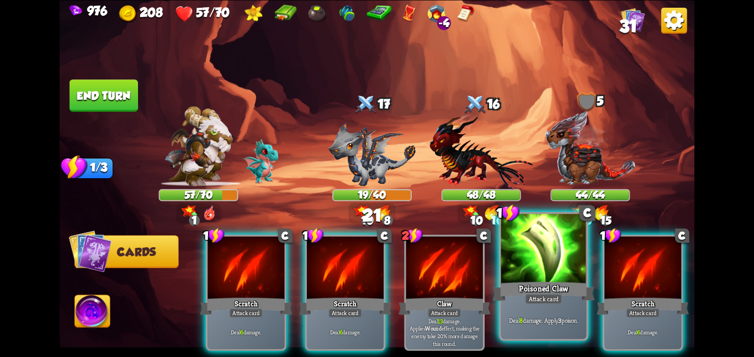
click at [543, 288] on div "Poisoned Claw" at bounding box center [543, 291] width 102 height 23
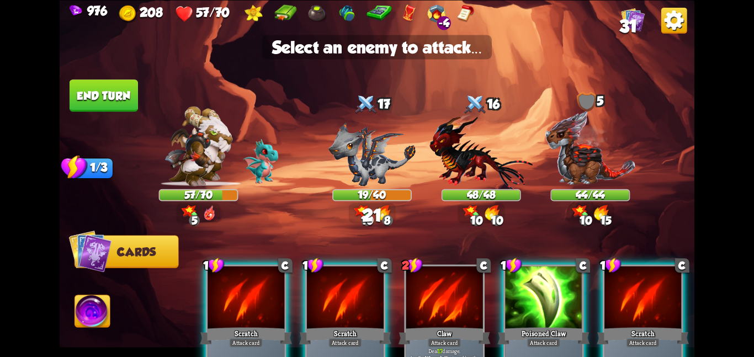
click at [530, 304] on div at bounding box center [543, 298] width 77 height 65
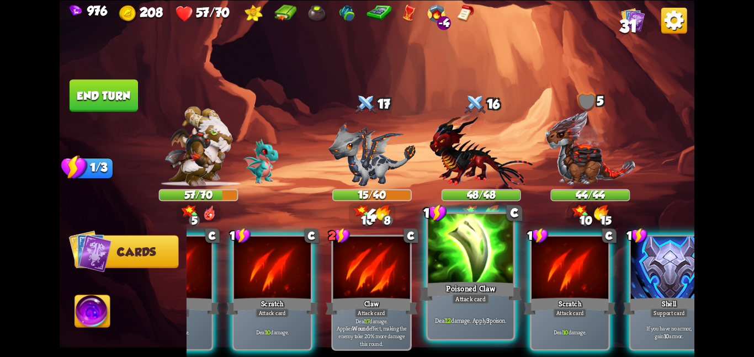
scroll to position [0, 81]
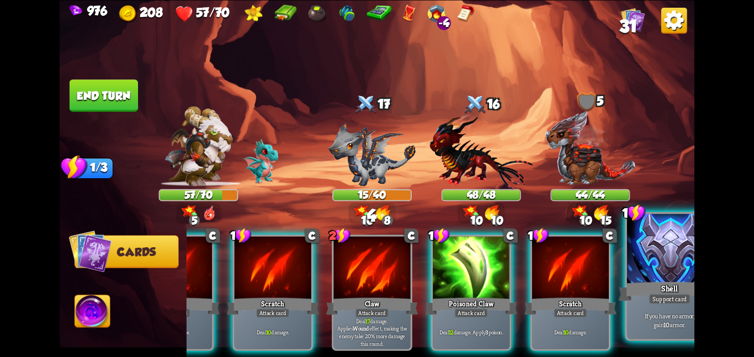
click at [669, 284] on div "Shell" at bounding box center [669, 291] width 102 height 23
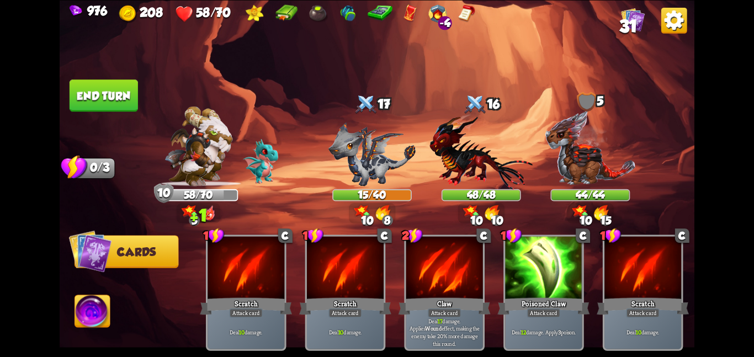
click at [111, 81] on button "End turn" at bounding box center [104, 95] width 68 height 32
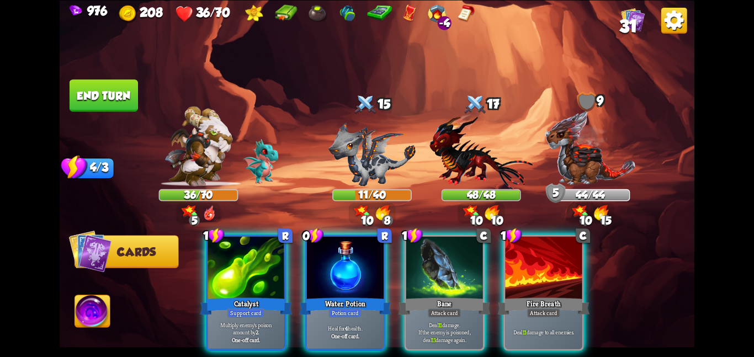
click at [384, 277] on div at bounding box center [345, 268] width 77 height 65
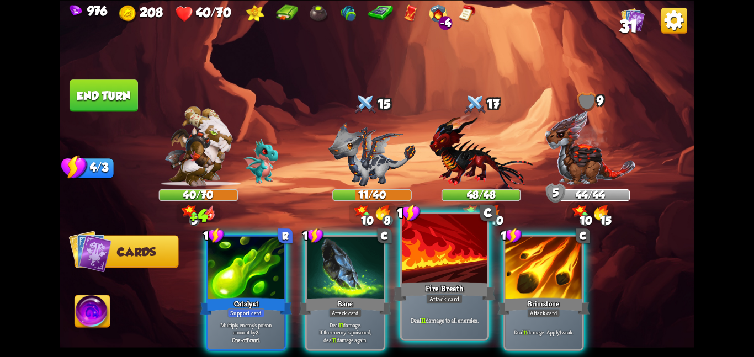
click at [420, 266] on div at bounding box center [445, 250] width 86 height 72
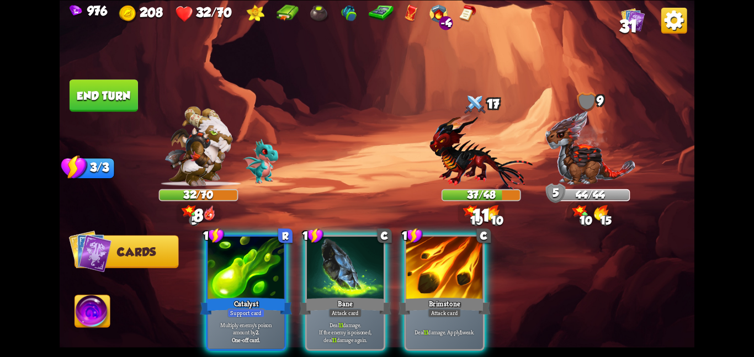
click at [420, 266] on div at bounding box center [444, 268] width 77 height 65
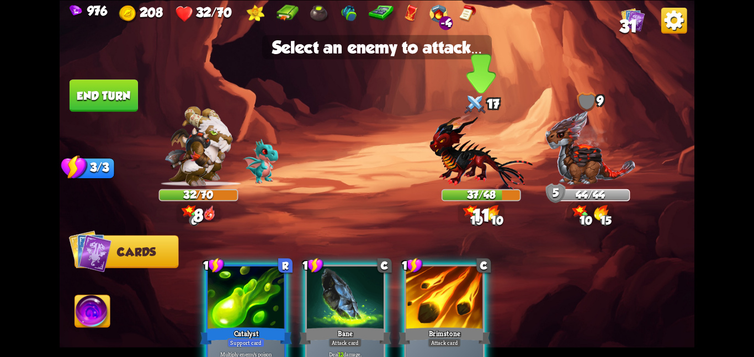
click at [447, 177] on img at bounding box center [480, 151] width 103 height 76
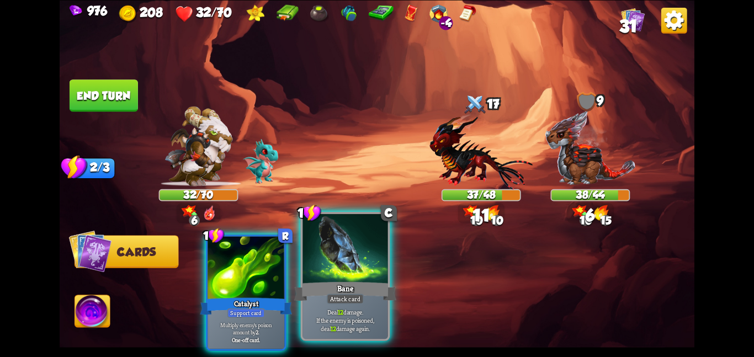
click at [329, 296] on div "Attack card" at bounding box center [345, 299] width 37 height 10
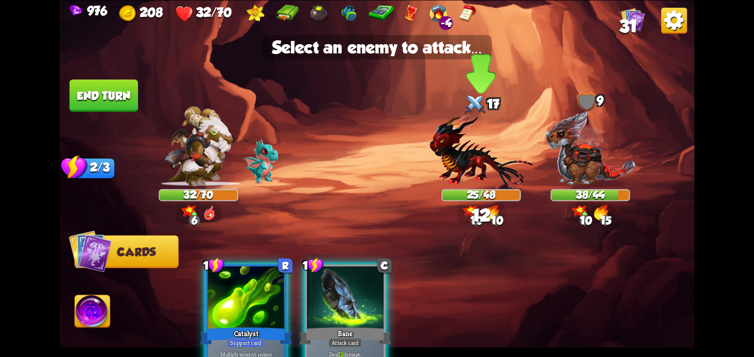
click at [456, 172] on img at bounding box center [480, 151] width 103 height 76
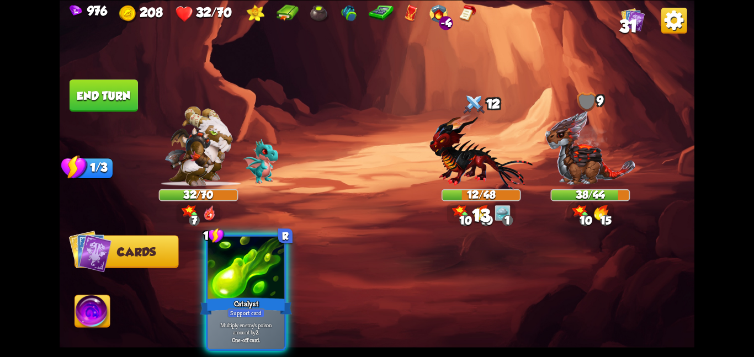
click at [88, 320] on img at bounding box center [92, 313] width 35 height 36
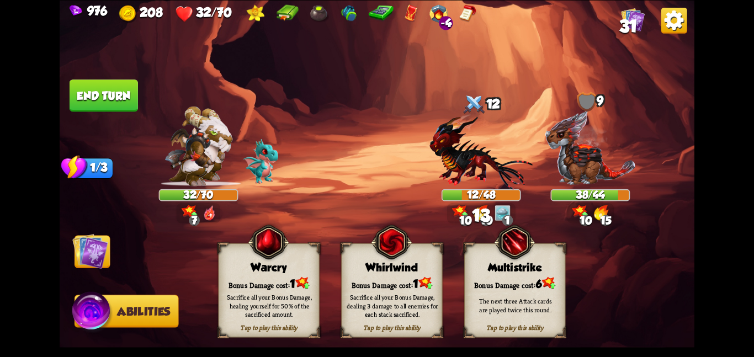
click at [391, 257] on img at bounding box center [391, 241] width 41 height 41
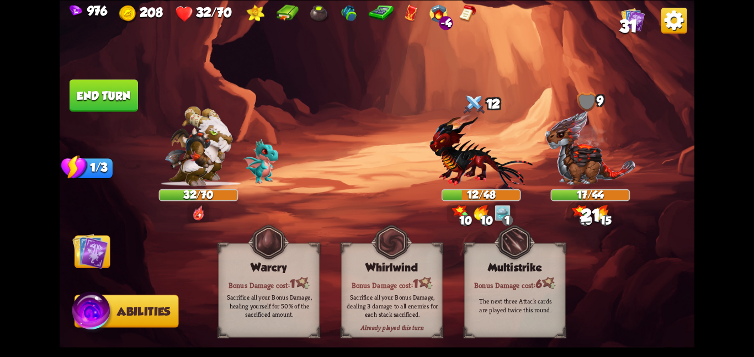
click at [102, 247] on img at bounding box center [90, 251] width 36 height 36
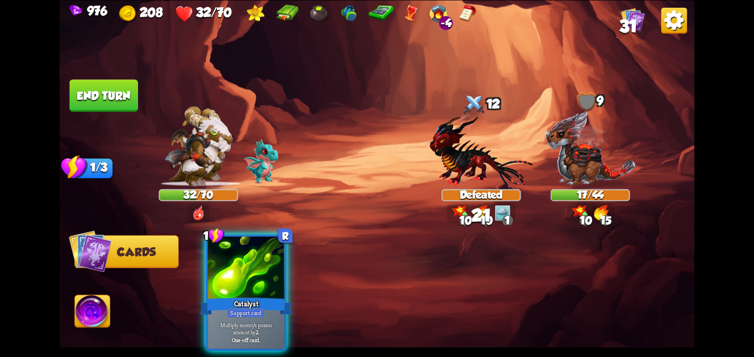
click at [119, 95] on button "End turn" at bounding box center [104, 95] width 68 height 32
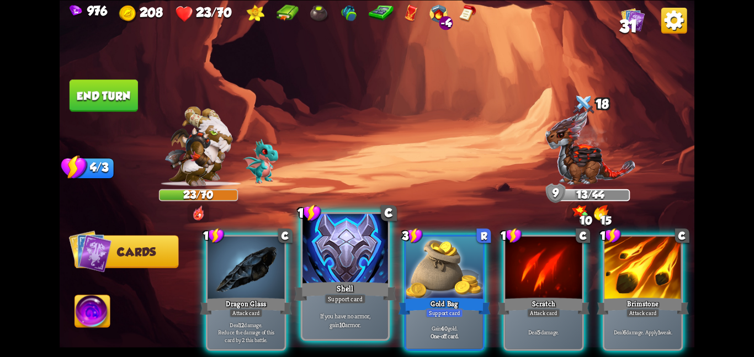
click at [325, 267] on div at bounding box center [345, 250] width 86 height 72
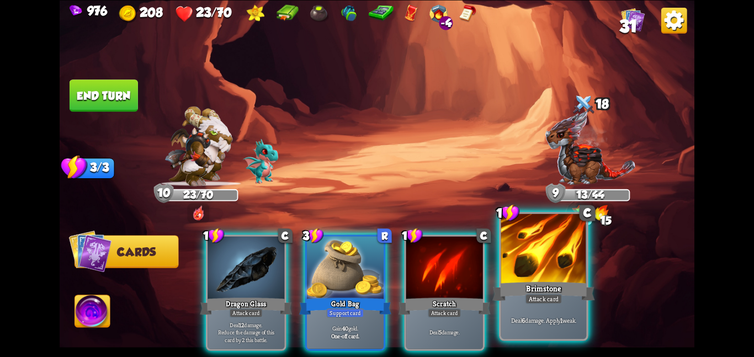
click at [569, 268] on div at bounding box center [544, 250] width 86 height 72
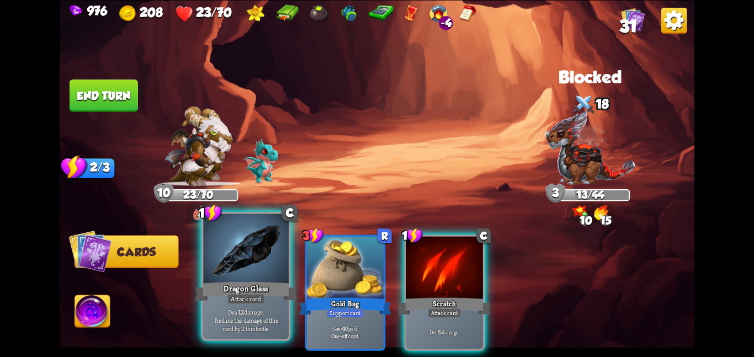
click at [284, 276] on div at bounding box center [246, 250] width 86 height 72
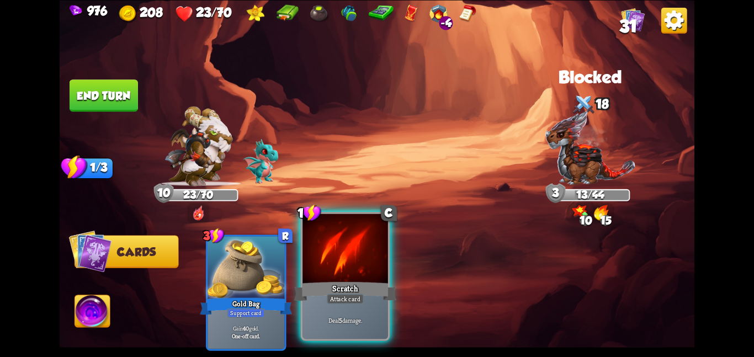
click at [326, 269] on div at bounding box center [345, 250] width 86 height 72
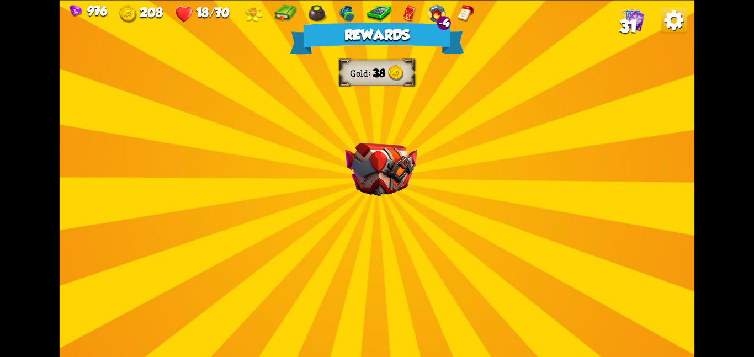
click at [348, 160] on img at bounding box center [381, 170] width 72 height 54
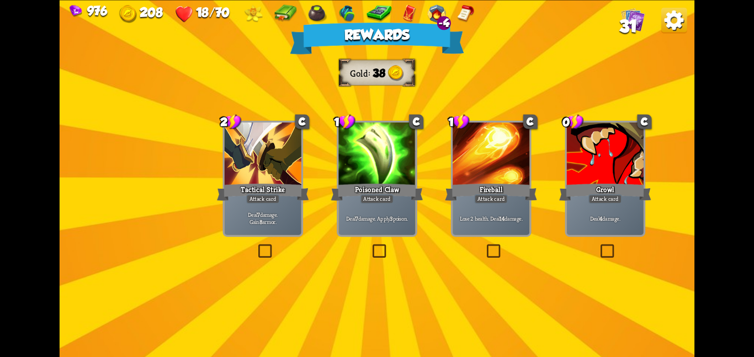
click at [252, 158] on div at bounding box center [263, 155] width 77 height 65
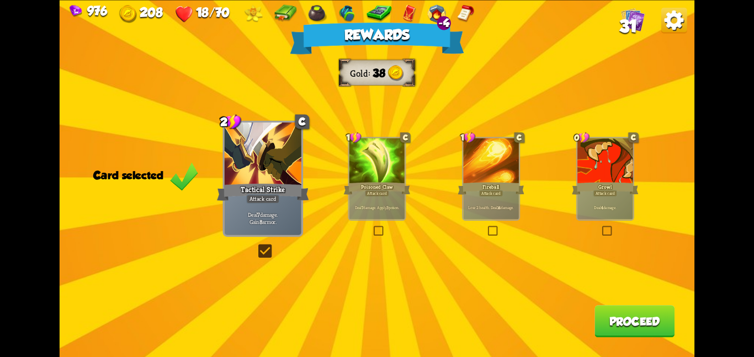
click at [634, 326] on button "Proceed" at bounding box center [634, 321] width 80 height 32
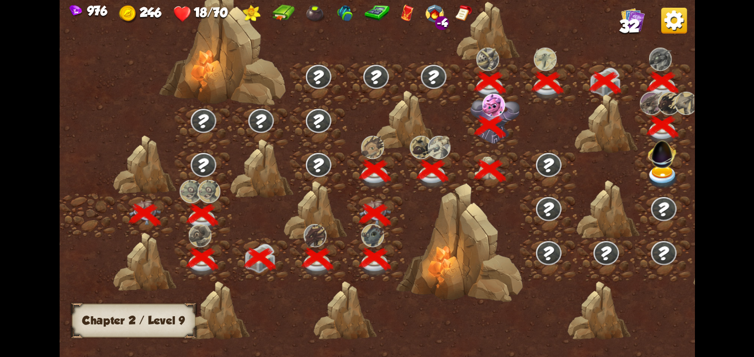
click at [672, 166] on img at bounding box center [662, 152] width 34 height 34
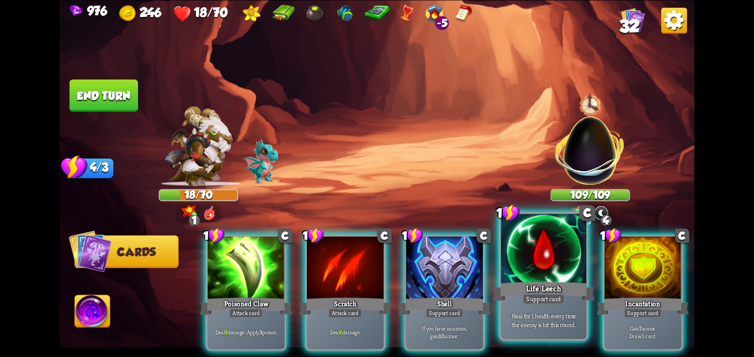
click at [579, 241] on div at bounding box center [544, 250] width 86 height 72
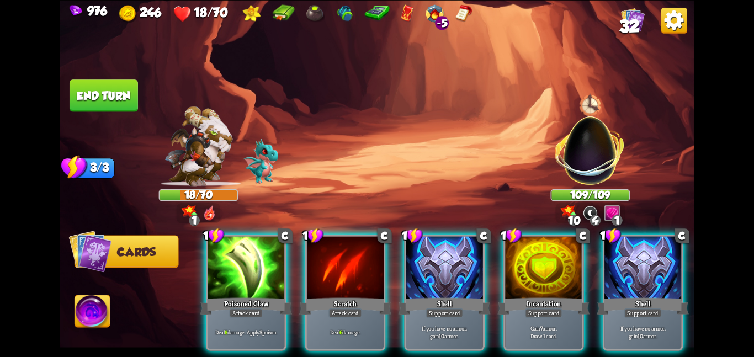
scroll to position [0, 105]
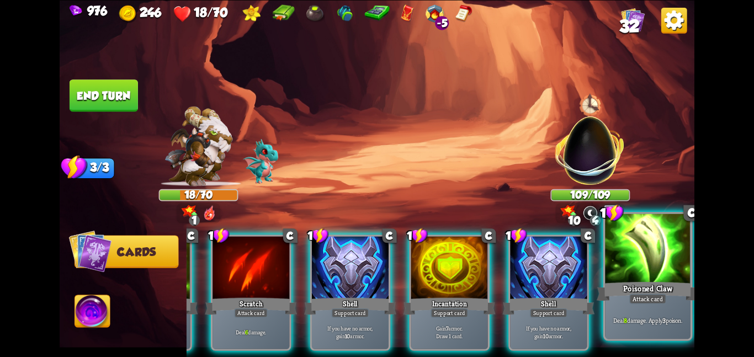
click at [621, 245] on div at bounding box center [648, 250] width 86 height 72
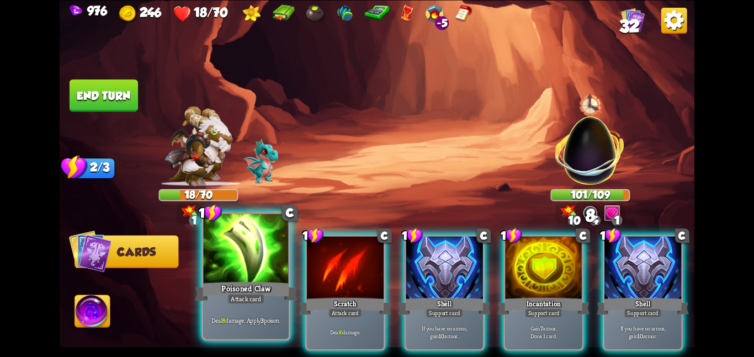
click at [262, 261] on div at bounding box center [246, 250] width 86 height 72
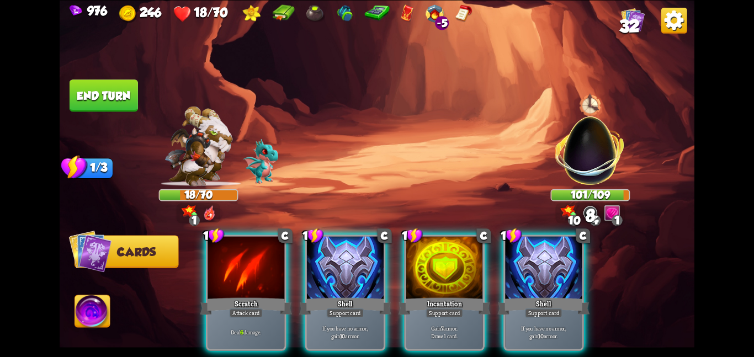
click at [262, 261] on div at bounding box center [246, 268] width 77 height 65
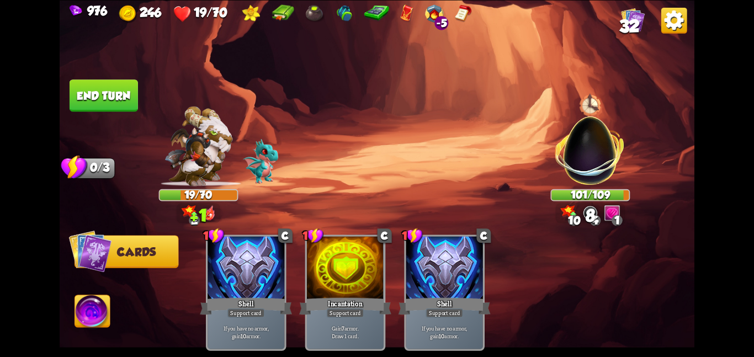
click at [123, 98] on button "End turn" at bounding box center [104, 95] width 68 height 32
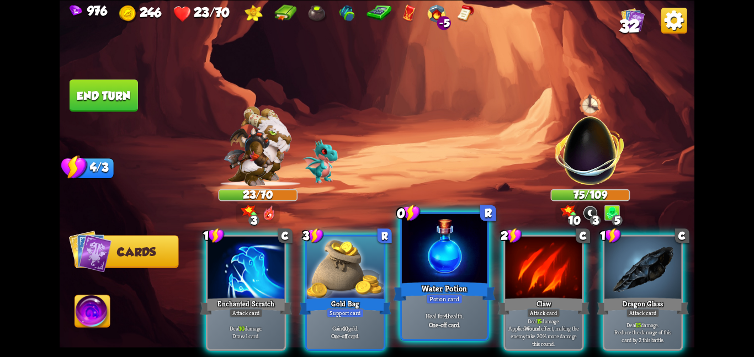
click at [418, 258] on div at bounding box center [445, 250] width 86 height 72
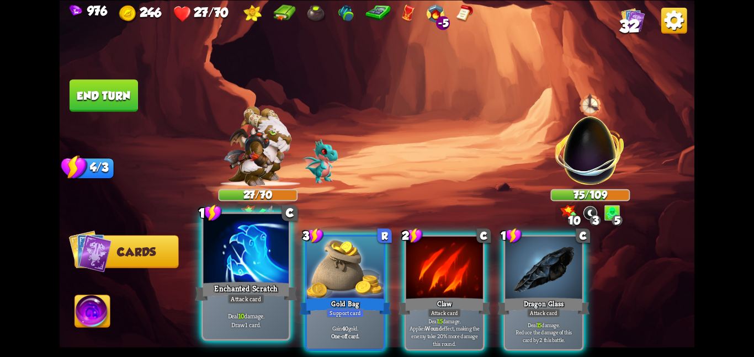
click at [270, 254] on div at bounding box center [246, 250] width 86 height 72
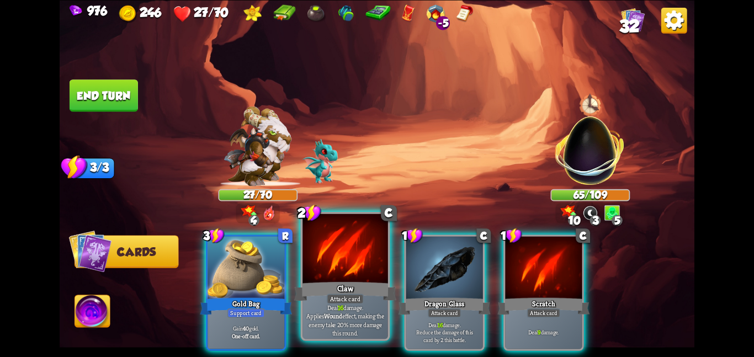
click at [338, 252] on div at bounding box center [345, 250] width 86 height 72
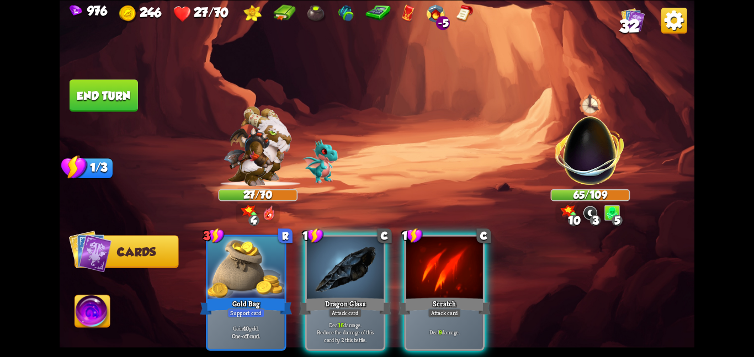
click at [338, 252] on div at bounding box center [345, 268] width 77 height 65
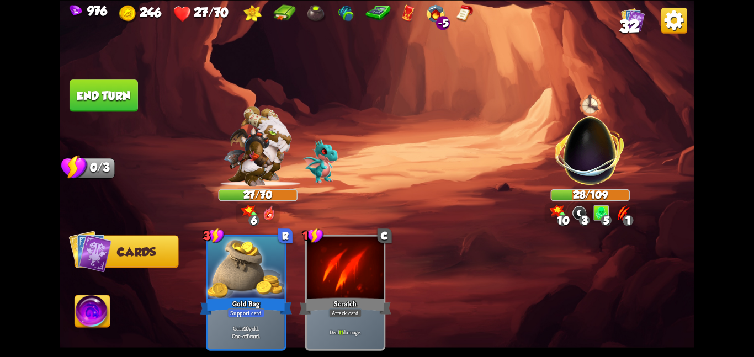
click at [103, 107] on button "End turn" at bounding box center [104, 95] width 68 height 32
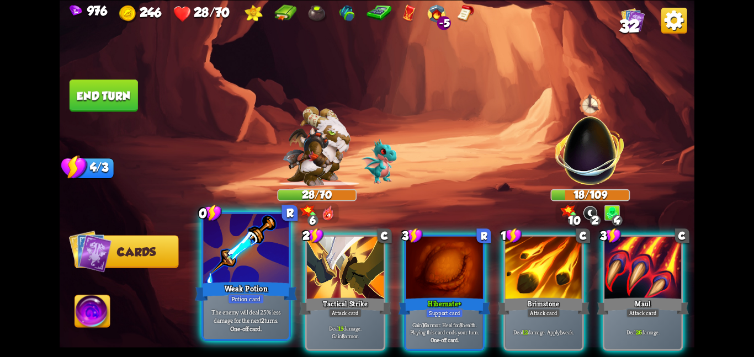
click at [278, 266] on div at bounding box center [246, 250] width 86 height 72
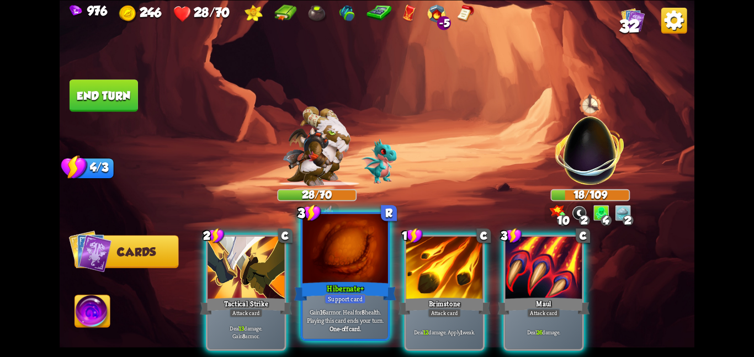
click at [350, 262] on div at bounding box center [345, 250] width 86 height 72
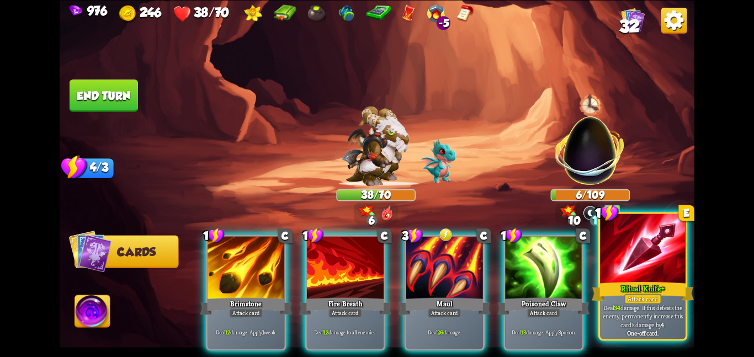
click at [642, 268] on div at bounding box center [643, 250] width 86 height 72
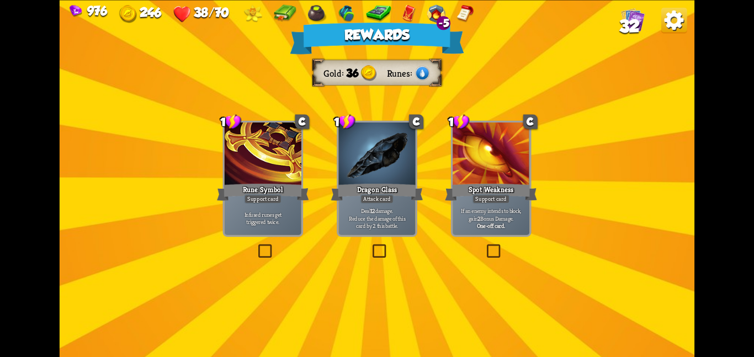
click at [377, 171] on div at bounding box center [376, 155] width 77 height 65
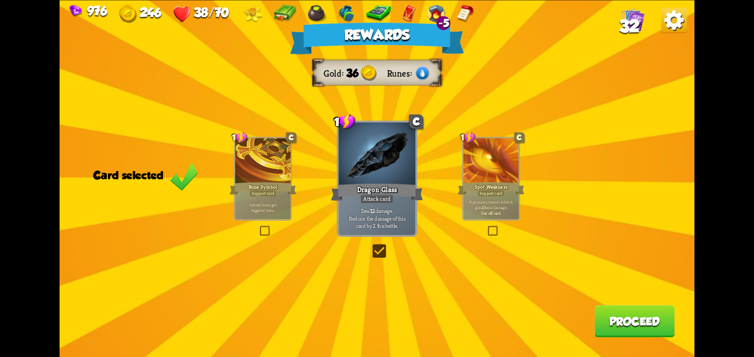
click at [618, 319] on button "Proceed" at bounding box center [634, 321] width 80 height 32
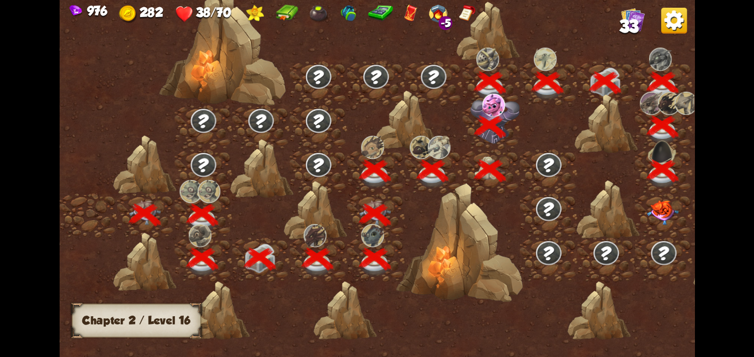
scroll to position [0, 168]
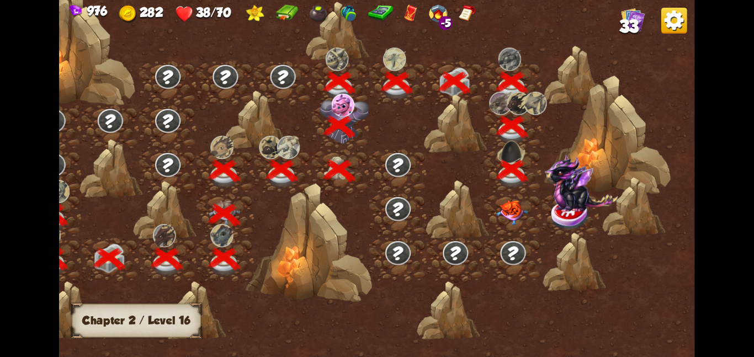
click at [513, 220] on img at bounding box center [512, 212] width 32 height 25
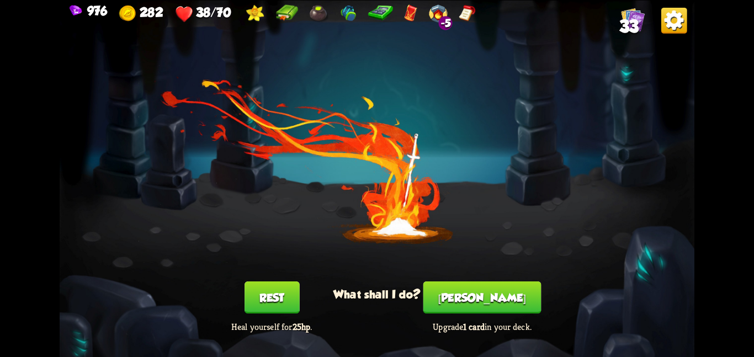
click at [481, 284] on button "Smith" at bounding box center [482, 298] width 118 height 32
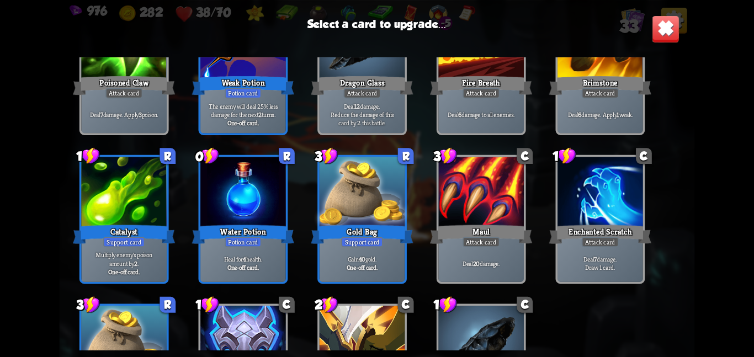
scroll to position [577, 0]
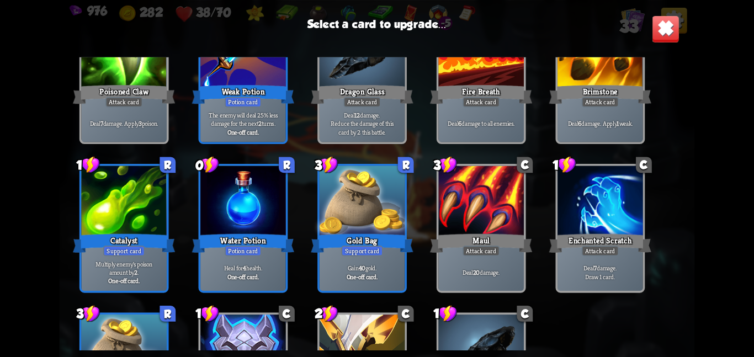
click at [481, 284] on div "Deal 20 damage." at bounding box center [481, 271] width 86 height 37
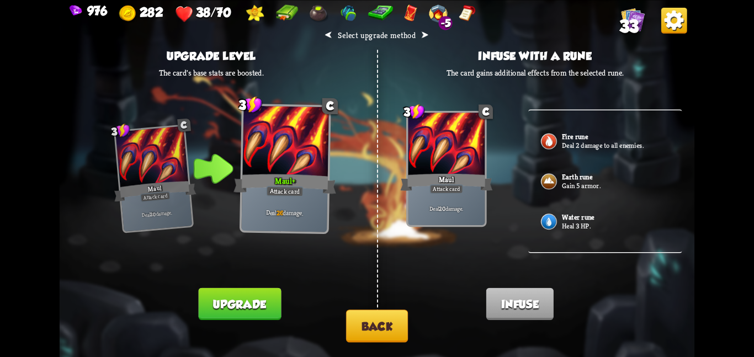
scroll to position [354, 0]
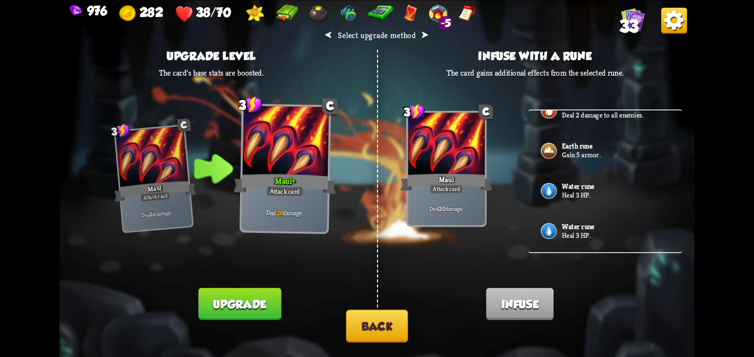
click at [367, 314] on button "Back" at bounding box center [377, 326] width 62 height 33
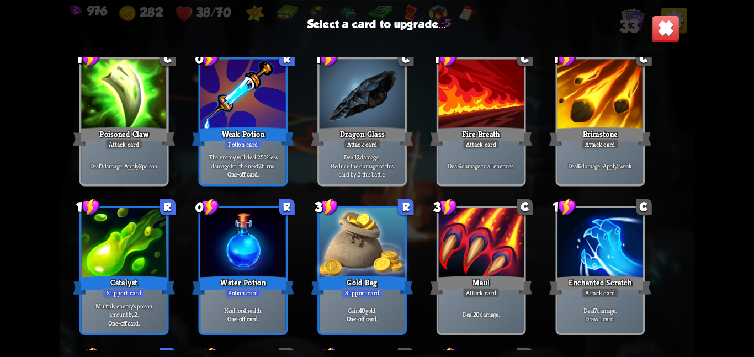
scroll to position [678, 0]
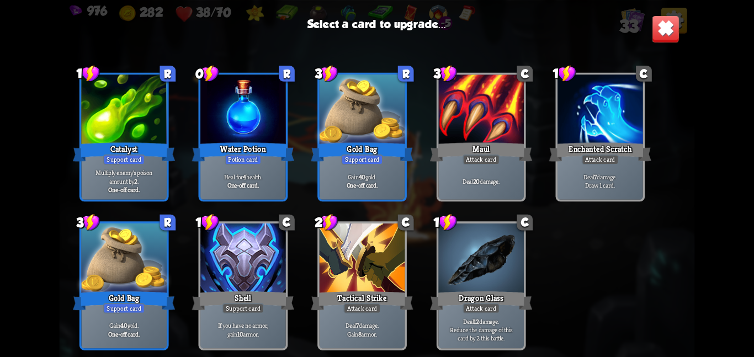
click at [80, 279] on div "3 R Gold Bag Support card Gain 40 gold. One-off card." at bounding box center [123, 285] width 89 height 129
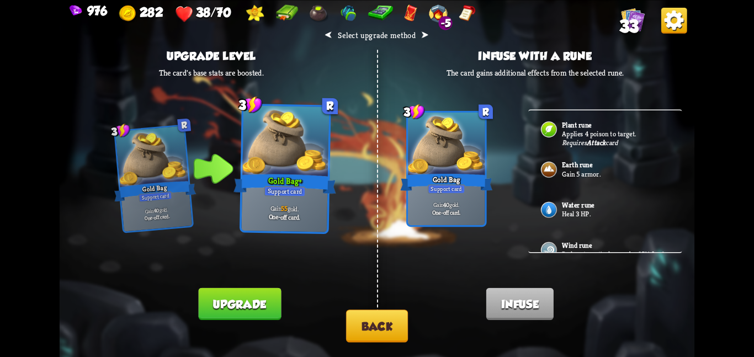
click at [375, 325] on button "Back" at bounding box center [377, 326] width 62 height 33
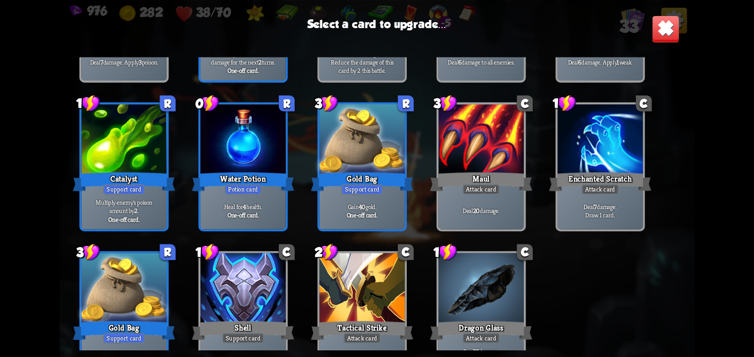
scroll to position [647, 0]
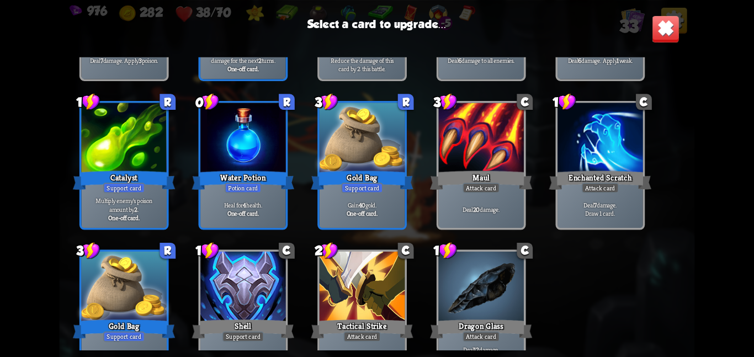
click at [211, 169] on div "Water Potion" at bounding box center [243, 180] width 102 height 23
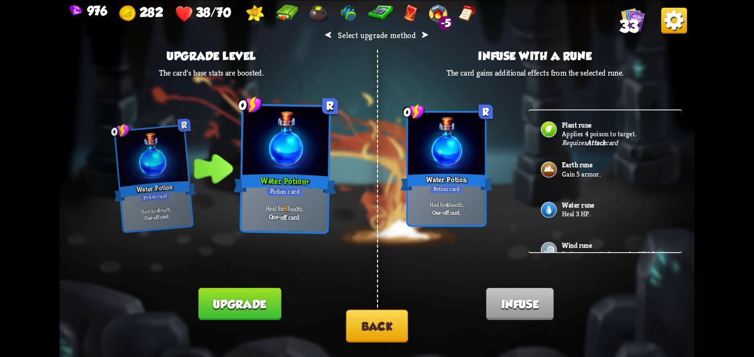
click at [562, 199] on div "Water rune Heal 3 HP." at bounding box center [605, 210] width 154 height 40
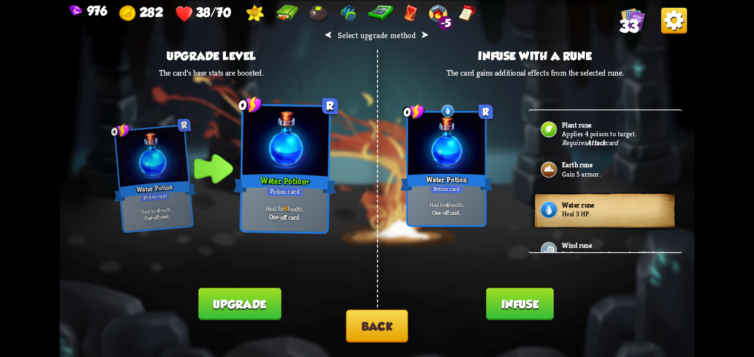
click at [534, 291] on button "Infuse" at bounding box center [519, 304] width 67 height 32
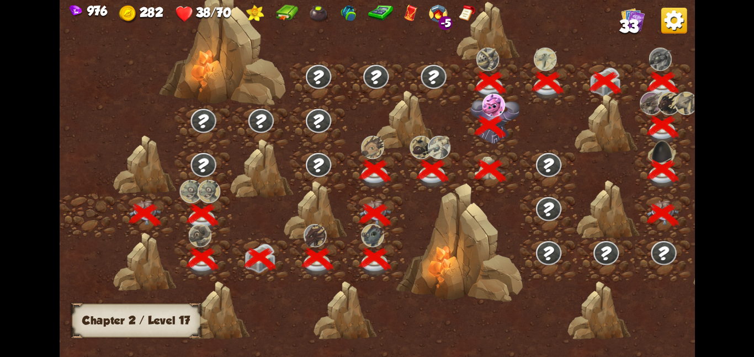
scroll to position [0, 168]
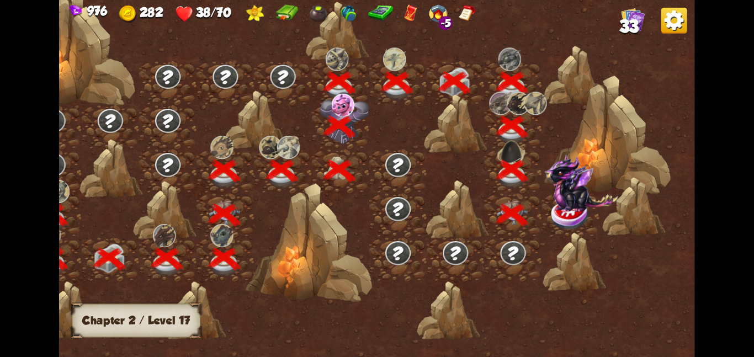
click at [564, 206] on img at bounding box center [580, 182] width 73 height 57
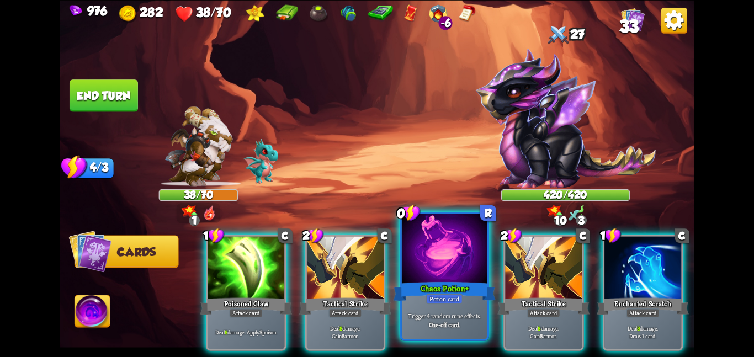
click at [449, 259] on div at bounding box center [445, 250] width 86 height 72
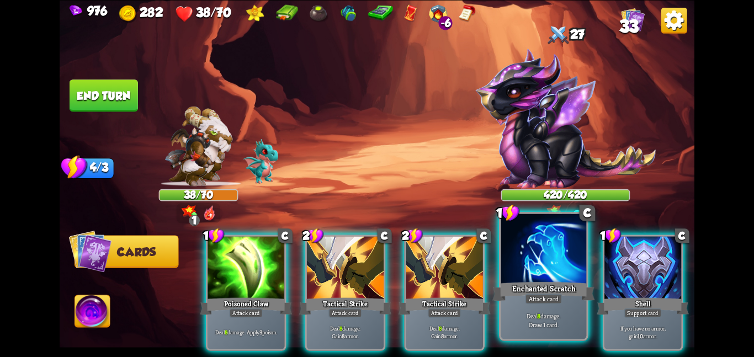
scroll to position [0, 105]
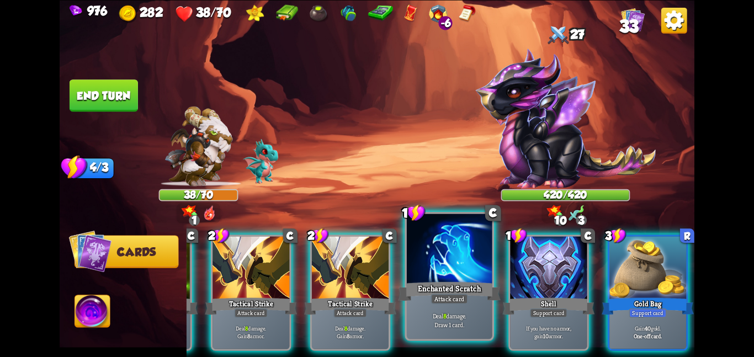
click at [449, 266] on div at bounding box center [450, 250] width 86 height 72
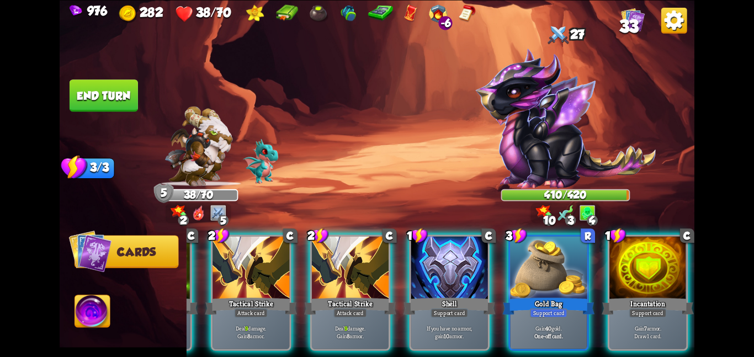
scroll to position [0, 104]
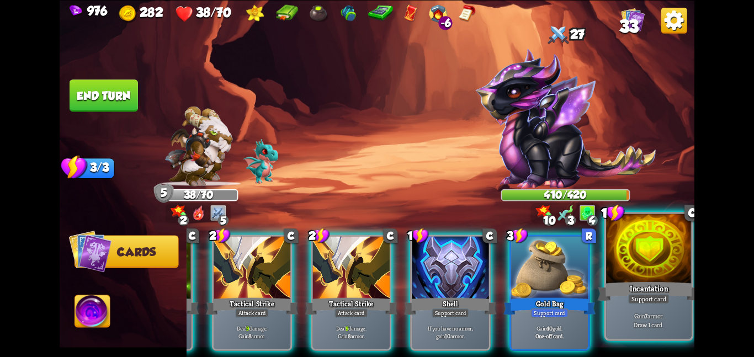
click at [639, 272] on div at bounding box center [649, 250] width 86 height 72
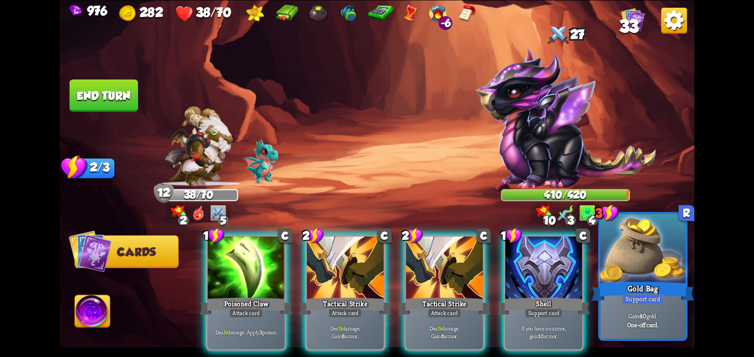
scroll to position [0, 105]
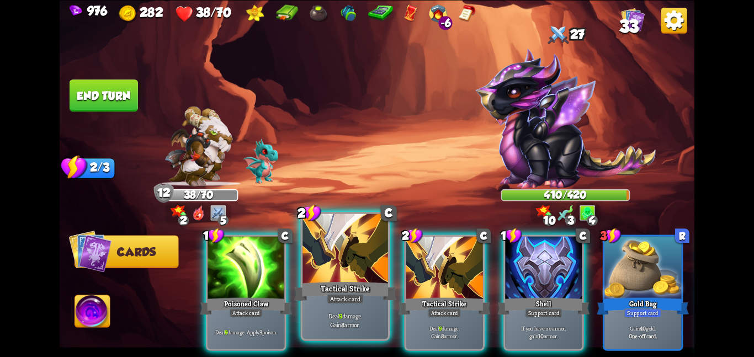
click at [264, 268] on div at bounding box center [246, 268] width 77 height 65
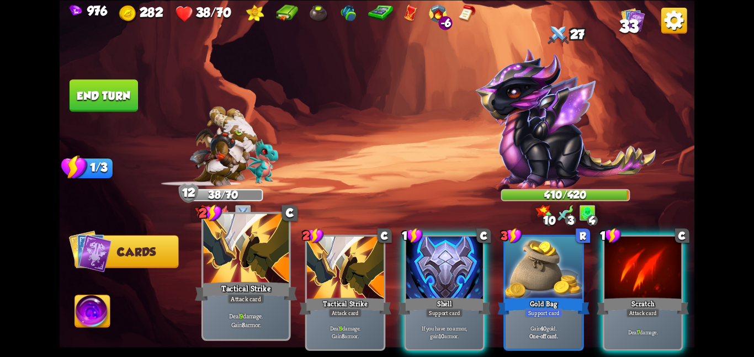
scroll to position [0, 0]
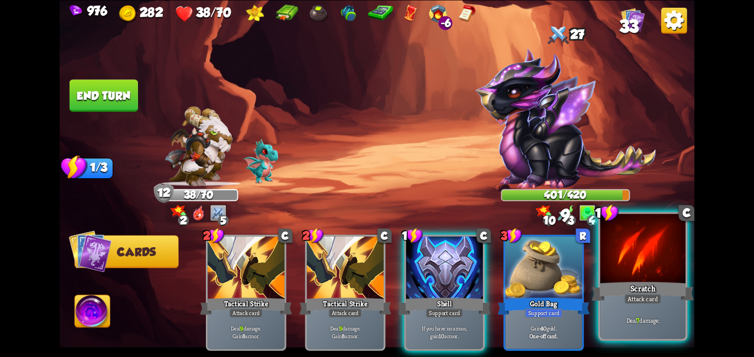
click at [627, 288] on div "Scratch" at bounding box center [643, 291] width 102 height 23
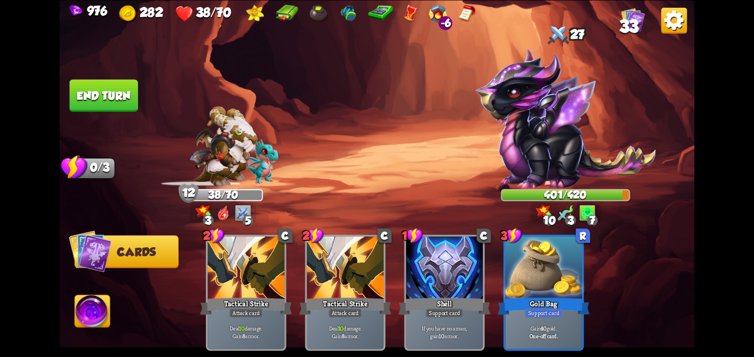
click at [91, 305] on img at bounding box center [92, 313] width 35 height 36
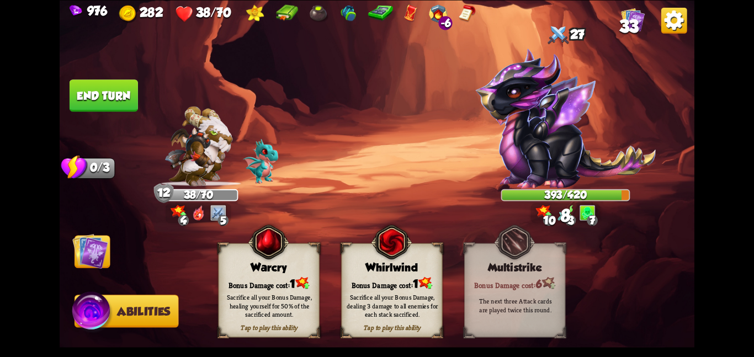
click at [281, 268] on div "Warcry" at bounding box center [269, 267] width 100 height 13
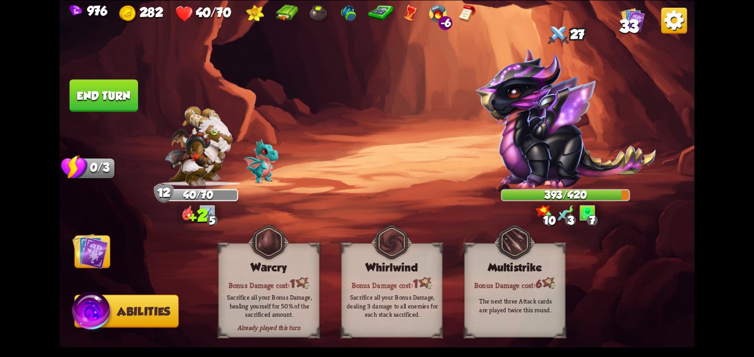
click at [94, 252] on img at bounding box center [90, 251] width 36 height 36
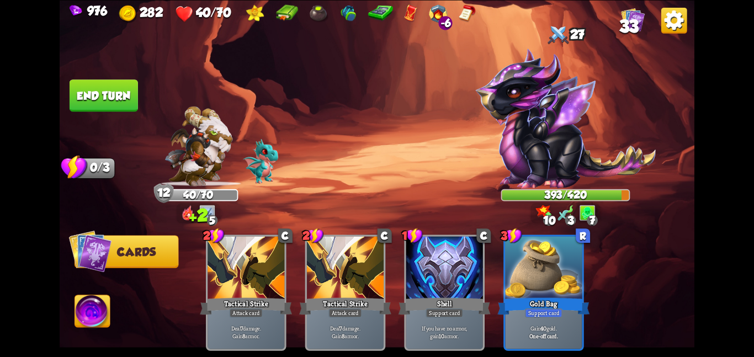
click at [116, 79] on button "End turn" at bounding box center [104, 95] width 68 height 32
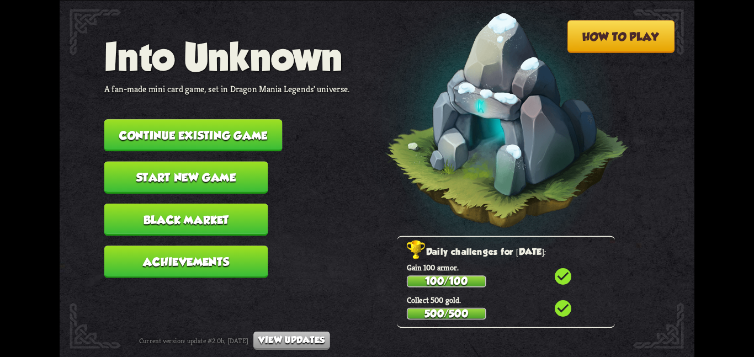
click at [246, 109] on nav "Into Unknown A fan-made mini card game, set in Dragon Mania Legends' universe. …" at bounding box center [227, 161] width 246 height 253
click at [243, 119] on button "Continue existing game" at bounding box center [193, 135] width 178 height 32
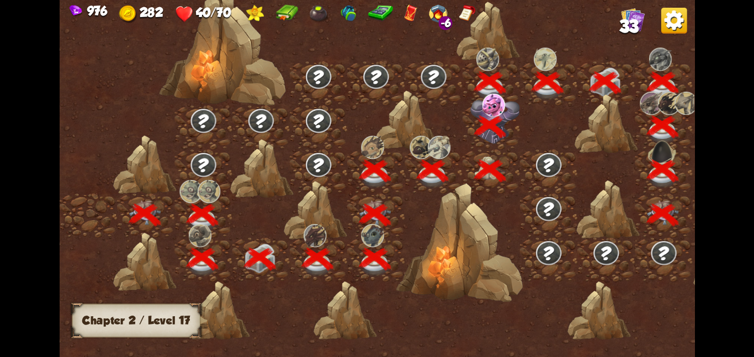
scroll to position [0, 168]
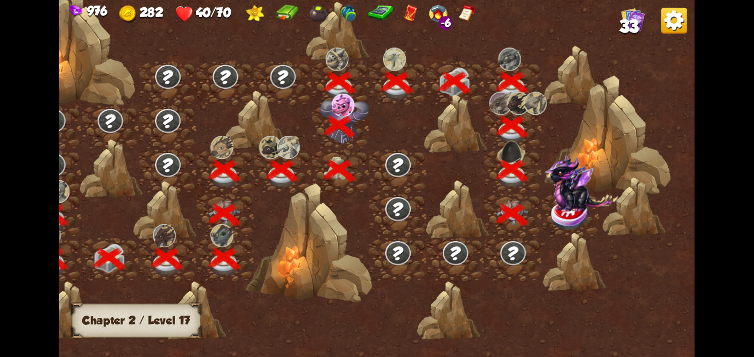
click at [554, 211] on img at bounding box center [571, 214] width 40 height 33
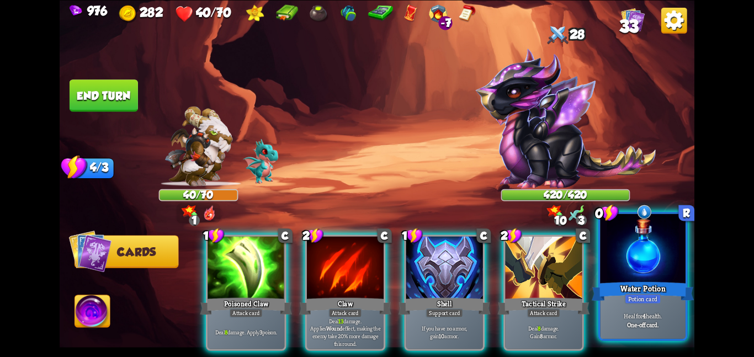
click at [657, 254] on div at bounding box center [643, 250] width 86 height 72
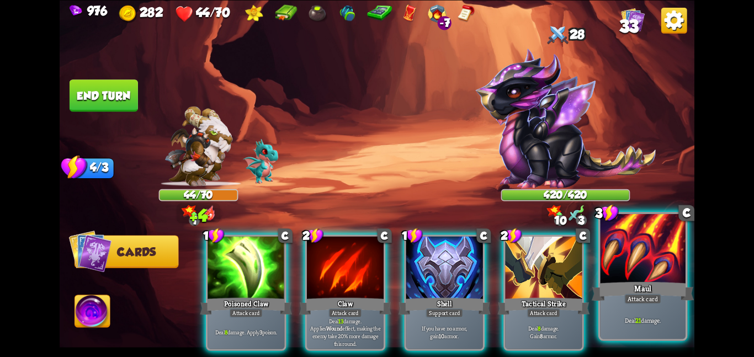
scroll to position [0, 110]
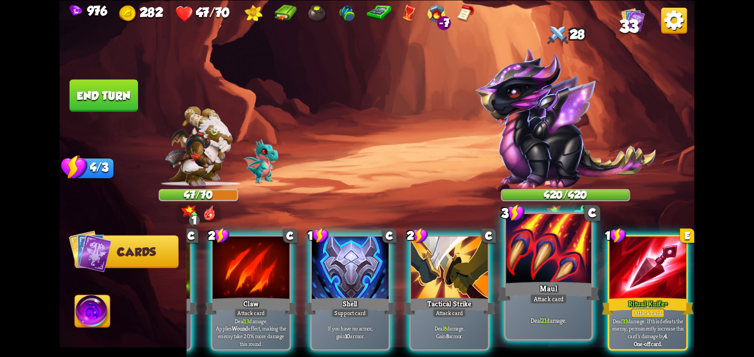
click at [524, 284] on div "Maul" at bounding box center [548, 291] width 102 height 23
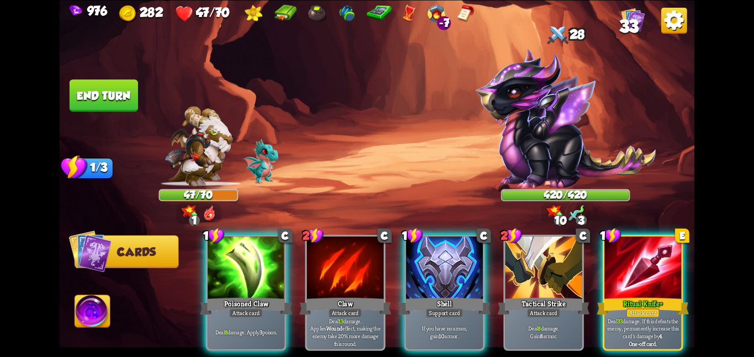
scroll to position [0, 0]
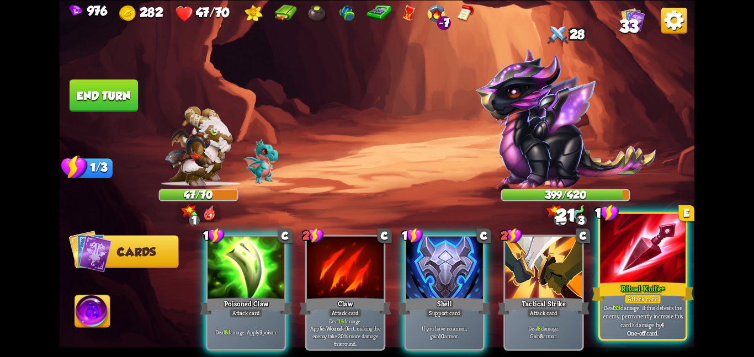
click at [669, 276] on div at bounding box center [643, 250] width 86 height 72
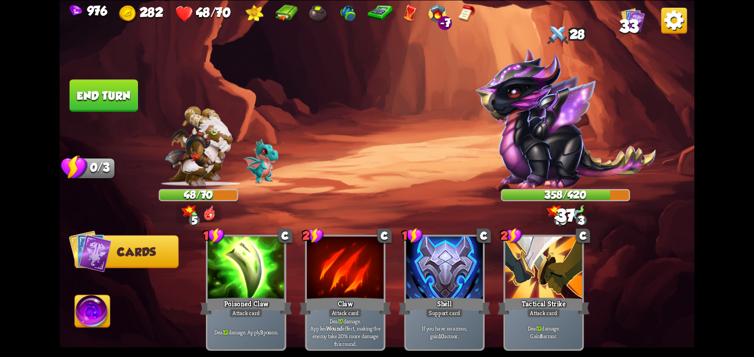
click at [97, 310] on img at bounding box center [92, 313] width 35 height 36
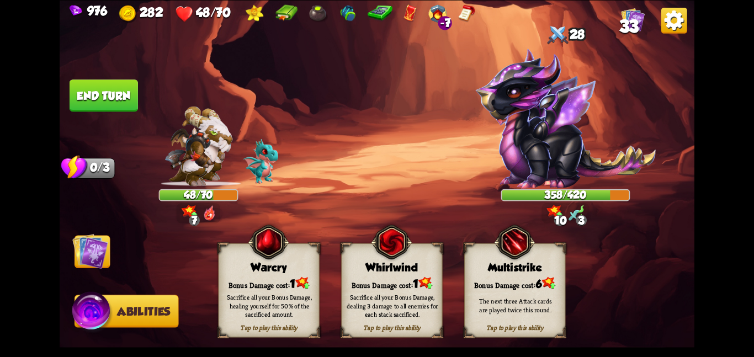
click at [270, 267] on div "Warcry" at bounding box center [269, 267] width 100 height 13
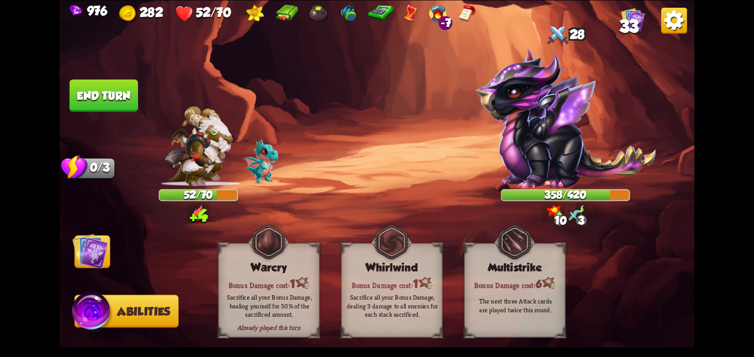
click at [93, 249] on img at bounding box center [90, 251] width 36 height 36
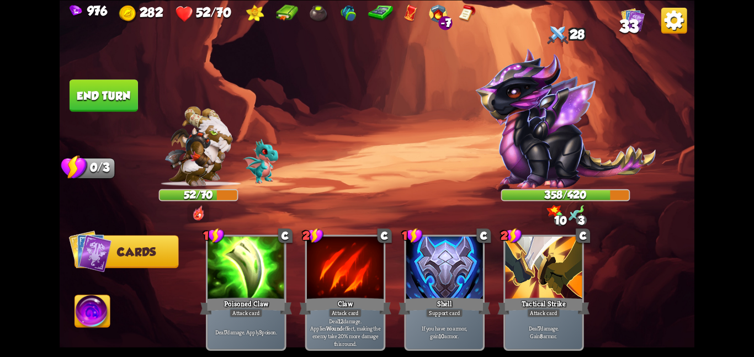
click at [89, 91] on button "End turn" at bounding box center [104, 95] width 68 height 32
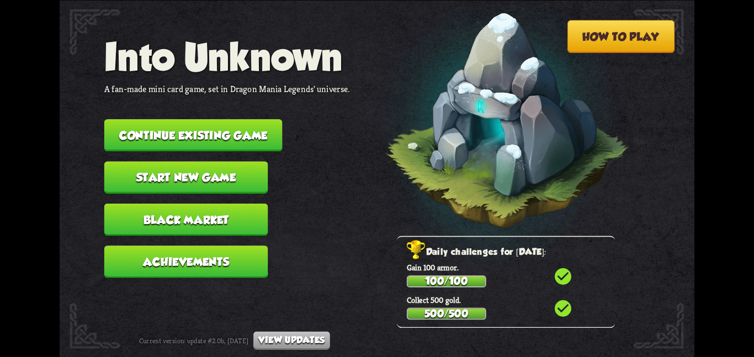
click at [256, 137] on button "Continue existing game" at bounding box center [193, 135] width 178 height 32
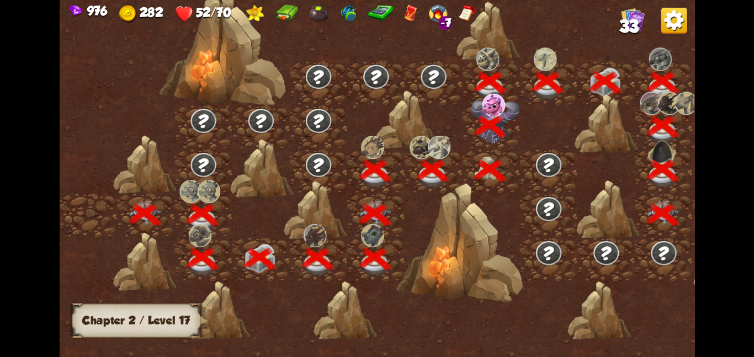
scroll to position [0, 168]
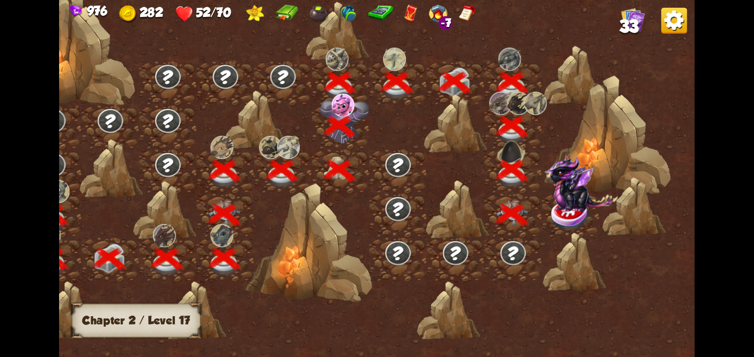
click at [550, 195] on img at bounding box center [580, 182] width 73 height 57
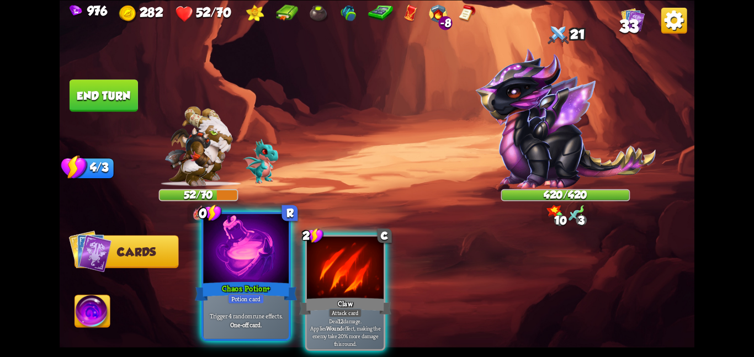
click at [276, 246] on div at bounding box center [246, 250] width 86 height 72
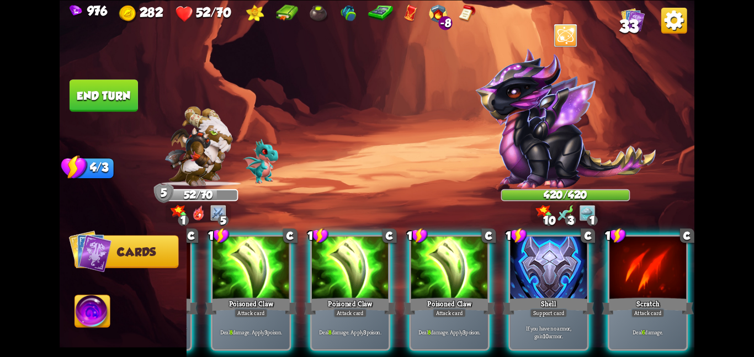
scroll to position [0, 0]
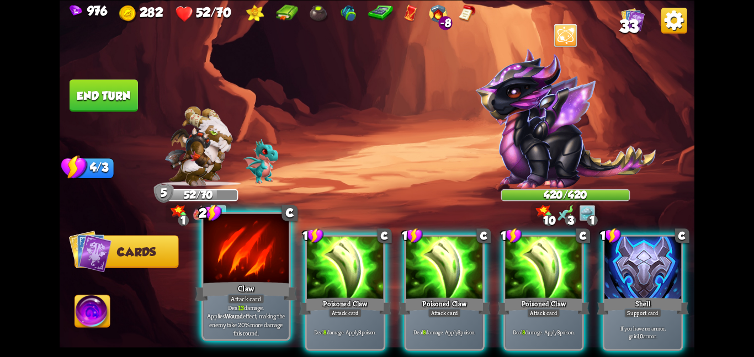
click at [277, 251] on div at bounding box center [246, 250] width 86 height 72
click at [307, 251] on div at bounding box center [345, 268] width 77 height 65
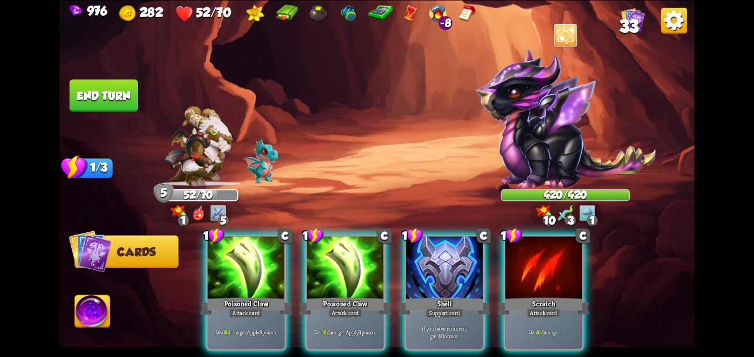
click at [277, 251] on div at bounding box center [246, 268] width 77 height 65
click at [307, 251] on div at bounding box center [345, 268] width 77 height 65
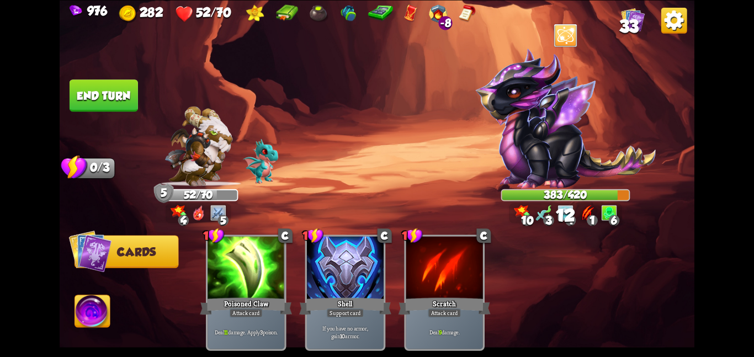
click at [99, 104] on button "End turn" at bounding box center [103, 95] width 70 height 33
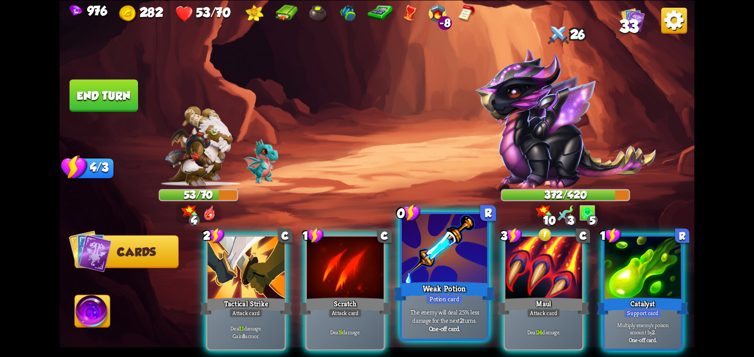
click at [431, 269] on div at bounding box center [445, 250] width 86 height 72
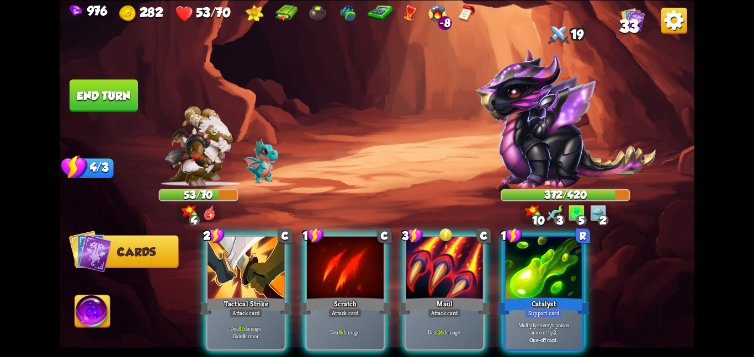
click at [431, 269] on div at bounding box center [444, 268] width 77 height 65
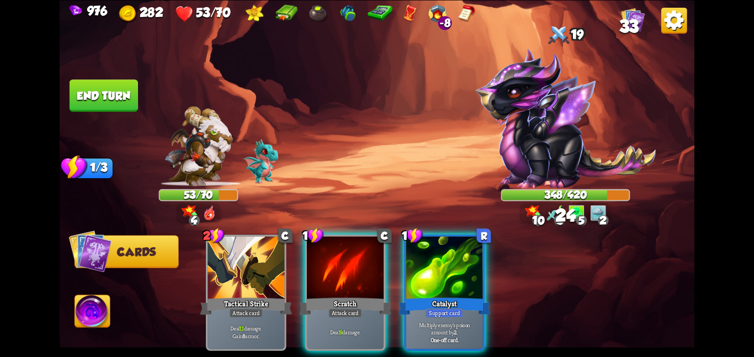
click at [431, 269] on div at bounding box center [444, 268] width 77 height 65
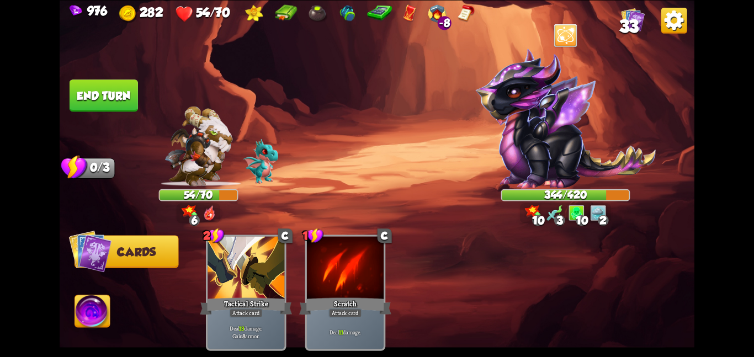
click at [109, 81] on button "End turn" at bounding box center [103, 95] width 70 height 33
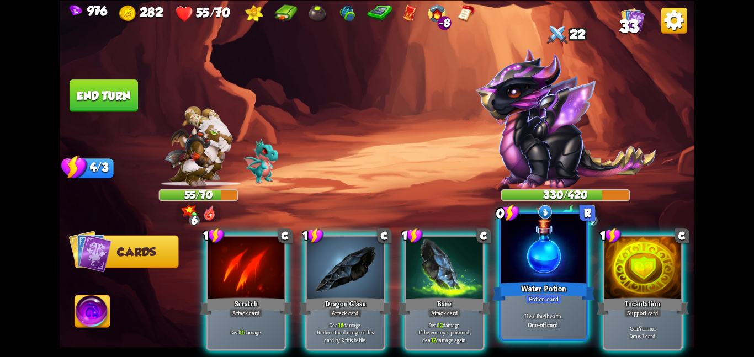
click at [548, 261] on div at bounding box center [544, 250] width 86 height 72
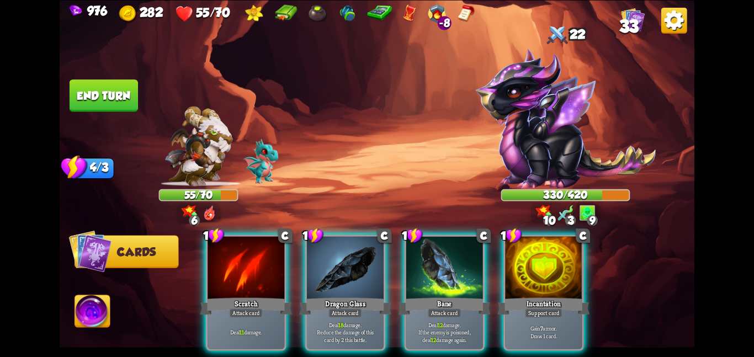
click at [548, 261] on div at bounding box center [543, 268] width 77 height 65
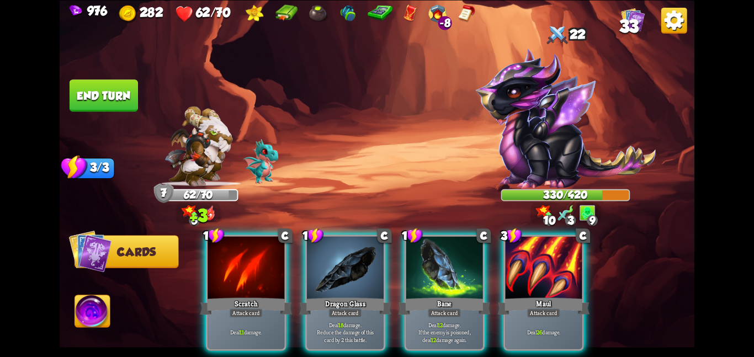
click at [548, 261] on div at bounding box center [543, 268] width 77 height 65
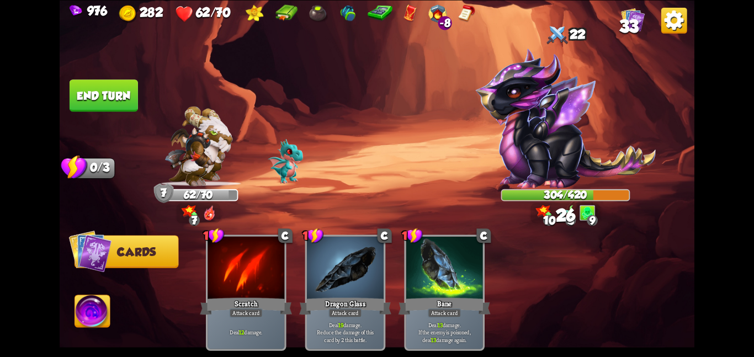
click at [110, 88] on button "End turn" at bounding box center [103, 95] width 70 height 33
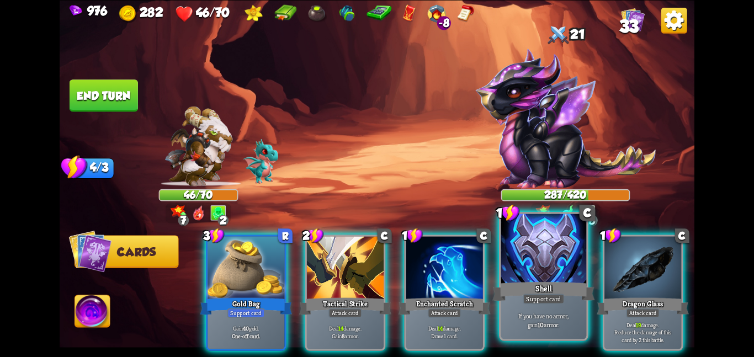
click at [567, 261] on div at bounding box center [544, 250] width 86 height 72
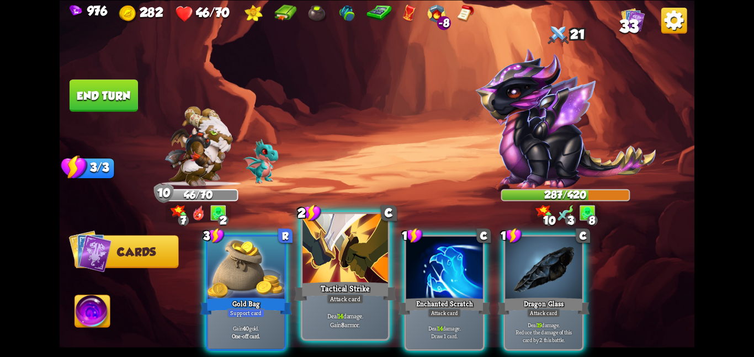
click at [358, 252] on div at bounding box center [345, 250] width 86 height 72
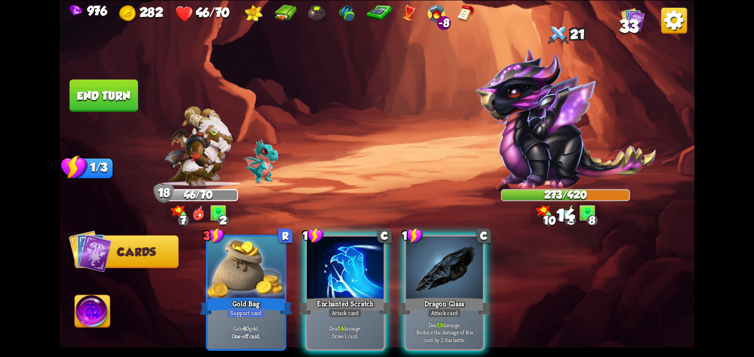
click at [358, 252] on div at bounding box center [345, 268] width 77 height 65
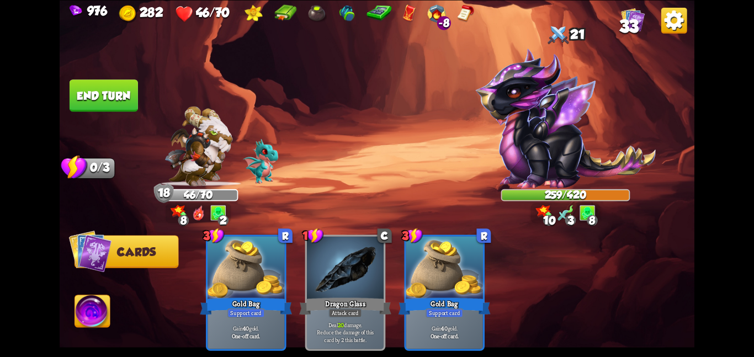
click at [108, 102] on button "End turn" at bounding box center [104, 95] width 68 height 32
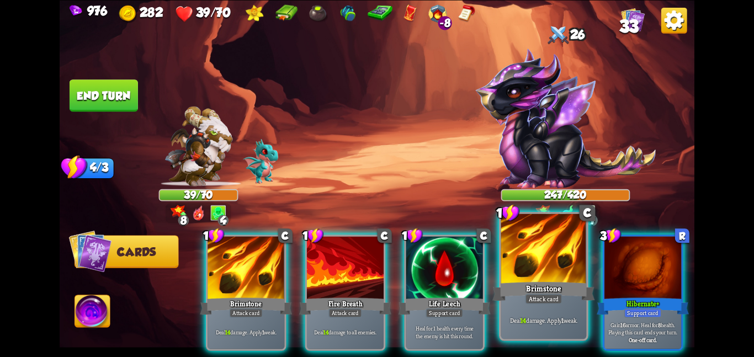
click at [540, 272] on div at bounding box center [544, 250] width 86 height 72
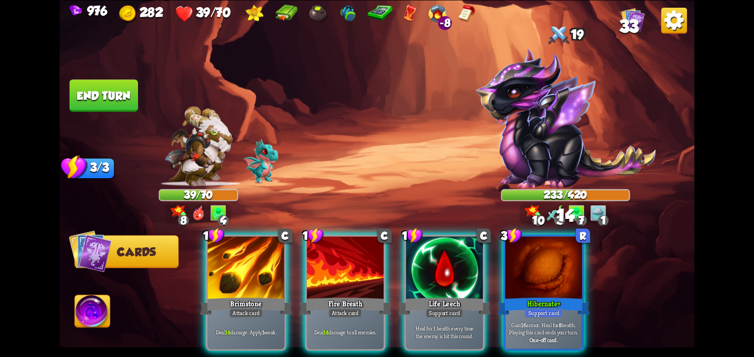
click at [540, 272] on div at bounding box center [543, 268] width 77 height 65
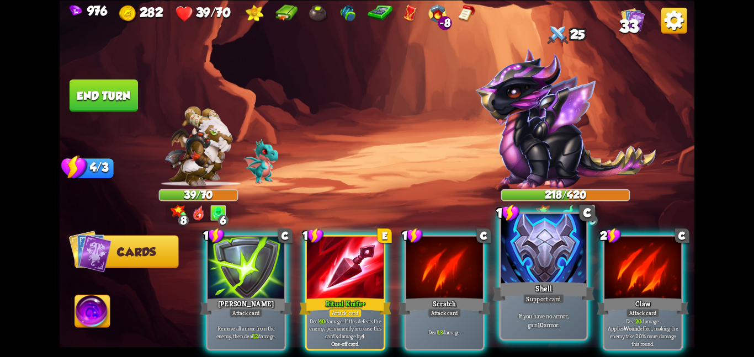
click at [529, 272] on div at bounding box center [544, 250] width 86 height 72
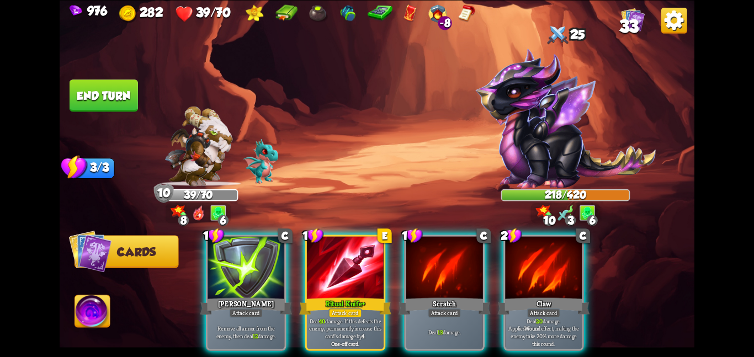
click at [529, 272] on div at bounding box center [543, 268] width 77 height 65
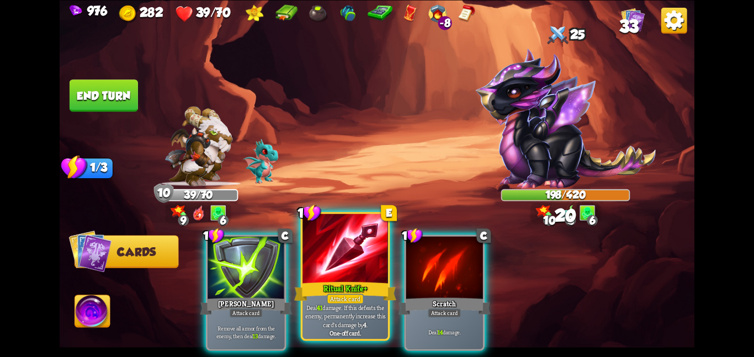
click at [358, 246] on div at bounding box center [345, 250] width 86 height 72
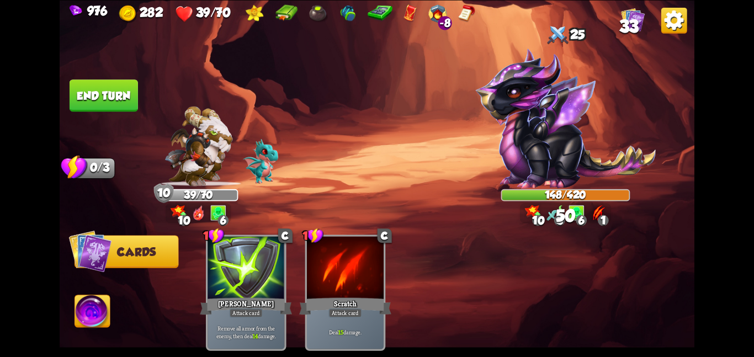
click at [110, 100] on button "End turn" at bounding box center [104, 95] width 68 height 32
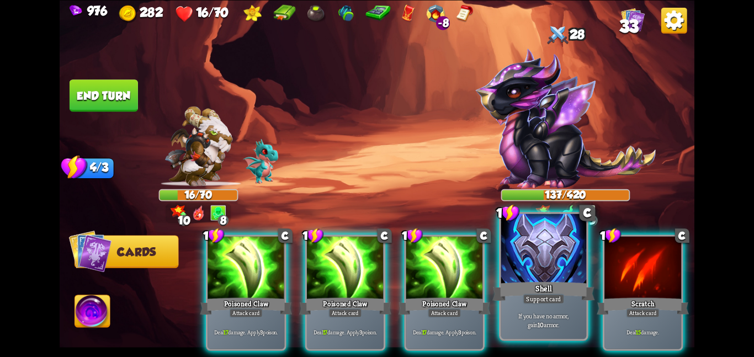
click at [551, 242] on div at bounding box center [544, 250] width 86 height 72
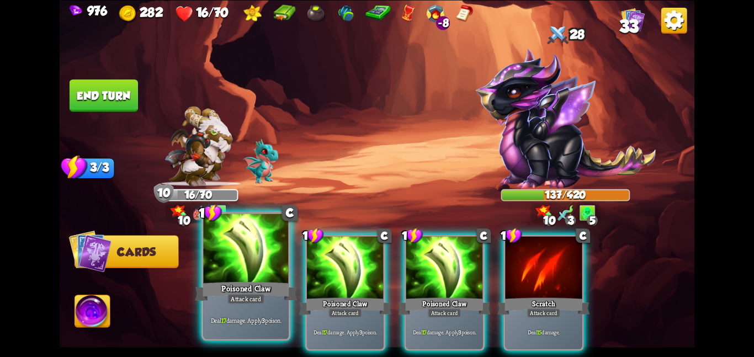
click at [270, 287] on div "Poisoned Claw" at bounding box center [246, 291] width 102 height 23
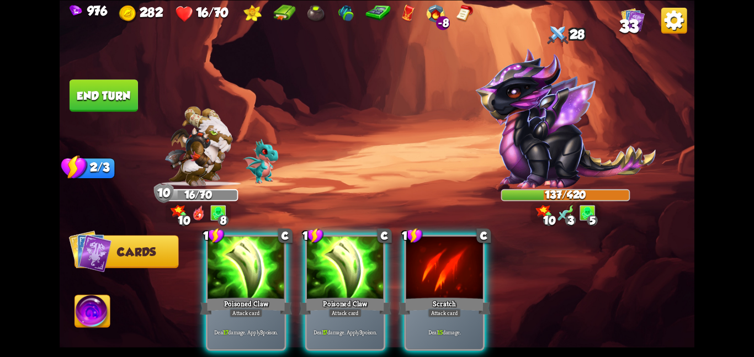
click at [270, 296] on div "Poisoned Claw" at bounding box center [246, 306] width 92 height 20
click at [305, 287] on div "1 C Poisoned Claw Attack card Deal 17 damage. Apply 3 poison." at bounding box center [345, 293] width 81 height 116
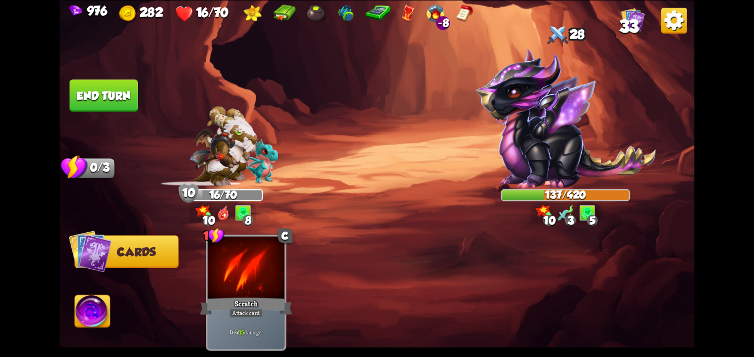
click at [270, 287] on div "1 C Scratch Attack card Deal 15 damage." at bounding box center [441, 277] width 508 height 159
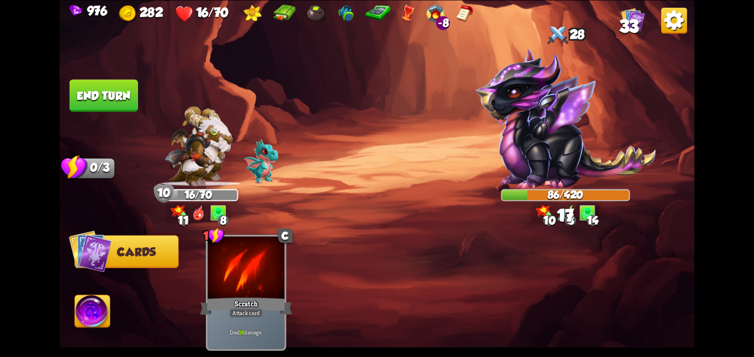
click at [99, 98] on button "End turn" at bounding box center [103, 95] width 70 height 33
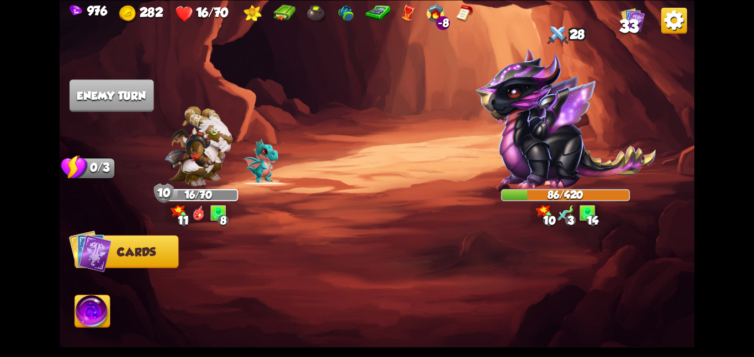
click at [91, 317] on img at bounding box center [92, 313] width 35 height 36
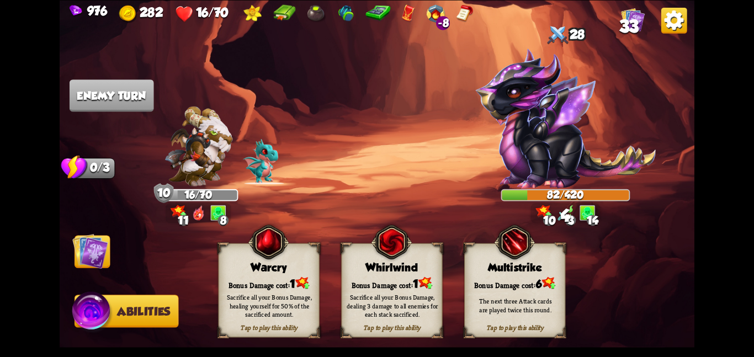
click at [256, 282] on div "Bonus Damage cost: 1" at bounding box center [269, 283] width 100 height 14
click at [86, 248] on img at bounding box center [90, 251] width 36 height 36
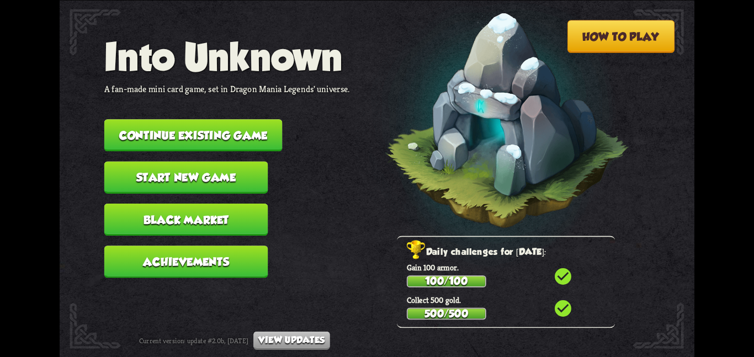
click at [226, 119] on button "Continue existing game" at bounding box center [193, 135] width 178 height 32
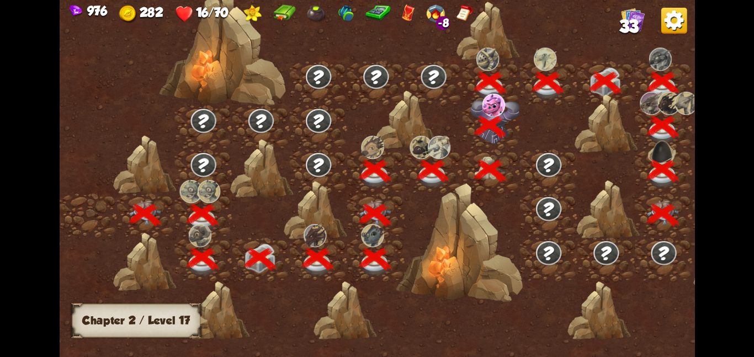
scroll to position [0, 168]
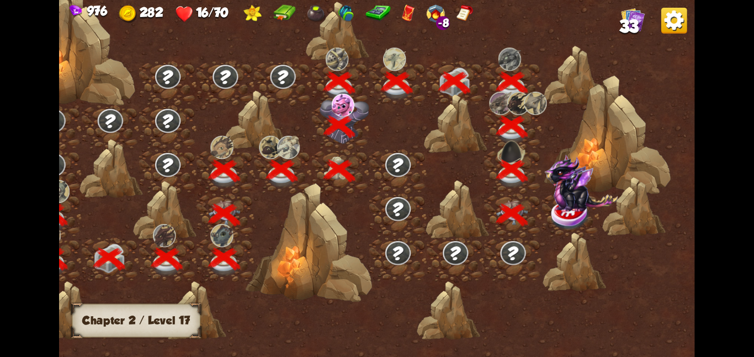
click at [554, 198] on img at bounding box center [580, 182] width 73 height 57
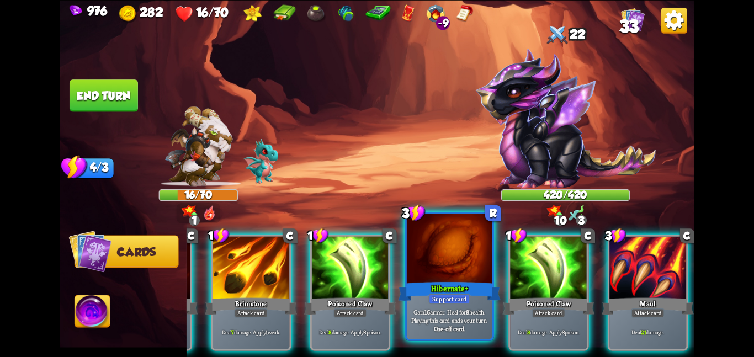
scroll to position [0, 215]
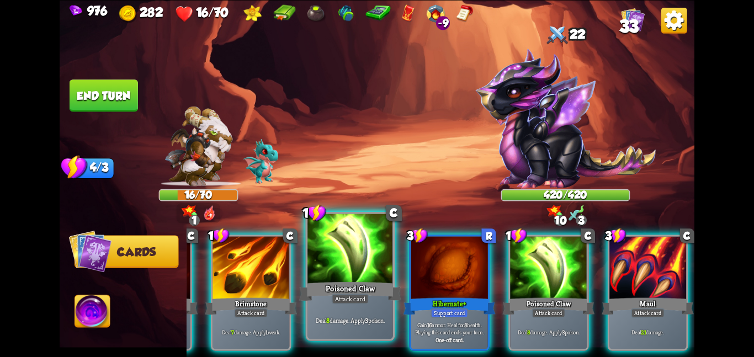
click at [379, 278] on div at bounding box center [350, 250] width 86 height 72
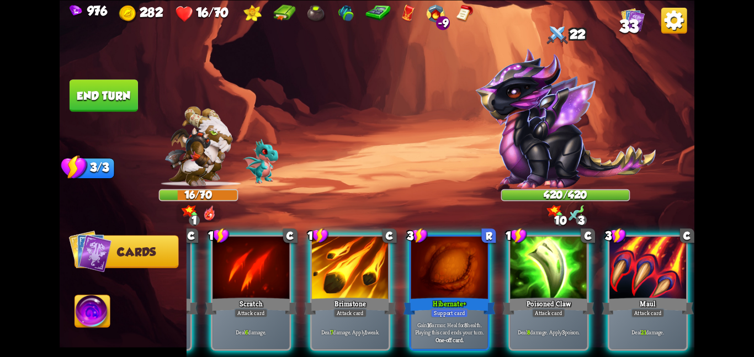
scroll to position [0, 105]
click at [102, 317] on img at bounding box center [92, 313] width 35 height 36
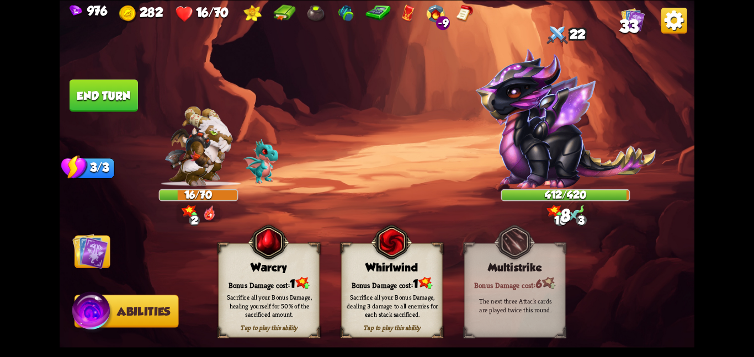
click at [279, 296] on div "Sacrifice all your Bonus Damage, healing yourself for 50% of the sacrificed amo…" at bounding box center [269, 305] width 91 height 25
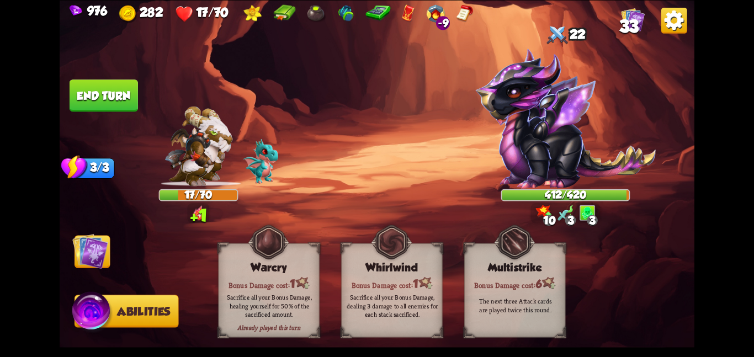
click at [80, 249] on img at bounding box center [90, 251] width 36 height 36
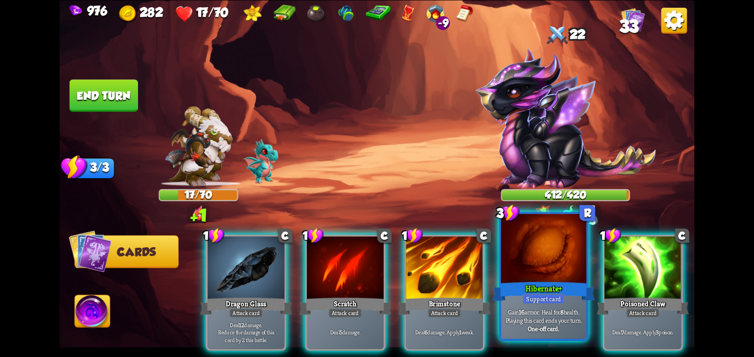
click at [534, 290] on div "Hibernate+" at bounding box center [543, 291] width 102 height 23
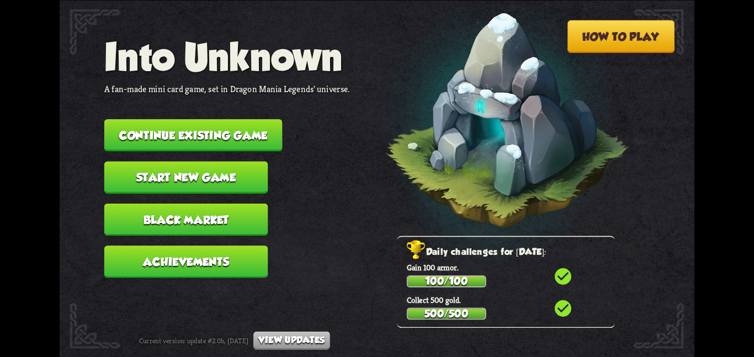
click at [221, 123] on button "Continue existing game" at bounding box center [193, 135] width 178 height 32
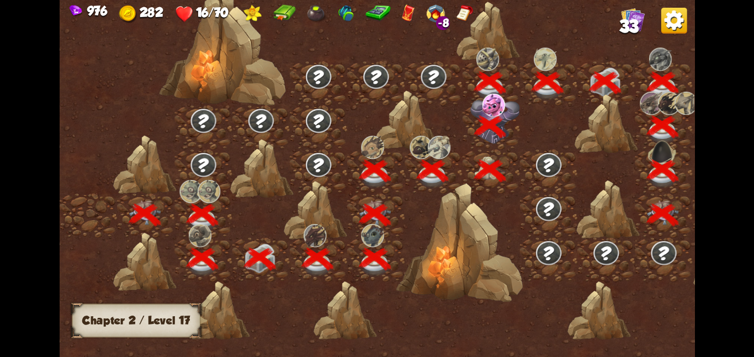
scroll to position [0, 168]
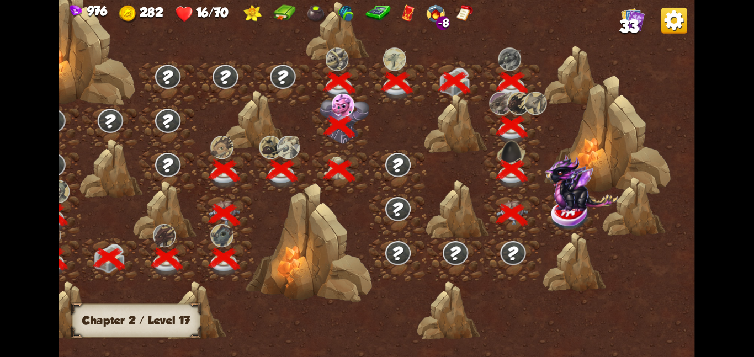
click at [582, 210] on img at bounding box center [580, 182] width 73 height 57
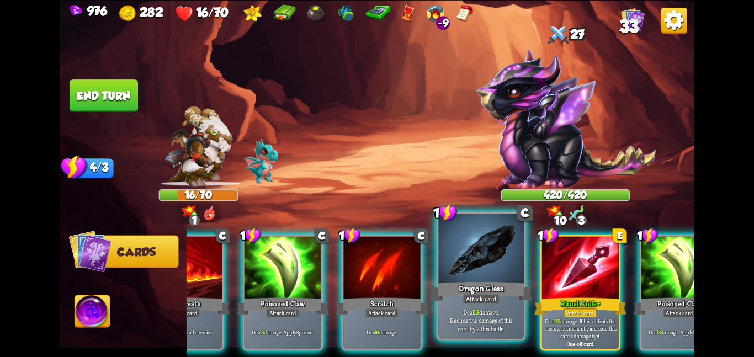
scroll to position [0, 215]
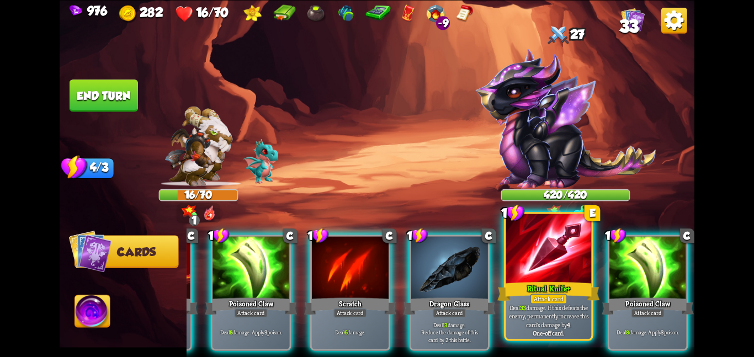
click at [516, 257] on div at bounding box center [549, 250] width 86 height 72
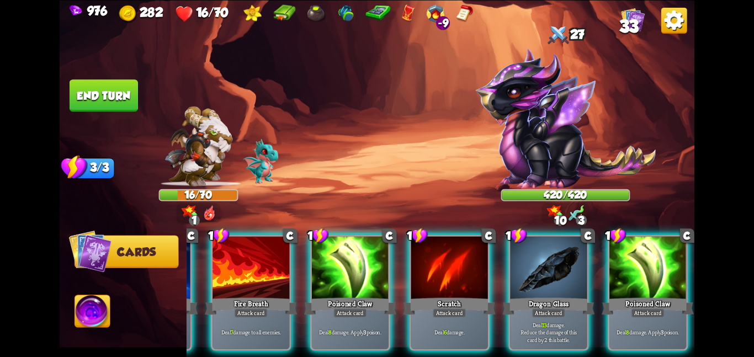
scroll to position [0, 105]
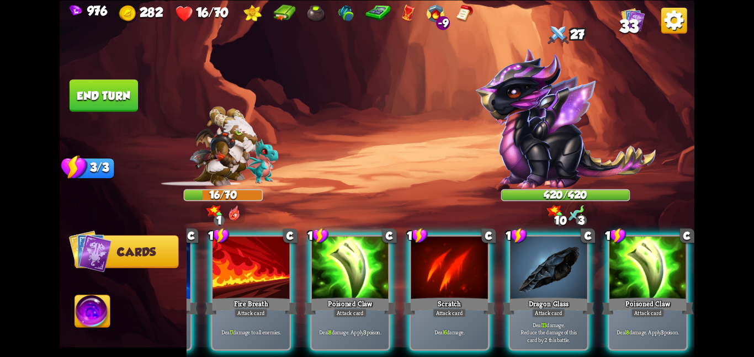
click at [516, 257] on div at bounding box center [548, 268] width 77 height 65
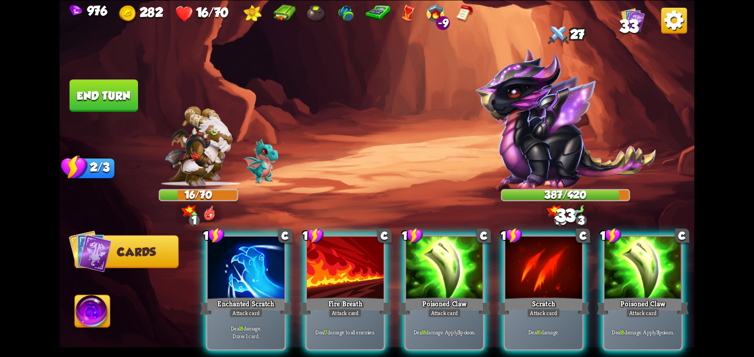
scroll to position [0, 0]
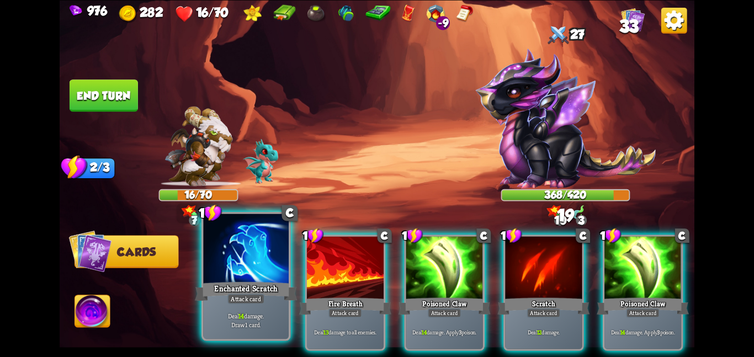
click at [238, 272] on div at bounding box center [246, 250] width 86 height 72
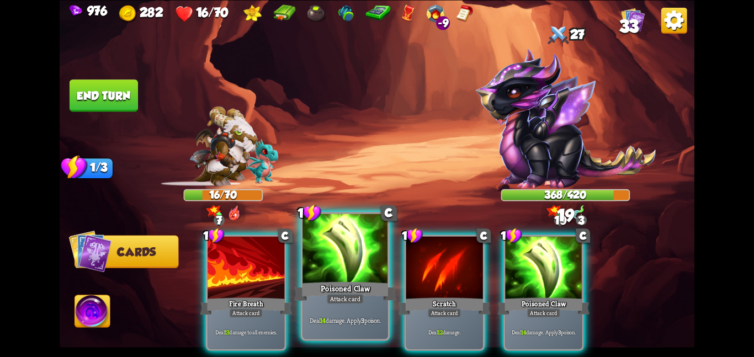
click at [341, 278] on div at bounding box center [345, 250] width 86 height 72
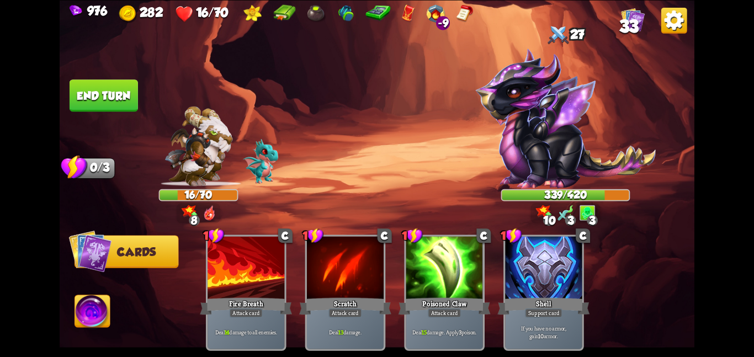
click at [102, 314] on img at bounding box center [92, 313] width 35 height 36
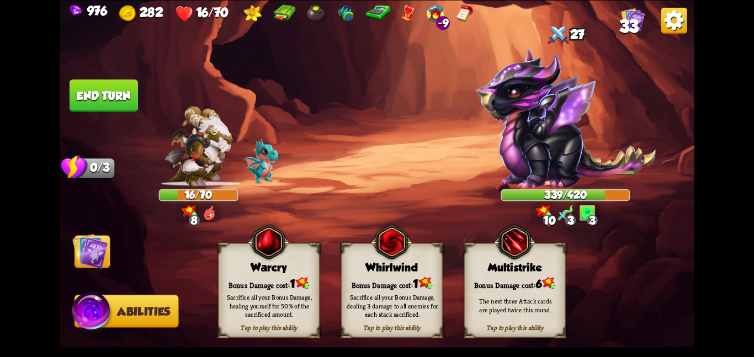
click at [290, 264] on div "Warcry" at bounding box center [269, 267] width 100 height 13
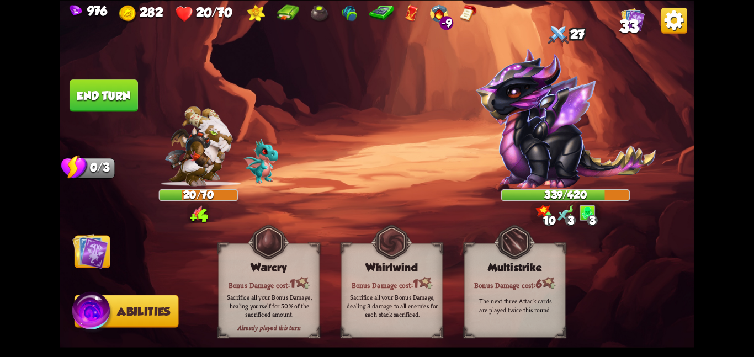
click at [82, 258] on img at bounding box center [90, 251] width 36 height 36
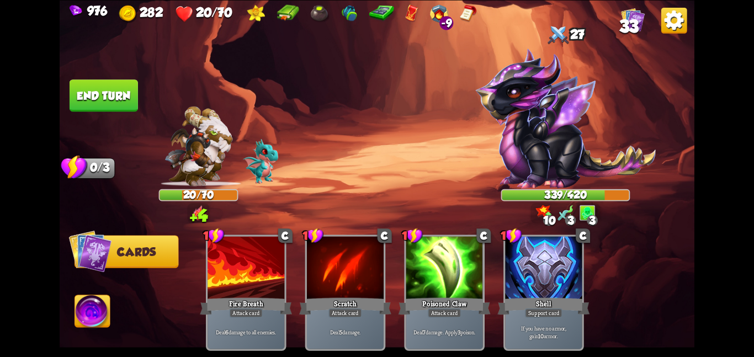
click at [91, 99] on button "End turn" at bounding box center [104, 95] width 68 height 32
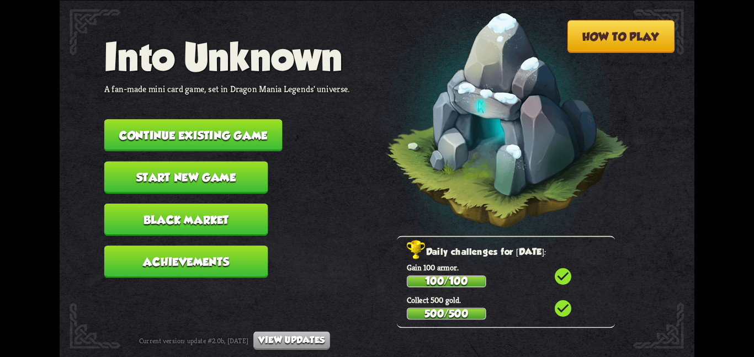
click at [155, 136] on button "Continue existing game" at bounding box center [193, 135] width 178 height 32
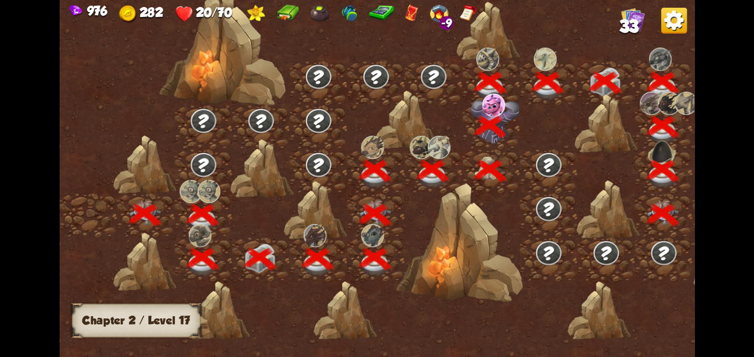
scroll to position [0, 168]
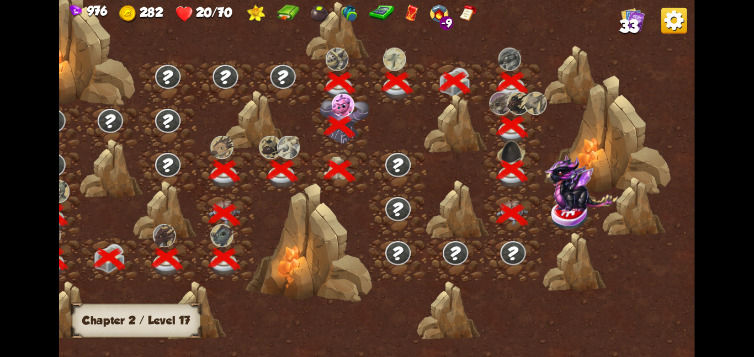
click at [569, 208] on img at bounding box center [580, 182] width 73 height 57
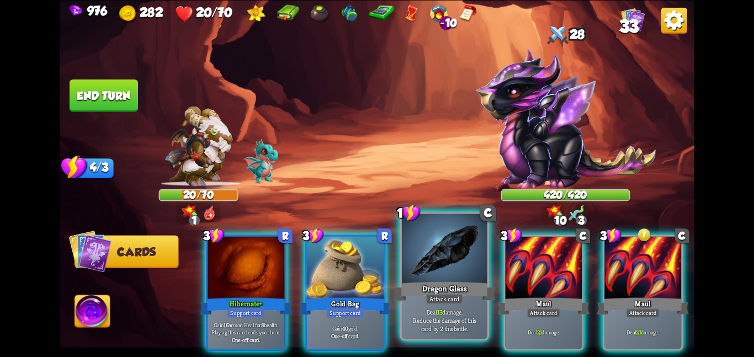
scroll to position [0, 215]
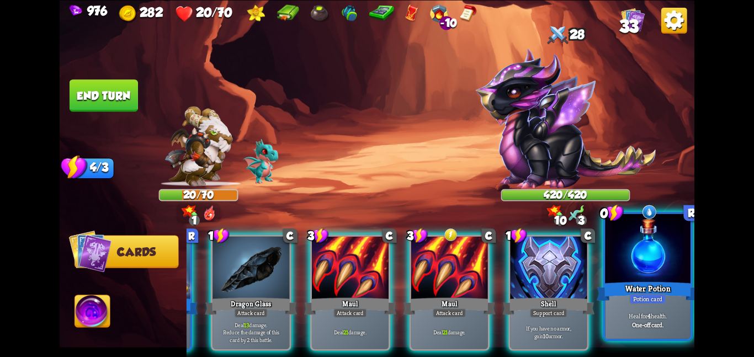
click at [627, 261] on div at bounding box center [648, 250] width 86 height 72
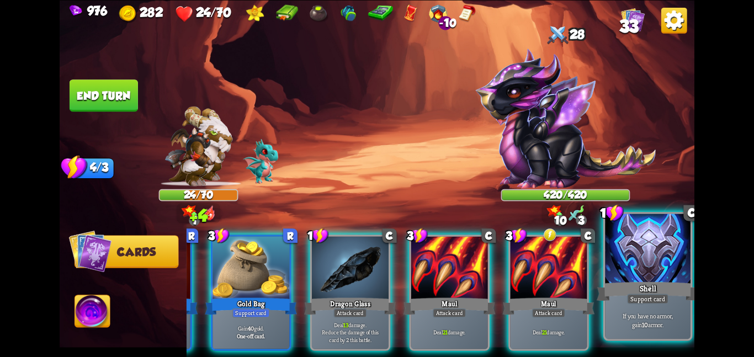
click at [626, 262] on div at bounding box center [648, 250] width 86 height 72
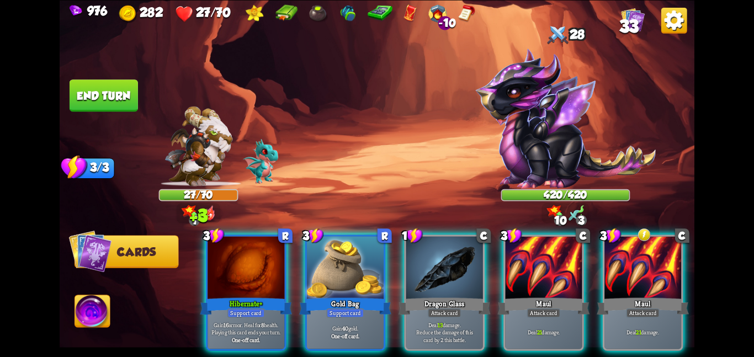
scroll to position [0, 0]
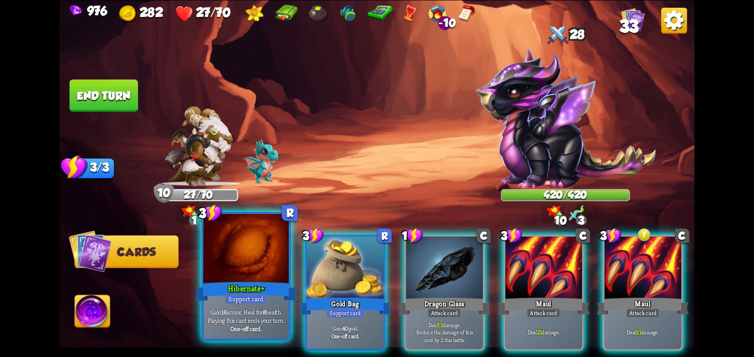
click at [238, 268] on div at bounding box center [246, 250] width 86 height 72
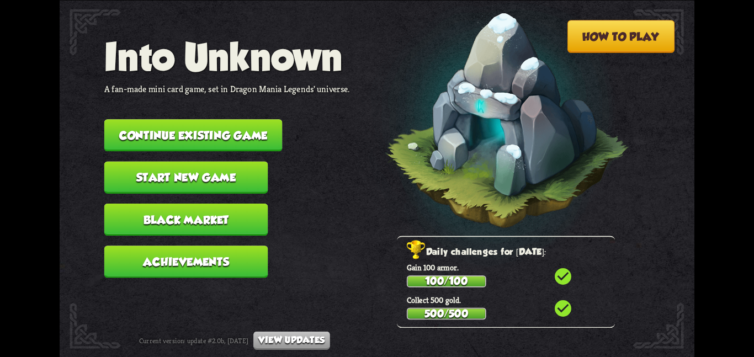
click at [172, 120] on button "Continue existing game" at bounding box center [193, 135] width 178 height 32
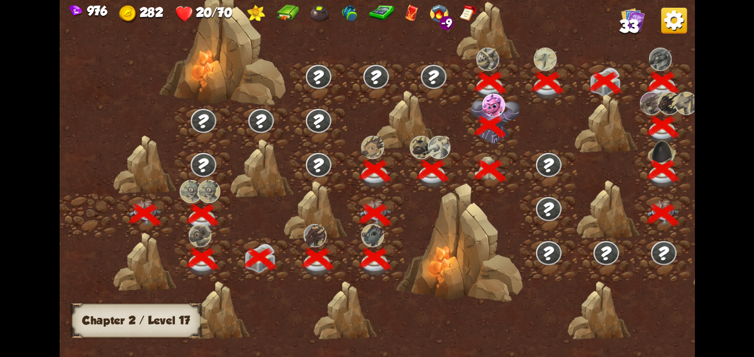
scroll to position [0, 168]
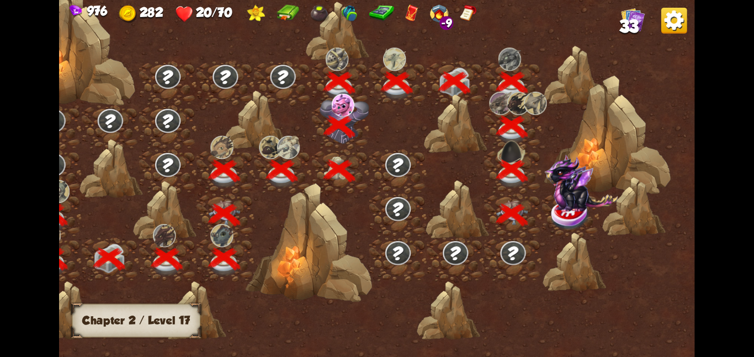
click at [559, 193] on img at bounding box center [580, 182] width 73 height 57
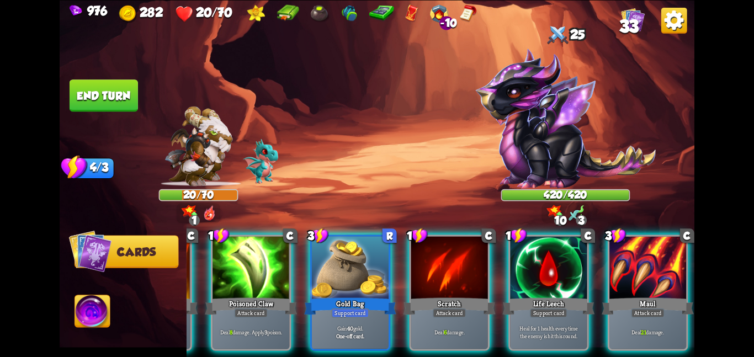
click at [510, 269] on div at bounding box center [548, 268] width 77 height 65
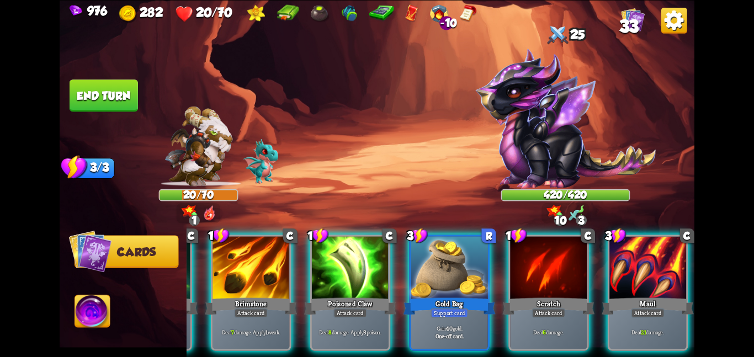
scroll to position [0, 105]
click at [510, 269] on div at bounding box center [548, 268] width 77 height 65
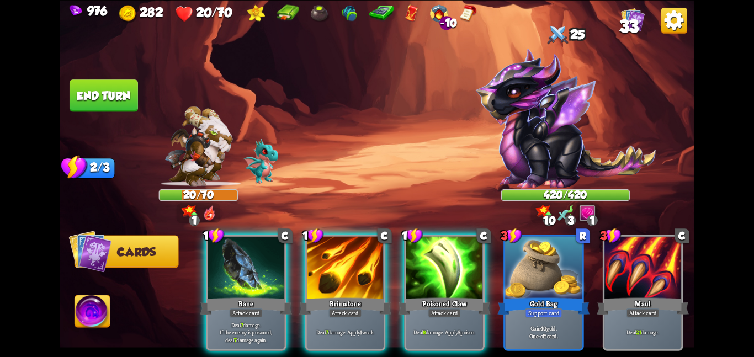
scroll to position [0, 0]
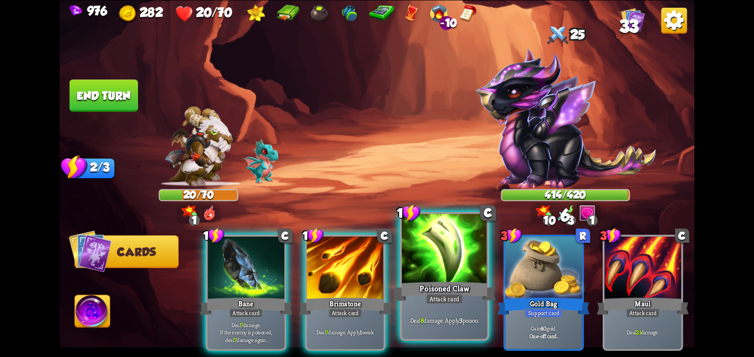
click at [429, 259] on div at bounding box center [445, 250] width 86 height 72
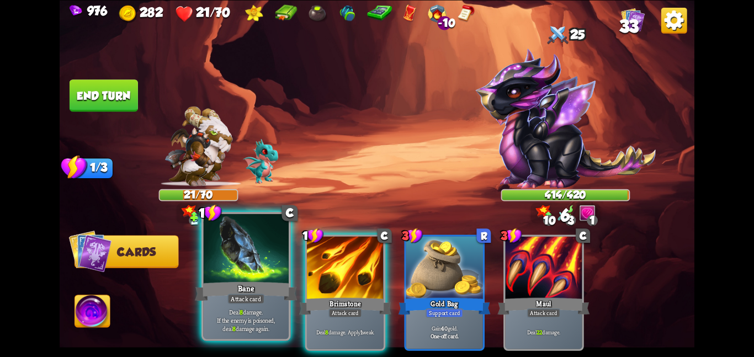
click at [246, 262] on div at bounding box center [246, 250] width 86 height 72
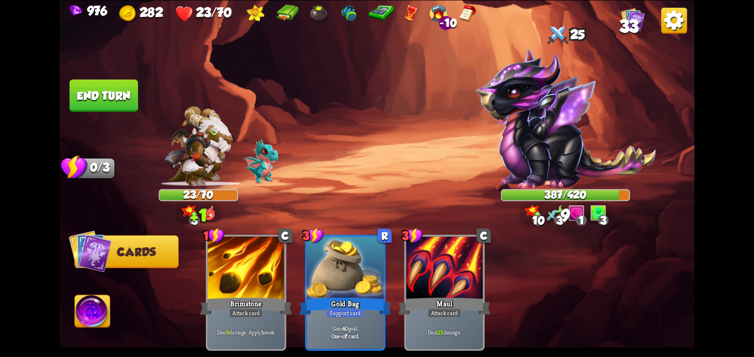
click at [86, 314] on img at bounding box center [92, 313] width 35 height 36
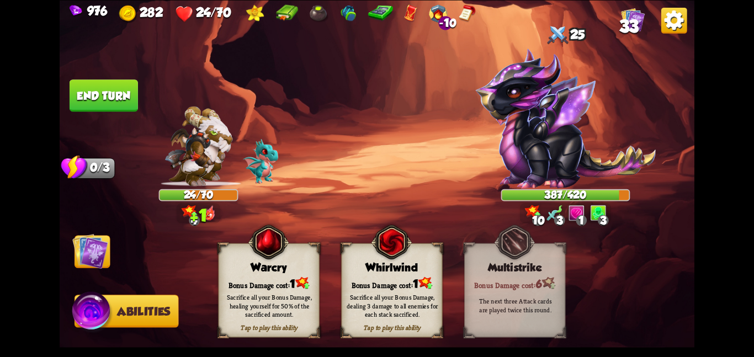
click at [285, 277] on div "Bonus Damage cost: 1" at bounding box center [269, 283] width 100 height 14
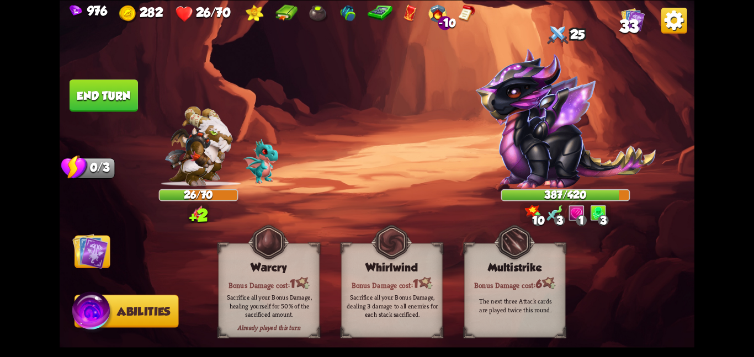
click at [103, 250] on img at bounding box center [90, 251] width 36 height 36
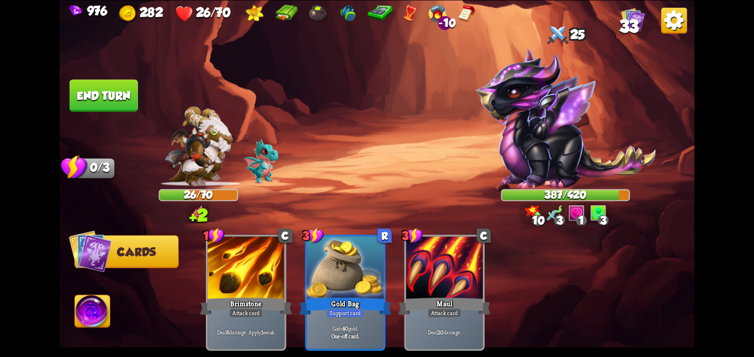
click at [88, 103] on button "End turn" at bounding box center [104, 95] width 68 height 32
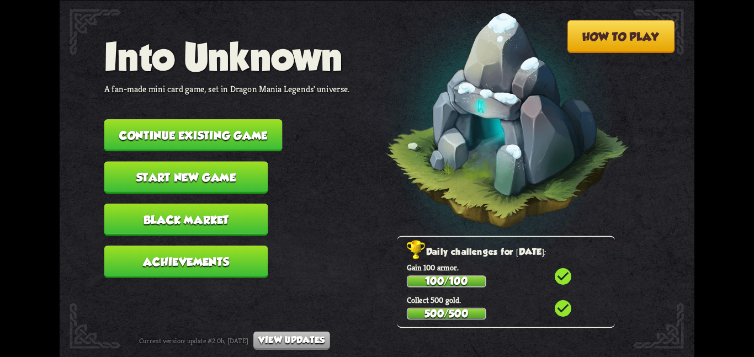
click at [229, 134] on button "Continue existing game" at bounding box center [193, 135] width 178 height 32
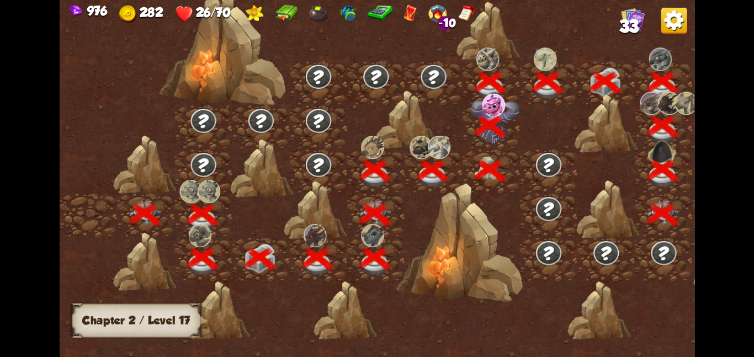
scroll to position [0, 168]
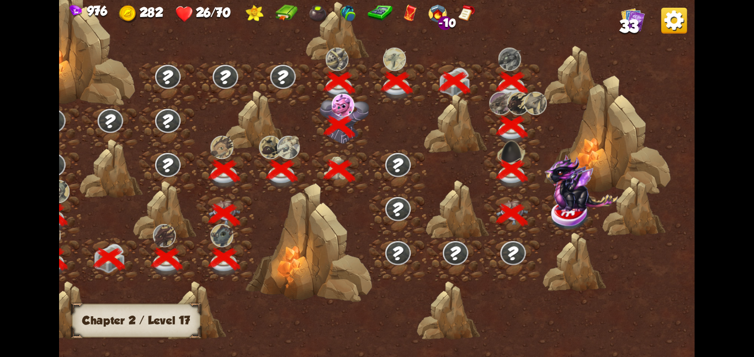
click at [571, 219] on img at bounding box center [571, 214] width 40 height 33
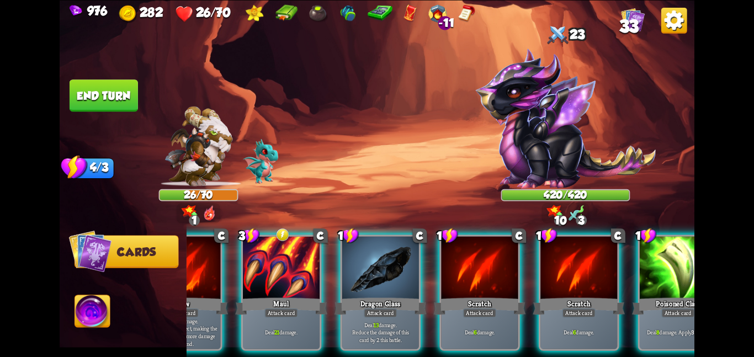
scroll to position [0, 215]
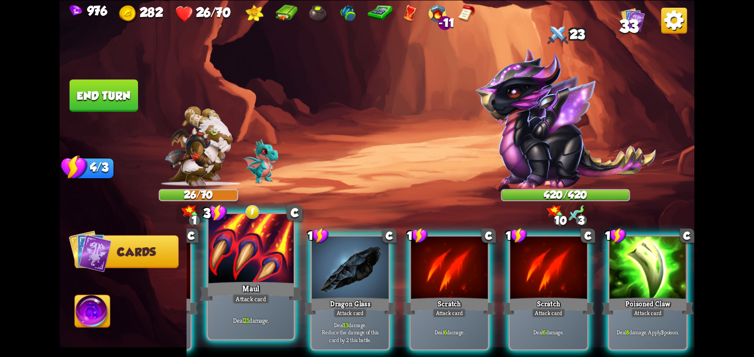
click at [279, 268] on div at bounding box center [251, 250] width 86 height 72
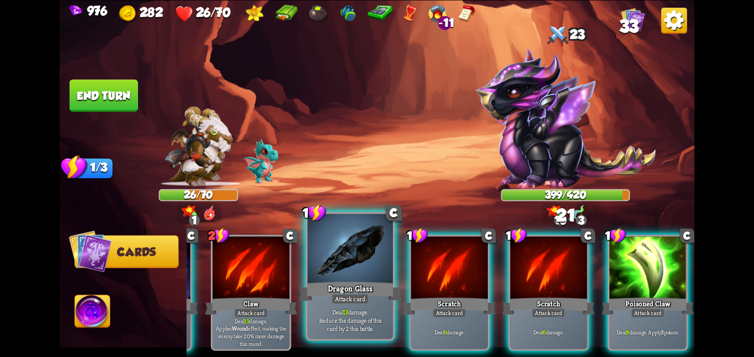
click at [332, 257] on div at bounding box center [350, 250] width 86 height 72
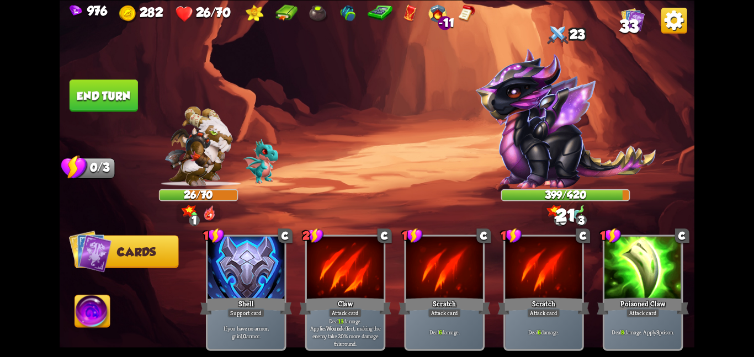
scroll to position [0, 0]
click at [124, 94] on button "End turn" at bounding box center [104, 95] width 68 height 32
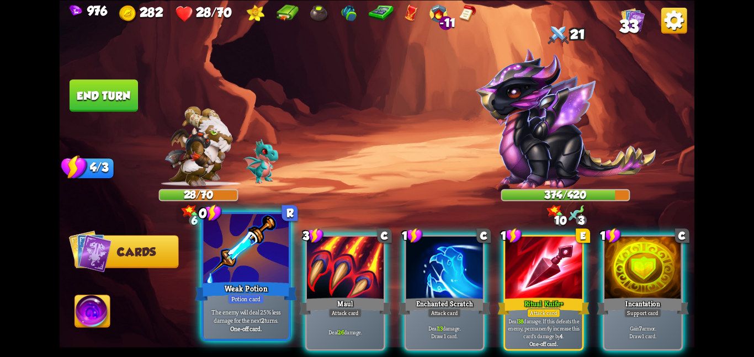
click at [224, 280] on div "Weak Potion" at bounding box center [246, 291] width 102 height 23
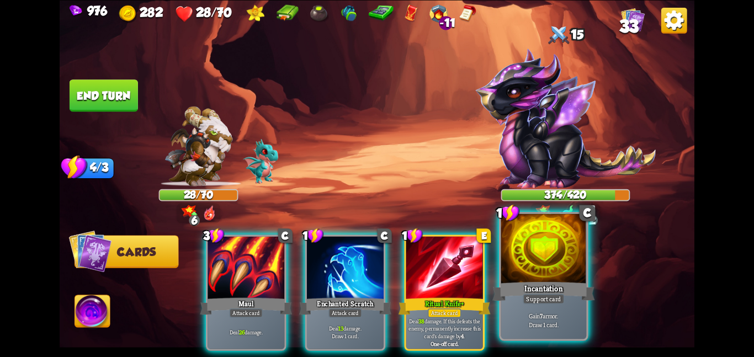
click at [523, 270] on div at bounding box center [544, 250] width 86 height 72
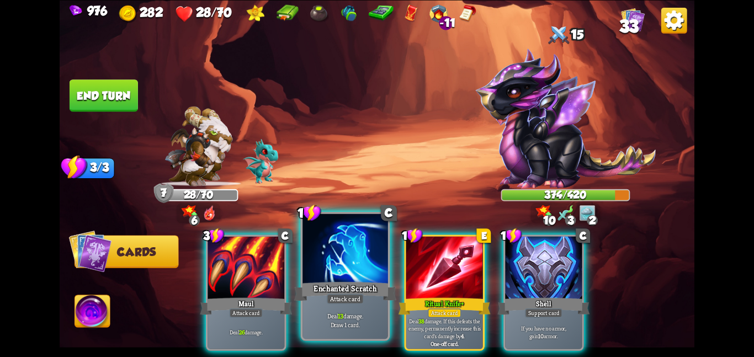
click at [374, 274] on div at bounding box center [345, 250] width 86 height 72
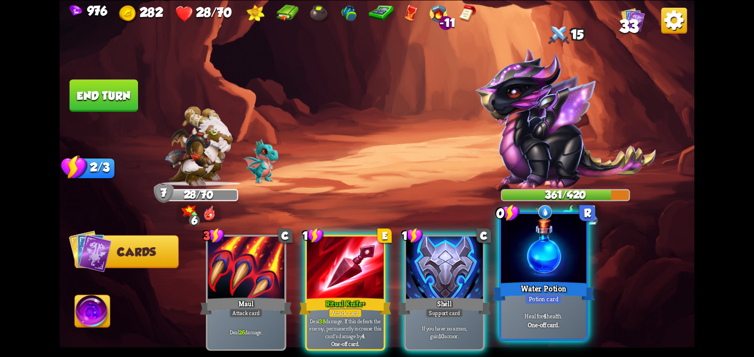
click at [507, 259] on div at bounding box center [544, 250] width 86 height 72
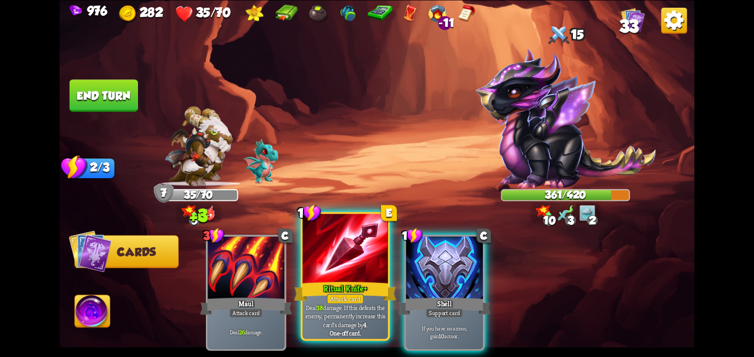
click at [352, 266] on div at bounding box center [345, 250] width 86 height 72
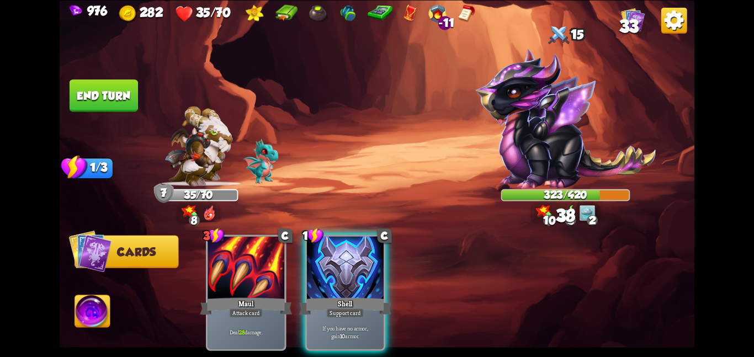
click at [93, 308] on img at bounding box center [92, 313] width 35 height 36
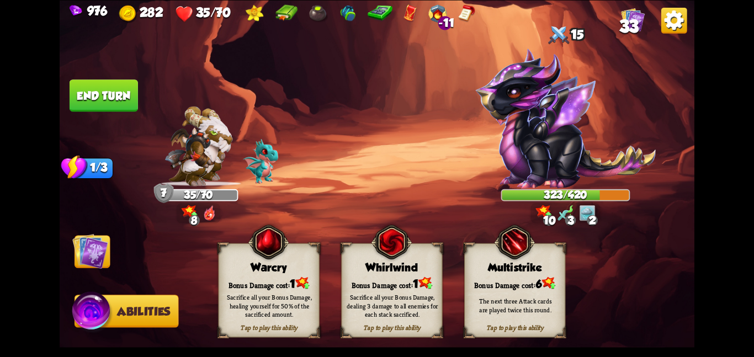
click at [247, 278] on div "Bonus Damage cost: 1" at bounding box center [269, 283] width 100 height 14
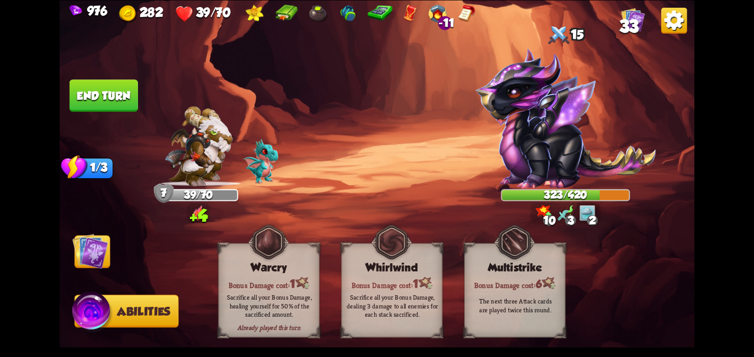
click at [108, 247] on img at bounding box center [90, 251] width 36 height 36
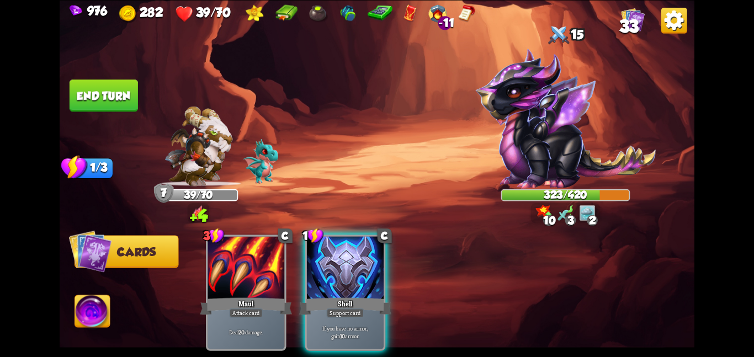
click at [81, 88] on button "End turn" at bounding box center [104, 95] width 68 height 32
